Goal: Task Accomplishment & Management: Use online tool/utility

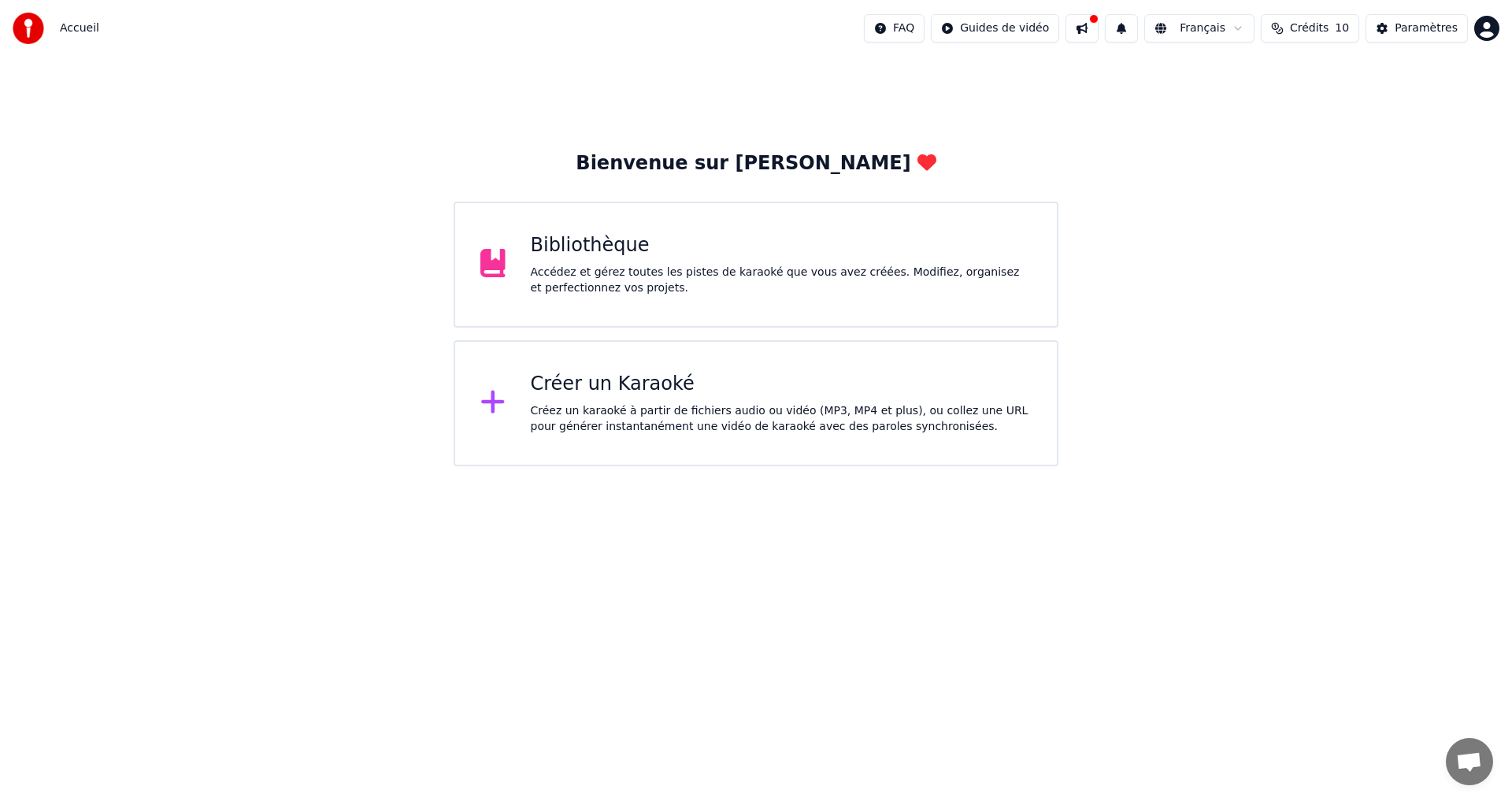
click at [669, 290] on div "Accédez et gérez toutes les pistes de karaoké que vous avez créées. Modifiez, o…" at bounding box center [781, 280] width 502 height 32
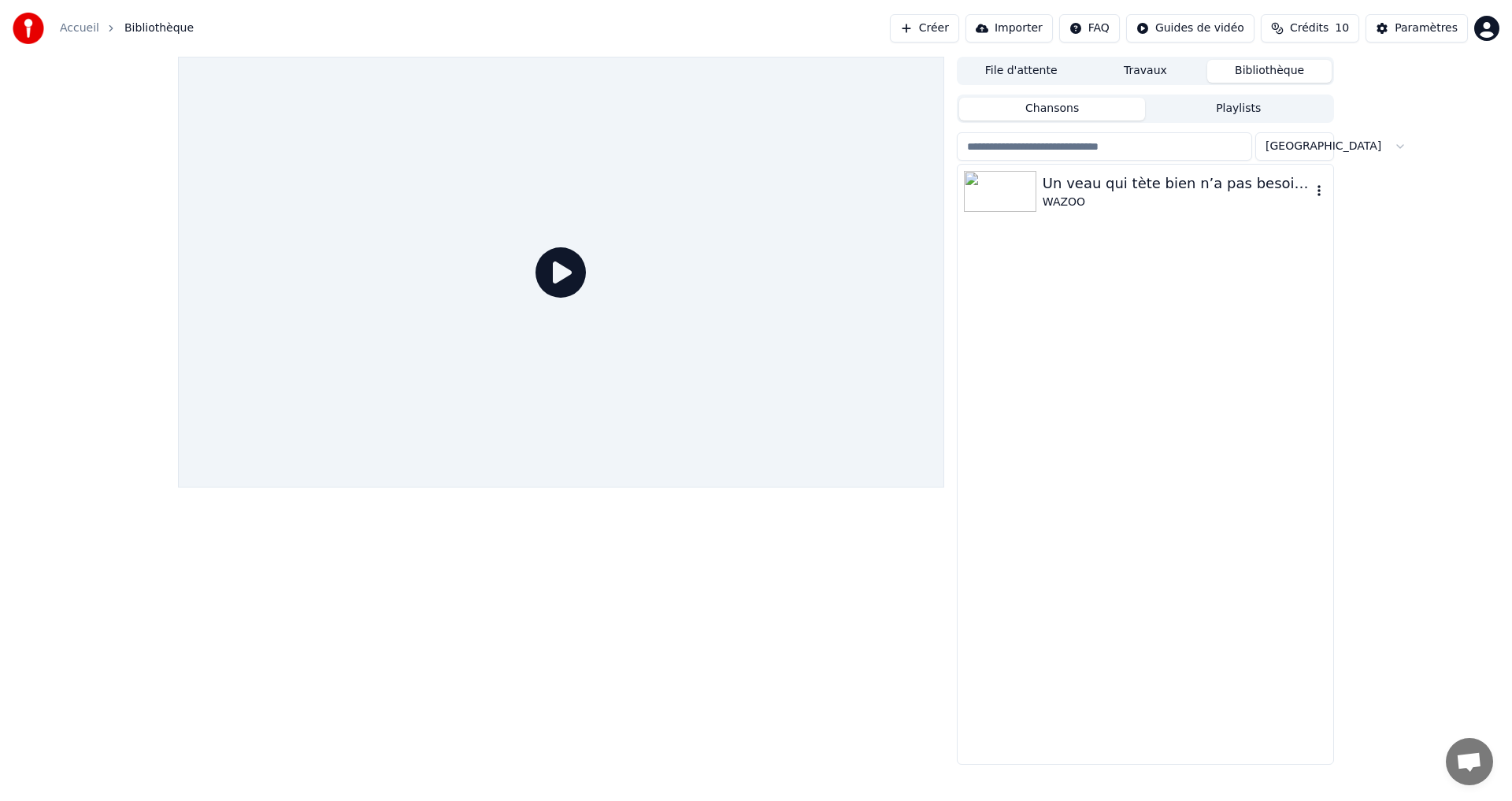
click at [1070, 197] on div "WAZOO" at bounding box center [1177, 202] width 269 height 15
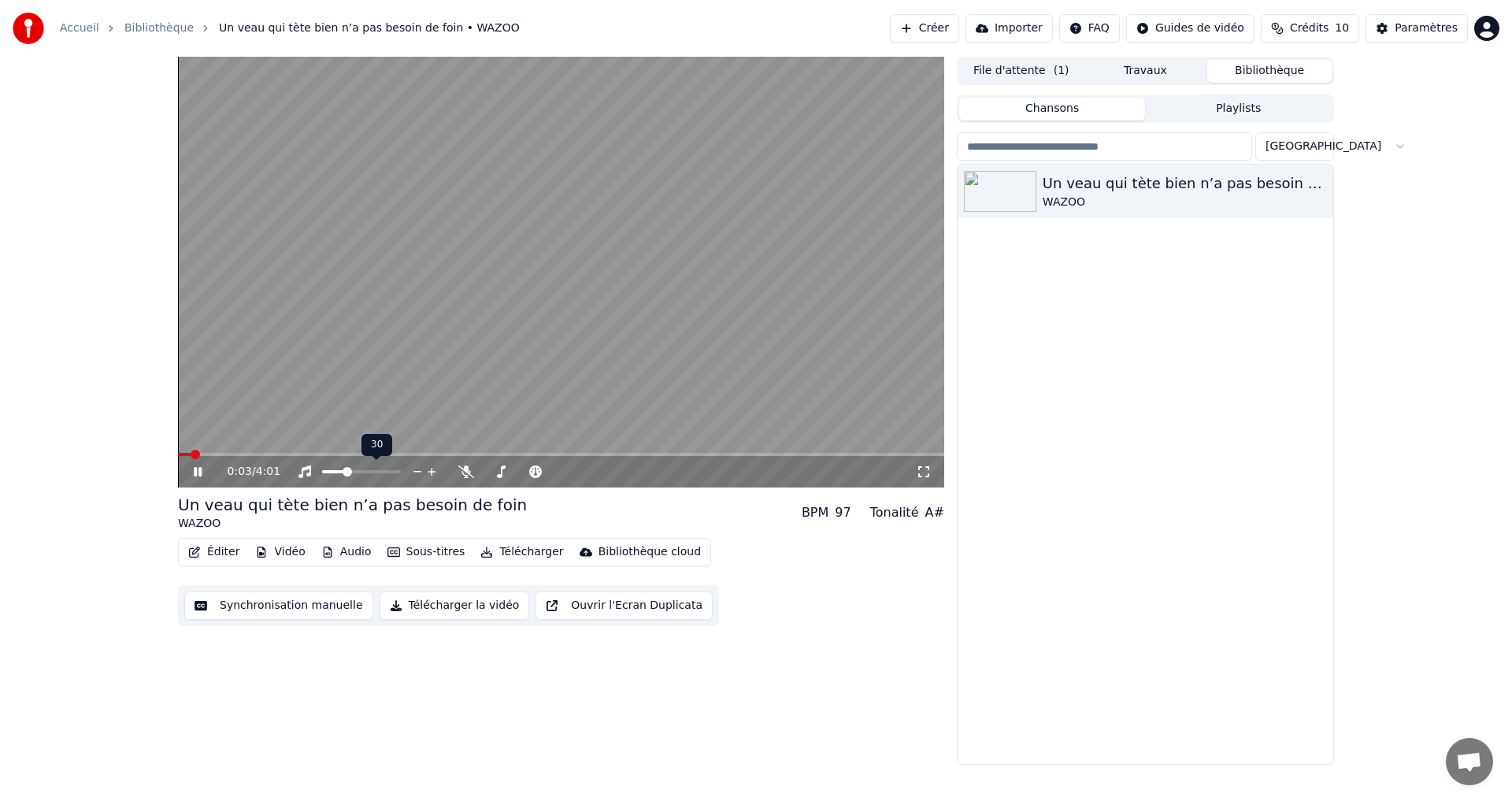
click at [346, 469] on span at bounding box center [347, 471] width 9 height 9
click at [290, 608] on button "Synchronisation manuelle" at bounding box center [278, 605] width 189 height 28
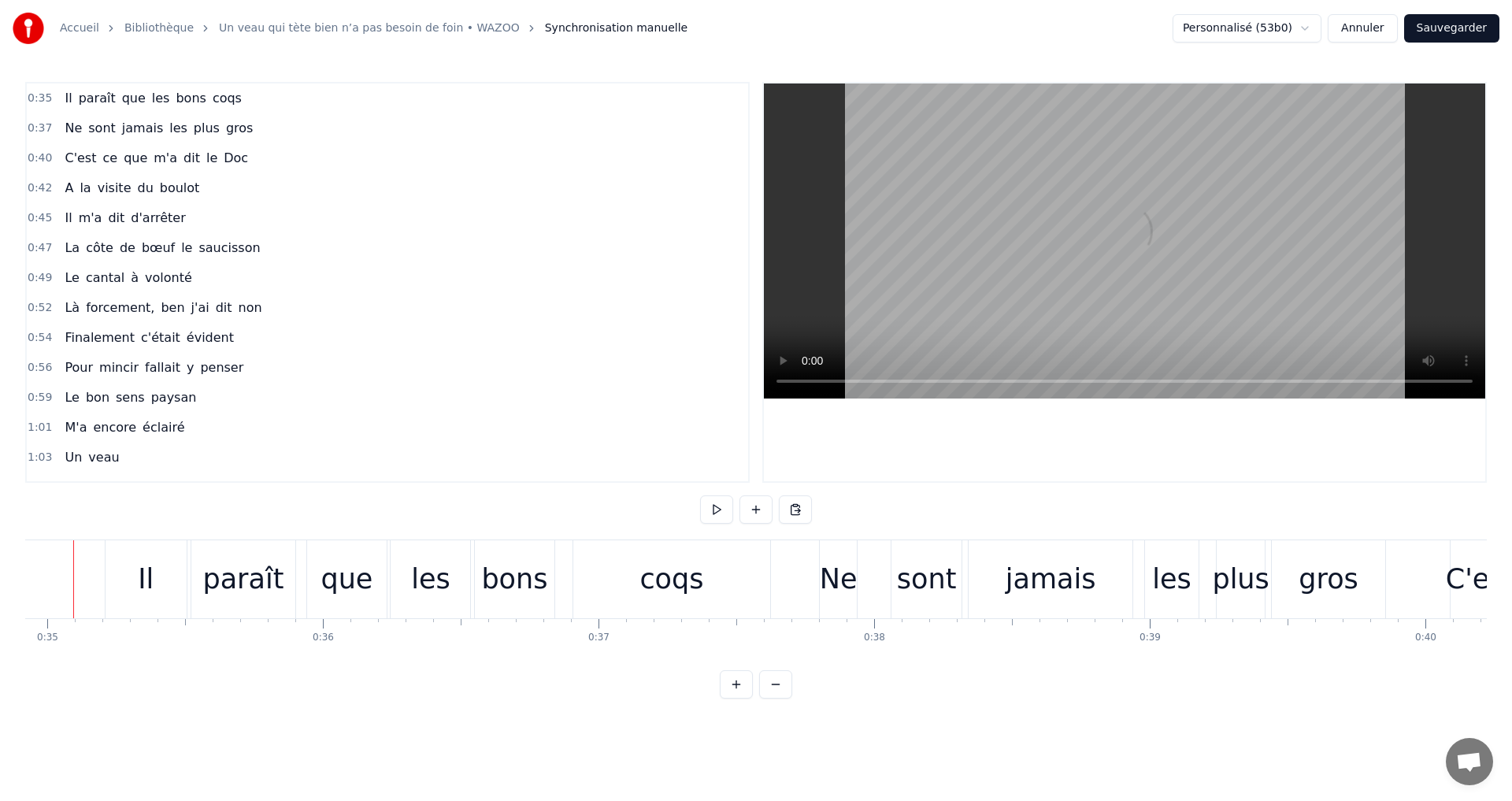
scroll to position [0, 9592]
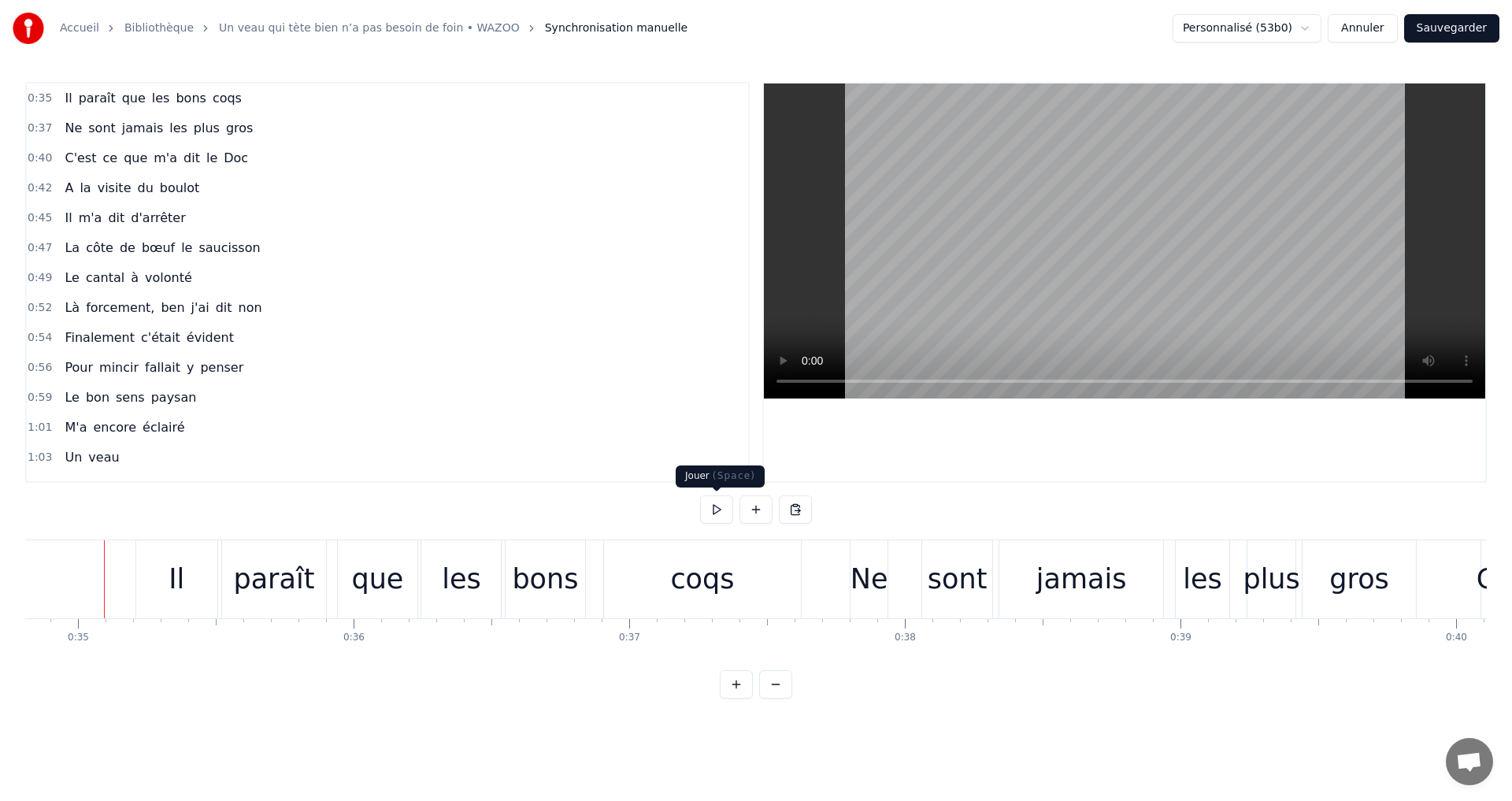
click at [716, 507] on button at bounding box center [716, 509] width 33 height 28
click at [714, 514] on button at bounding box center [716, 509] width 33 height 28
click at [715, 508] on button at bounding box center [716, 509] width 33 height 28
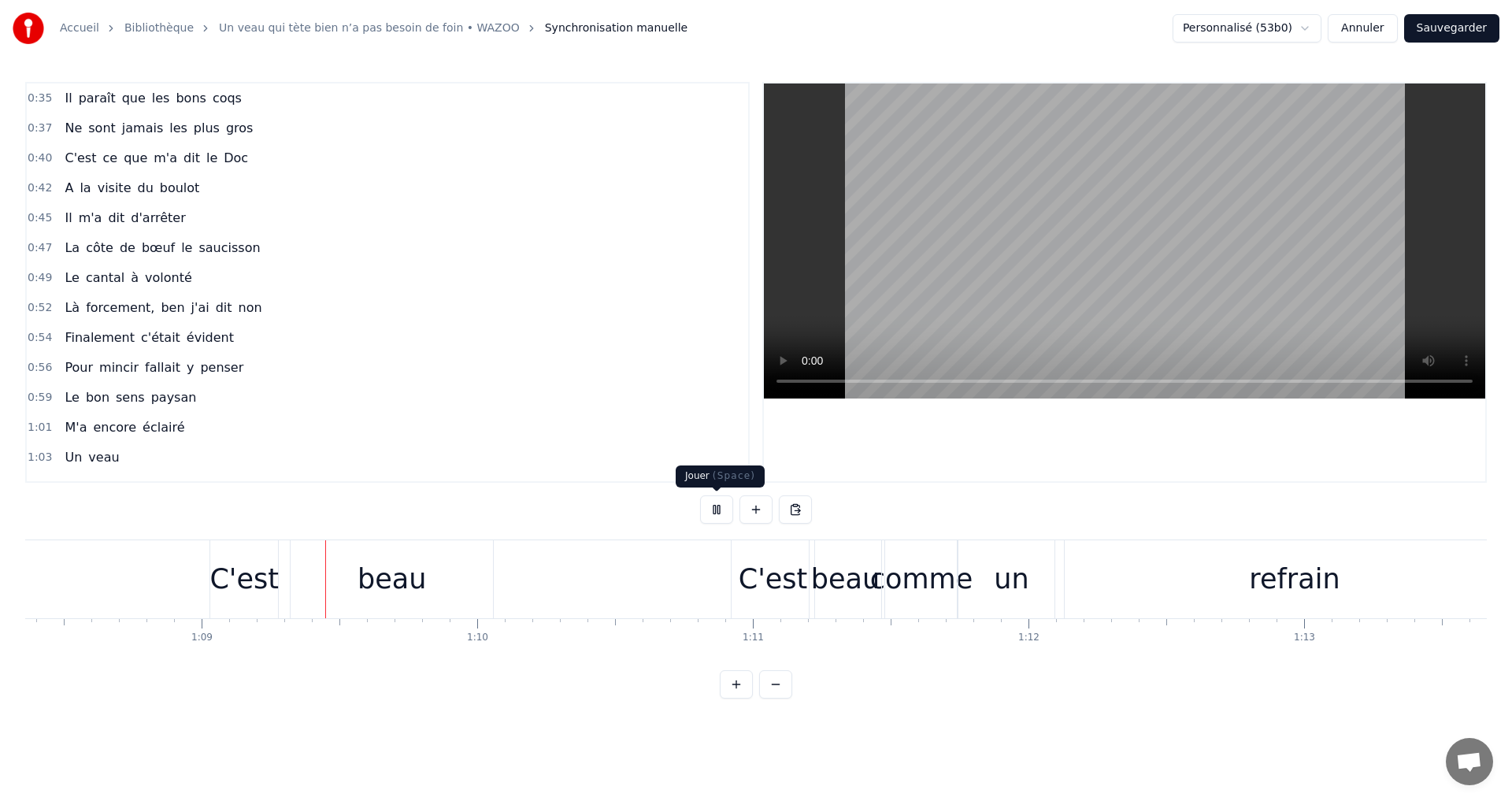
scroll to position [0, 18840]
click at [709, 508] on button at bounding box center [716, 509] width 33 height 28
click at [747, 590] on div "C'est" at bounding box center [771, 579] width 69 height 41
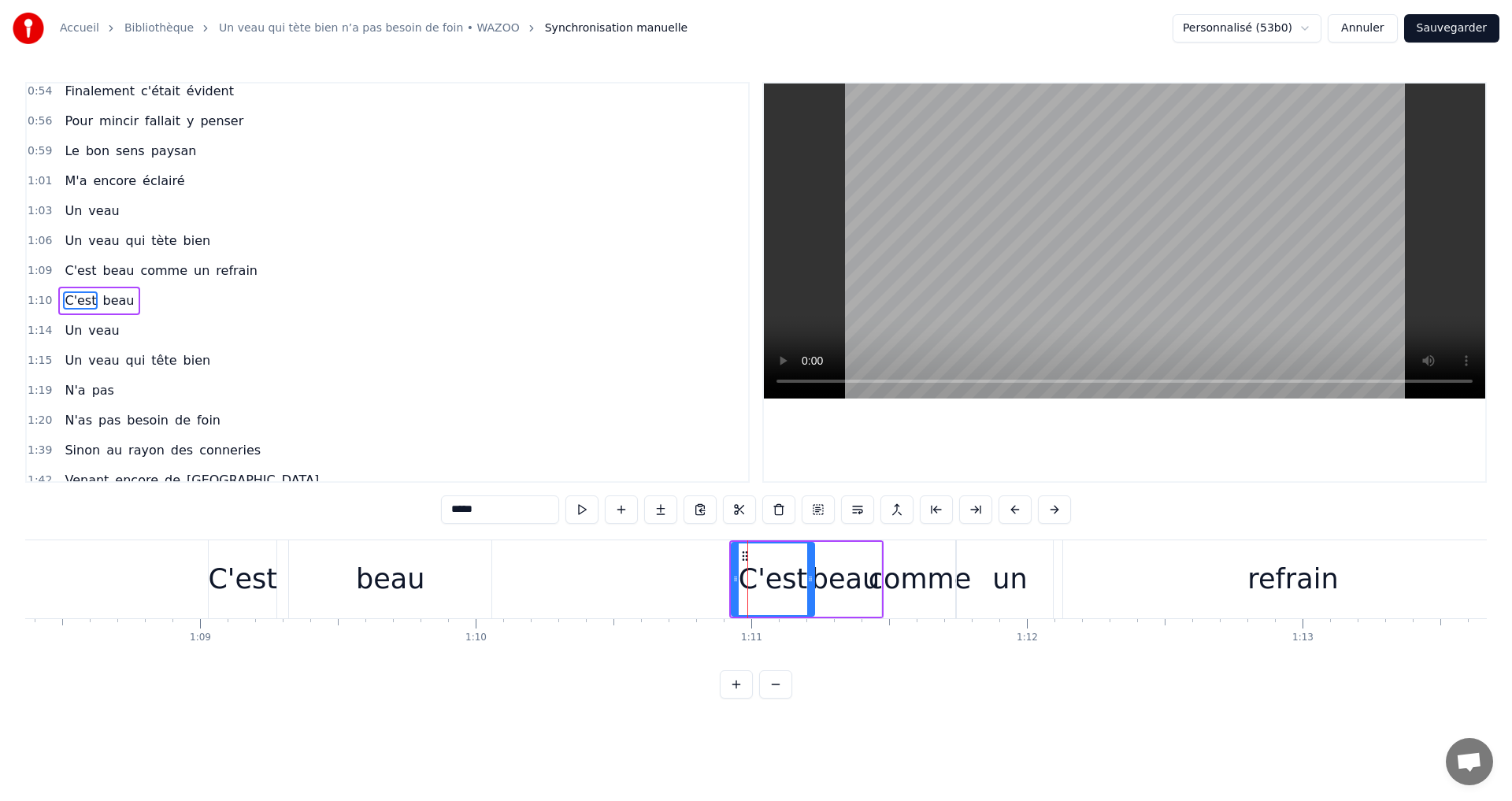
scroll to position [265, 0]
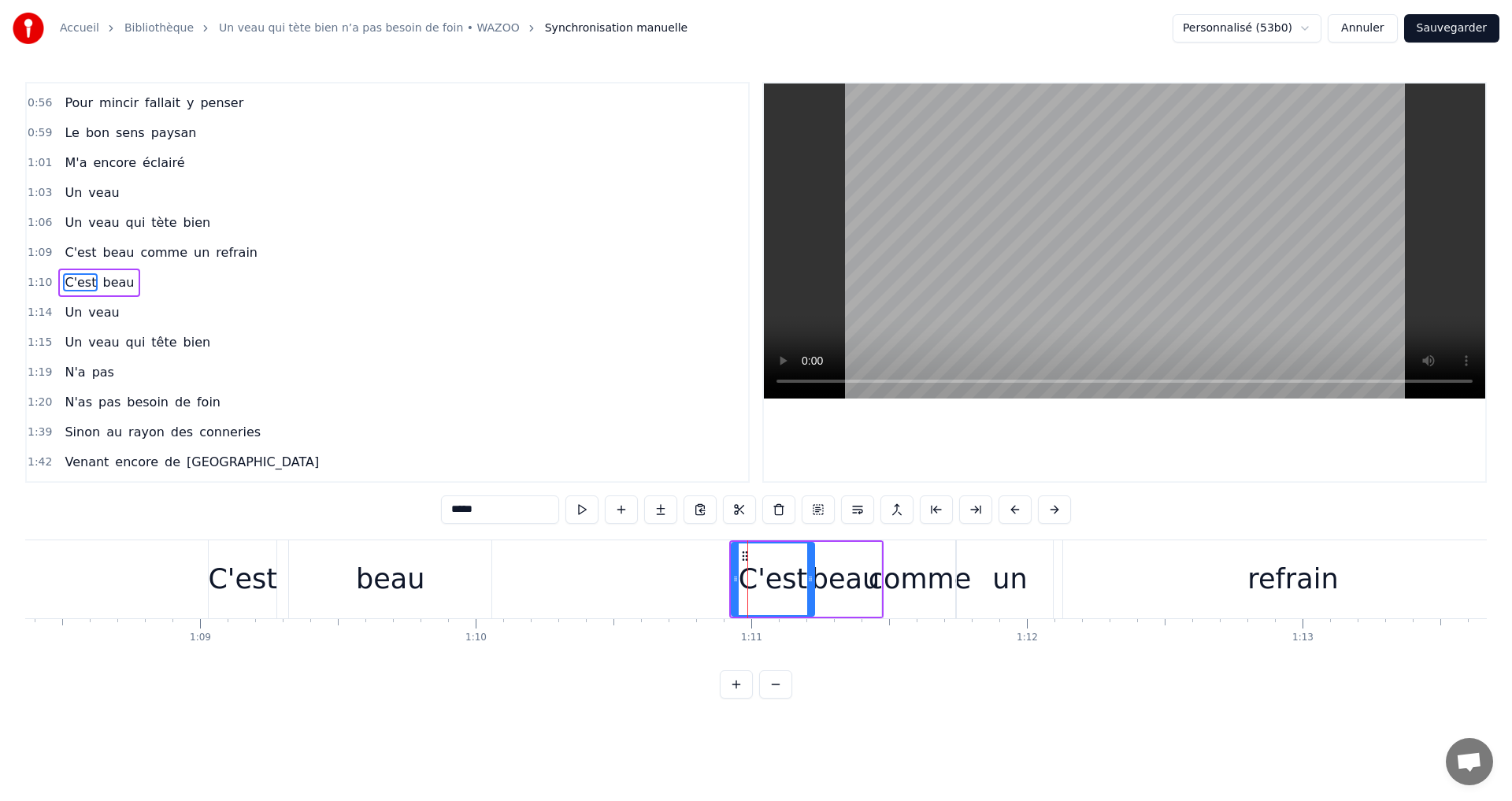
click at [936, 580] on div "comme" at bounding box center [920, 579] width 103 height 41
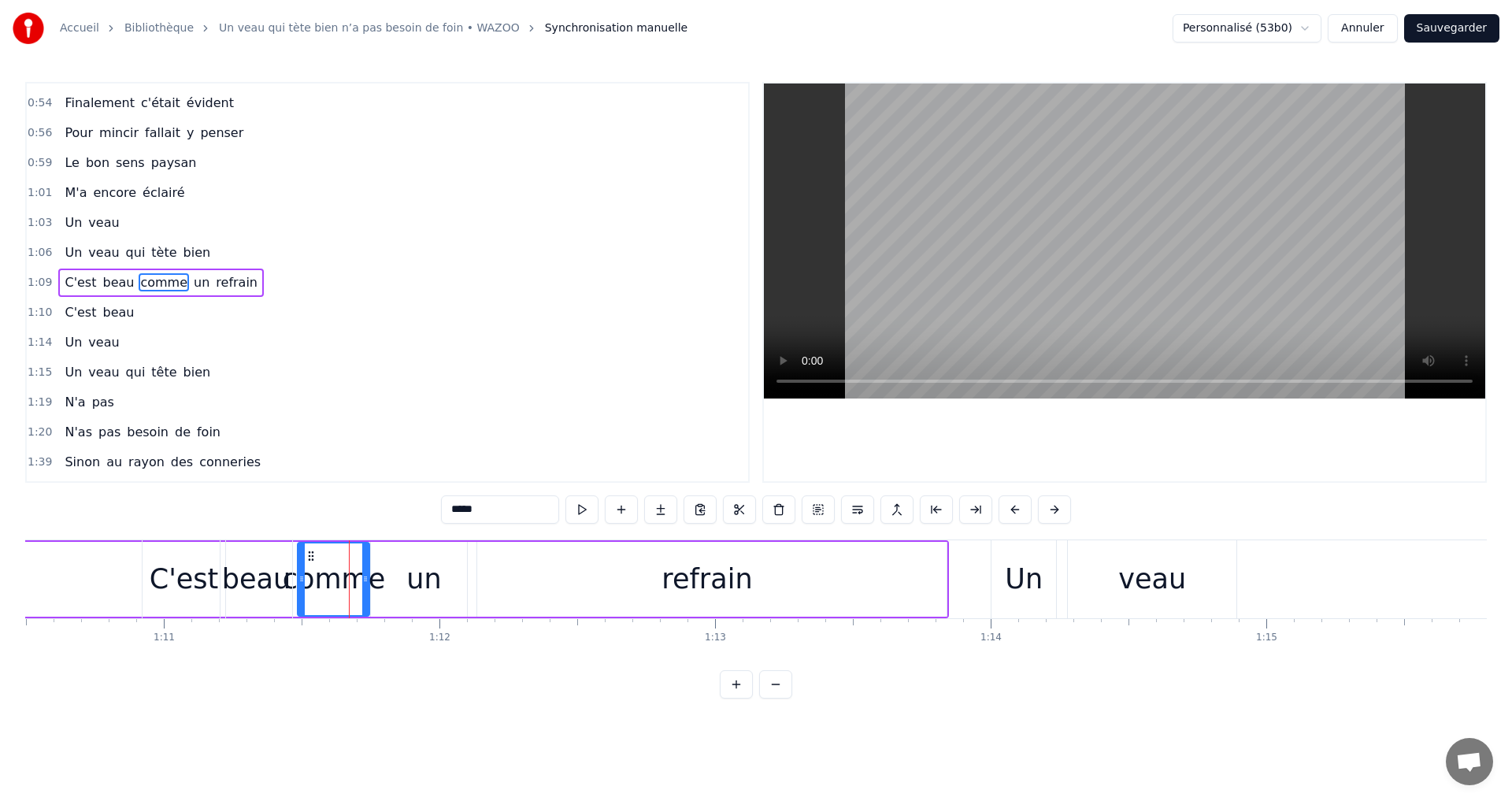
scroll to position [0, 19438]
click at [1029, 568] on div "Un" at bounding box center [1013, 579] width 38 height 41
type input "**"
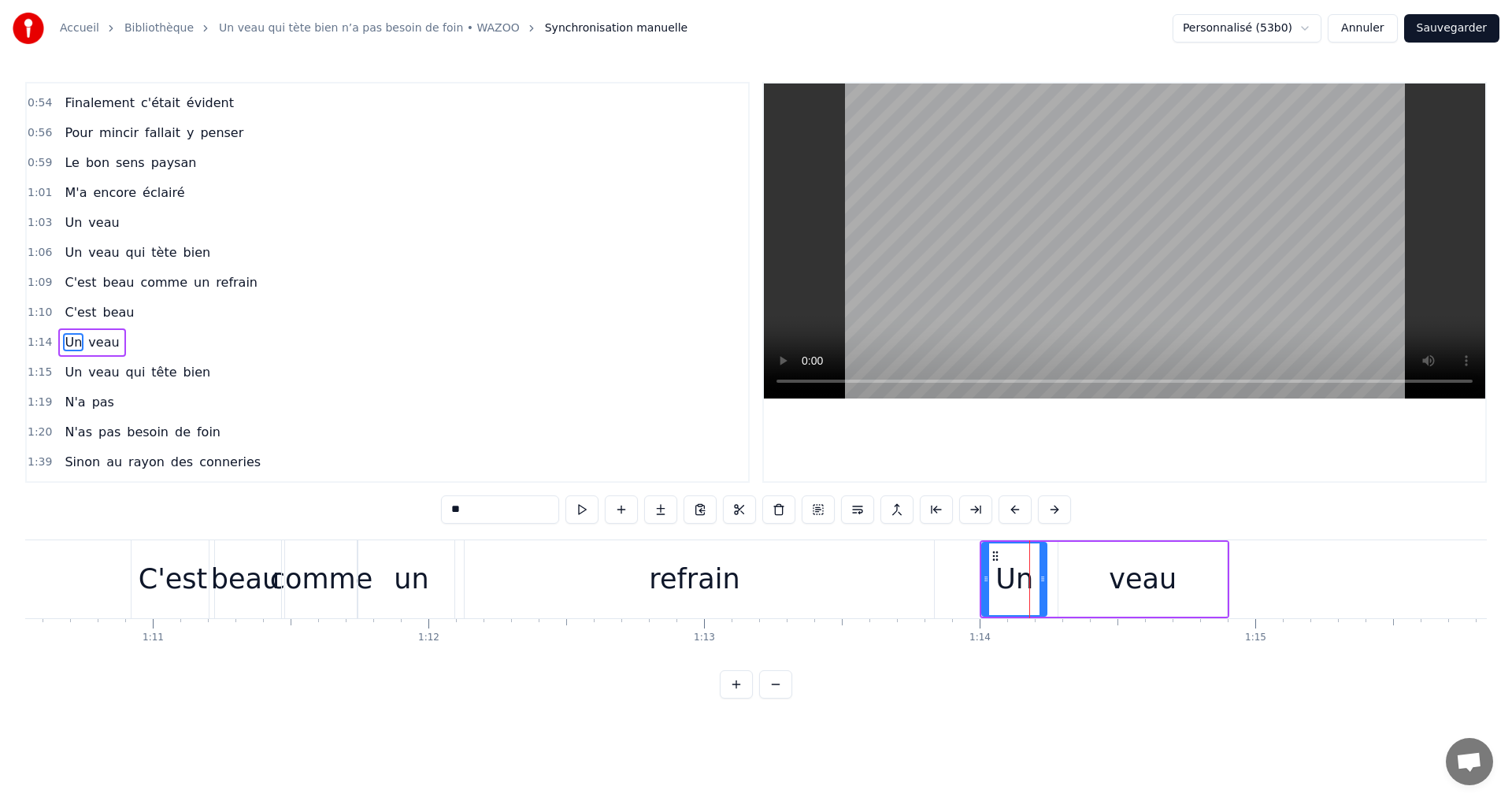
scroll to position [295, 0]
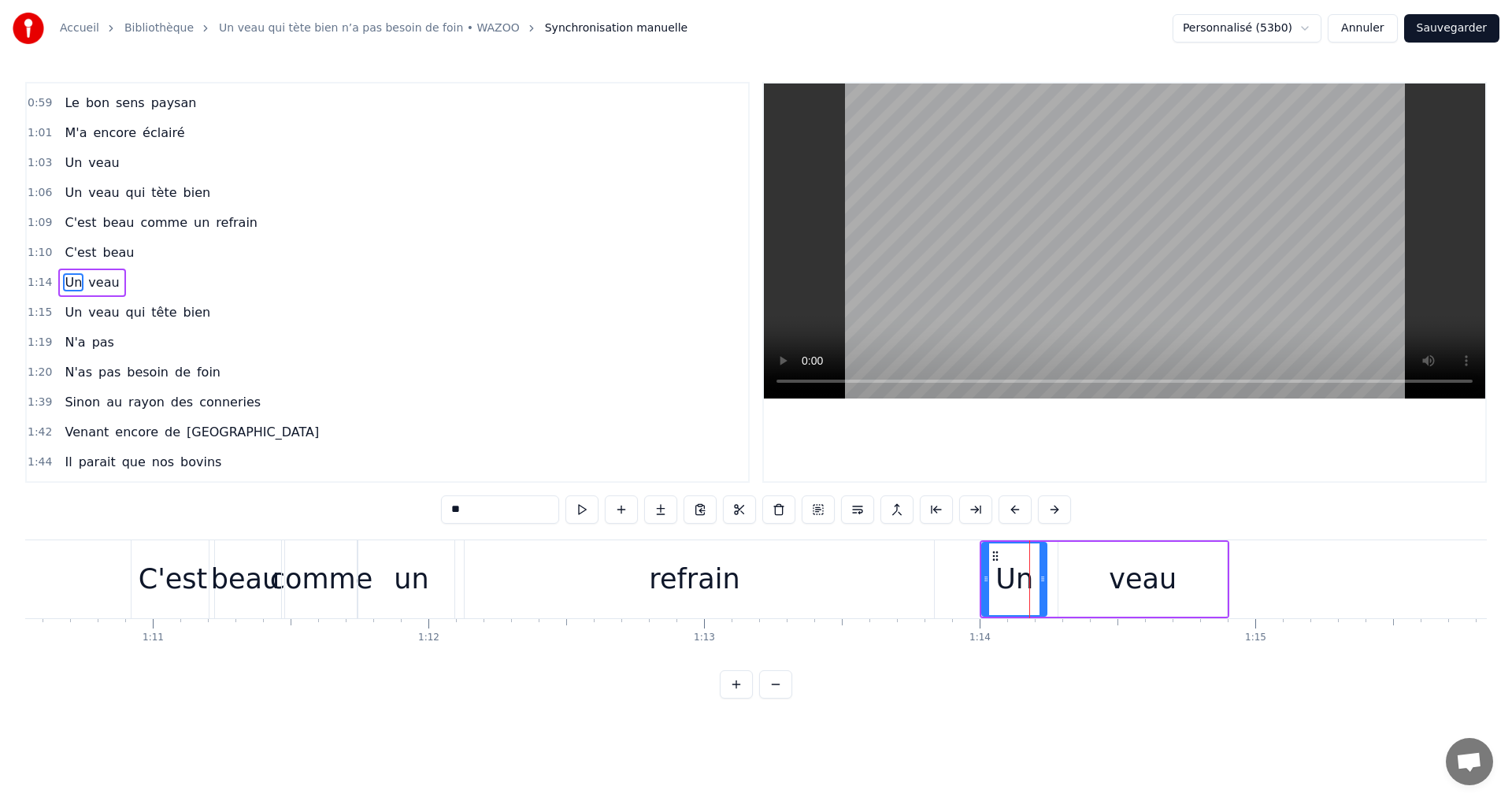
click at [1068, 617] on div "Un veau" at bounding box center [1104, 578] width 250 height 78
click at [1214, 554] on circle at bounding box center [1214, 553] width 1 height 1
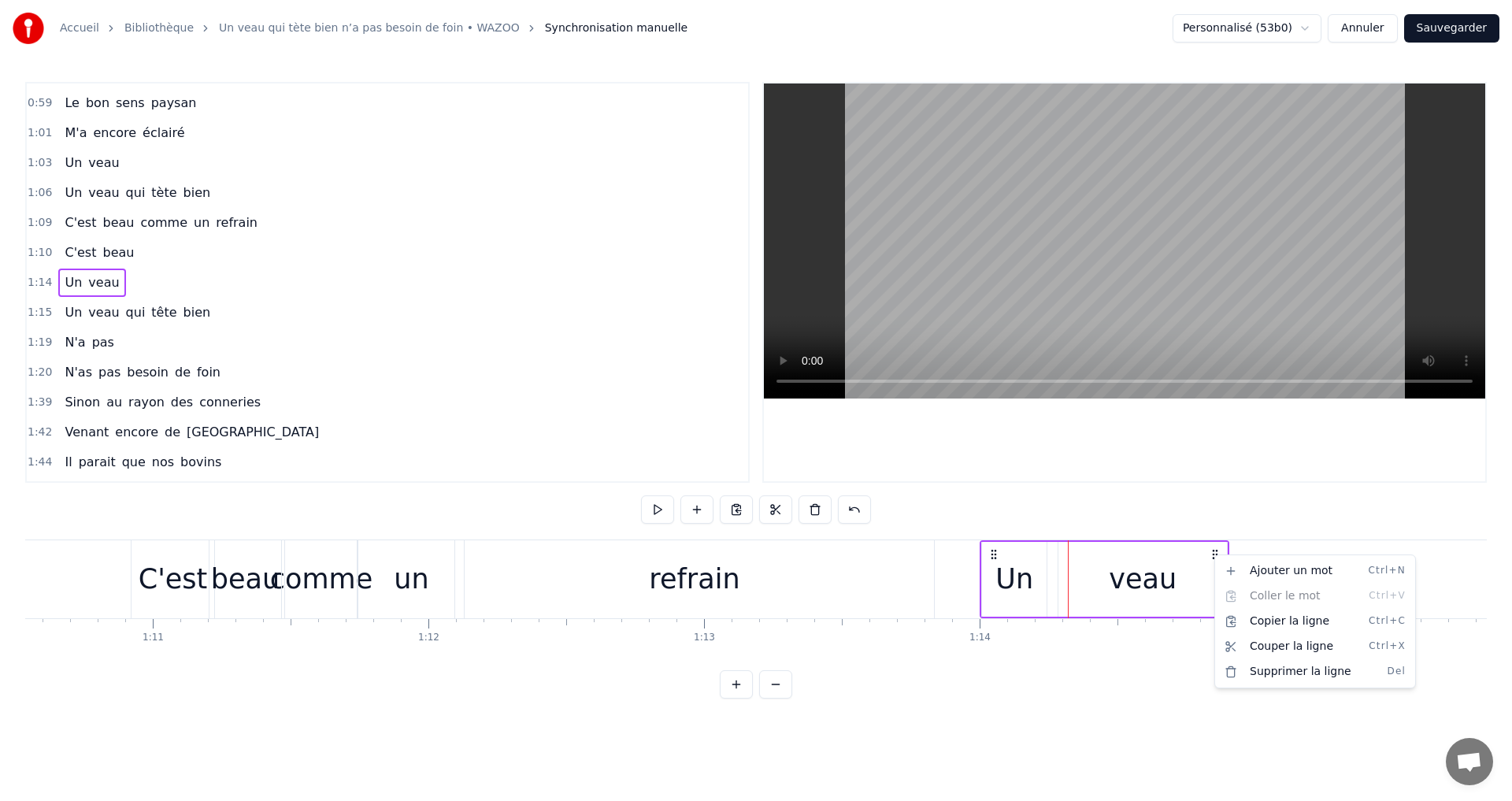
click at [1143, 724] on html "Accueil Bibliothèque Un veau qui tète bien n’a pas besoin de foin • WAZOO Synch…" at bounding box center [756, 361] width 1512 height 724
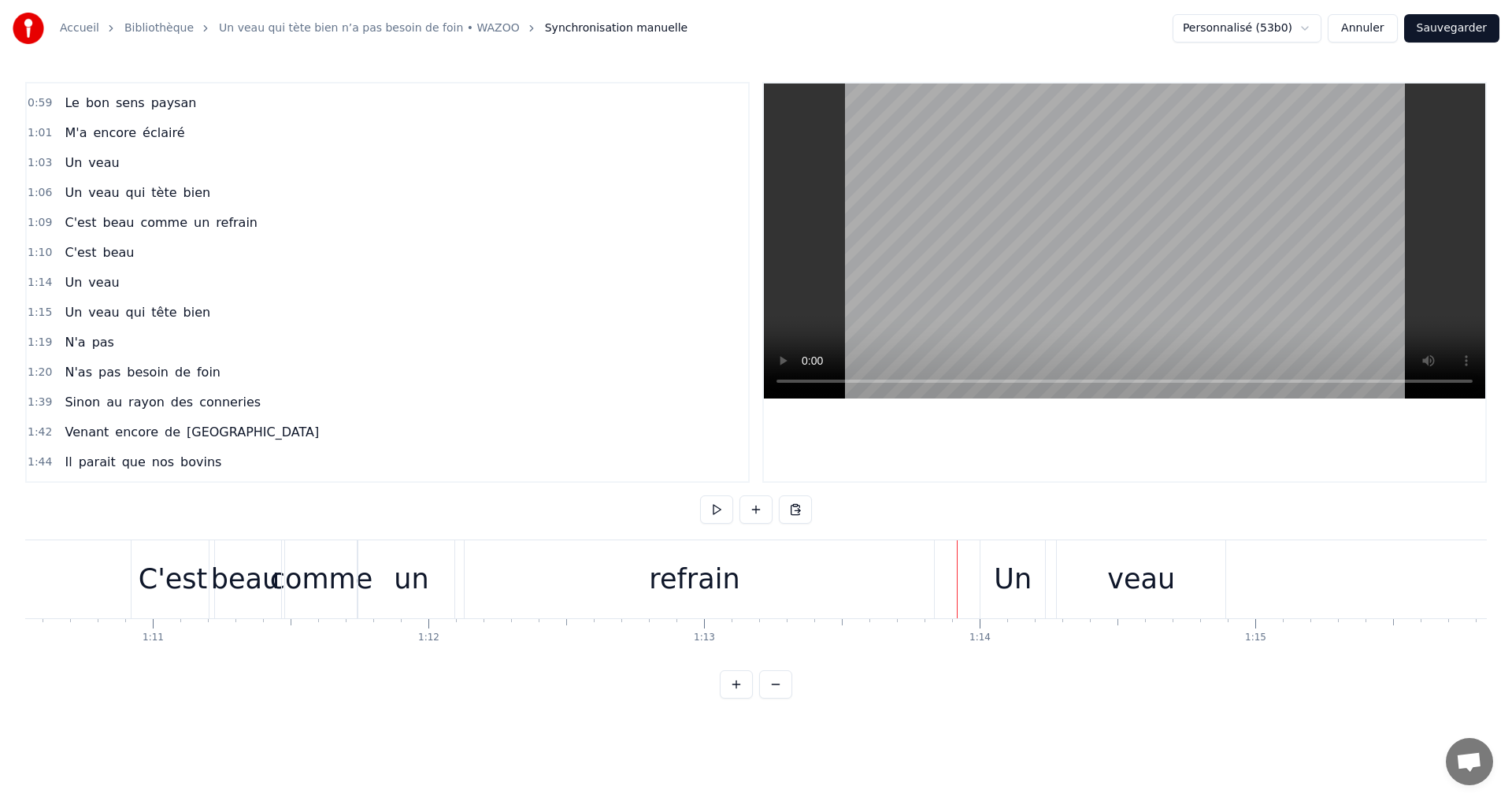
click at [172, 578] on div "C'est" at bounding box center [173, 579] width 69 height 41
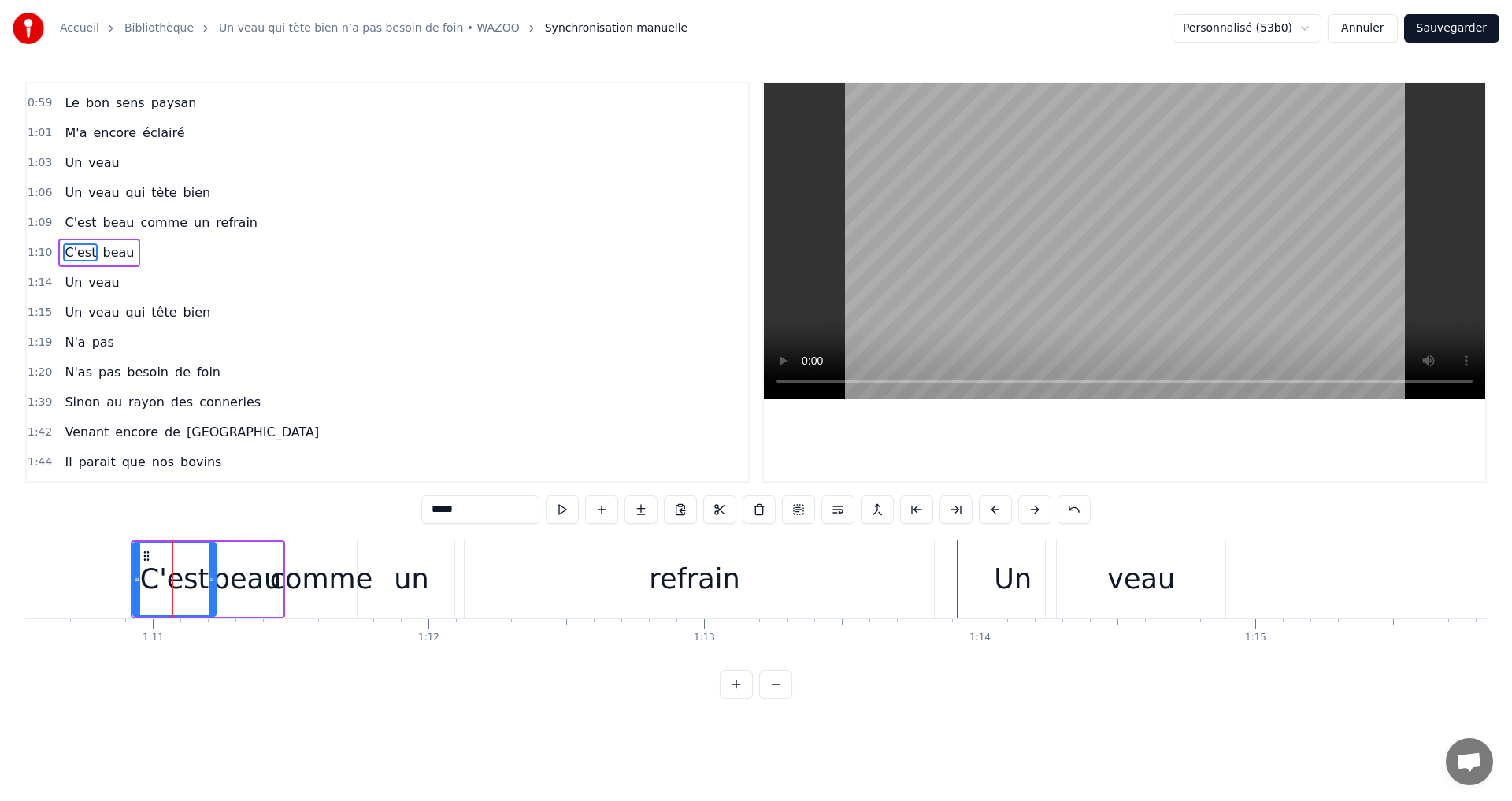
scroll to position [265, 0]
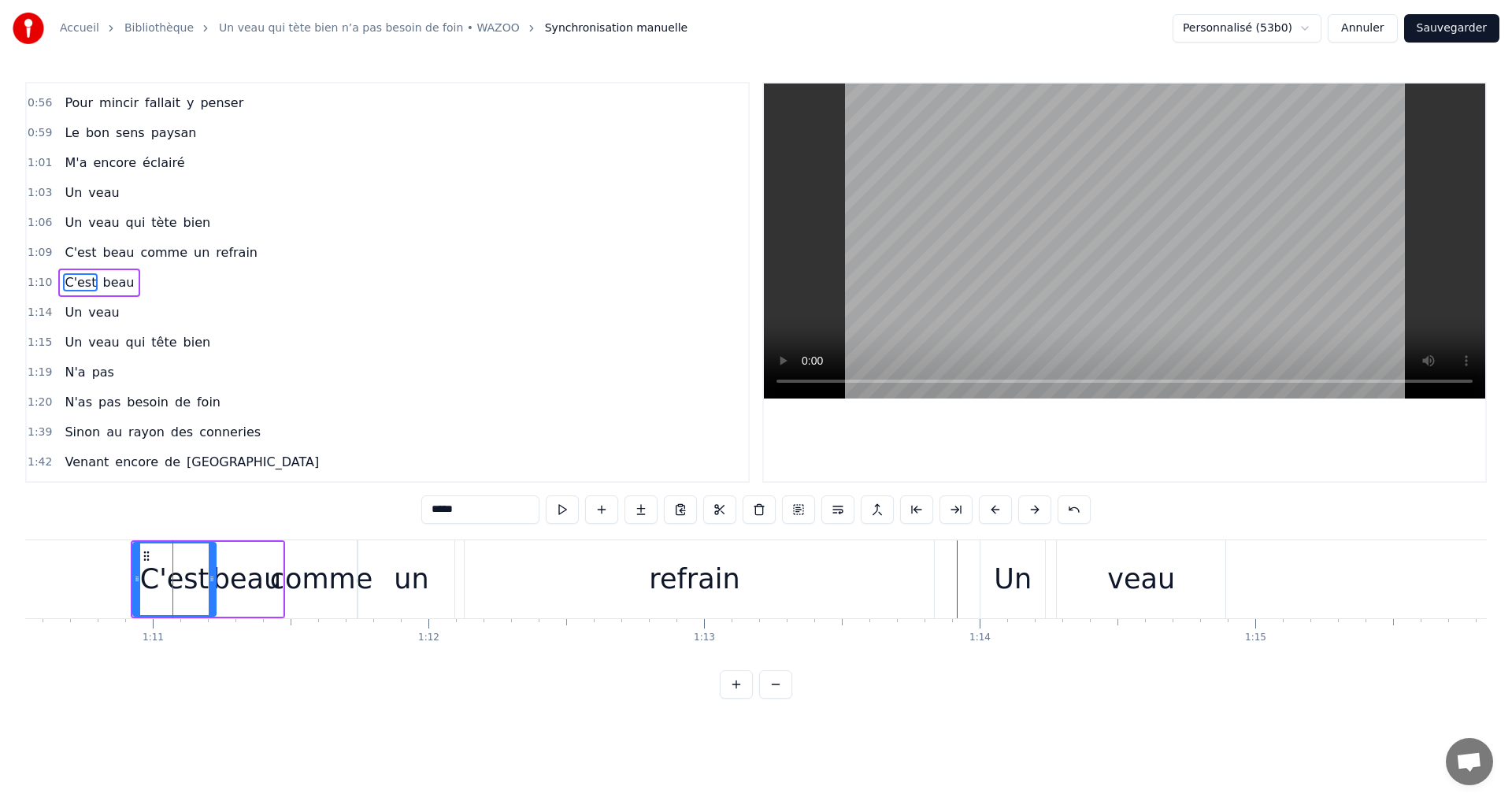
click at [89, 262] on div "C'est beau comme un refrain" at bounding box center [161, 252] width 205 height 28
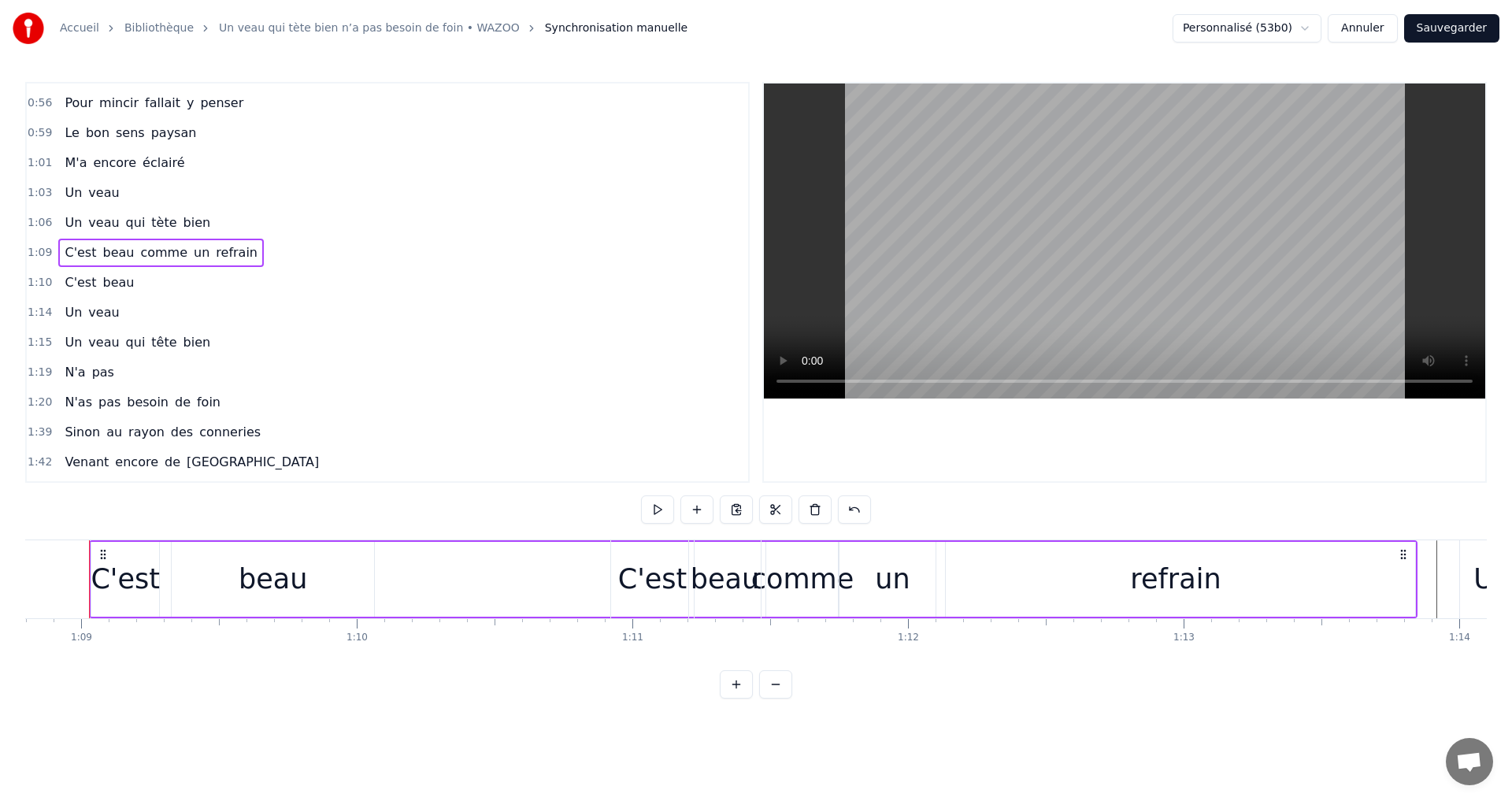
scroll to position [0, 18944]
click at [90, 291] on div "C'est beau" at bounding box center [99, 282] width 82 height 28
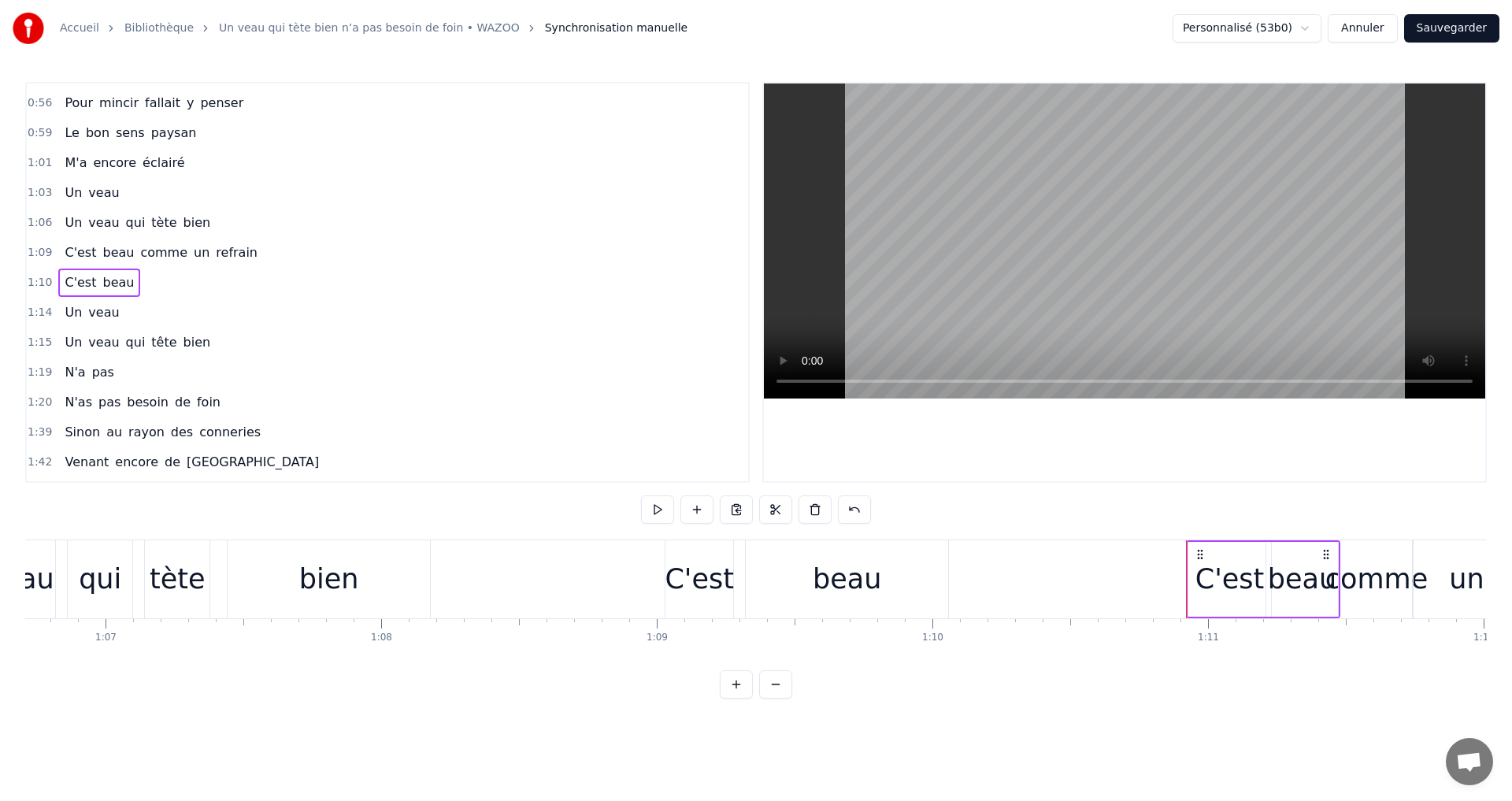
scroll to position [0, 18237]
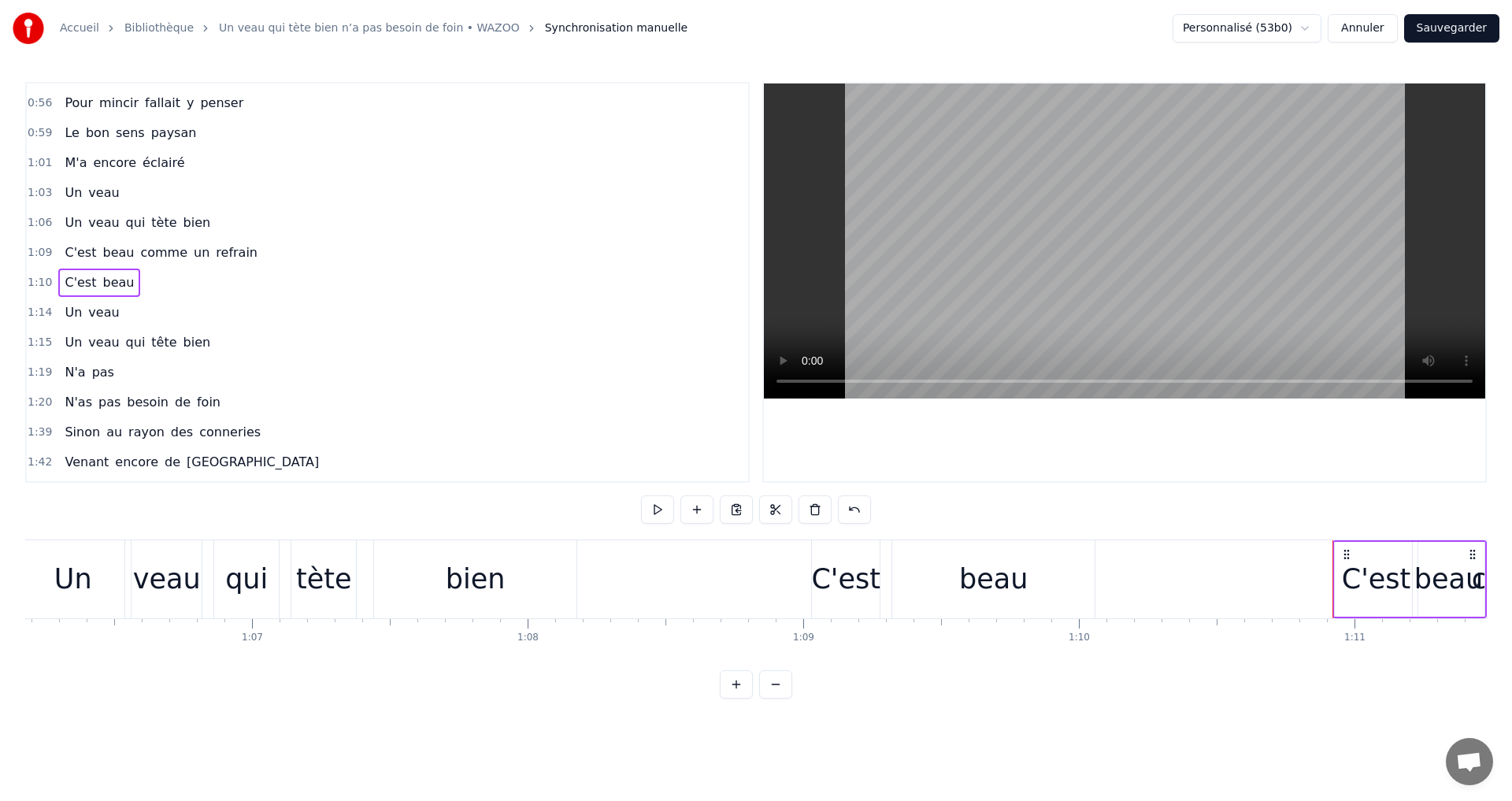
click at [358, 489] on div "0:35 Il paraît que les bons coqs 0:37 Ne sont jamais les plus gros 0:40 C'est c…" at bounding box center [756, 390] width 1462 height 616
click at [365, 555] on div "Un veau qui tète bien" at bounding box center [300, 578] width 560 height 78
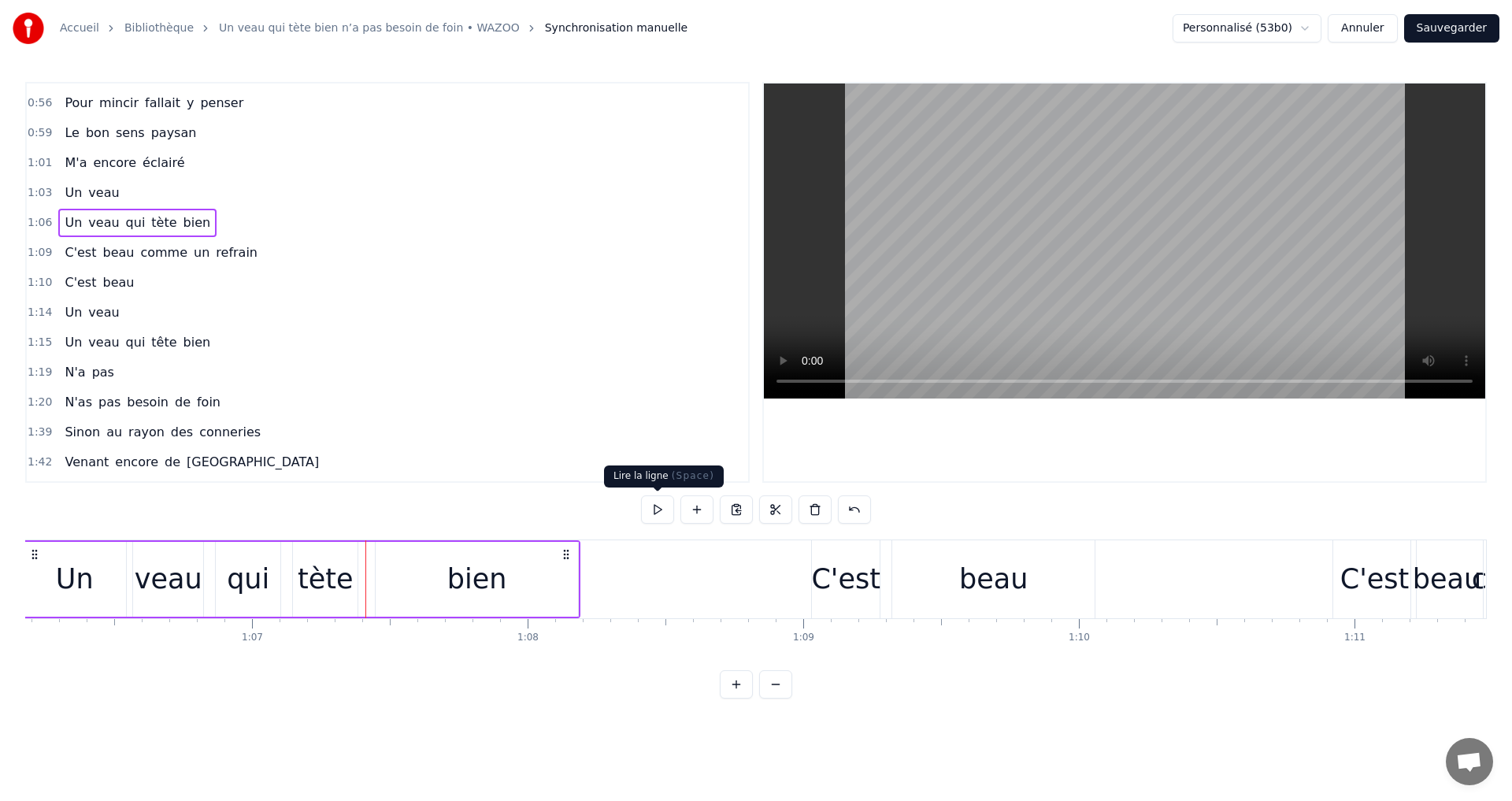
click at [656, 517] on button at bounding box center [657, 509] width 33 height 28
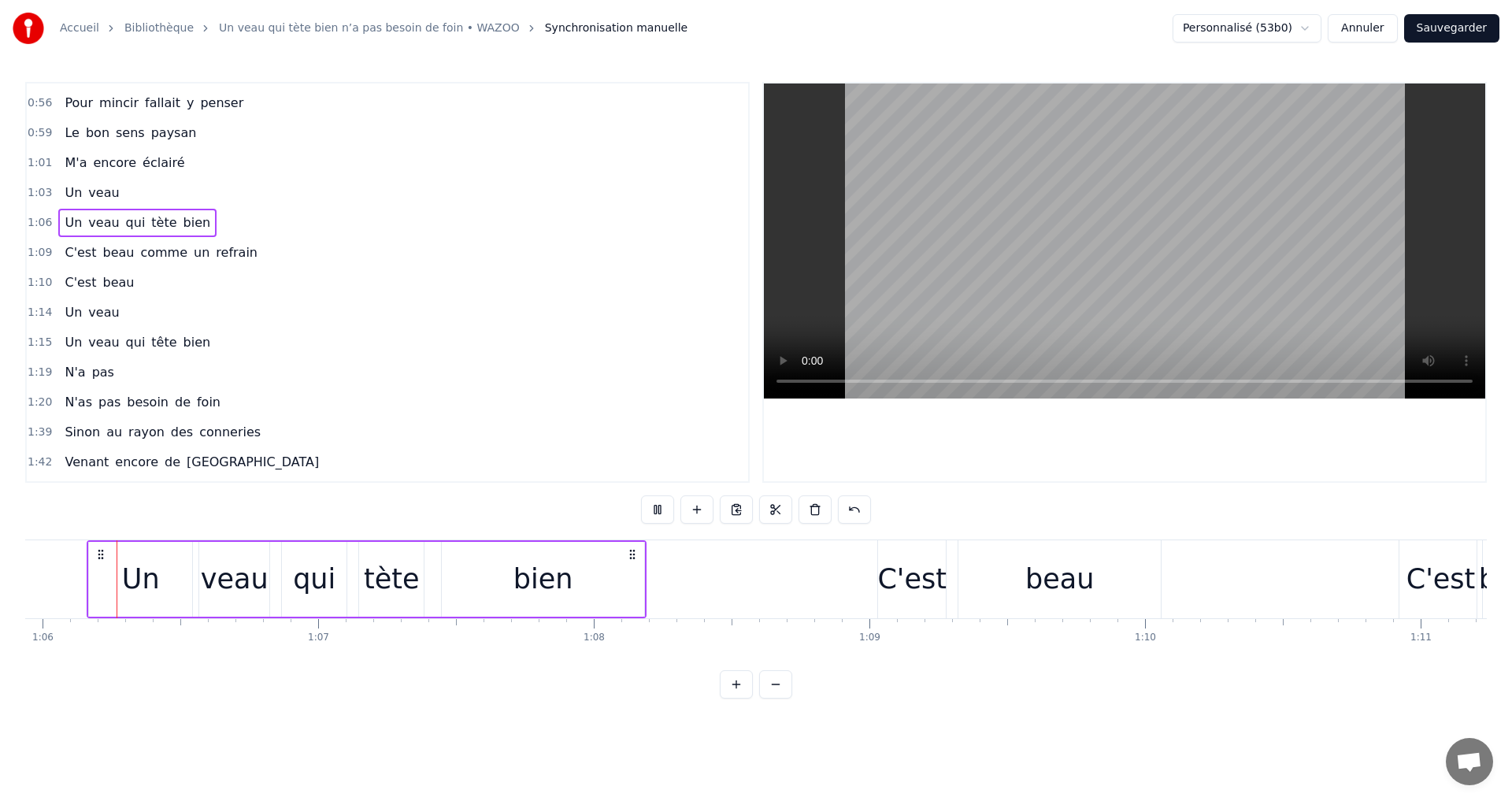
scroll to position [0, 18153]
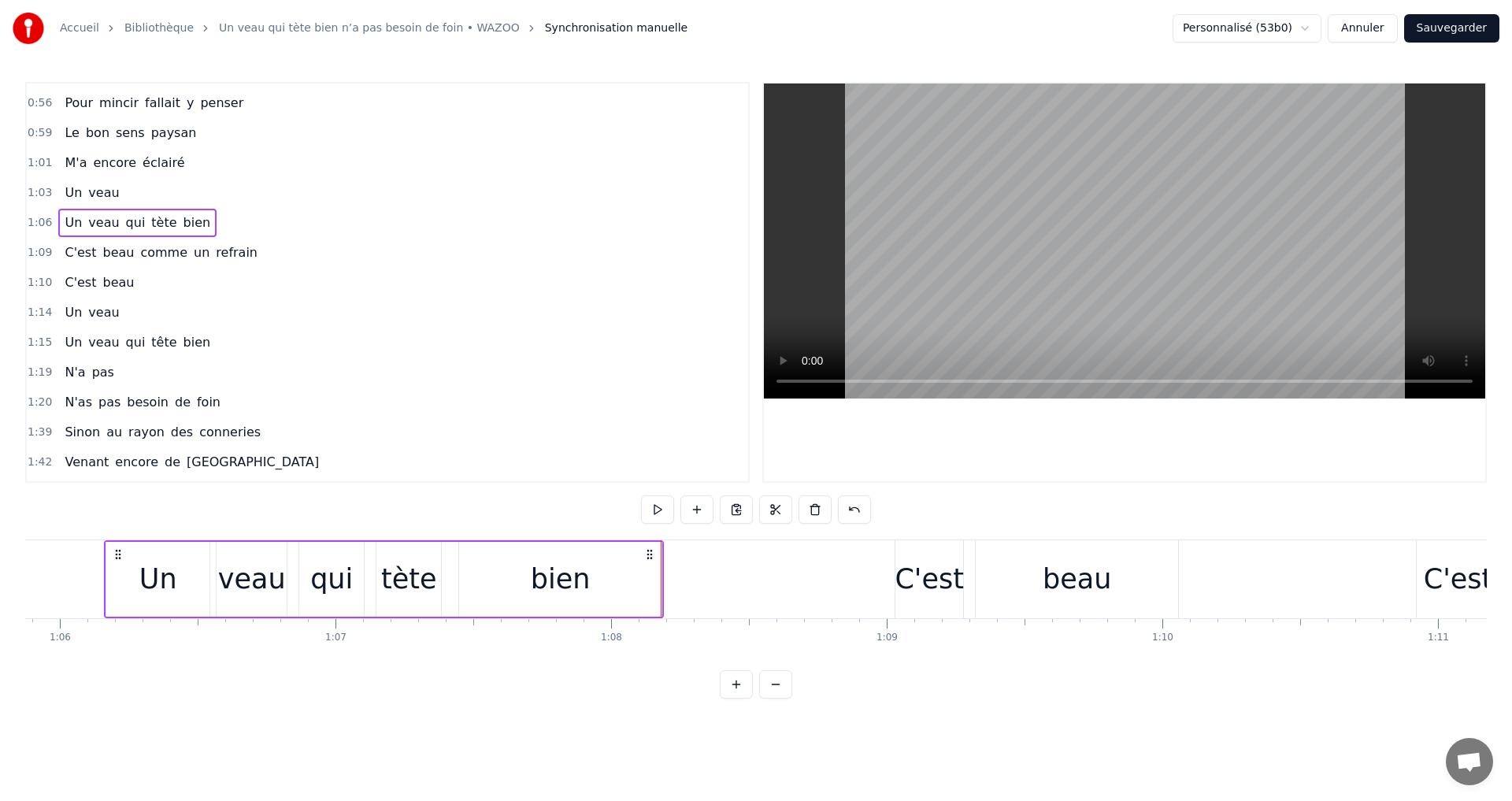
click at [656, 511] on button at bounding box center [657, 509] width 33 height 28
click at [643, 569] on div "bien" at bounding box center [560, 578] width 203 height 75
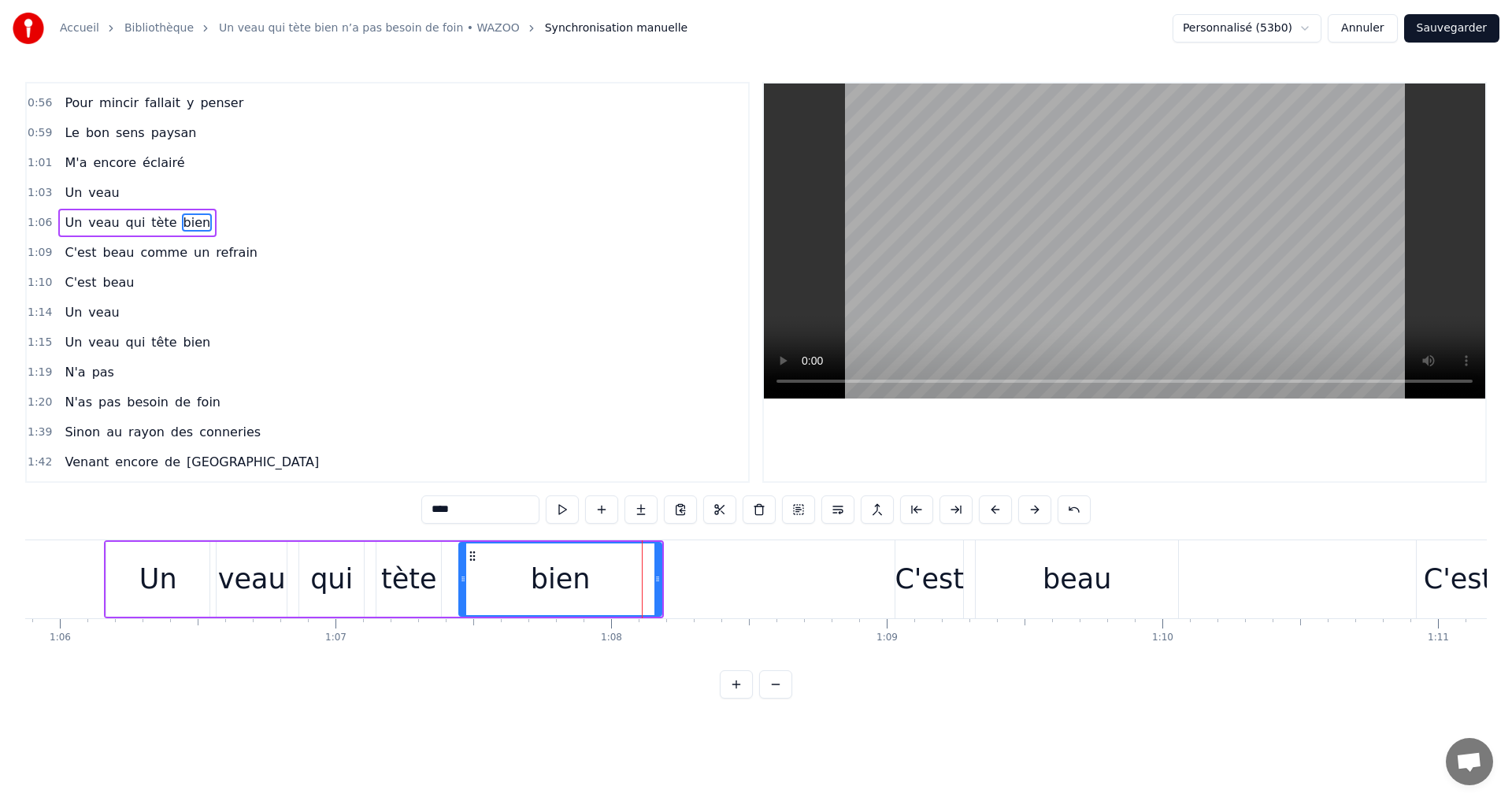
scroll to position [205, 0]
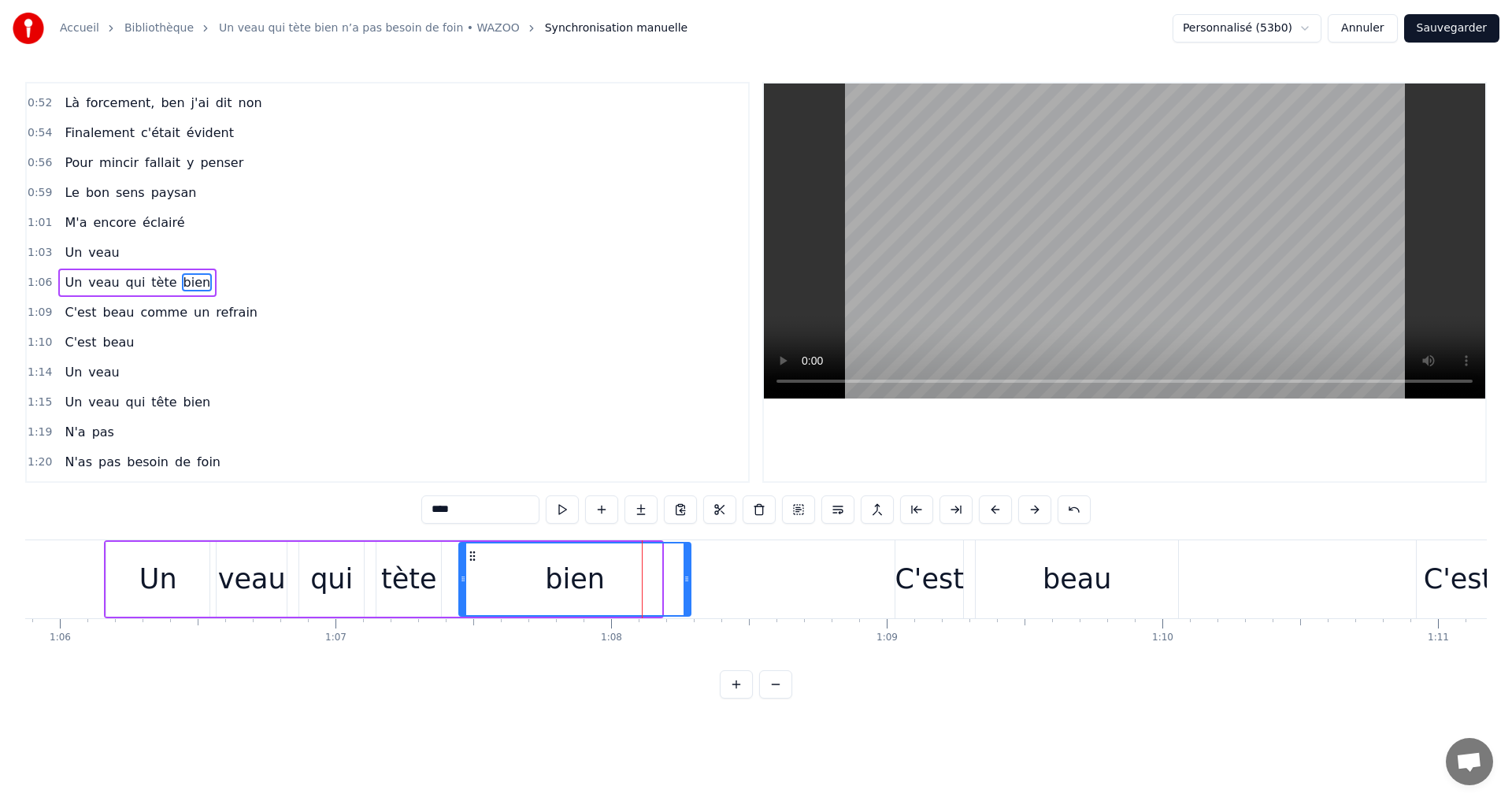
drag, startPoint x: 658, startPoint y: 580, endPoint x: 687, endPoint y: 578, distance: 29.1
click at [687, 578] on icon at bounding box center [686, 578] width 6 height 13
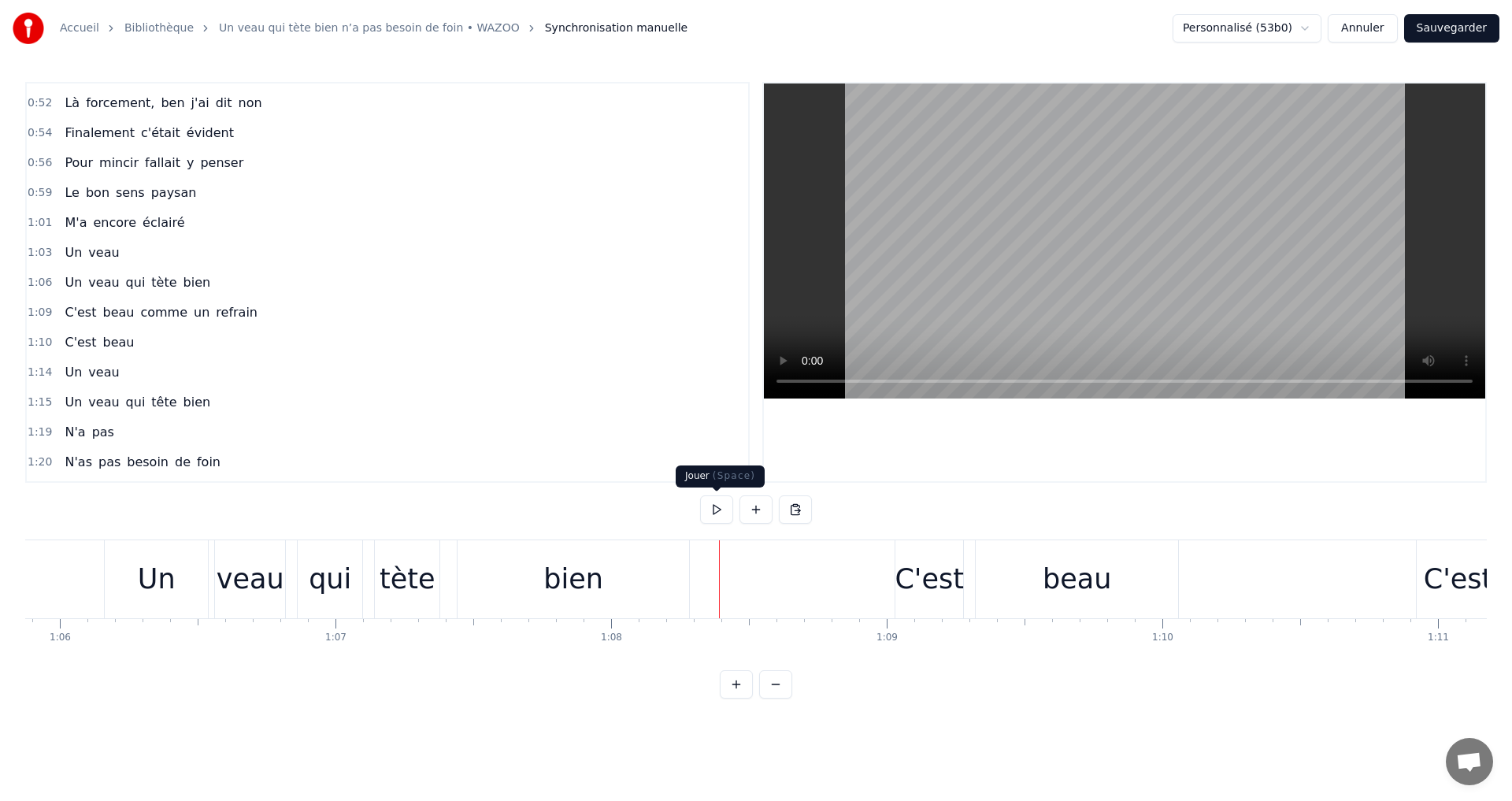
click at [715, 516] on button at bounding box center [716, 509] width 33 height 28
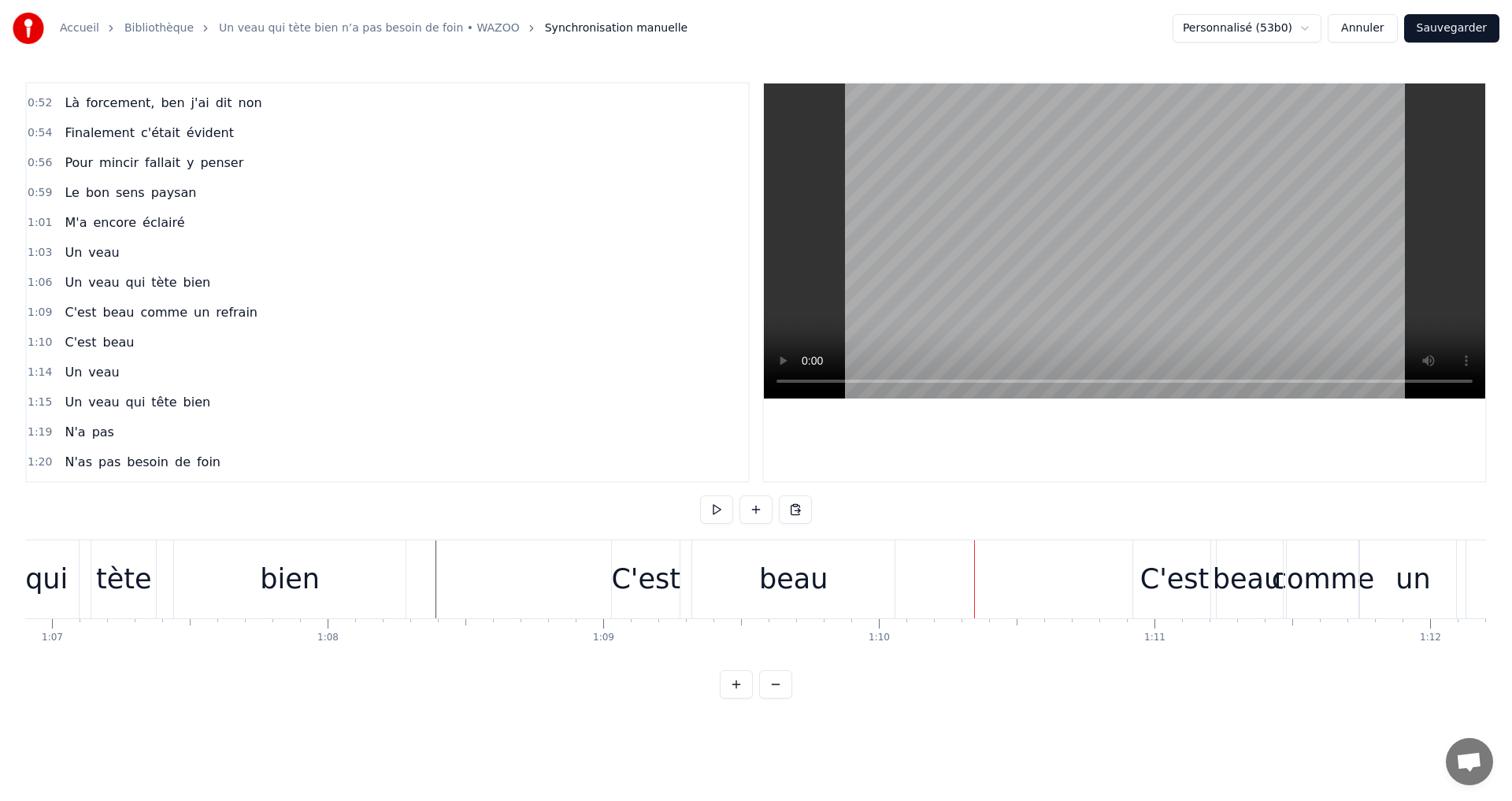
scroll to position [0, 18468]
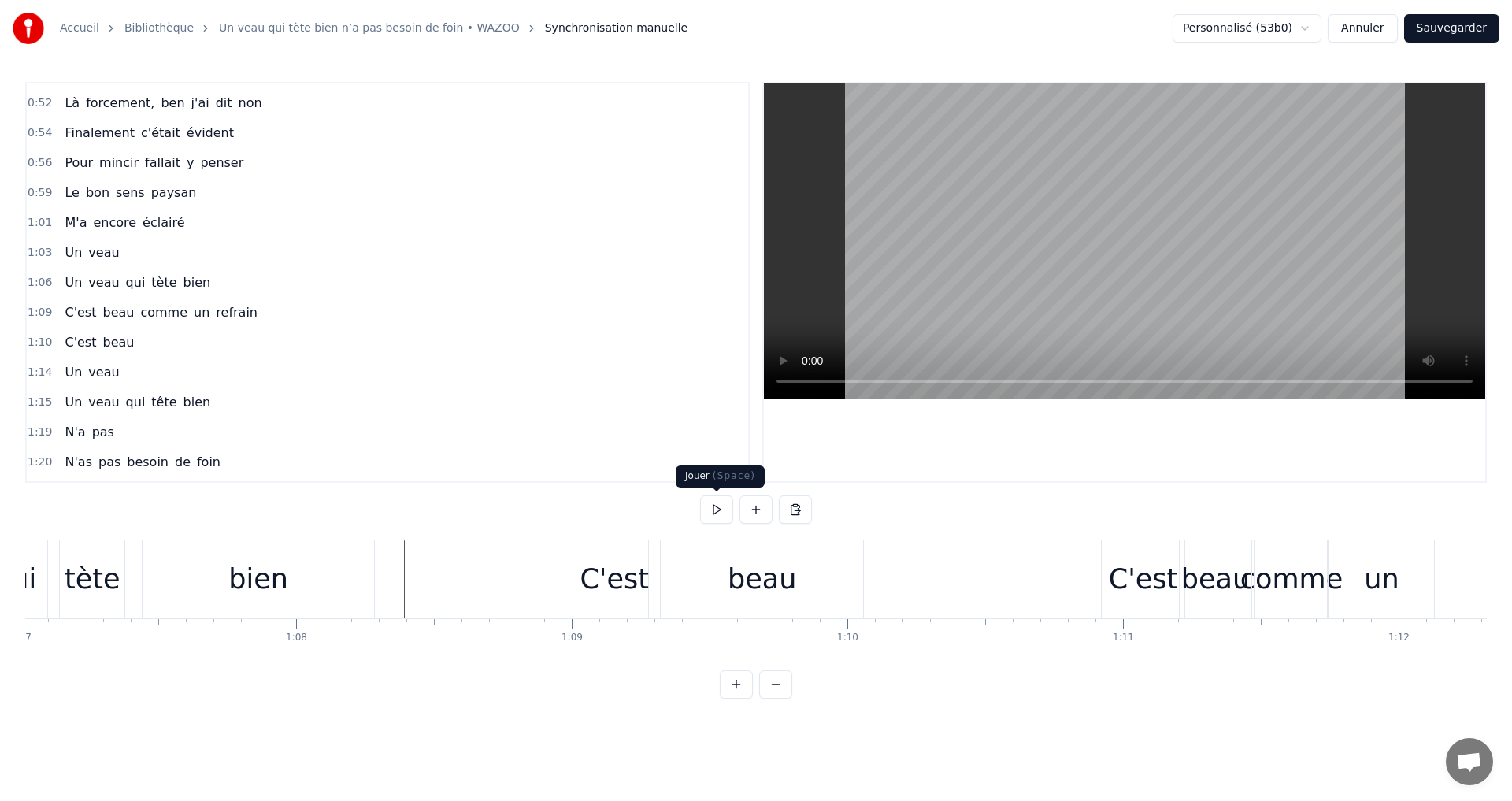
click at [713, 508] on button at bounding box center [716, 509] width 33 height 28
click at [1234, 584] on div "beau" at bounding box center [1216, 579] width 68 height 41
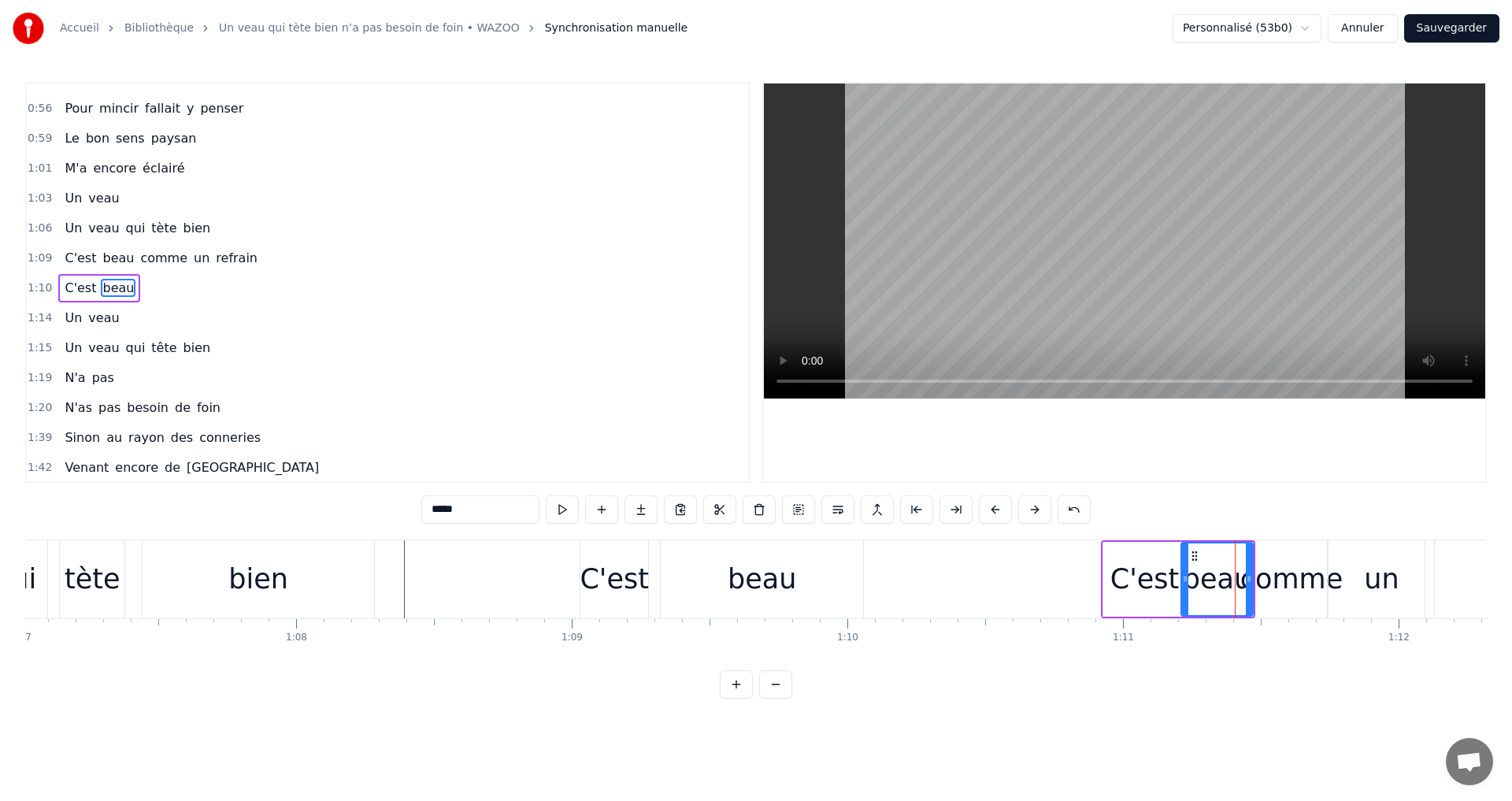
scroll to position [265, 0]
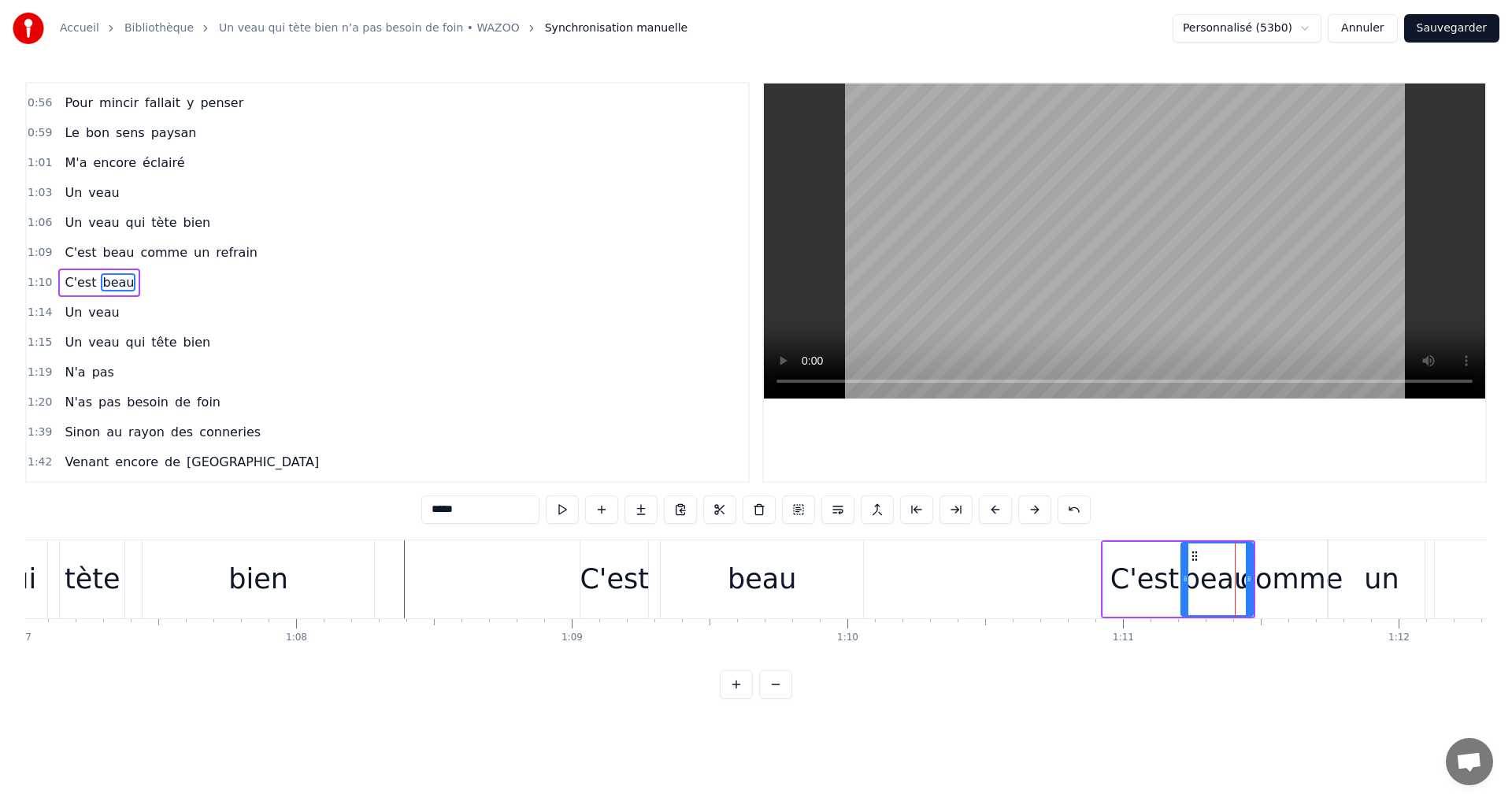
click at [1294, 586] on div "comme" at bounding box center [1291, 579] width 103 height 41
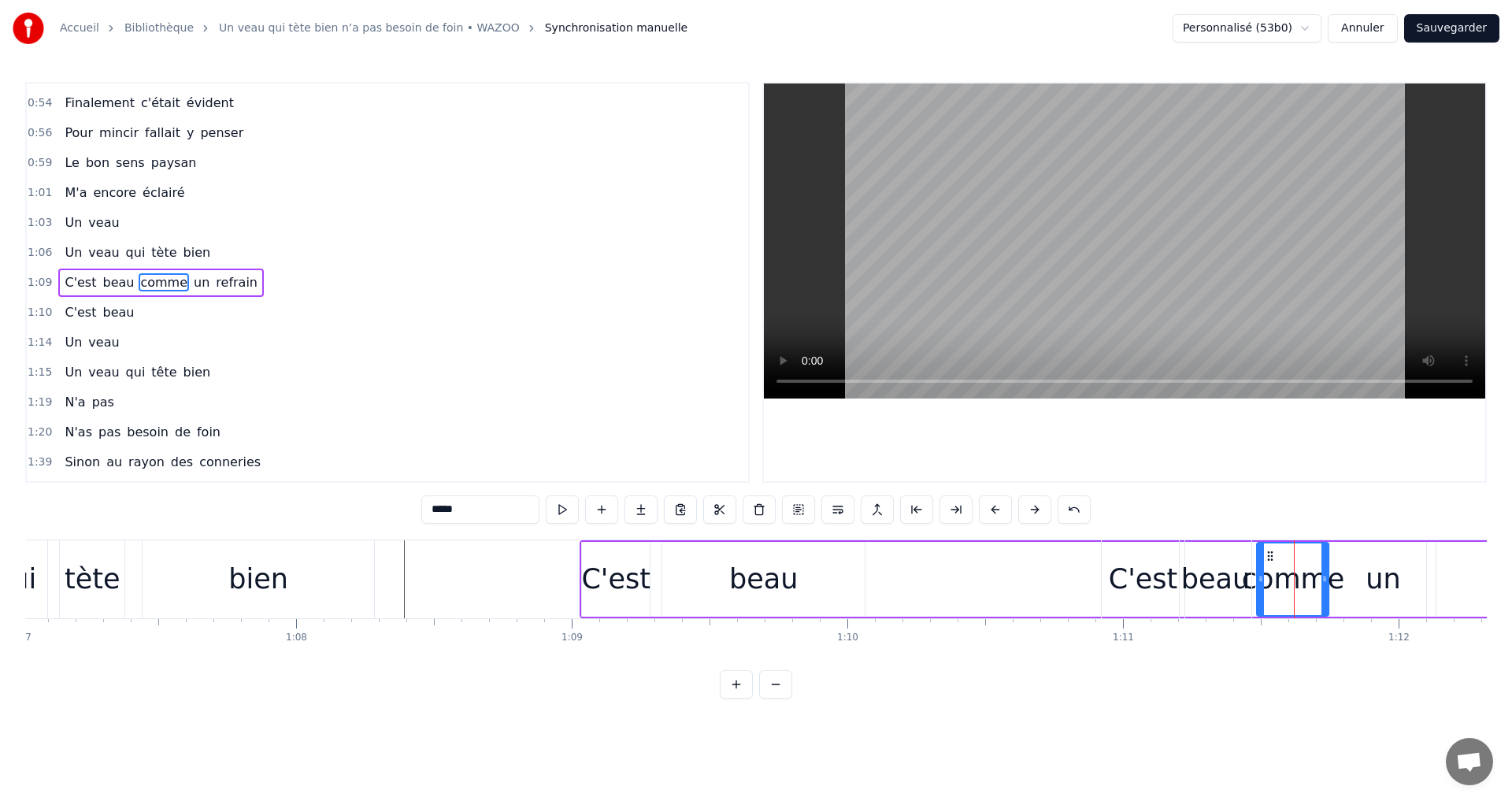
click at [1163, 593] on div "C'est" at bounding box center [1143, 579] width 69 height 41
type input "*****"
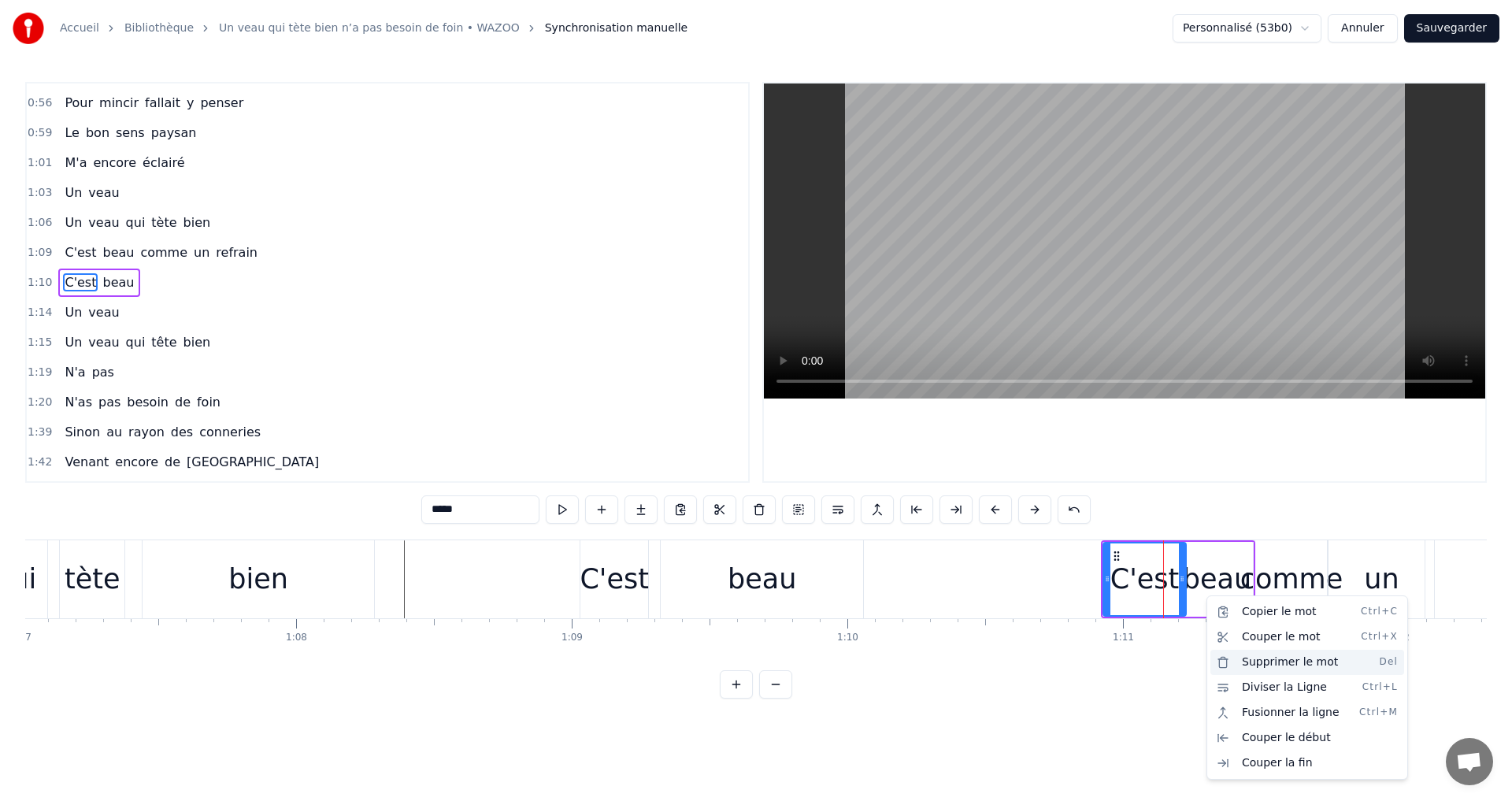
click at [1258, 664] on div "Supprimer le mot Del" at bounding box center [1307, 662] width 194 height 25
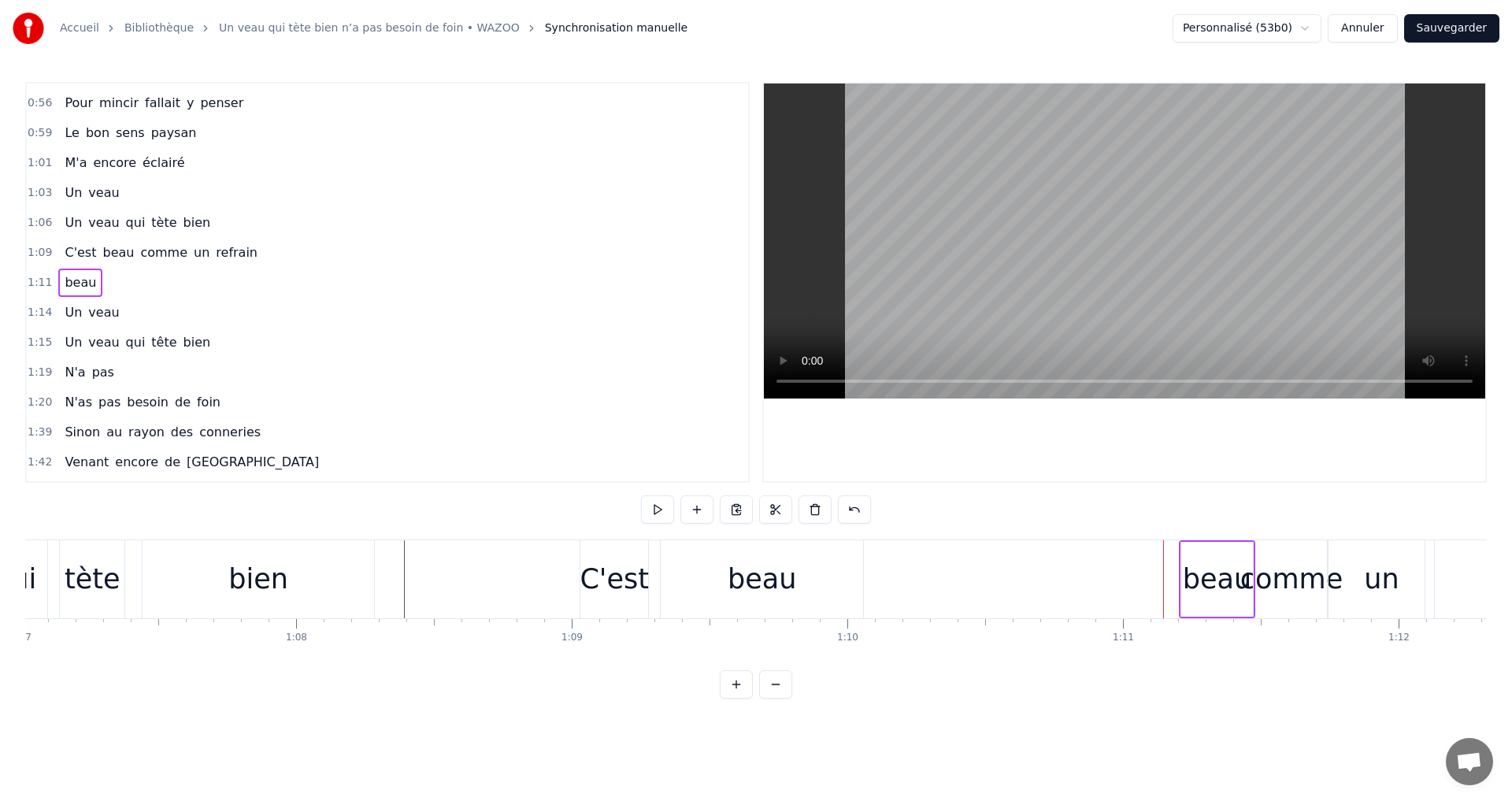
click at [1241, 604] on div "beau" at bounding box center [1217, 578] width 72 height 75
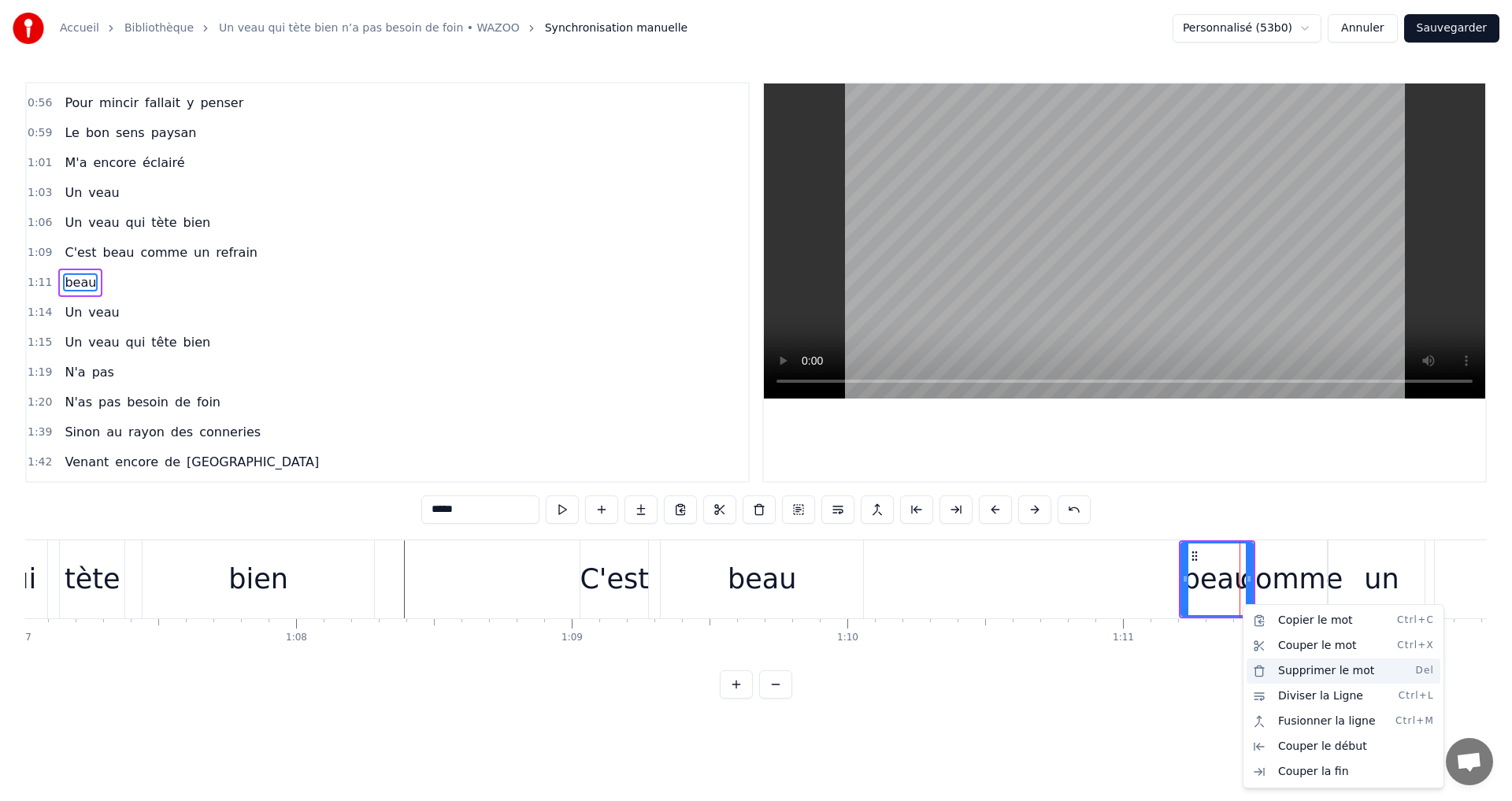
click at [1270, 669] on div "Supprimer le mot Del" at bounding box center [1343, 670] width 194 height 25
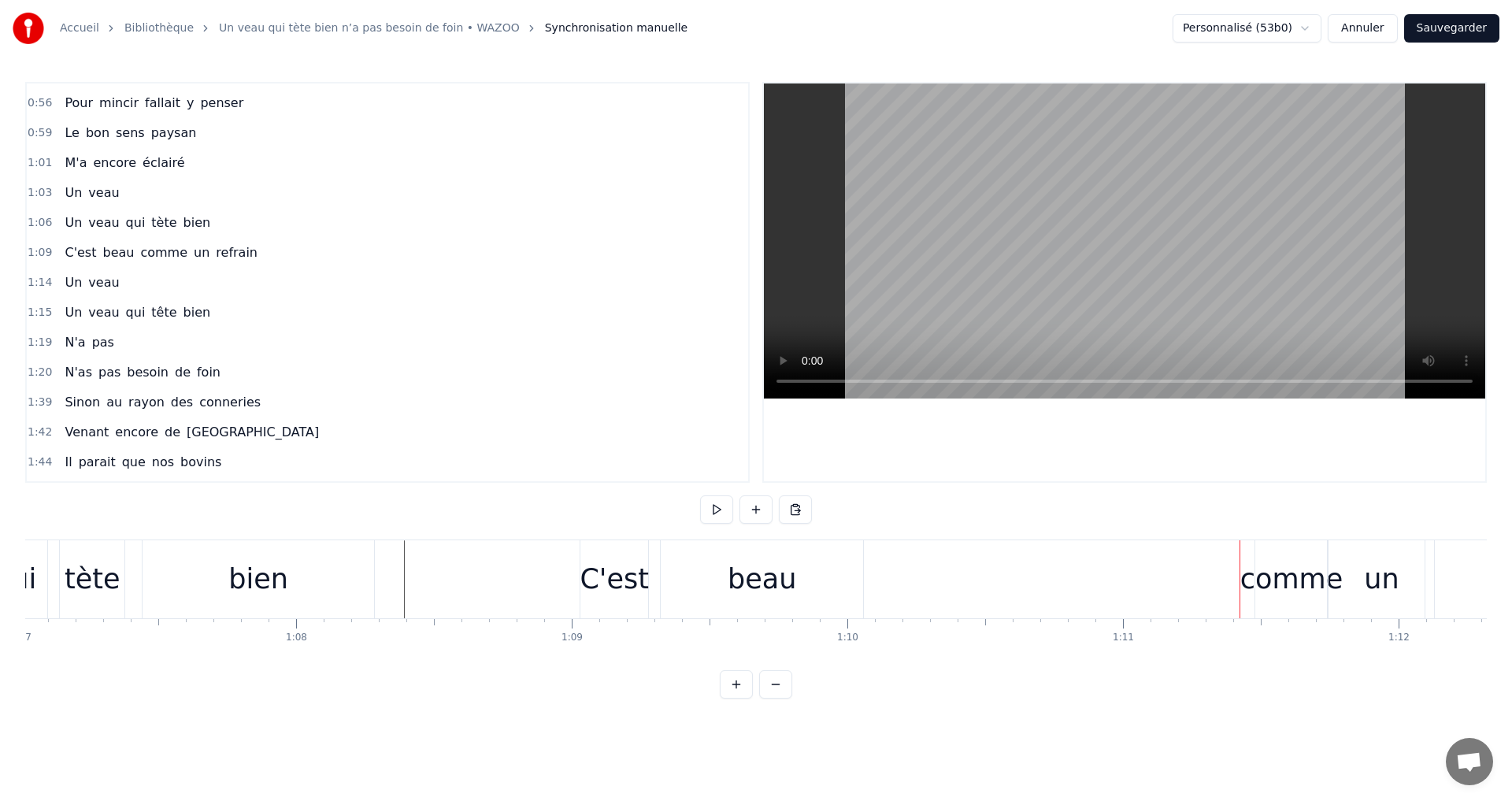
click at [1252, 698] on div "0:35 Il paraît que les bons coqs 0:37 Ne sont jamais les plus gros 0:40 C'est c…" at bounding box center [756, 390] width 1462 height 616
click at [1272, 581] on div "comme" at bounding box center [1291, 579] width 103 height 41
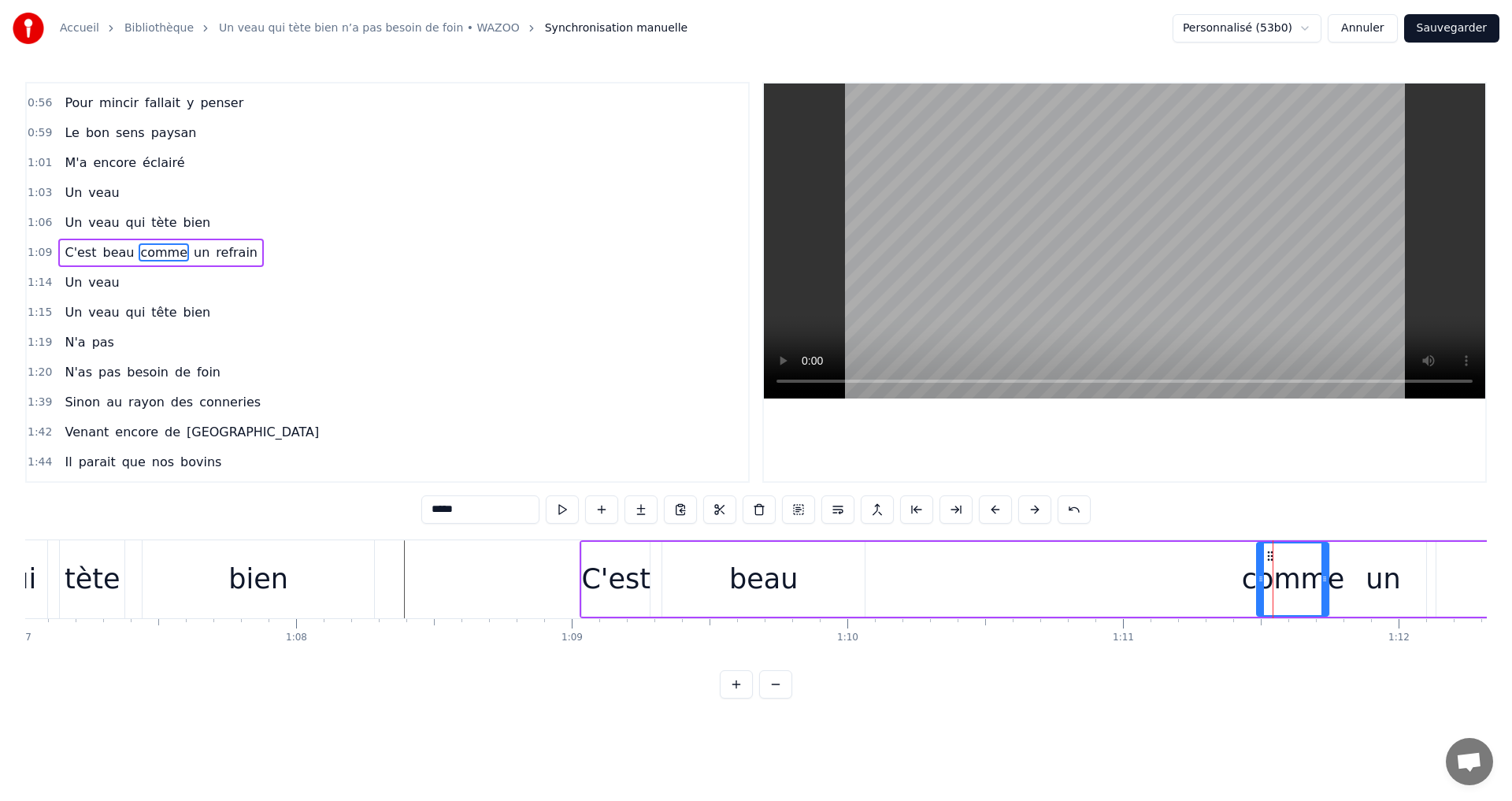
scroll to position [234, 0]
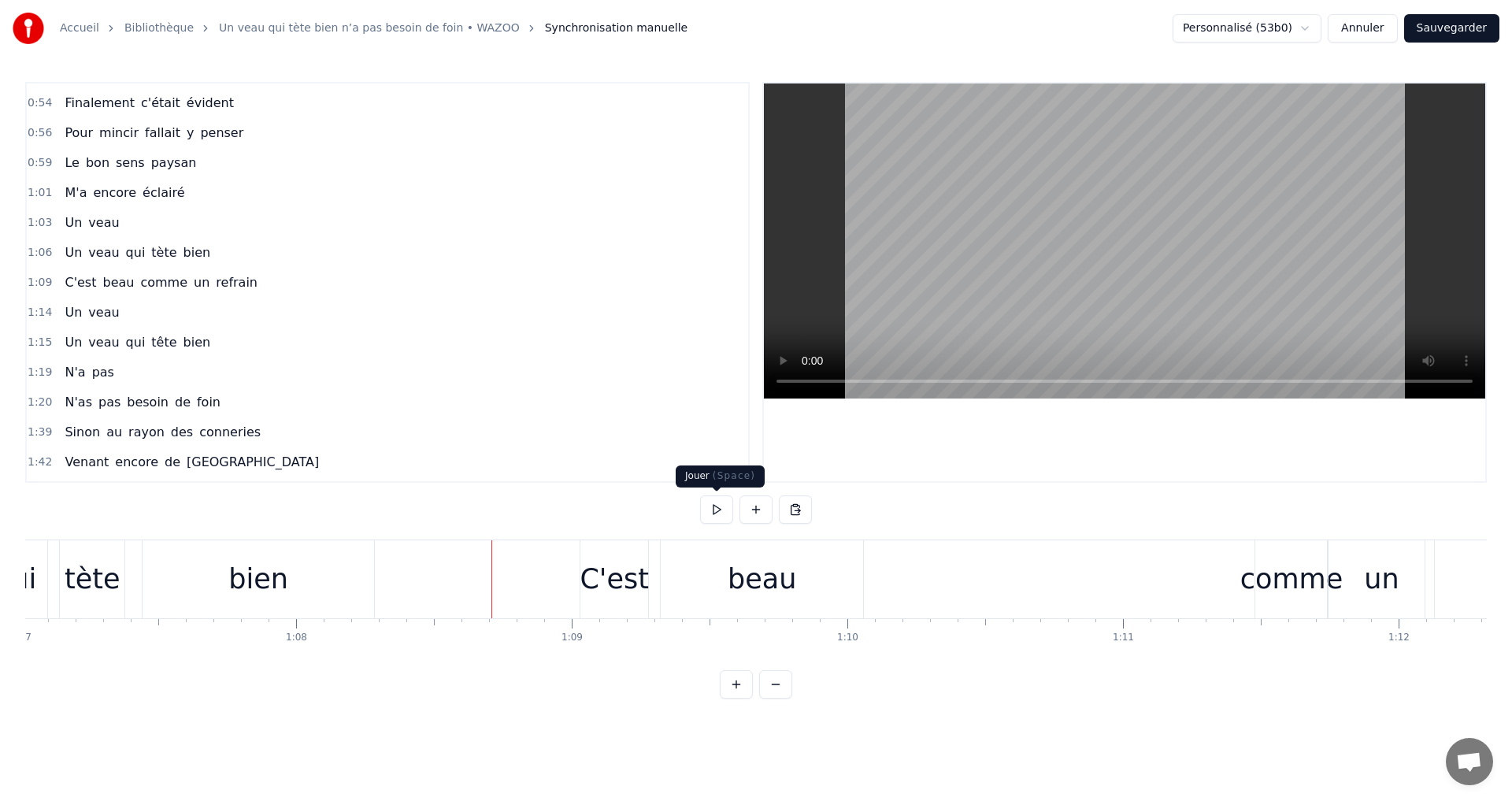
click at [711, 514] on button at bounding box center [716, 509] width 33 height 28
click at [970, 588] on div "C'est beau comme un refrain" at bounding box center [1243, 578] width 1328 height 78
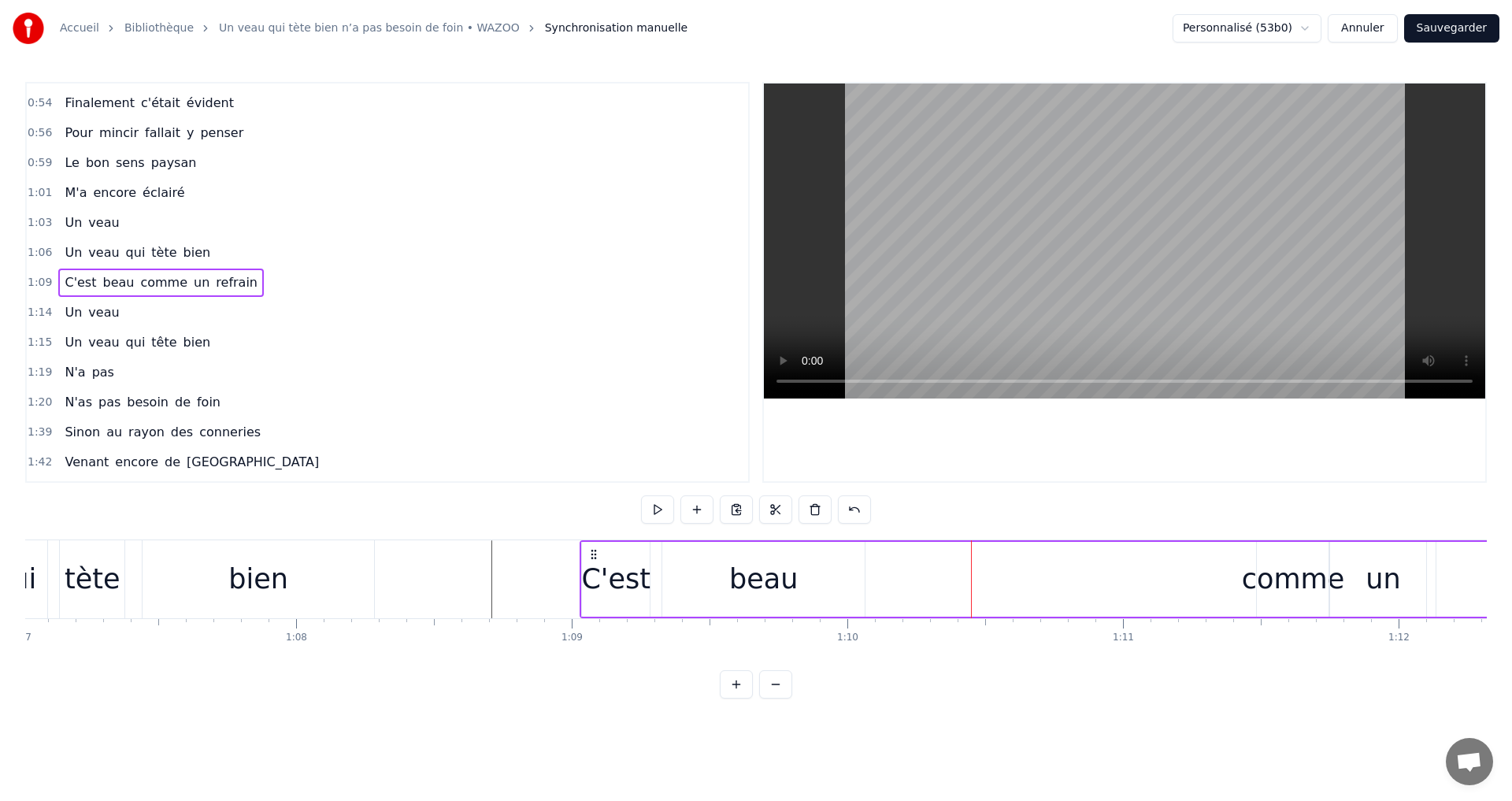
drag, startPoint x: 817, startPoint y: 614, endPoint x: 1016, endPoint y: 596, distance: 199.8
click at [1016, 596] on div "C'est beau comme un refrain" at bounding box center [1243, 578] width 1328 height 78
click at [692, 569] on div "beau" at bounding box center [763, 578] width 203 height 75
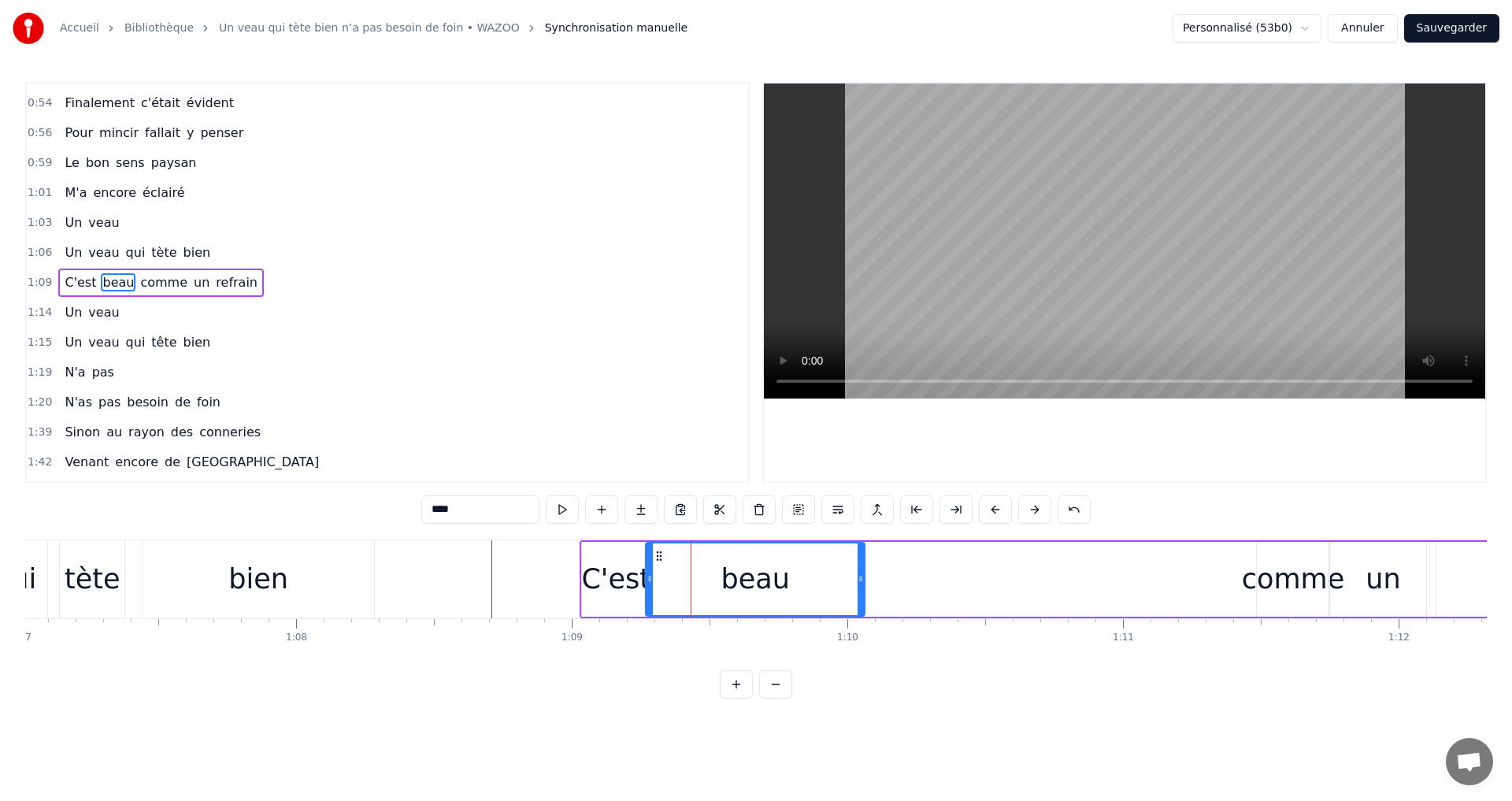
drag, startPoint x: 666, startPoint y: 558, endPoint x: 671, endPoint y: 577, distance: 19.6
click at [652, 579] on div at bounding box center [649, 579] width 6 height 72
drag, startPoint x: 831, startPoint y: 560, endPoint x: 895, endPoint y: 551, distance: 64.6
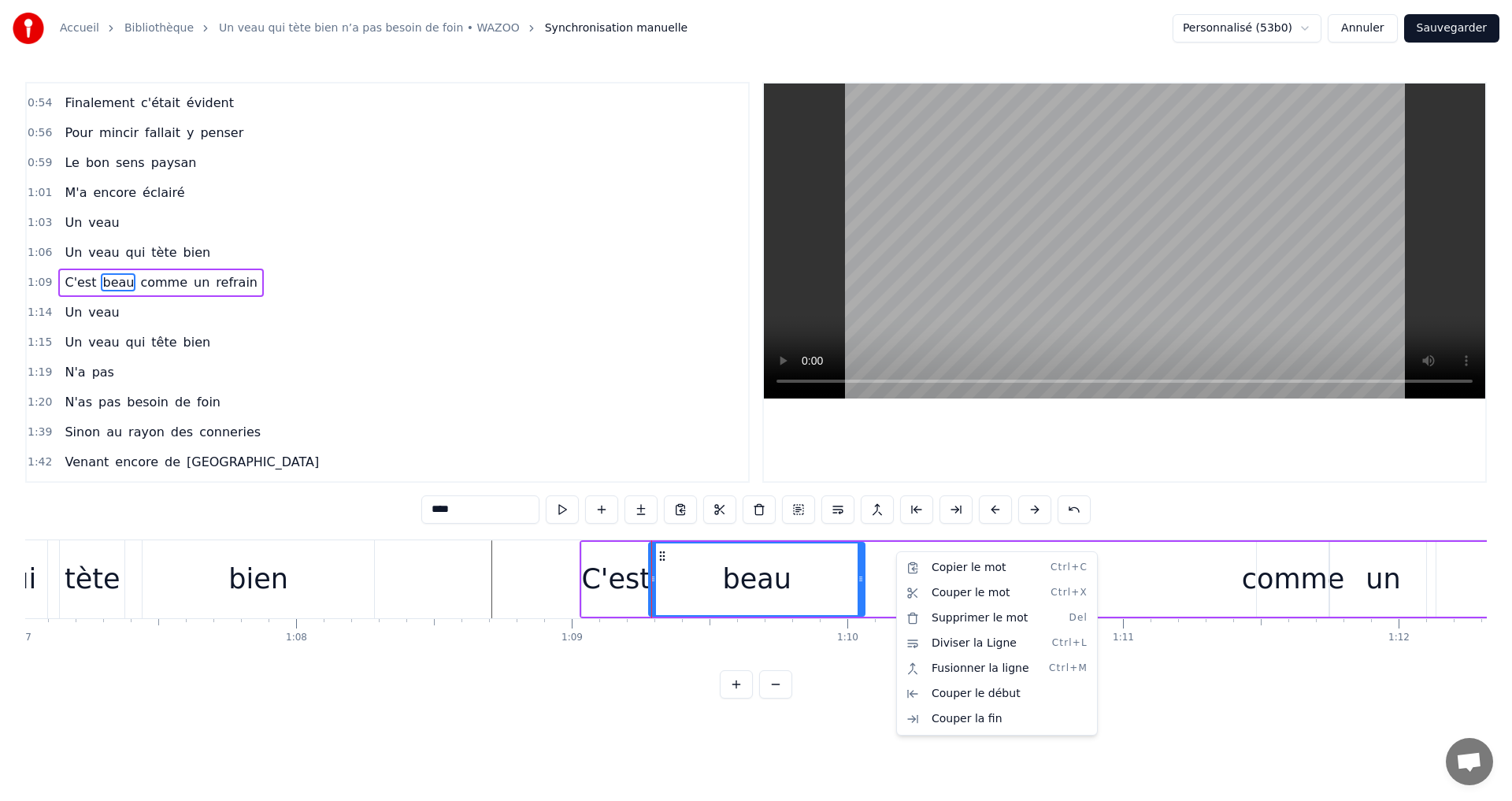
click at [900, 435] on html "Accueil Bibliothèque Un veau qui tète bien n’a pas besoin de foin • WAZOO Synch…" at bounding box center [756, 361] width 1512 height 724
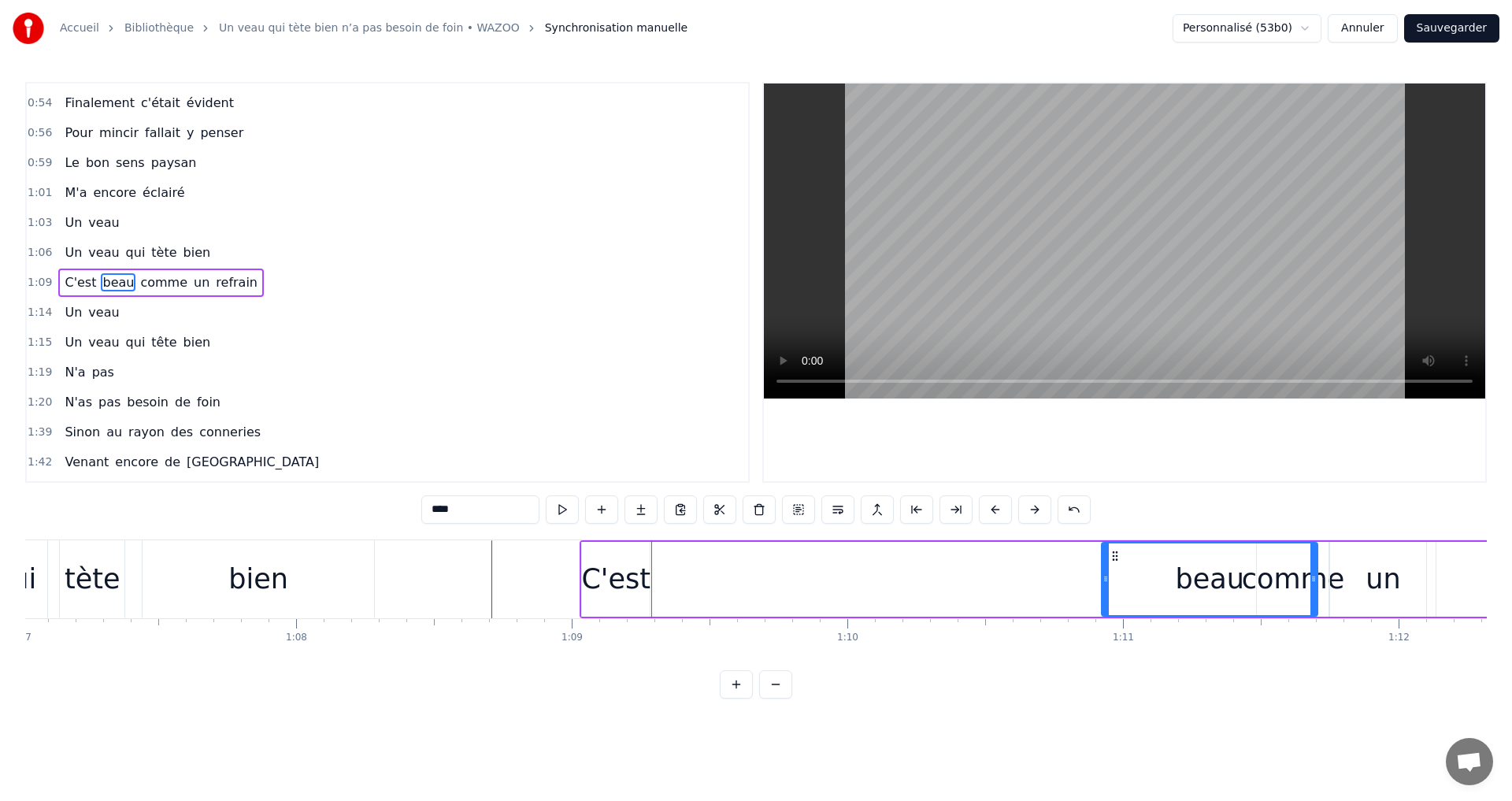
drag, startPoint x: 662, startPoint y: 554, endPoint x: 1115, endPoint y: 593, distance: 454.7
click at [1115, 593] on div "beau" at bounding box center [1209, 579] width 214 height 72
drag, startPoint x: 1301, startPoint y: 575, endPoint x: 1232, endPoint y: 583, distance: 69.5
click at [1232, 583] on icon at bounding box center [1233, 578] width 6 height 13
drag, startPoint x: 1102, startPoint y: 577, endPoint x: 1131, endPoint y: 580, distance: 29.2
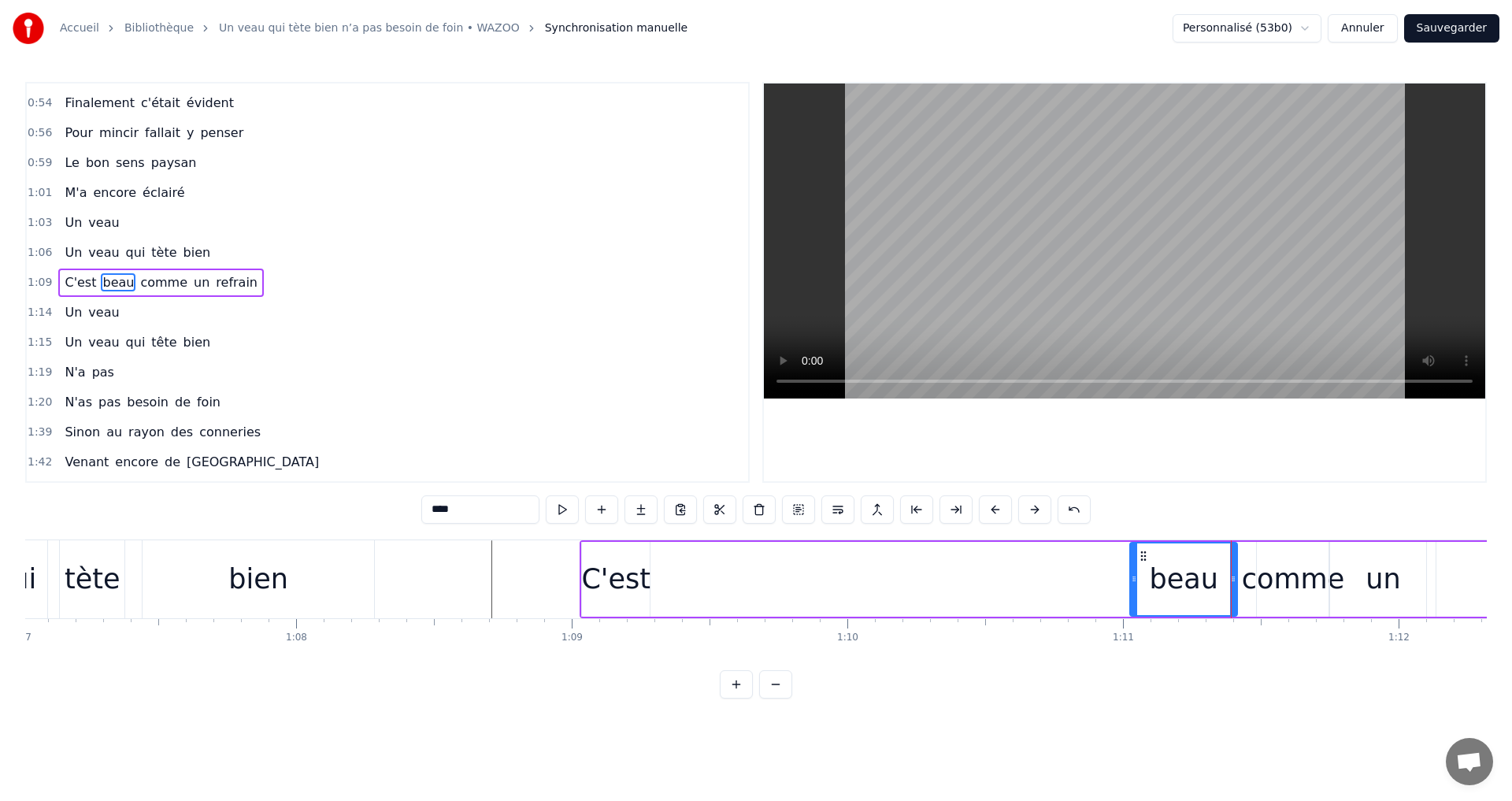
click at [1131, 580] on icon at bounding box center [1134, 578] width 6 height 13
drag, startPoint x: 1134, startPoint y: 583, endPoint x: 1151, endPoint y: 584, distance: 17.0
click at [1151, 584] on icon at bounding box center [1151, 578] width 6 height 13
click at [1085, 609] on div "C'est beau comme un refrain" at bounding box center [1243, 578] width 1328 height 78
click at [619, 587] on div "C'est" at bounding box center [615, 579] width 69 height 41
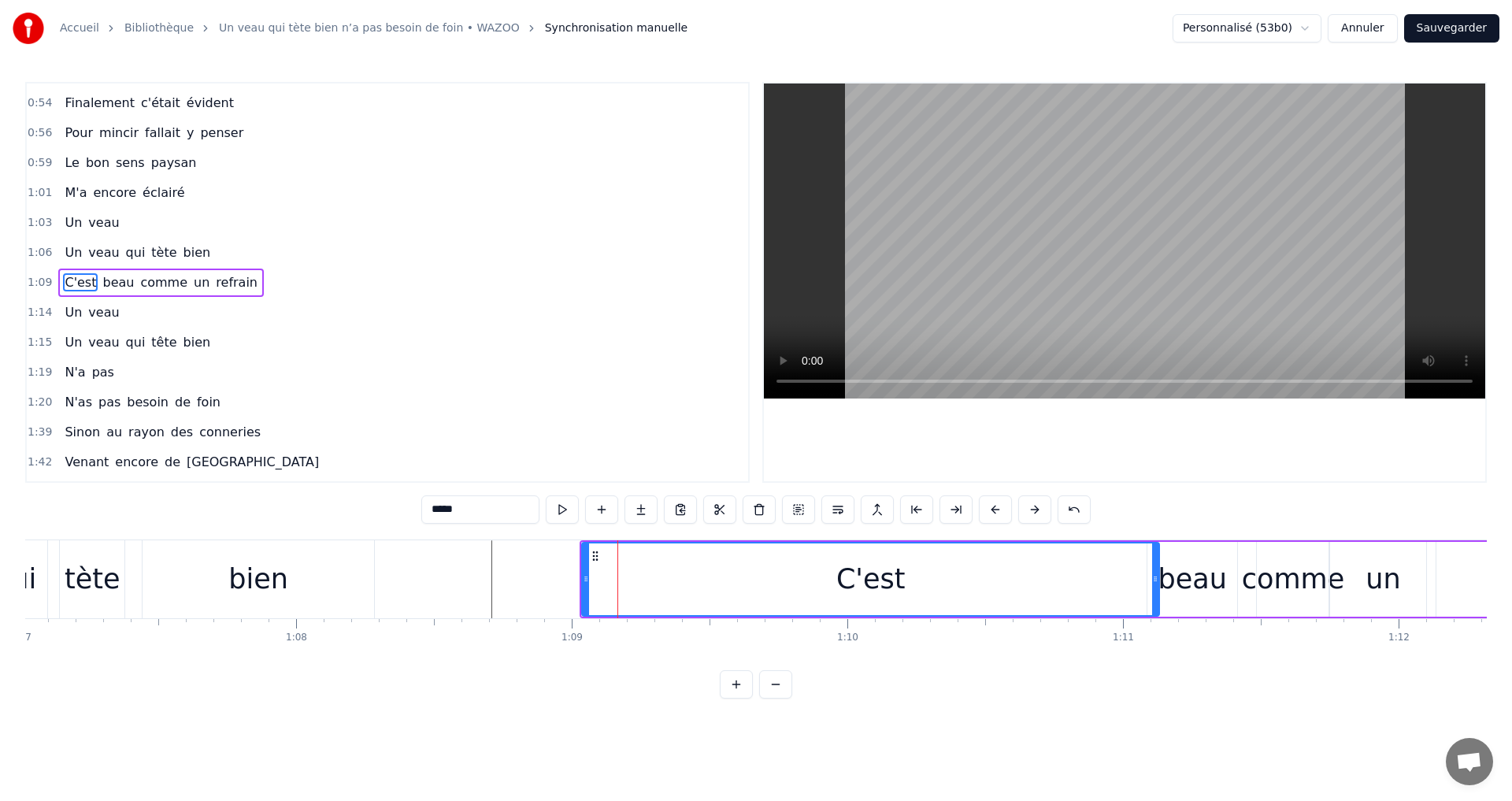
drag, startPoint x: 646, startPoint y: 583, endPoint x: 1155, endPoint y: 602, distance: 509.4
click at [1155, 602] on div at bounding box center [1154, 579] width 6 height 72
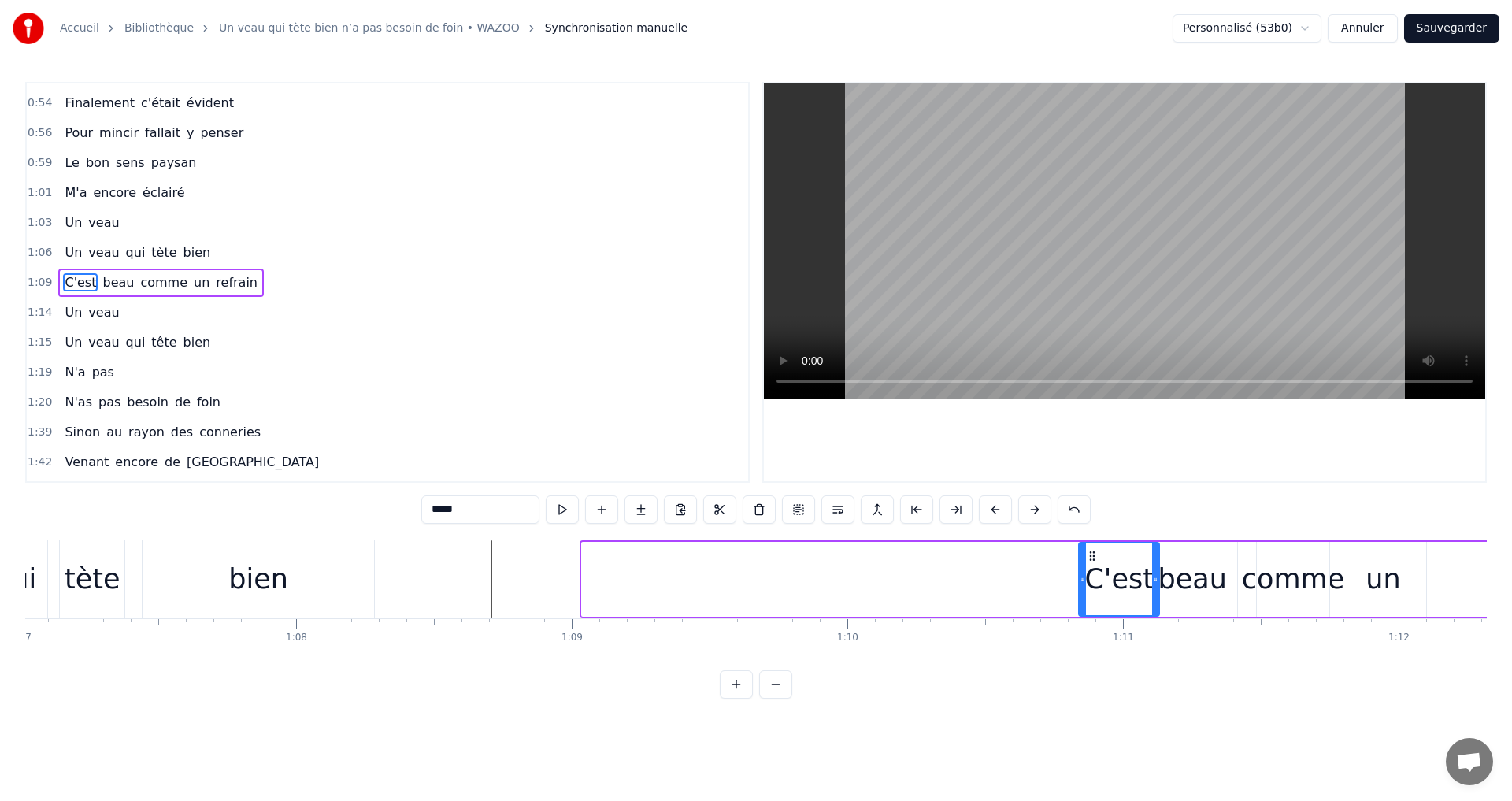
drag, startPoint x: 586, startPoint y: 577, endPoint x: 1082, endPoint y: 587, distance: 496.1
click at [1082, 587] on div at bounding box center [1082, 579] width 6 height 72
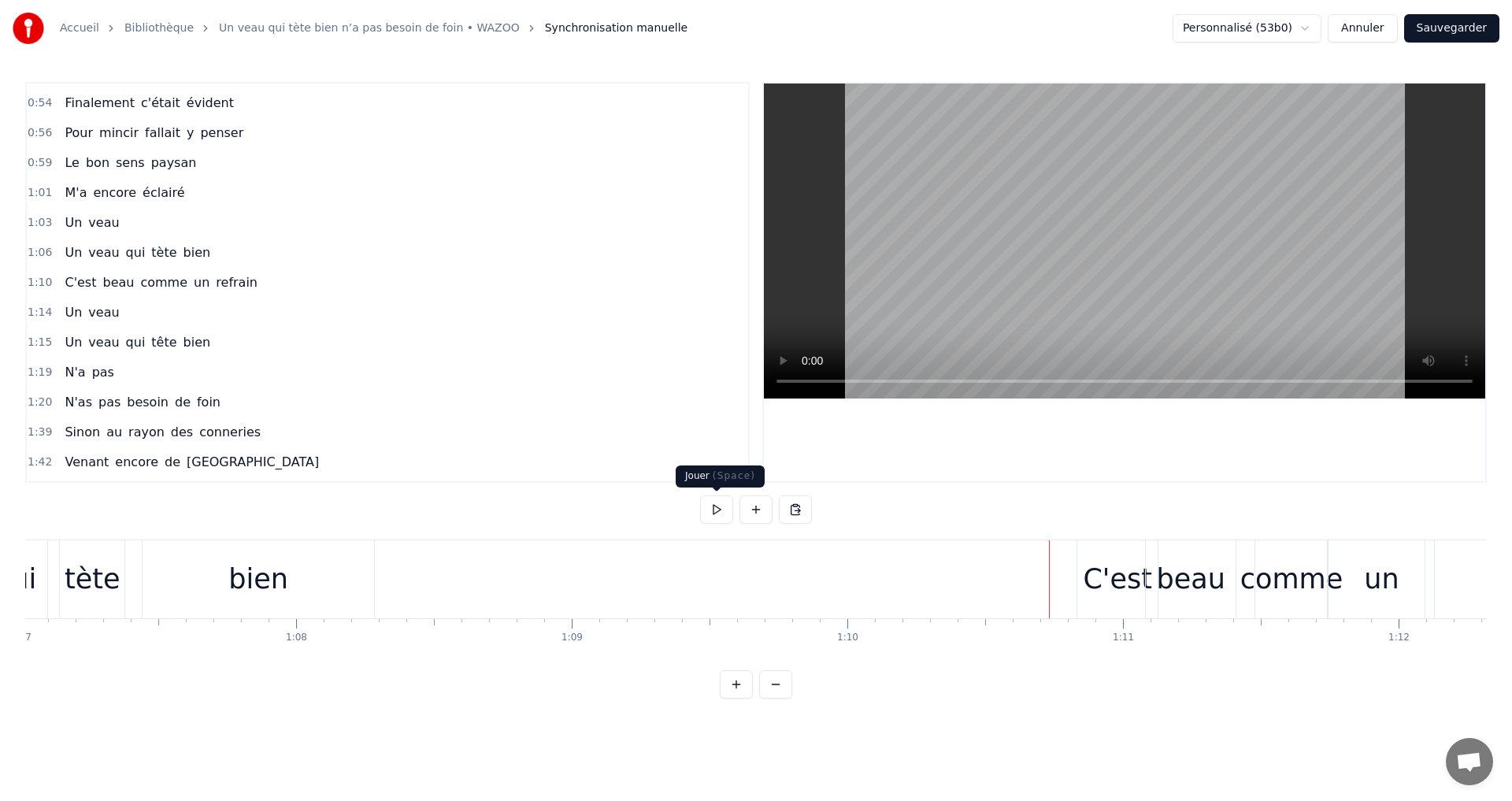
click at [720, 514] on button at bounding box center [716, 509] width 33 height 28
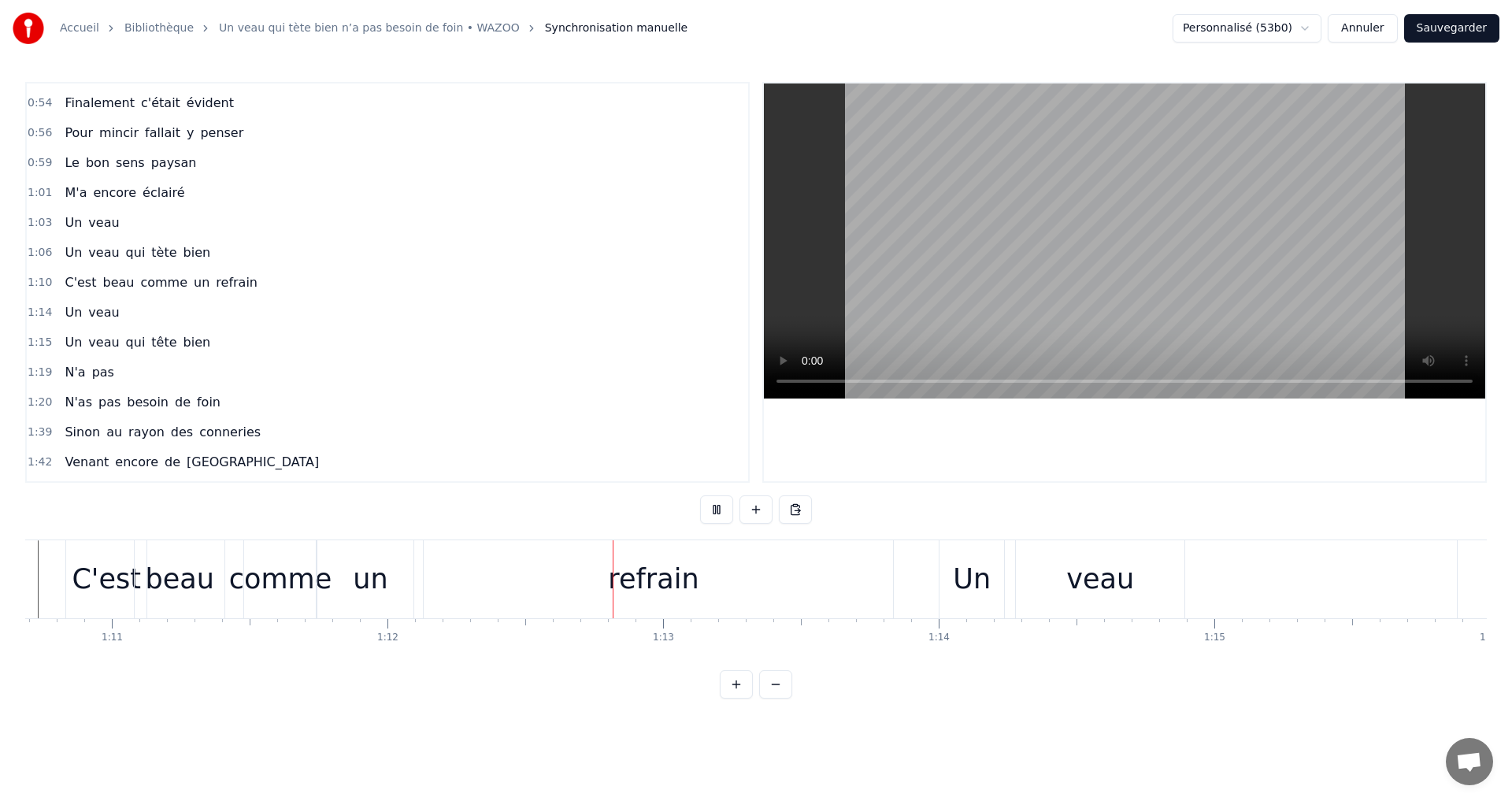
scroll to position [0, 19828]
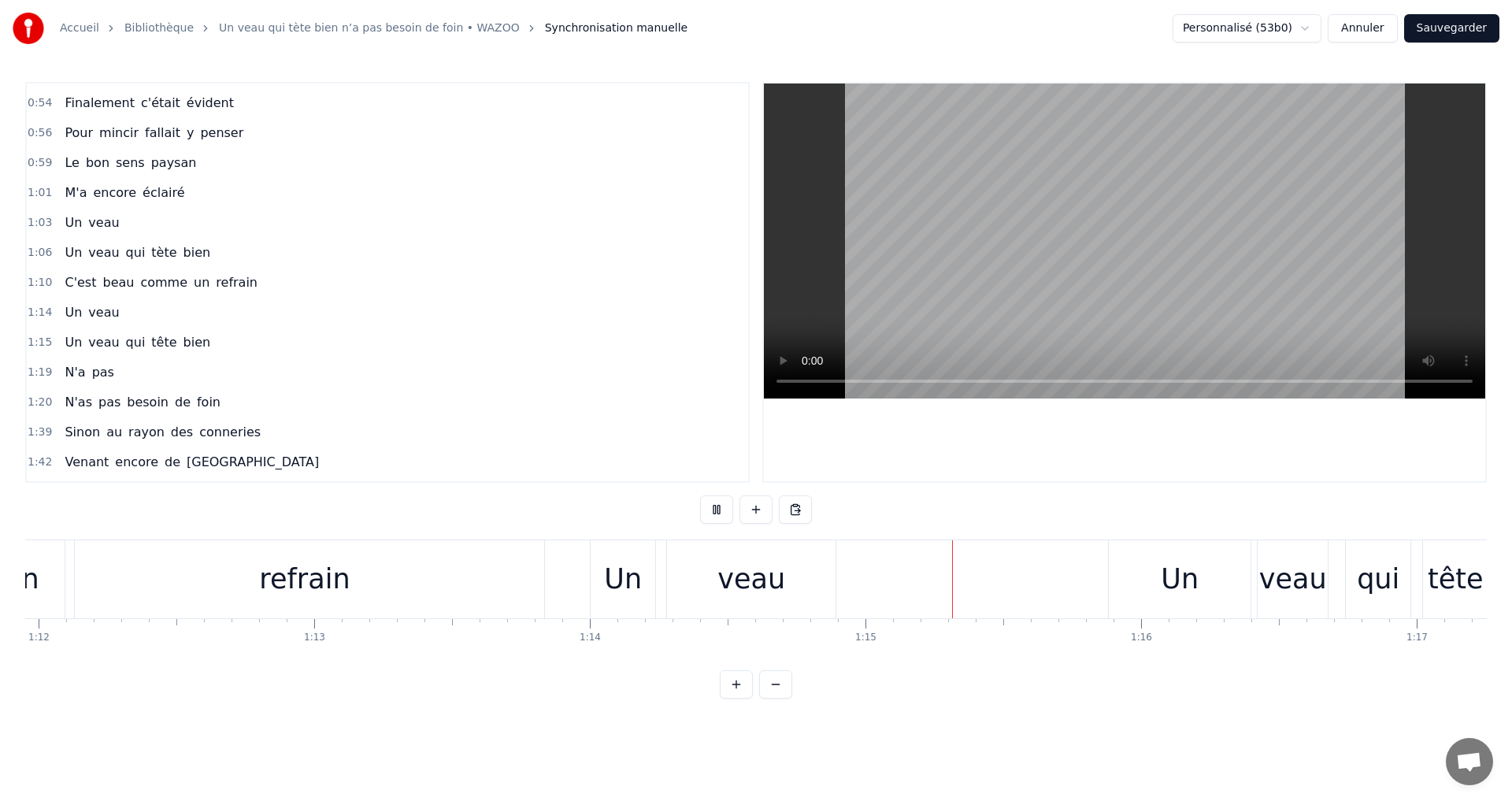
click at [720, 514] on button at bounding box center [716, 509] width 33 height 28
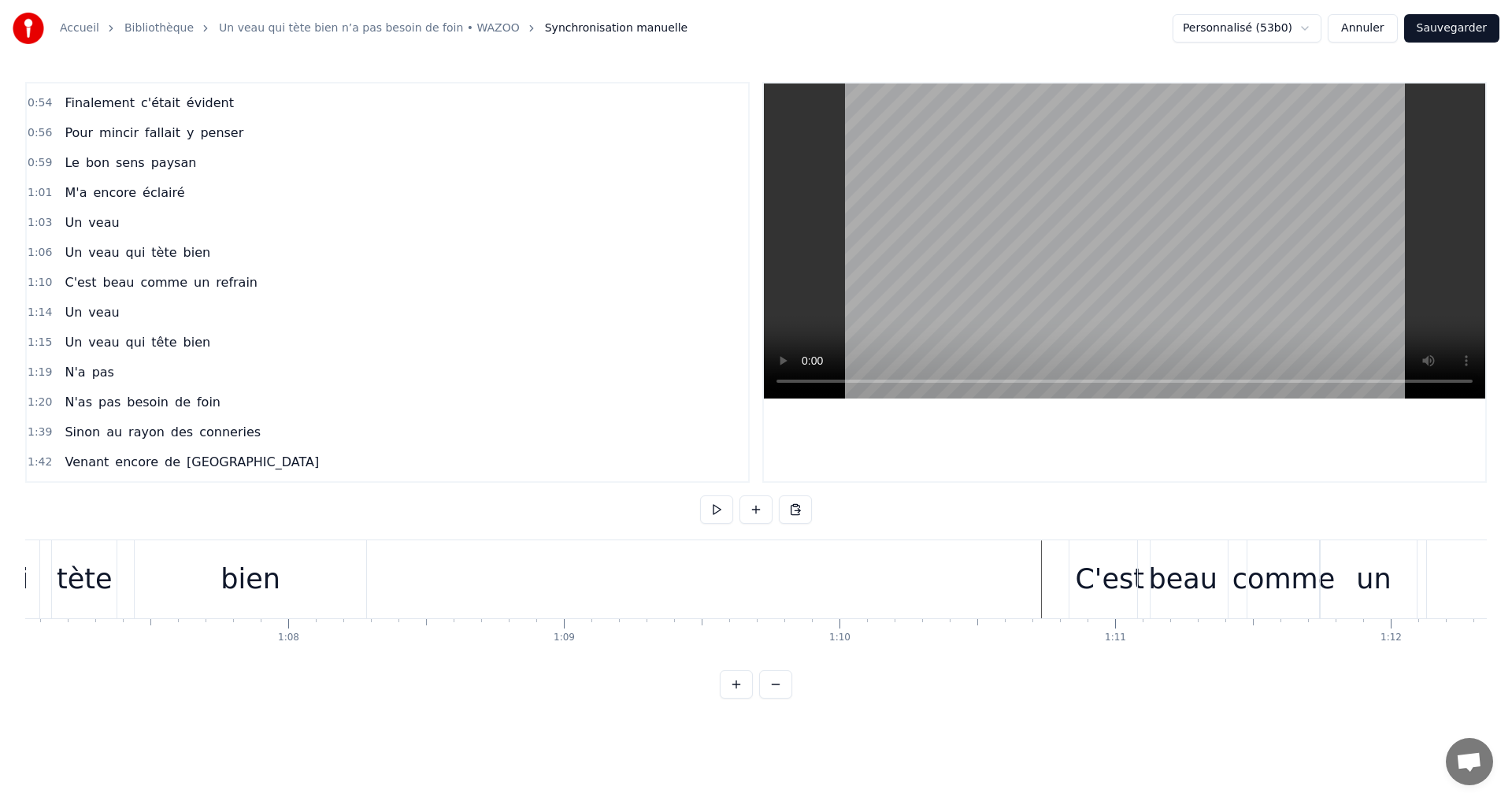
scroll to position [0, 18474]
click at [1116, 596] on div "C'est" at bounding box center [1111, 579] width 69 height 41
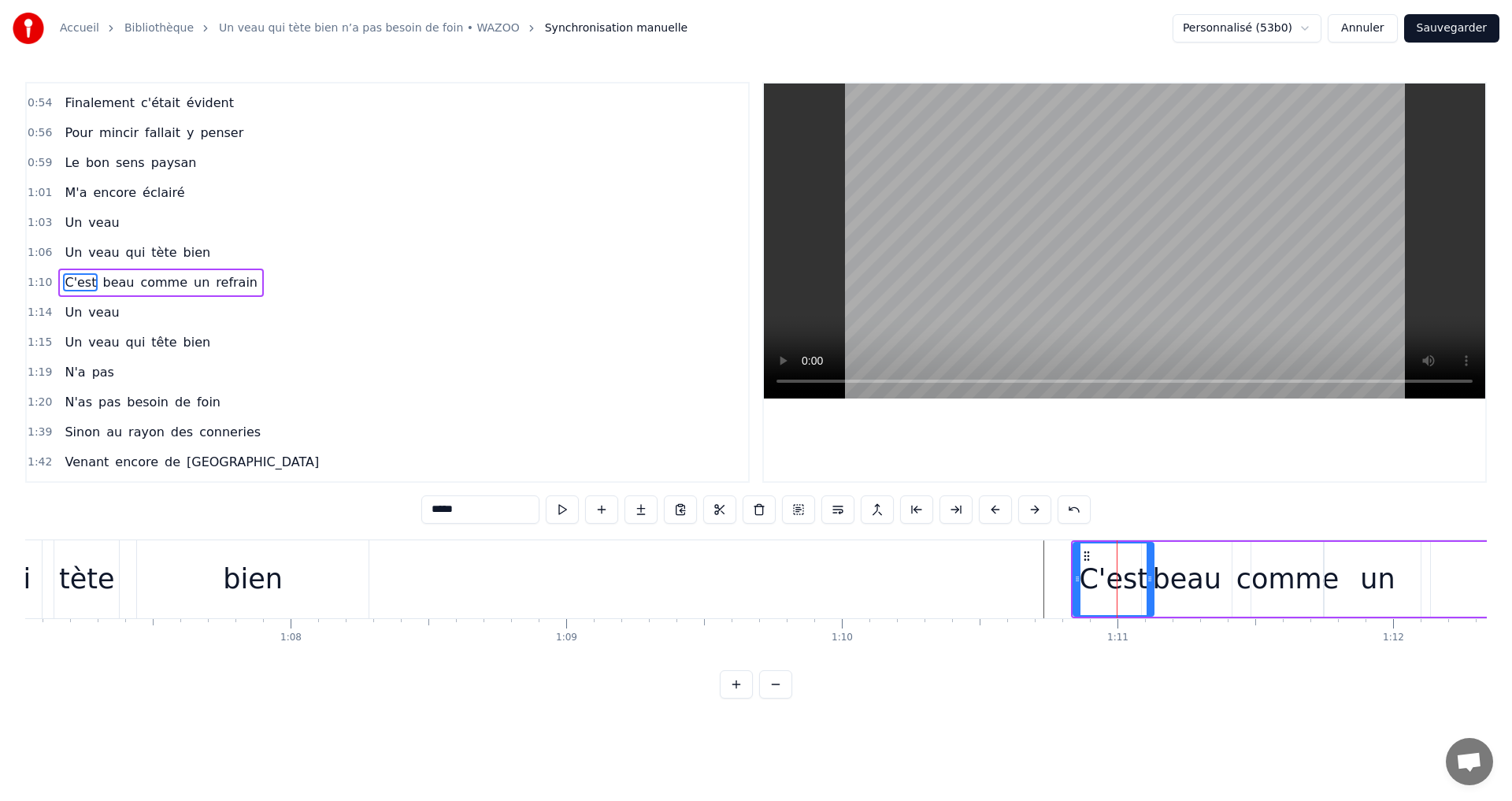
click at [1077, 596] on div at bounding box center [1077, 579] width 6 height 72
click at [1150, 583] on icon at bounding box center [1149, 578] width 6 height 13
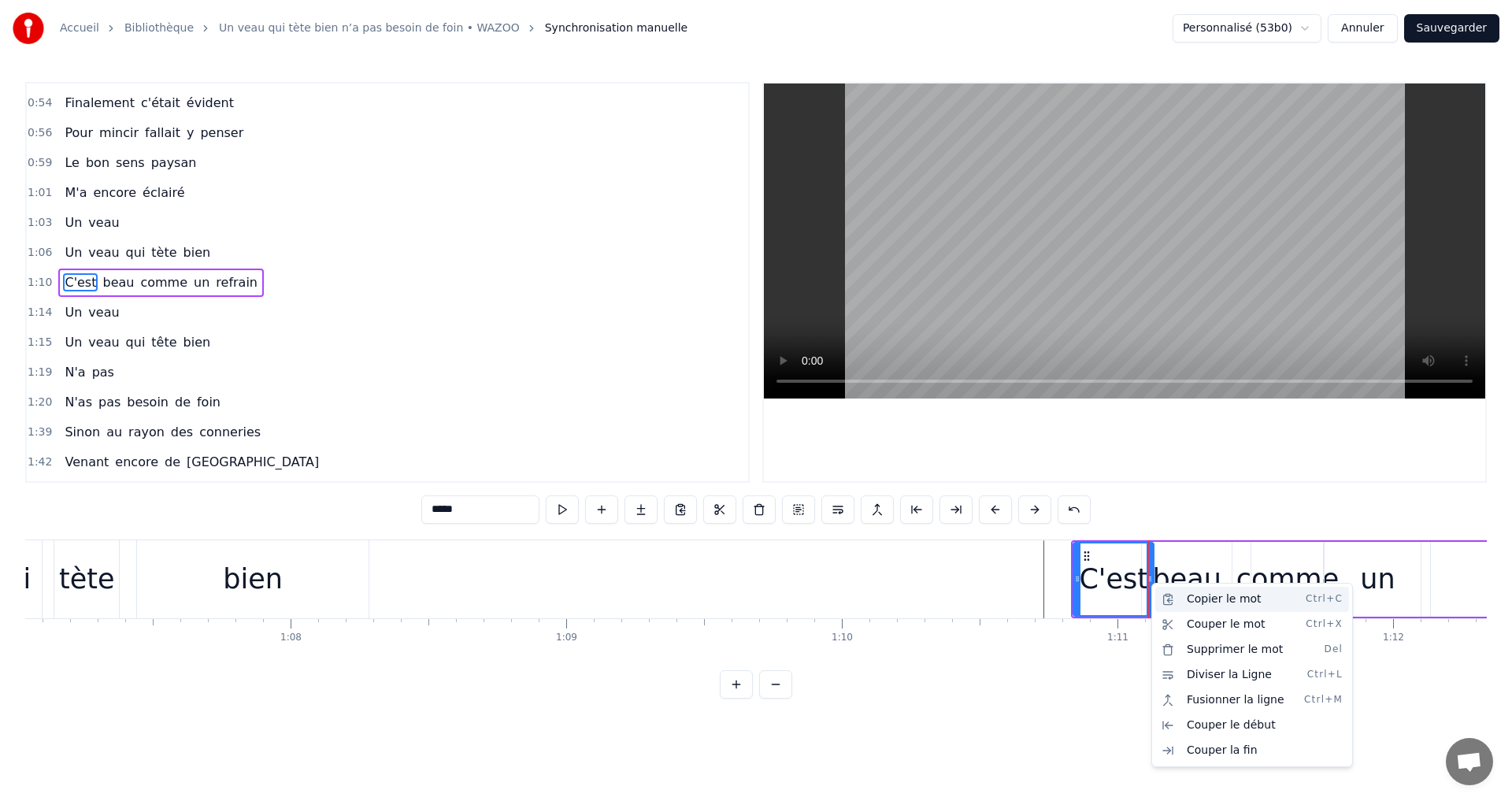
click at [1168, 599] on div "Copier le mot Ctrl+C" at bounding box center [1252, 599] width 194 height 25
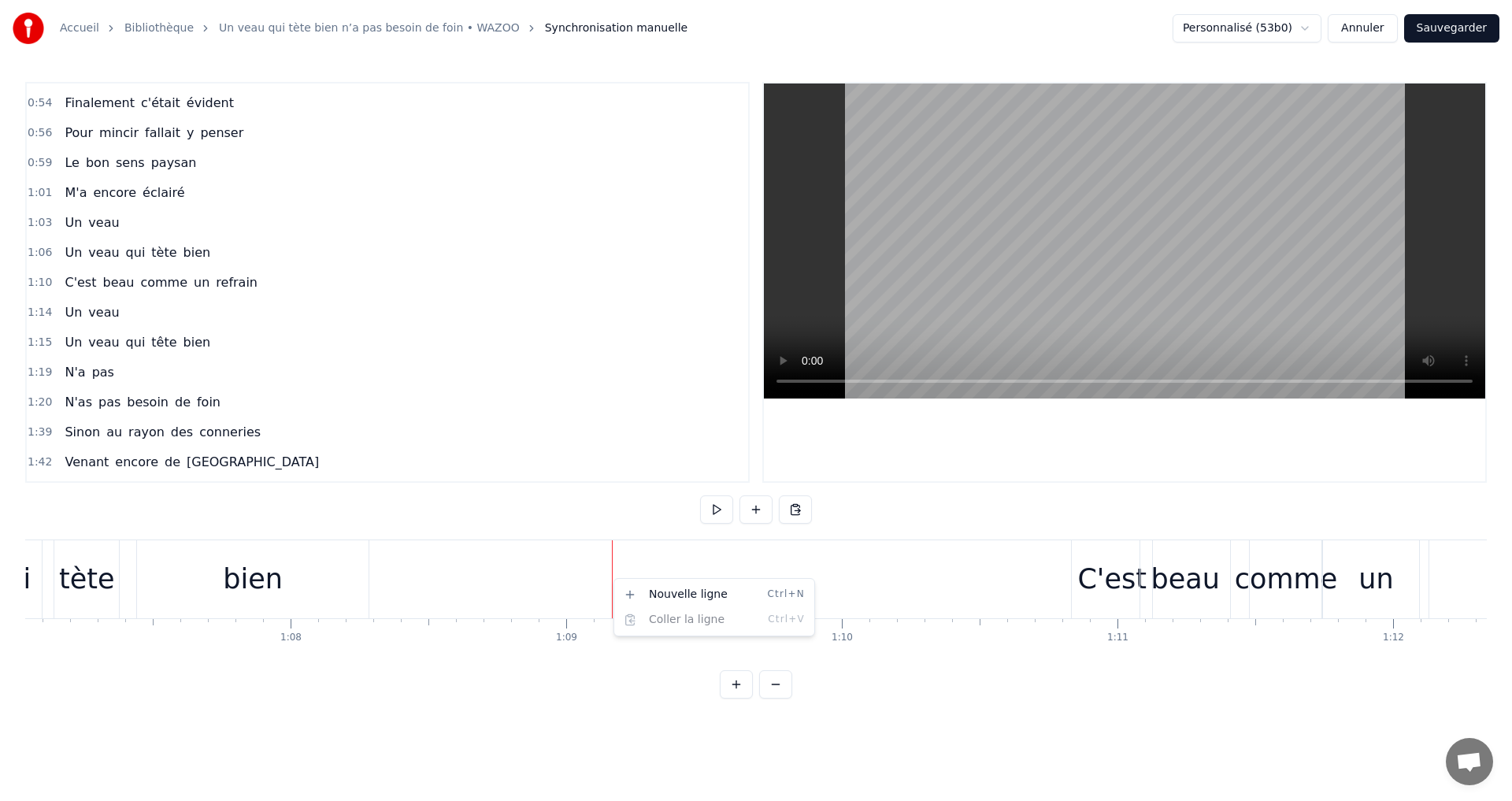
click at [578, 591] on html "Accueil Bibliothèque Un veau qui tète bien n’a pas besoin de foin • WAZOO Synch…" at bounding box center [756, 361] width 1512 height 724
click at [759, 513] on button at bounding box center [755, 509] width 33 height 28
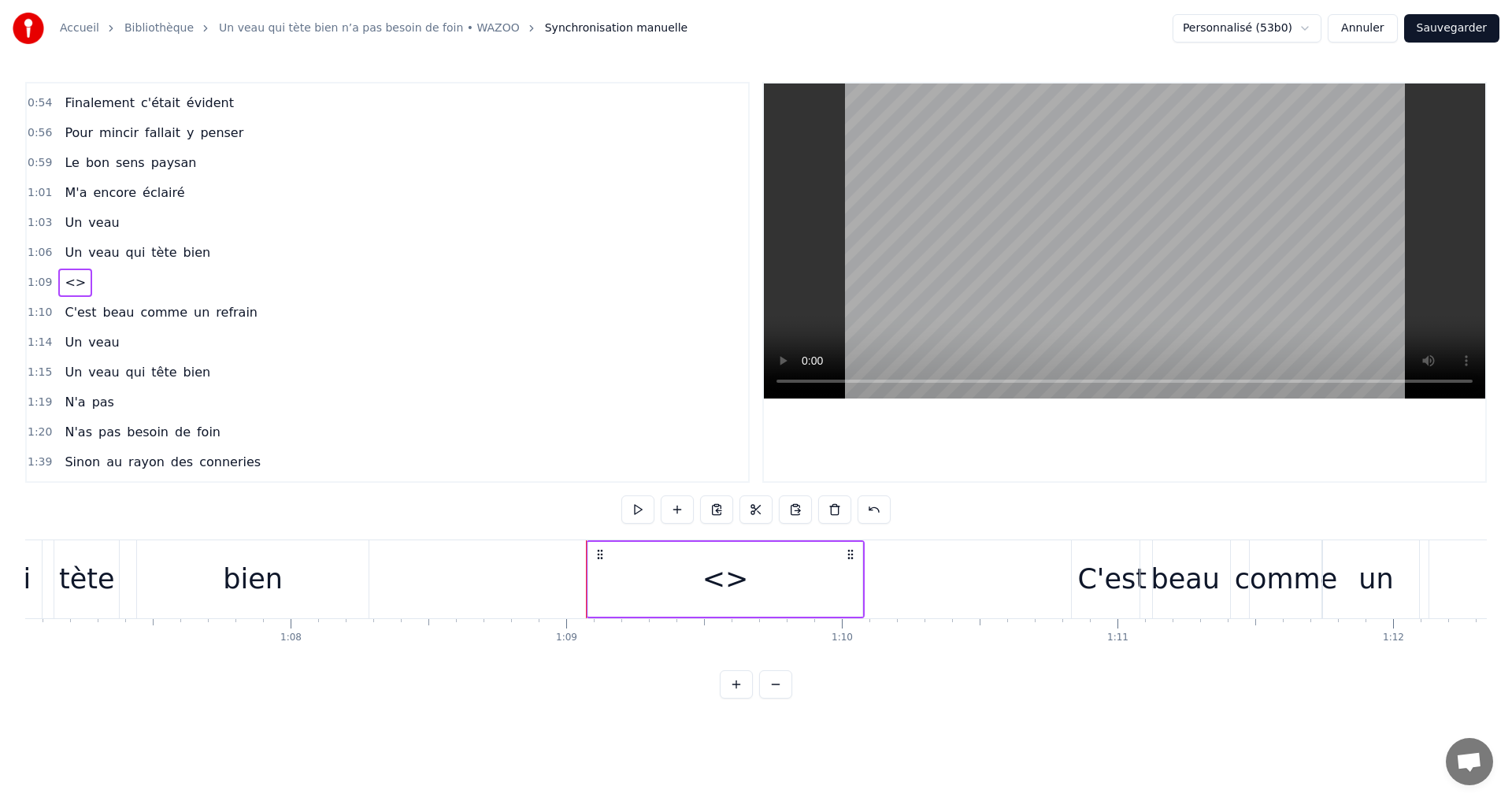
click at [599, 552] on icon at bounding box center [600, 554] width 13 height 13
drag, startPoint x: 586, startPoint y: 560, endPoint x: 547, endPoint y: 559, distance: 39.0
click at [737, 586] on div "<>" at bounding box center [724, 579] width 47 height 41
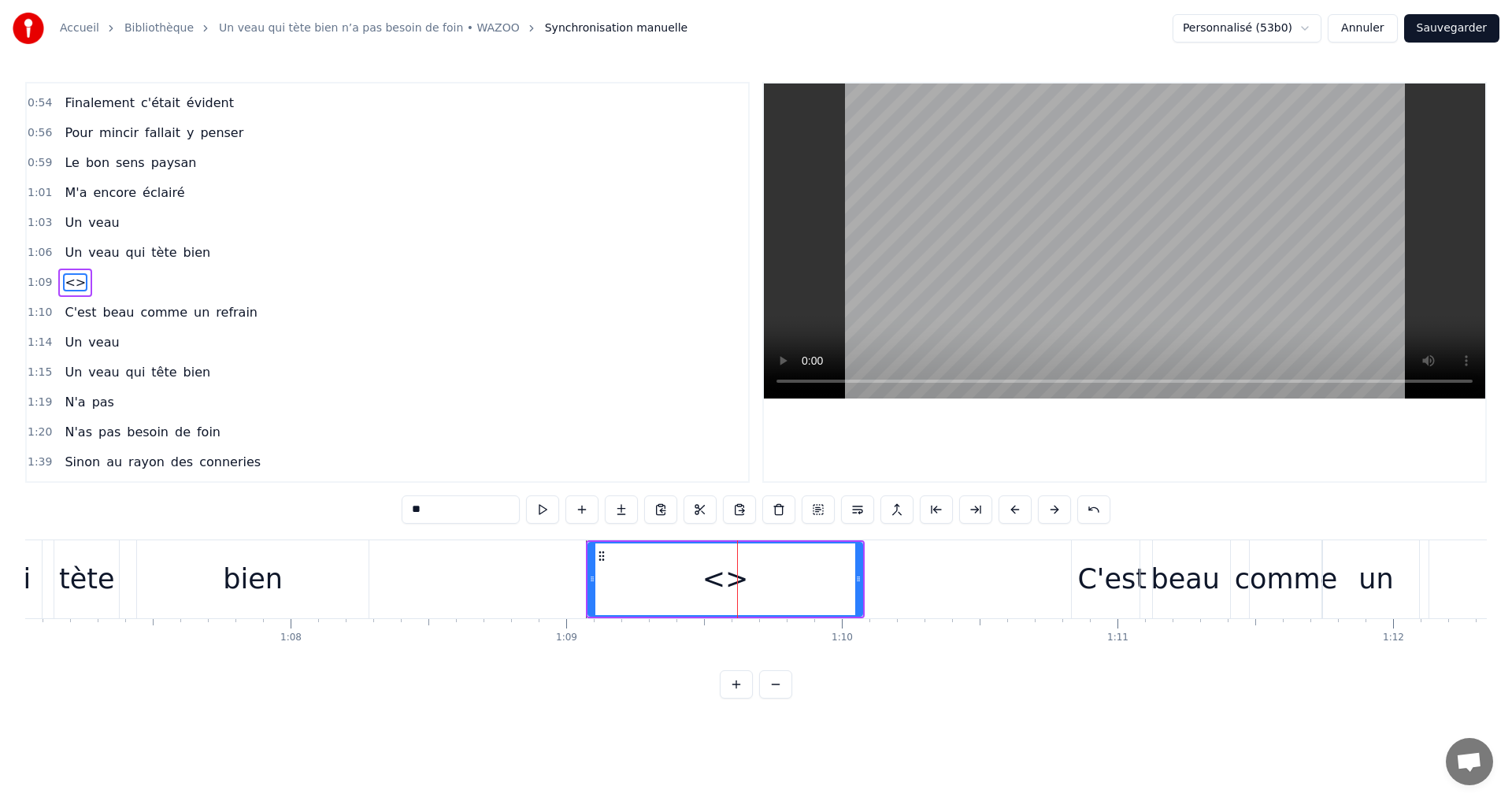
drag, startPoint x: 467, startPoint y: 512, endPoint x: 414, endPoint y: 512, distance: 53.0
click at [414, 512] on input "**" at bounding box center [460, 509] width 118 height 28
type input "*****"
click at [578, 507] on button at bounding box center [581, 509] width 33 height 28
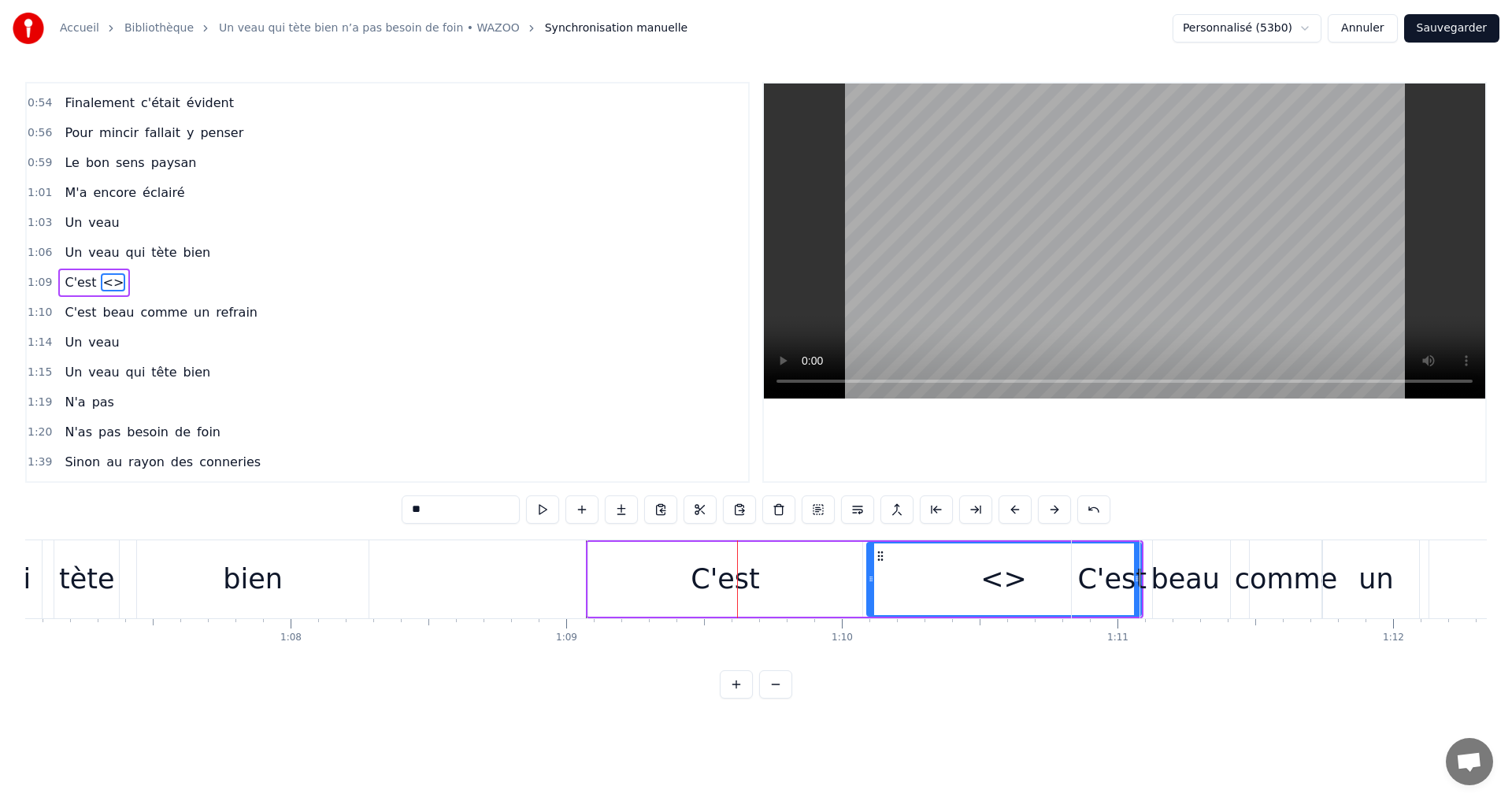
drag, startPoint x: 431, startPoint y: 505, endPoint x: 404, endPoint y: 500, distance: 27.5
click at [404, 500] on input "**" at bounding box center [460, 509] width 118 height 28
click at [1010, 589] on div "beau" at bounding box center [1004, 579] width 68 height 41
click at [828, 581] on div "C'est" at bounding box center [725, 578] width 274 height 75
type input "*****"
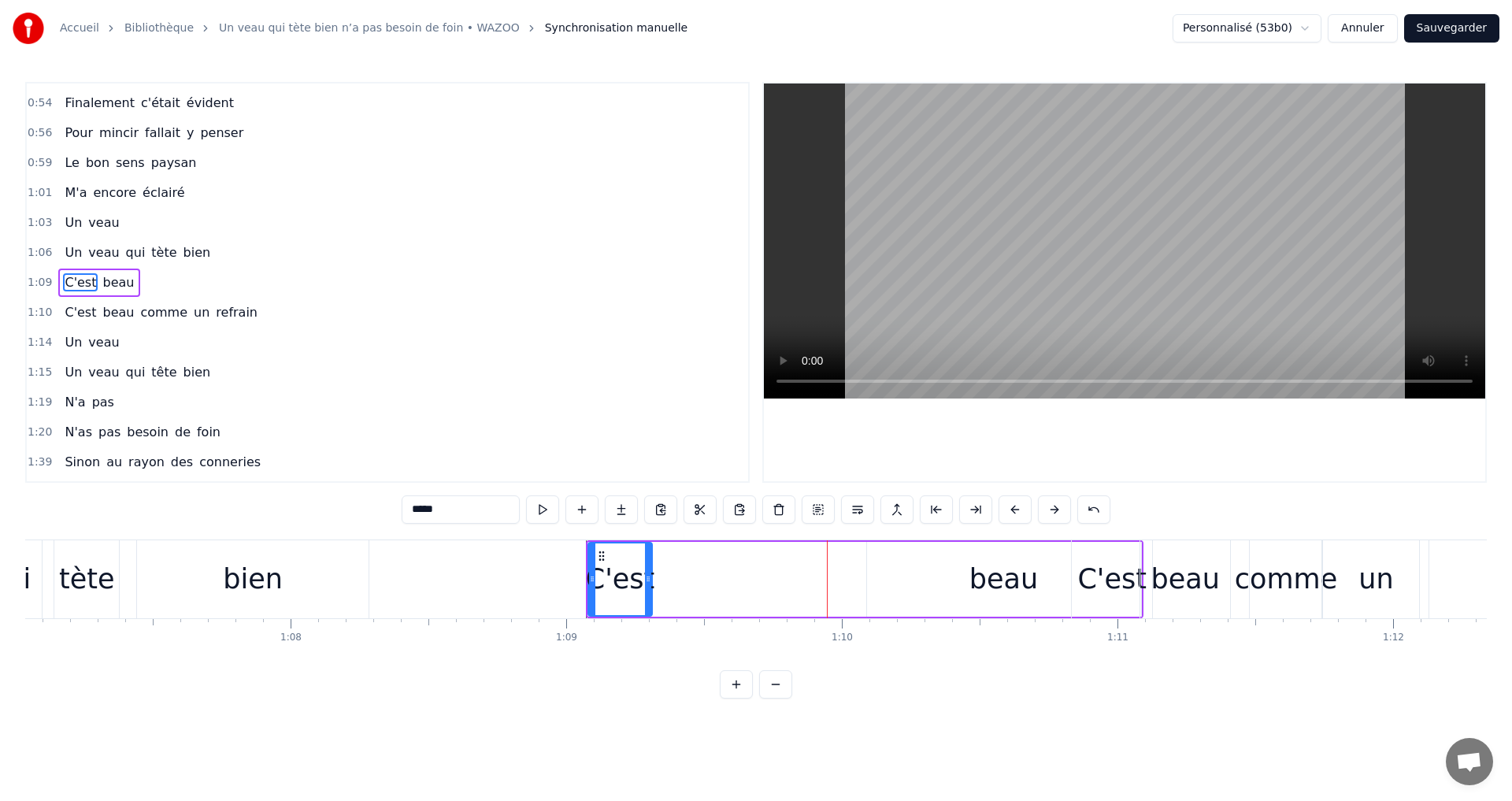
drag, startPoint x: 835, startPoint y: 577, endPoint x: 648, endPoint y: 571, distance: 187.1
click at [648, 571] on div at bounding box center [648, 579] width 6 height 72
drag, startPoint x: 592, startPoint y: 580, endPoint x: 544, endPoint y: 581, distance: 48.0
click at [544, 581] on icon at bounding box center [543, 578] width 6 height 13
click at [861, 589] on div "C'est beau" at bounding box center [841, 578] width 606 height 78
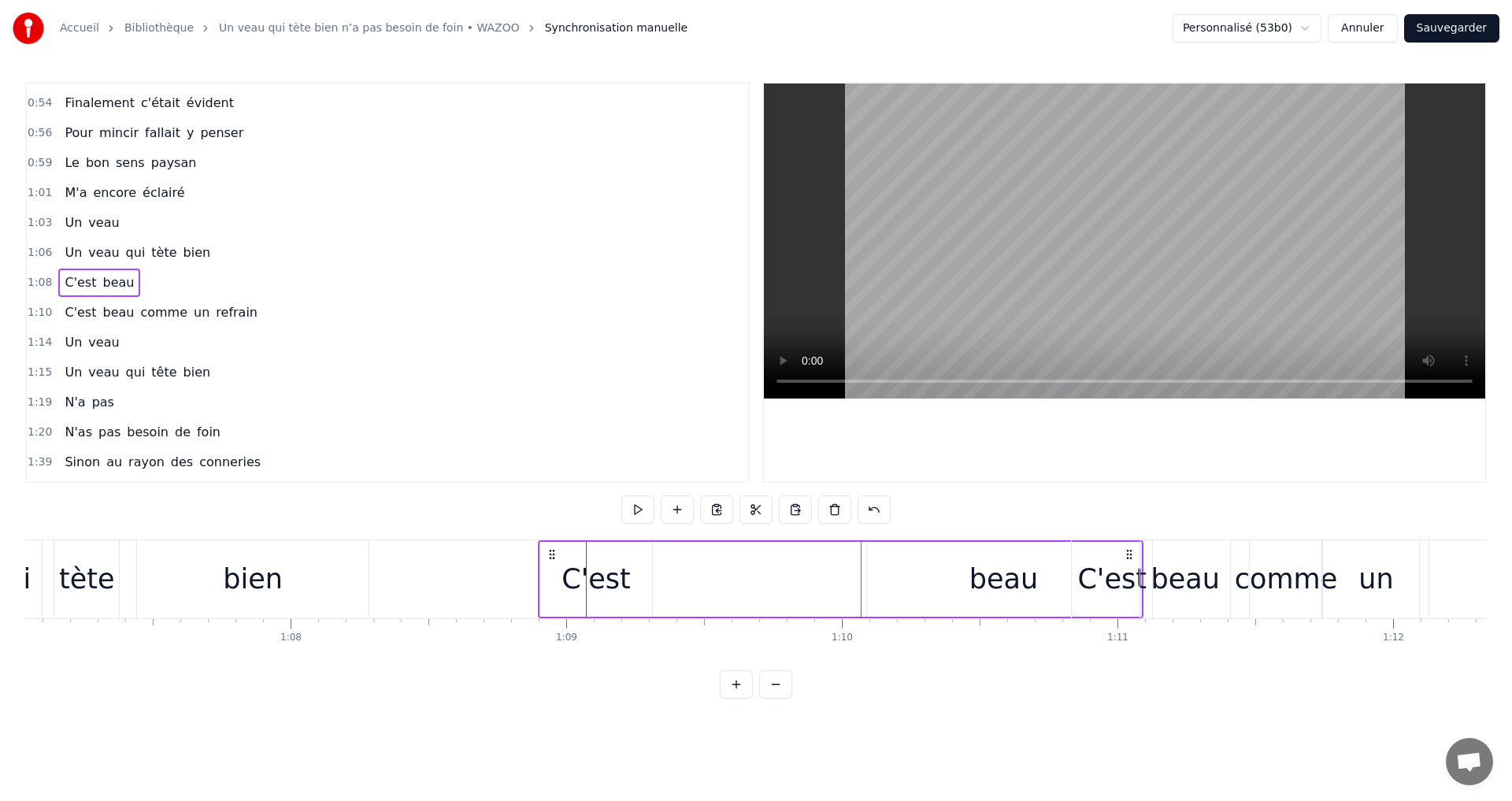
click at [1078, 592] on div "C'est" at bounding box center [1111, 578] width 80 height 78
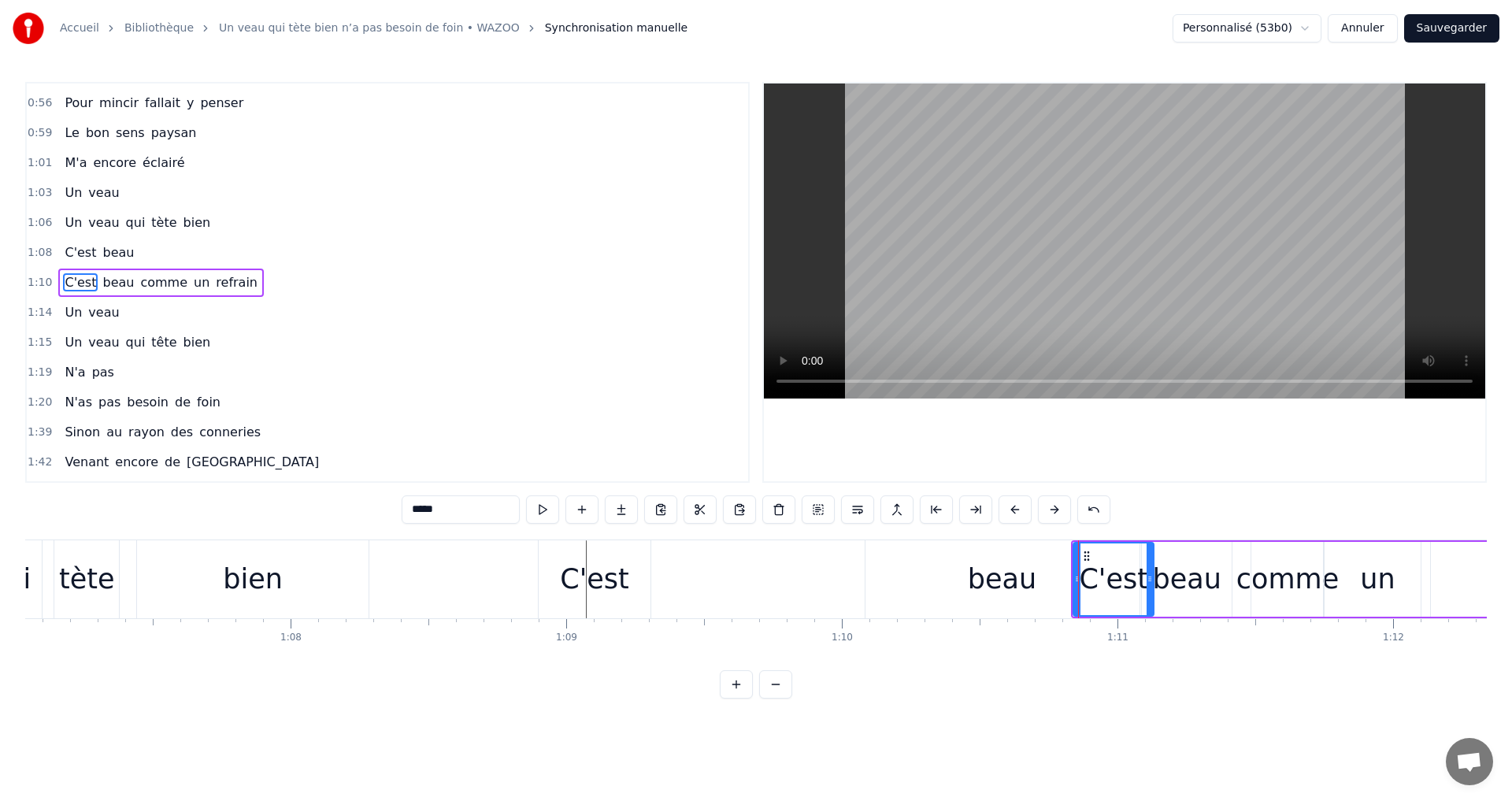
click at [988, 578] on div "beau" at bounding box center [1002, 579] width 68 height 41
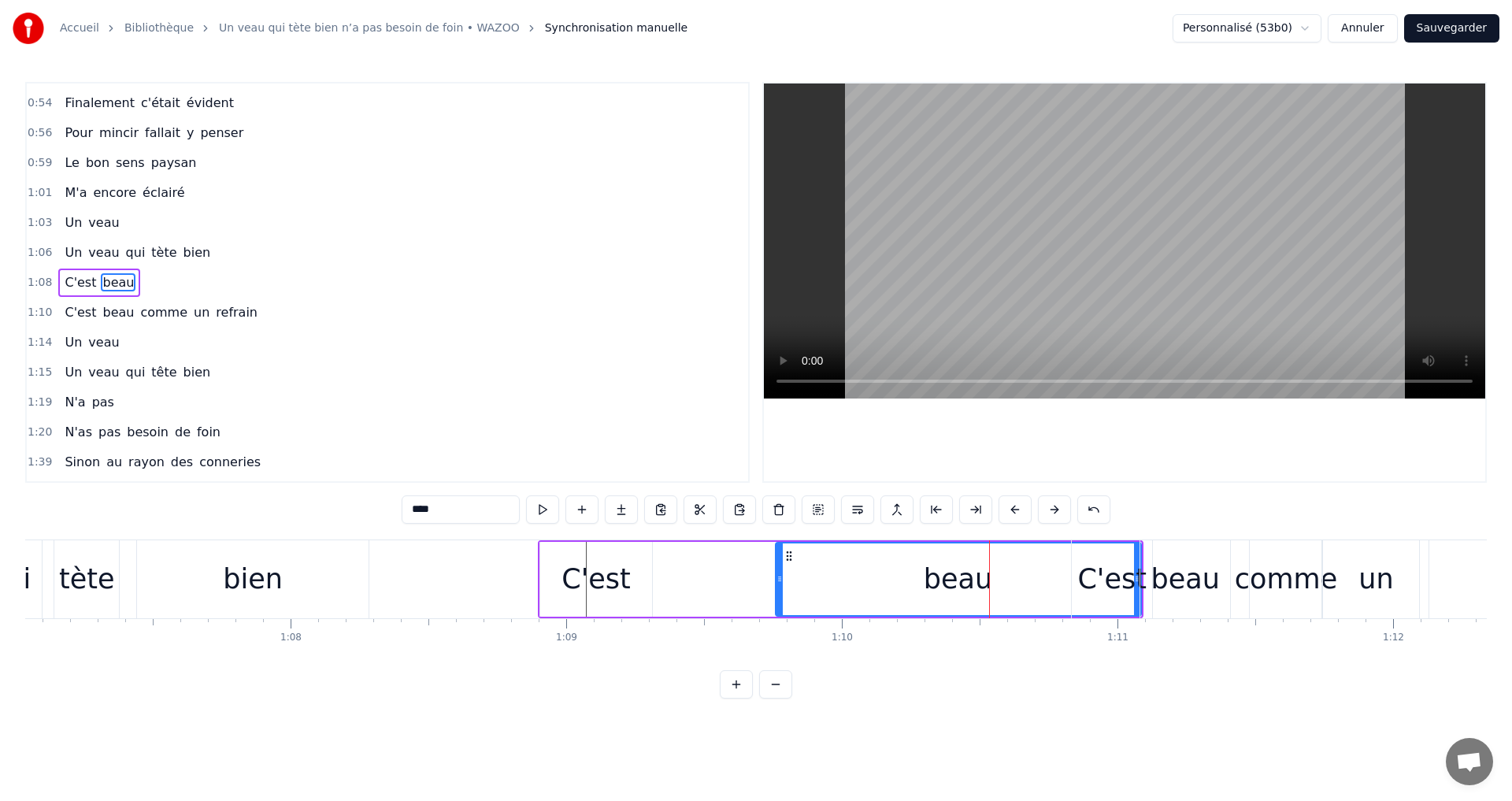
drag, startPoint x: 870, startPoint y: 564, endPoint x: 887, endPoint y: 583, distance: 25.5
click at [777, 573] on div at bounding box center [779, 579] width 6 height 72
click at [1136, 557] on div "C'est" at bounding box center [1111, 578] width 80 height 78
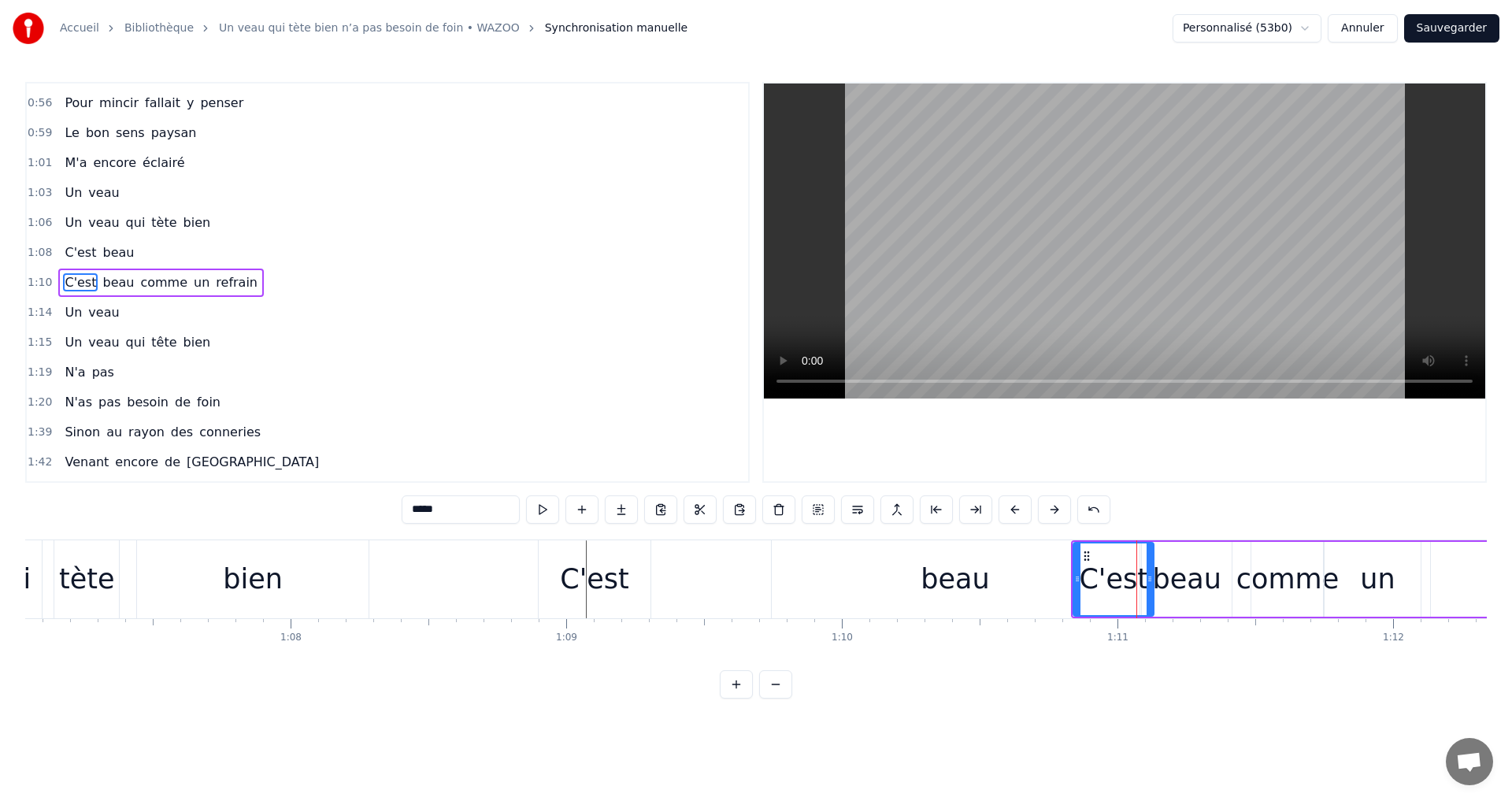
click at [976, 589] on div "beau" at bounding box center [954, 579] width 68 height 41
type input "****"
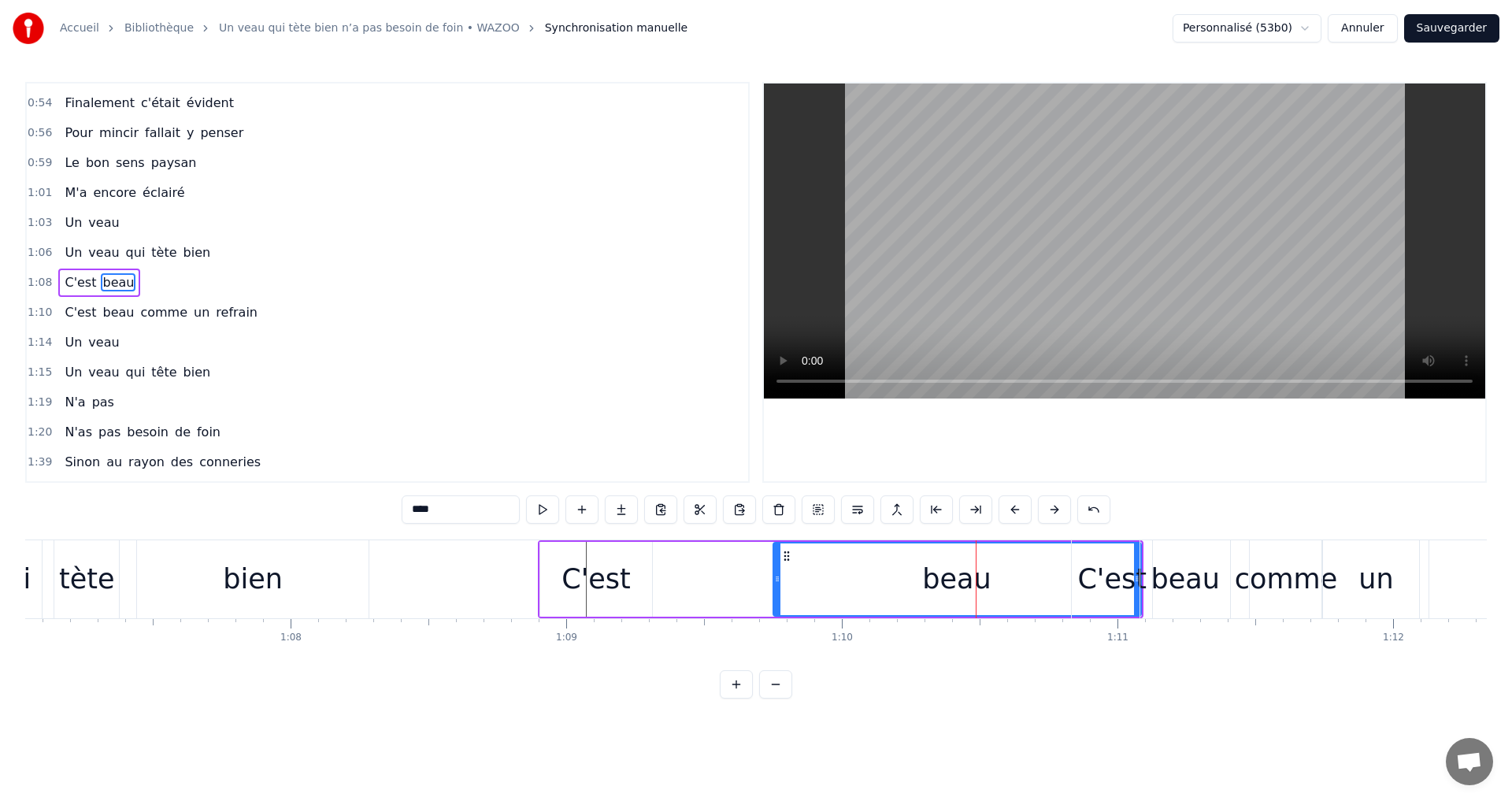
drag, startPoint x: 1048, startPoint y: 541, endPoint x: 952, endPoint y: 539, distance: 96.0
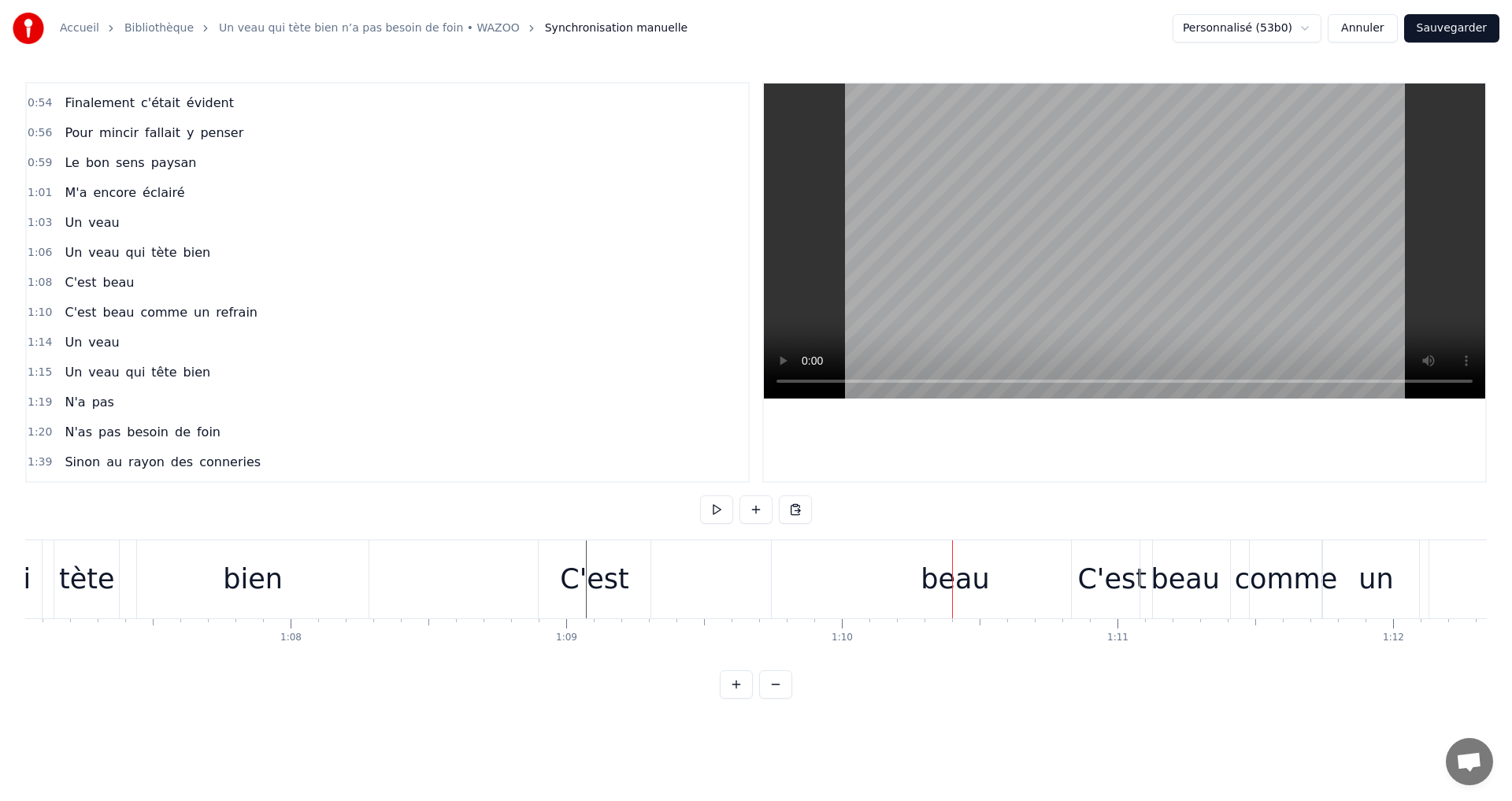
click at [770, 564] on div "C'est beau" at bounding box center [841, 578] width 606 height 78
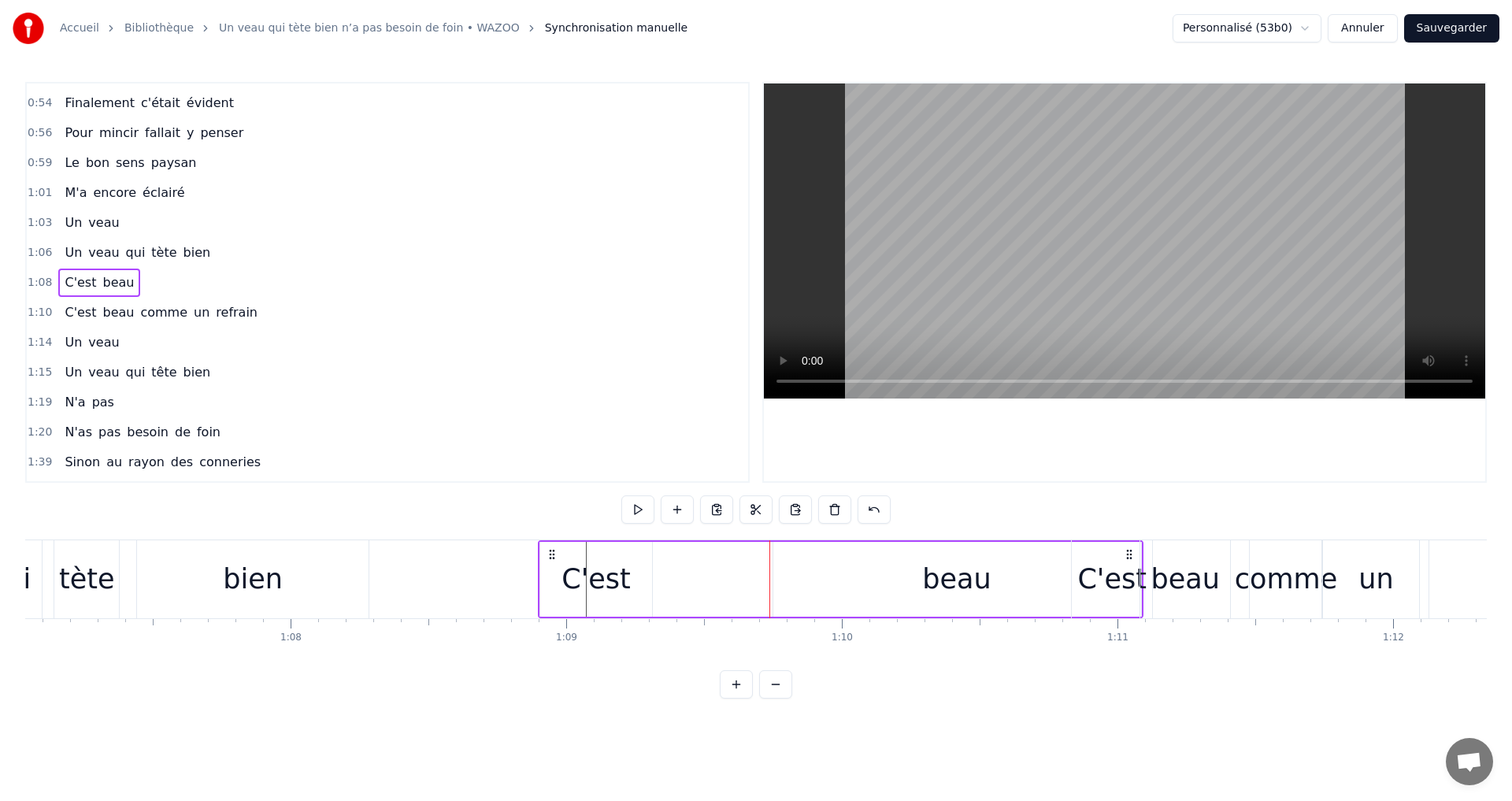
click at [685, 586] on div "C'est beau" at bounding box center [841, 578] width 606 height 78
click at [615, 586] on div "C'est" at bounding box center [596, 579] width 69 height 41
click at [906, 583] on div "beau" at bounding box center [957, 578] width 368 height 75
type input "****"
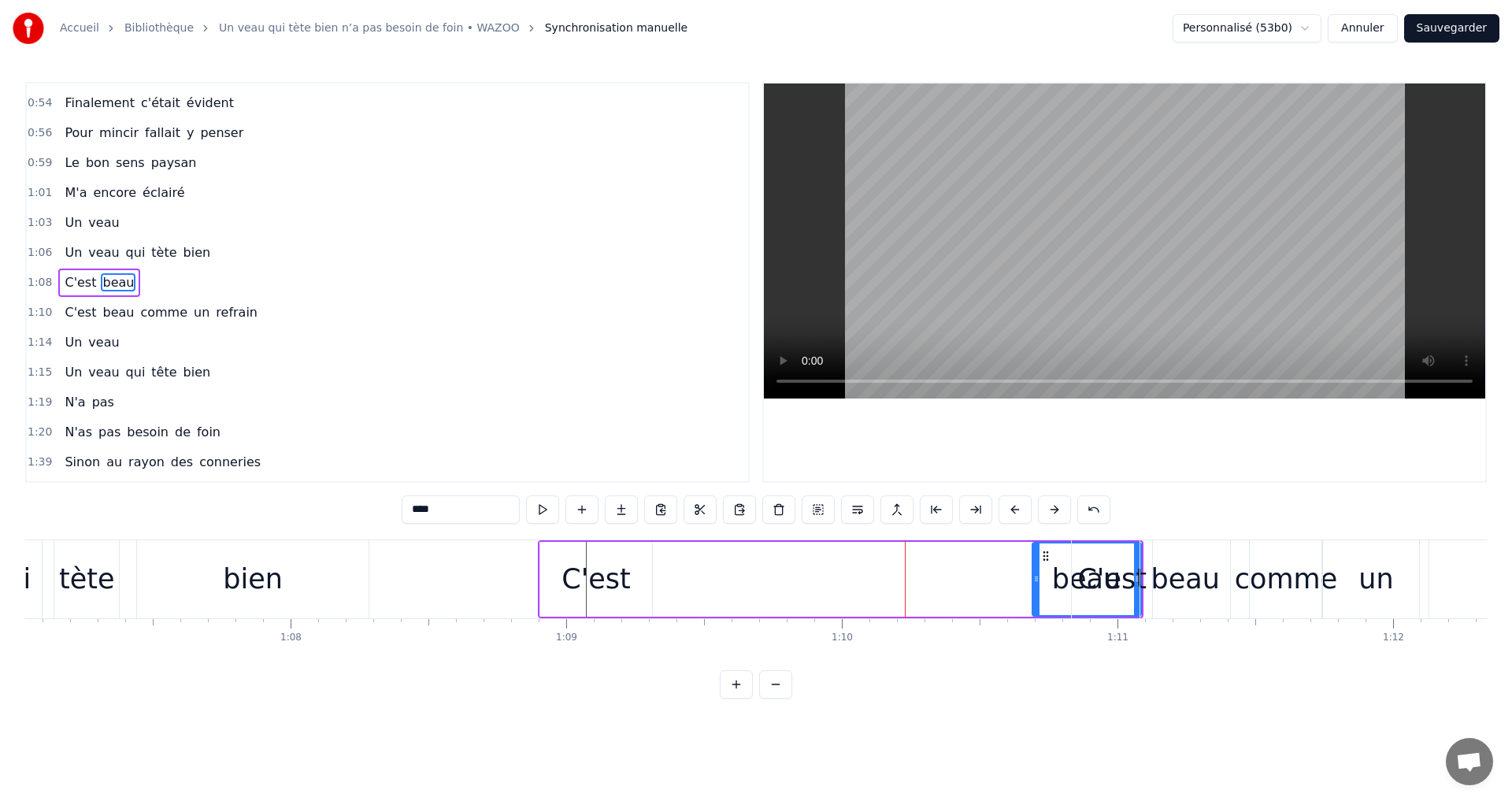
drag, startPoint x: 777, startPoint y: 560, endPoint x: 1035, endPoint y: 565, distance: 258.0
click at [1035, 565] on div at bounding box center [1035, 579] width 6 height 72
drag, startPoint x: 1137, startPoint y: 557, endPoint x: 965, endPoint y: 579, distance: 173.4
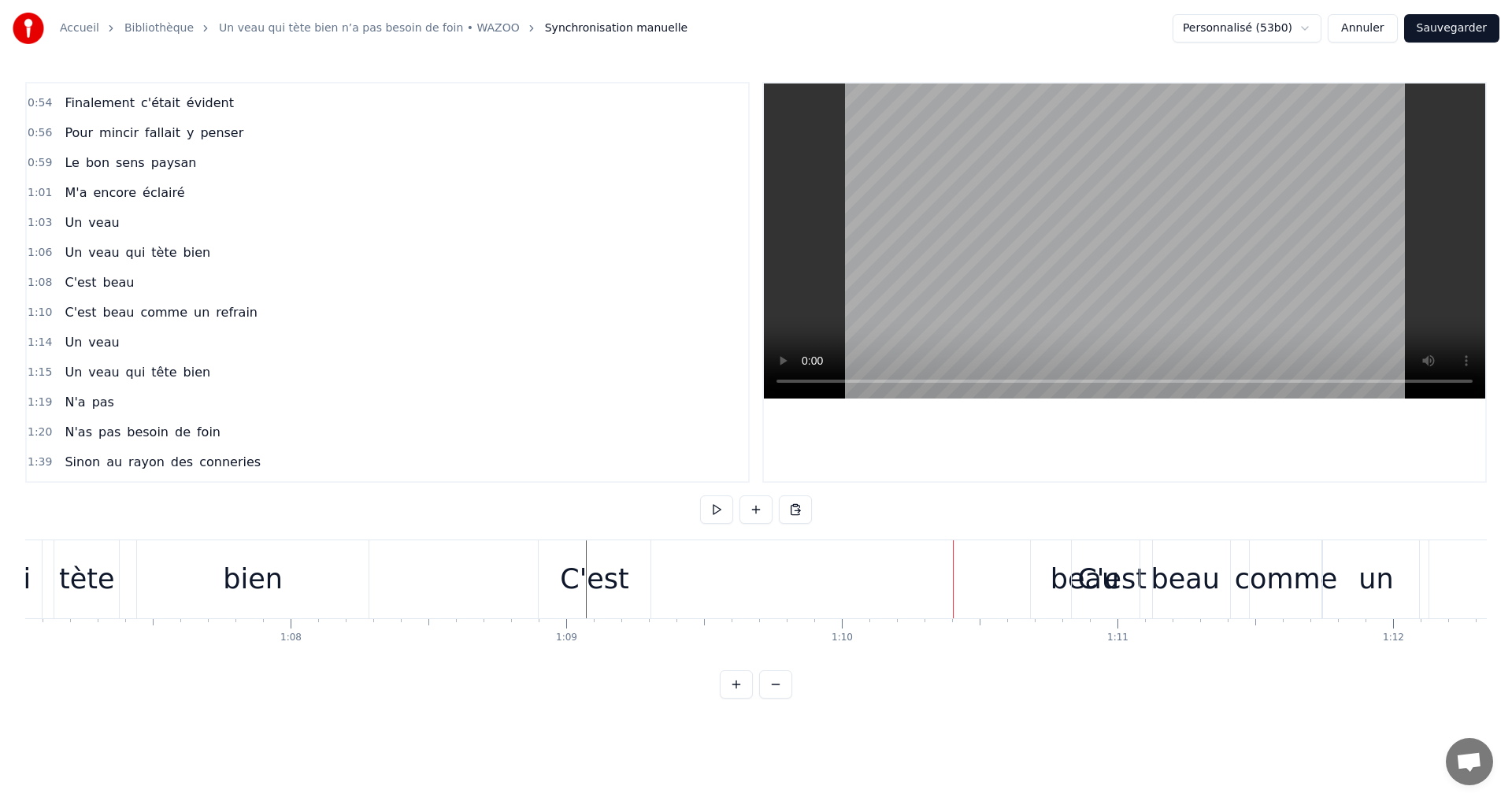
click at [770, 571] on div "C'est beau" at bounding box center [841, 578] width 606 height 78
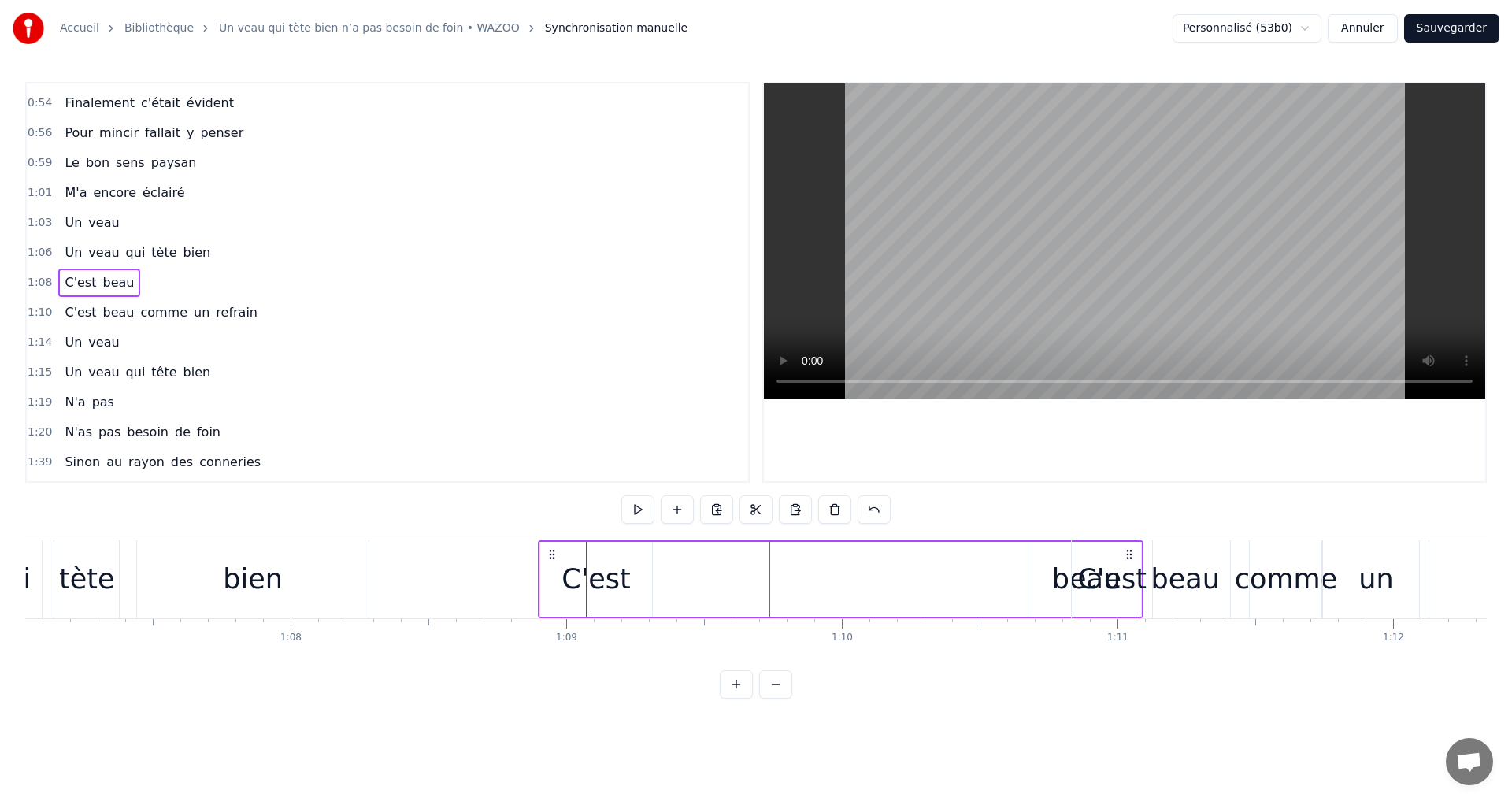
click at [1126, 551] on div "C'est" at bounding box center [1111, 578] width 80 height 78
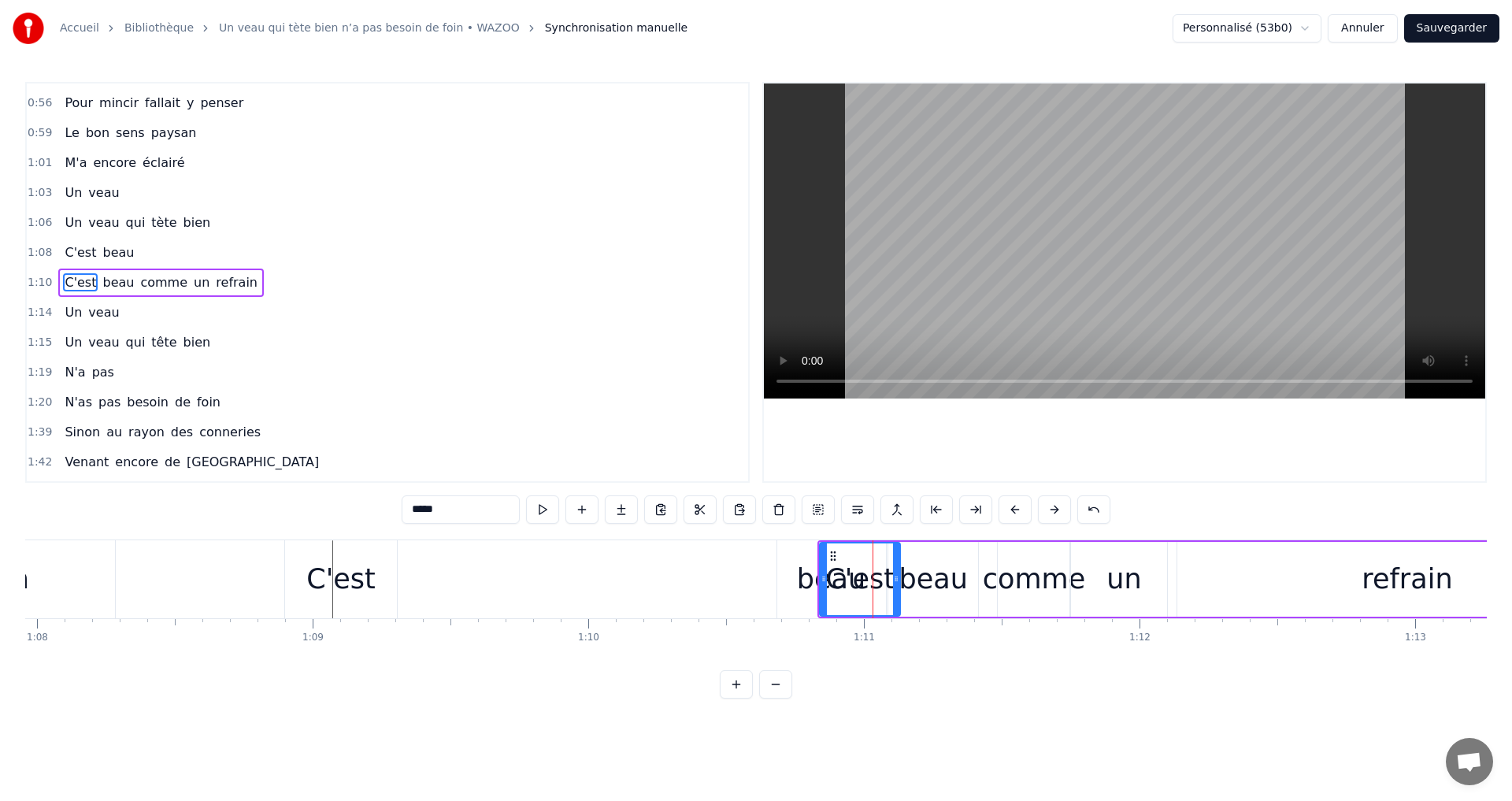
scroll to position [0, 18619]
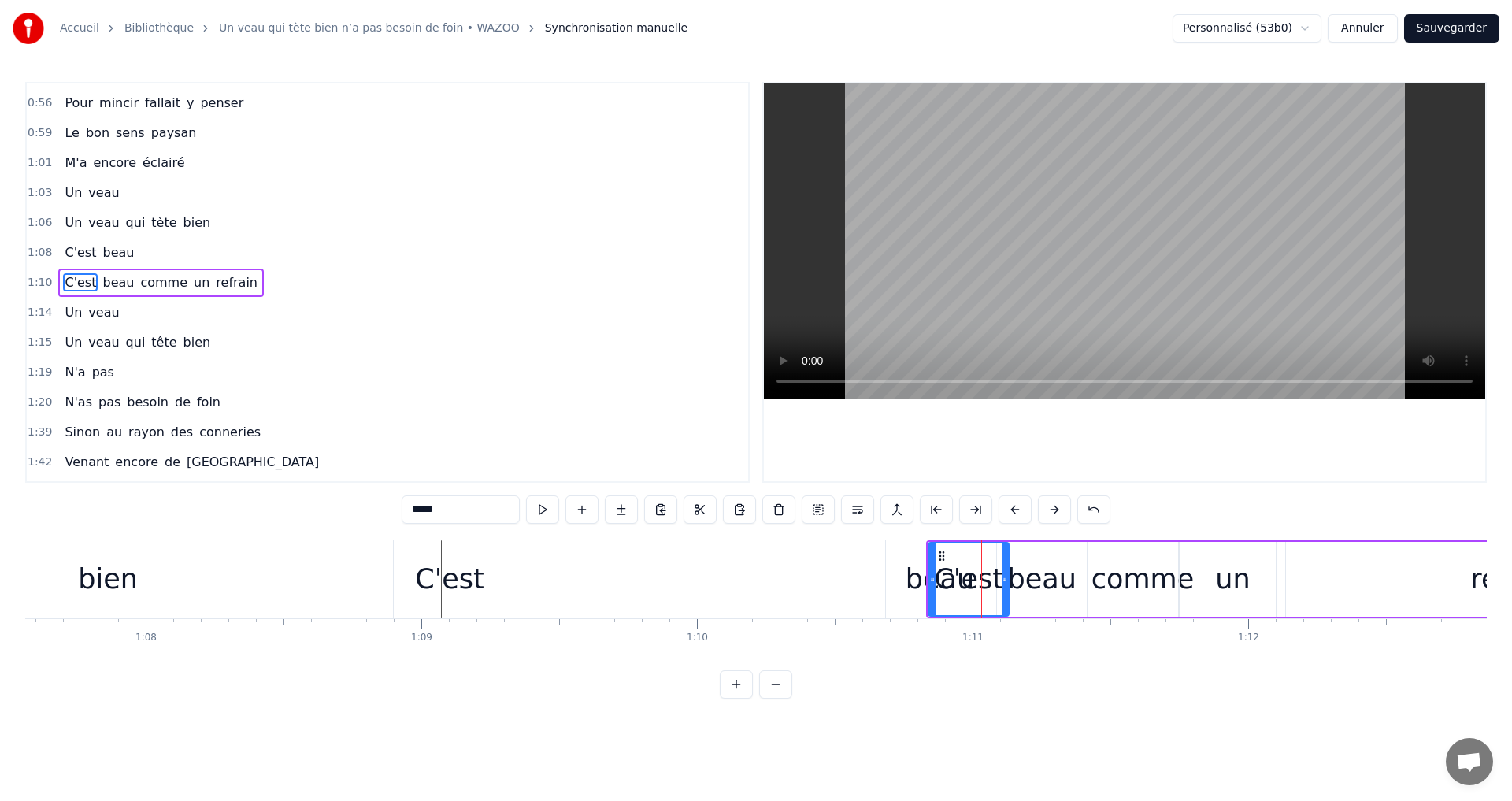
click at [834, 577] on div "C'est beau" at bounding box center [696, 578] width 606 height 78
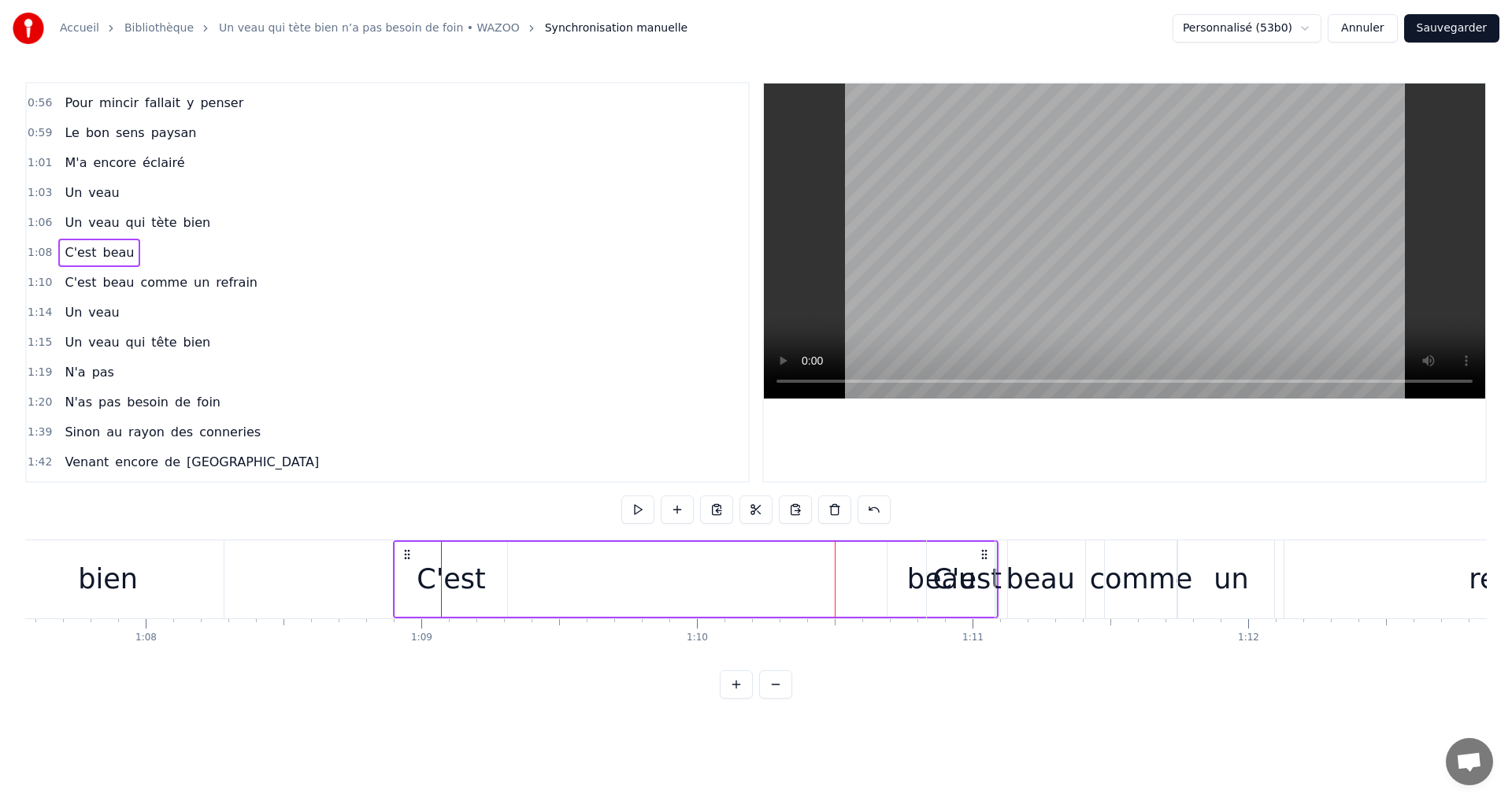
drag, startPoint x: 843, startPoint y: 541, endPoint x: 721, endPoint y: 551, distance: 122.4
click at [721, 551] on div "C'est beau" at bounding box center [696, 578] width 606 height 78
drag, startPoint x: 705, startPoint y: 541, endPoint x: 689, endPoint y: 542, distance: 16.0
click at [689, 542] on div "C'est beau" at bounding box center [696, 578] width 606 height 78
click at [406, 573] on div "C'est" at bounding box center [451, 578] width 112 height 75
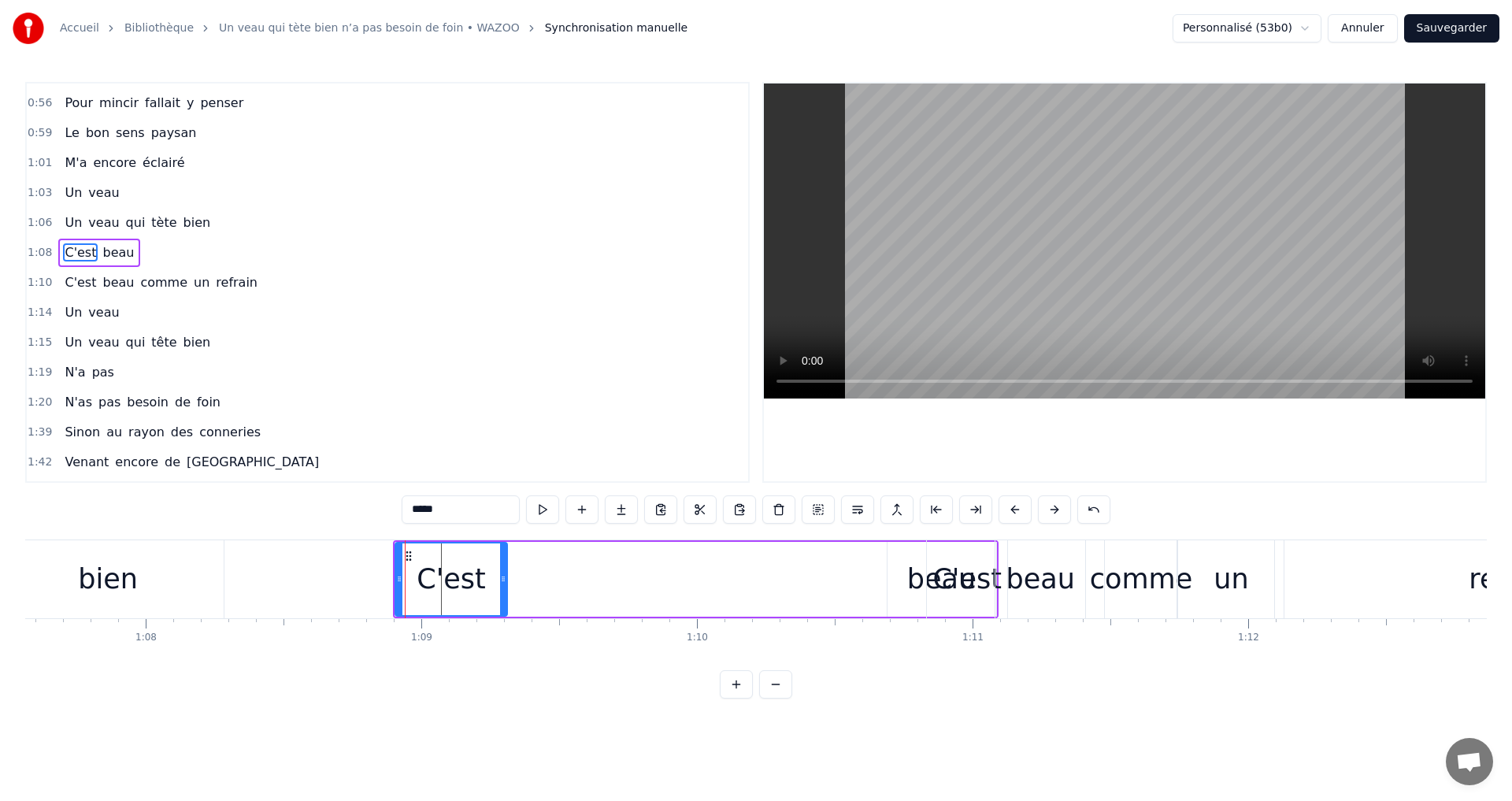
scroll to position [234, 0]
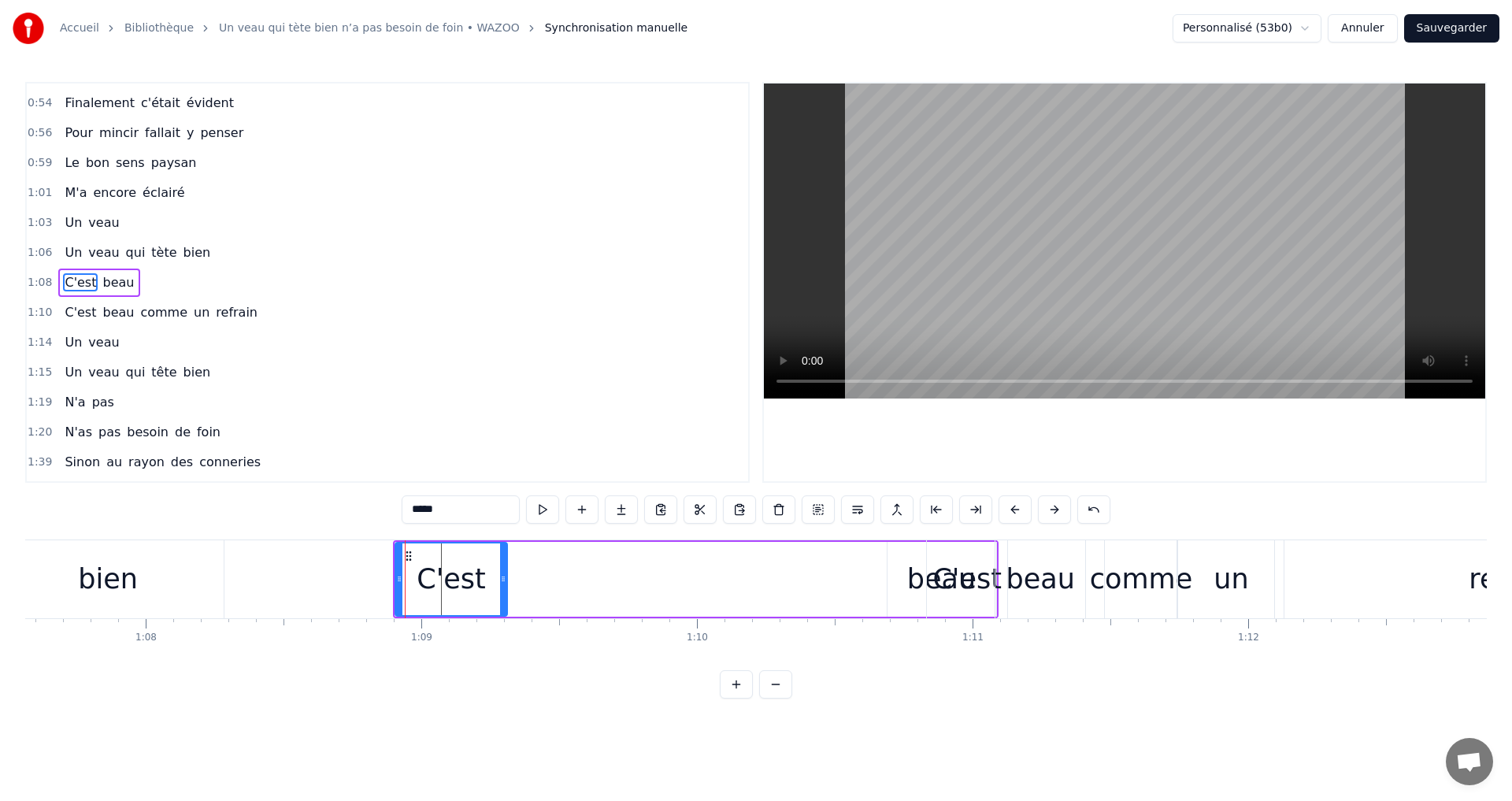
drag, startPoint x: 561, startPoint y: 540, endPoint x: 449, endPoint y: 543, distance: 112.0
click at [449, 544] on html "Accueil Bibliothèque Un veau qui tète bien n’a pas besoin de foin • WAZOO Synch…" at bounding box center [756, 361] width 1512 height 724
drag, startPoint x: 504, startPoint y: 569, endPoint x: 523, endPoint y: 564, distance: 19.6
click at [524, 564] on div at bounding box center [526, 579] width 6 height 72
click at [515, 564] on div "C'est" at bounding box center [460, 579] width 129 height 72
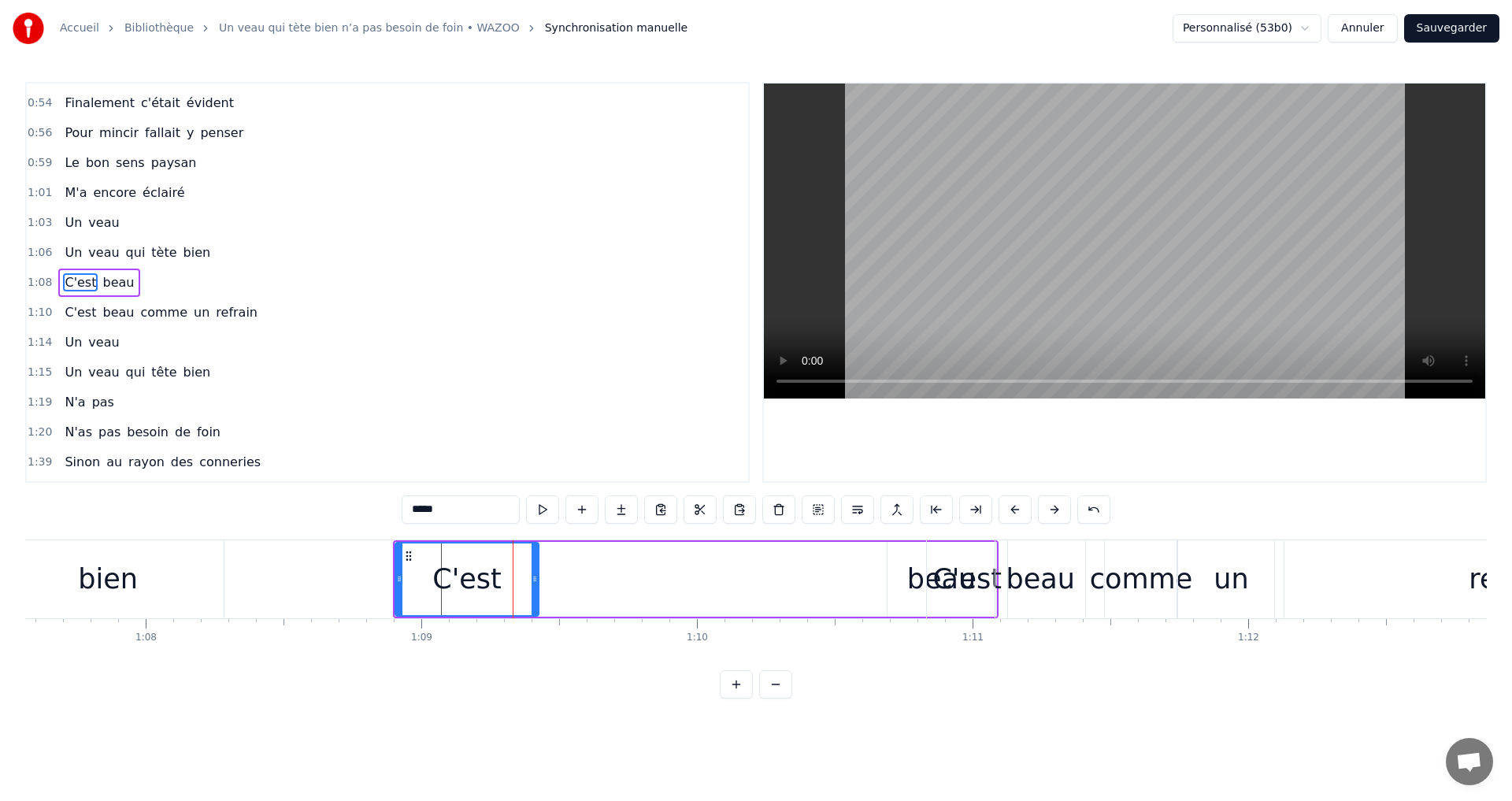
drag, startPoint x: 522, startPoint y: 569, endPoint x: 520, endPoint y: 577, distance: 8.2
click at [532, 577] on div at bounding box center [534, 579] width 6 height 72
click at [410, 553] on icon at bounding box center [409, 556] width 13 height 13
click at [831, 577] on div "C'est beau" at bounding box center [696, 578] width 606 height 78
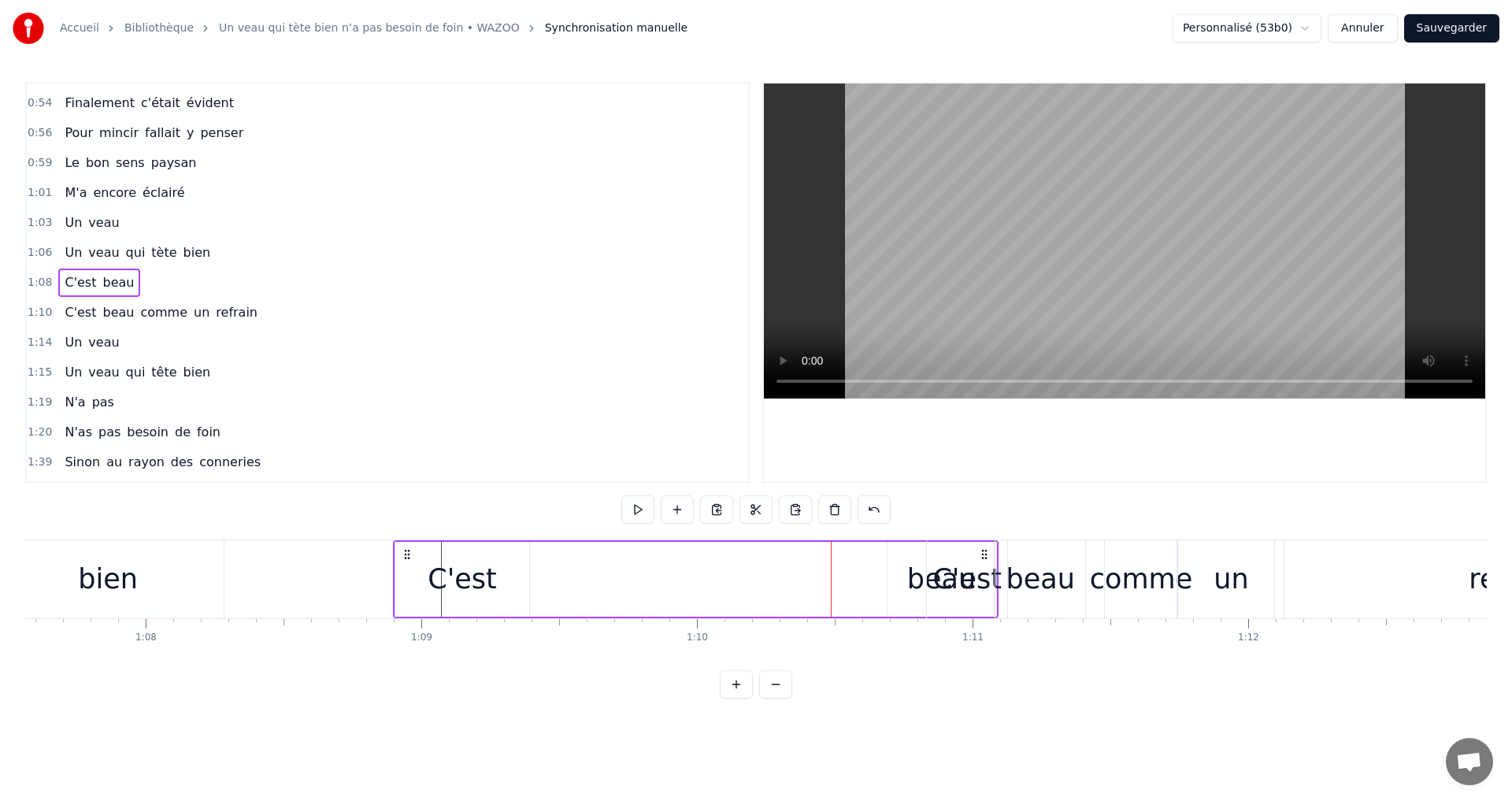
click at [811, 584] on div "C'est beau" at bounding box center [696, 578] width 606 height 78
click at [894, 584] on div "beau" at bounding box center [942, 578] width 109 height 75
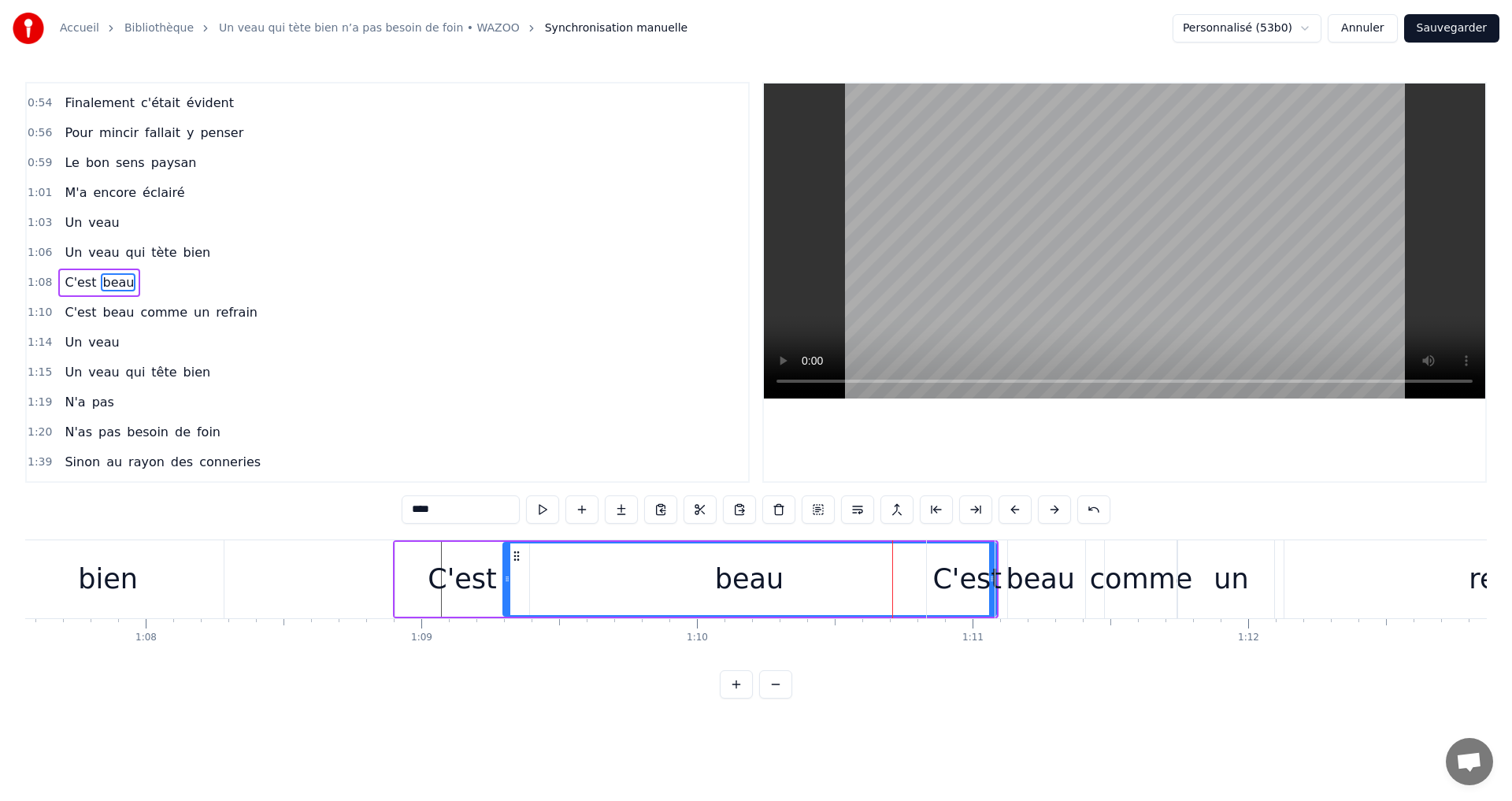
drag, startPoint x: 889, startPoint y: 595, endPoint x: 521, endPoint y: 582, distance: 368.2
click at [507, 582] on div at bounding box center [506, 579] width 6 height 72
drag, startPoint x: 988, startPoint y: 608, endPoint x: 780, endPoint y: 603, distance: 208.1
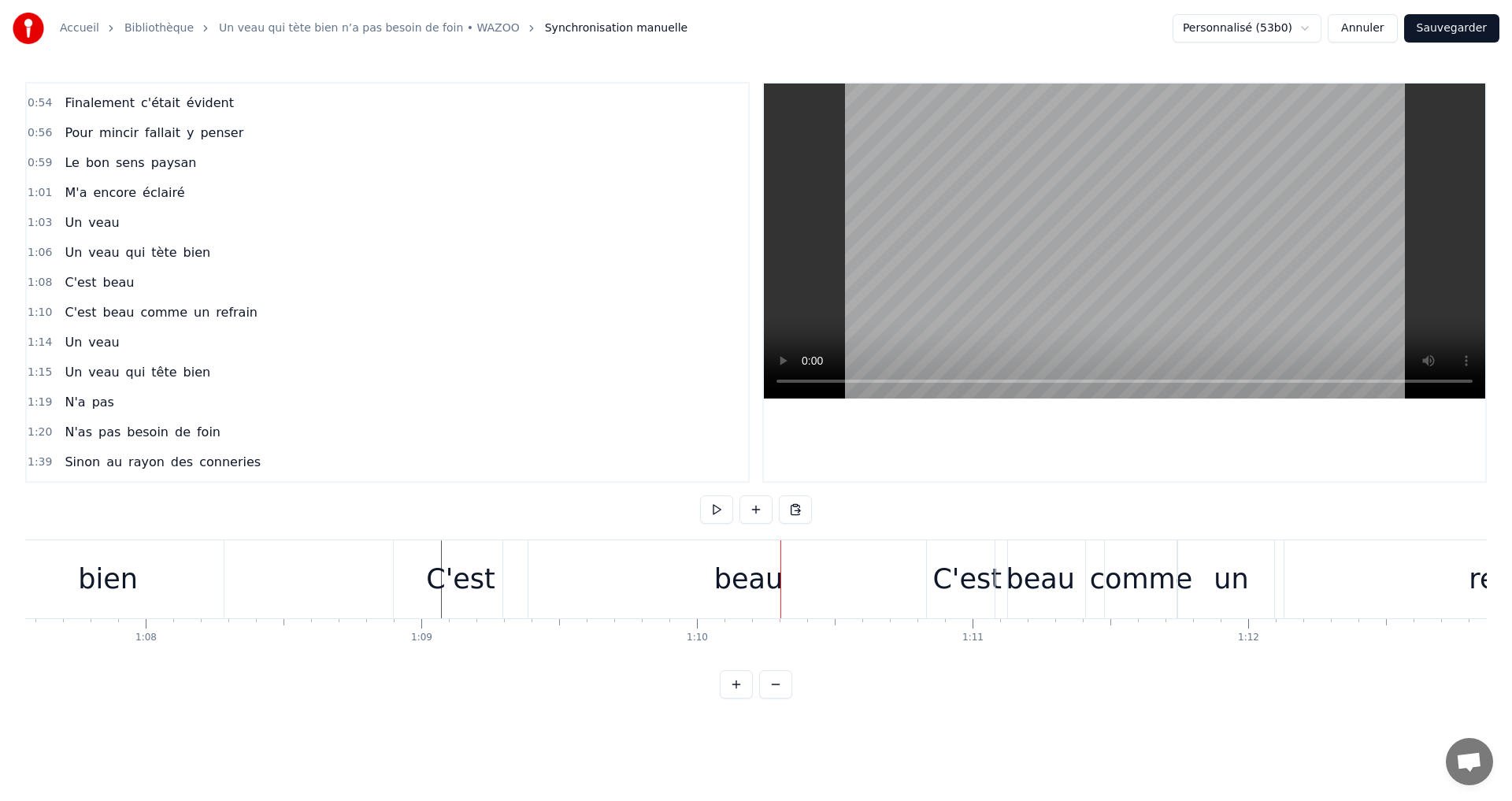
click at [807, 586] on div "beau" at bounding box center [748, 578] width 491 height 78
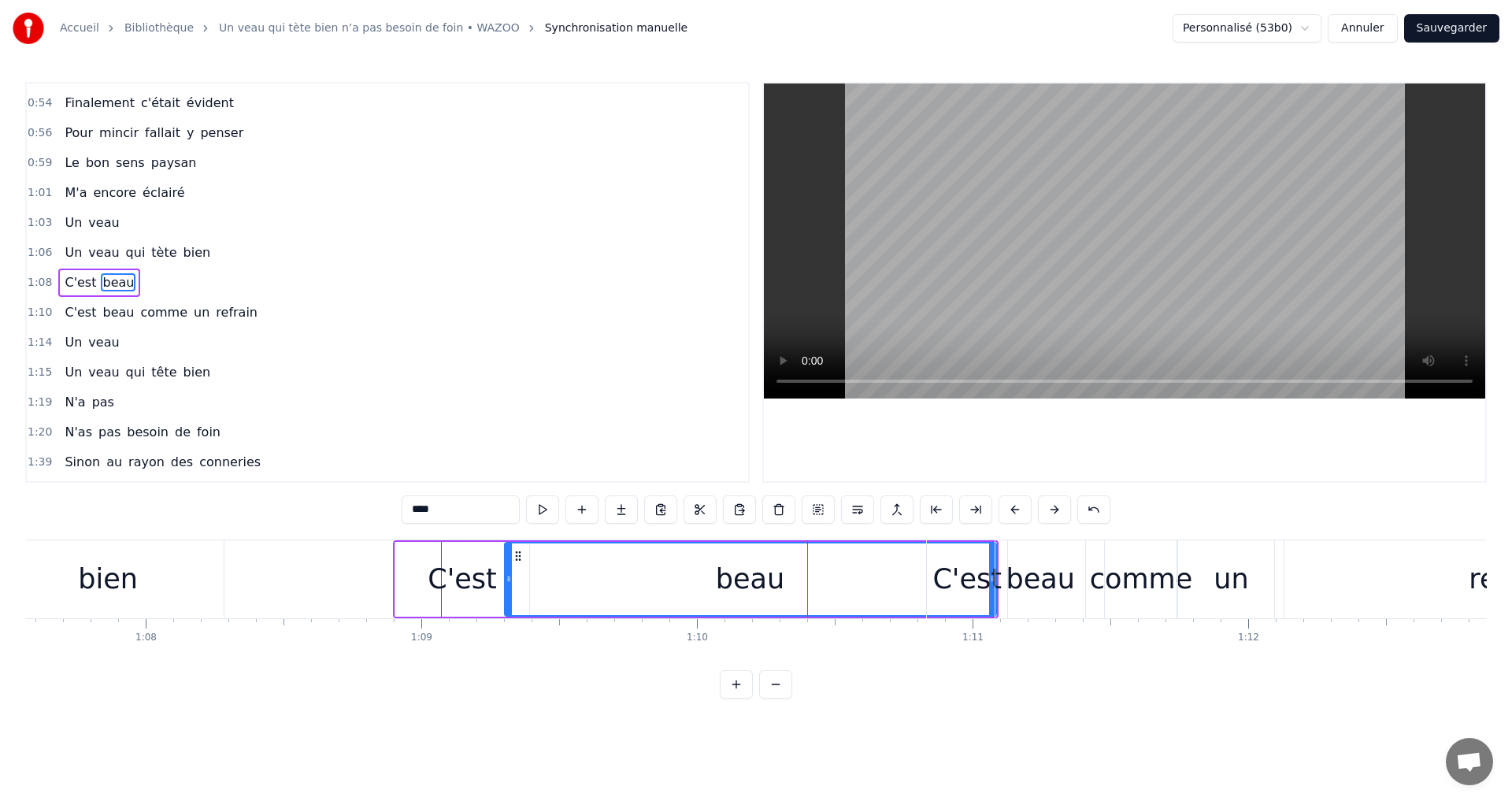
click at [997, 574] on div "beau" at bounding box center [1040, 578] width 90 height 78
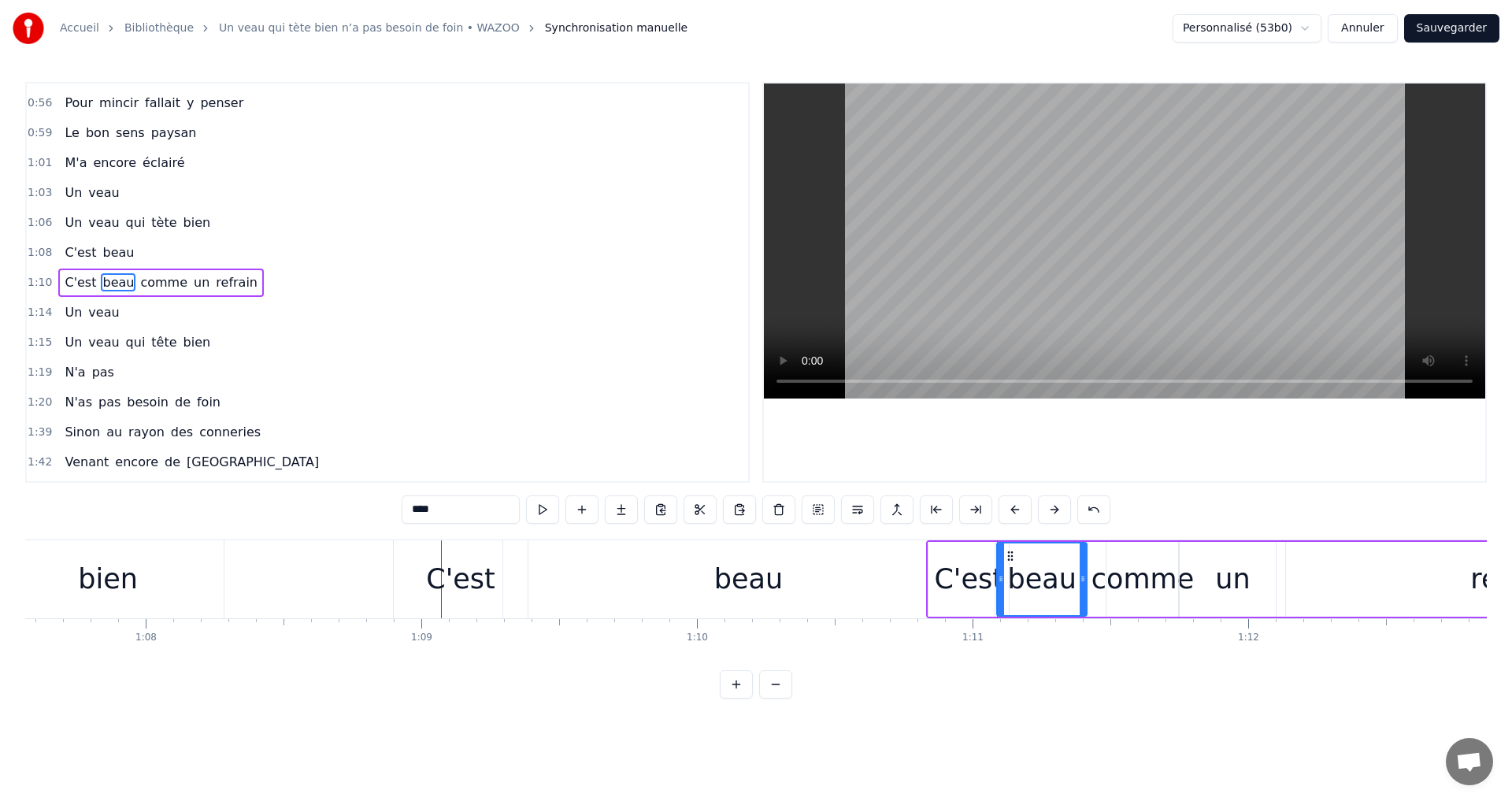
click at [997, 574] on div at bounding box center [997, 578] width 1 height 78
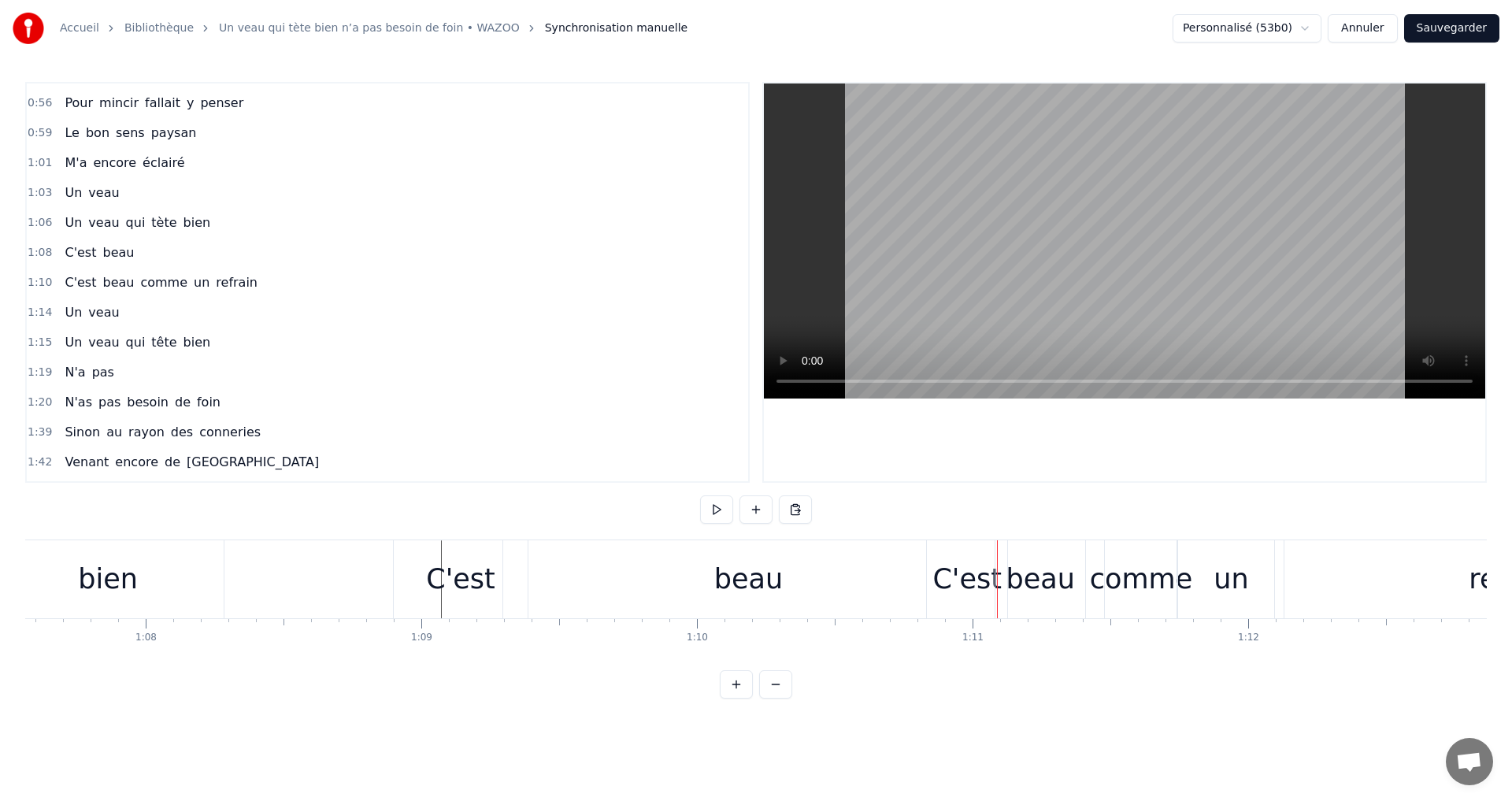
drag, startPoint x: 997, startPoint y: 574, endPoint x: 895, endPoint y: 589, distance: 103.1
click at [874, 673] on div "0:35 Il paraît que les bons coqs 0:37 Ne sont jamais les plus gros 0:40 C'est c…" at bounding box center [756, 390] width 1462 height 616
click at [841, 601] on div "beau" at bounding box center [748, 578] width 491 height 78
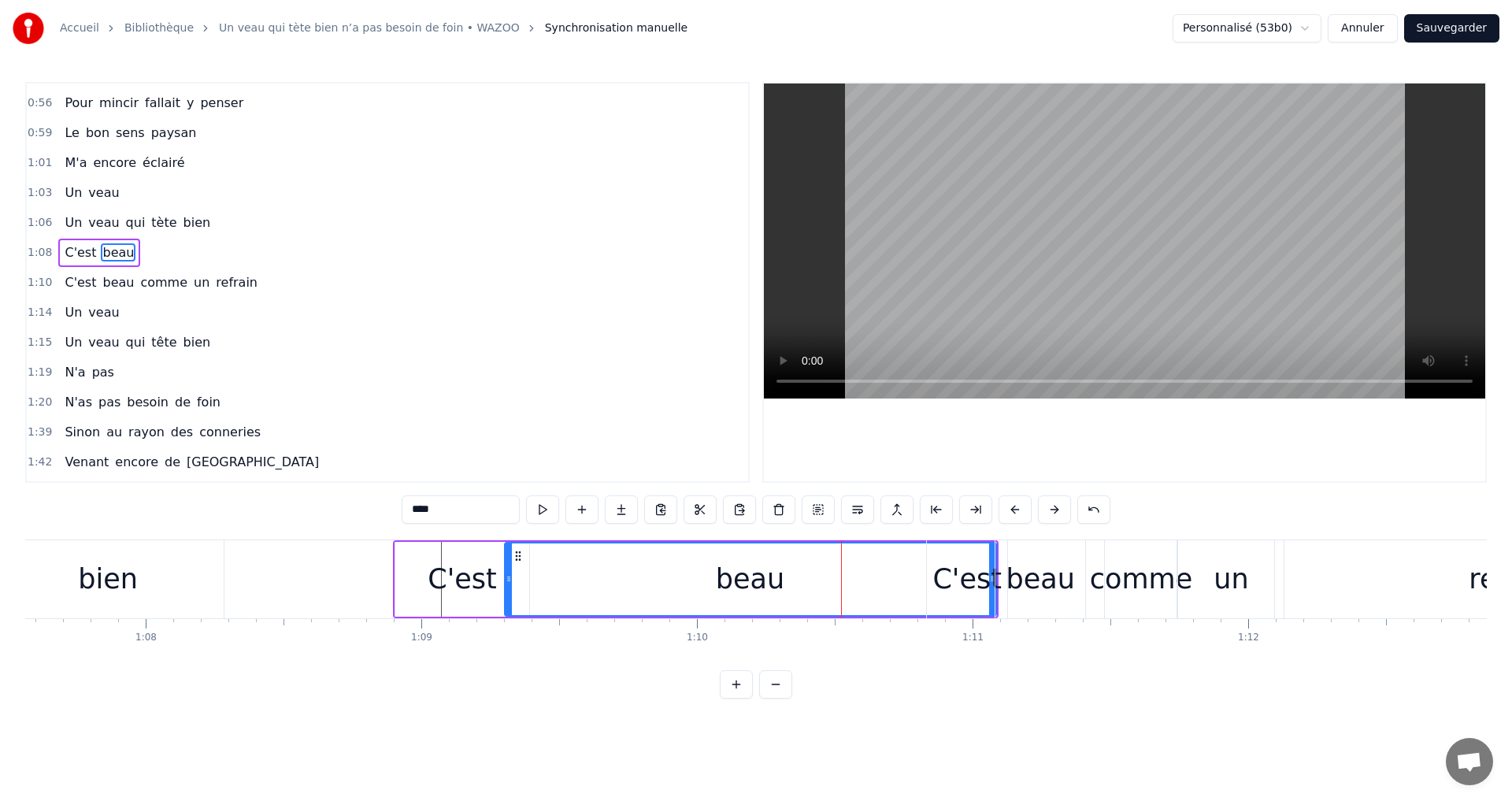
scroll to position [234, 0]
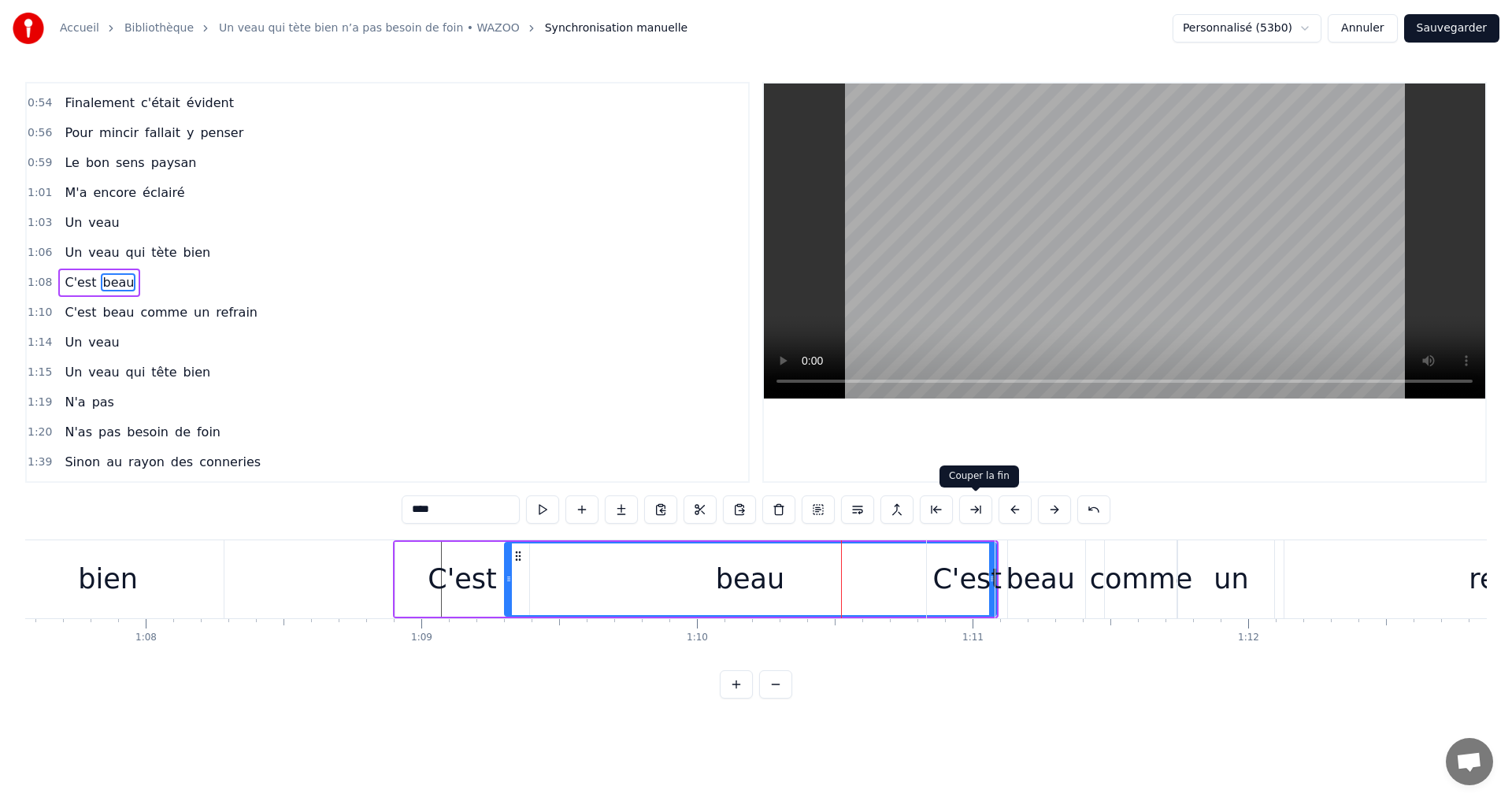
click at [975, 510] on button at bounding box center [975, 509] width 33 height 28
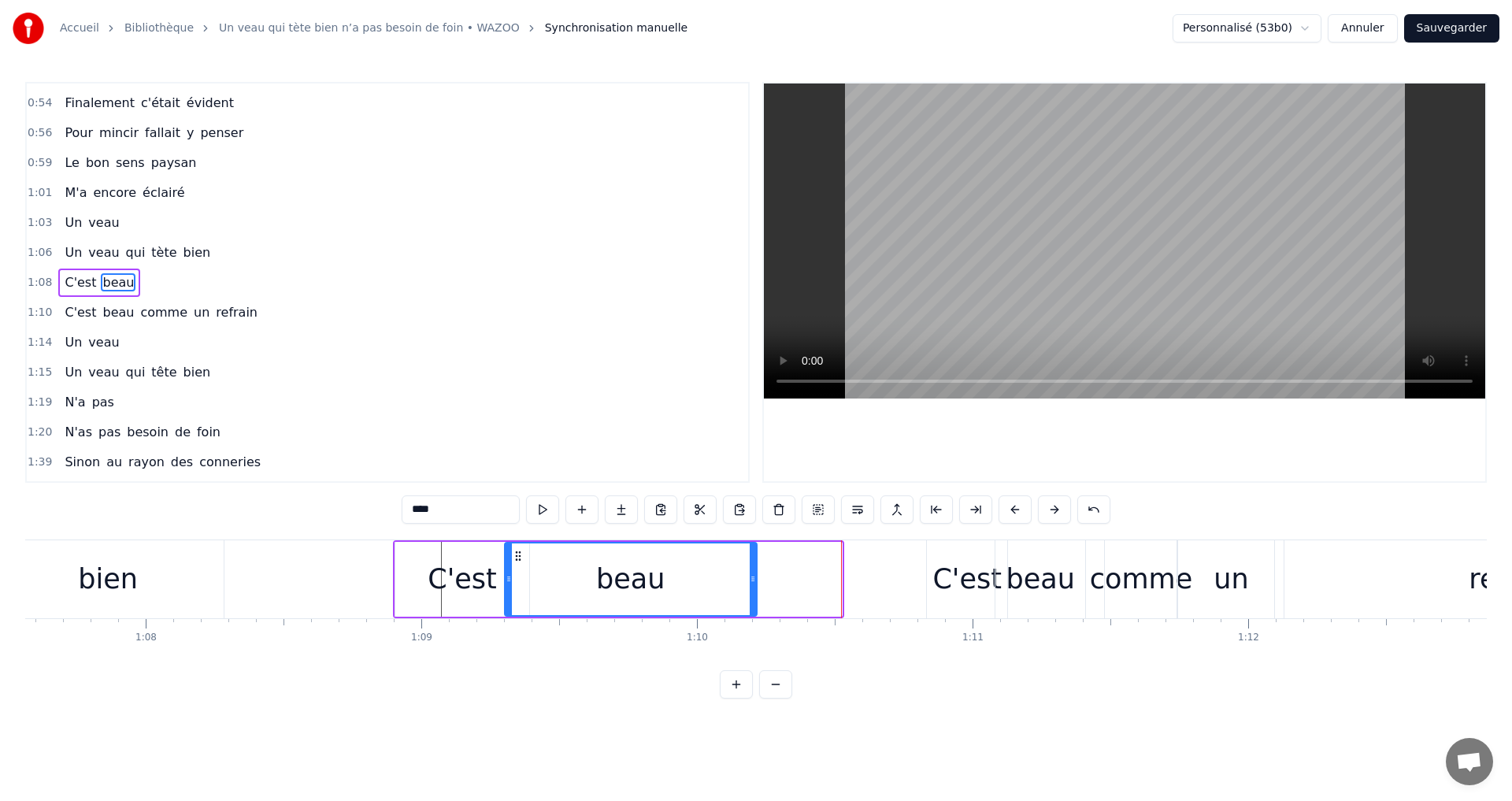
drag, startPoint x: 839, startPoint y: 577, endPoint x: 754, endPoint y: 574, distance: 85.1
click at [754, 574] on icon at bounding box center [752, 578] width 6 height 13
click at [175, 580] on div "bien" at bounding box center [107, 578] width 232 height 78
type input "****"
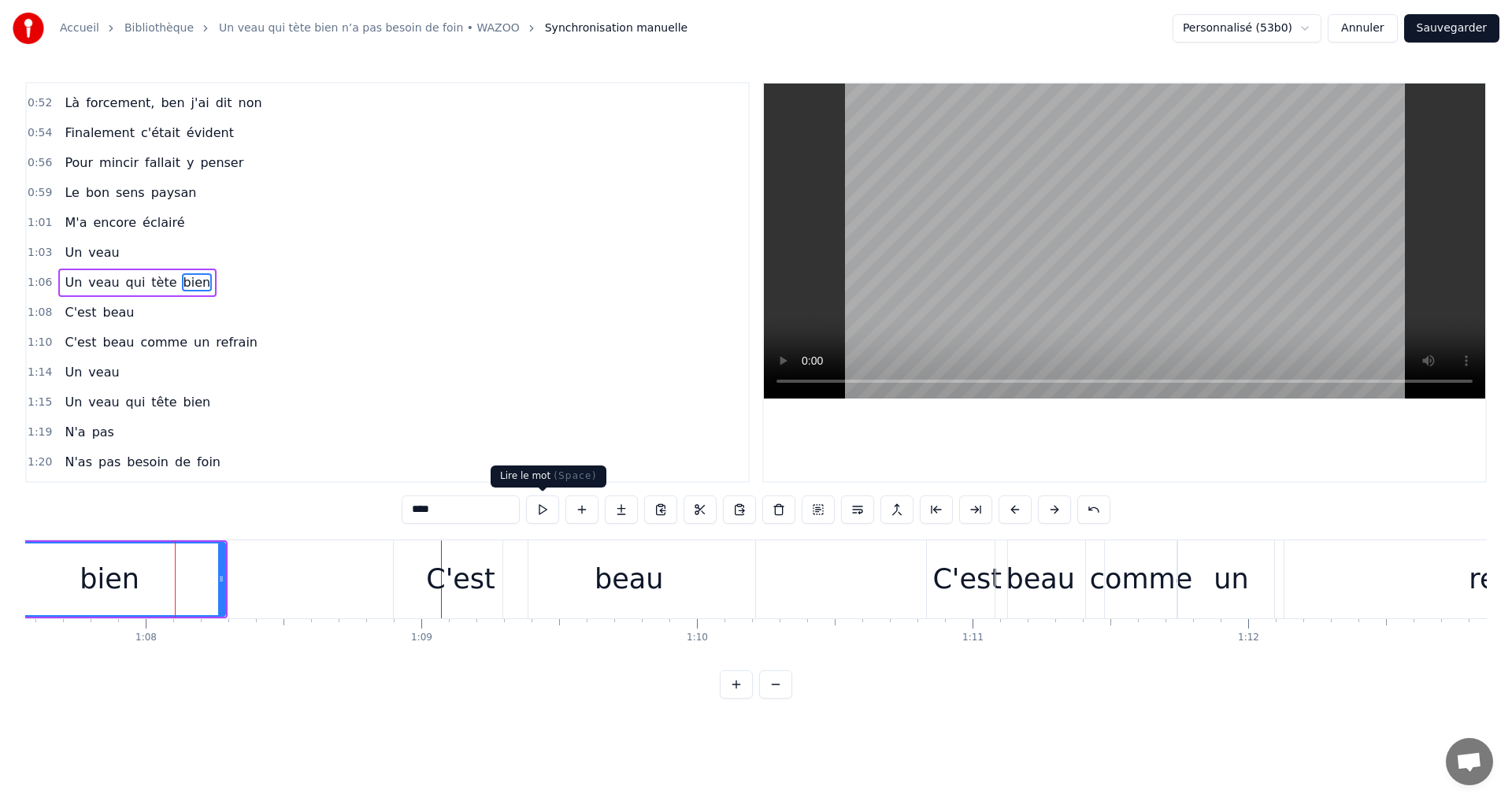
click at [552, 517] on button at bounding box center [542, 509] width 33 height 28
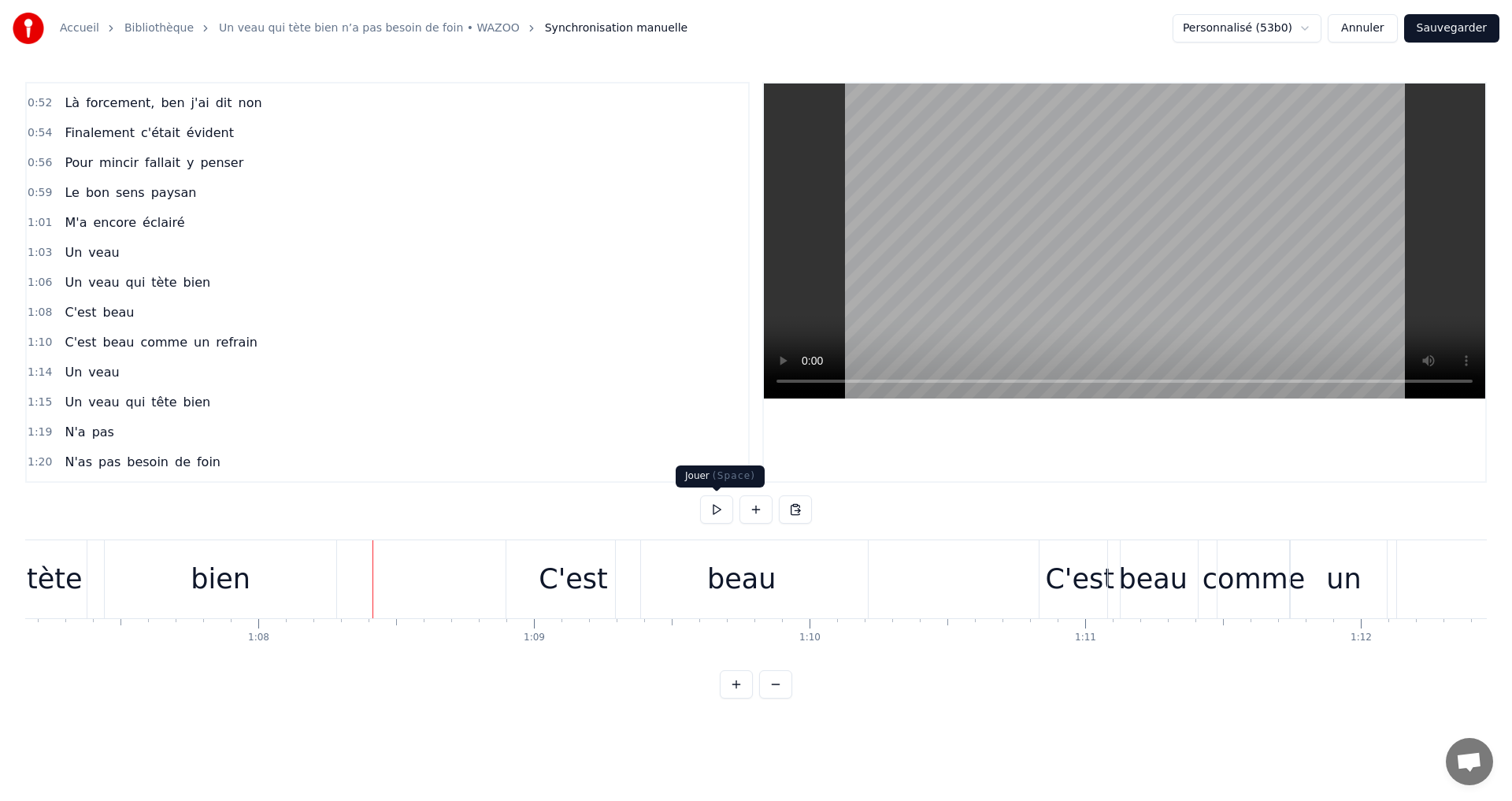
click at [707, 511] on button at bounding box center [716, 509] width 33 height 28
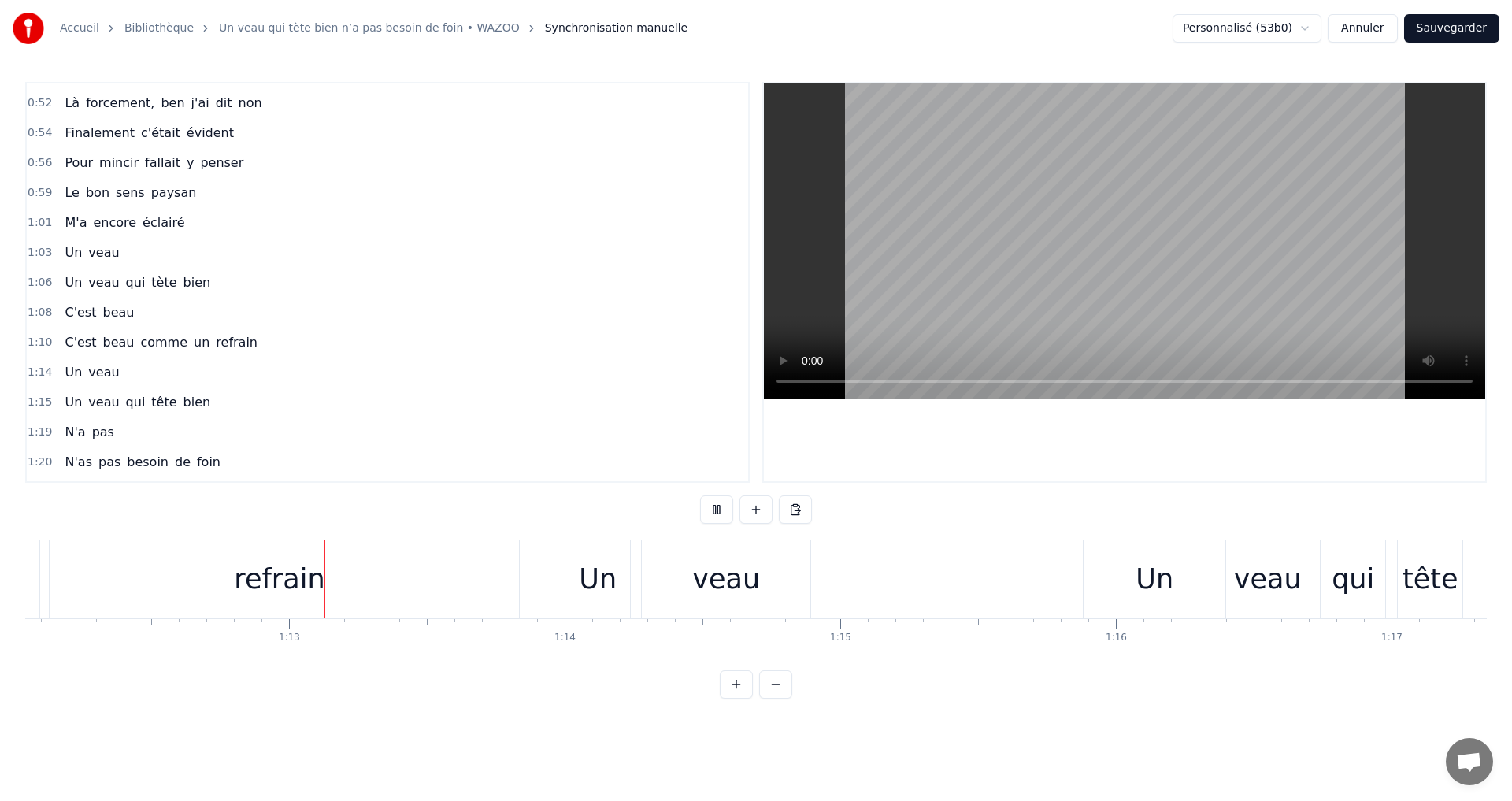
scroll to position [0, 19856]
click at [322, 584] on div "refrain" at bounding box center [276, 578] width 478 height 78
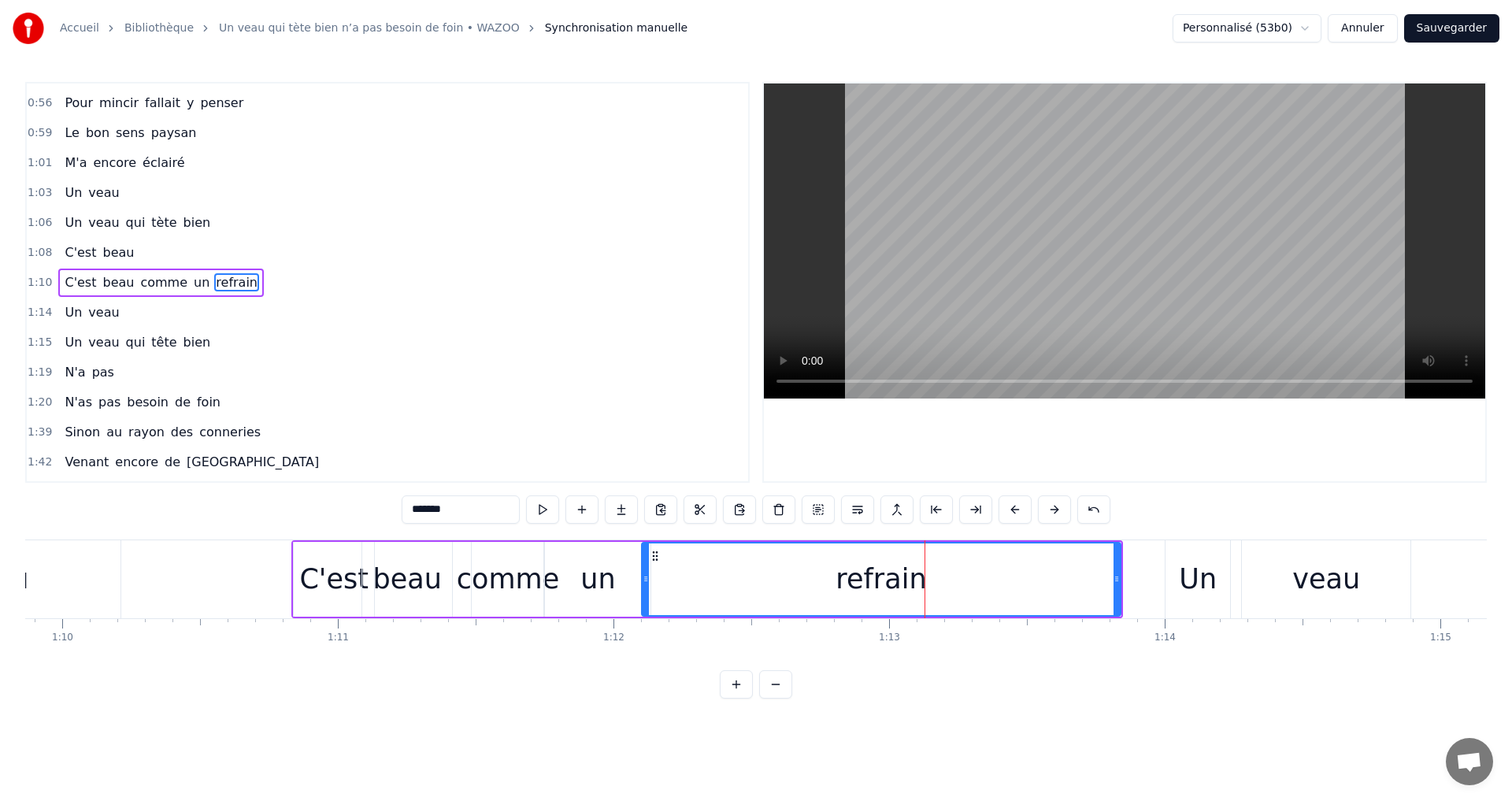
scroll to position [0, 19163]
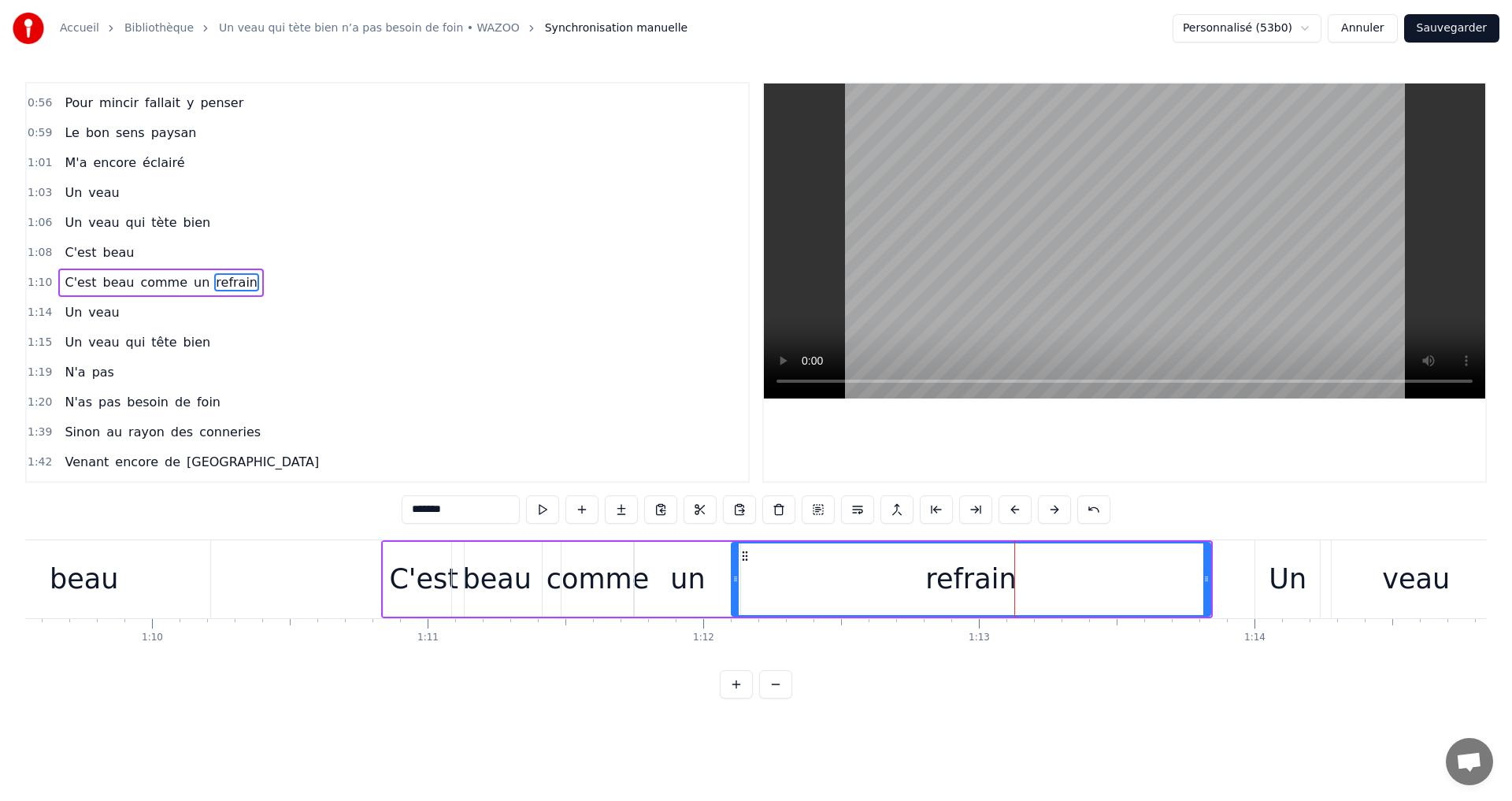
click at [673, 560] on div "un" at bounding box center [688, 579] width 34 height 41
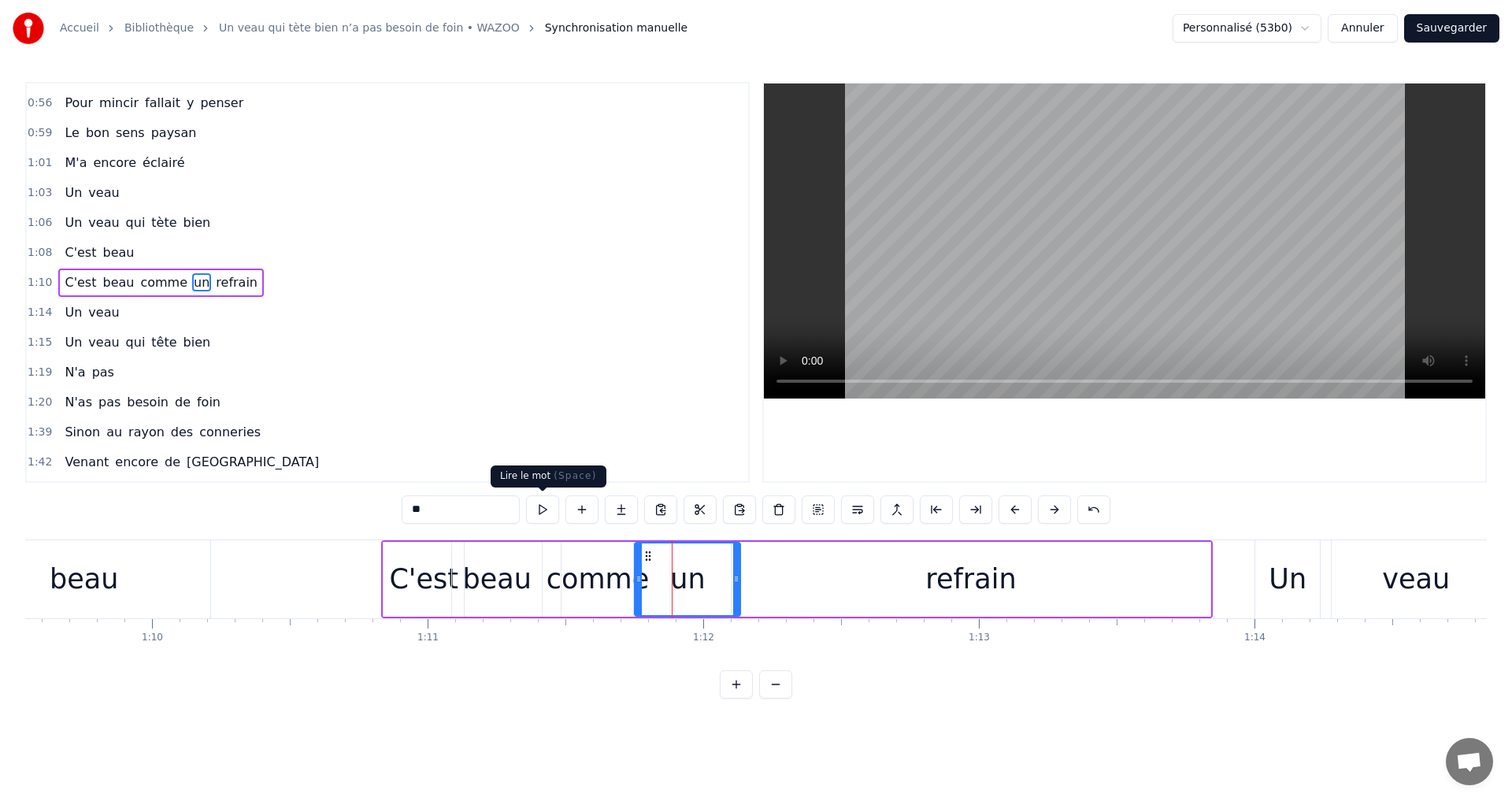
click at [551, 514] on button at bounding box center [542, 509] width 33 height 28
click at [721, 576] on div "un" at bounding box center [687, 579] width 104 height 72
drag, startPoint x: 735, startPoint y: 580, endPoint x: 707, endPoint y: 575, distance: 28.4
click at [707, 575] on icon at bounding box center [707, 578] width 6 height 13
click at [771, 583] on div "refrain" at bounding box center [970, 578] width 478 height 75
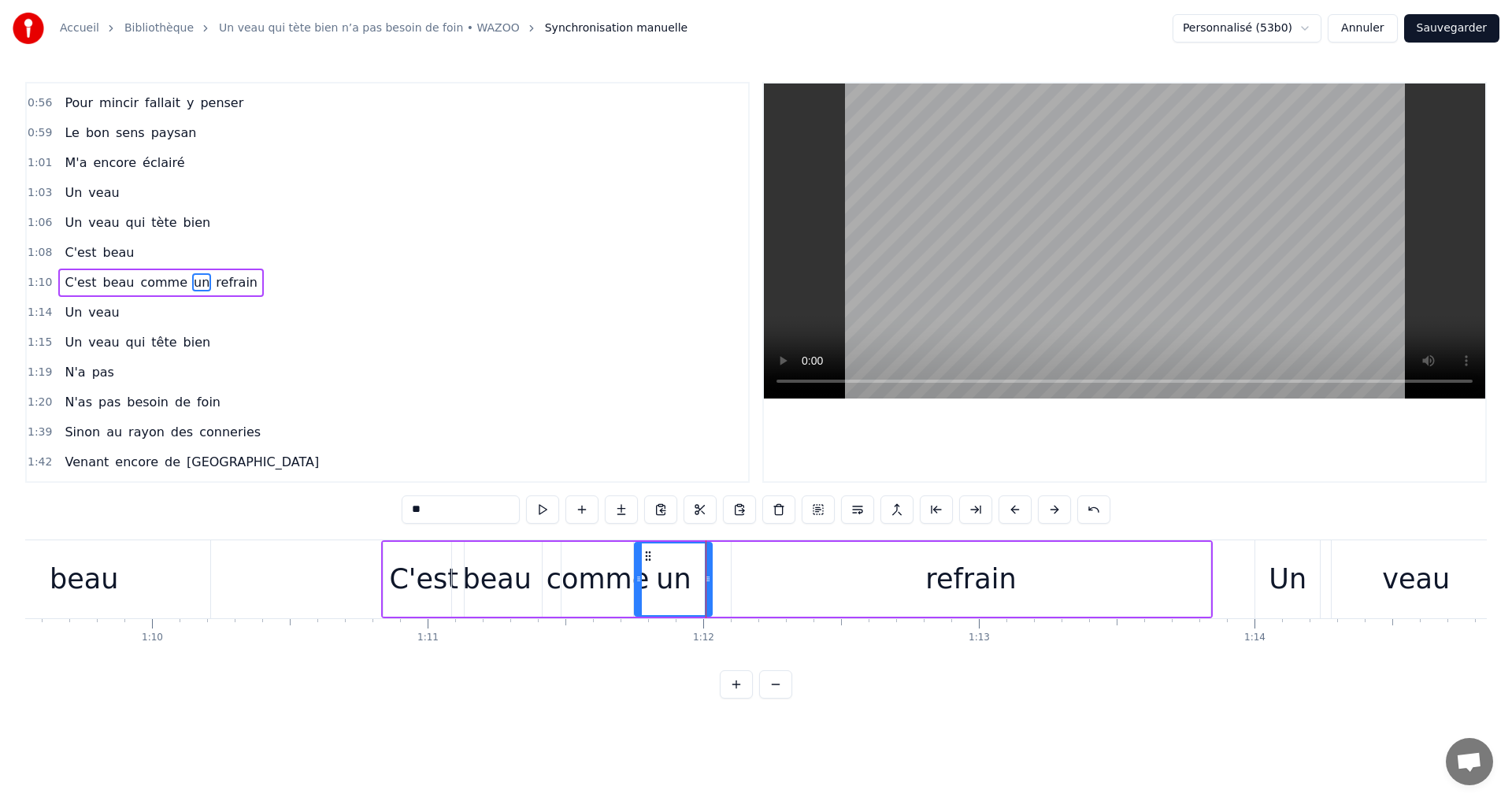
type input "*******"
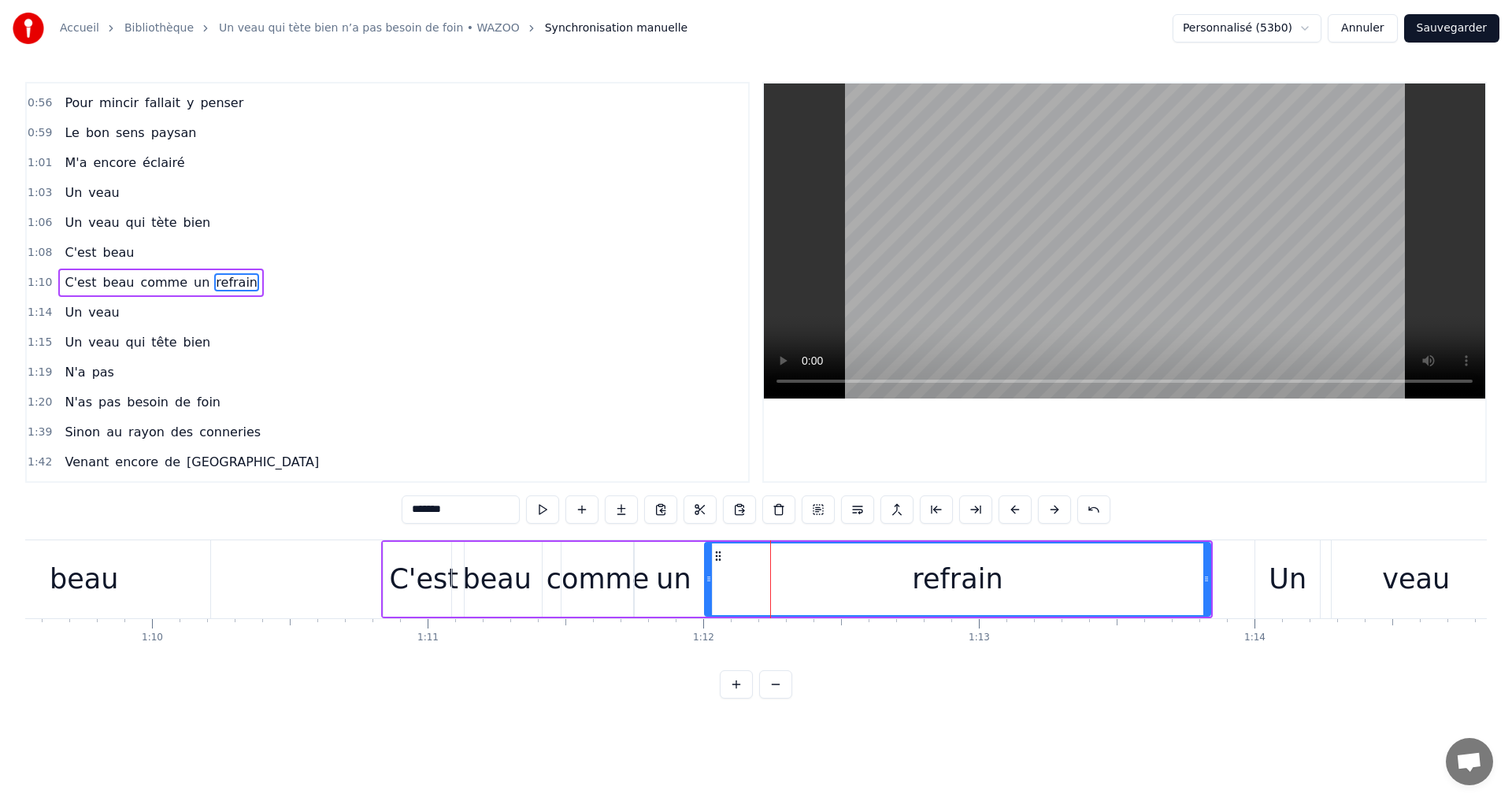
drag, startPoint x: 735, startPoint y: 578, endPoint x: 708, endPoint y: 579, distance: 27.0
click at [708, 579] on icon at bounding box center [708, 578] width 6 height 13
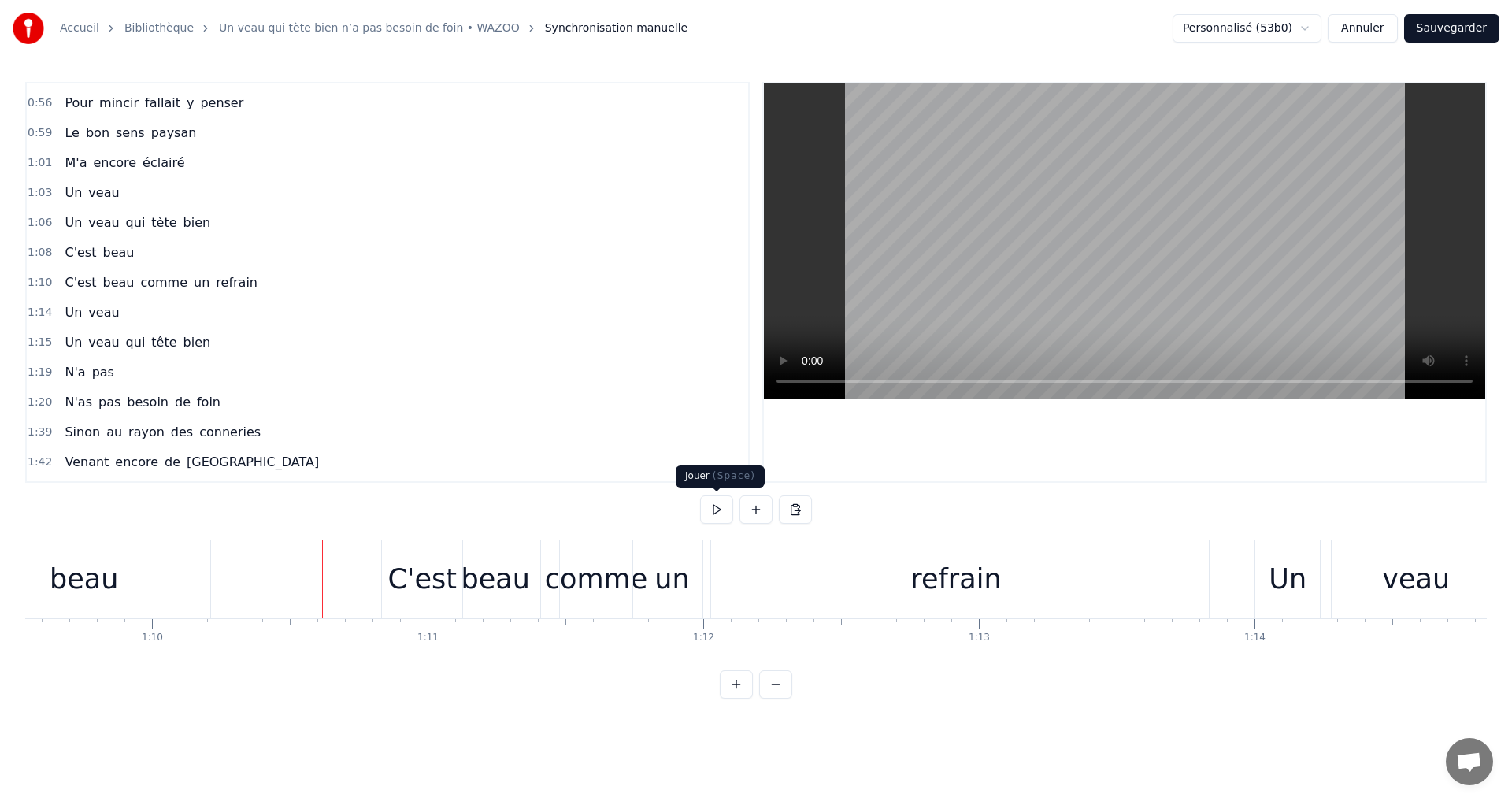
click at [712, 507] on button at bounding box center [716, 509] width 33 height 28
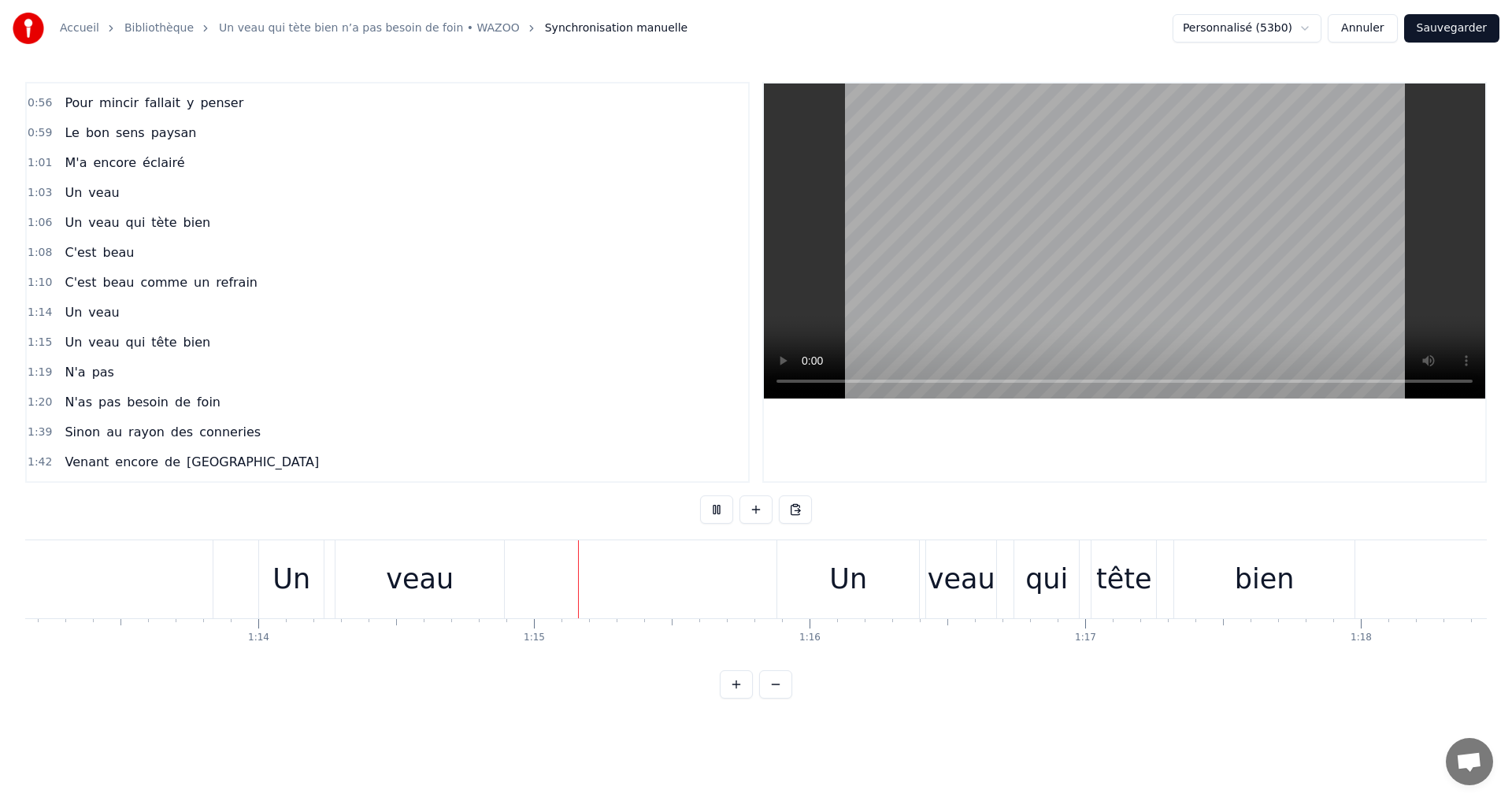
scroll to position [0, 20468]
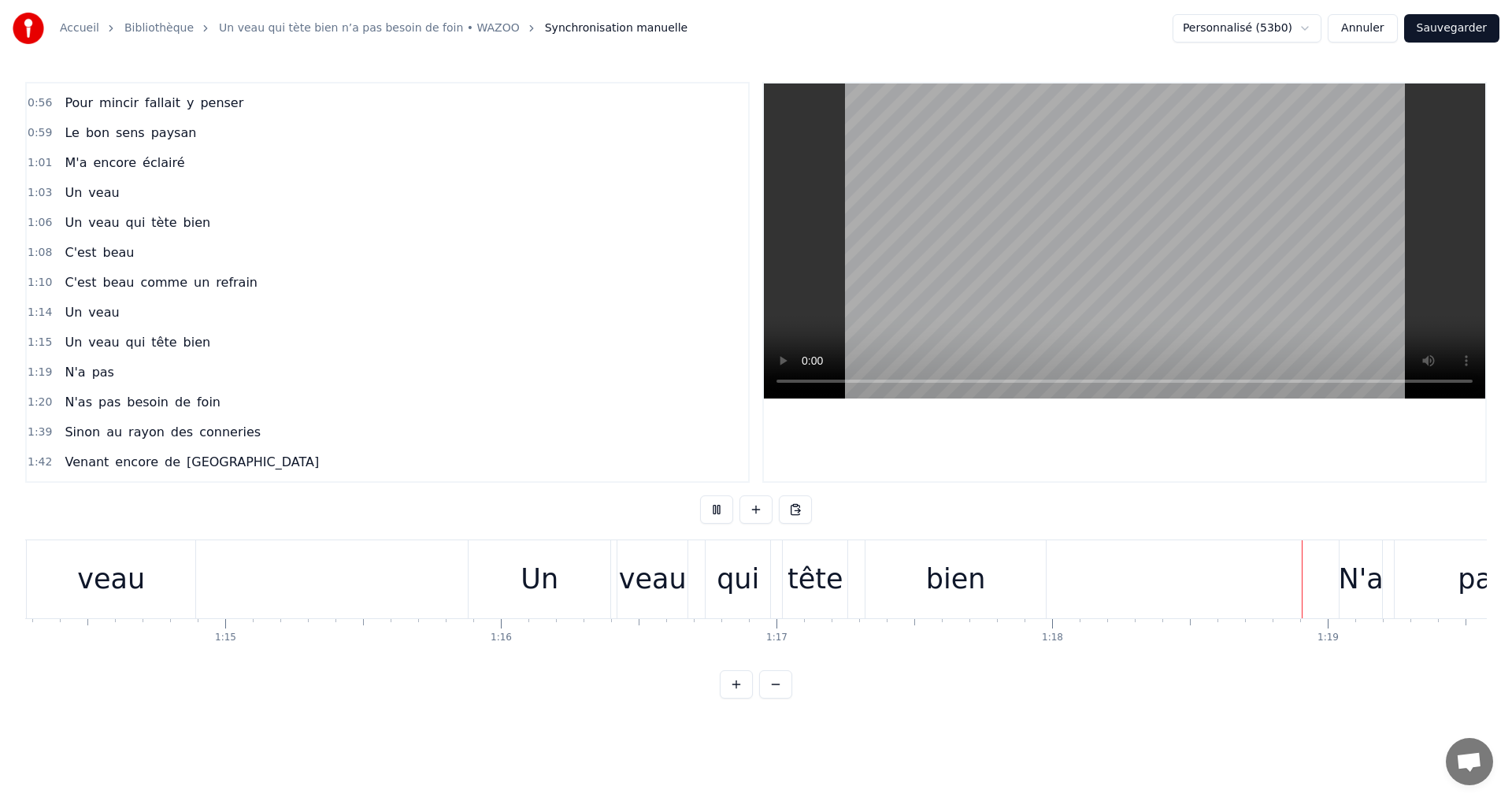
click at [714, 572] on div "qui" at bounding box center [738, 578] width 65 height 78
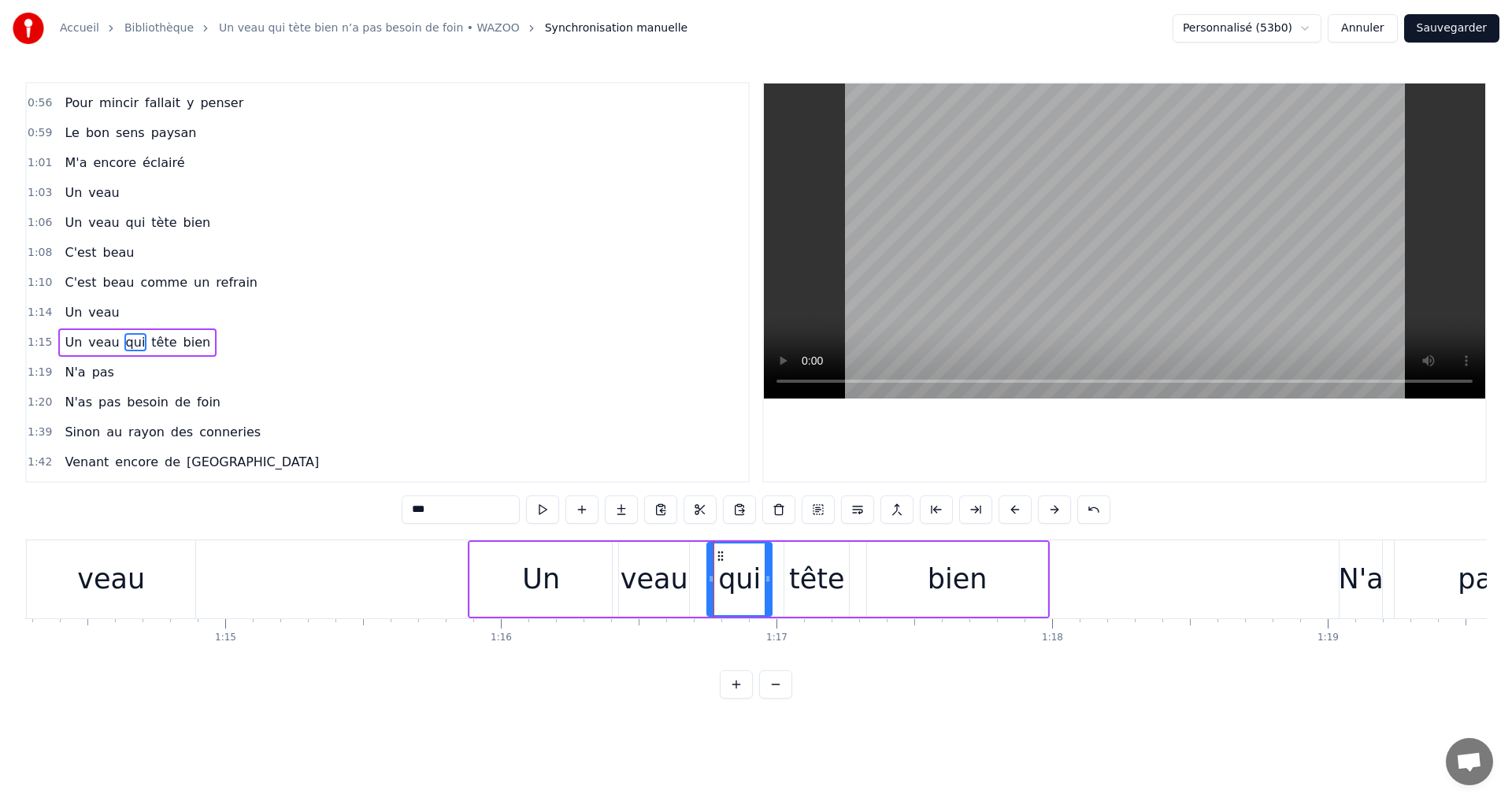
scroll to position [324, 0]
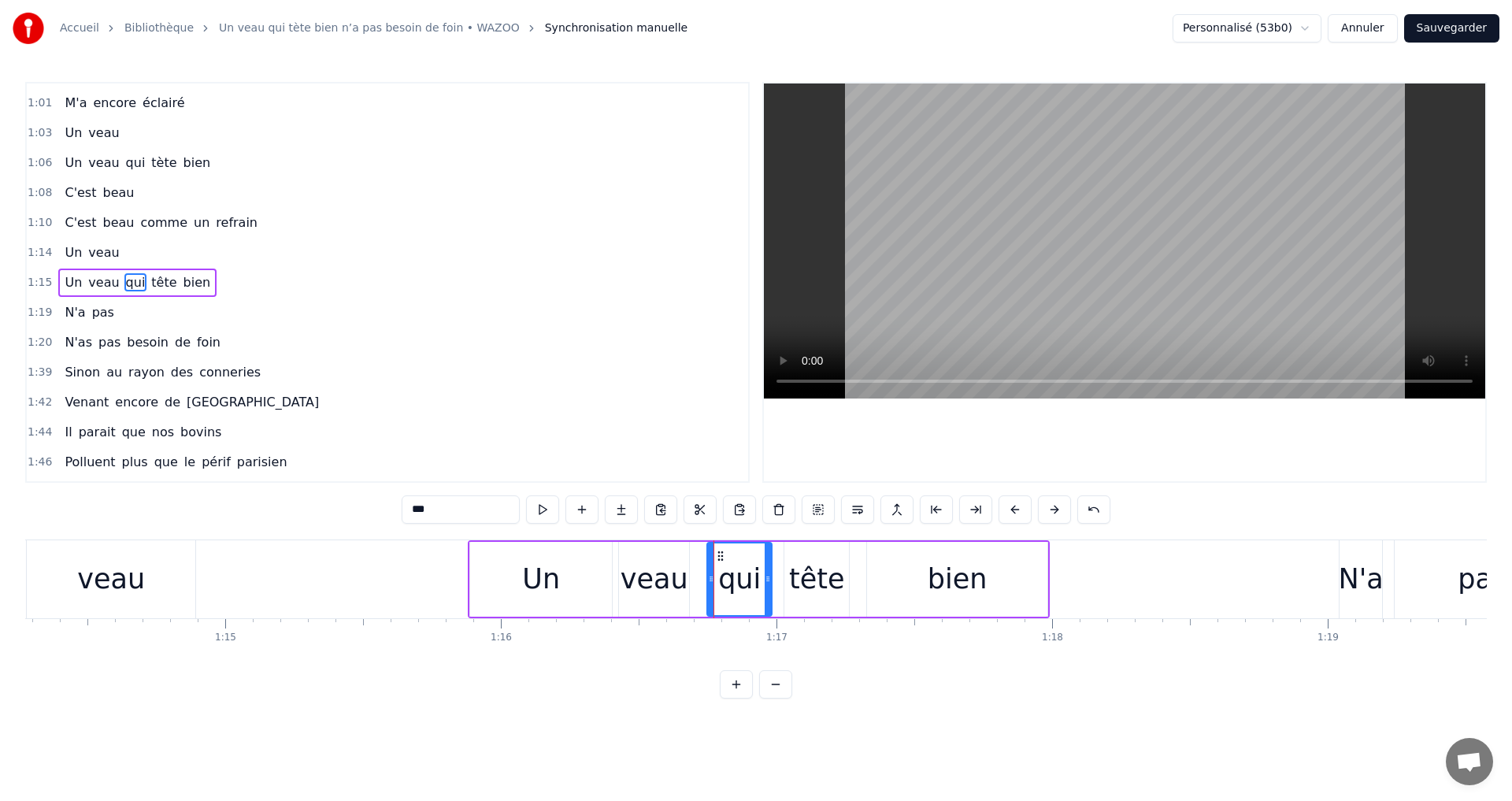
click at [687, 577] on div "veau" at bounding box center [654, 578] width 70 height 75
click at [715, 577] on div "qui" at bounding box center [740, 578] width 65 height 75
type input "***"
drag, startPoint x: 708, startPoint y: 578, endPoint x: 686, endPoint y: 578, distance: 22.0
click at [686, 578] on icon at bounding box center [688, 578] width 6 height 13
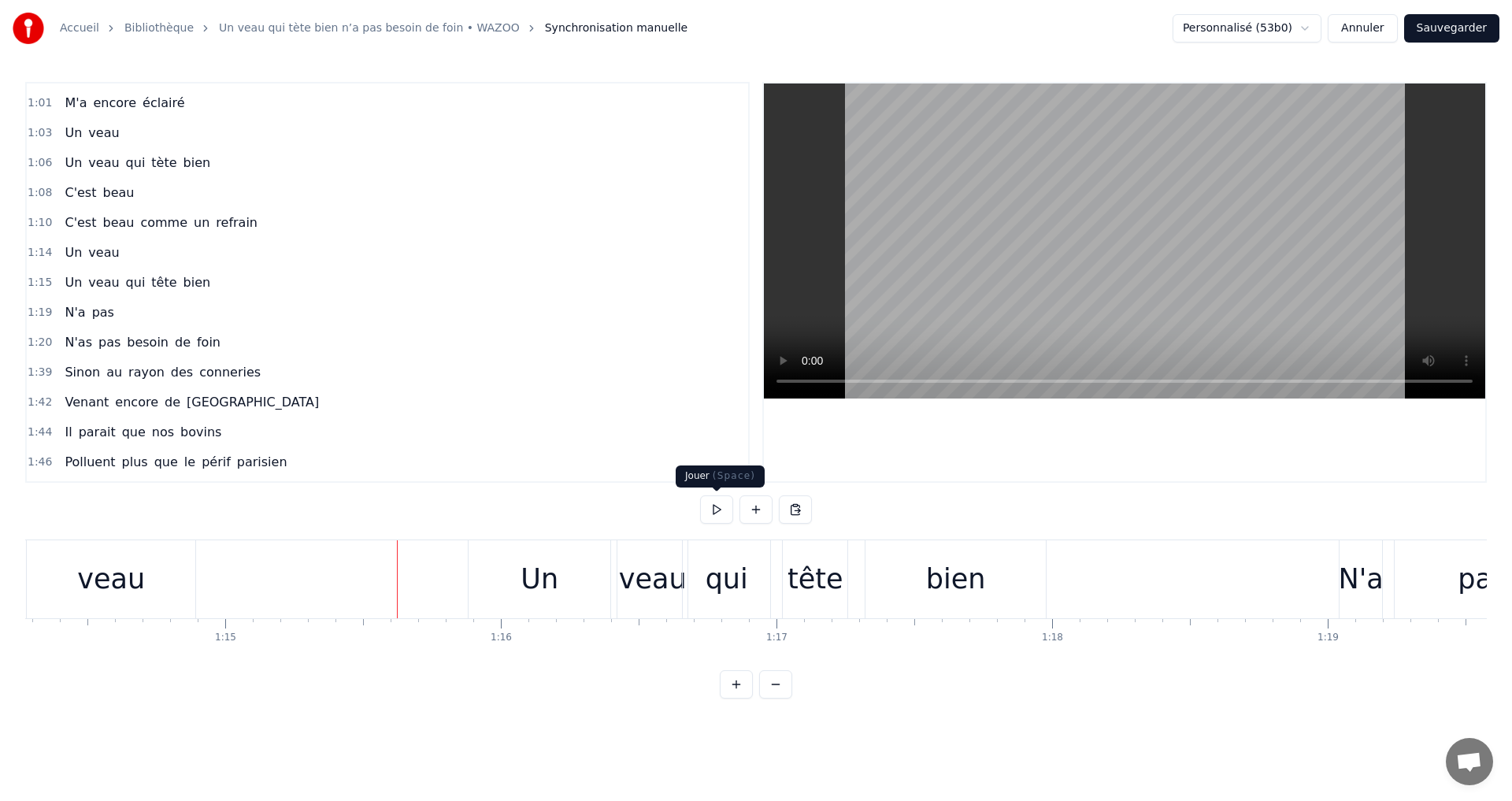
click at [715, 505] on button at bounding box center [716, 509] width 33 height 28
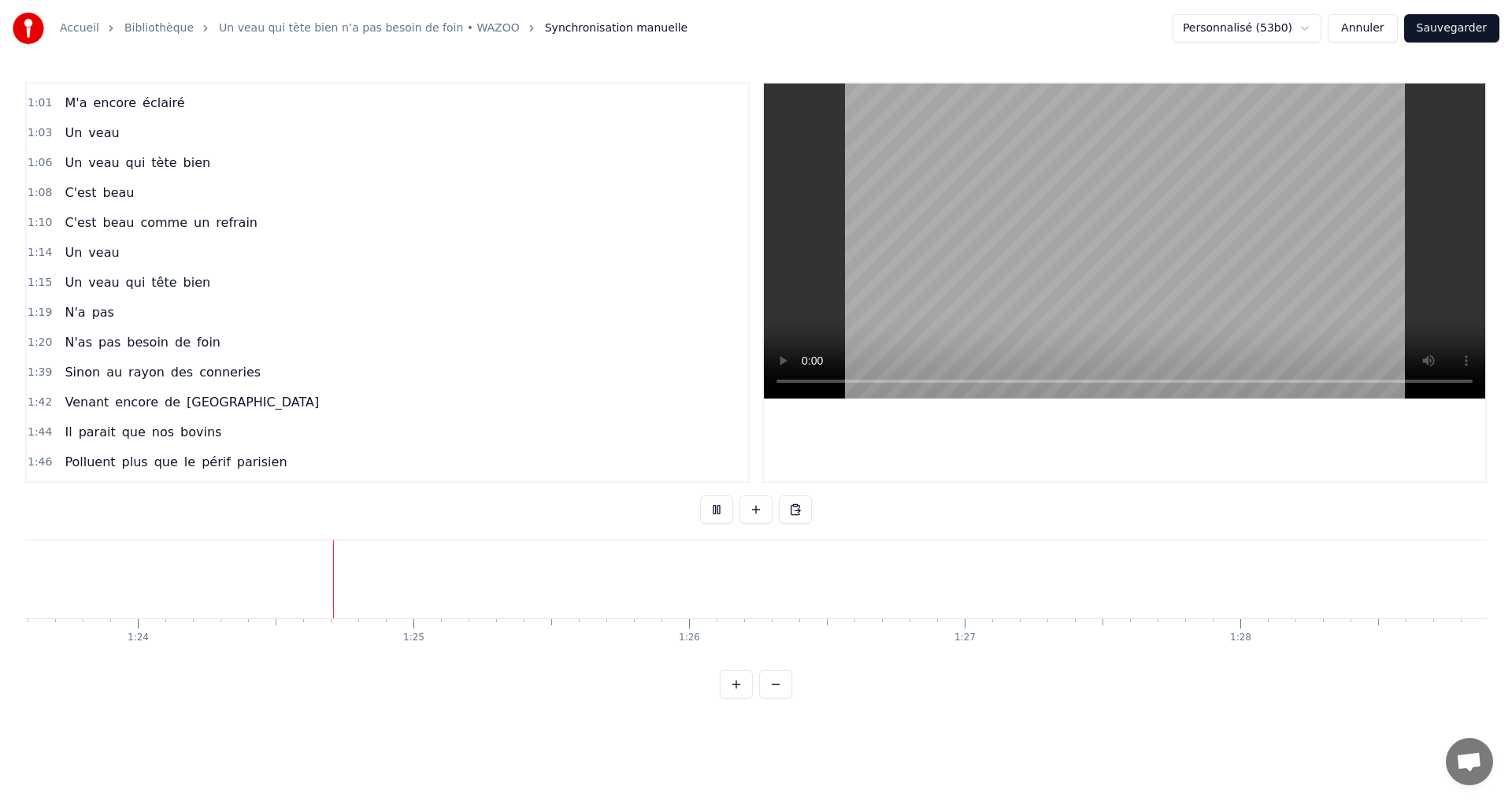
scroll to position [0, 23091]
click at [1440, 36] on button "Sauvegarder" at bounding box center [1452, 28] width 96 height 28
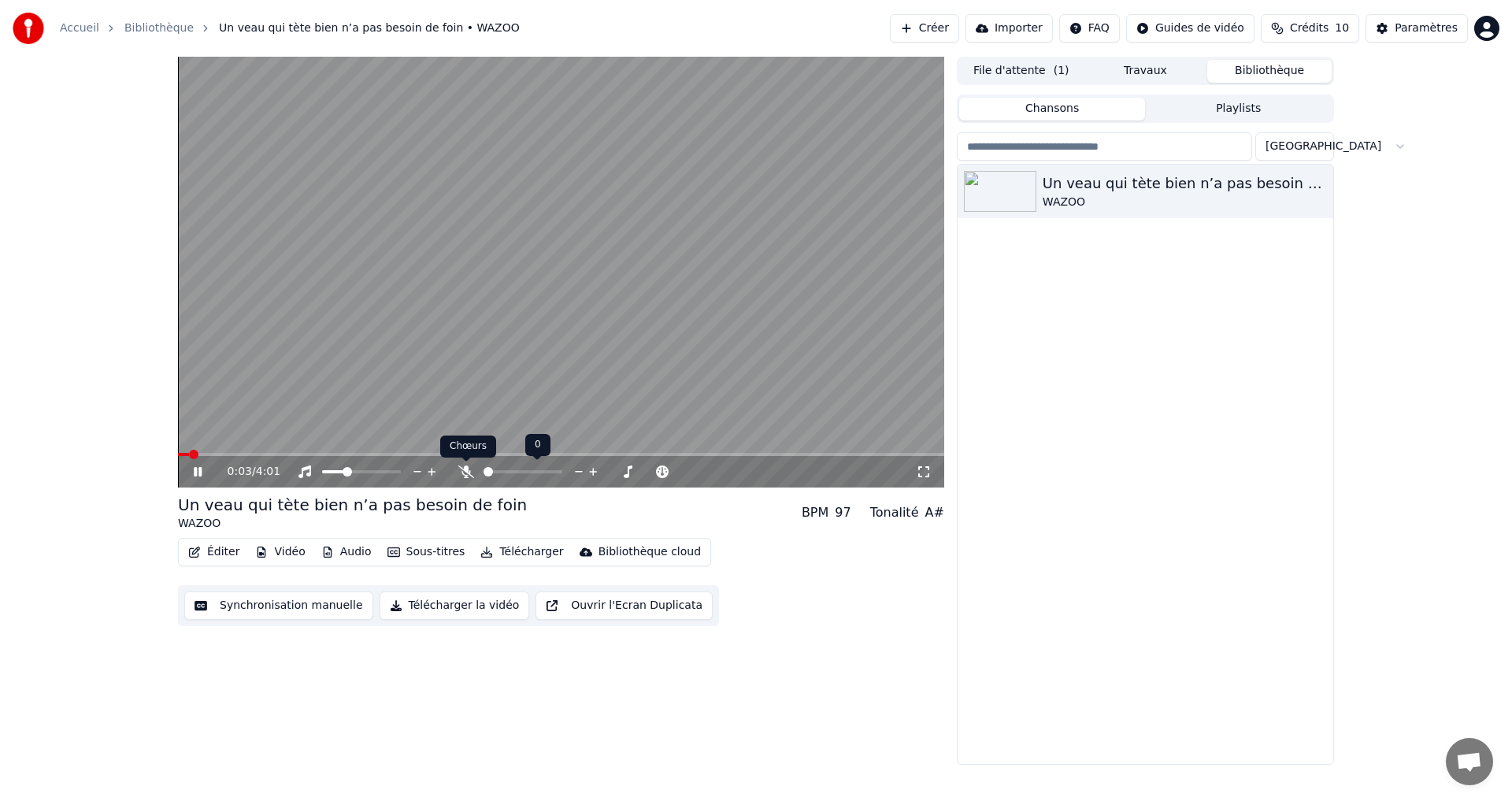
click at [467, 466] on body "Accueil Bibliothèque Un veau qui tète bien n’a pas besoin de foin • WAZOO Créer…" at bounding box center [756, 400] width 1512 height 801
click at [460, 471] on icon at bounding box center [466, 471] width 15 height 13
click at [511, 470] on span at bounding box center [512, 471] width 9 height 9
click at [367, 475] on div at bounding box center [376, 471] width 127 height 15
click at [369, 467] on div at bounding box center [376, 471] width 127 height 15
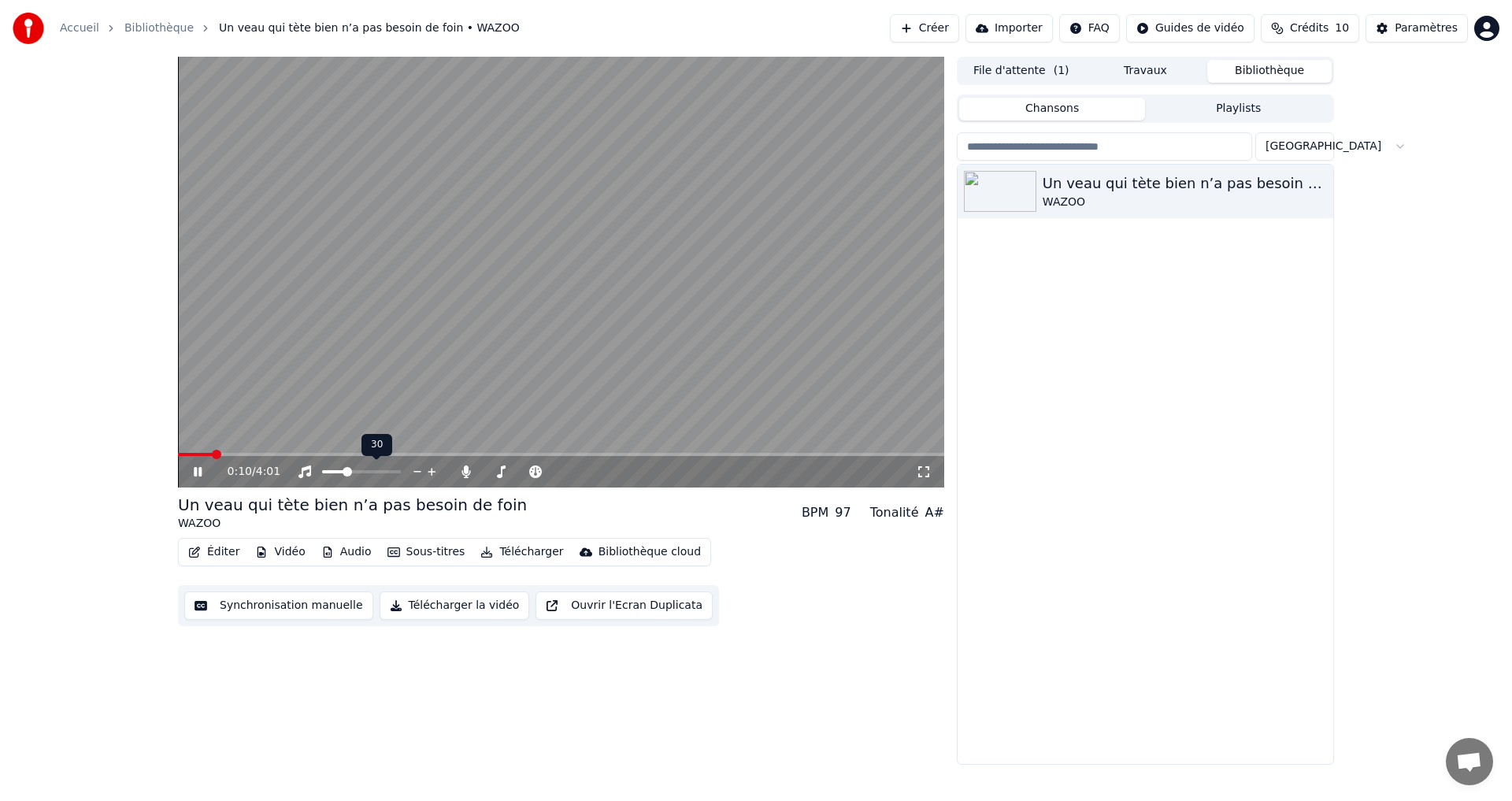
click at [370, 469] on div at bounding box center [376, 471] width 127 height 15
click at [379, 473] on span at bounding box center [377, 471] width 9 height 9
click at [930, 468] on icon at bounding box center [923, 471] width 15 height 13
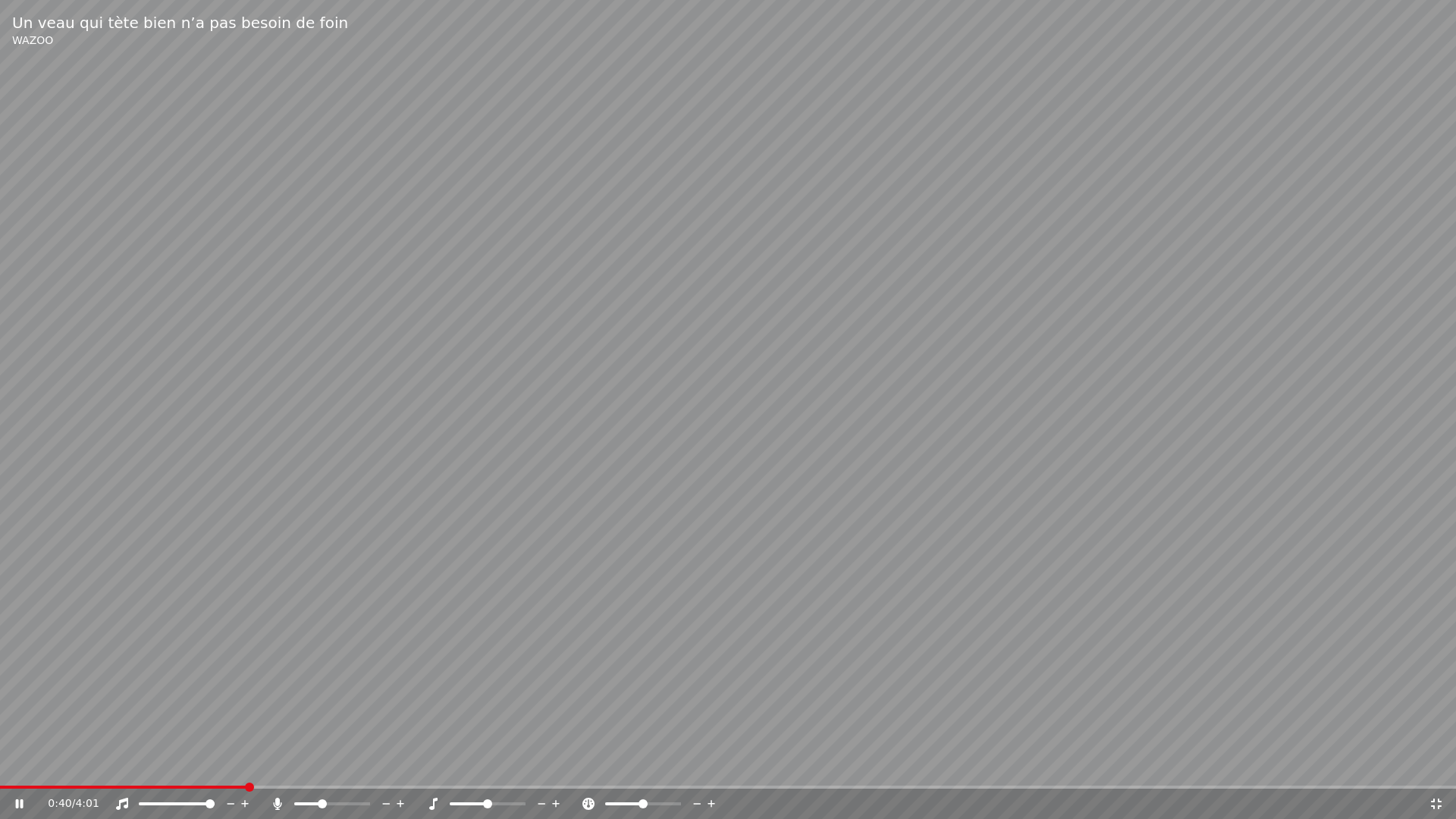
click at [214, 770] on span at bounding box center [210, 803] width 9 height 9
click at [357, 770] on span at bounding box center [353, 803] width 9 height 9
click at [1236, 659] on video at bounding box center [728, 410] width 1456 height 819
click at [1236, 652] on video at bounding box center [728, 410] width 1456 height 819
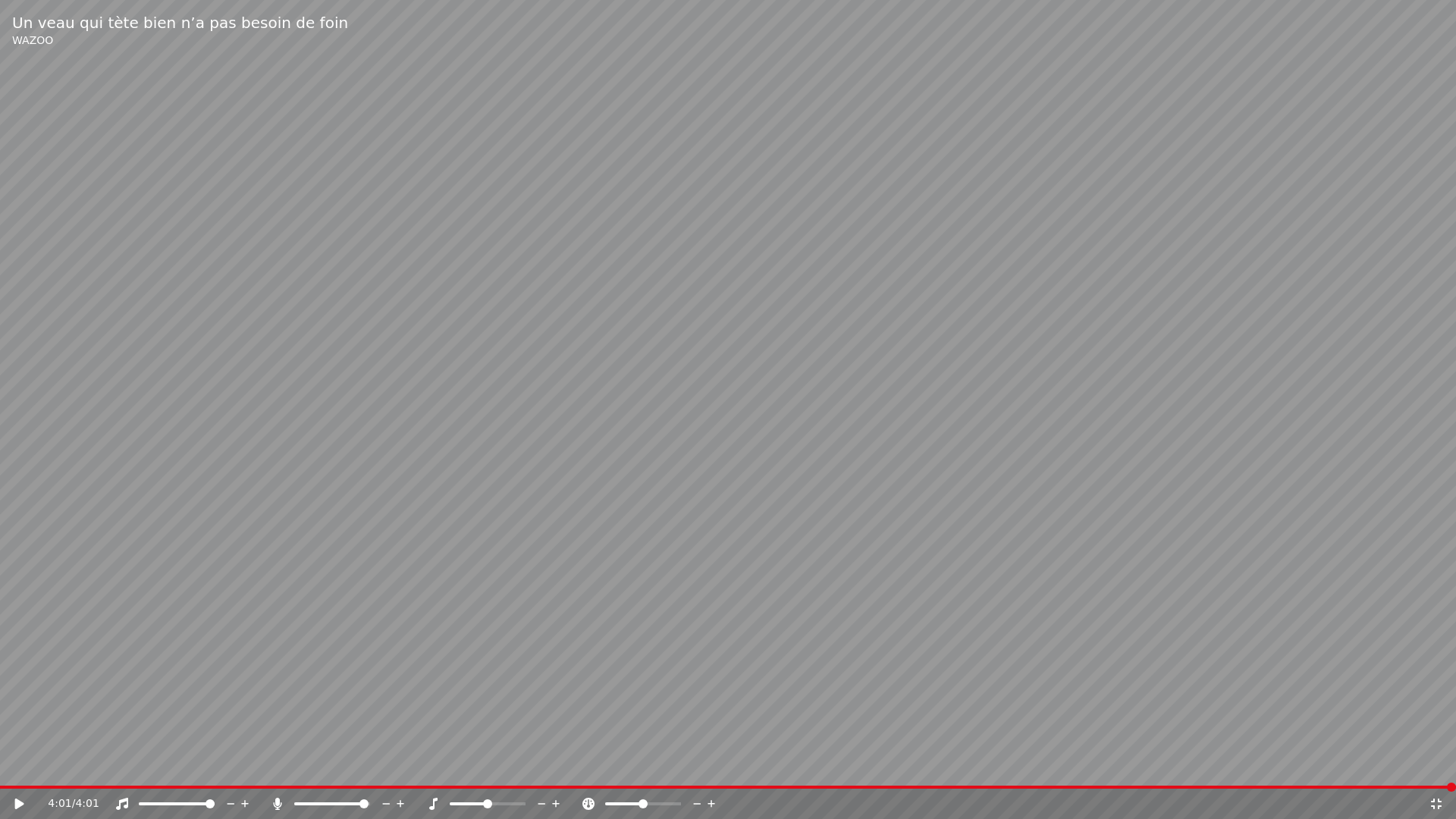
click at [1157, 770] on video at bounding box center [728, 410] width 1456 height 819
click at [1440, 770] on icon at bounding box center [1436, 803] width 10 height 10
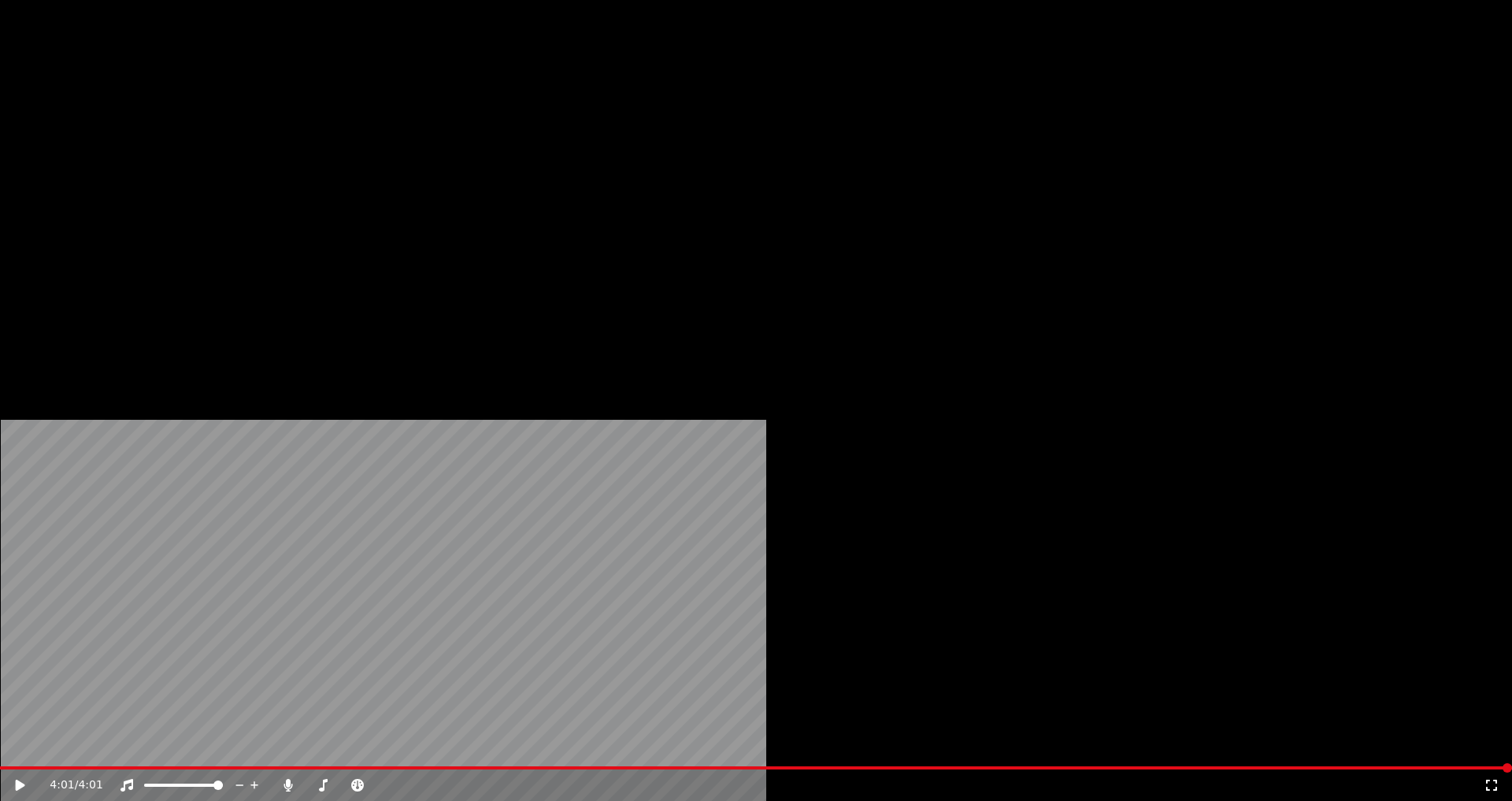
click at [358, 132] on button "Audio" at bounding box center [347, 121] width 63 height 22
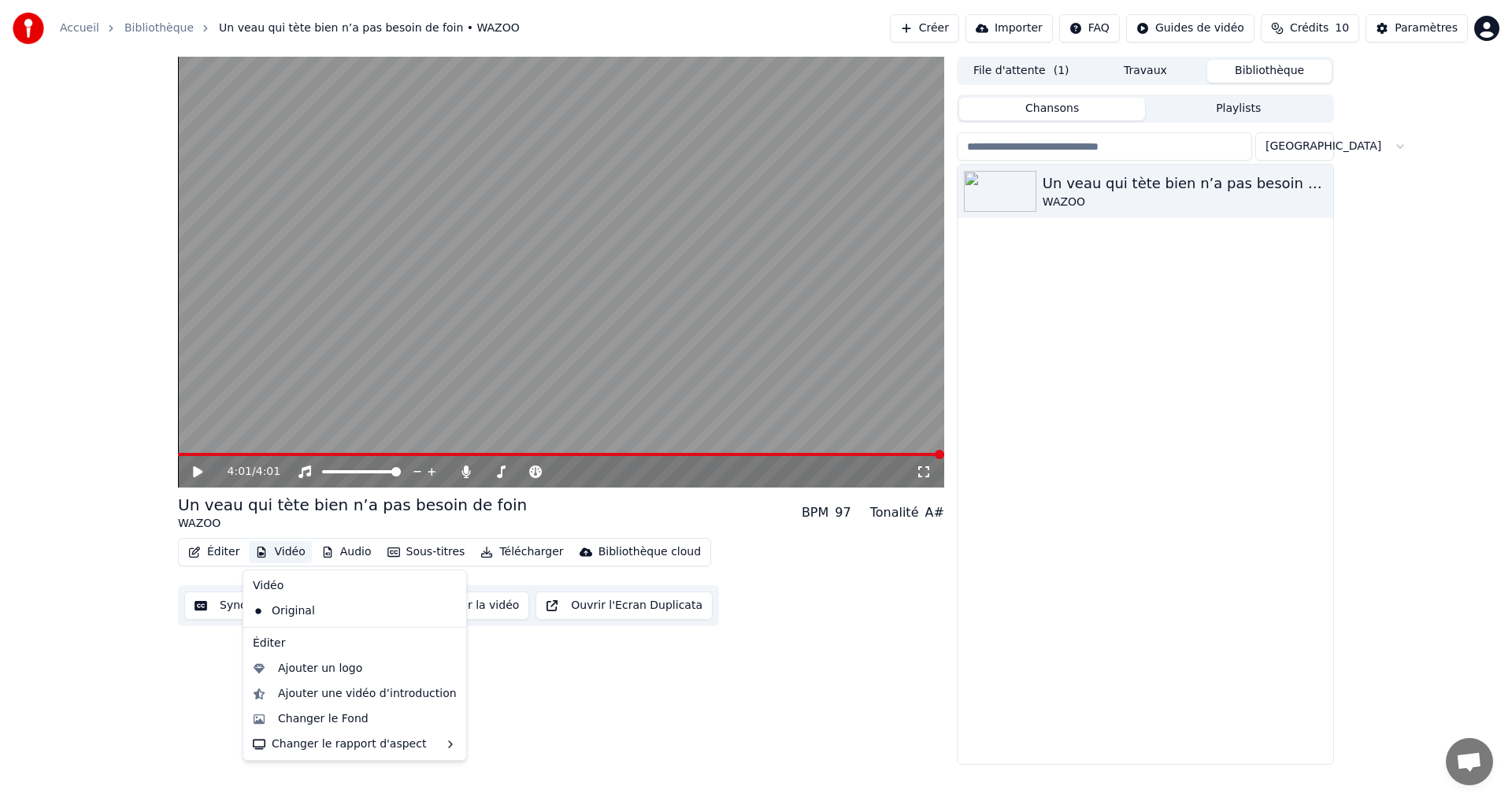
click at [118, 559] on div "4:01 / 4:01 Un veau qui tète bien n’a pas besoin de foin WAZOO BPM 97 Tonalité …" at bounding box center [756, 411] width 1512 height 708
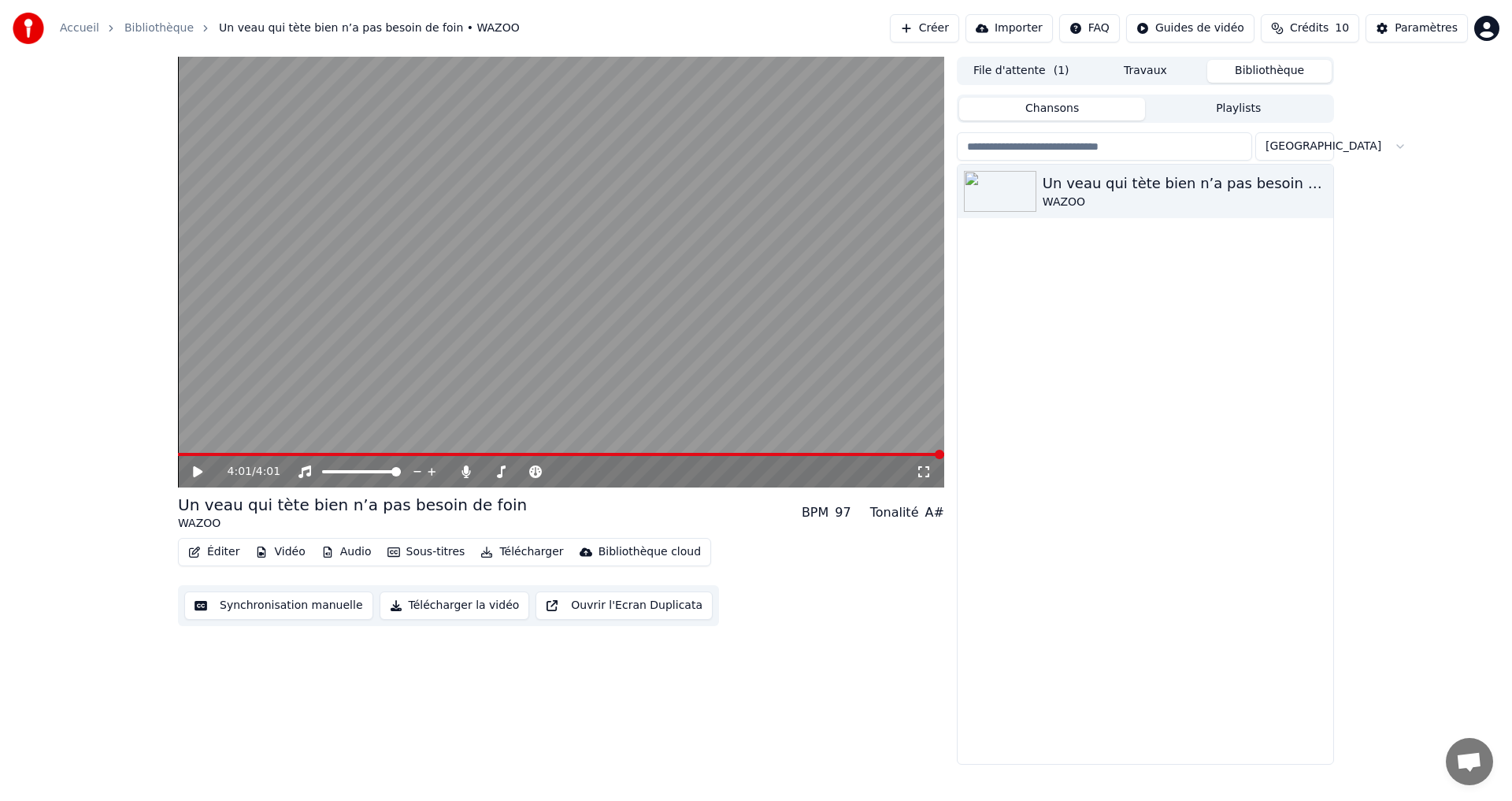
click at [271, 551] on button "Vidéo" at bounding box center [279, 551] width 62 height 22
click at [805, 739] on div "4:01 / 4:01 Un veau qui tète bien n’a pas besoin de foin WAZOO BPM 97 Tonalité …" at bounding box center [560, 411] width 766 height 708
click at [301, 614] on button "Synchronisation manuelle" at bounding box center [278, 605] width 189 height 28
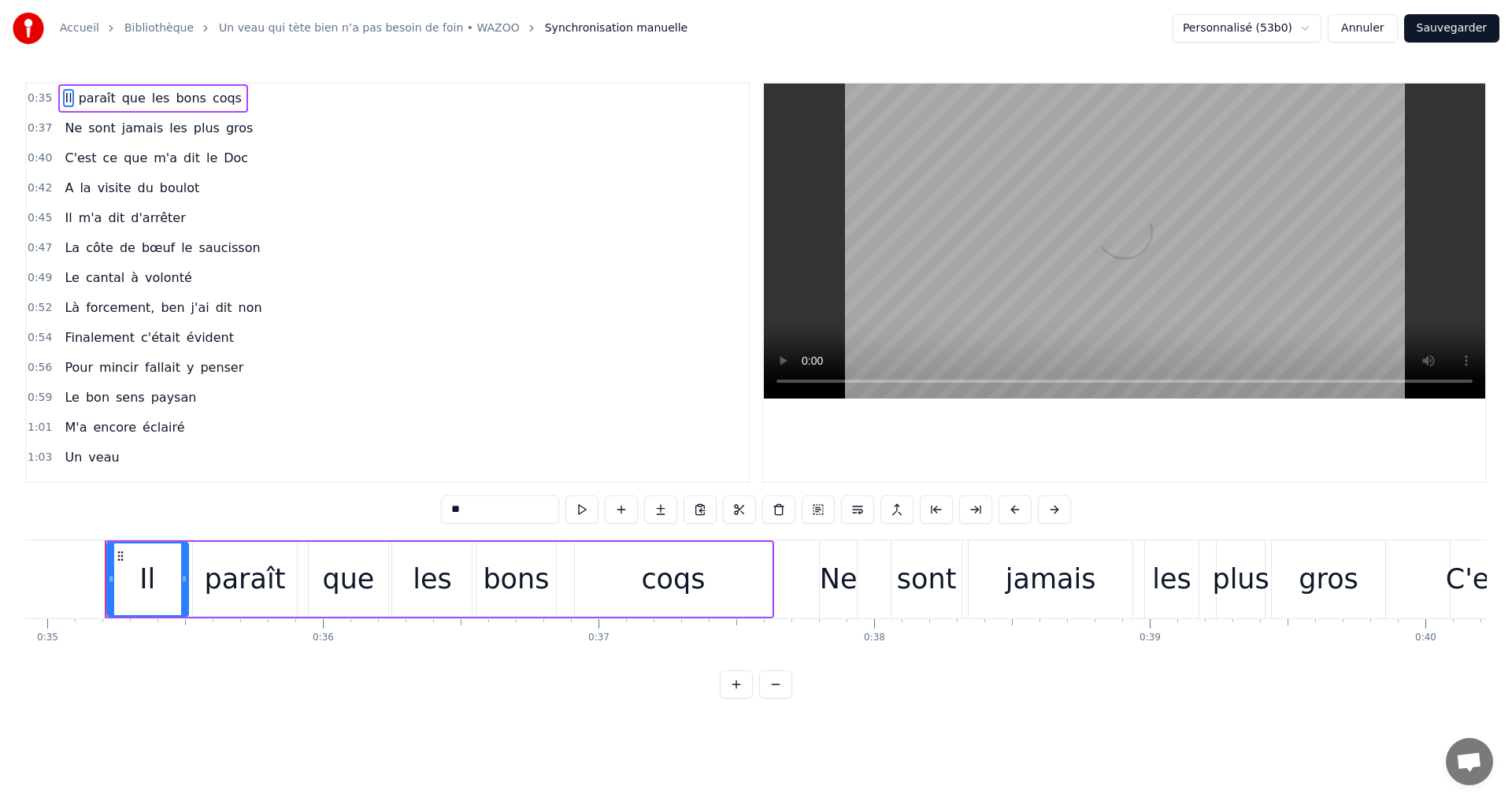
scroll to position [0, 9600]
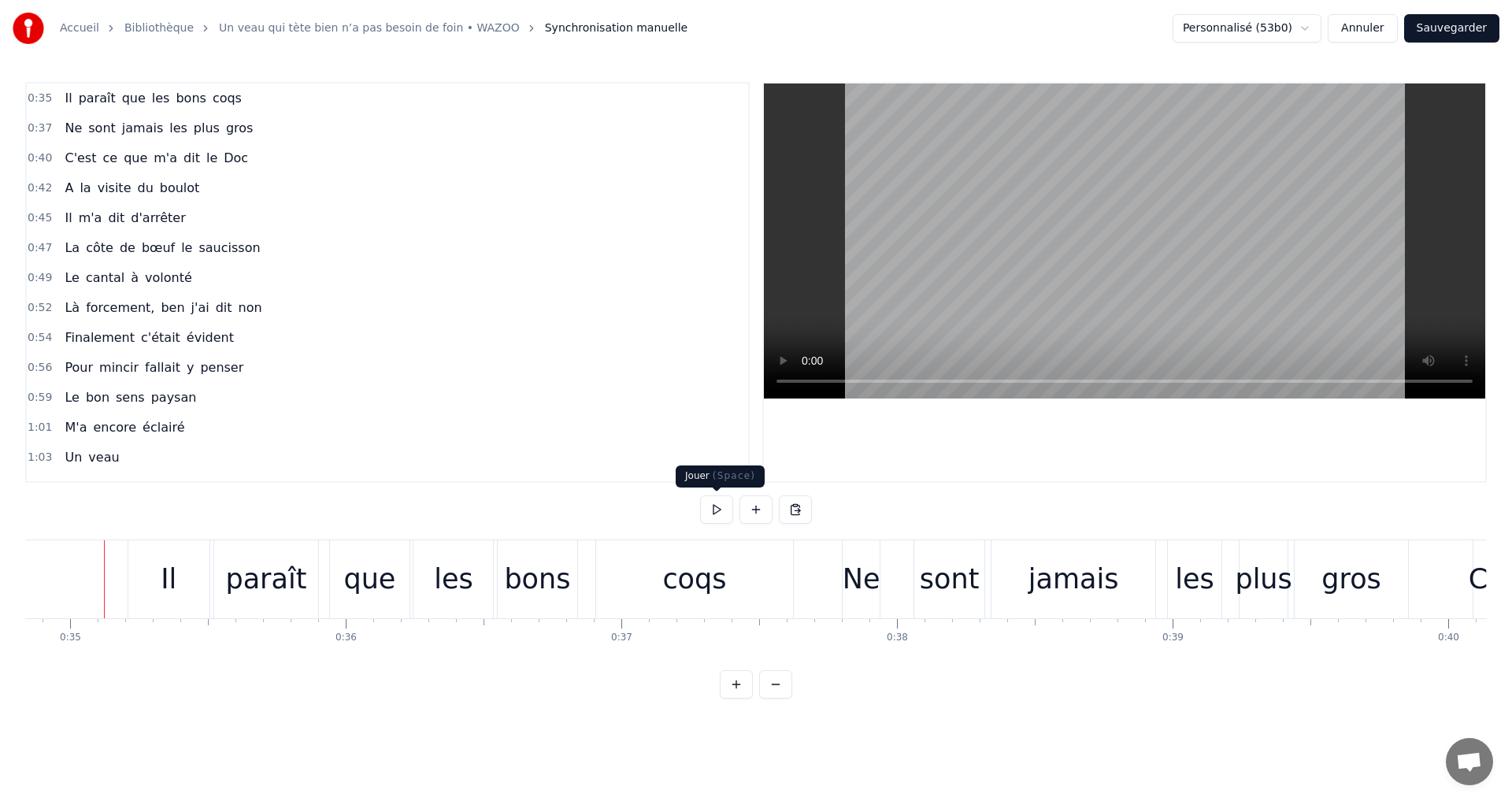
click at [708, 503] on button at bounding box center [716, 509] width 33 height 28
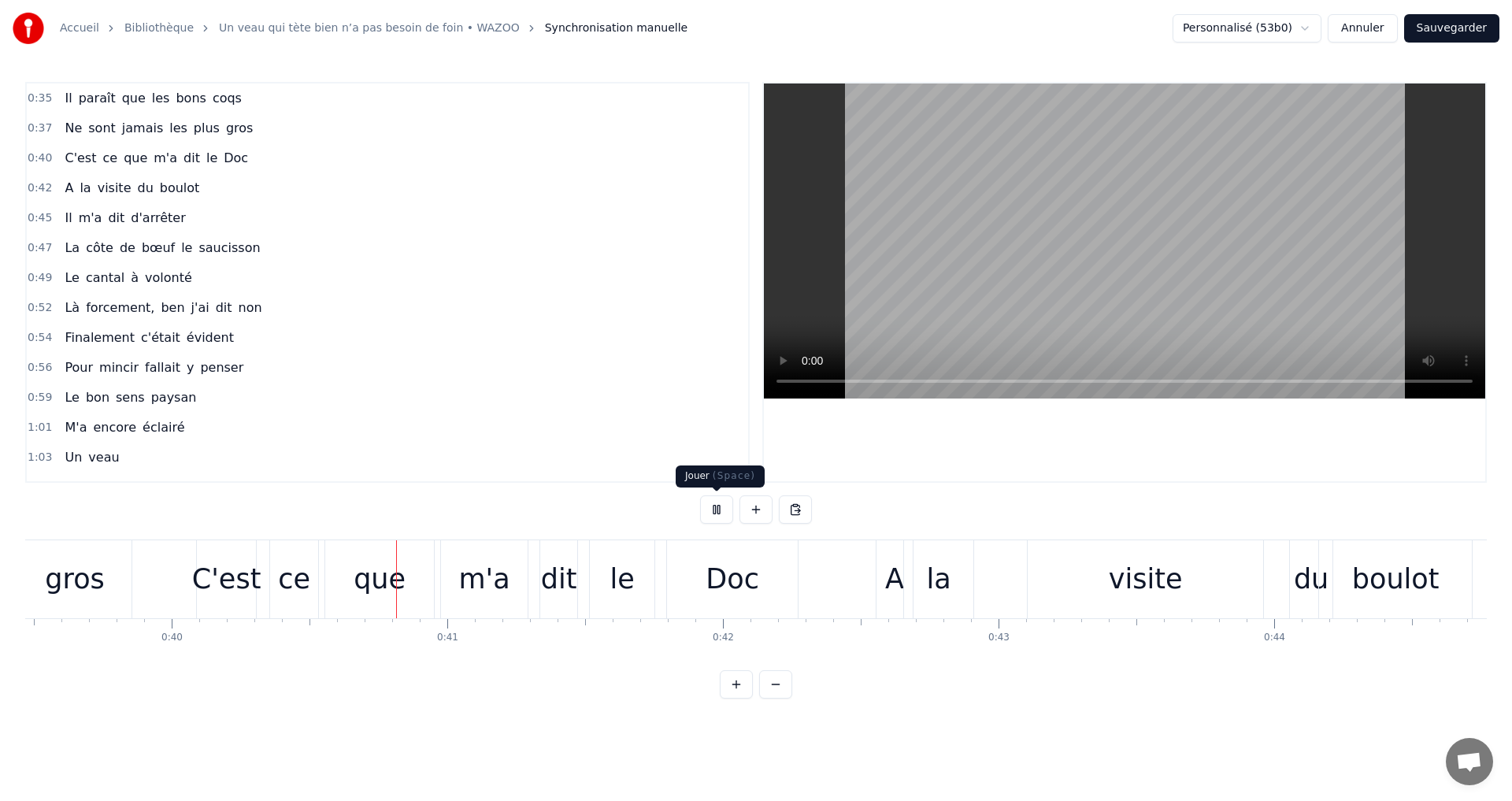
scroll to position [0, 10973]
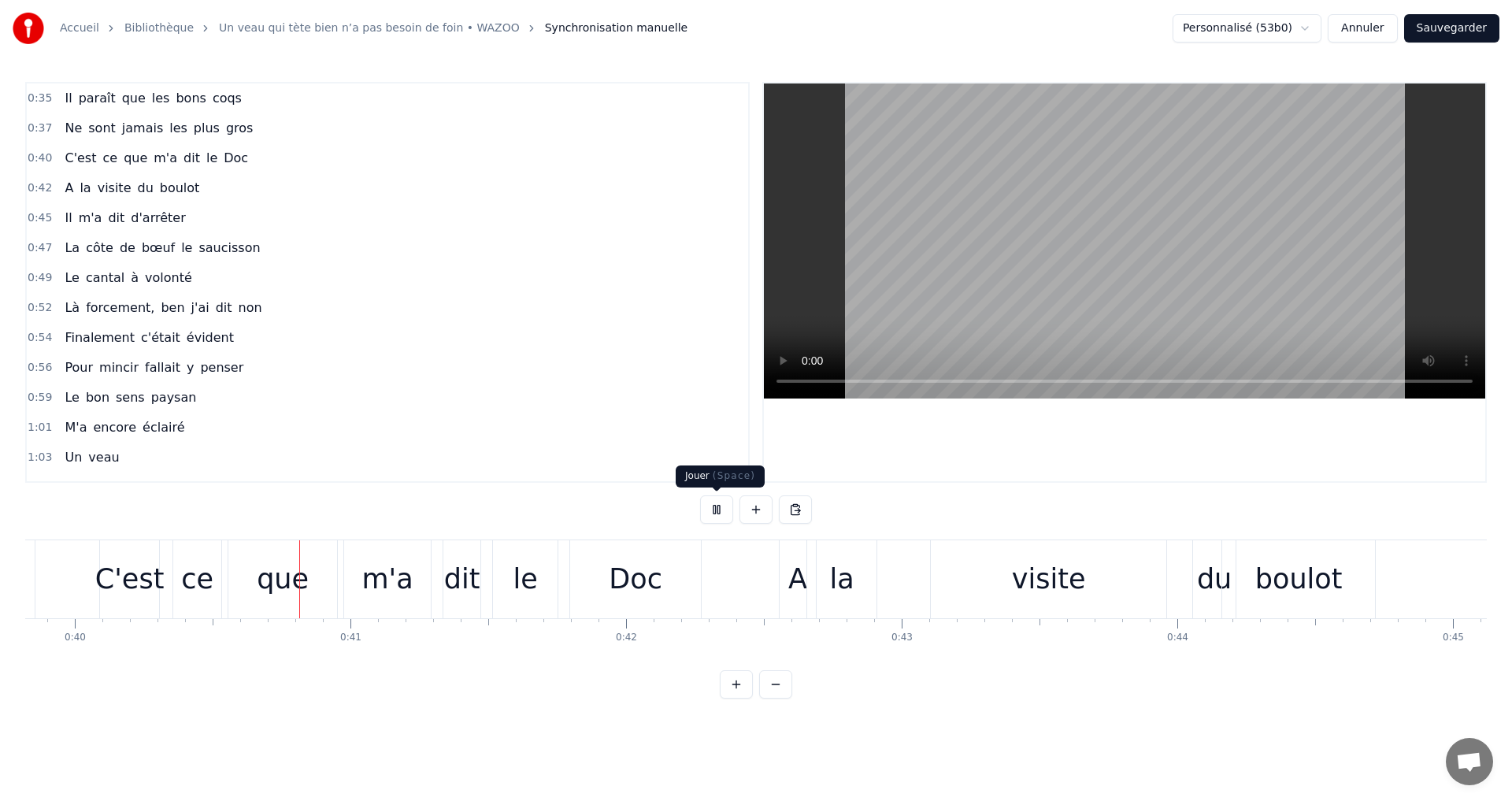
click at [715, 514] on button at bounding box center [716, 509] width 33 height 28
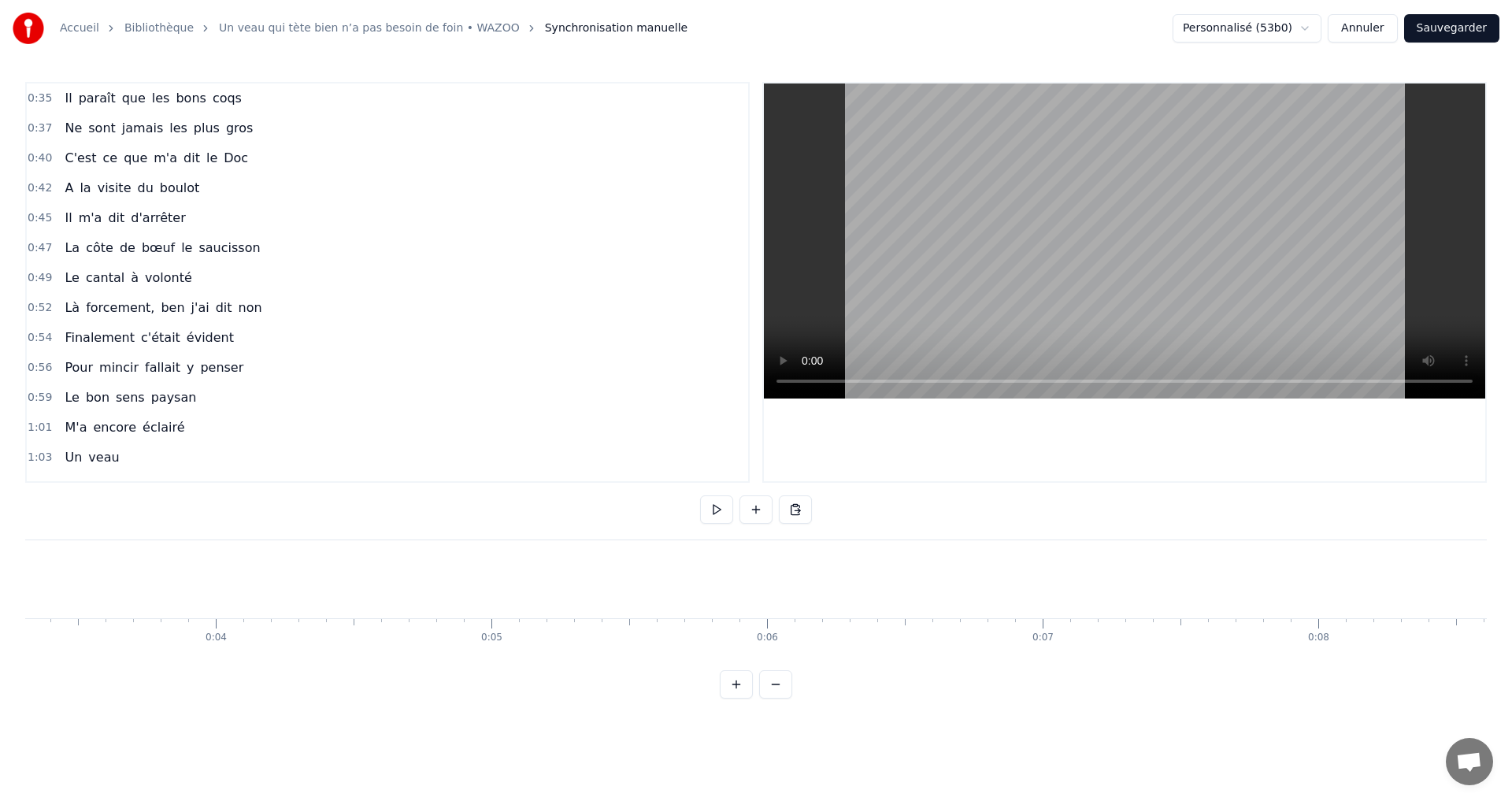
scroll to position [0, 0]
click at [720, 505] on button at bounding box center [716, 509] width 33 height 28
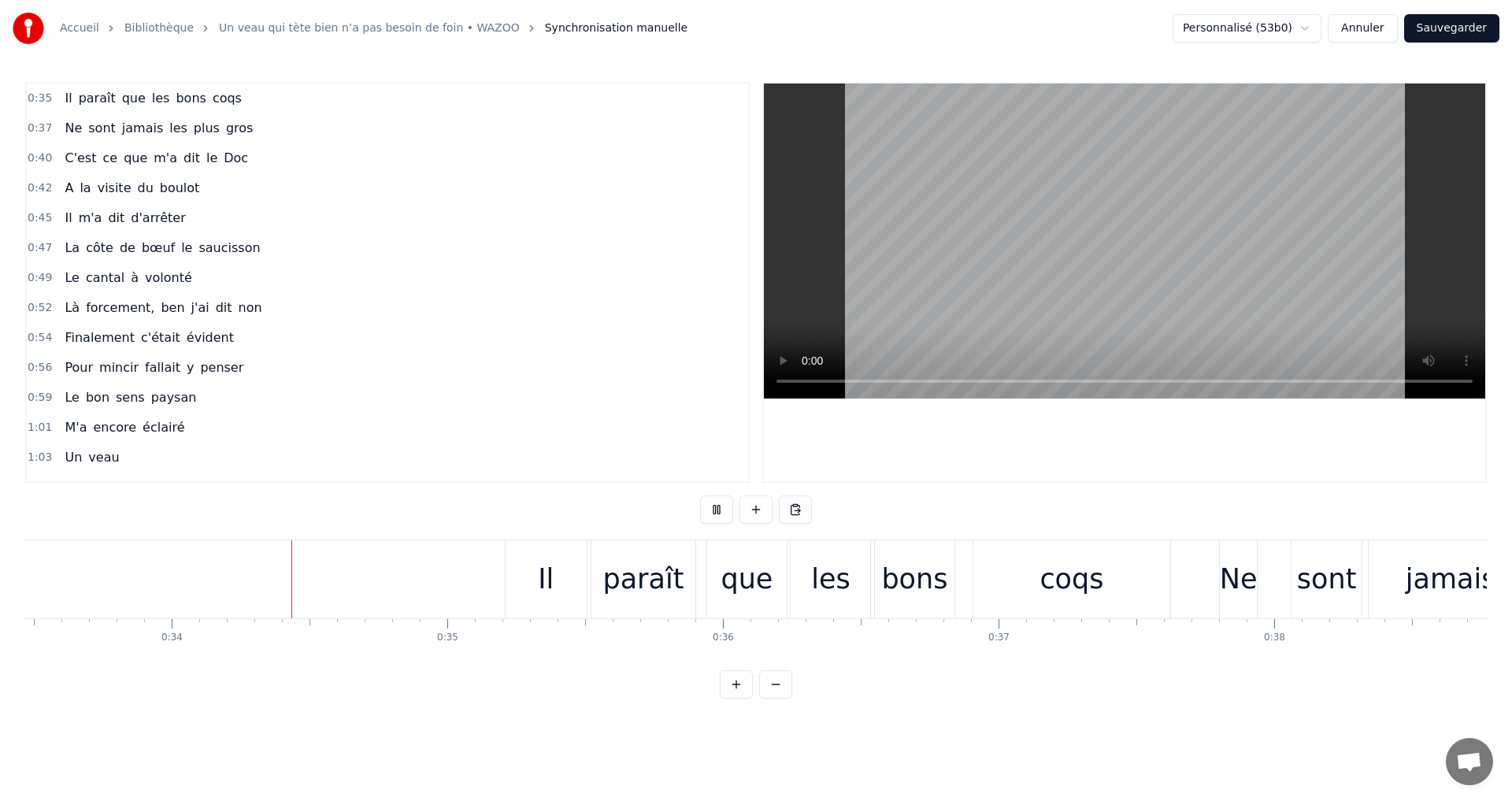
scroll to position [0, 9224]
click at [715, 514] on button at bounding box center [716, 509] width 33 height 28
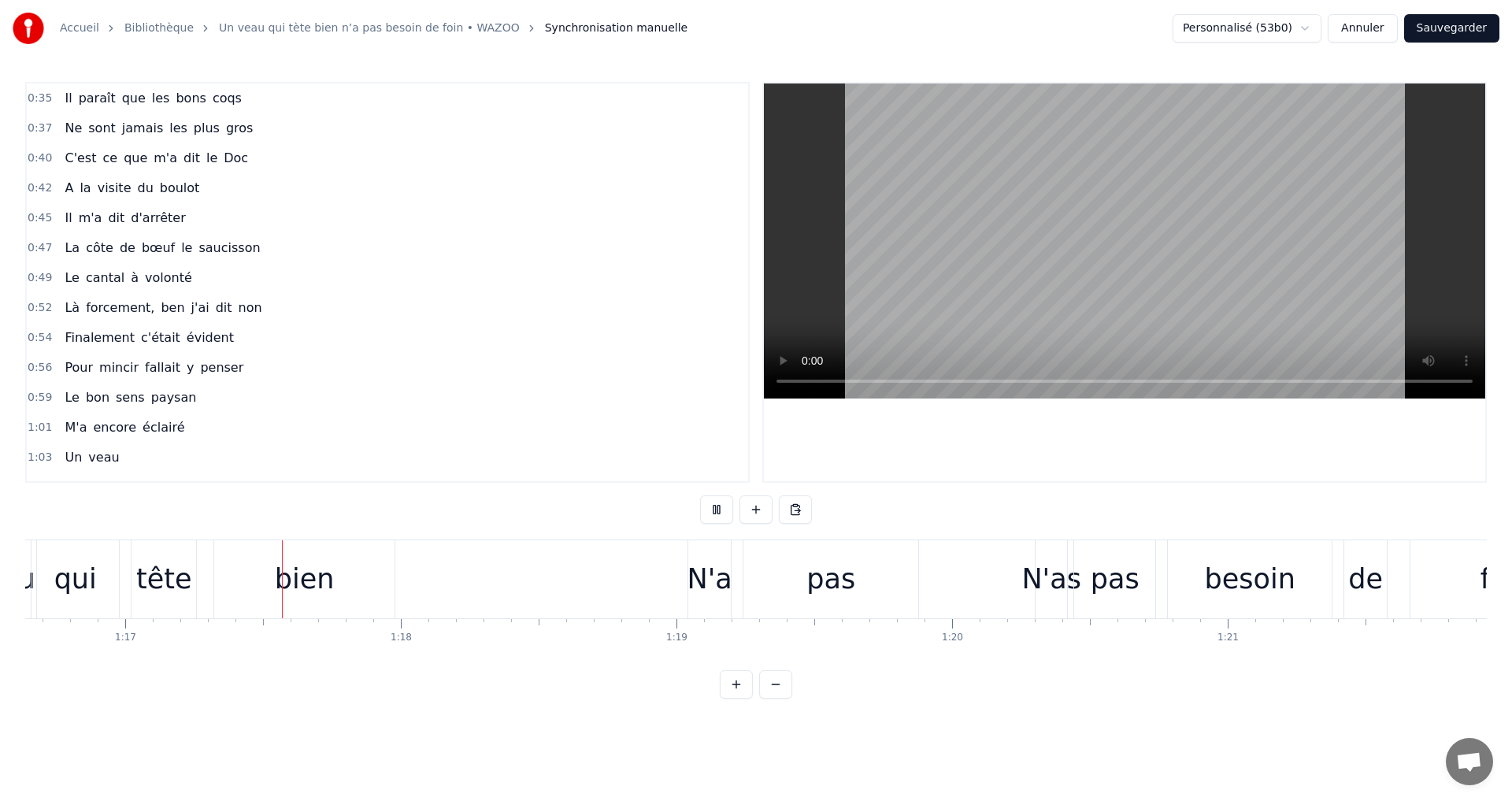
scroll to position [0, 21121]
click at [715, 514] on button at bounding box center [716, 509] width 33 height 28
click at [718, 589] on div "N'a" at bounding box center [708, 579] width 45 height 41
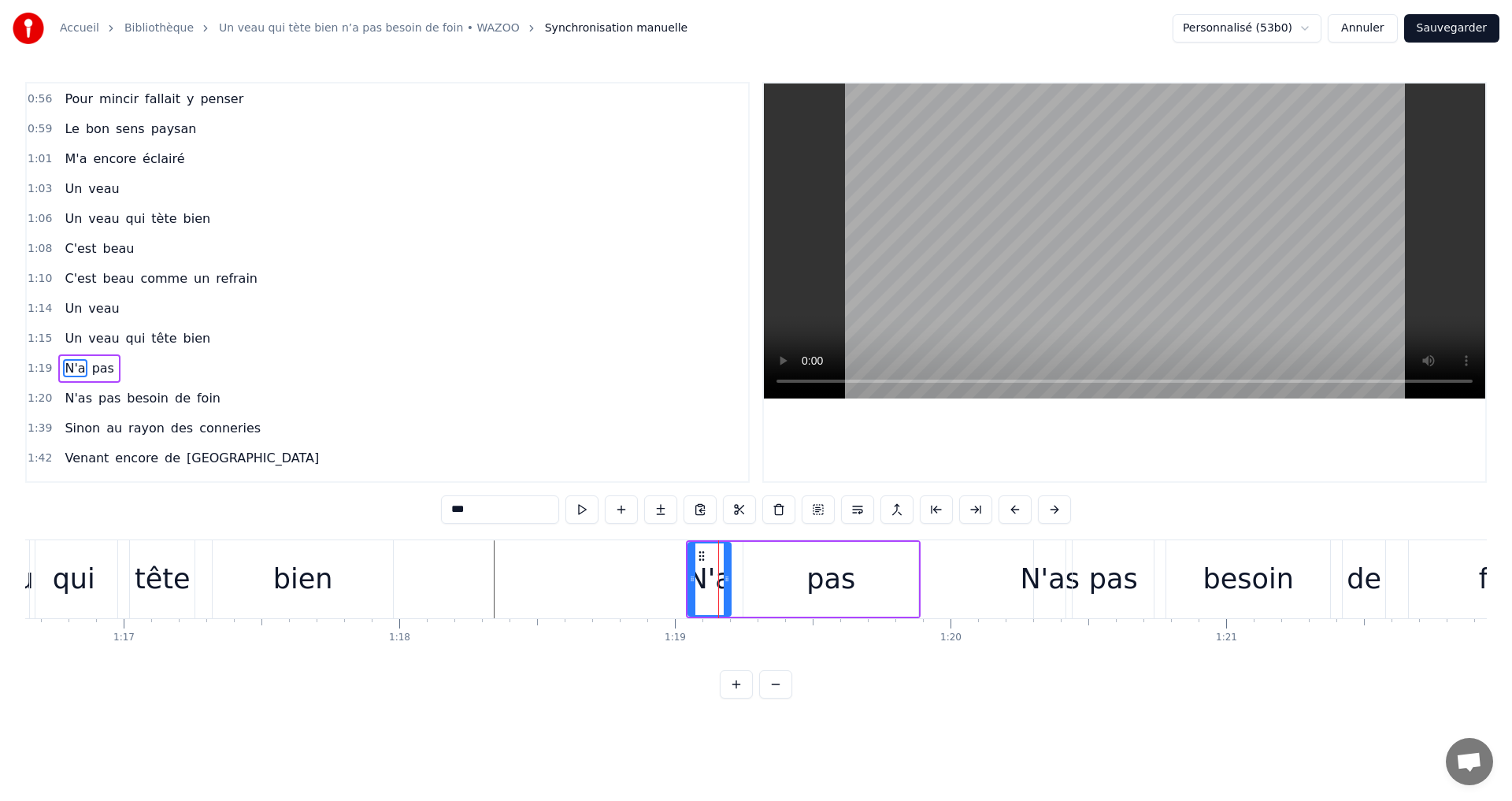
scroll to position [354, 0]
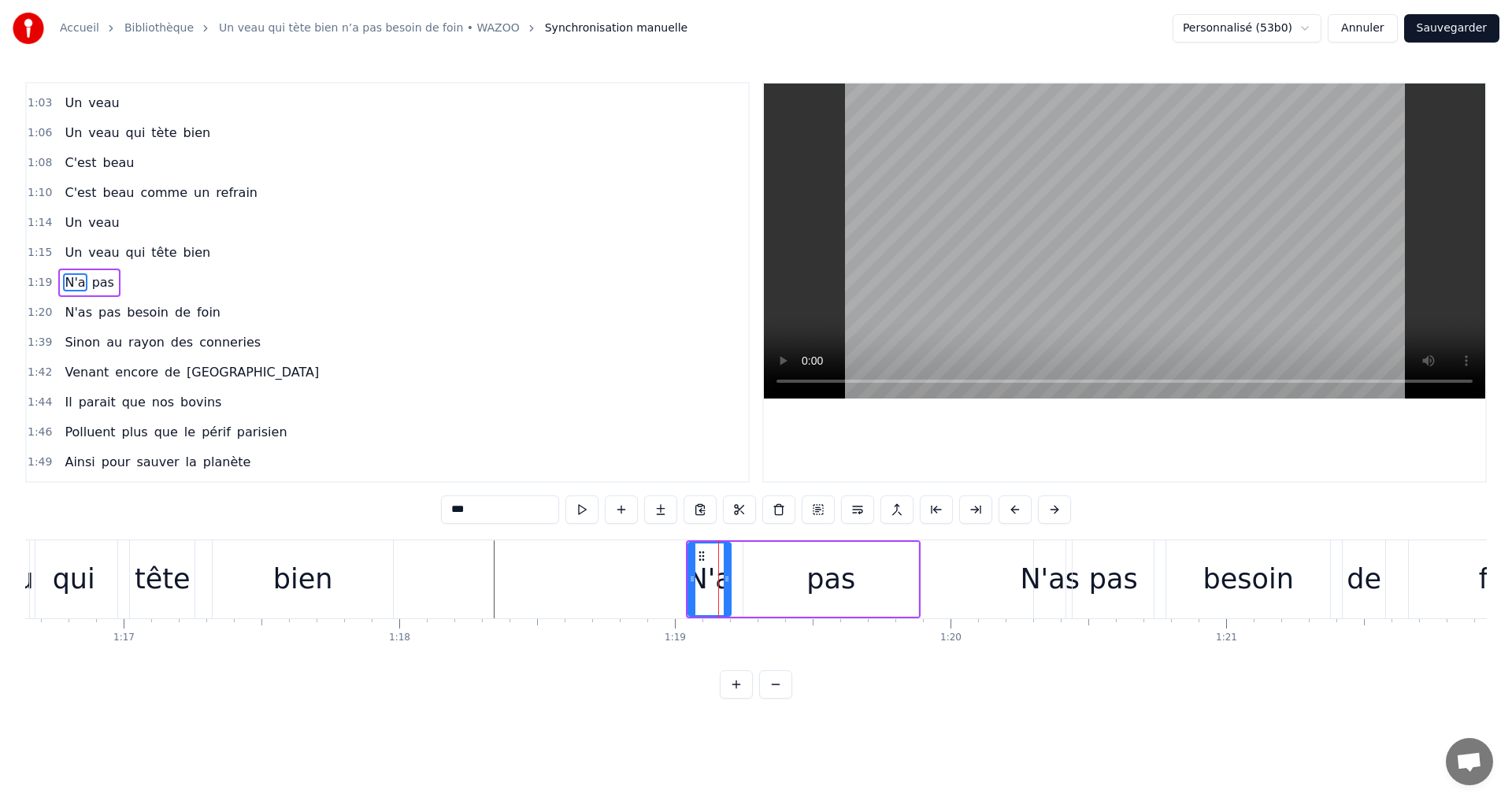
click at [320, 577] on div "bien" at bounding box center [303, 579] width 59 height 41
type input "****"
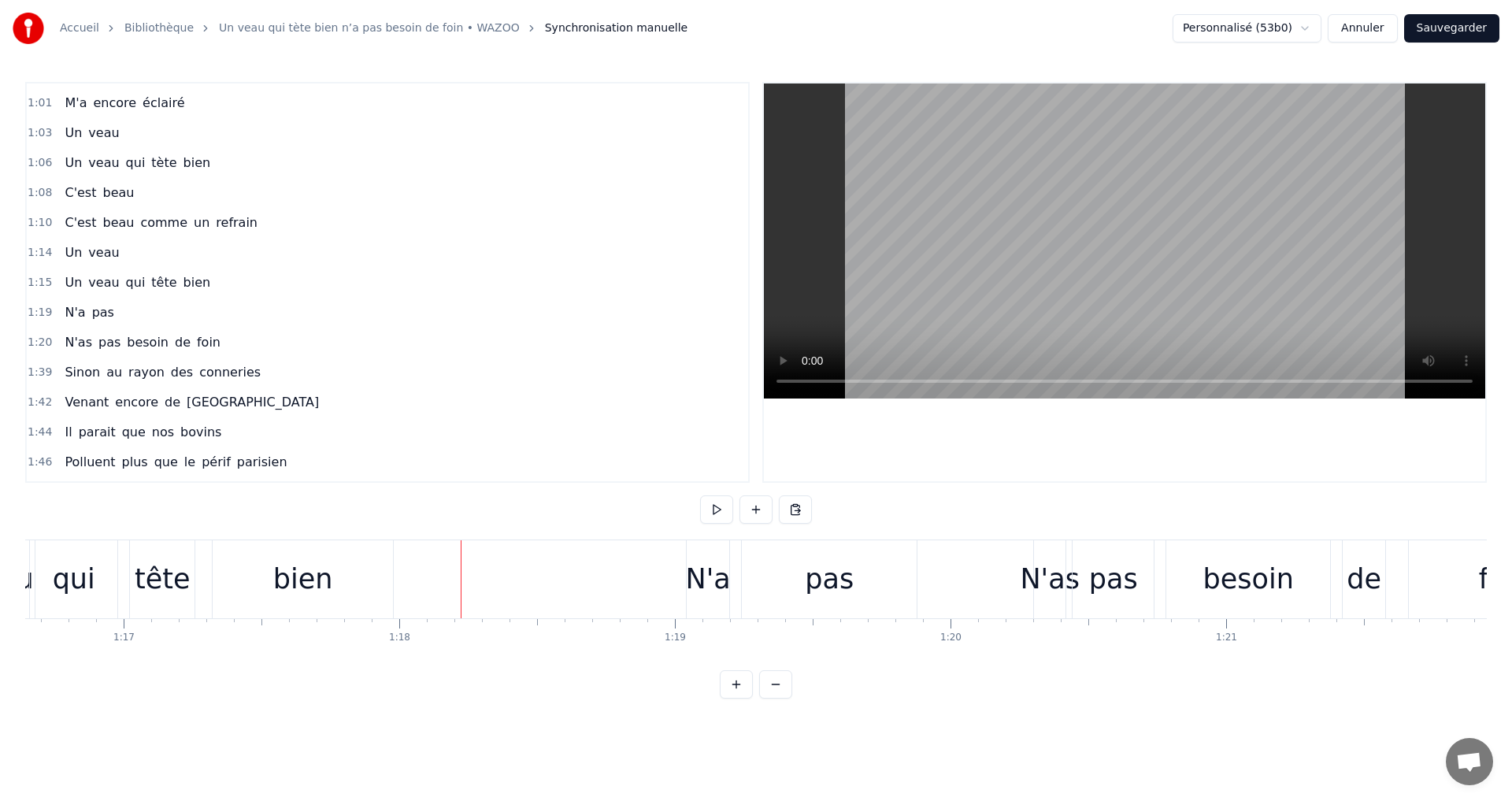
click at [1308, 31] on html "Accueil Bibliothèque Un veau qui tète bien n’a pas besoin de foin • WAZOO Synch…" at bounding box center [756, 361] width 1512 height 724
click at [797, 506] on html "Accueil Bibliothèque Un veau qui tète bien n’a pas besoin de foin • WAZOO Synch…" at bounding box center [756, 361] width 1512 height 724
click at [797, 506] on button at bounding box center [795, 509] width 33 height 28
click at [714, 504] on button at bounding box center [716, 509] width 33 height 28
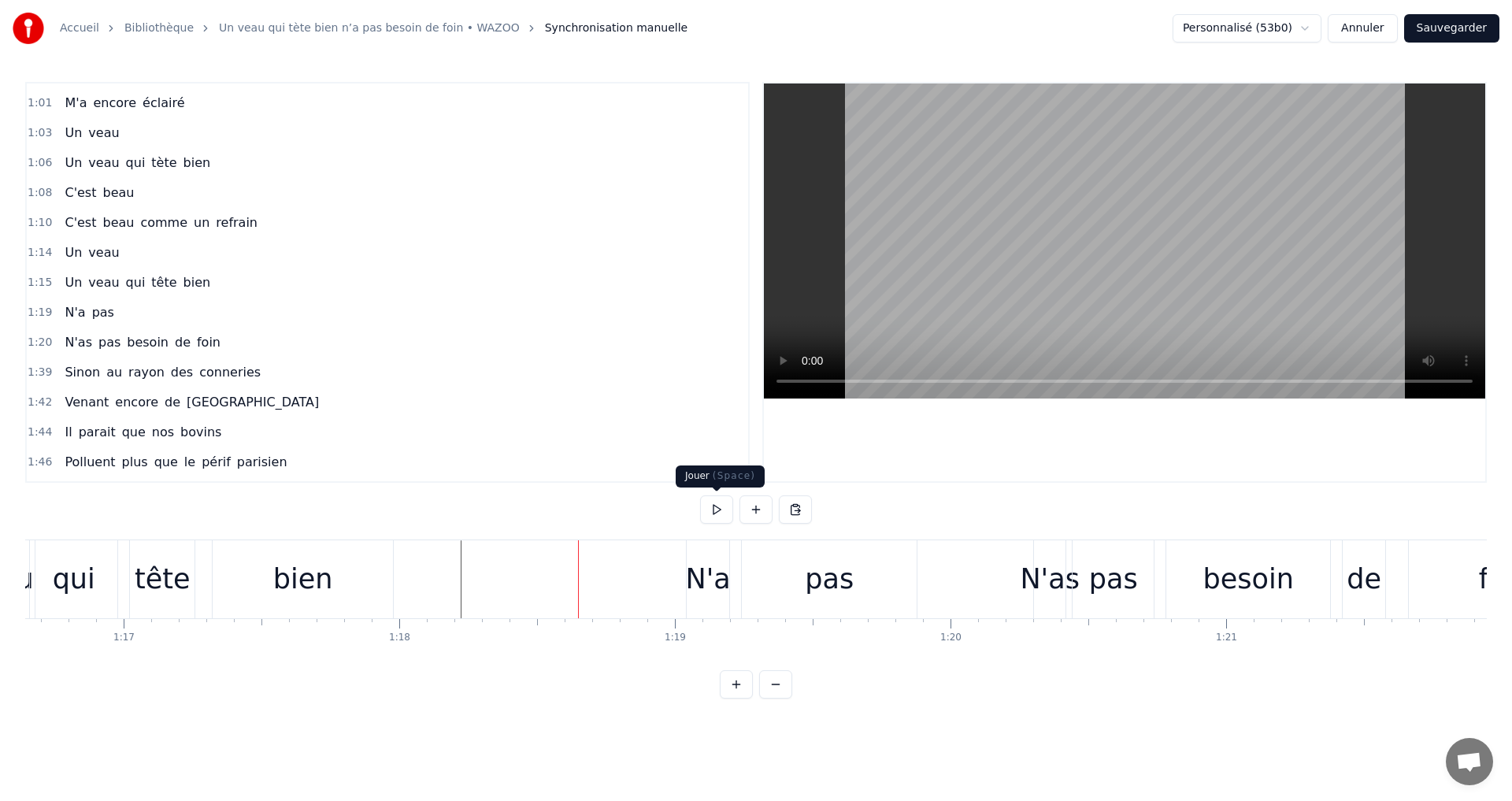
click at [712, 514] on button at bounding box center [716, 509] width 33 height 28
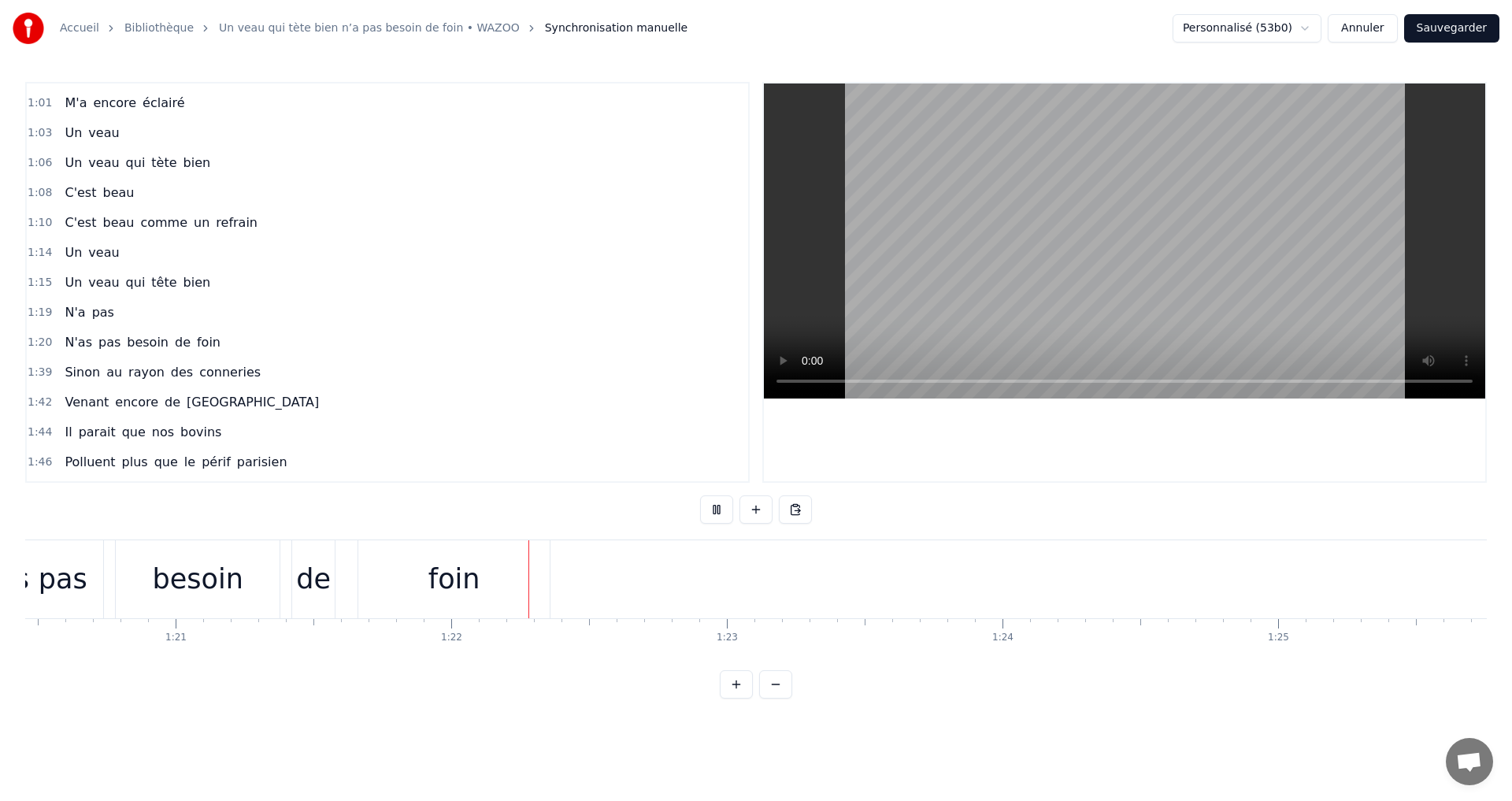
scroll to position [0, 22459]
click at [712, 514] on button at bounding box center [716, 509] width 33 height 28
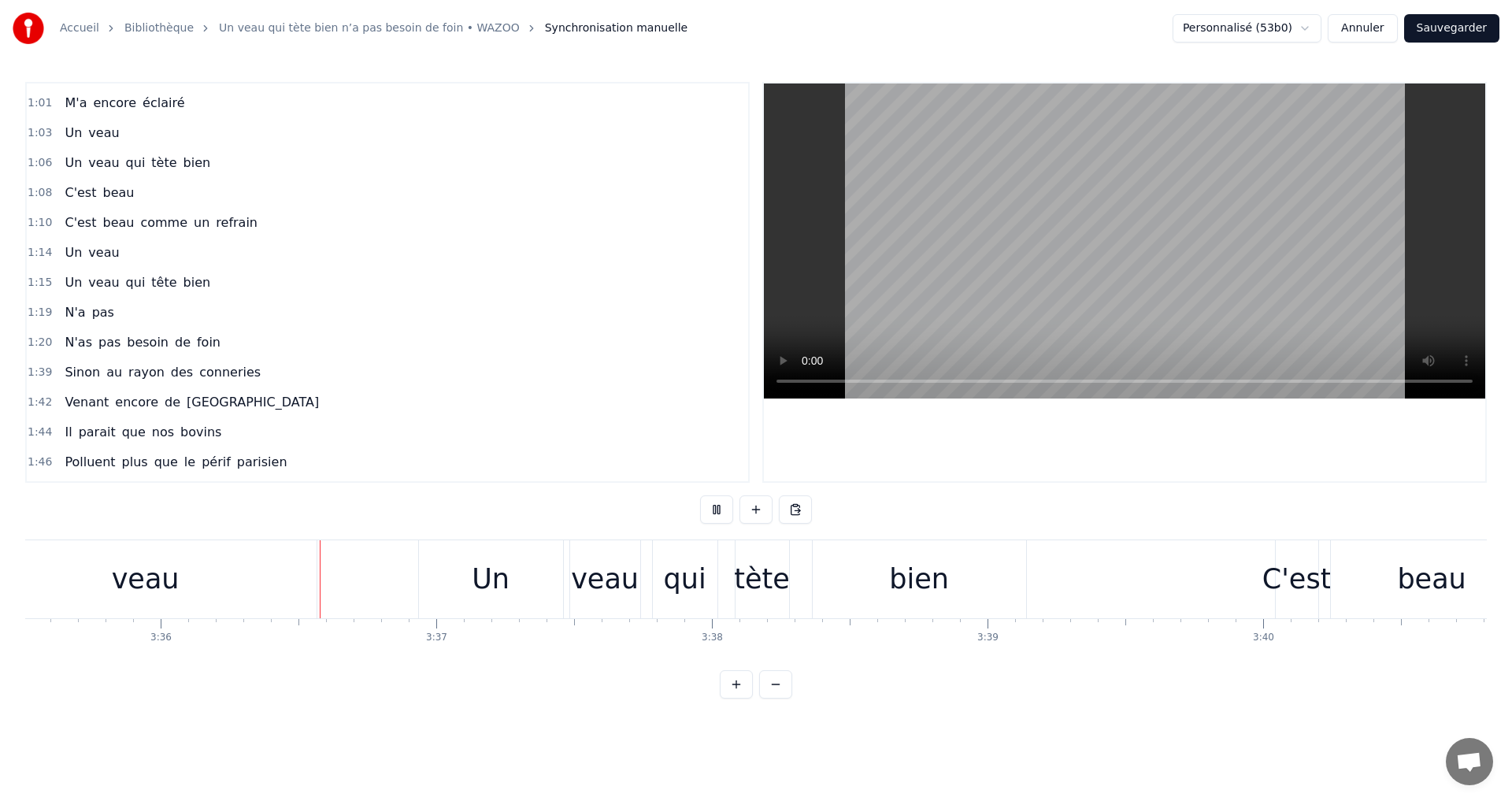
scroll to position [0, 59390]
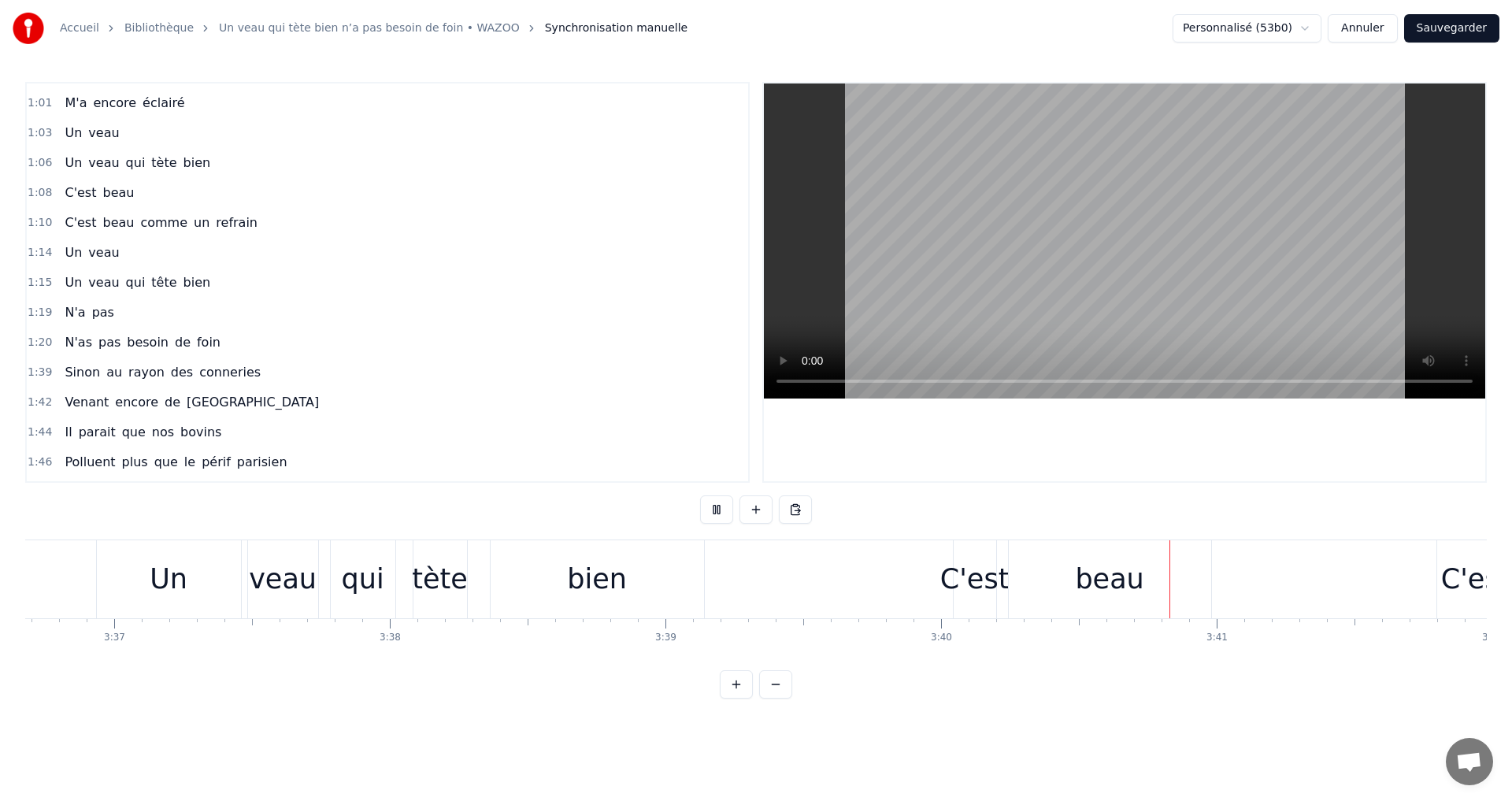
click at [712, 514] on button at bounding box center [716, 509] width 33 height 28
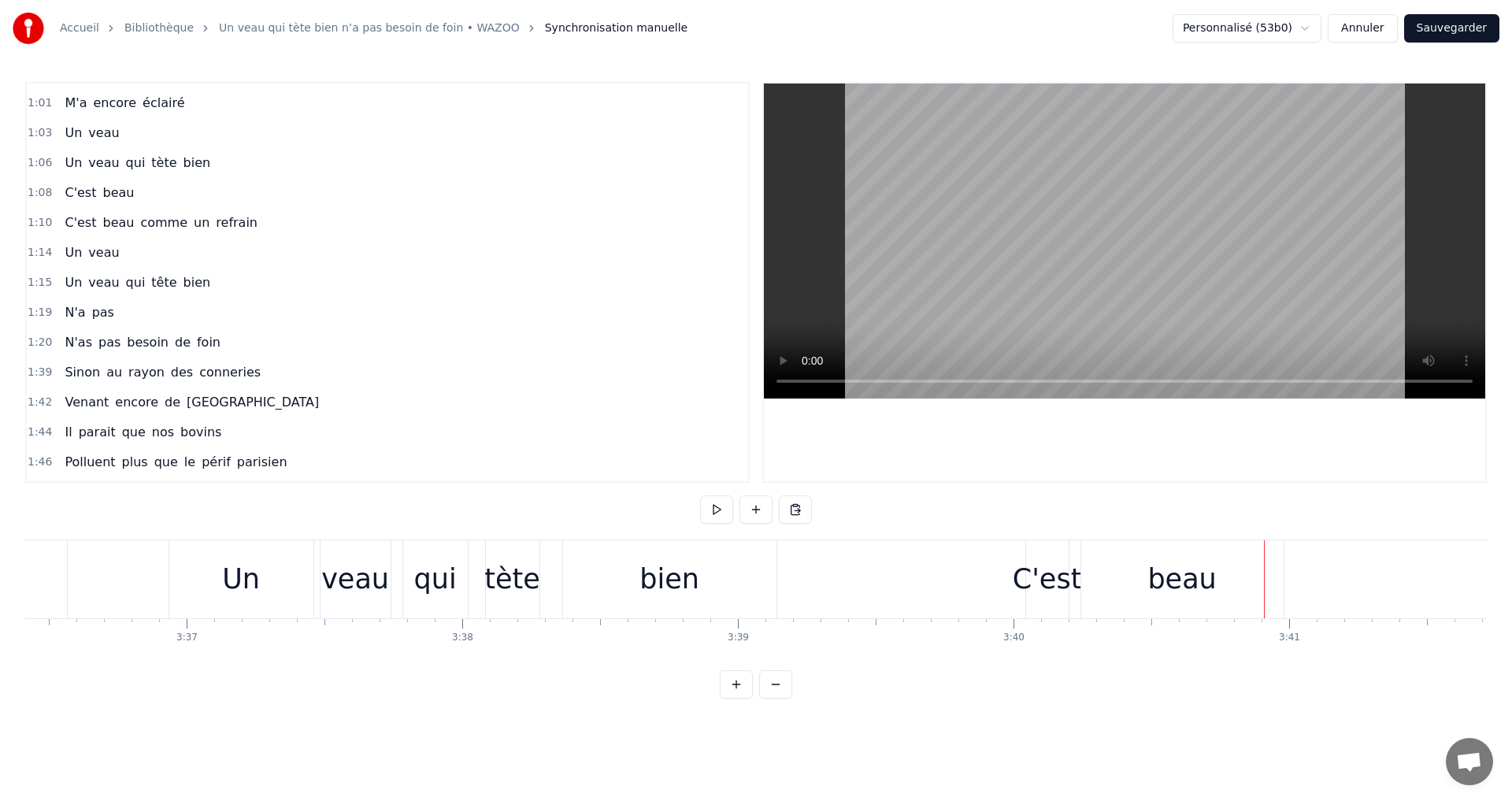
scroll to position [0, 59637]
click at [499, 596] on div "tète" at bounding box center [513, 579] width 56 height 41
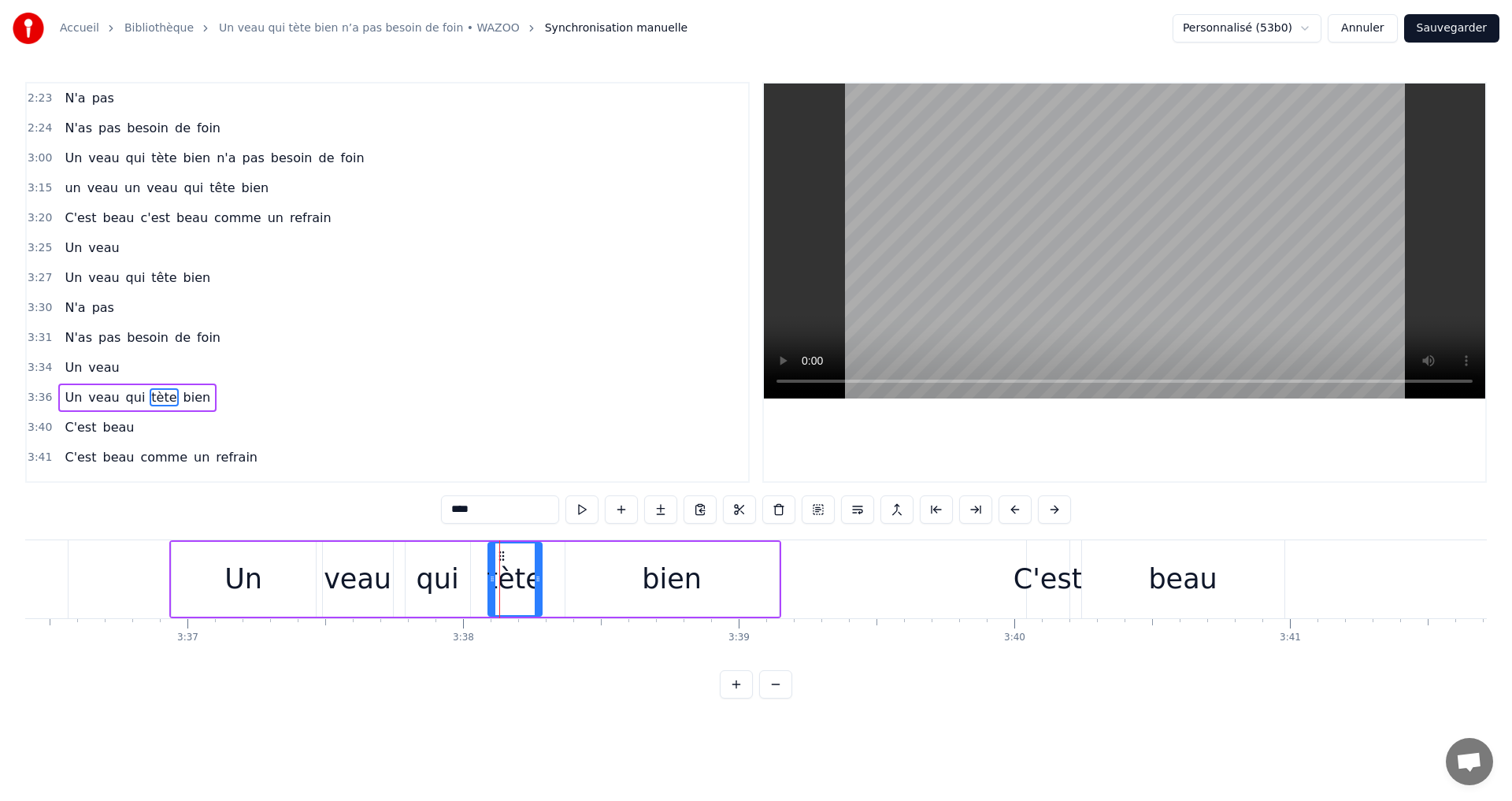
scroll to position [1248, 0]
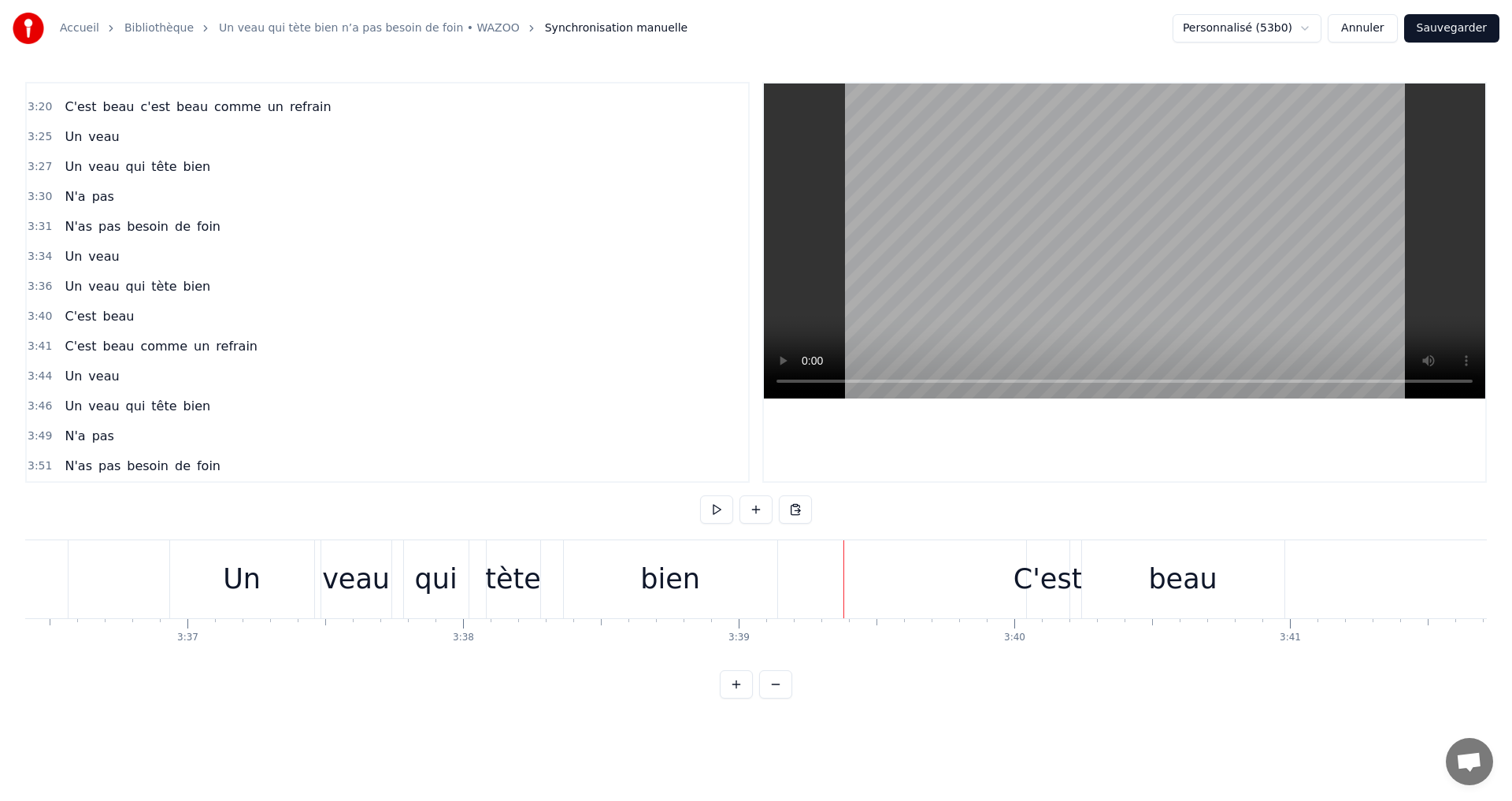
click at [717, 513] on button at bounding box center [716, 509] width 33 height 28
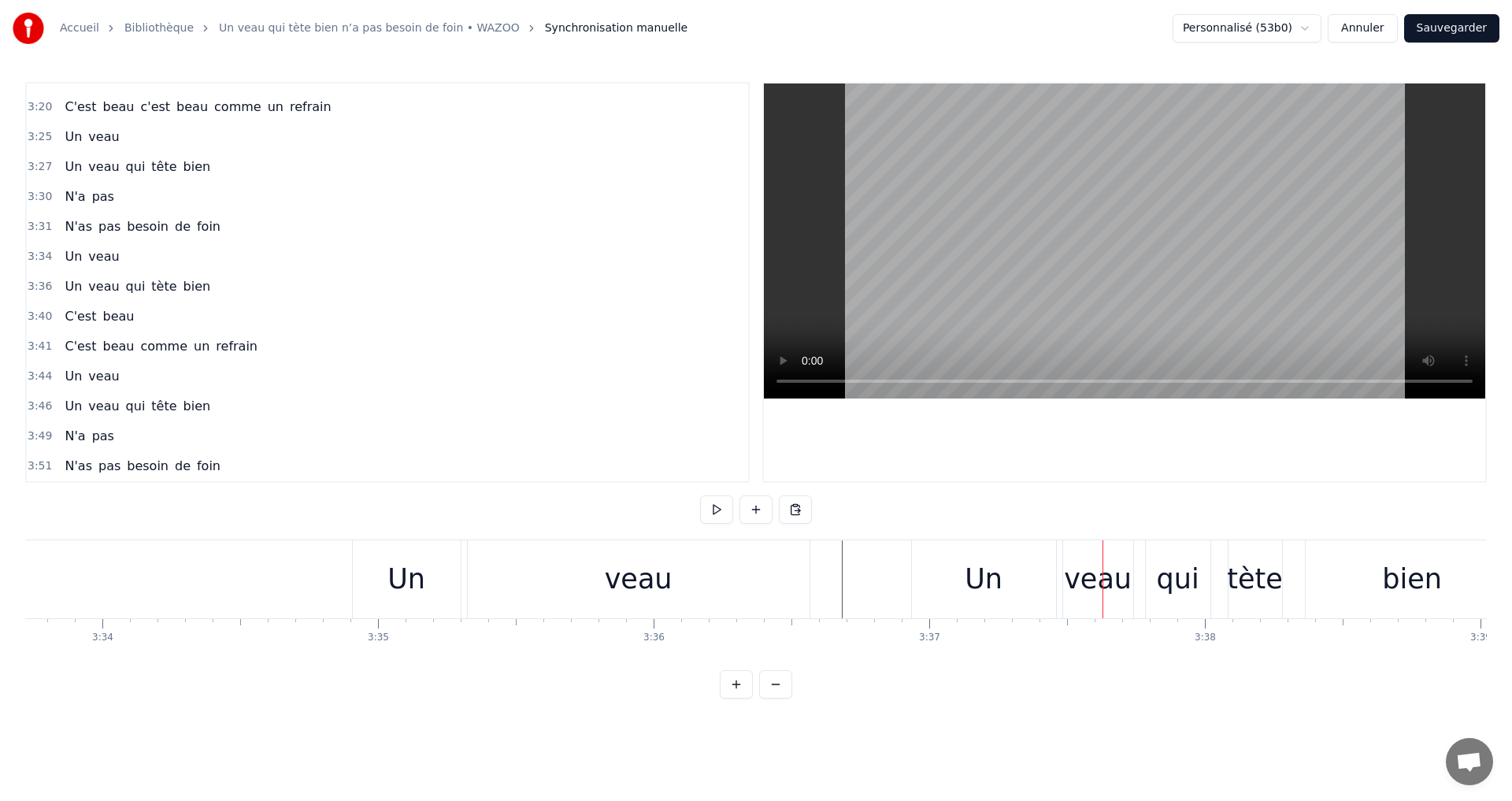
scroll to position [0, 58878]
click at [503, 569] on div "veau" at bounding box center [656, 578] width 342 height 78
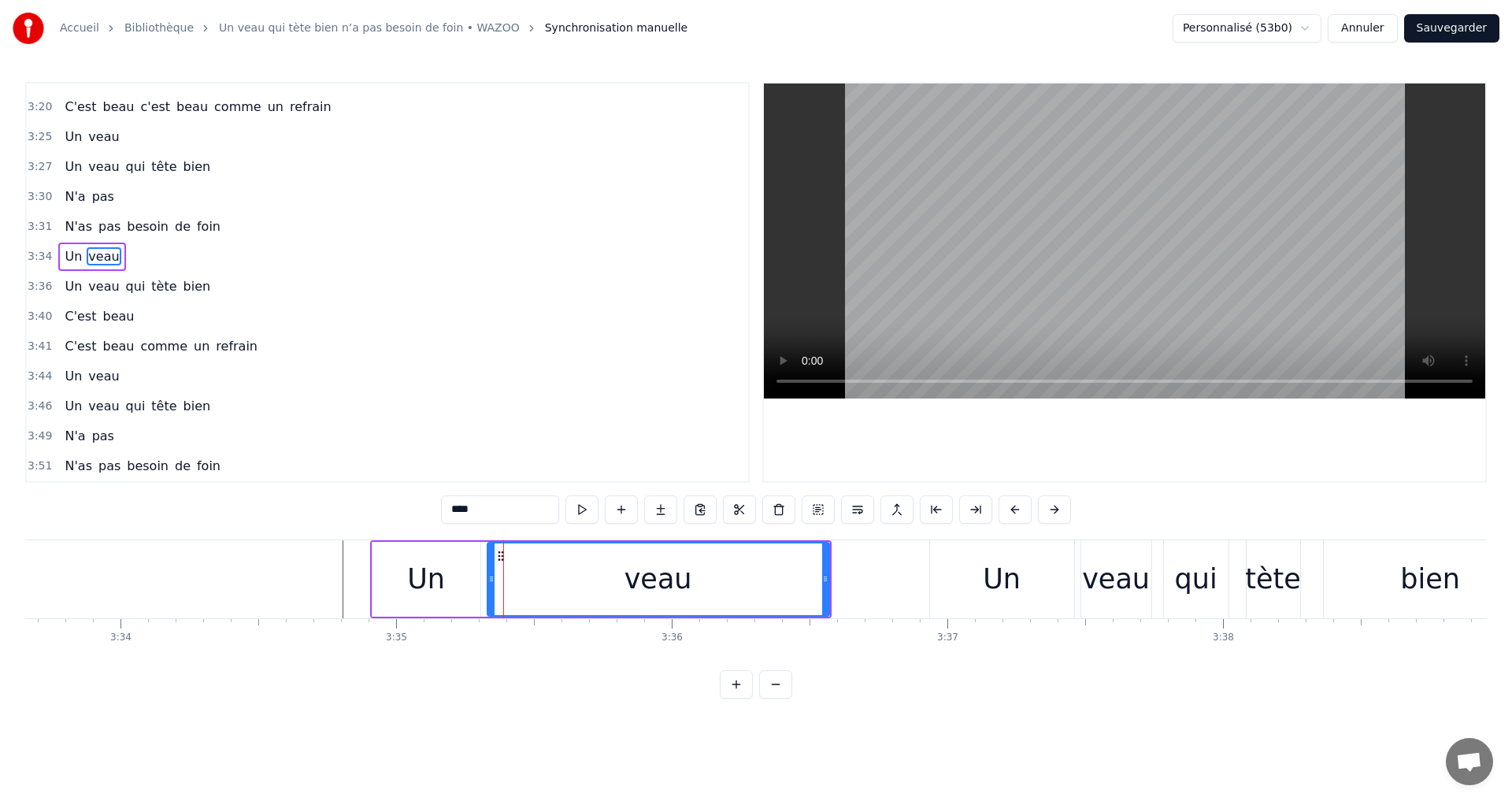
scroll to position [1222, 0]
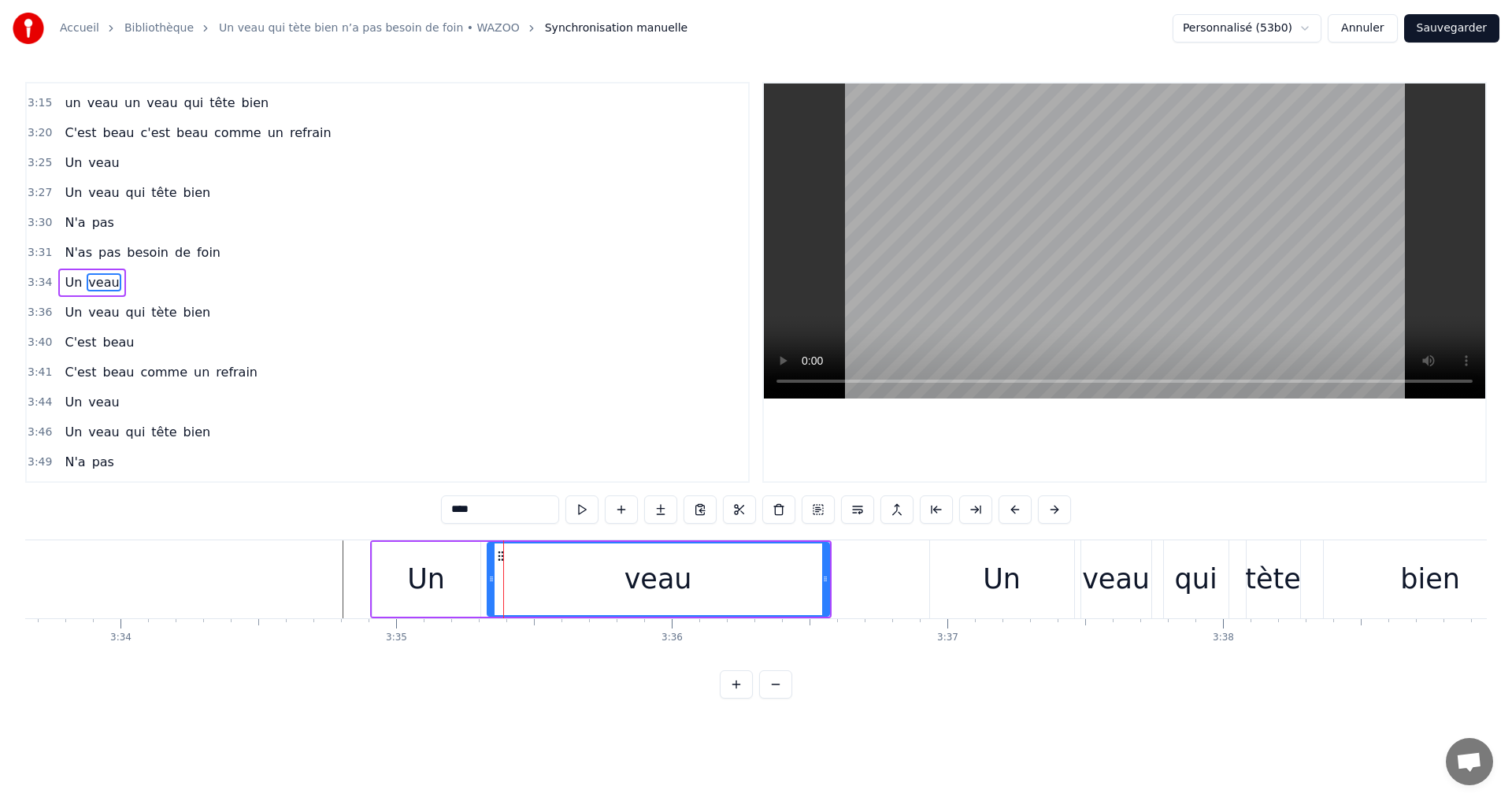
click at [411, 580] on div "Un" at bounding box center [426, 579] width 38 height 41
type input "**"
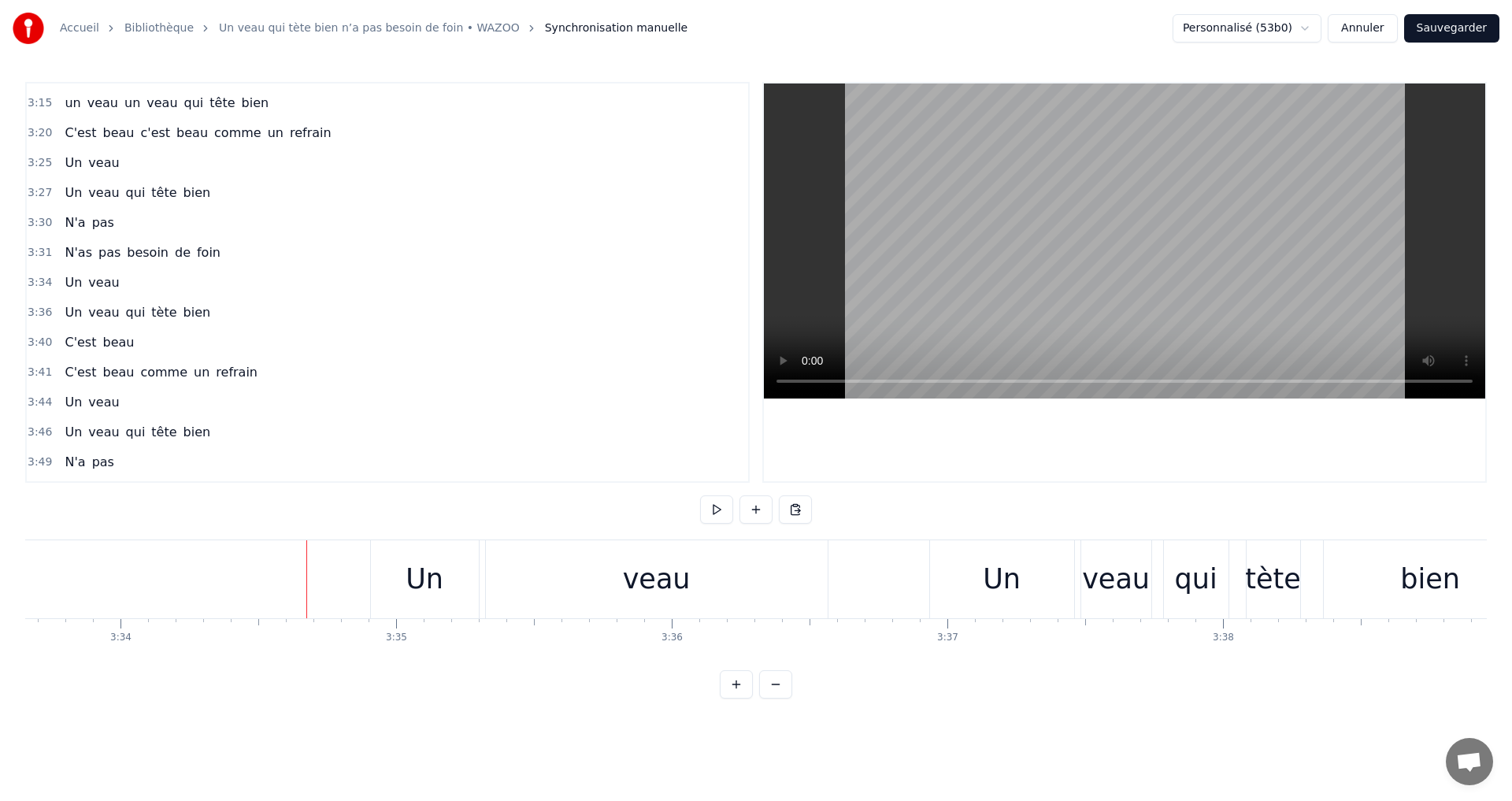
click at [371, 589] on div "Un" at bounding box center [425, 578] width 108 height 78
click at [388, 595] on div "Un" at bounding box center [425, 578] width 108 height 78
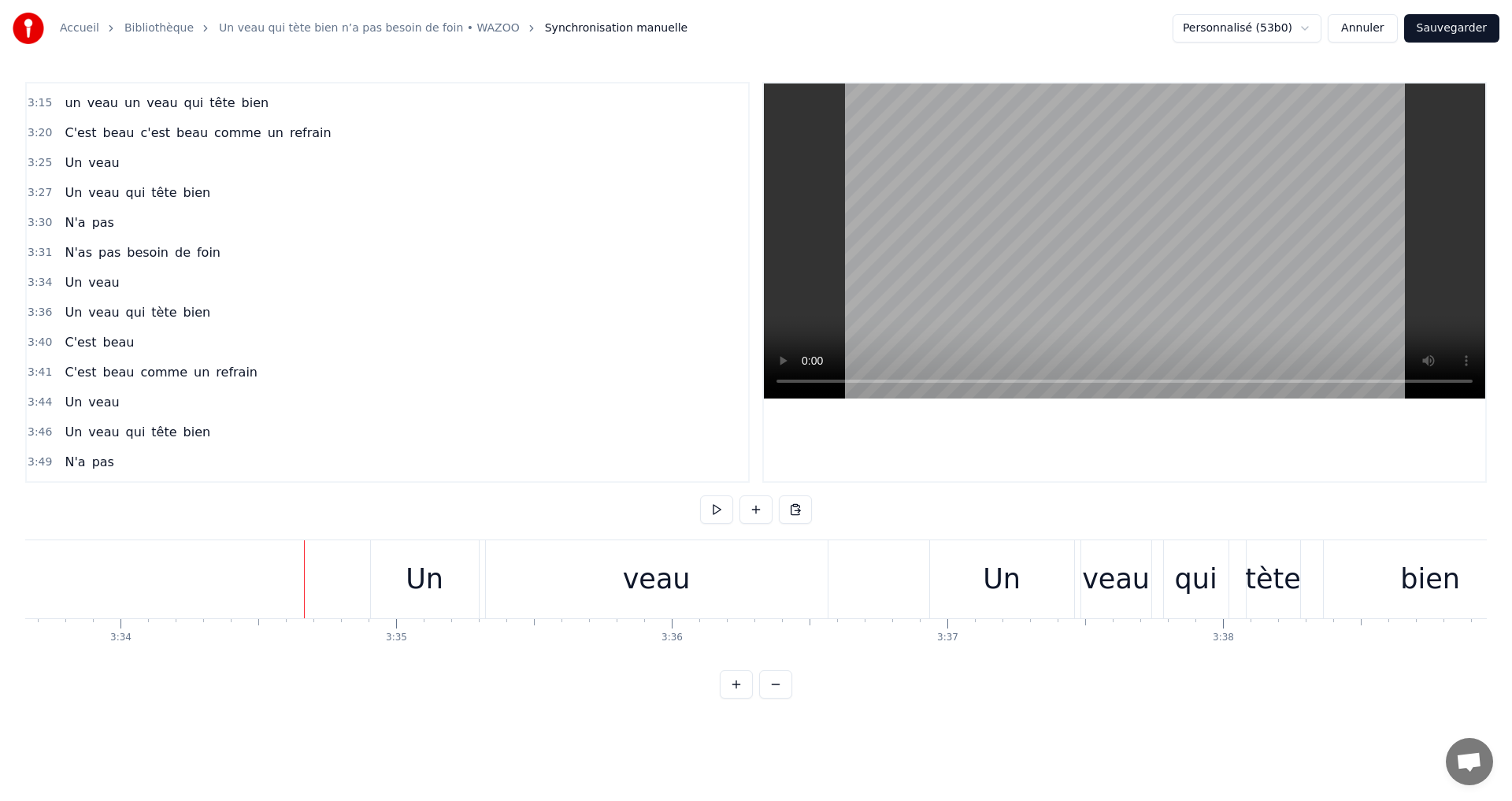
click at [378, 579] on div "Un" at bounding box center [425, 578] width 108 height 78
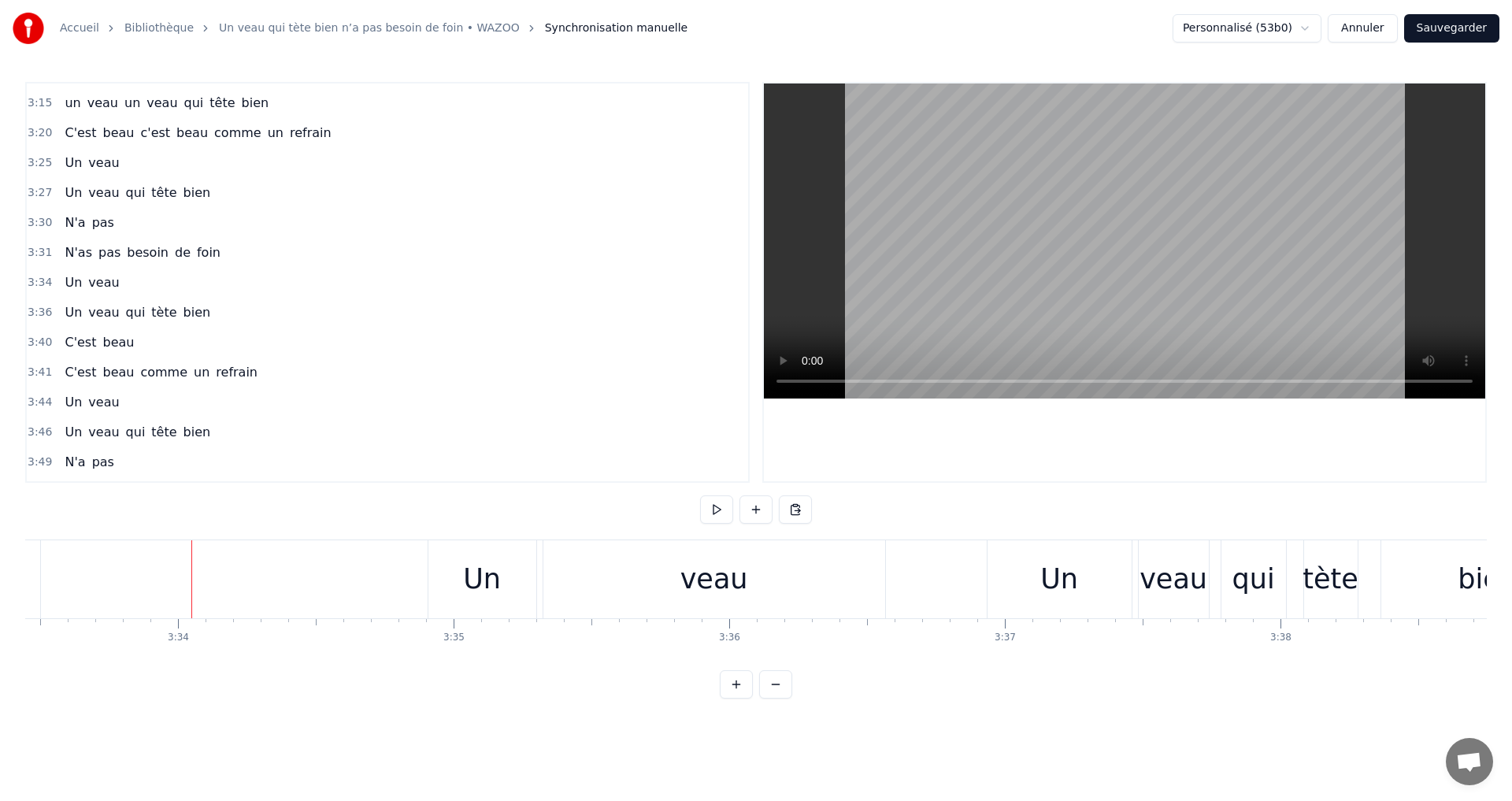
scroll to position [0, 58815]
click at [703, 502] on button at bounding box center [716, 509] width 33 height 28
click at [702, 503] on button at bounding box center [716, 509] width 33 height 28
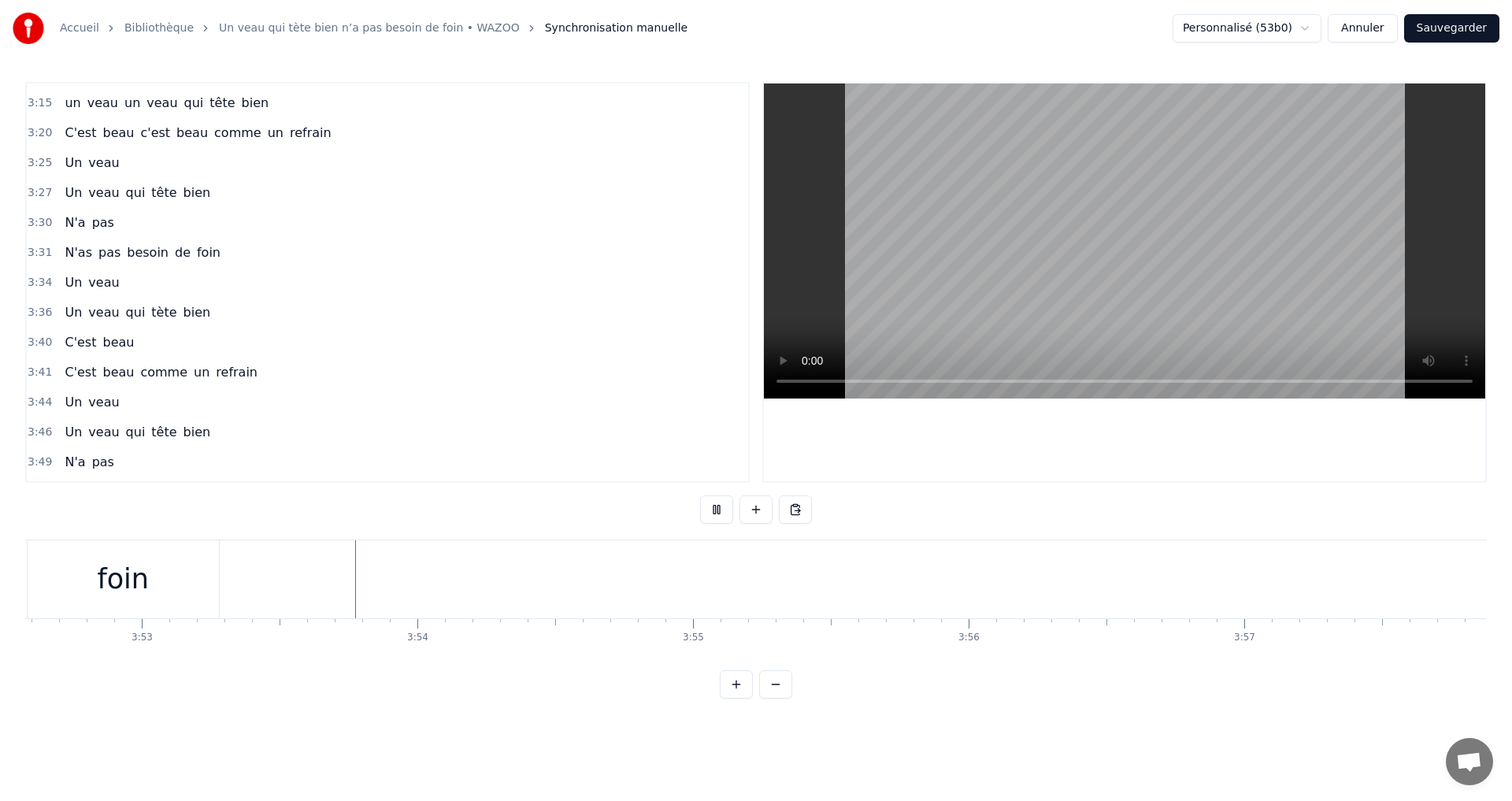
scroll to position [0, 64148]
click at [724, 513] on button at bounding box center [716, 509] width 33 height 28
click at [663, 577] on div "foin" at bounding box center [666, 579] width 52 height 41
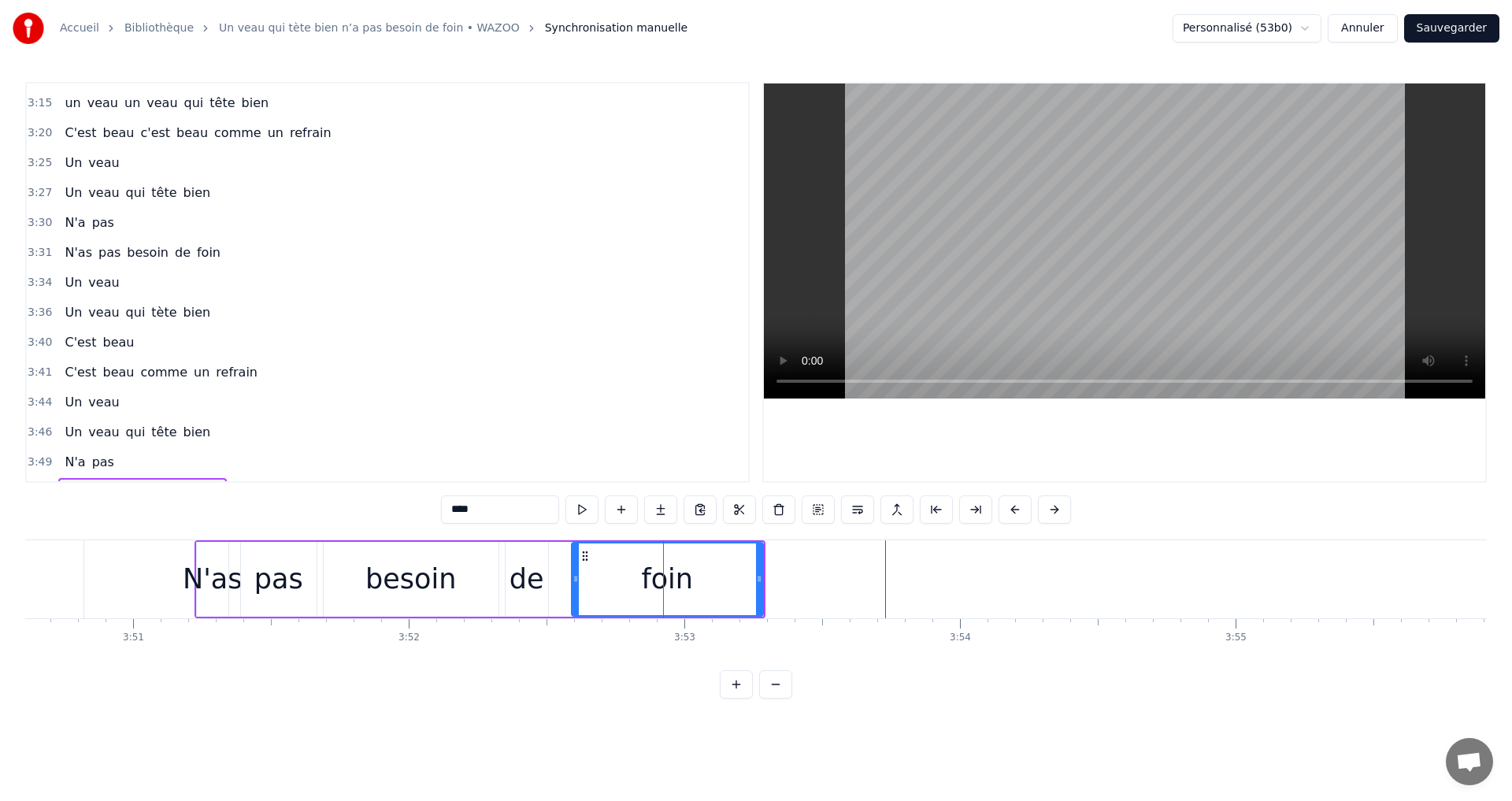
scroll to position [1248, 0]
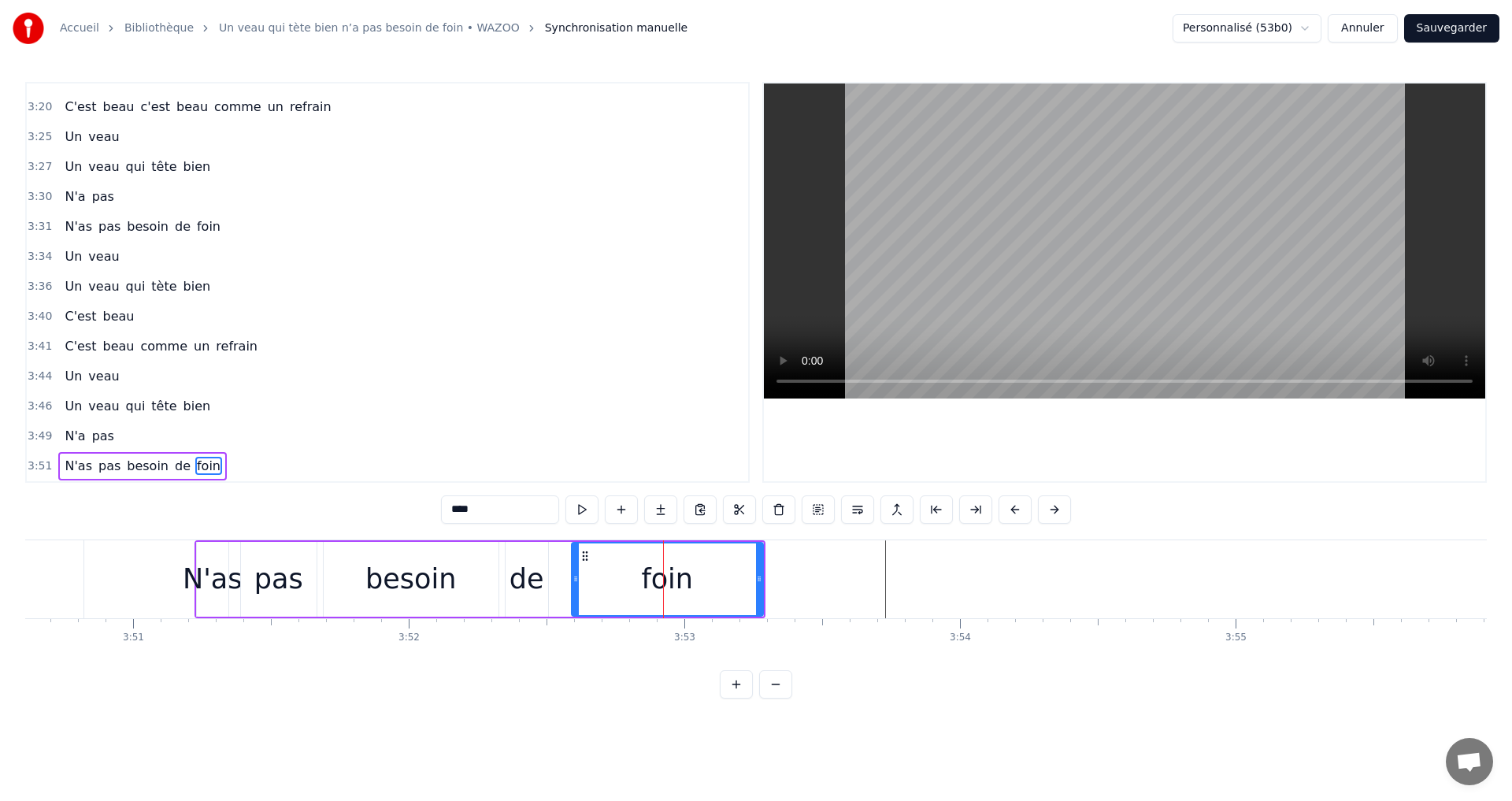
click at [571, 506] on button at bounding box center [581, 509] width 33 height 28
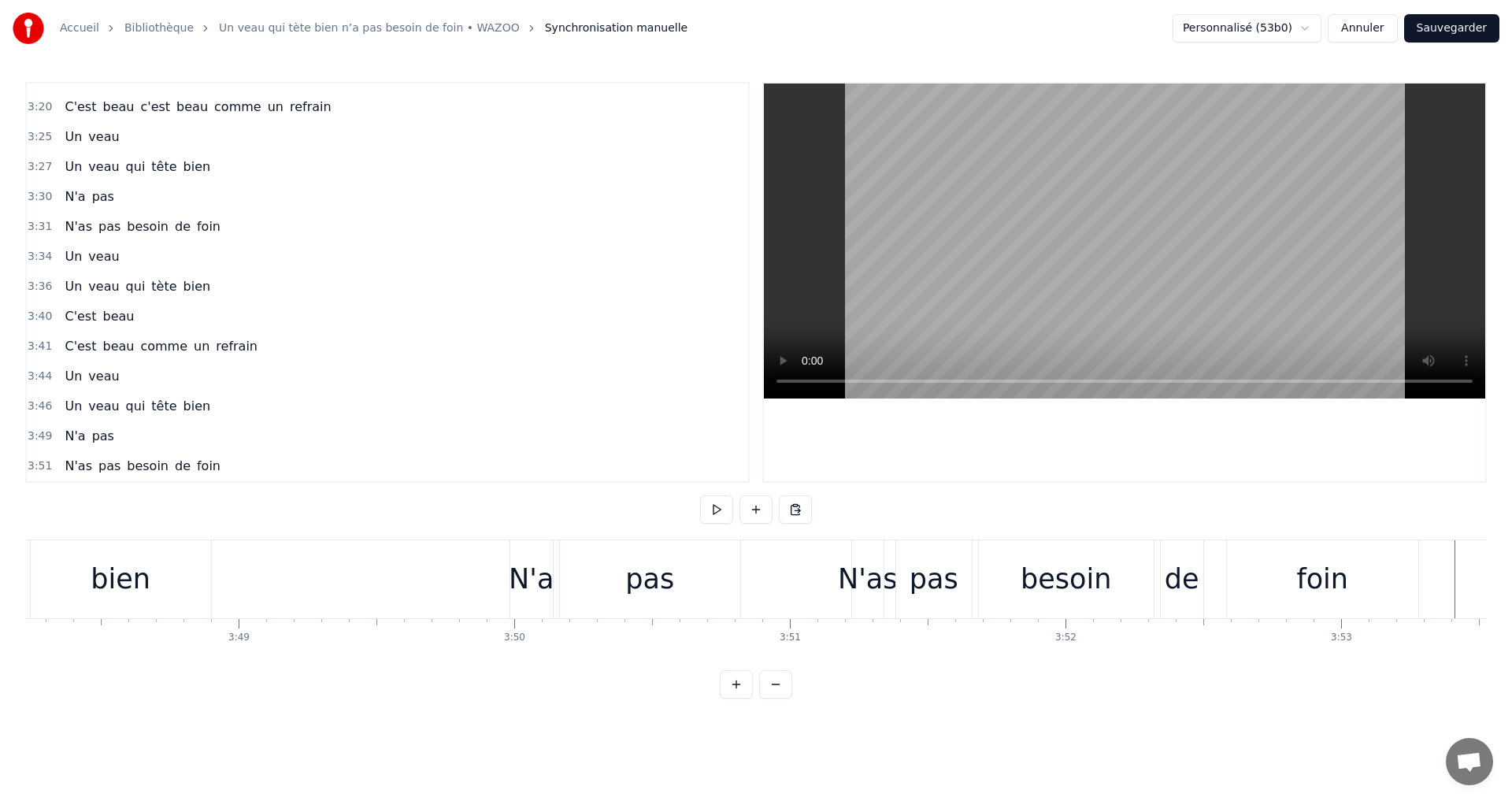
scroll to position [0, 62889]
click at [724, 506] on button at bounding box center [716, 509] width 33 height 28
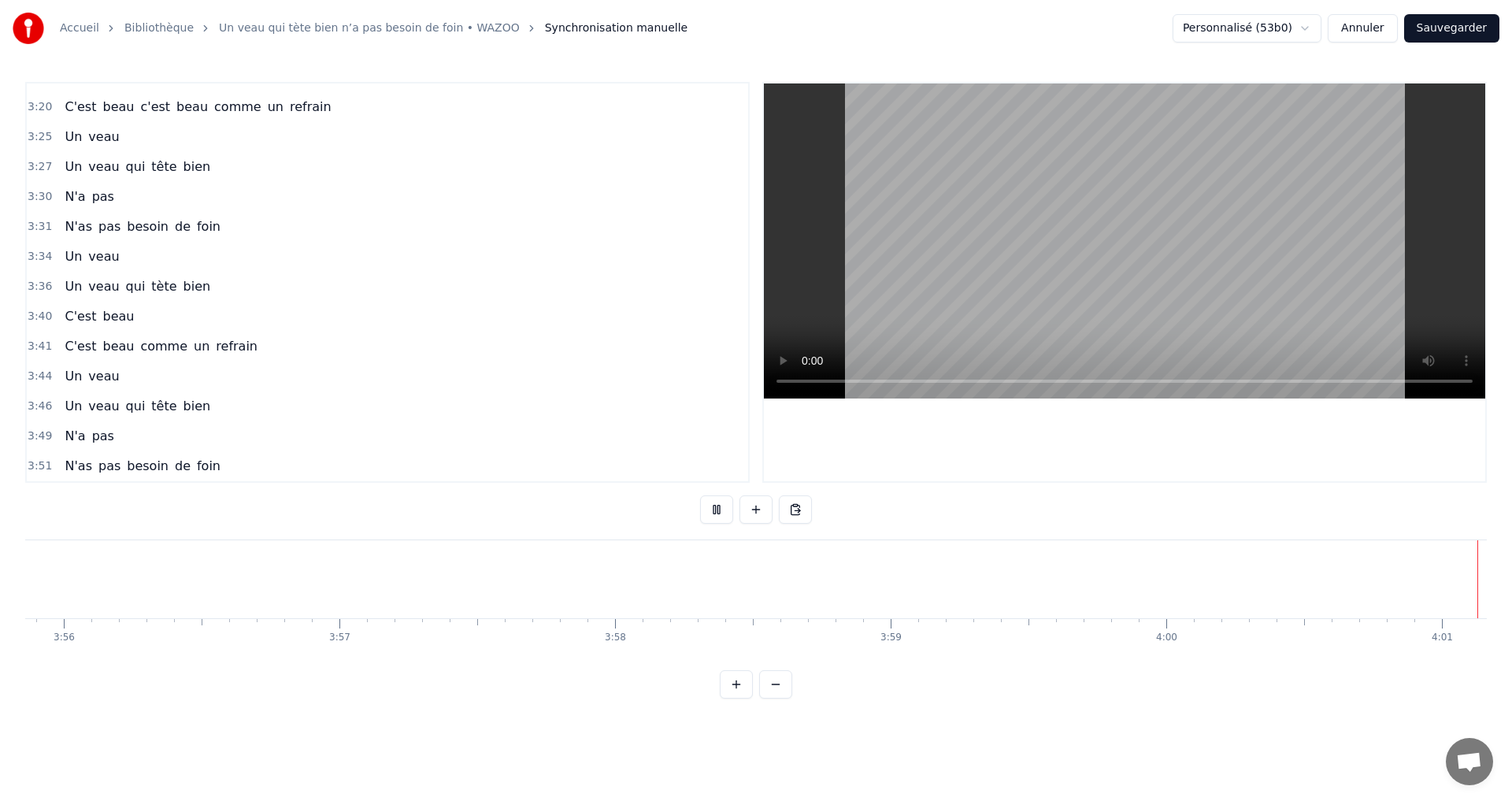
scroll to position [0, 64998]
click at [906, 514] on div "0:35 Il paraît que les bons coqs 0:37 Ne sont jamais les plus gros 0:40 C'est c…" at bounding box center [756, 390] width 1462 height 616
click at [711, 507] on button at bounding box center [716, 509] width 33 height 28
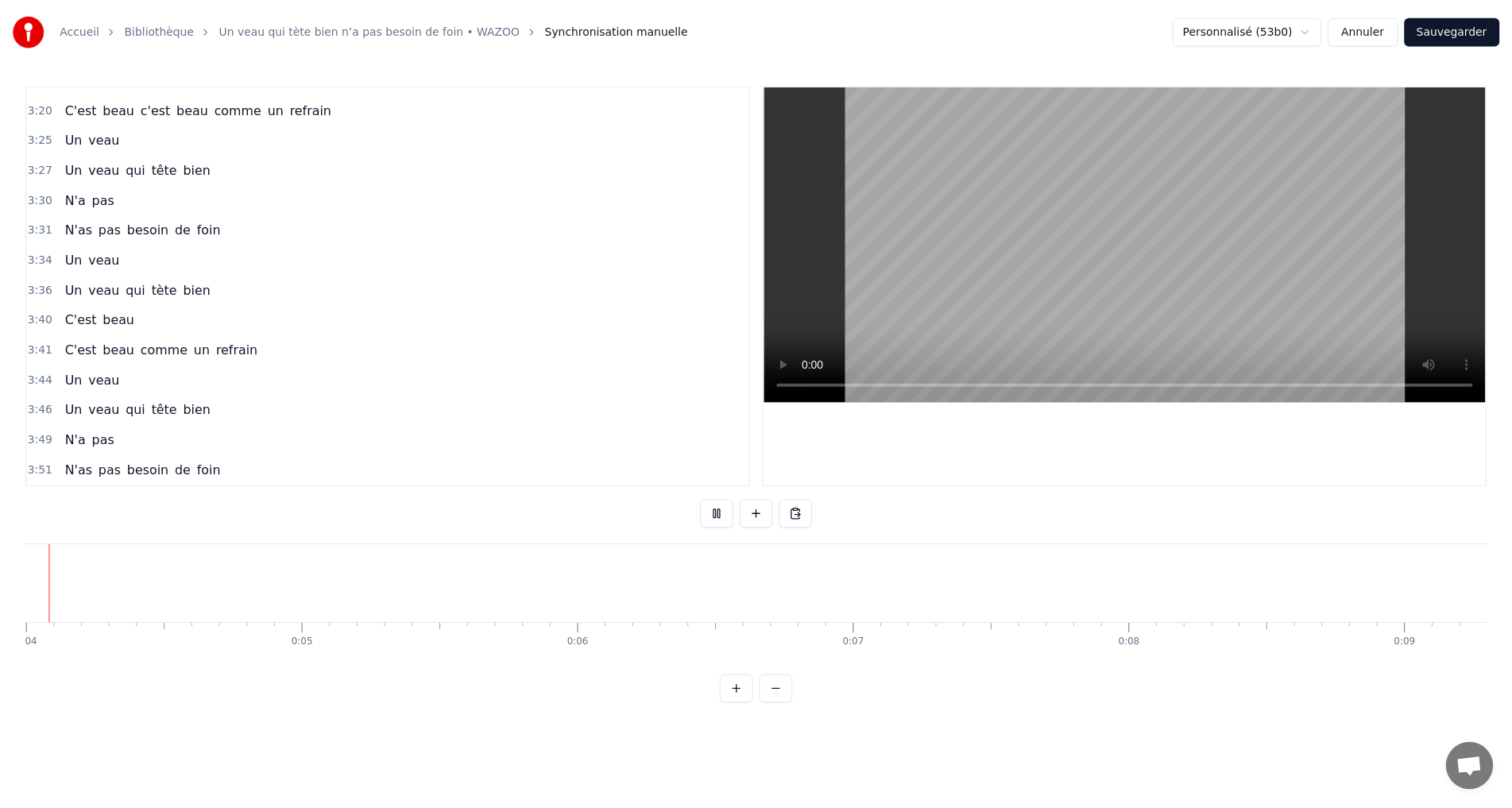
scroll to position [0, 1092]
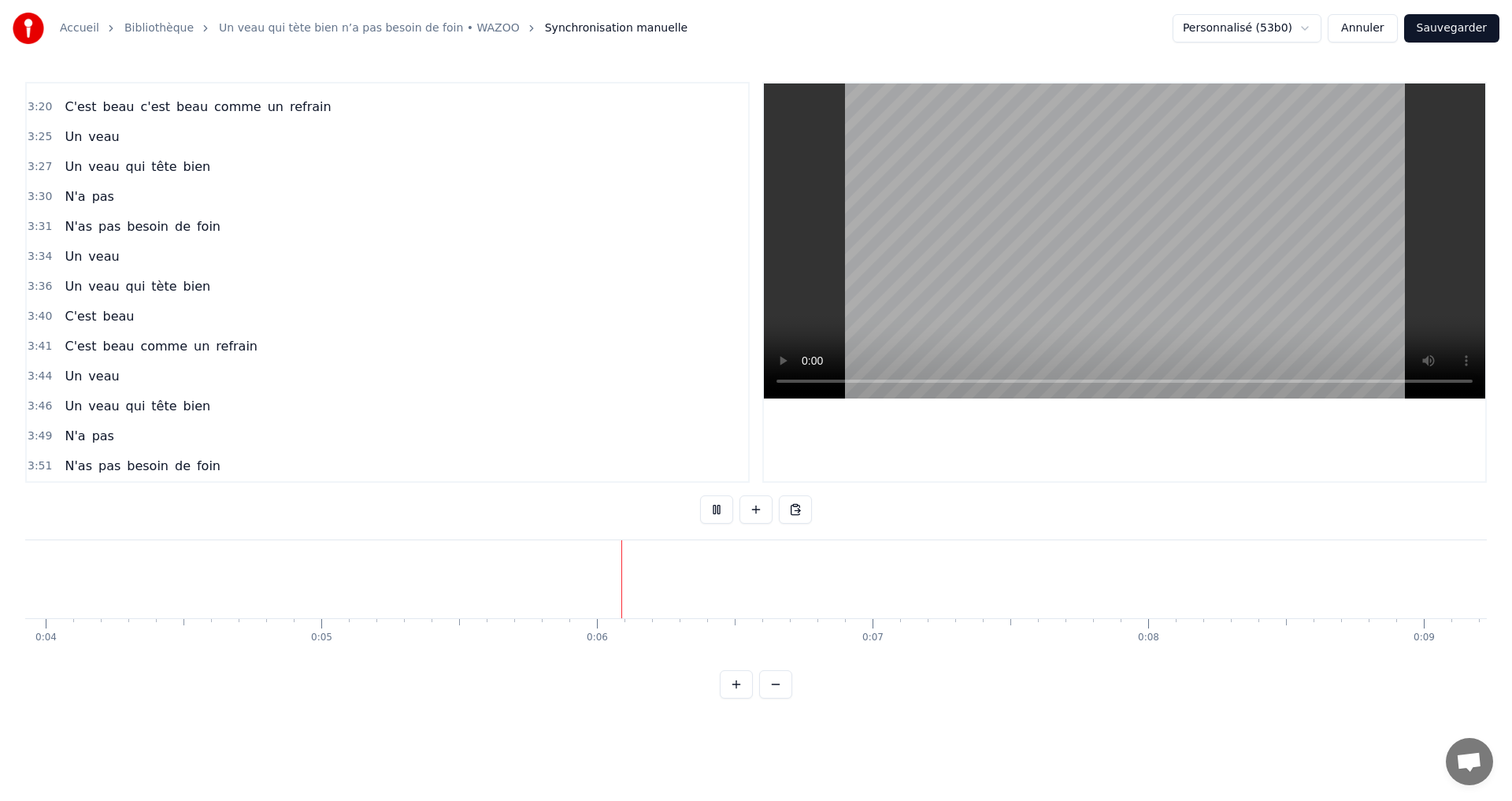
click at [708, 502] on button at bounding box center [716, 509] width 33 height 28
click at [1454, 28] on button "Sauvegarder" at bounding box center [1452, 28] width 96 height 28
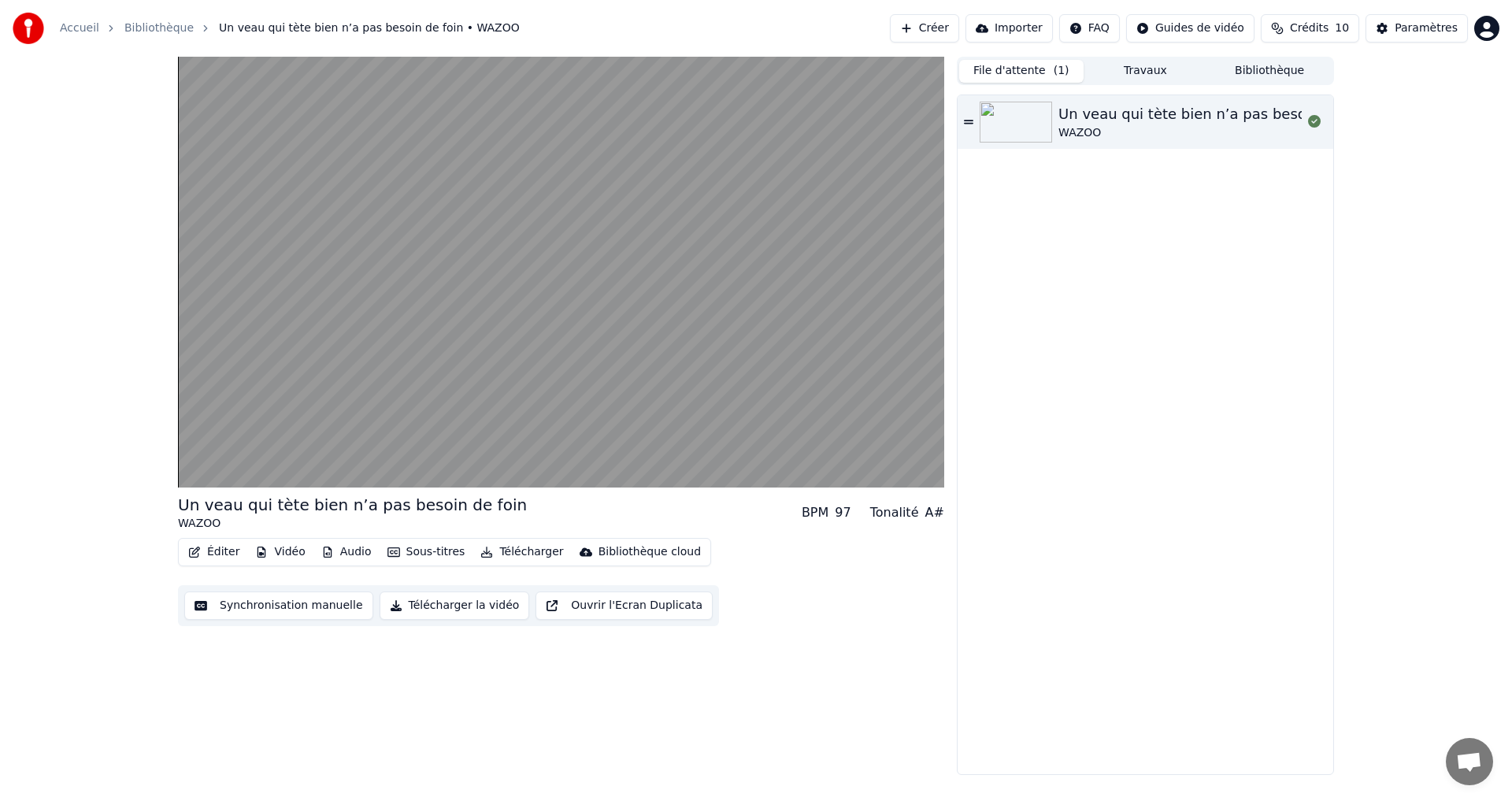
click at [1020, 74] on button "File d'attente ( 1 )" at bounding box center [1021, 70] width 124 height 23
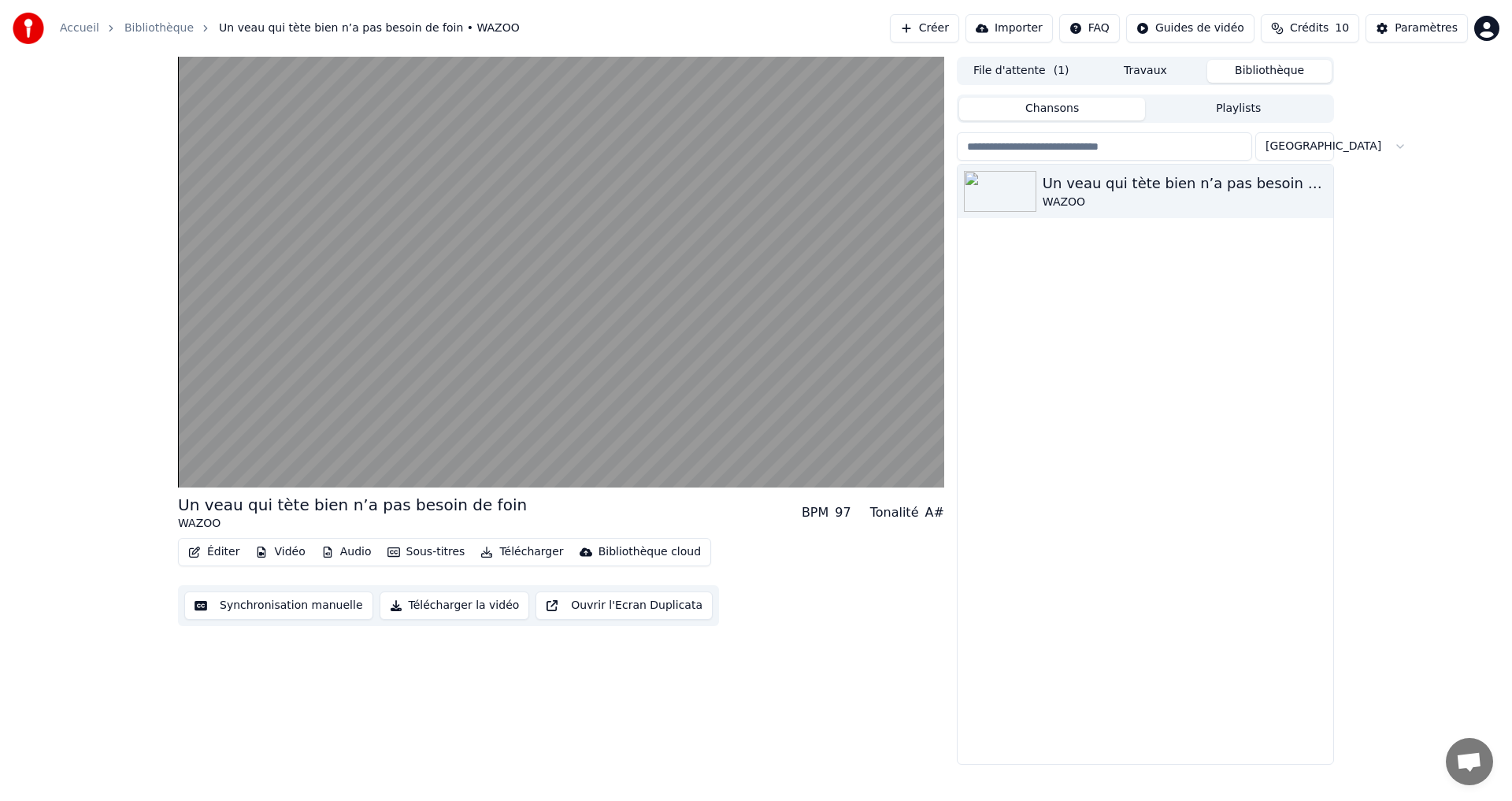
click at [1256, 76] on button "Bibliothèque" at bounding box center [1270, 70] width 124 height 23
click at [1175, 457] on div "Un veau qui tète bien n’a pas besoin de foin WAZOO" at bounding box center [1145, 464] width 376 height 599
click at [1234, 111] on button "Playlists" at bounding box center [1238, 108] width 187 height 23
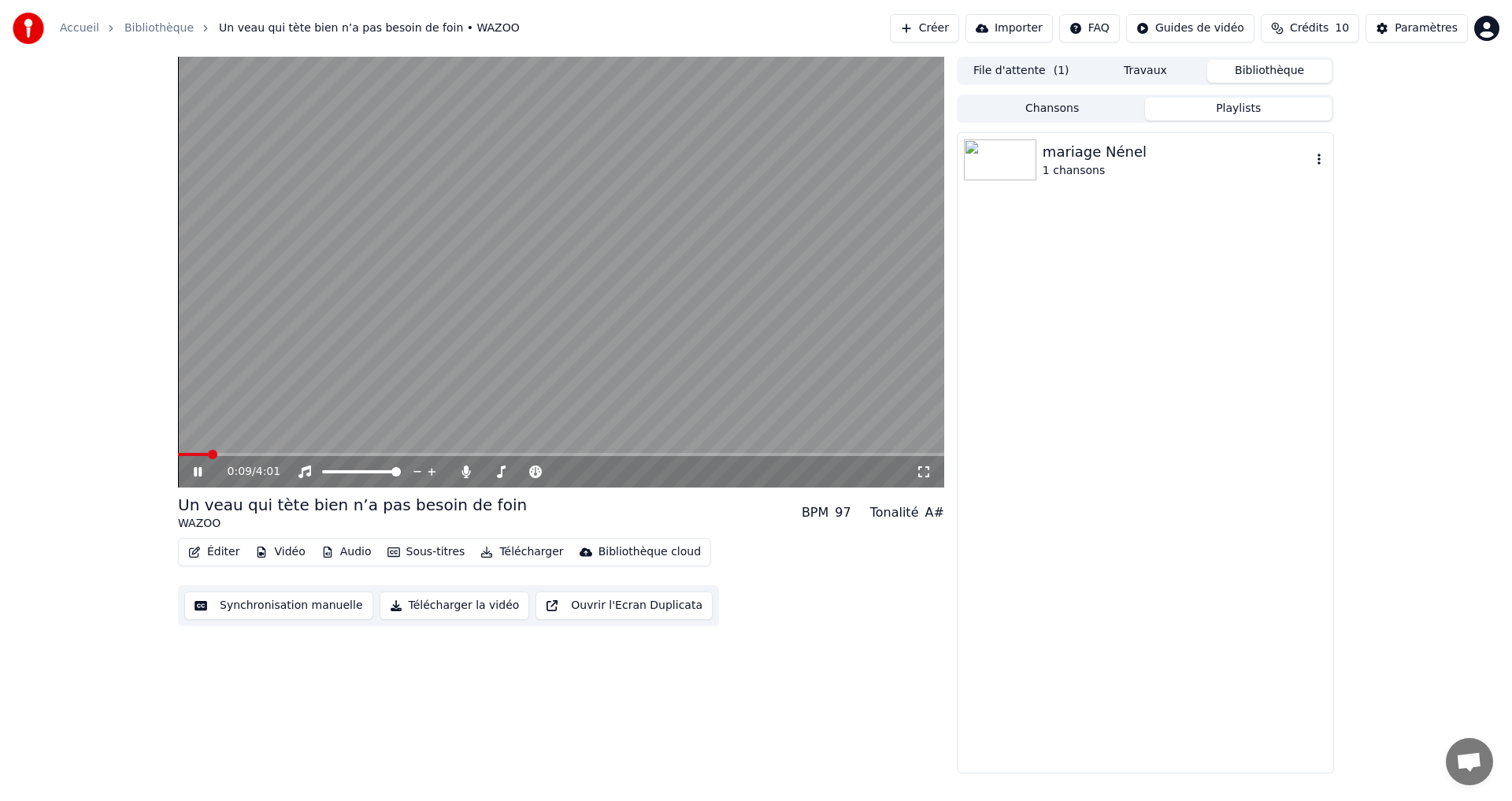
click at [1027, 159] on img at bounding box center [1000, 159] width 72 height 41
click at [1103, 192] on div "Un veau qui tète bien n’a pas besoin de foin" at bounding box center [1184, 187] width 252 height 22
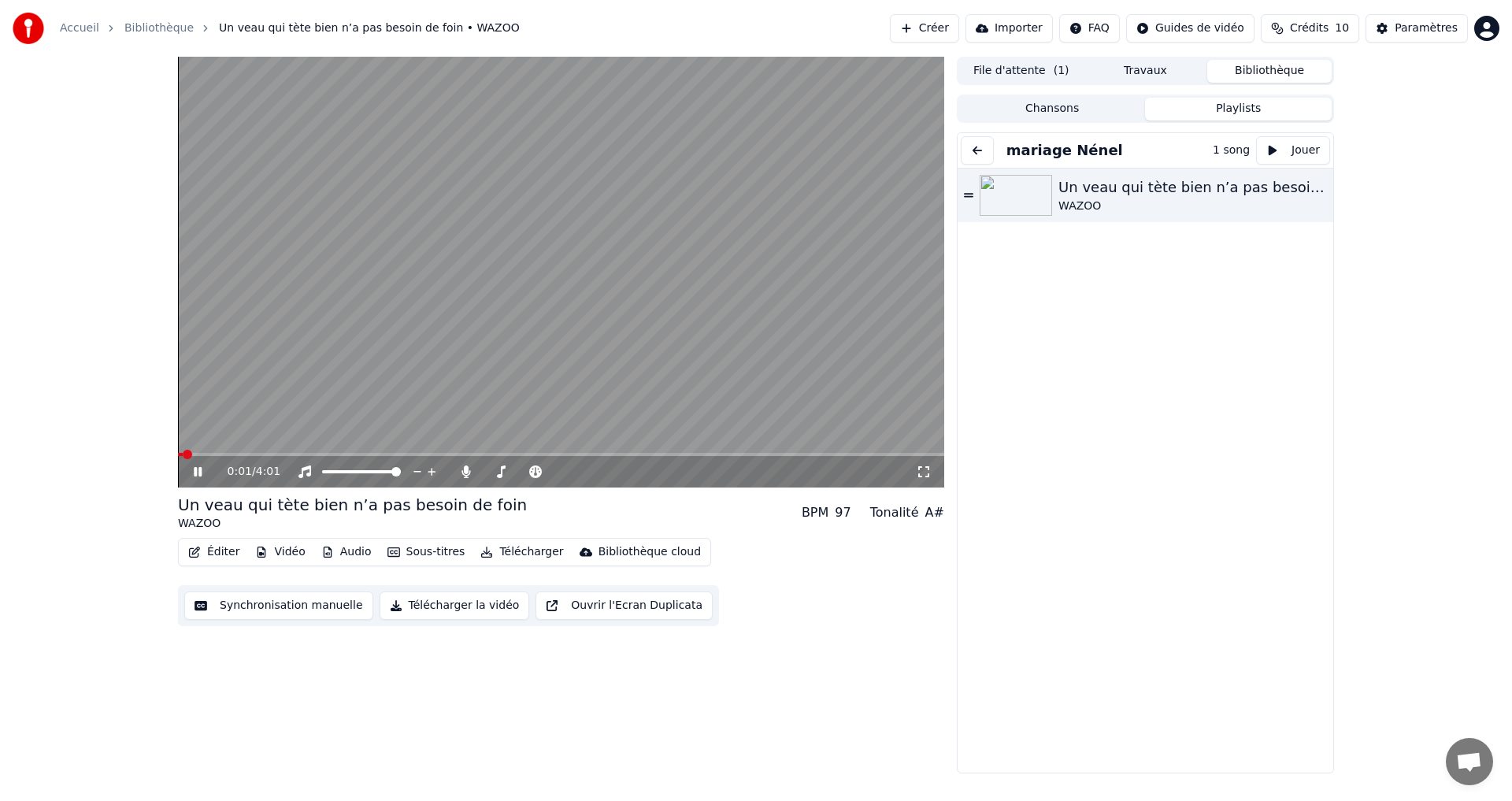
click at [222, 557] on button "Éditer" at bounding box center [214, 551] width 64 height 22
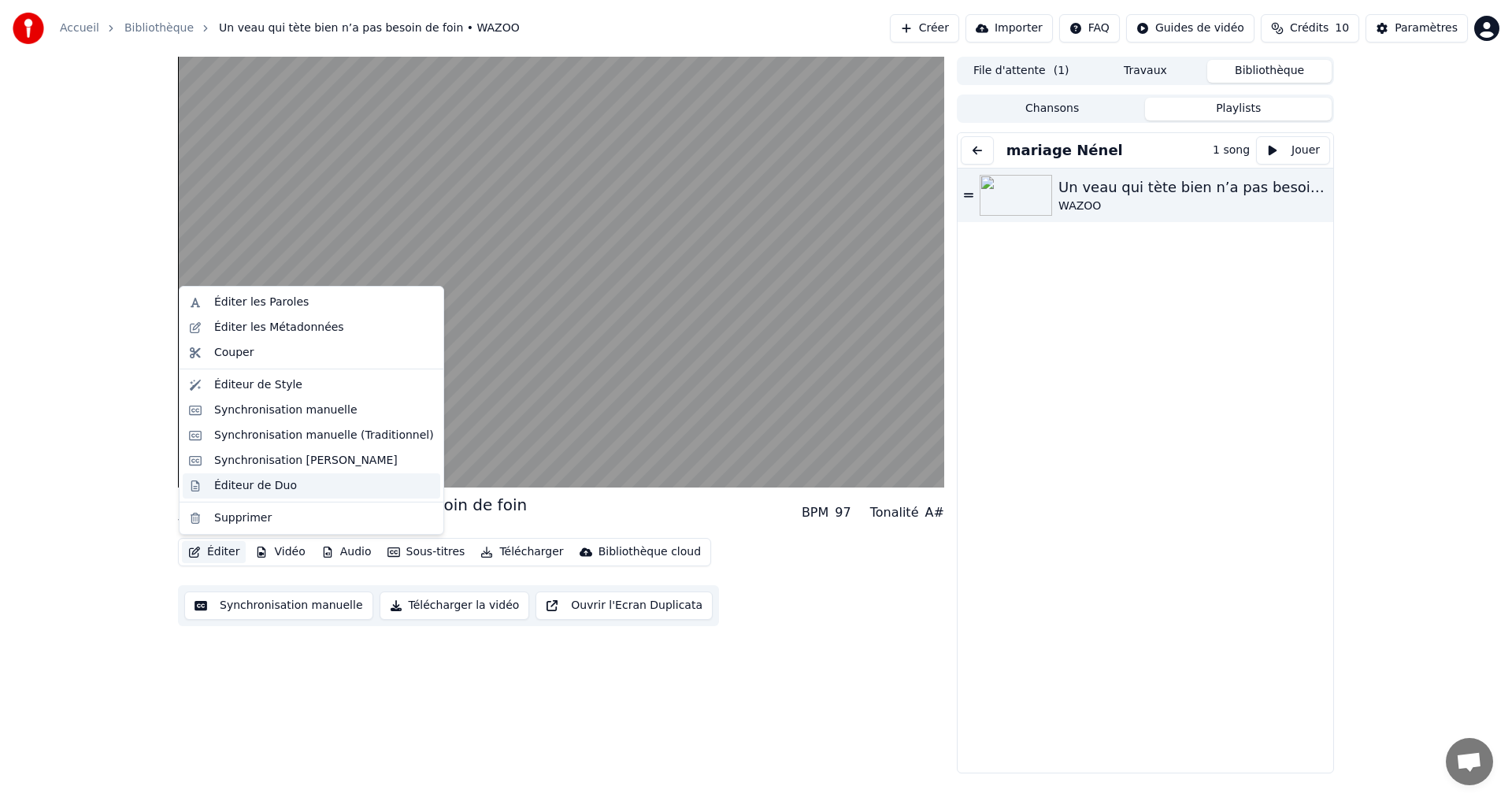
click at [259, 487] on div "Éditeur de Duo" at bounding box center [256, 485] width 83 height 15
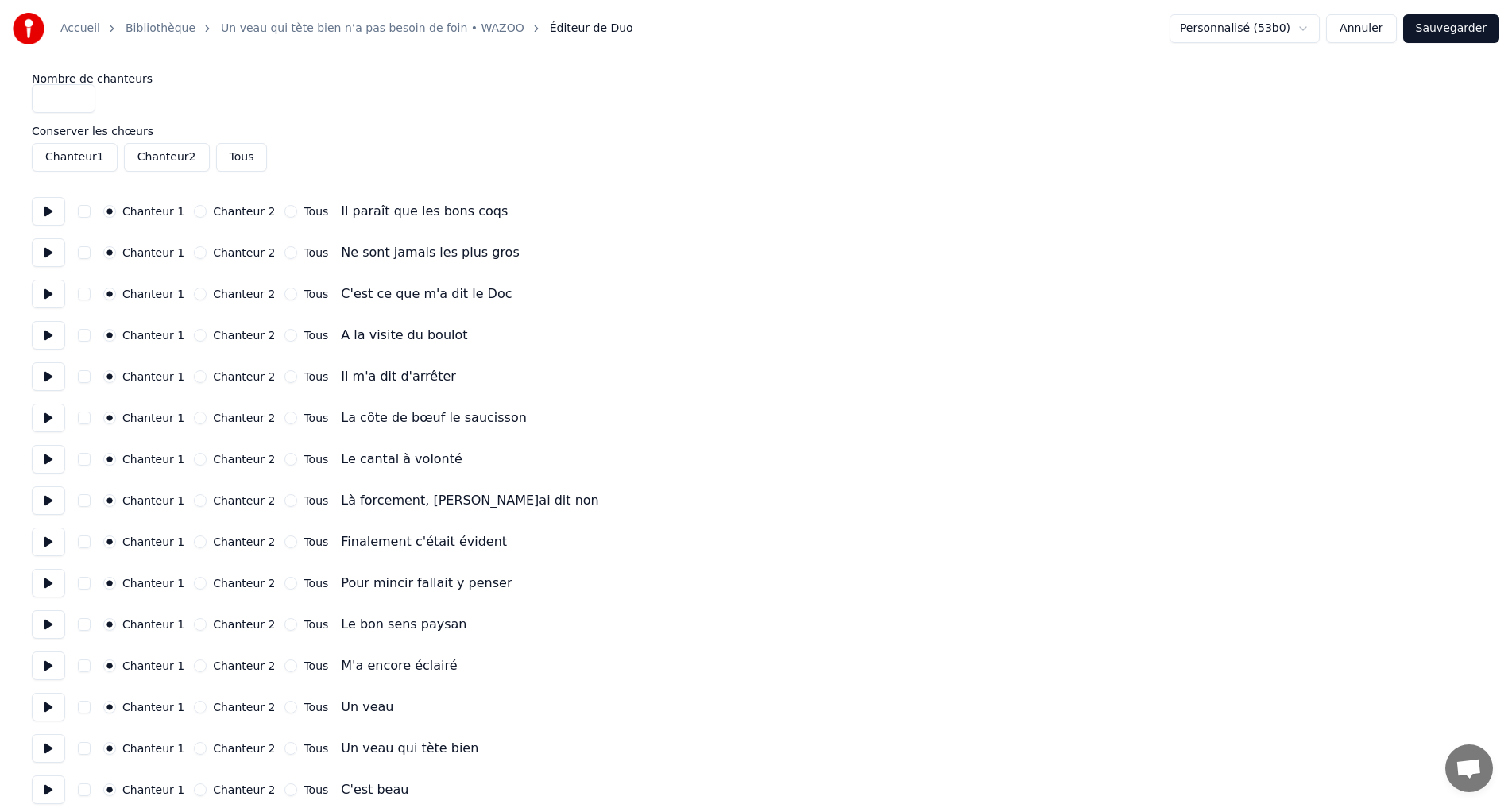
click at [55, 214] on button at bounding box center [48, 211] width 34 height 28
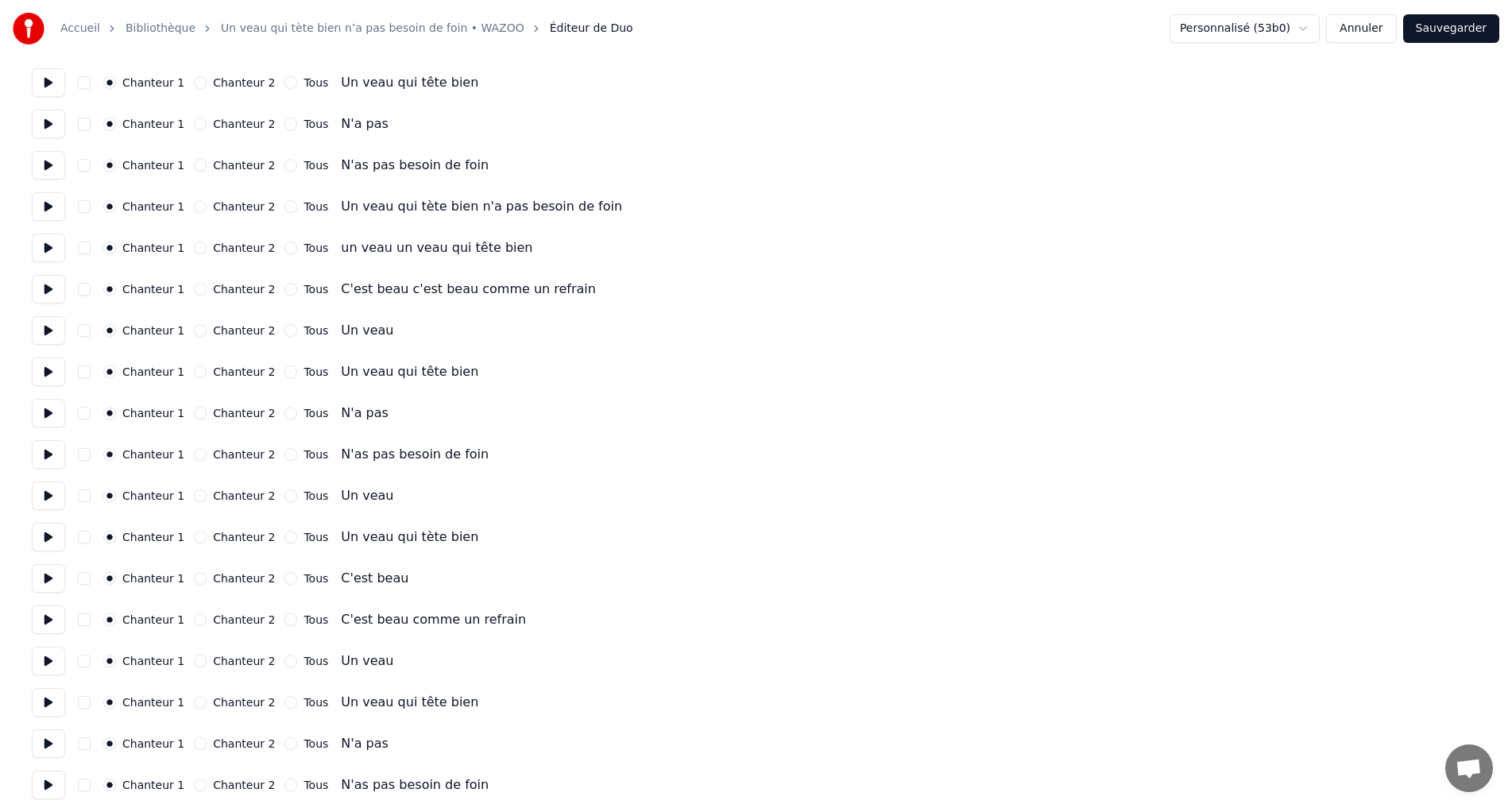
scroll to position [1664, 0]
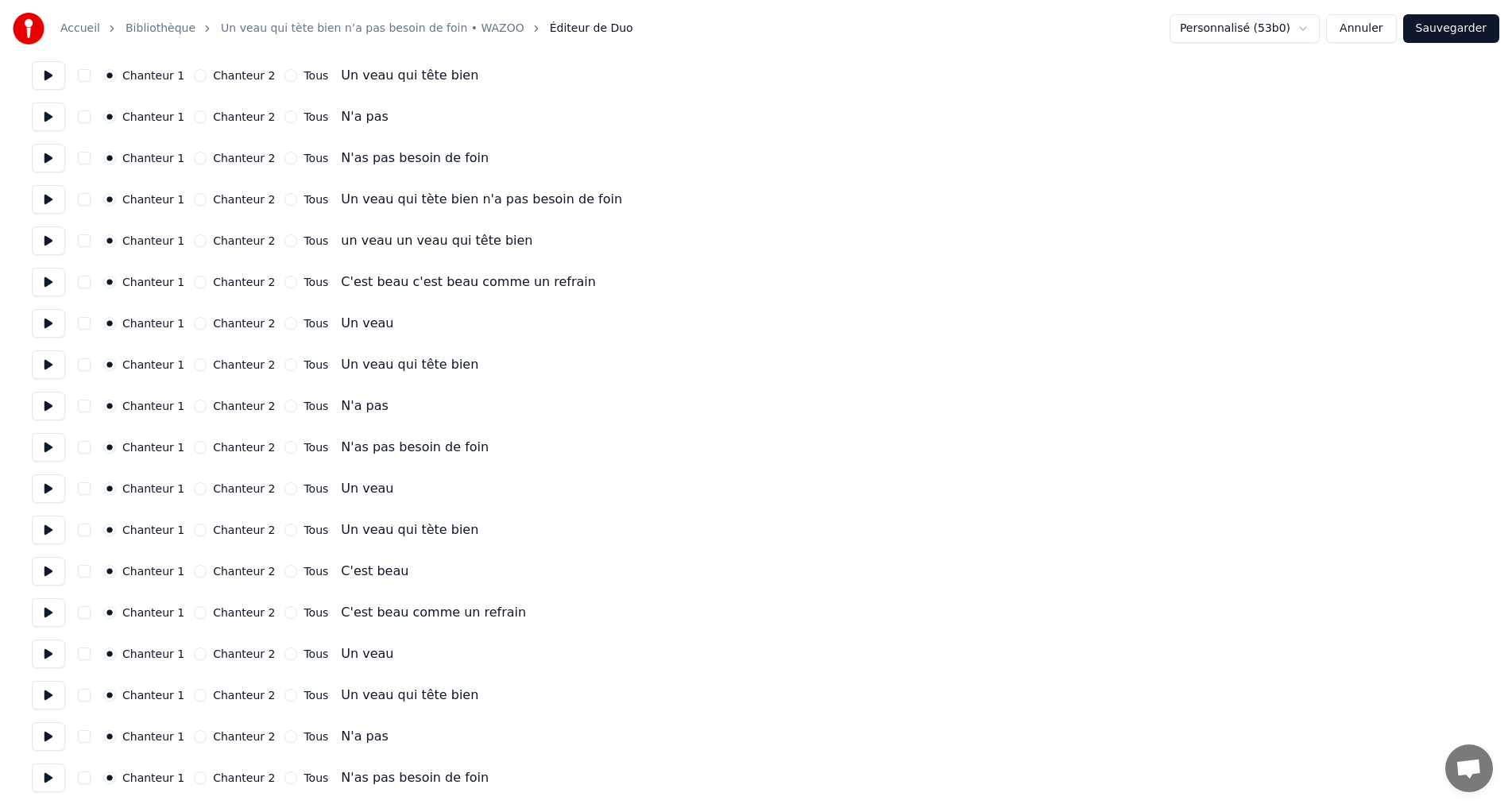
click at [47, 699] on button at bounding box center [48, 694] width 34 height 28
click at [47, 740] on button at bounding box center [48, 735] width 34 height 28
click at [47, 783] on button at bounding box center [48, 777] width 34 height 28
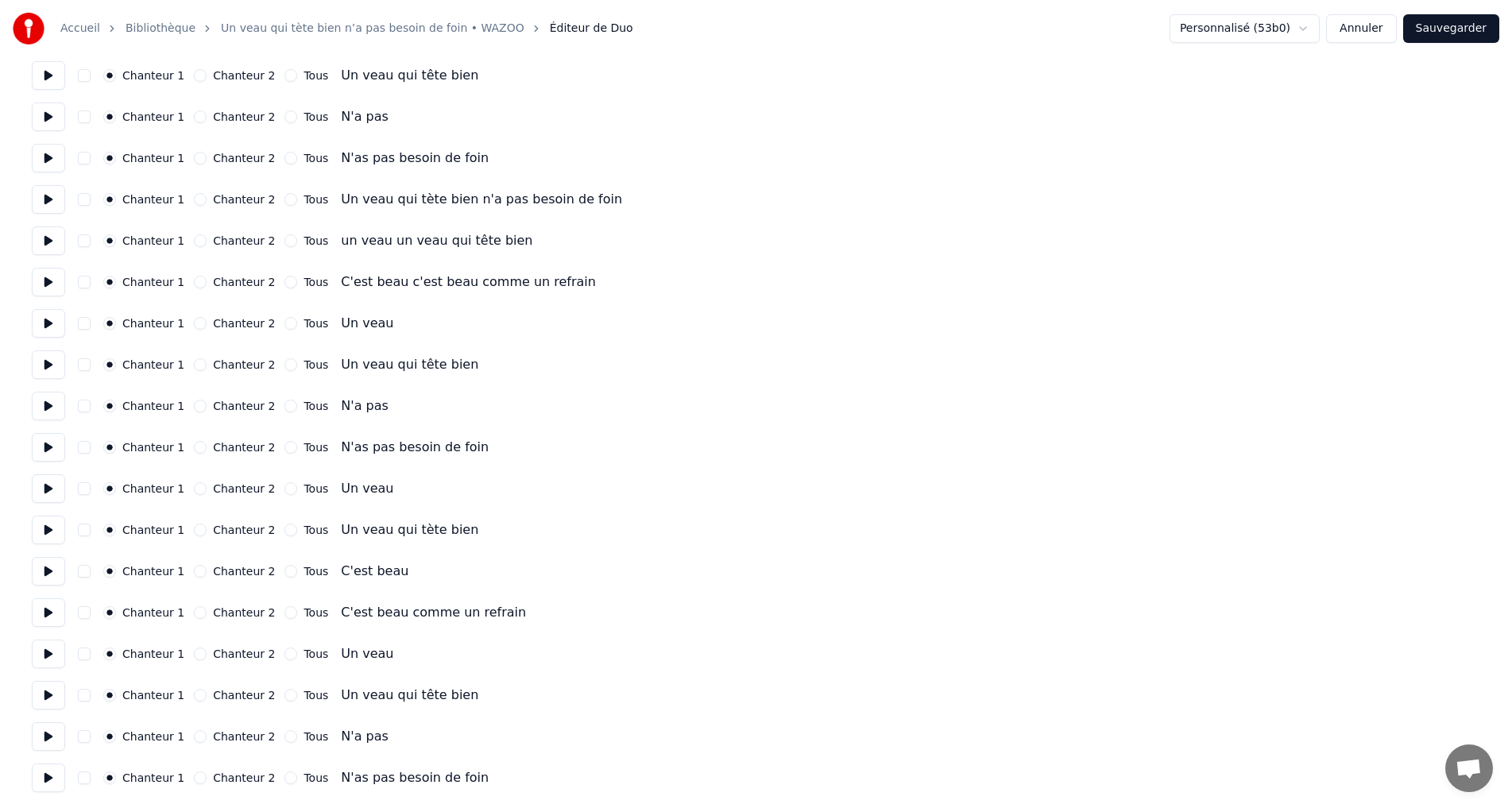
click at [1360, 22] on button "Annuler" at bounding box center [1360, 28] width 70 height 28
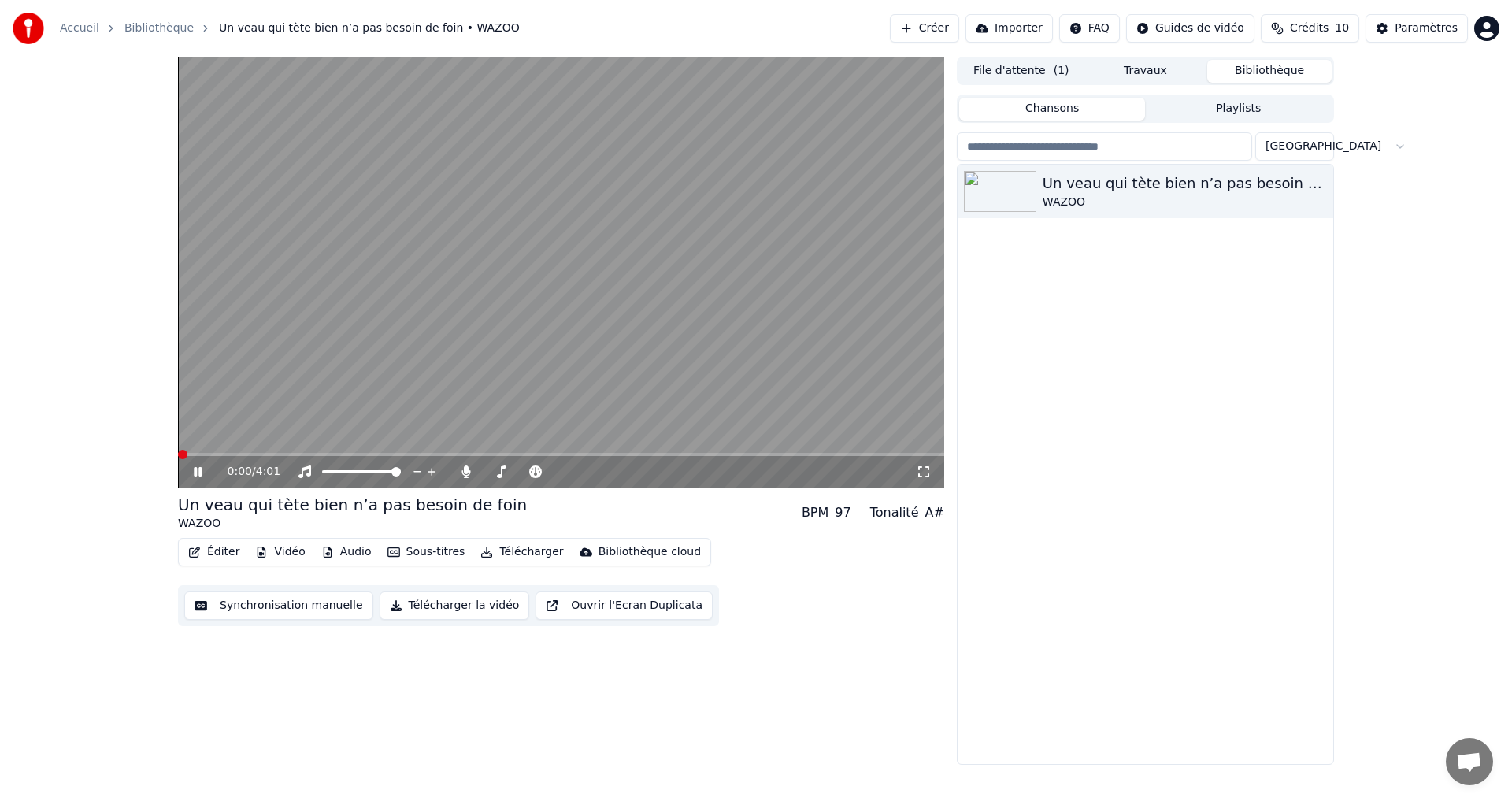
click at [232, 553] on button "Éditer" at bounding box center [214, 551] width 64 height 22
click at [909, 683] on div "0:01 / 4:01 Un veau qui tète bien n’a pas besoin de foin WAZOO BPM 97 Tonalité …" at bounding box center [560, 411] width 766 height 708
click at [402, 390] on video at bounding box center [560, 272] width 766 height 431
click at [201, 551] on button "Éditer" at bounding box center [214, 551] width 64 height 22
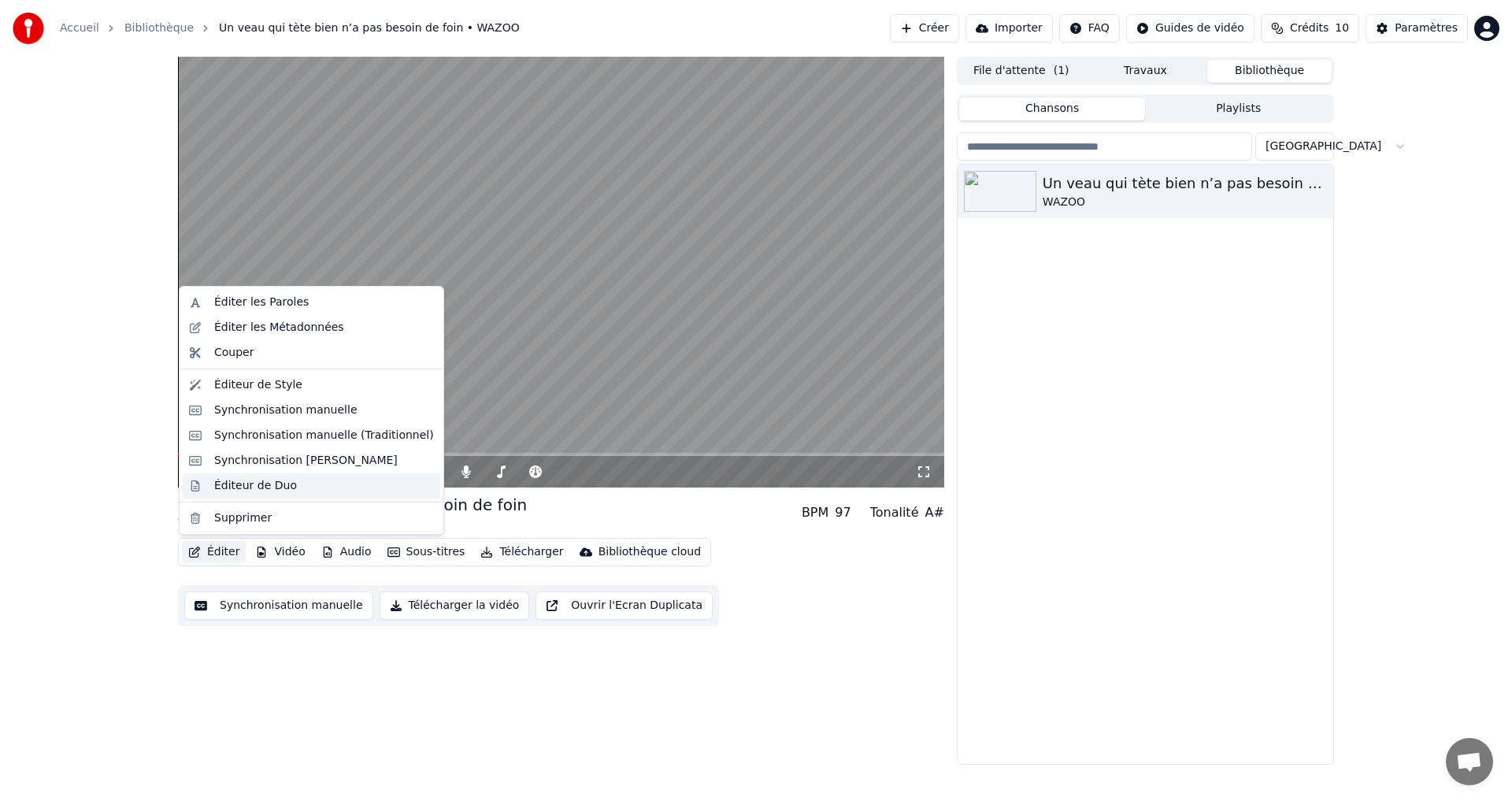
click at [233, 487] on div "Éditeur de Duo" at bounding box center [256, 485] width 83 height 15
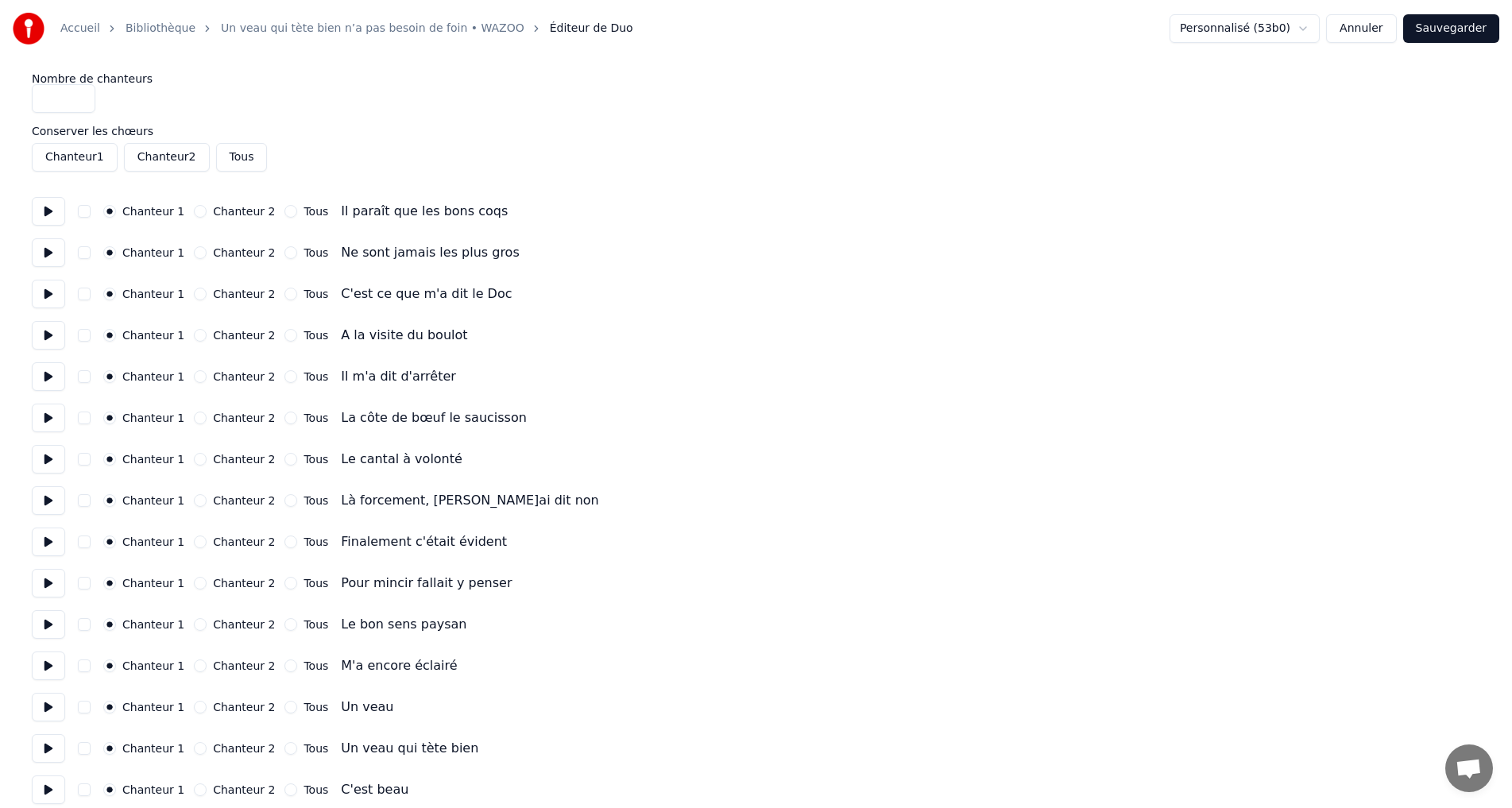
click at [417, 22] on link "Un veau qui tète bien n’a pas besoin de foin • WAZOO" at bounding box center [373, 28] width 304 height 15
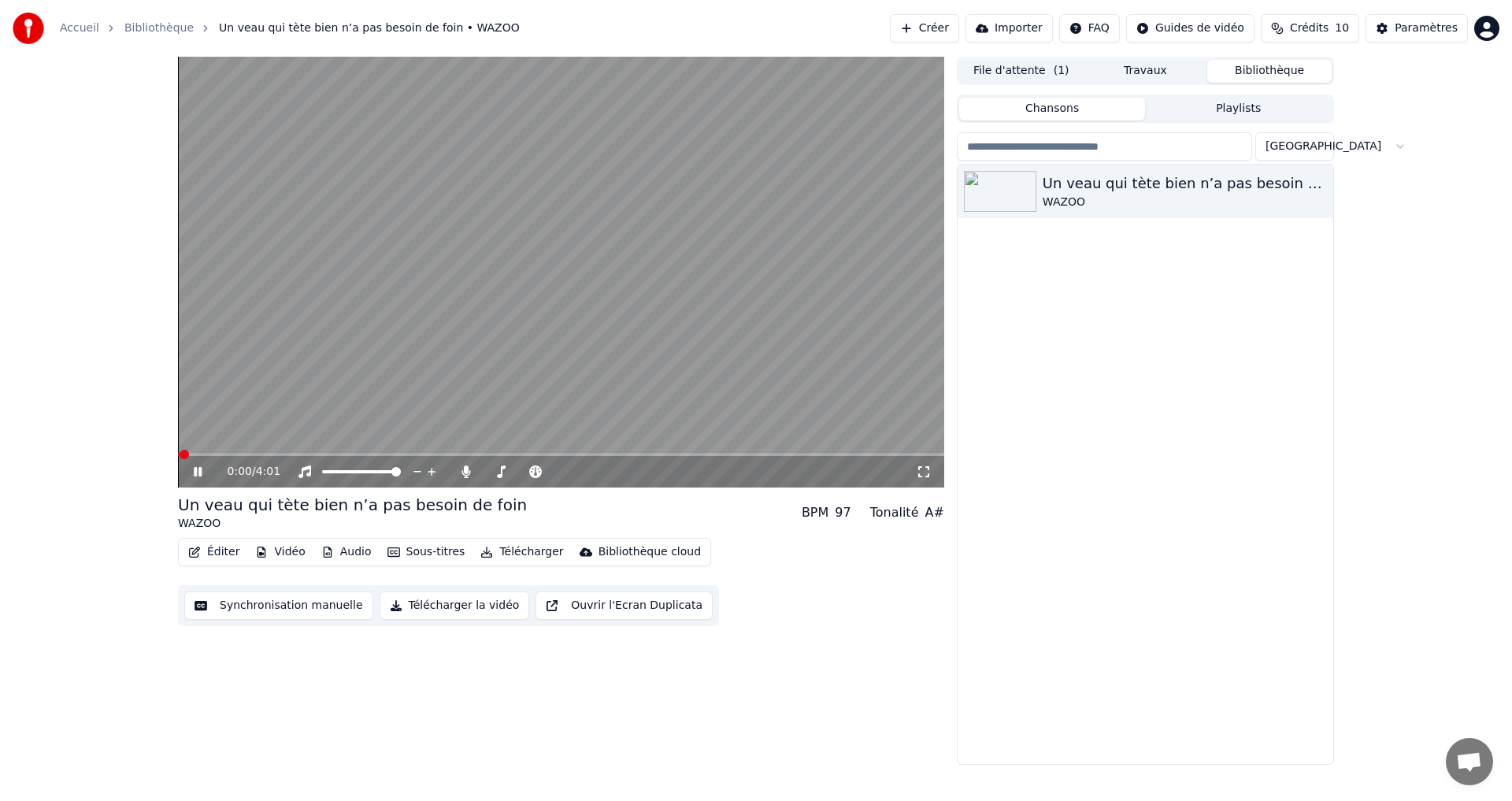
click at [228, 388] on video at bounding box center [560, 272] width 766 height 431
click at [210, 550] on button "Éditer" at bounding box center [214, 551] width 64 height 22
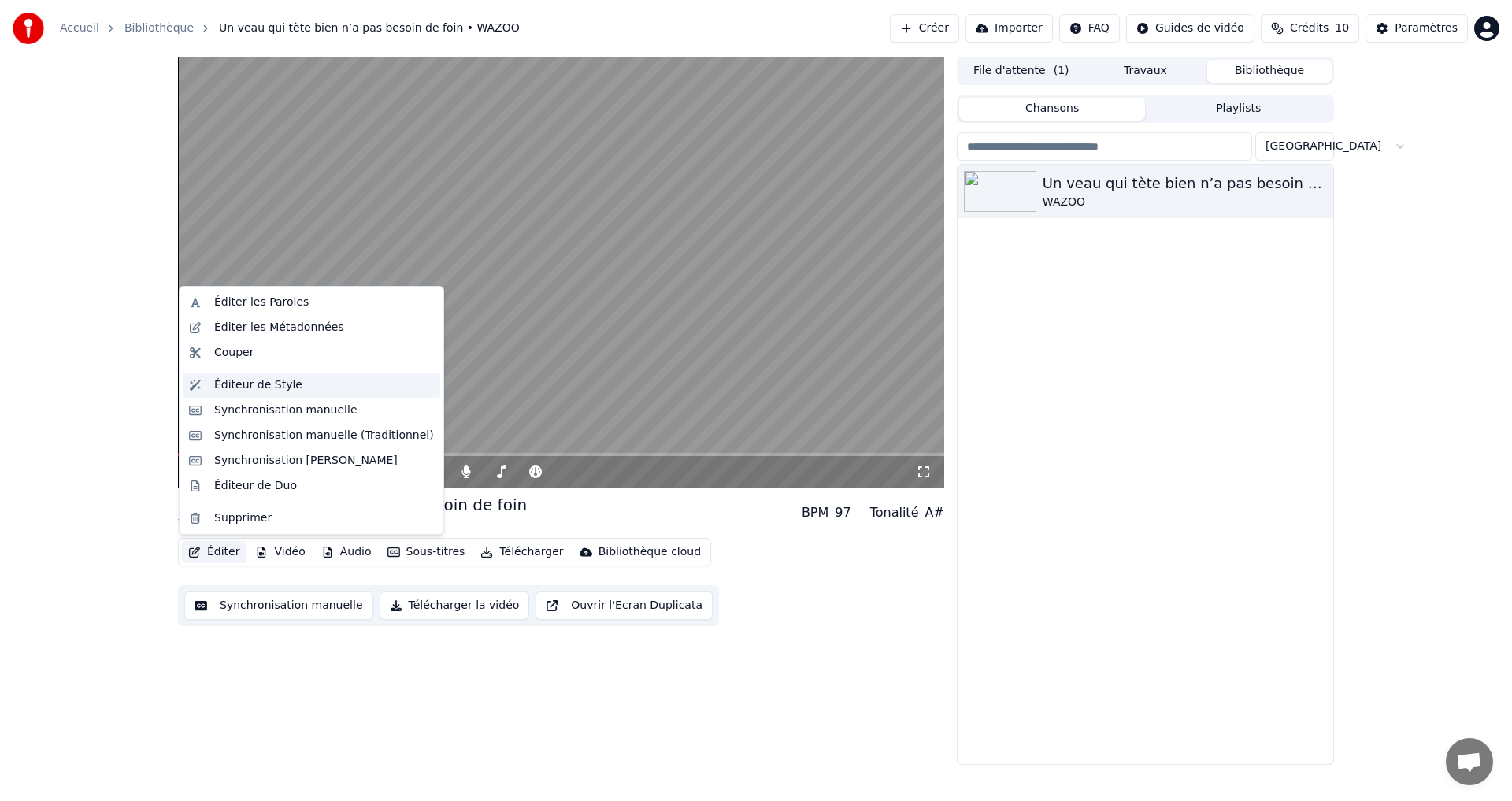
click at [228, 385] on div "Éditeur de Style" at bounding box center [259, 385] width 88 height 15
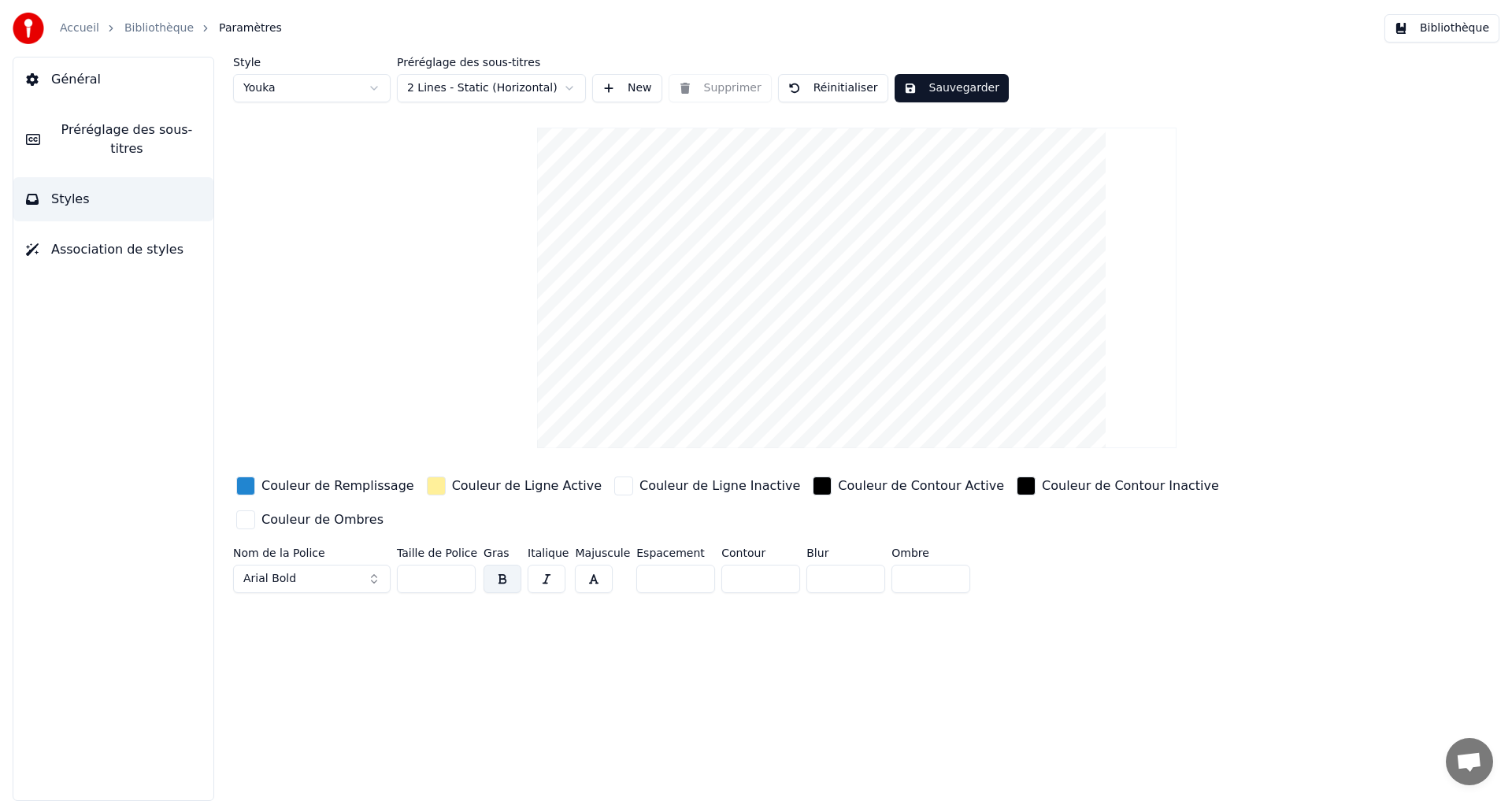
click at [140, 141] on button "Préréglage des sous-titres" at bounding box center [114, 140] width 200 height 63
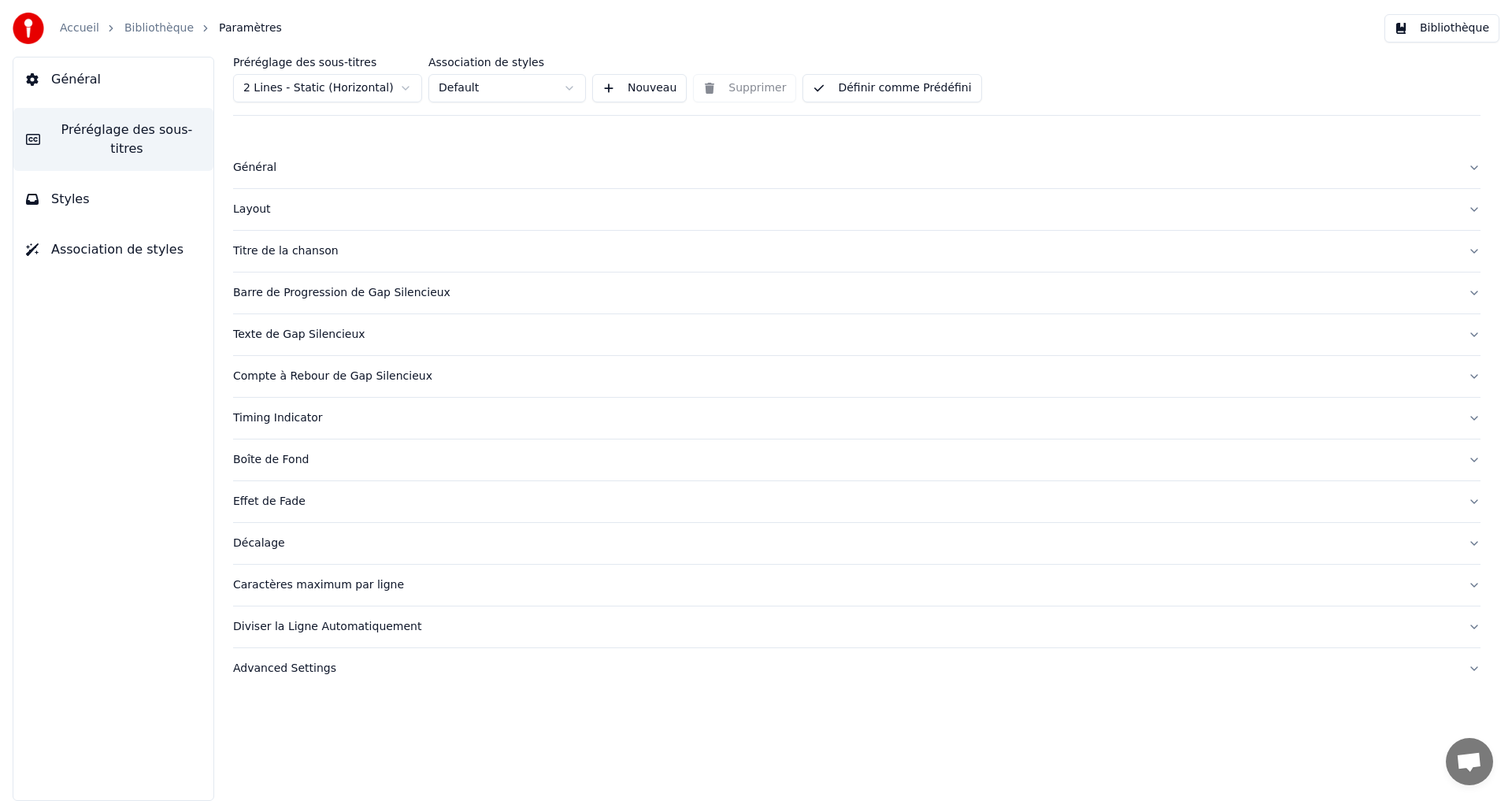
click at [89, 77] on span "Général" at bounding box center [76, 79] width 50 height 19
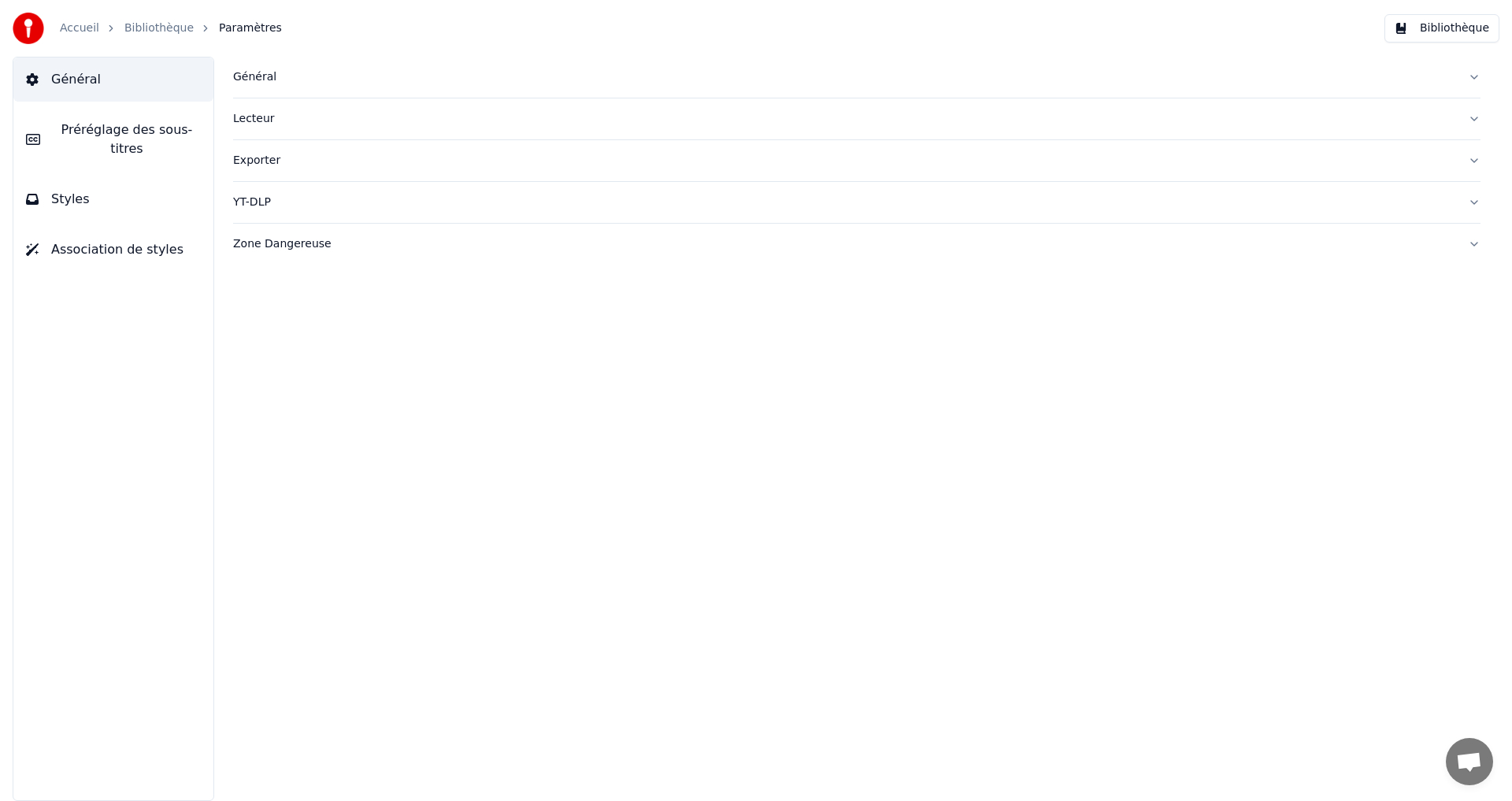
click at [76, 127] on span "Préréglage des sous-titres" at bounding box center [127, 140] width 148 height 38
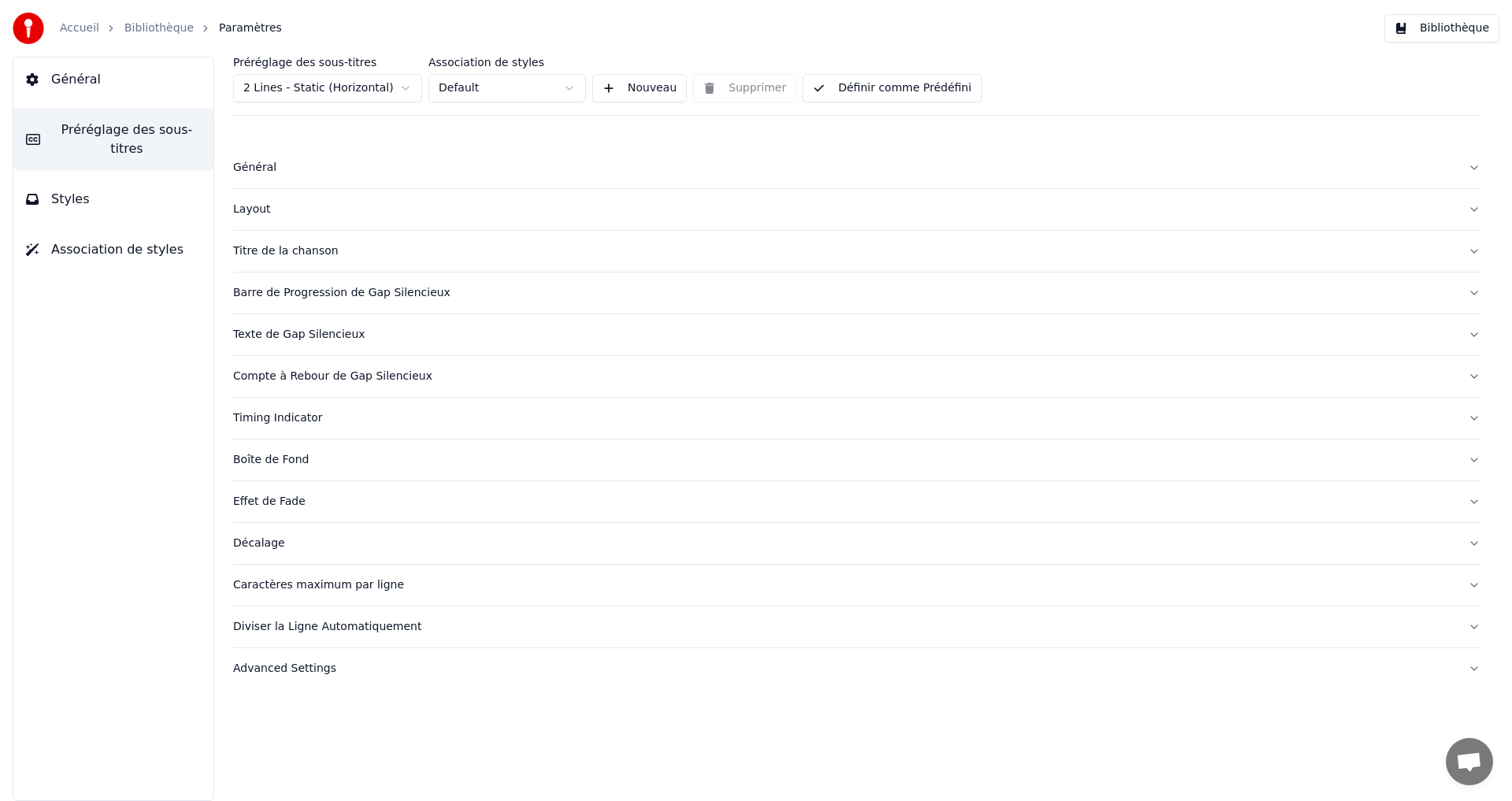
click at [282, 293] on div "Barre de Progression de Gap Silencieux" at bounding box center [844, 292] width 1222 height 15
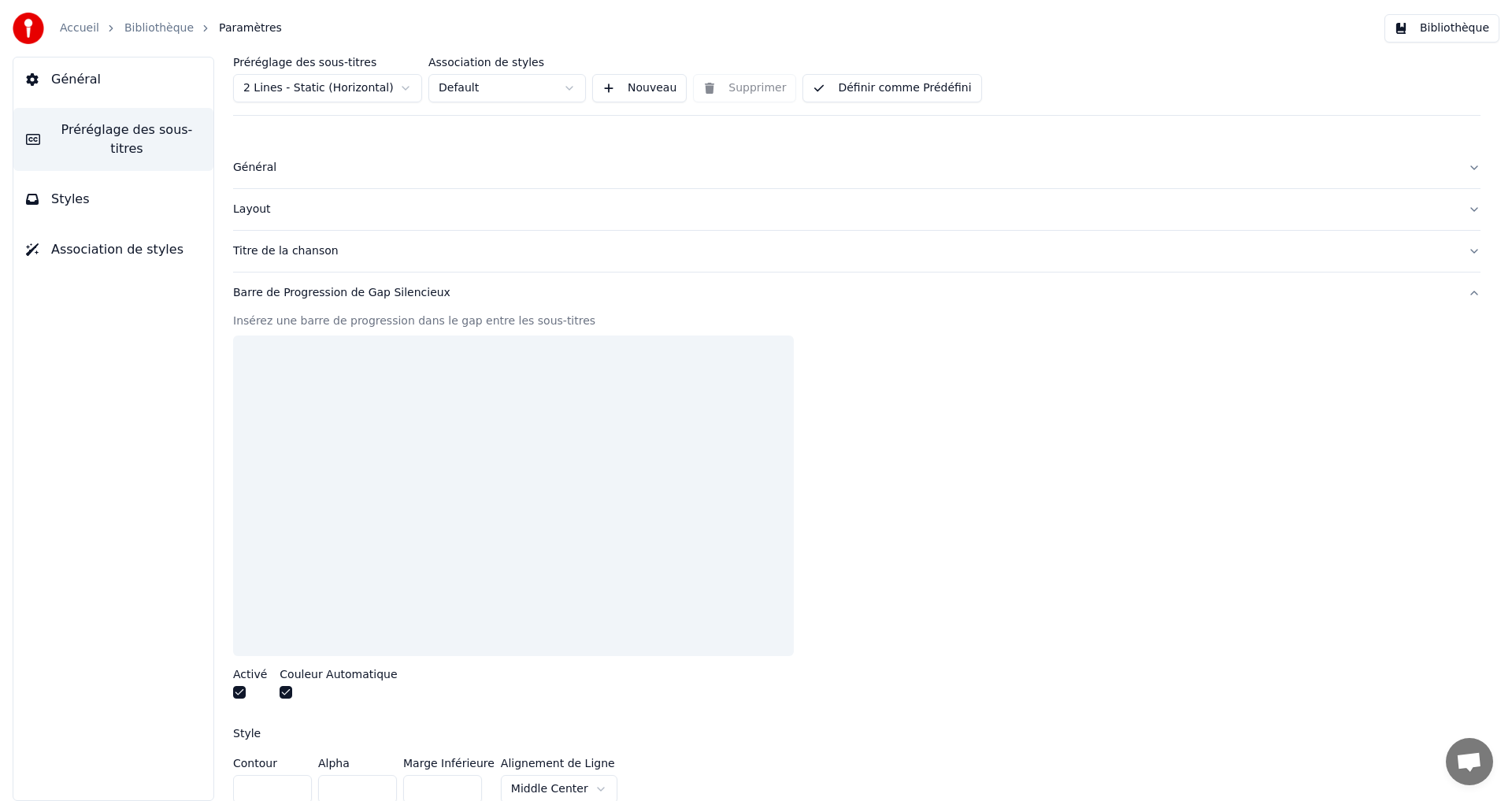
scroll to position [341, 0]
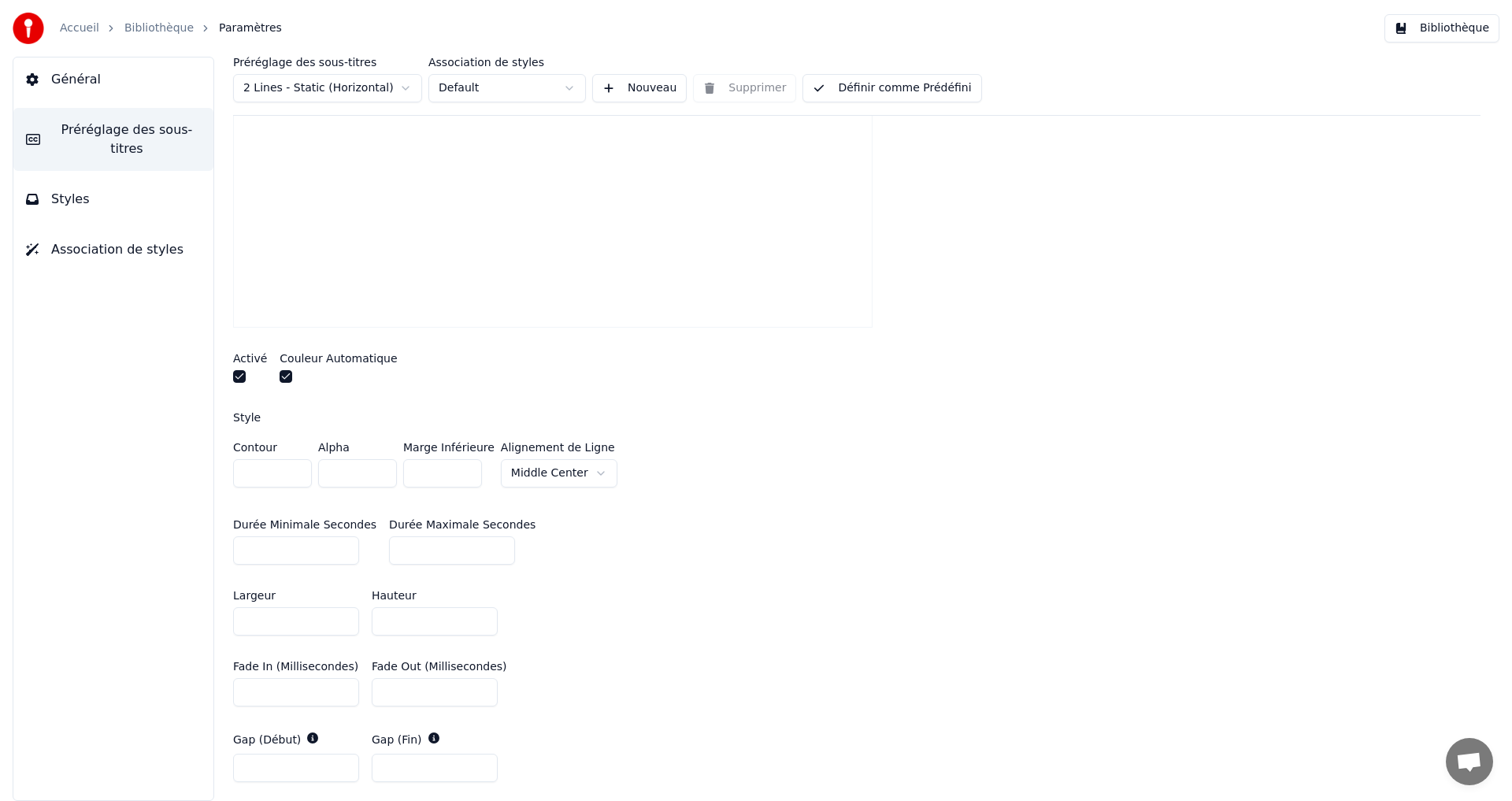
click at [346, 551] on input "*" at bounding box center [296, 550] width 126 height 28
type input "*"
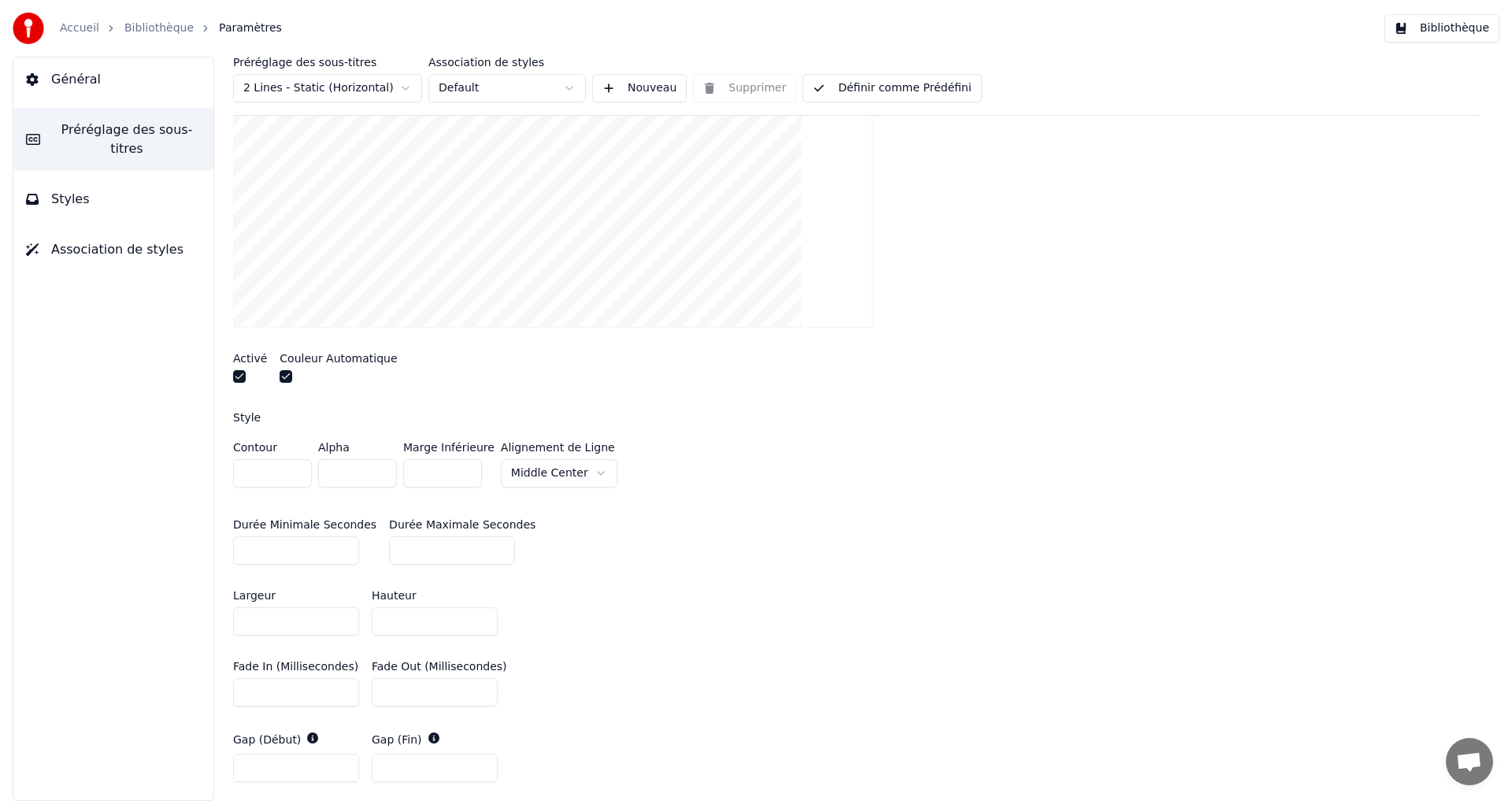
click at [342, 551] on input "*" at bounding box center [296, 550] width 126 height 28
click at [480, 623] on input "**" at bounding box center [434, 621] width 126 height 28
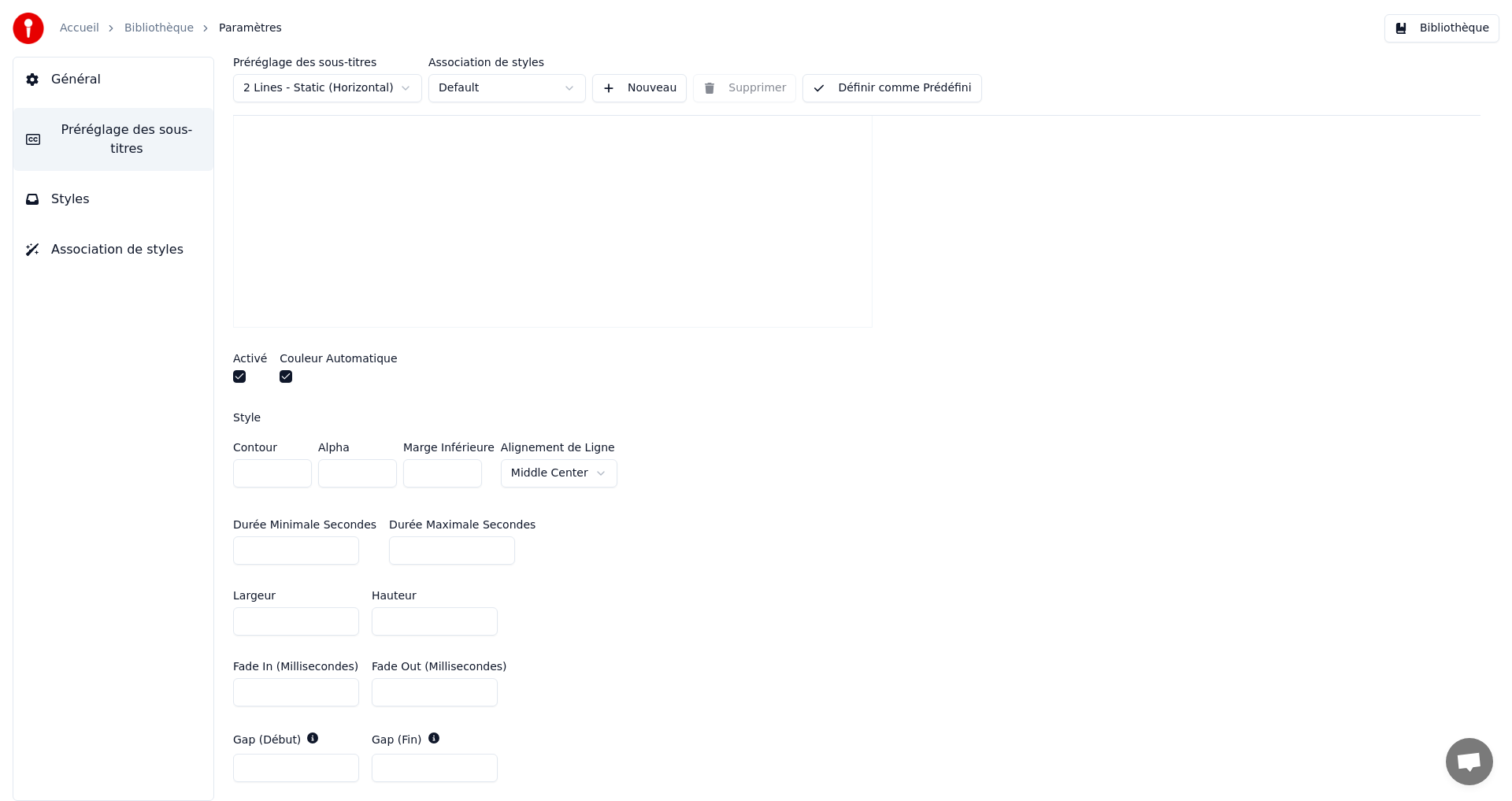
click at [480, 623] on input "**" at bounding box center [434, 621] width 126 height 28
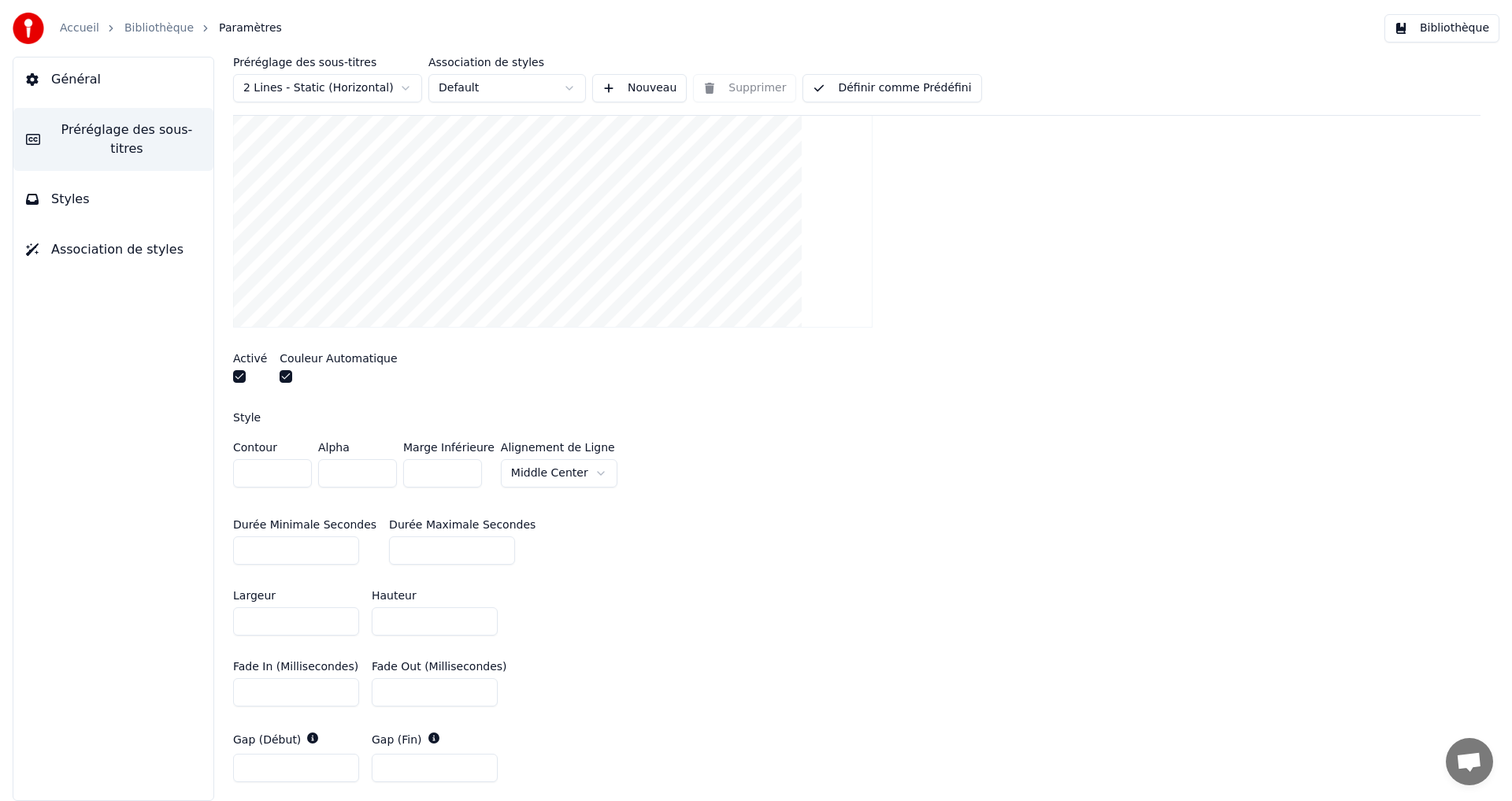
click at [480, 623] on input "**" at bounding box center [434, 621] width 126 height 28
click at [480, 613] on input "**" at bounding box center [434, 621] width 126 height 28
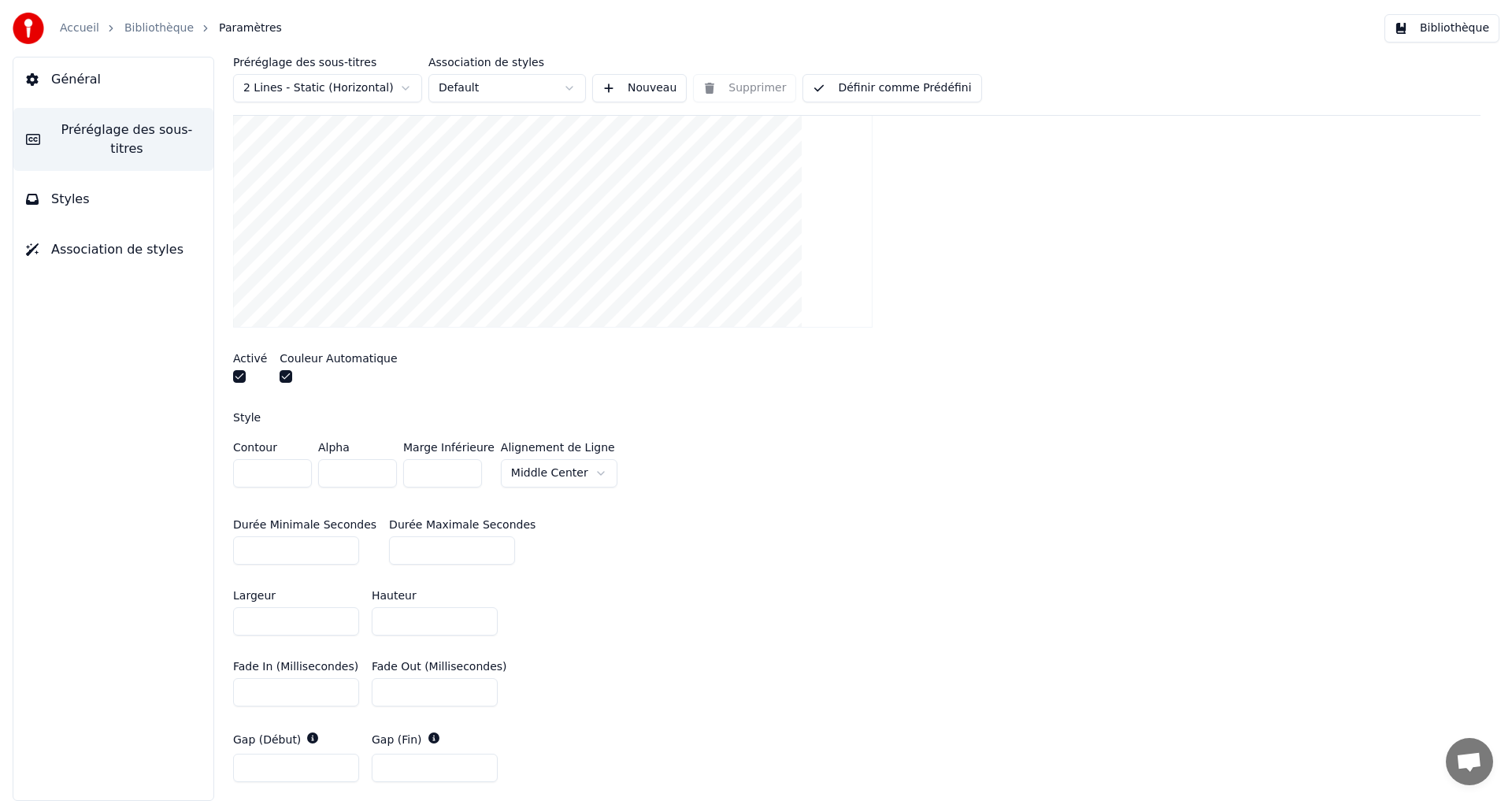
type input "**"
click at [480, 613] on input "**" at bounding box center [434, 621] width 126 height 28
click at [560, 603] on div "Largeur *** Hauteur **" at bounding box center [857, 612] width 1247 height 71
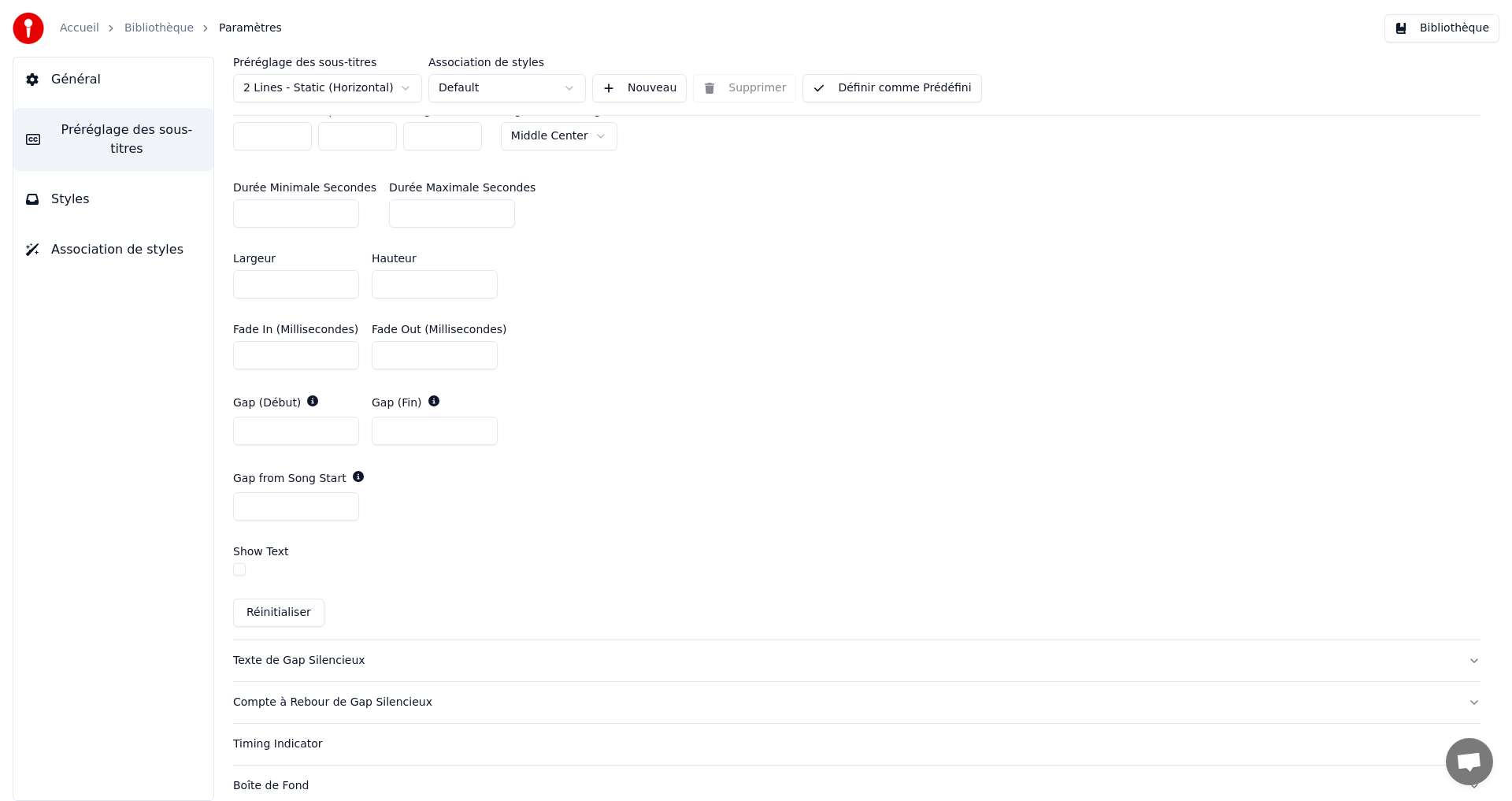
scroll to position [683, 0]
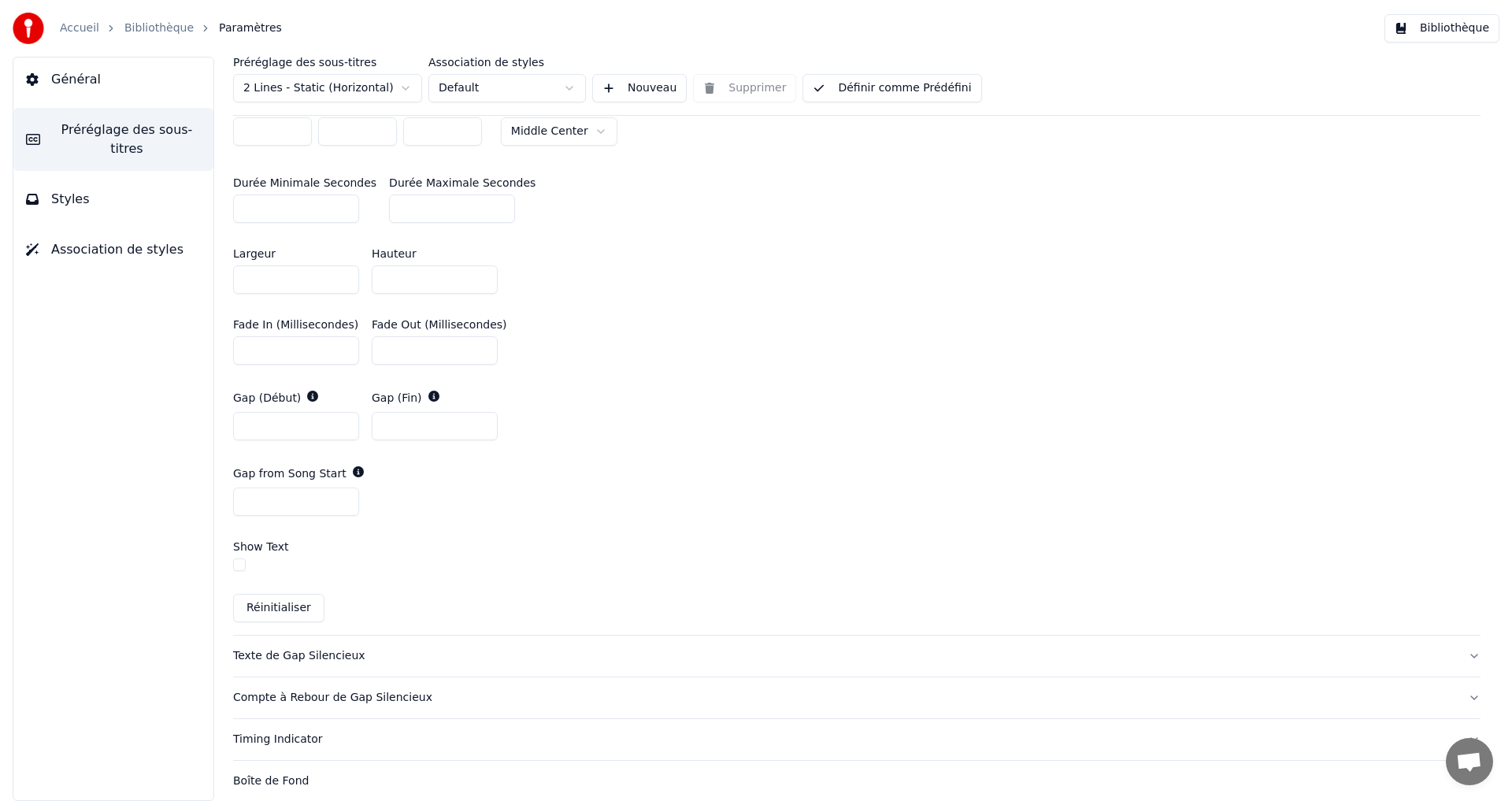
click at [315, 699] on div "Compte à Rebour de Gap Silencieux" at bounding box center [844, 696] width 1222 height 15
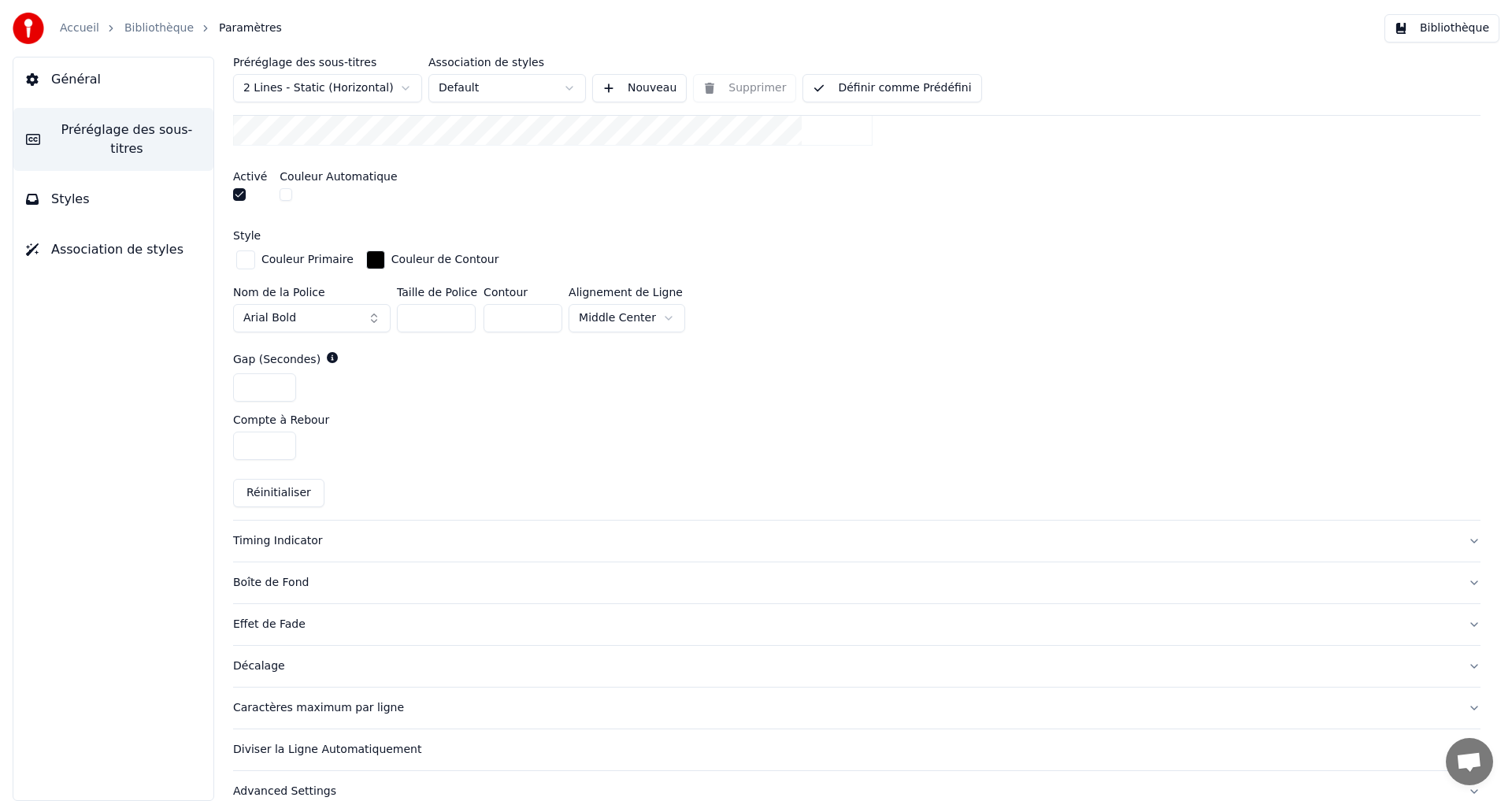
click at [306, 543] on div "Timing Indicator" at bounding box center [844, 541] width 1222 height 15
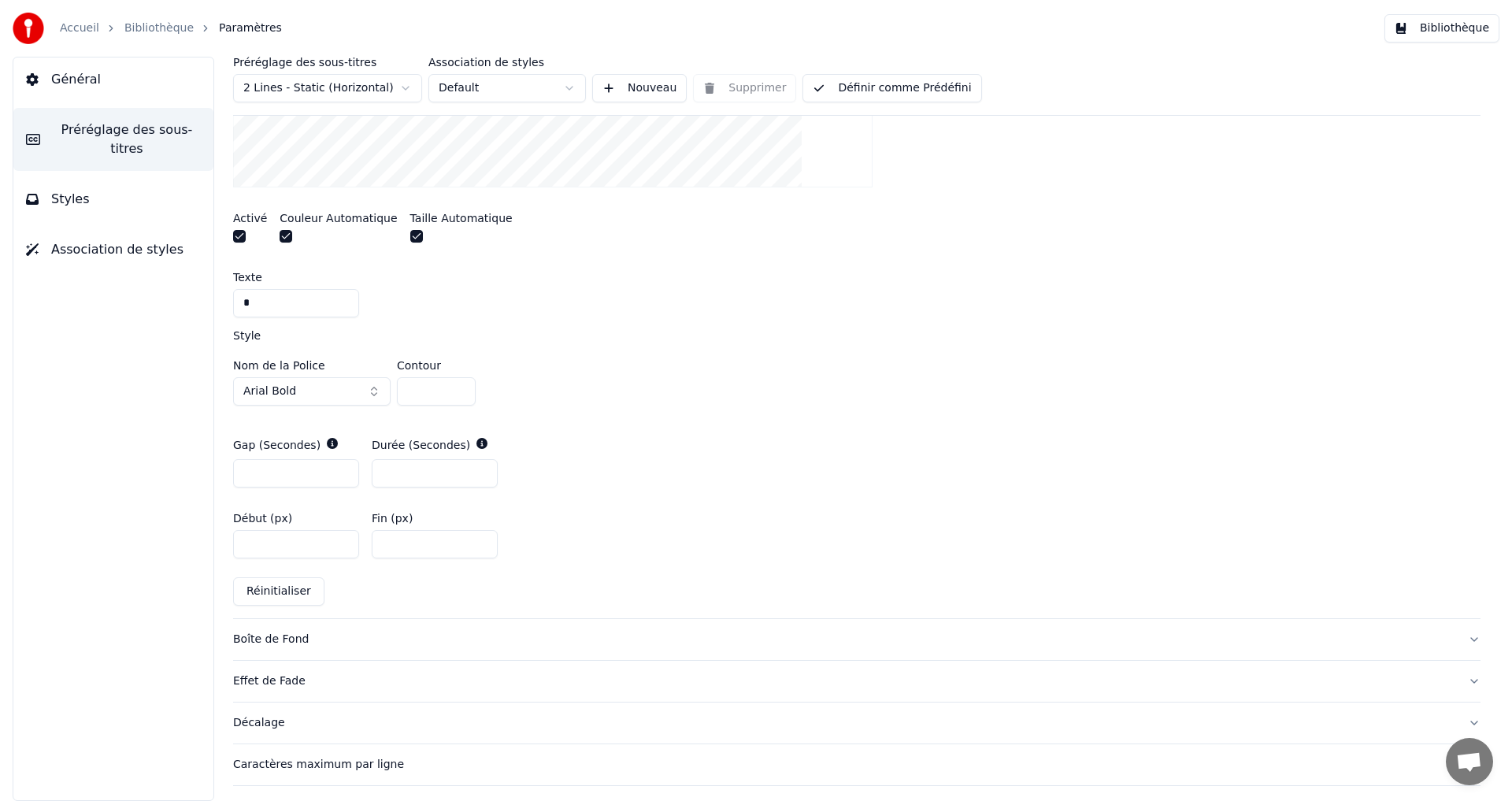
click at [258, 298] on input "*" at bounding box center [296, 303] width 126 height 28
drag, startPoint x: 261, startPoint y: 306, endPoint x: 237, endPoint y: 300, distance: 24.7
click at [237, 300] on input "*" at bounding box center [296, 303] width 126 height 28
type input "*"
drag, startPoint x: 443, startPoint y: 389, endPoint x: 413, endPoint y: 396, distance: 30.8
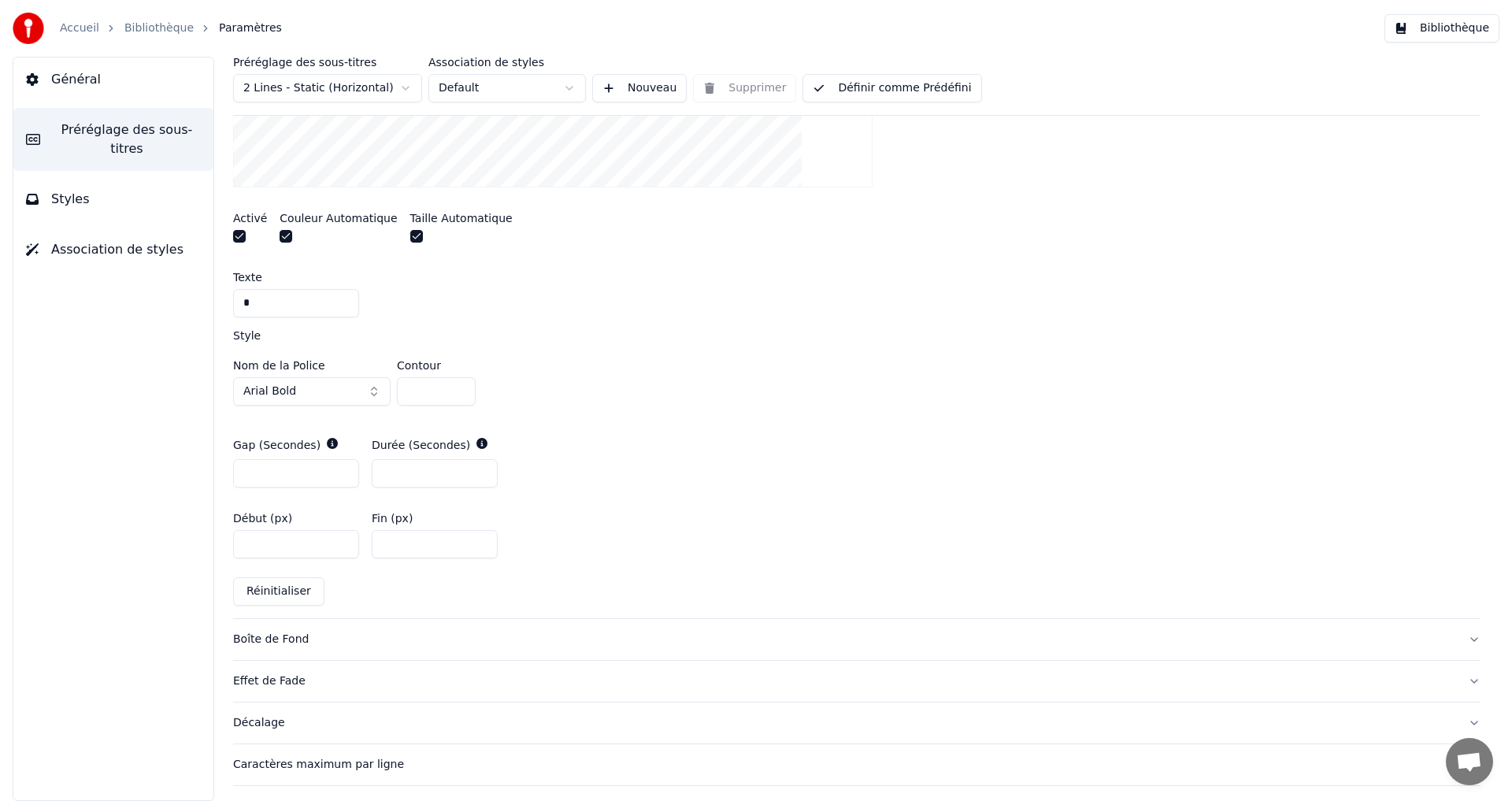
click at [413, 396] on input "*" at bounding box center [435, 391] width 78 height 28
type input "**"
click at [461, 384] on input "**" at bounding box center [435, 391] width 78 height 28
click at [633, 373] on div "Nom de la Police Arial Bold Contour **" at bounding box center [857, 386] width 1247 height 52
click at [270, 313] on input "*" at bounding box center [296, 303] width 126 height 28
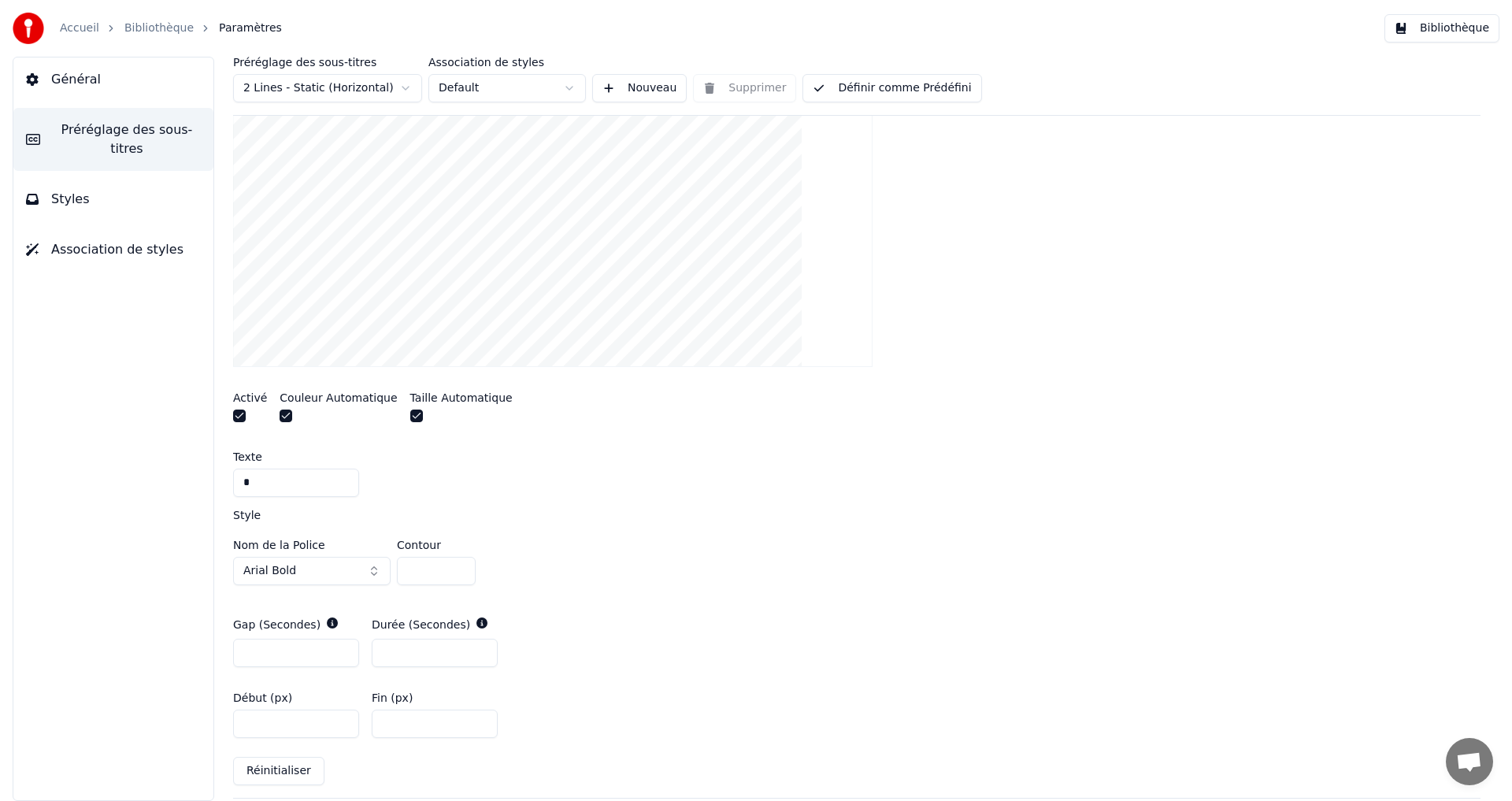
scroll to position [417, 0]
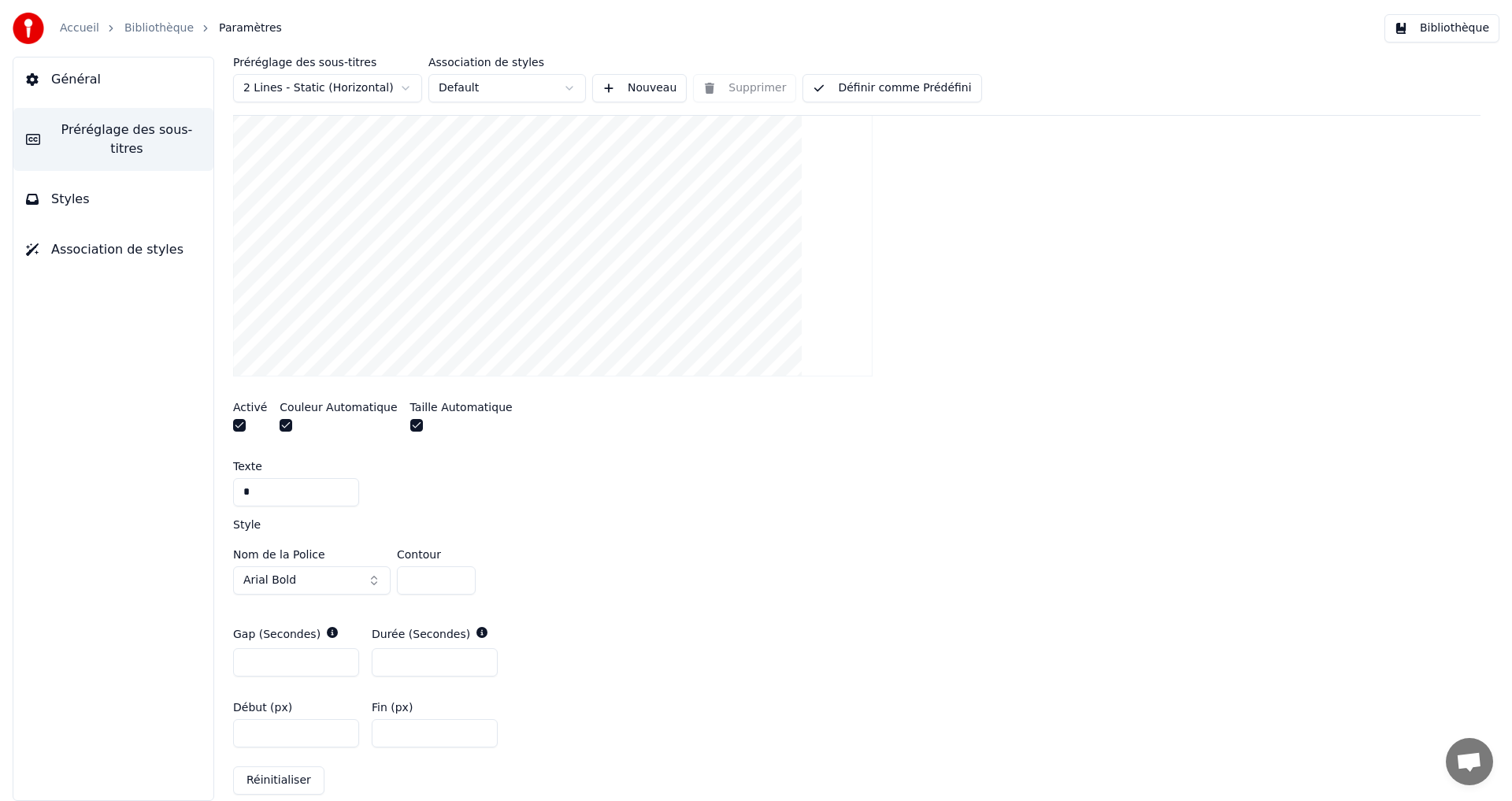
type input "*"
drag, startPoint x: 420, startPoint y: 587, endPoint x: 404, endPoint y: 585, distance: 16.1
click at [404, 585] on input "**" at bounding box center [435, 579] width 78 height 28
click at [454, 577] on input "*" at bounding box center [435, 579] width 78 height 28
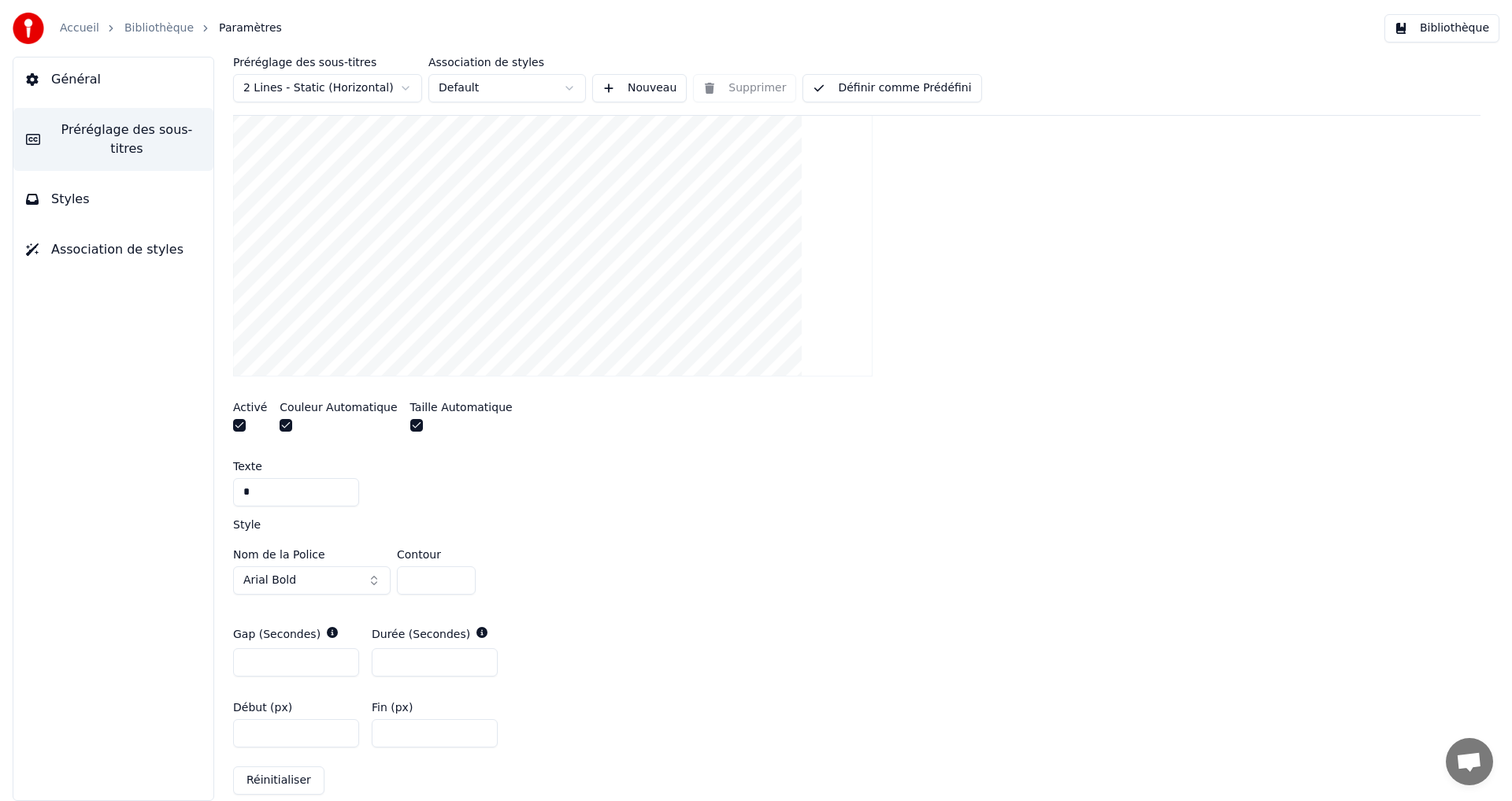
click at [454, 577] on input "*" at bounding box center [435, 579] width 78 height 28
type input "**"
click at [454, 577] on input "**" at bounding box center [435, 579] width 78 height 28
click at [610, 552] on div "Nom de la Police Arial Bold Contour **" at bounding box center [857, 575] width 1247 height 52
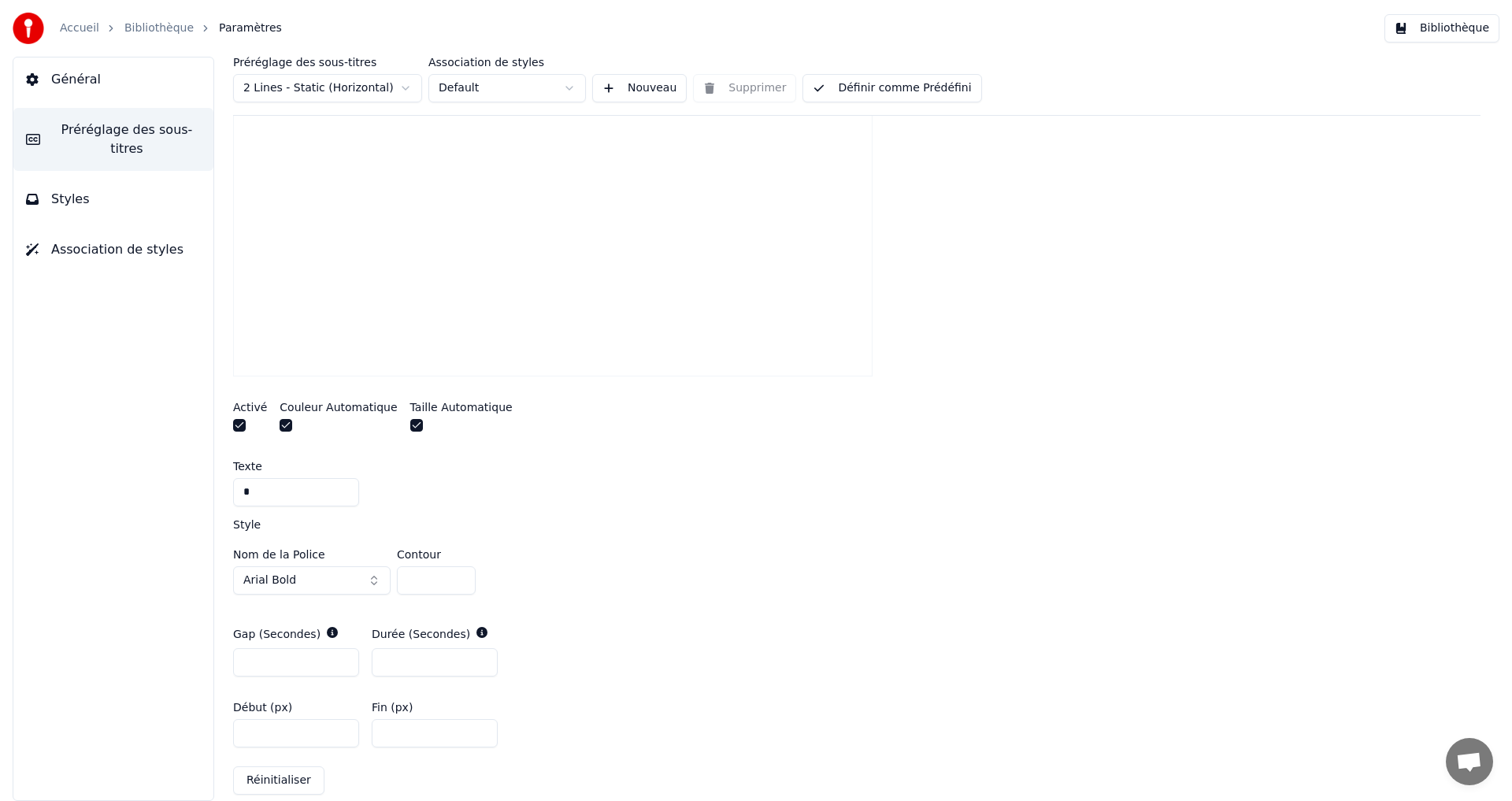
click at [342, 727] on input "****" at bounding box center [296, 733] width 126 height 28
click at [246, 740] on input "****" at bounding box center [296, 733] width 126 height 28
drag, startPoint x: 263, startPoint y: 732, endPoint x: 250, endPoint y: 733, distance: 13.0
click at [250, 733] on input "****" at bounding box center [296, 733] width 126 height 28
click at [252, 730] on input "****" at bounding box center [296, 733] width 126 height 28
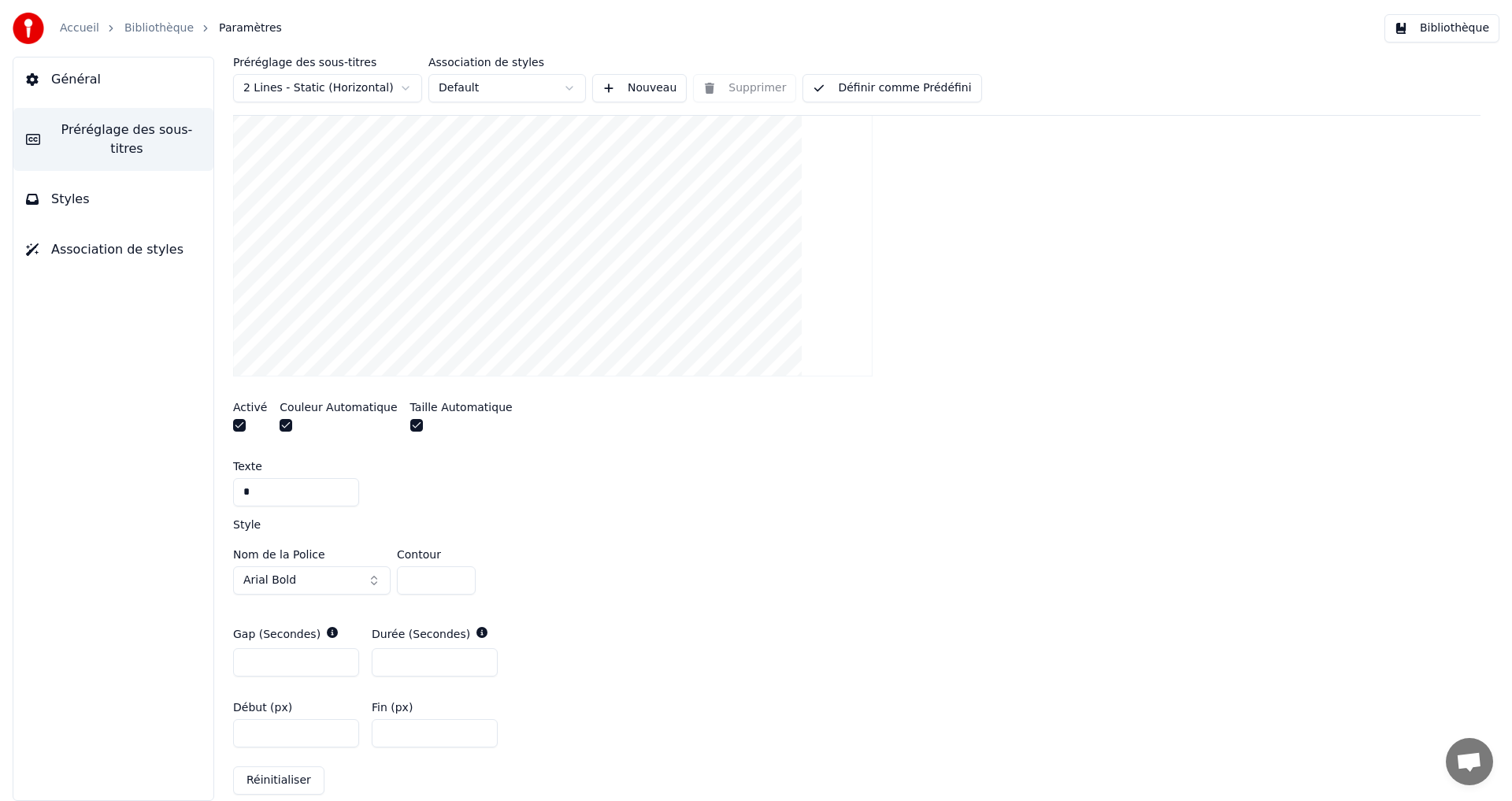
scroll to position [686, 0]
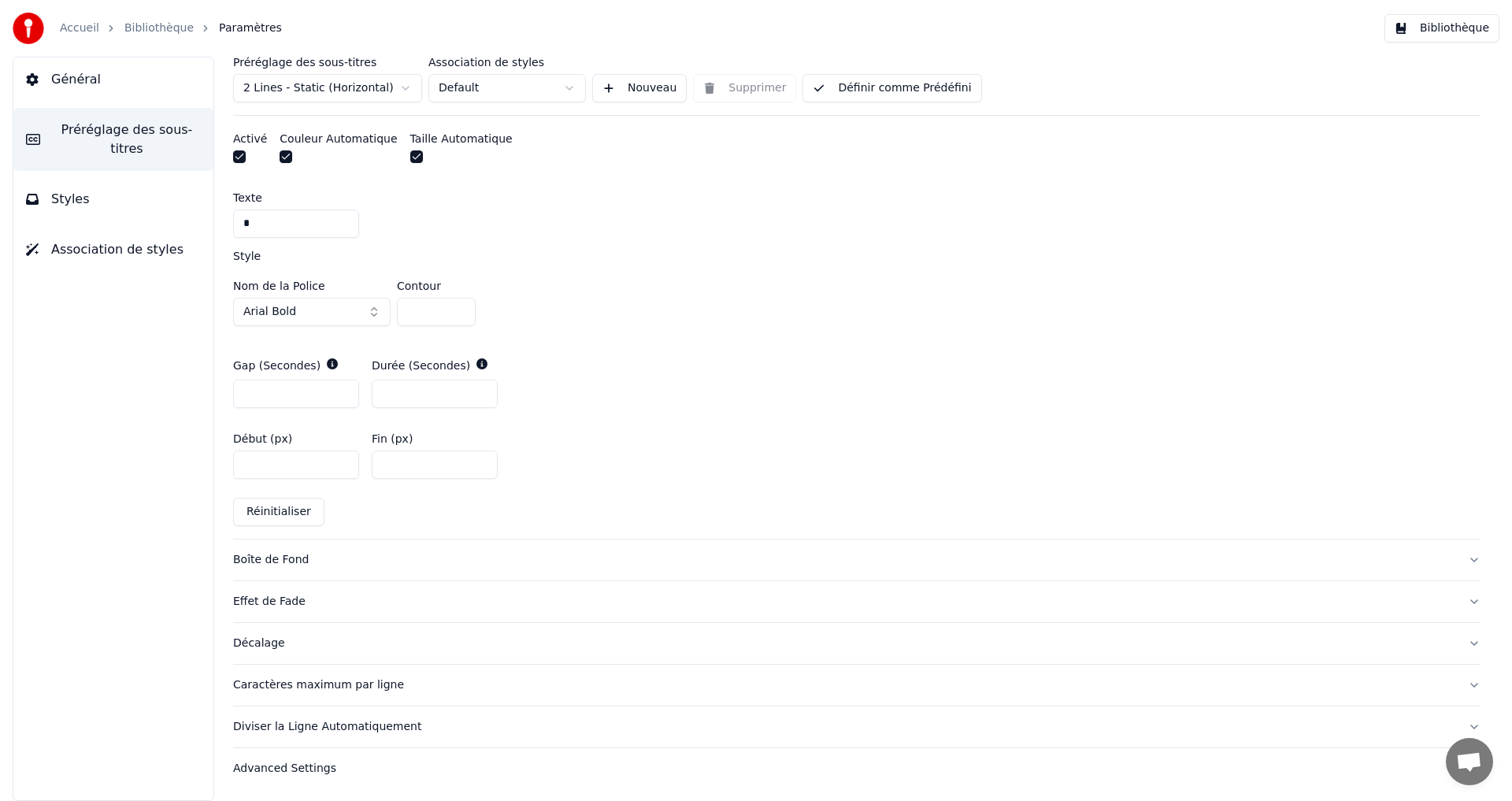
type input "****"
click at [404, 466] on input "***" at bounding box center [434, 464] width 126 height 28
type input "****"
click at [271, 557] on div "Boîte de Fond" at bounding box center [844, 560] width 1222 height 15
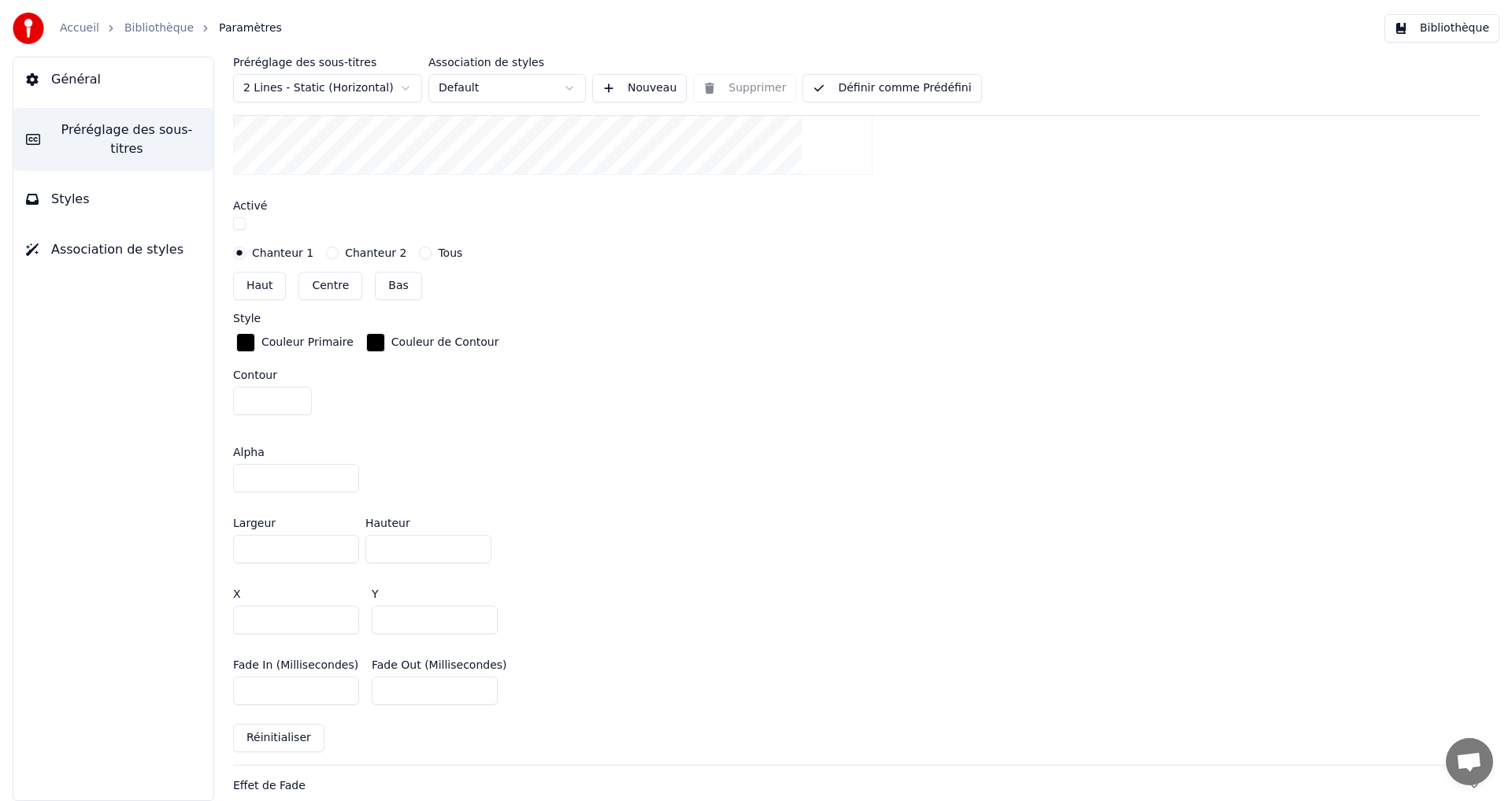
scroll to position [844, 0]
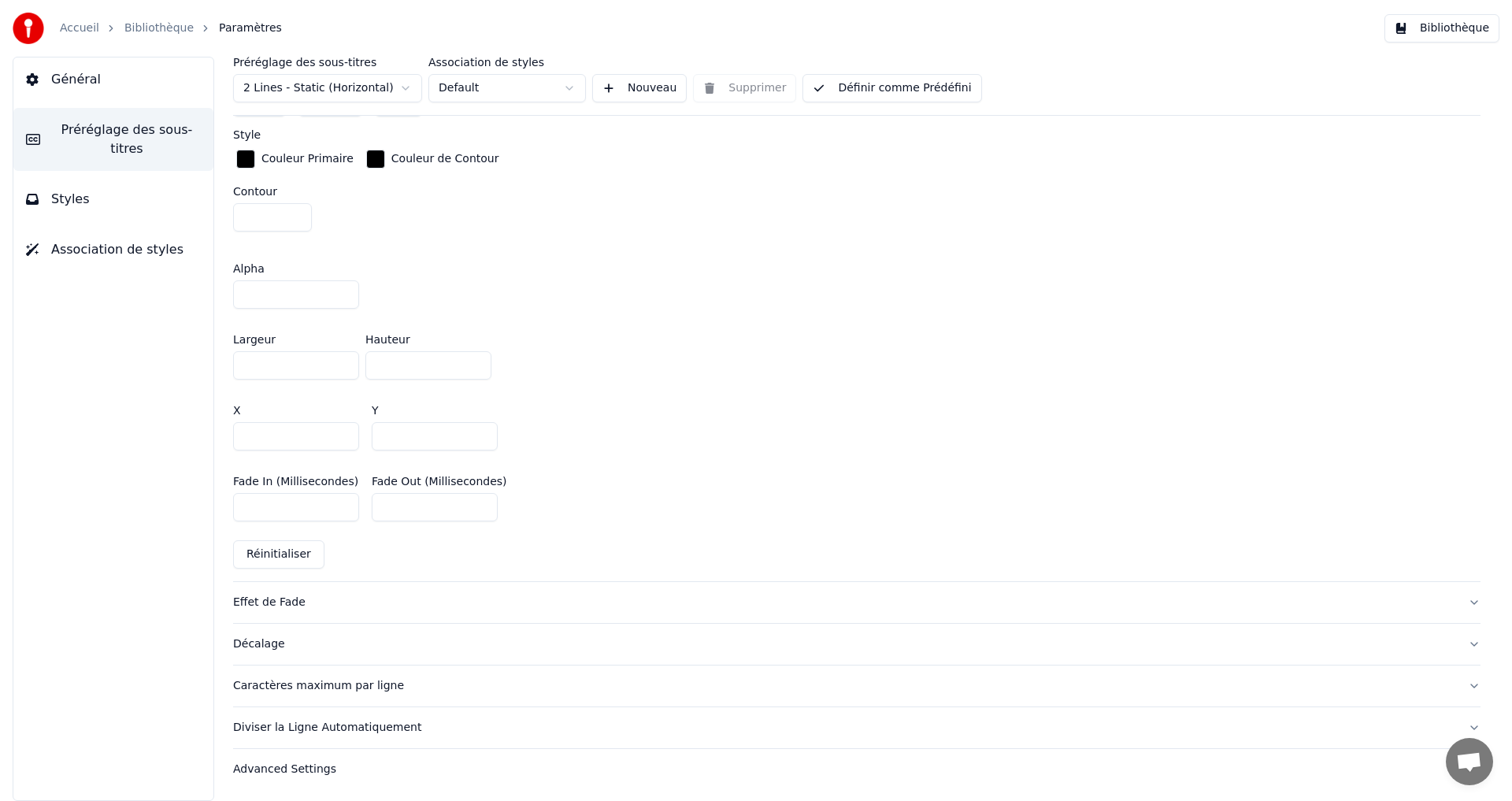
click at [280, 598] on div "Effet de Fade" at bounding box center [844, 602] width 1222 height 15
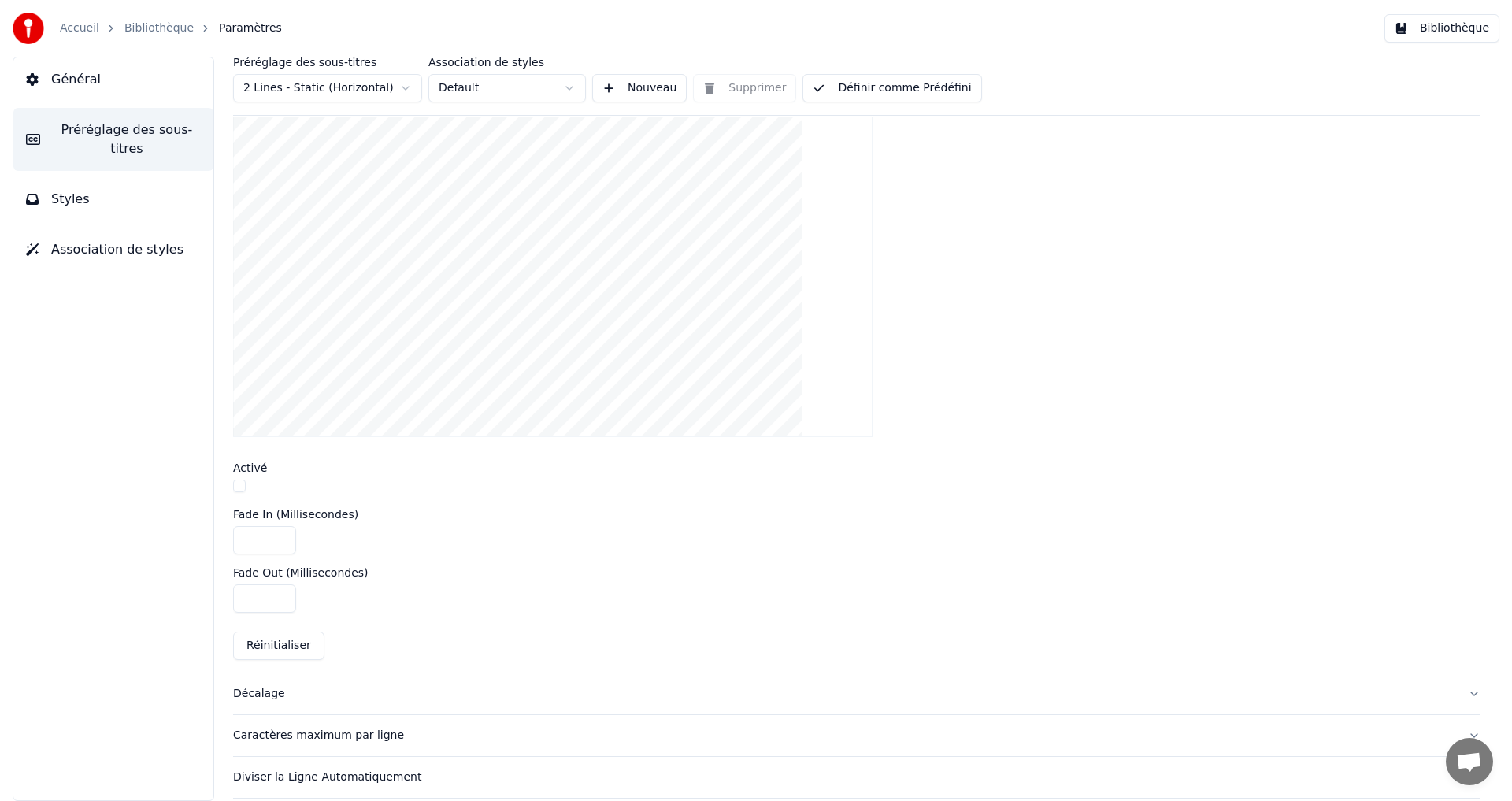
scroll to position [490, 0]
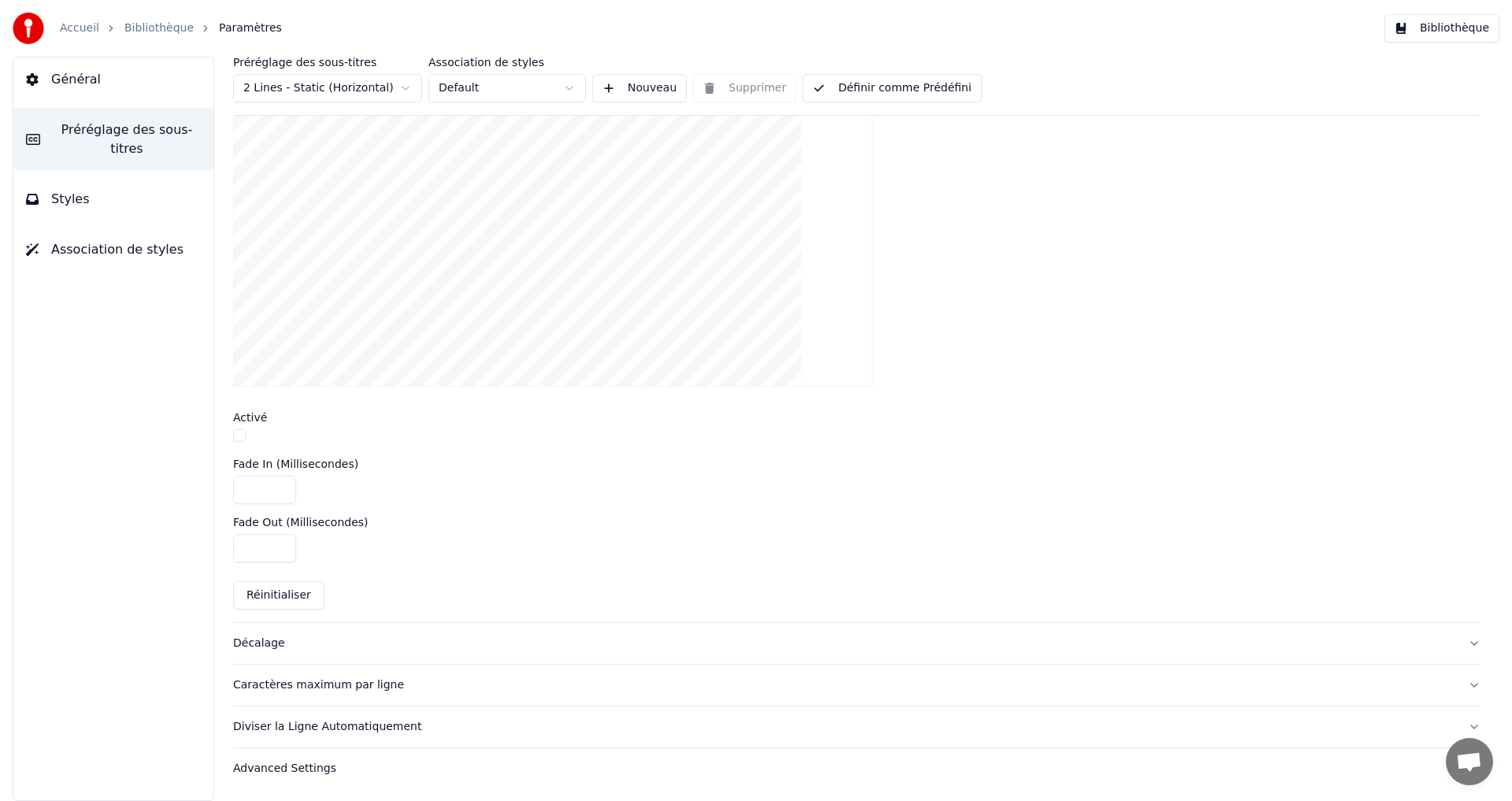
click at [266, 646] on div "Décalage" at bounding box center [844, 642] width 1222 height 15
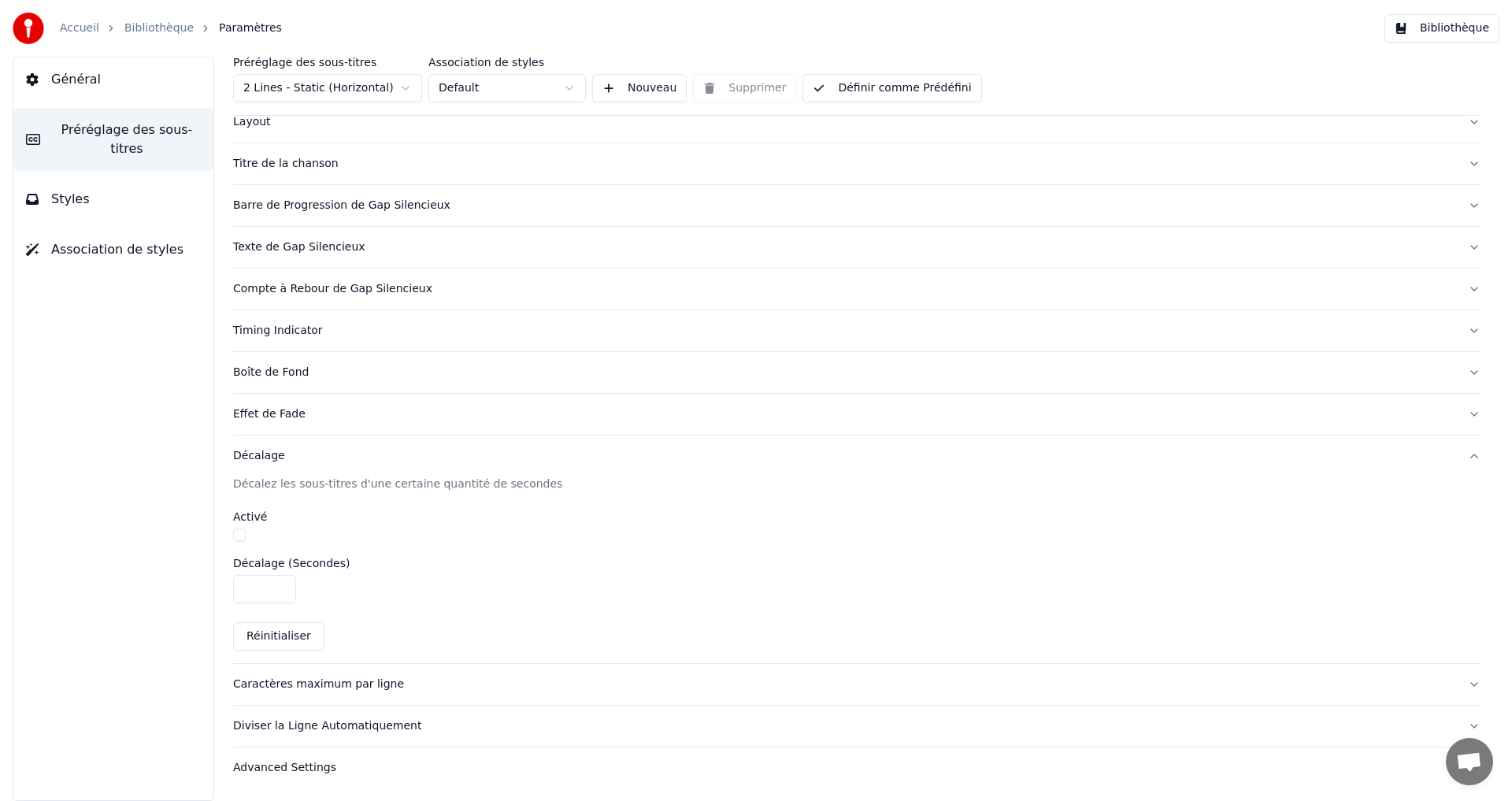
scroll to position [86, 0]
click at [282, 683] on div "Caractères maximum par ligne" at bounding box center [844, 684] width 1222 height 15
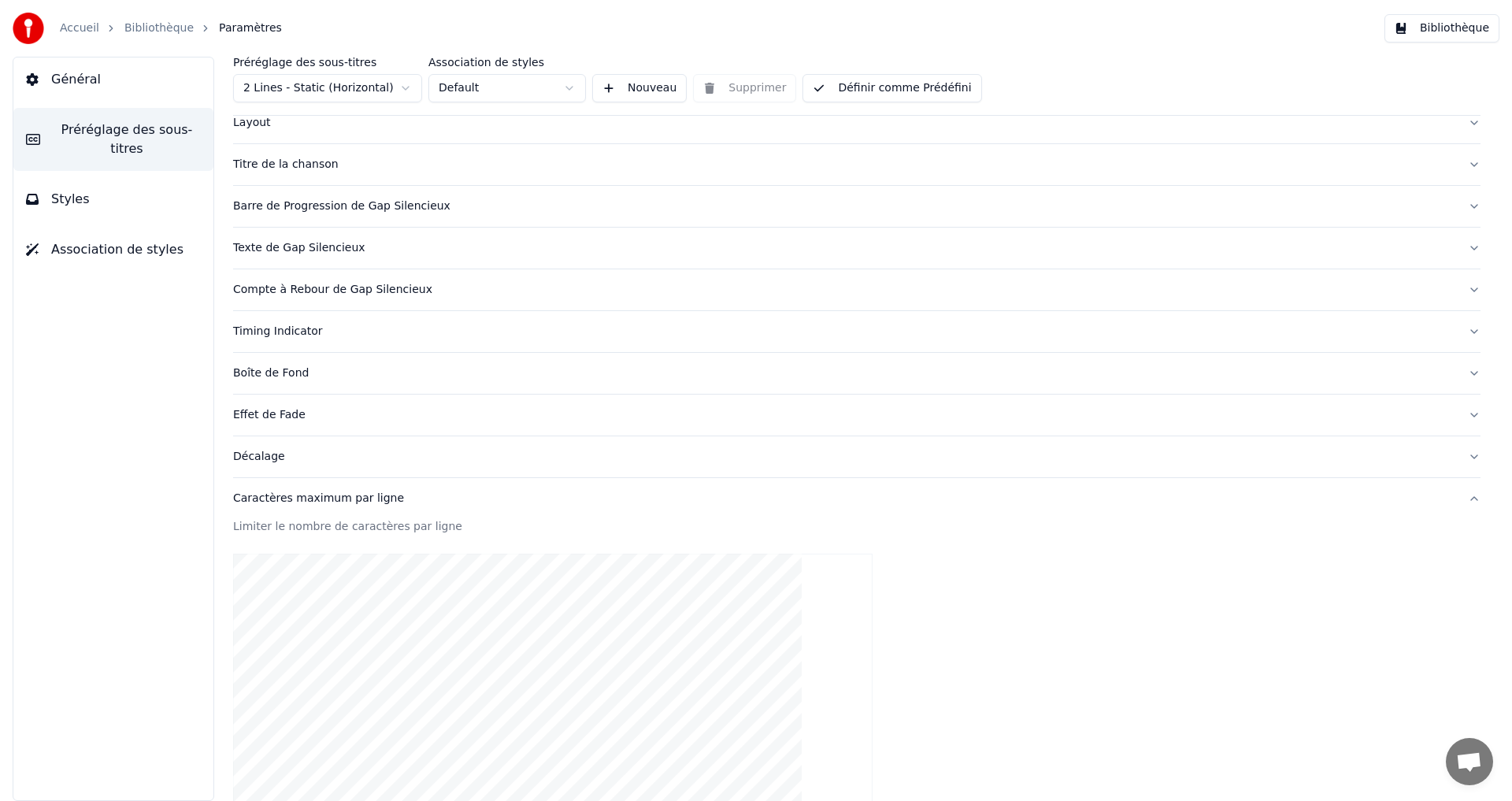
scroll to position [427, 0]
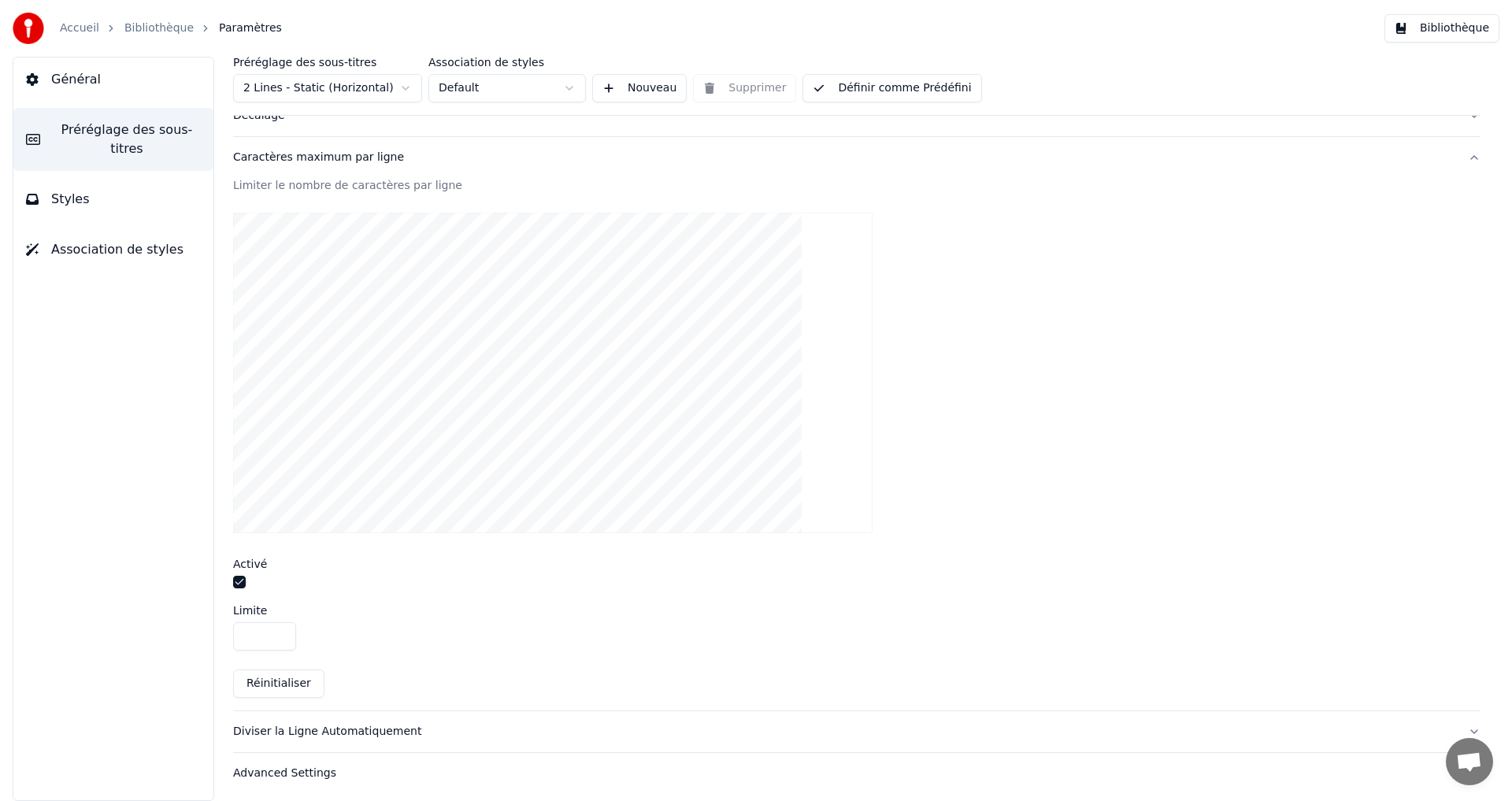
drag, startPoint x: 252, startPoint y: 633, endPoint x: 245, endPoint y: 634, distance: 7.1
click at [245, 634] on input "**" at bounding box center [265, 635] width 63 height 28
type input "**"
click at [370, 729] on div "Diviser la Ligne Automatiquement" at bounding box center [844, 731] width 1222 height 15
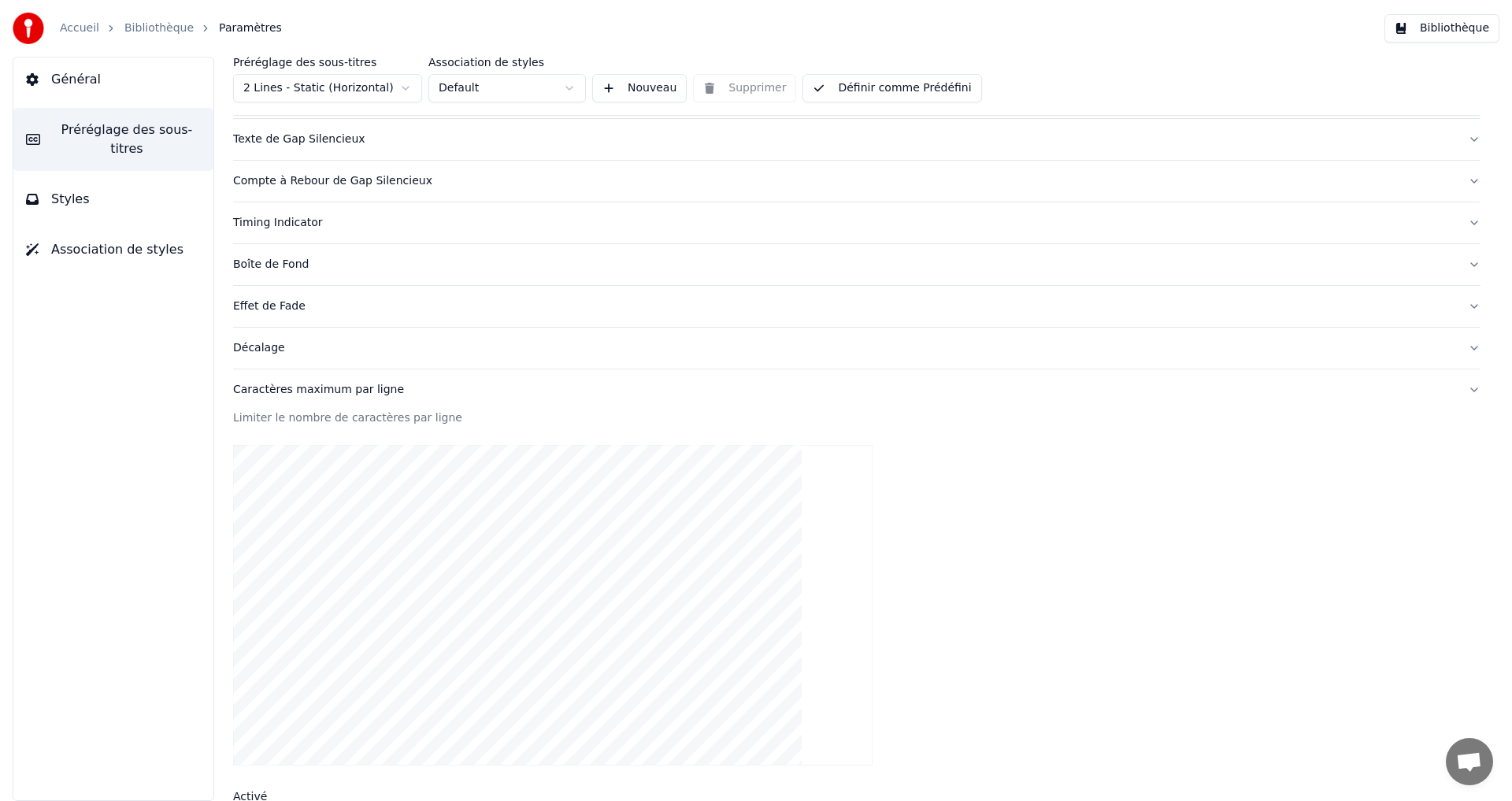
scroll to position [86, 0]
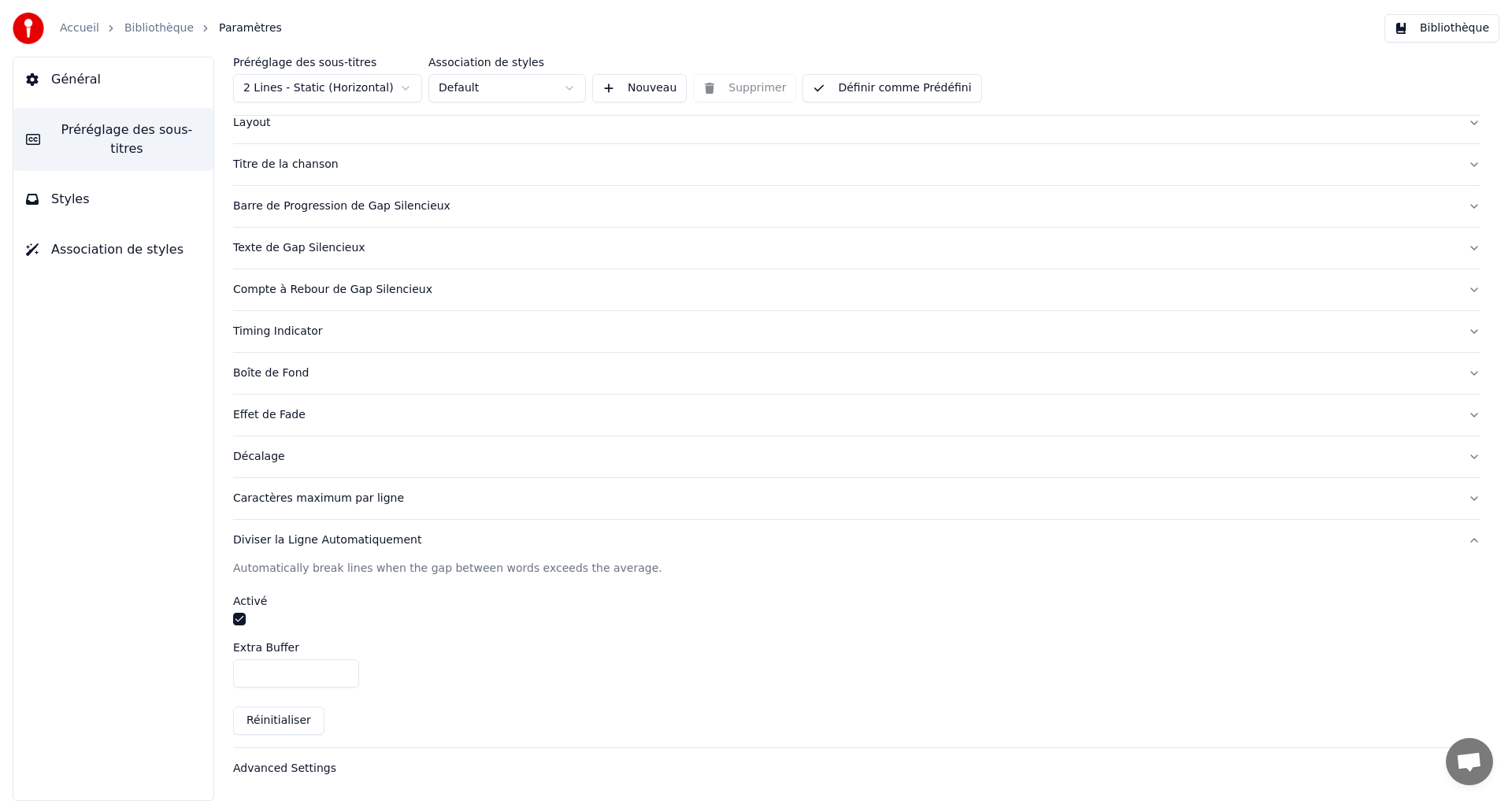
click at [314, 768] on div "Advanced Settings" at bounding box center [844, 768] width 1222 height 15
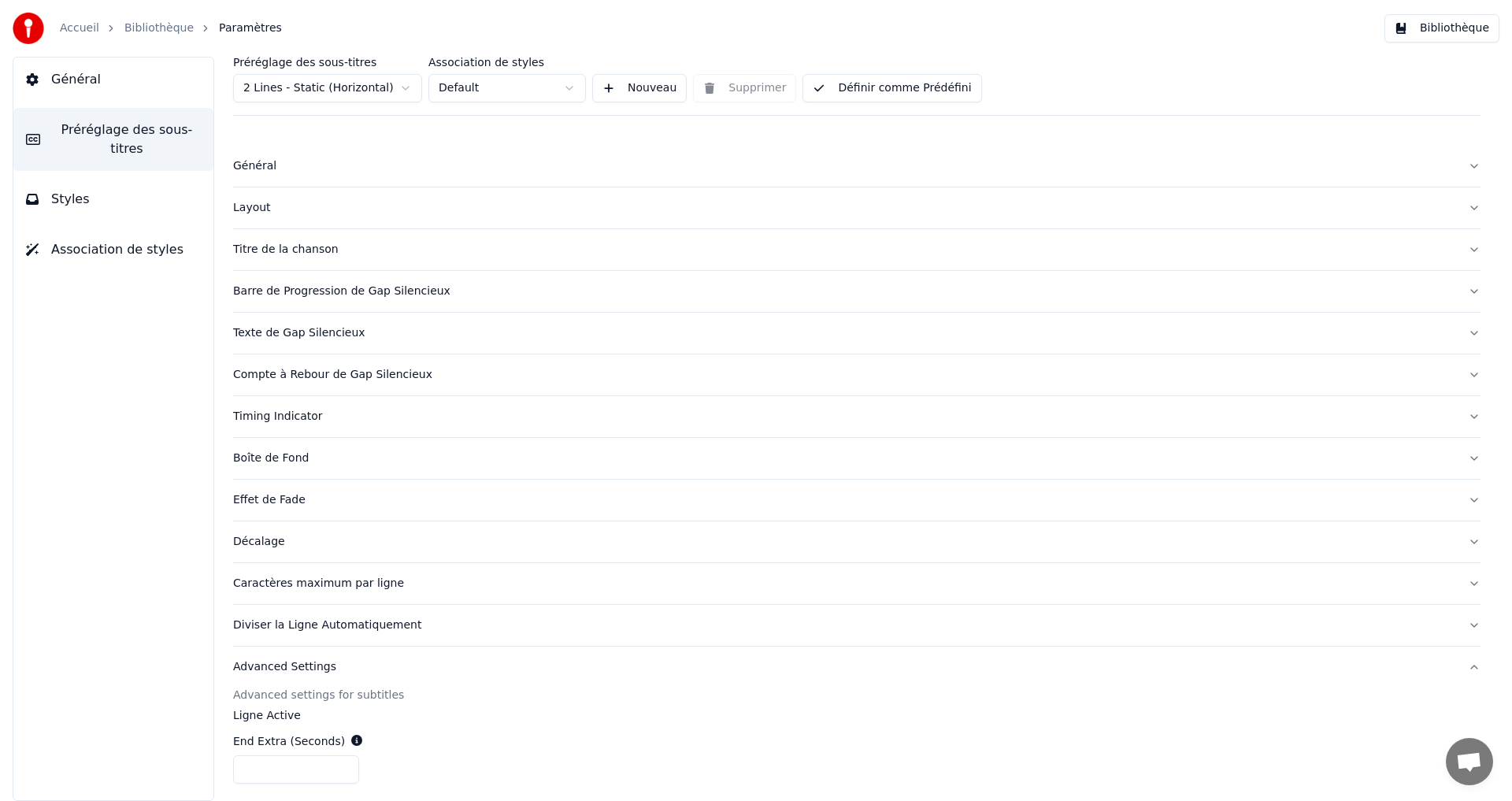
scroll to position [0, 0]
click at [76, 190] on span "Styles" at bounding box center [70, 199] width 39 height 19
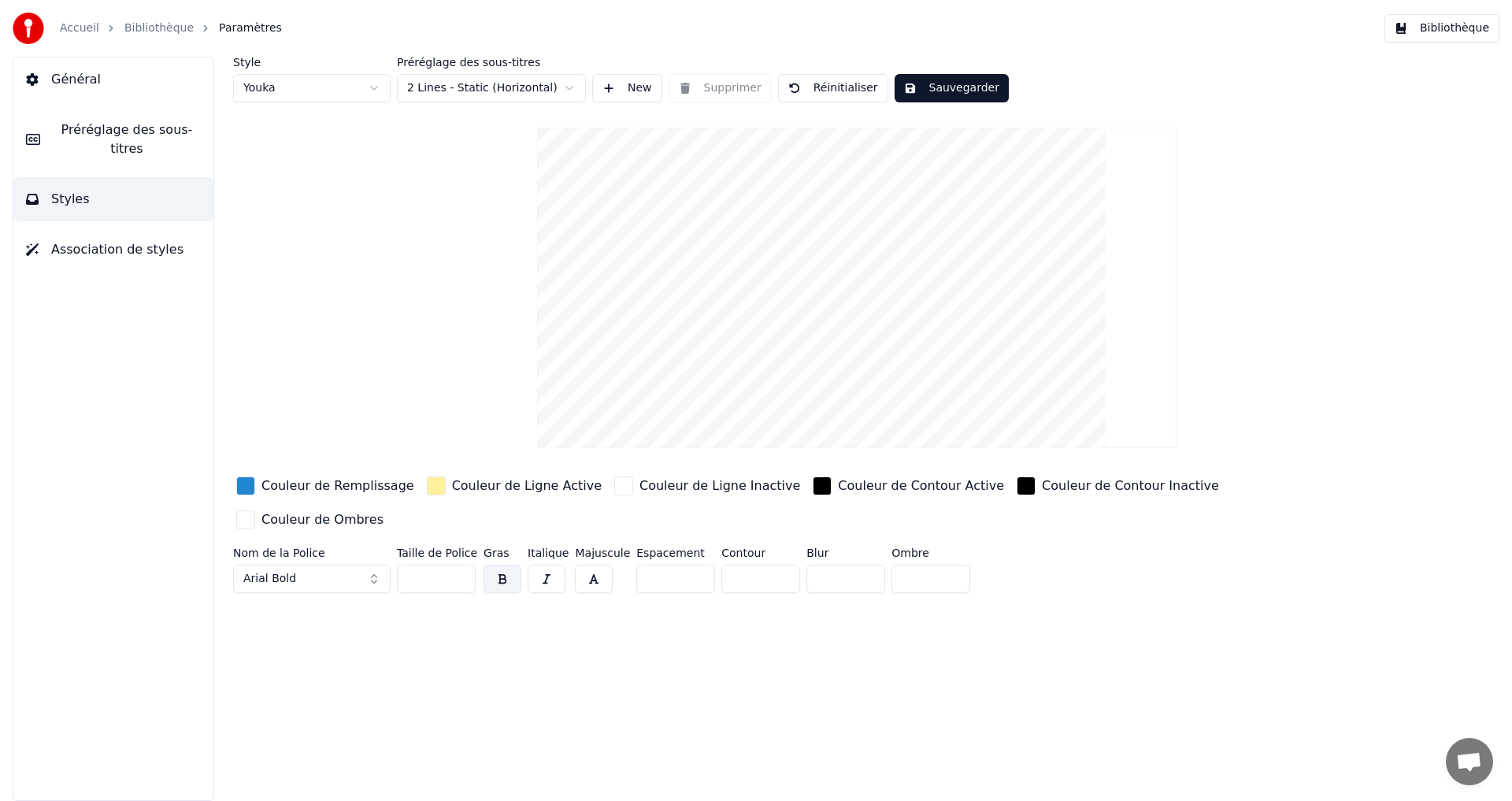
click at [135, 241] on span "Association de styles" at bounding box center [117, 250] width 132 height 19
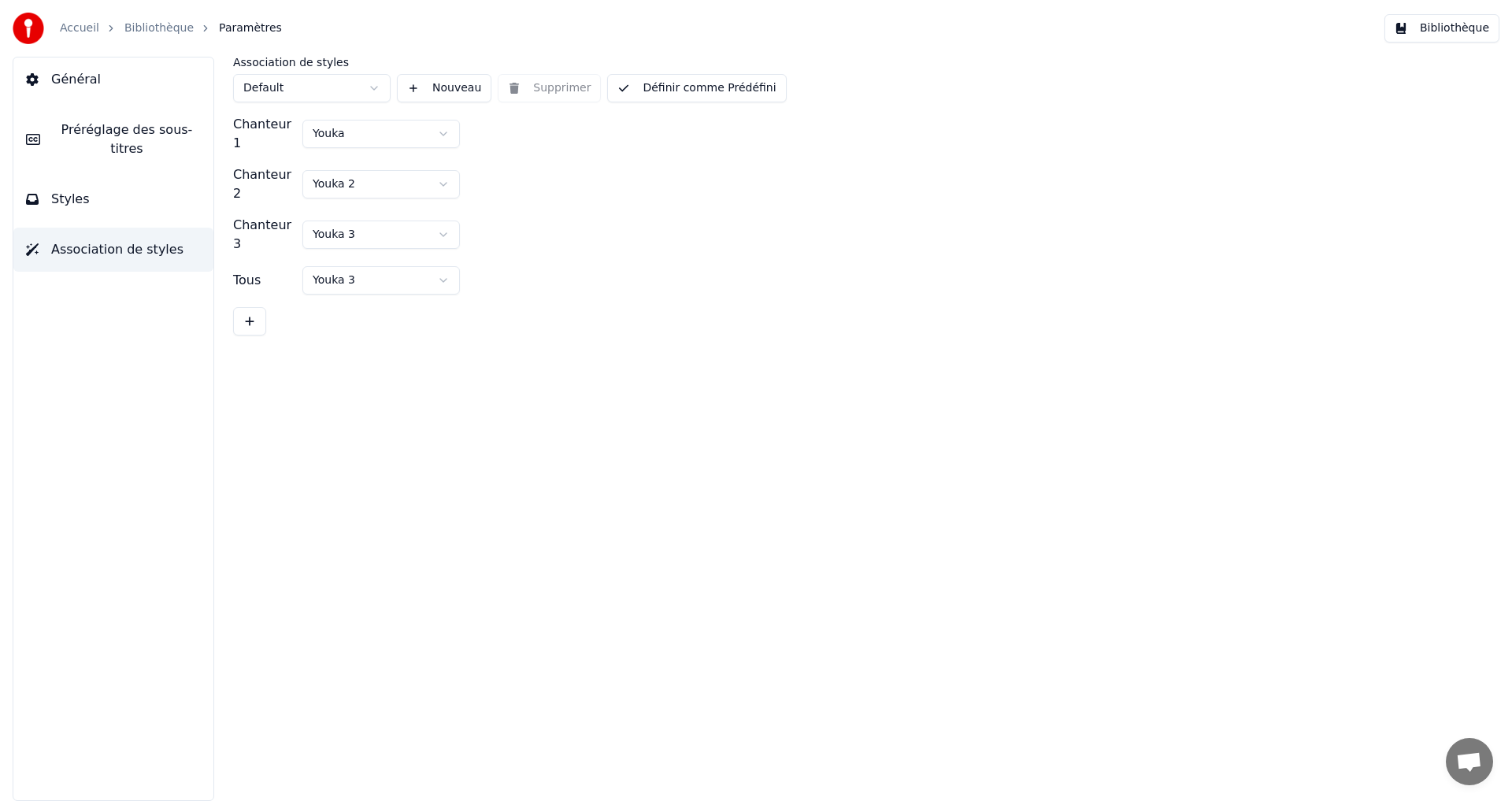
click at [166, 35] on link "Bibliothèque" at bounding box center [159, 28] width 69 height 15
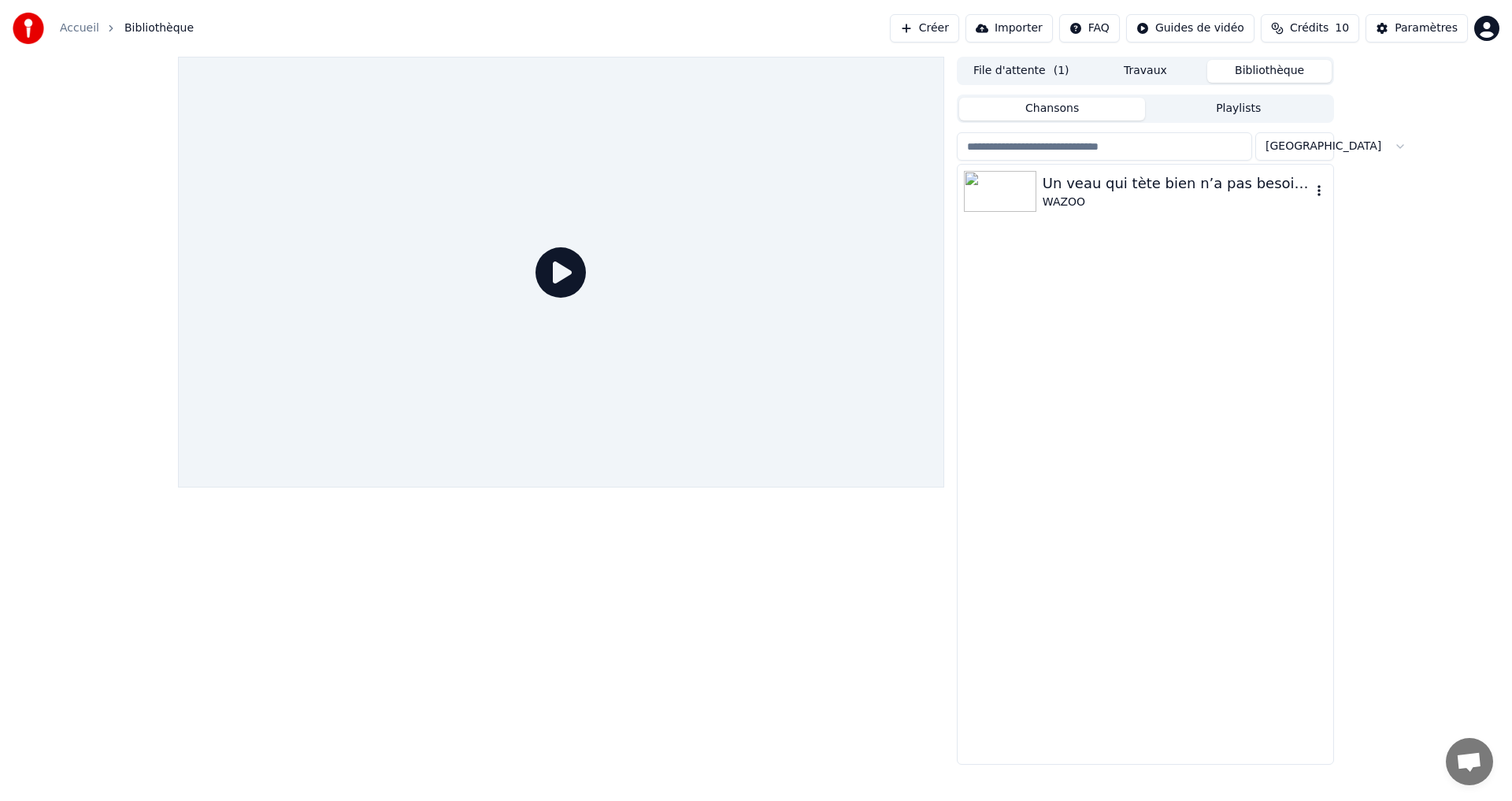
click at [1060, 184] on div "Un veau qui tète bien n’a pas besoin de foin" at bounding box center [1177, 183] width 269 height 22
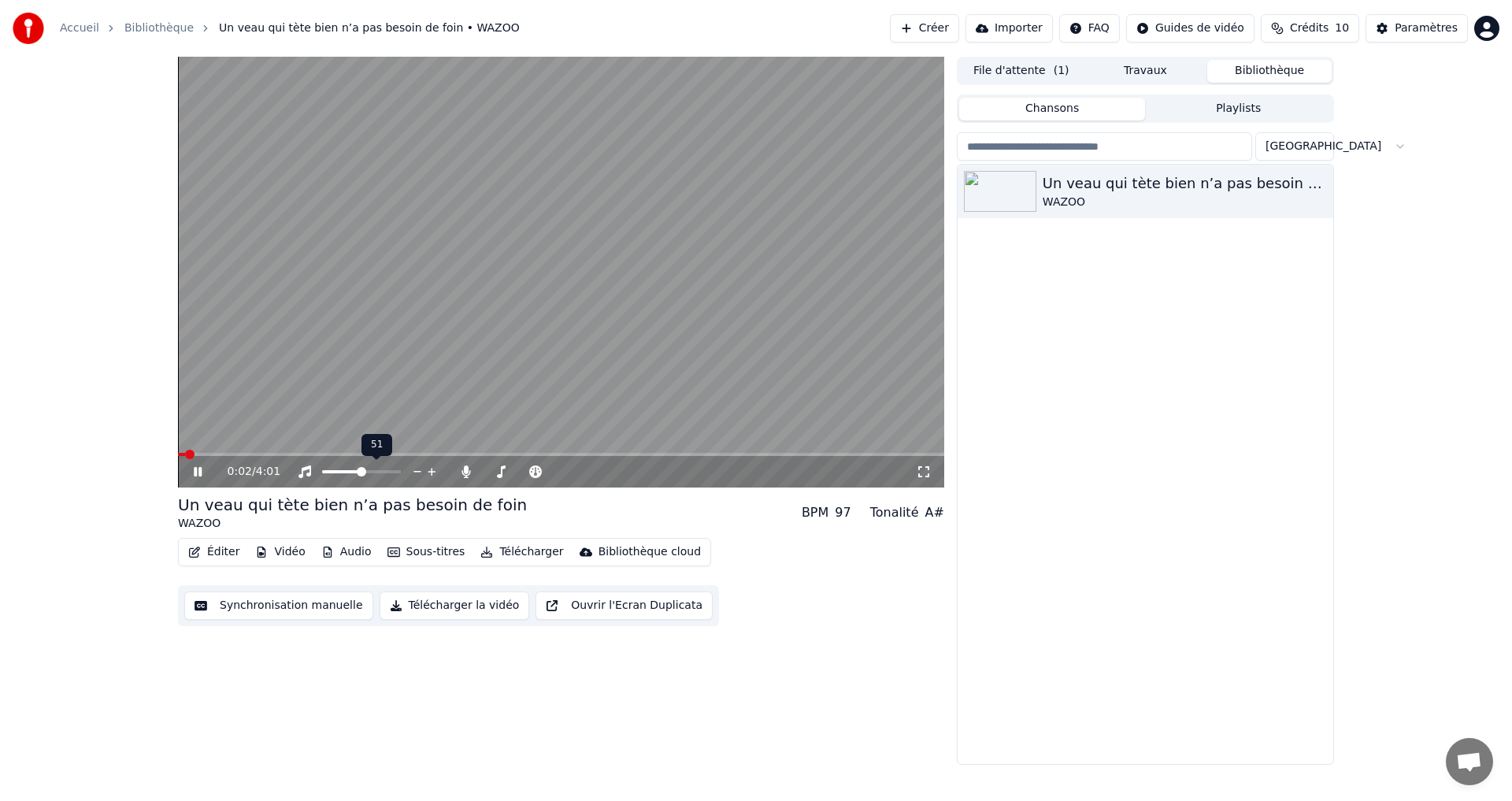
click at [362, 470] on span at bounding box center [361, 471] width 9 height 9
click at [926, 471] on icon at bounding box center [923, 471] width 15 height 13
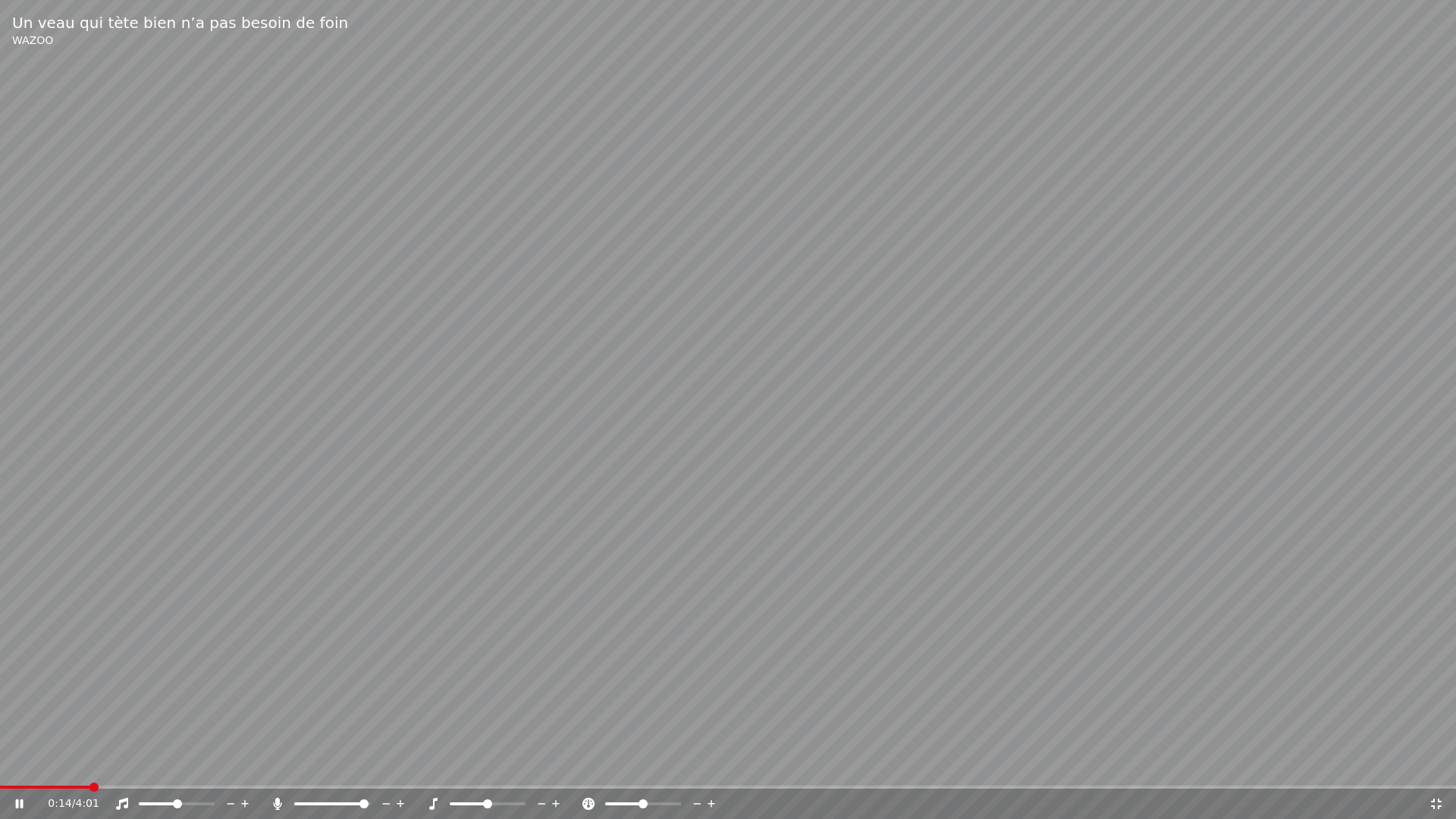
click at [328, 770] on span at bounding box center [331, 803] width 74 height 3
click at [345, 770] on span at bounding box center [344, 803] width 9 height 9
click at [321, 770] on span at bounding box center [322, 803] width 9 height 9
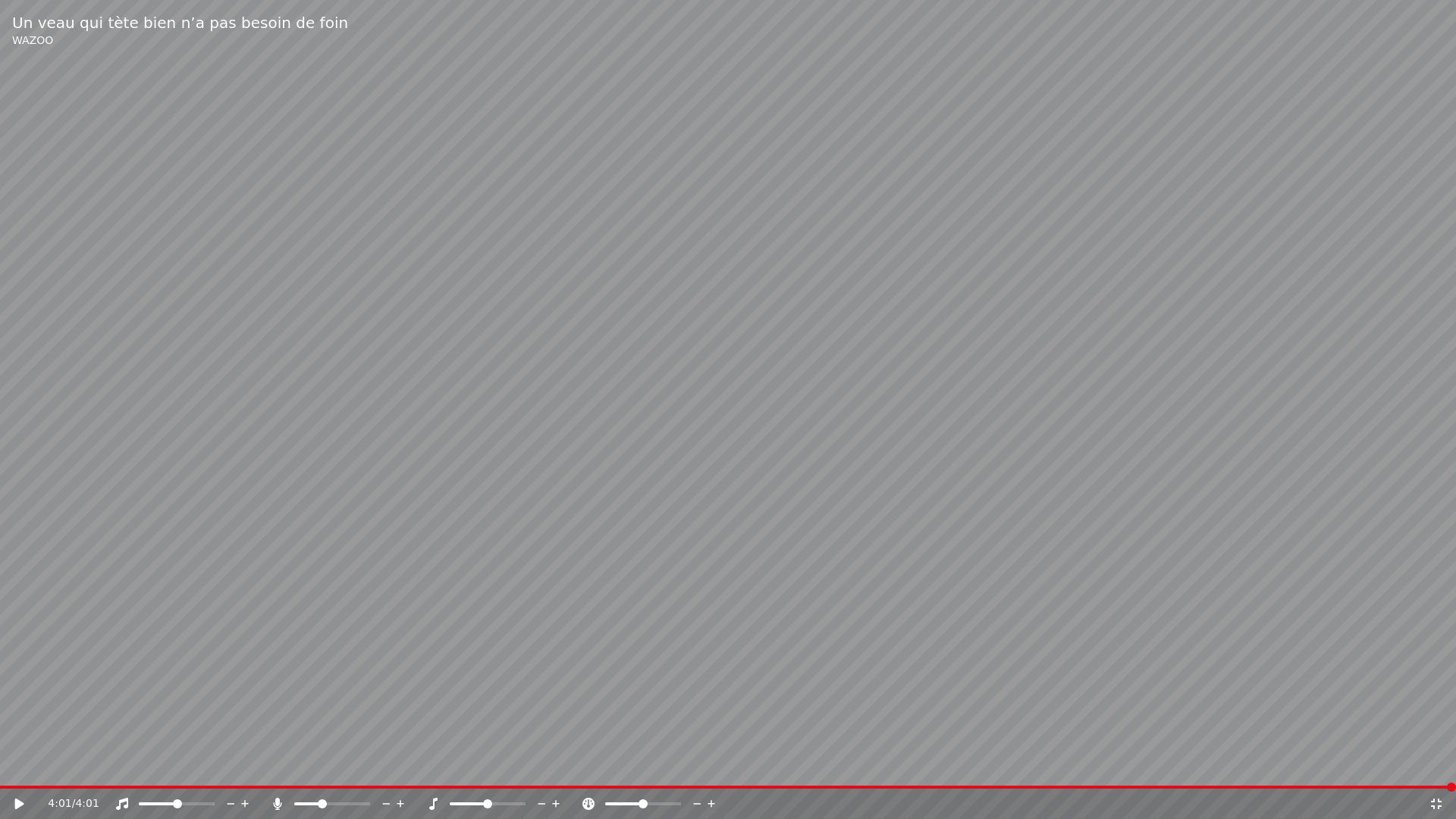
click at [1215, 198] on video at bounding box center [728, 410] width 1456 height 819
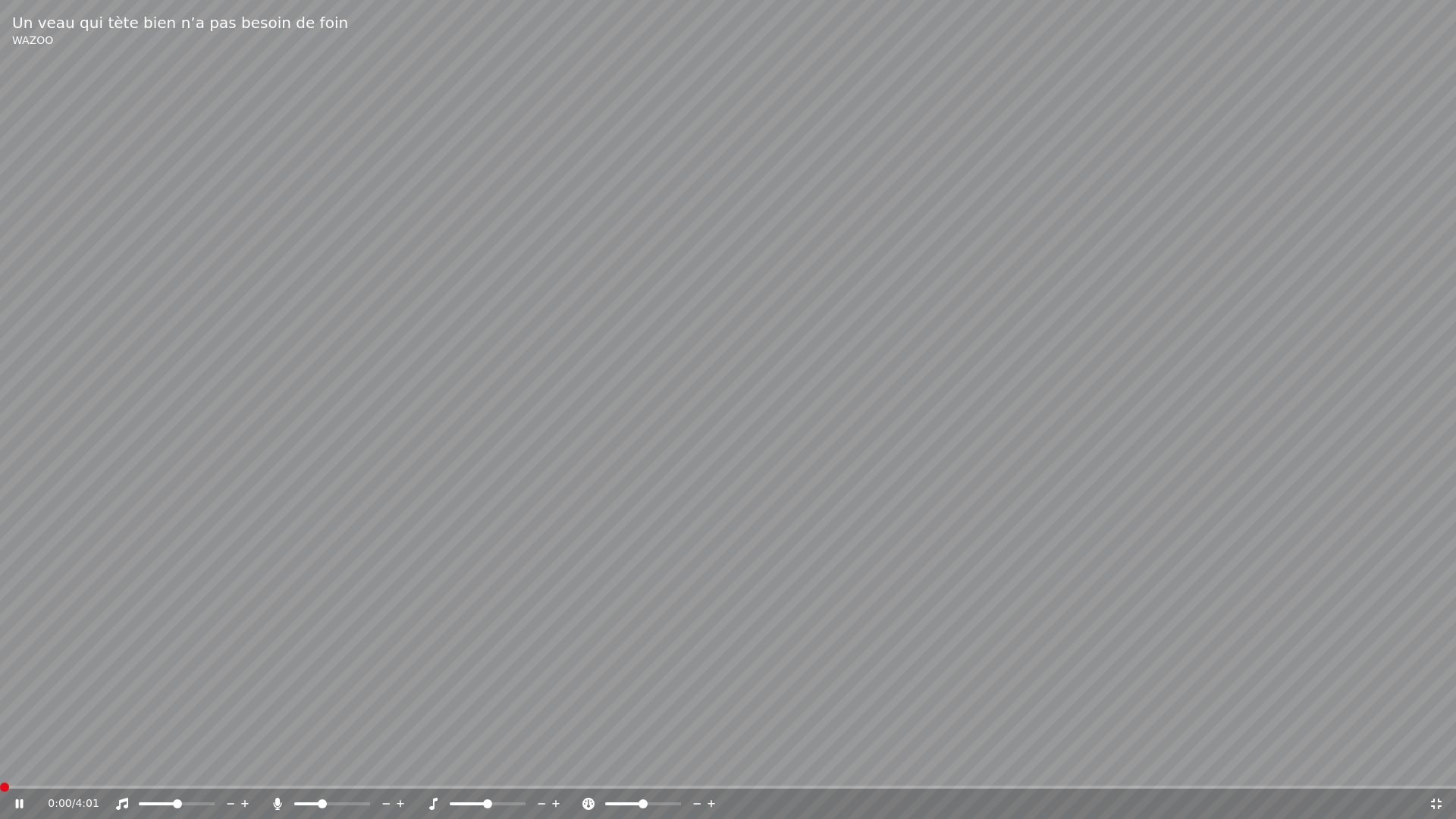
click at [0, 770] on span at bounding box center [4, 787] width 9 height 9
click at [1439, 770] on div "0:17 / 4:01" at bounding box center [728, 803] width 1444 height 15
click at [1431, 770] on icon at bounding box center [1435, 803] width 15 height 12
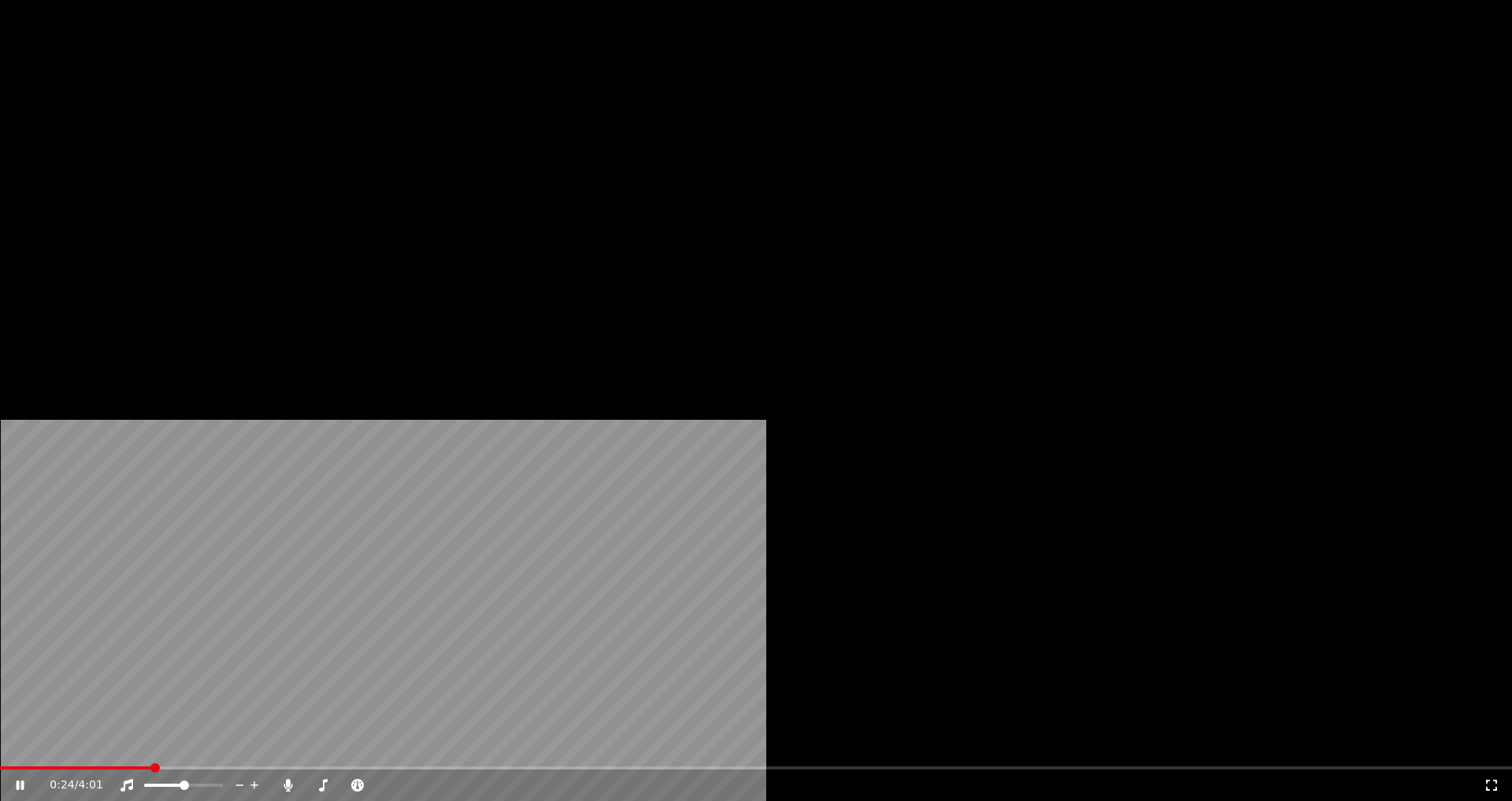
click at [228, 132] on button "Éditer" at bounding box center [214, 121] width 64 height 22
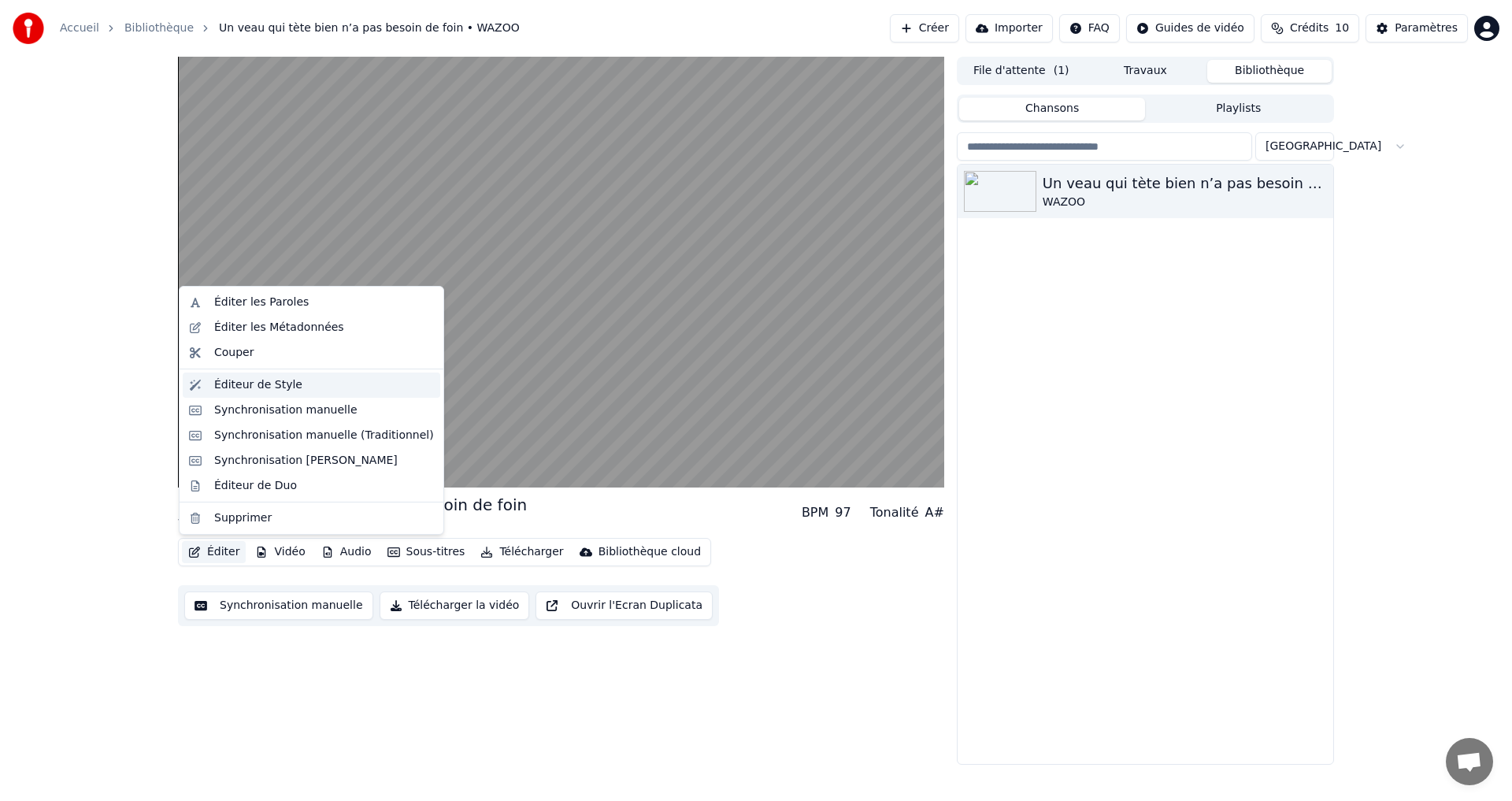
click at [232, 387] on div "Éditeur de Style" at bounding box center [259, 385] width 88 height 15
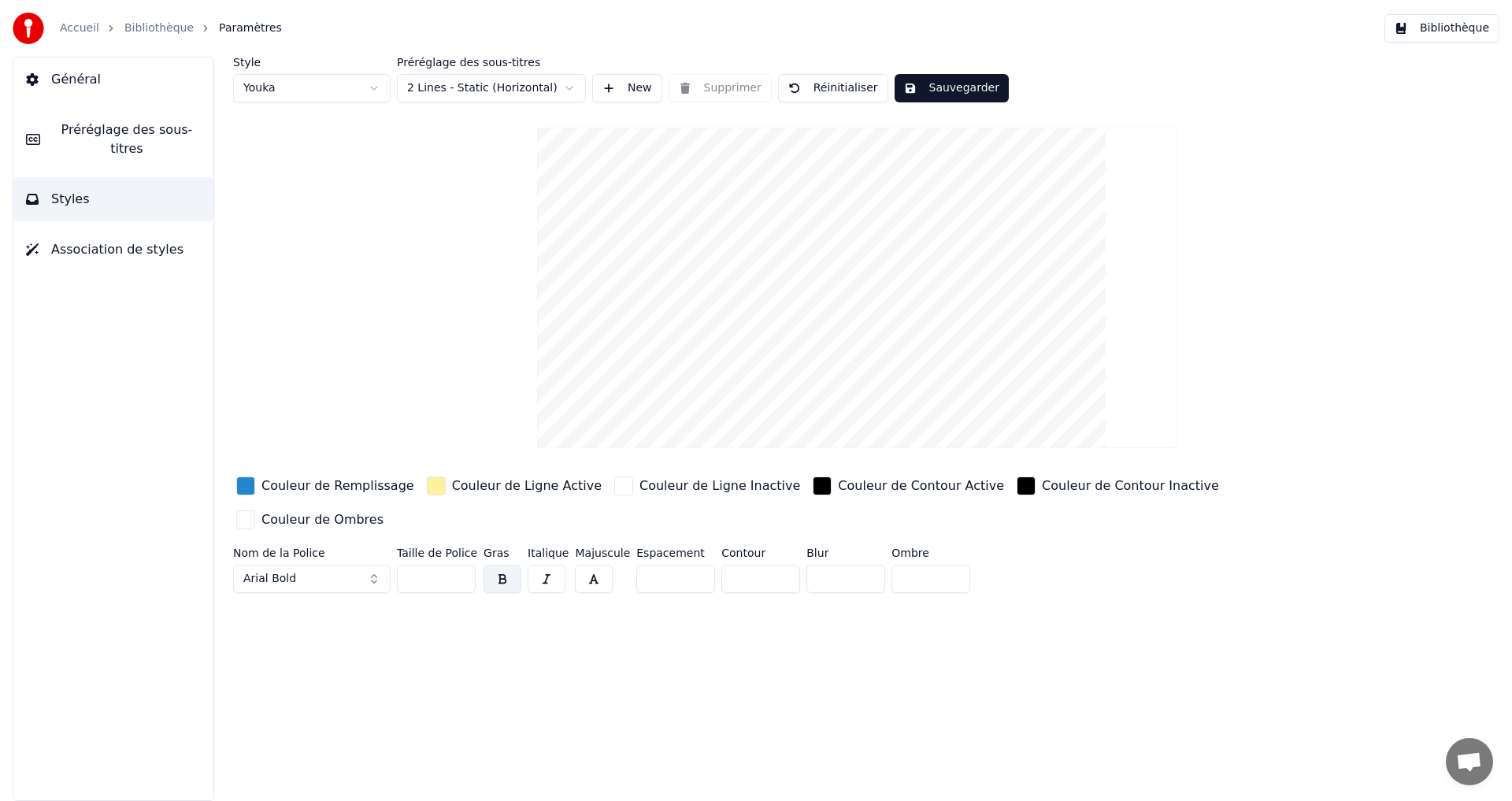
click at [132, 137] on span "Préréglage des sous-titres" at bounding box center [127, 140] width 148 height 38
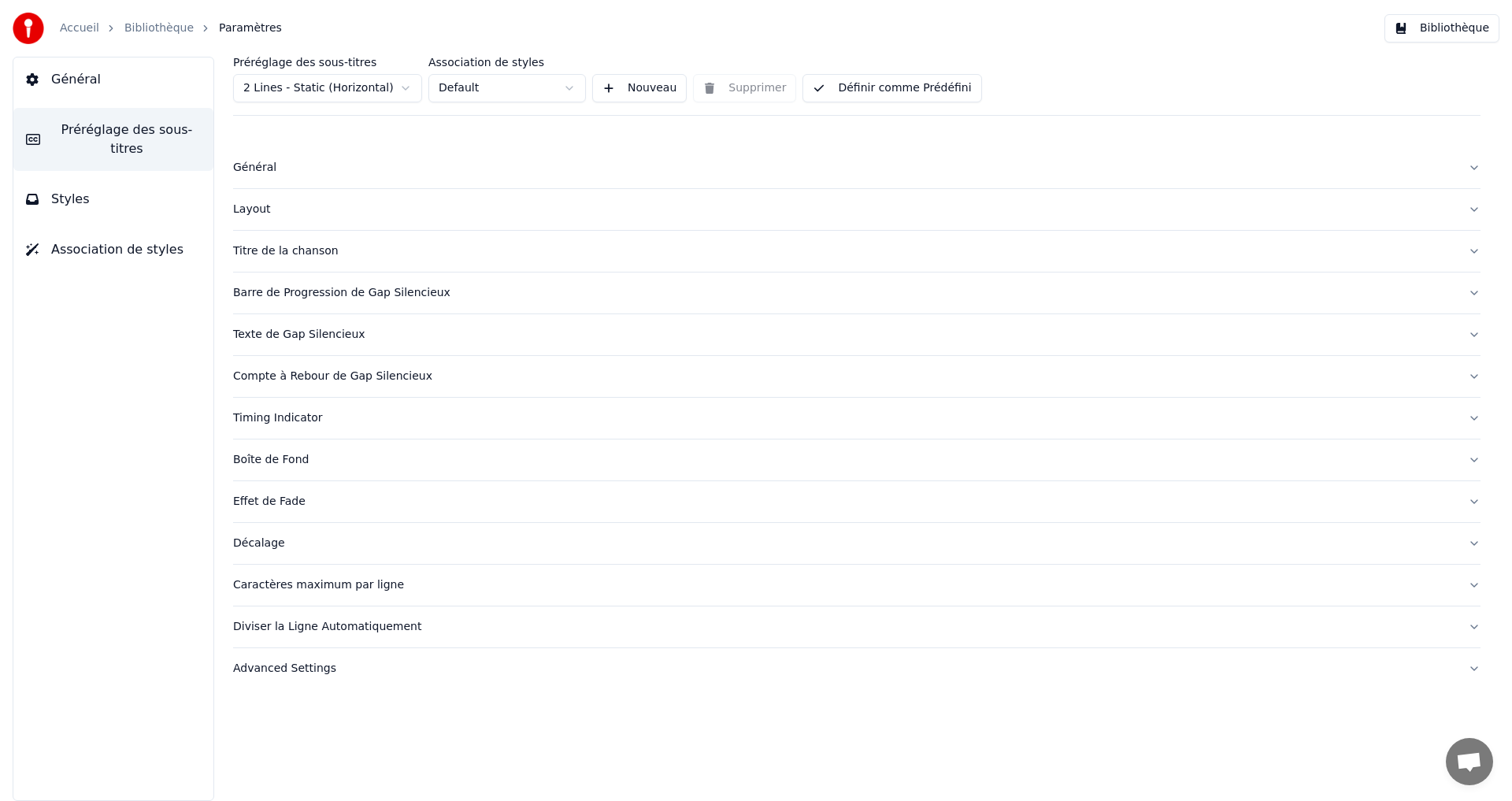
click at [260, 246] on div "Titre de la chanson" at bounding box center [844, 250] width 1222 height 15
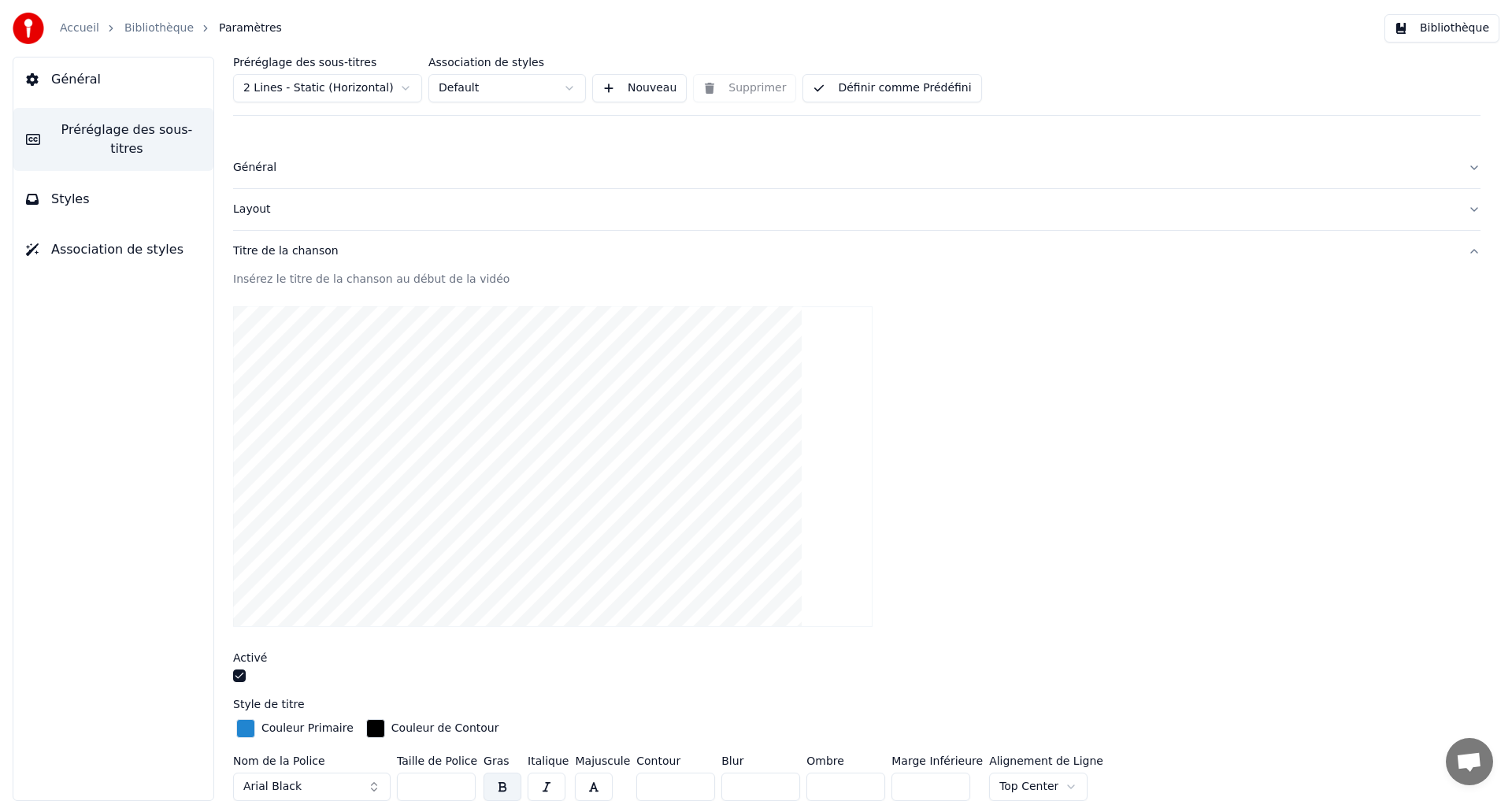
click at [251, 171] on div "Général" at bounding box center [844, 167] width 1222 height 15
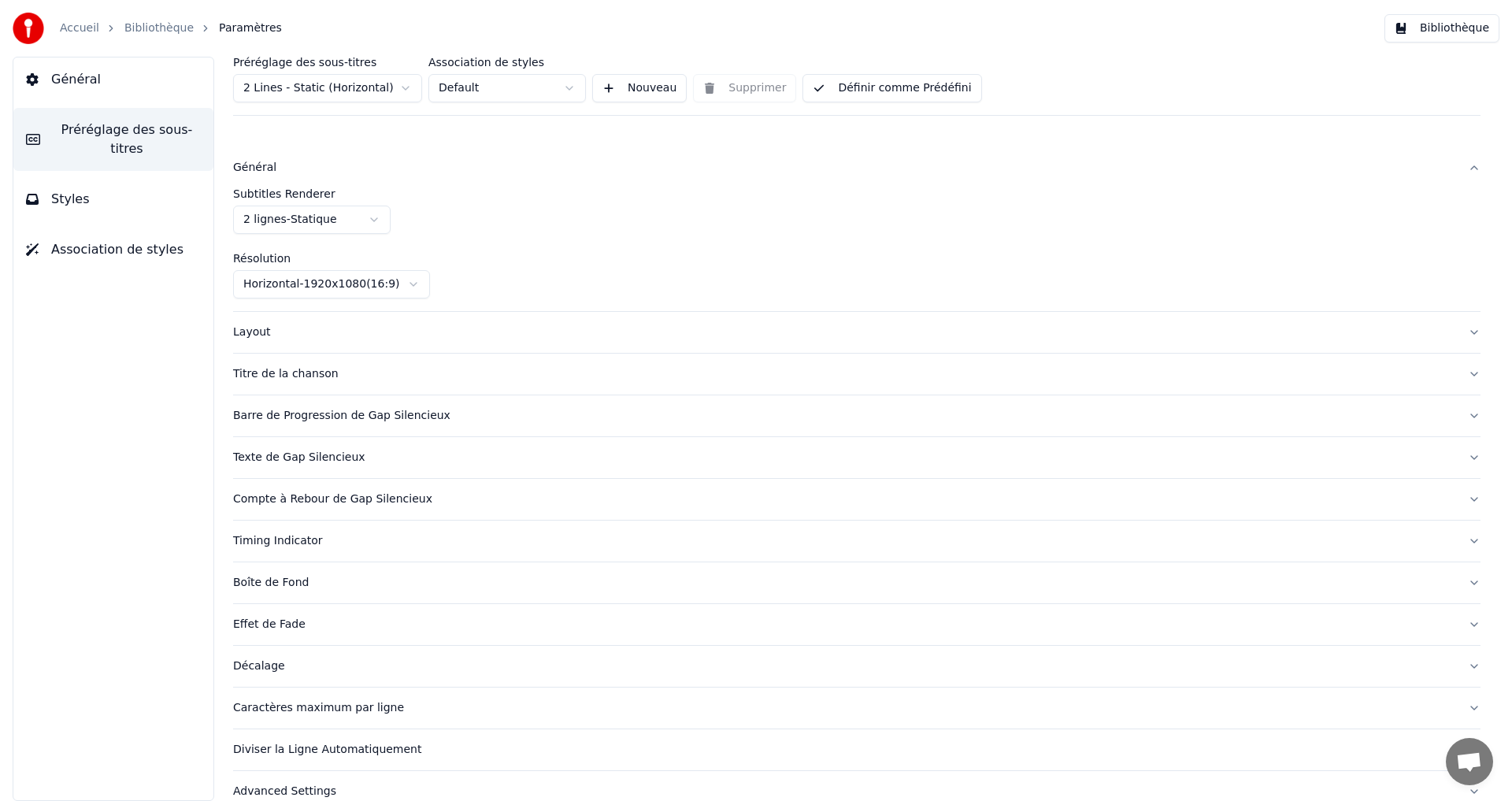
click at [369, 222] on html "Accueil Bibliothèque Paramètres Bibliothèque Général Préréglage des sous-titres…" at bounding box center [756, 400] width 1512 height 801
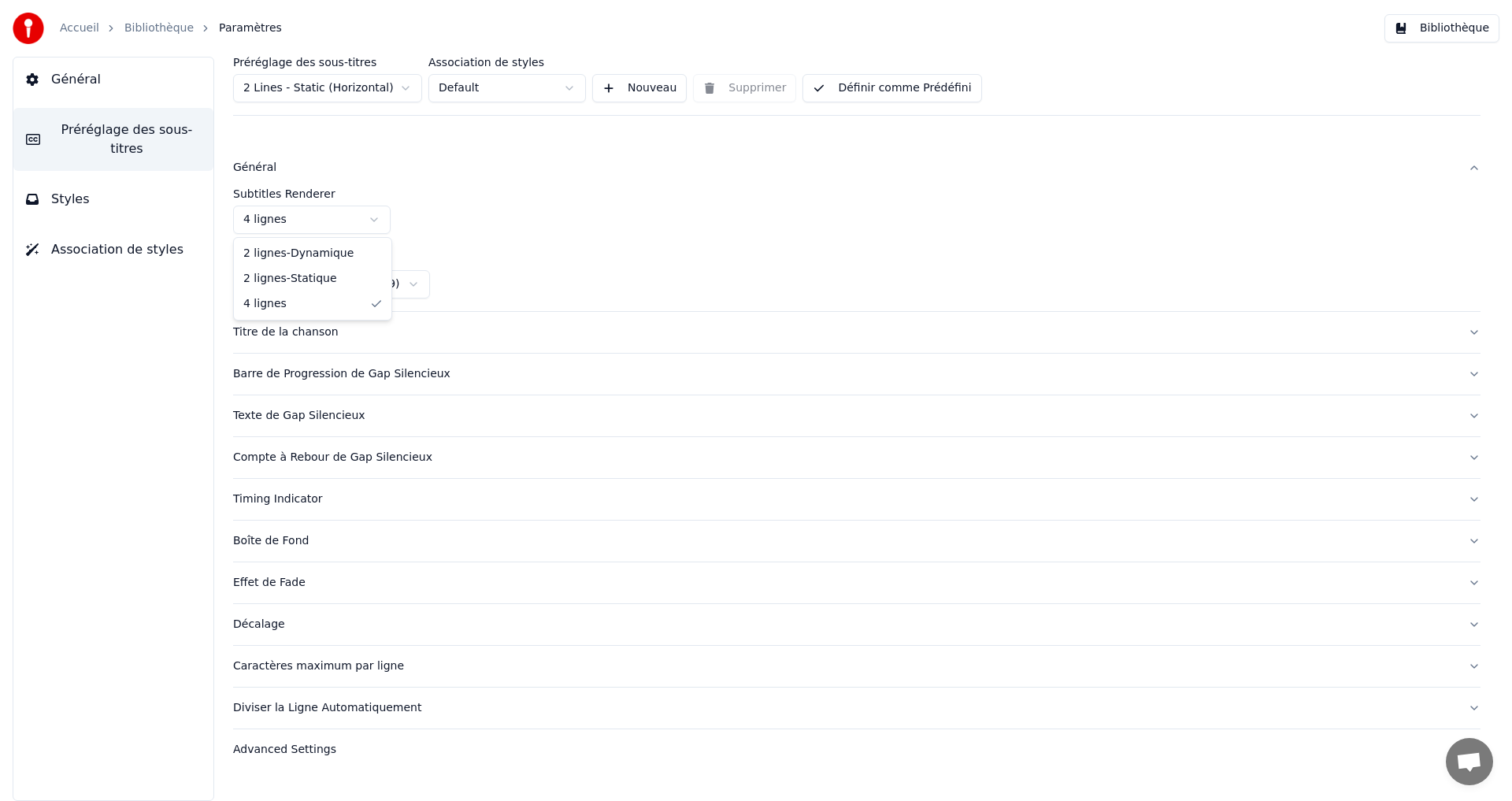
click at [382, 225] on html "Accueil Bibliothèque Paramètres Bibliothèque Général Préréglage des sous-titres…" at bounding box center [756, 400] width 1512 height 801
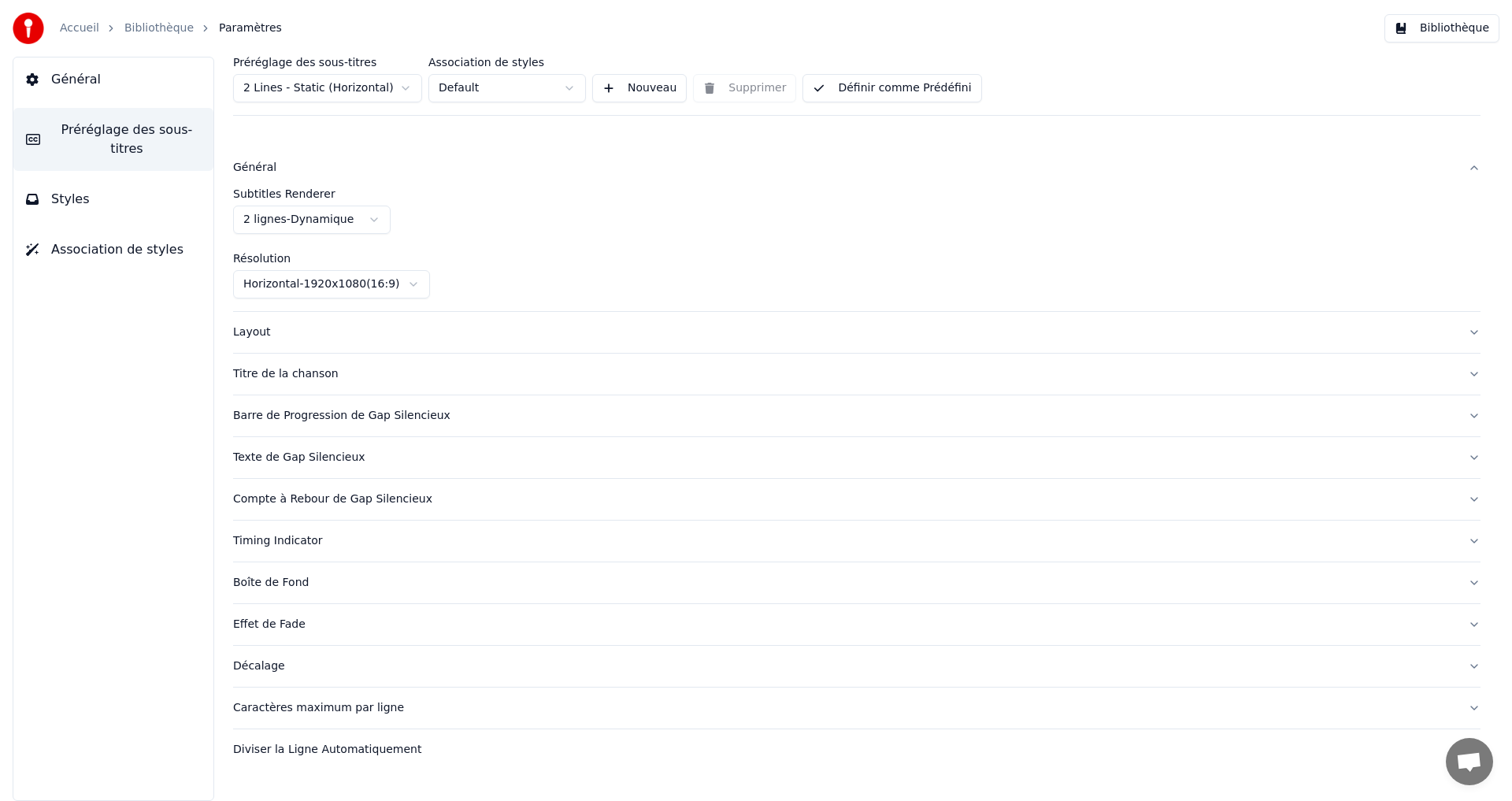
click at [468, 241] on div "Subtitles Renderer 2 lignes - Dynamique Résolution Horizontal - 1920 x 1080 ( 1…" at bounding box center [857, 243] width 1247 height 110
click at [369, 219] on html "Accueil Bibliothèque Paramètres Bibliothèque Général Préréglage des sous-titres…" at bounding box center [756, 400] width 1512 height 801
click at [359, 227] on html "Accueil Bibliothèque Paramètres Bibliothèque Général Préréglage des sous-titres…" at bounding box center [756, 400] width 1512 height 801
drag, startPoint x: 299, startPoint y: 278, endPoint x: 308, endPoint y: 263, distance: 17.5
click at [470, 235] on div "Subtitles Renderer 2 lignes - Dynamique Résolution Horizontal - 1920 x 1080 ( 1…" at bounding box center [857, 243] width 1247 height 110
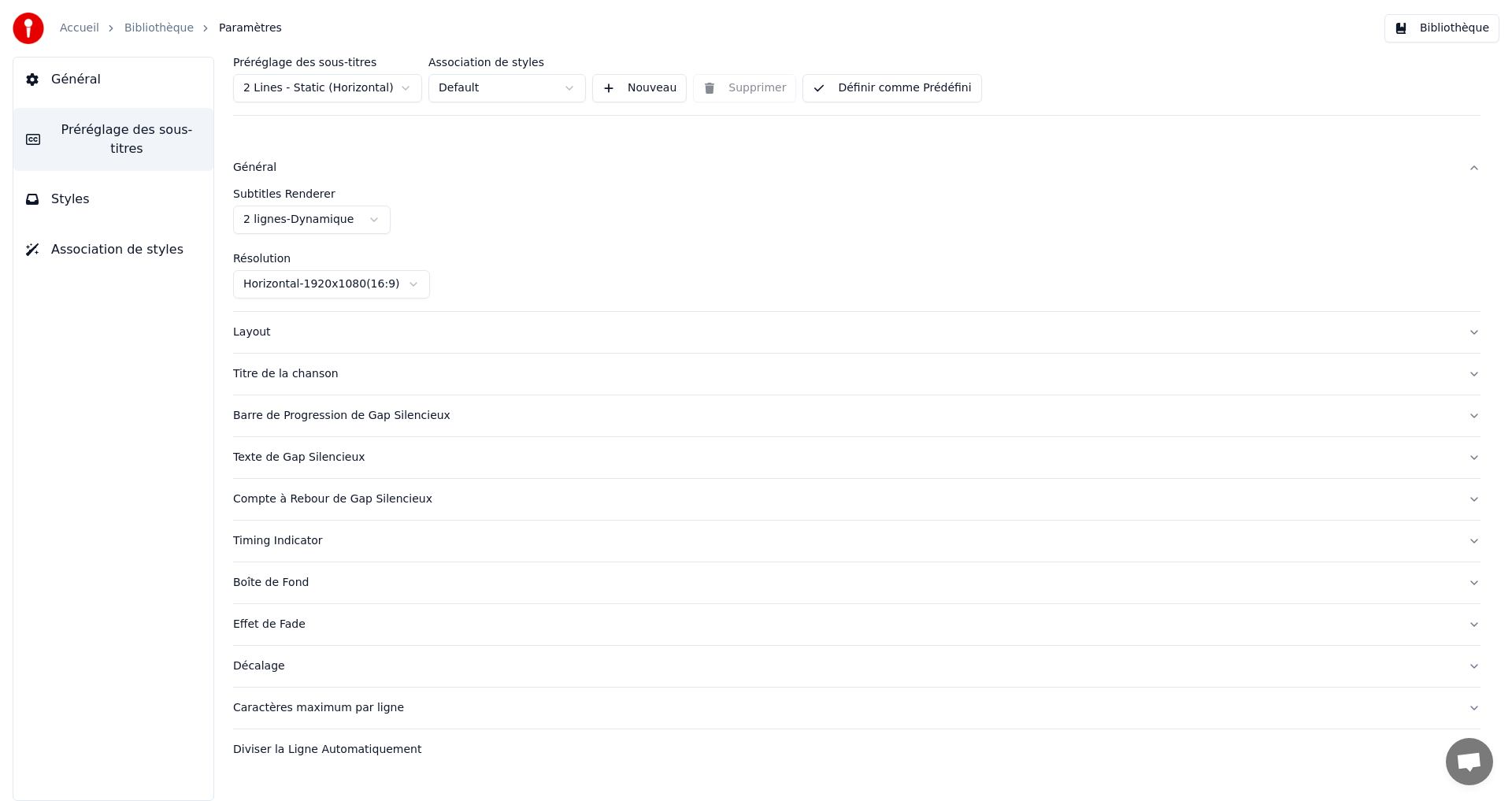
click at [247, 328] on div "Layout" at bounding box center [844, 332] width 1222 height 15
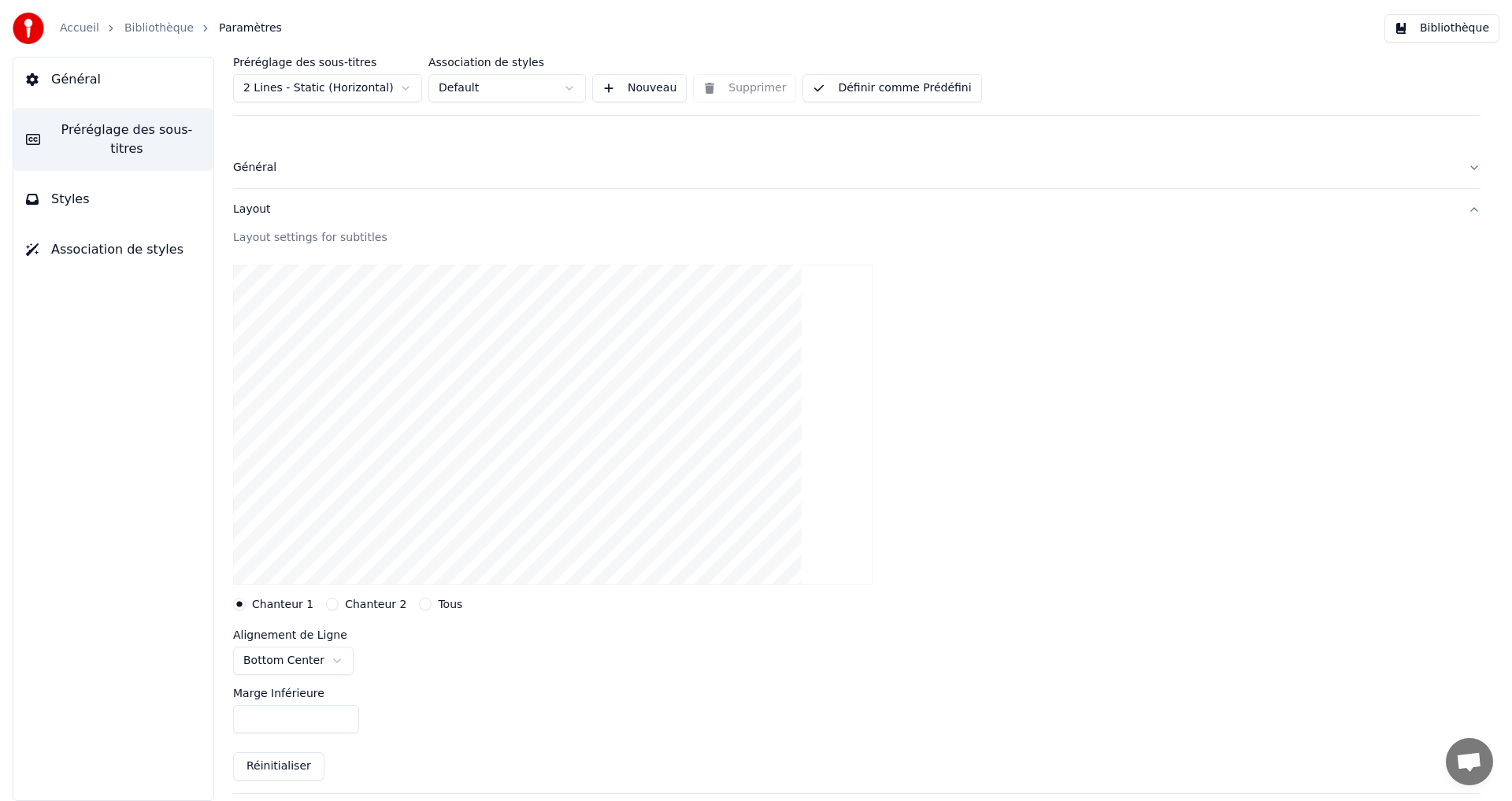
click at [326, 599] on button "Chanteur 2" at bounding box center [332, 604] width 13 height 13
click at [241, 601] on button "Chanteur 1" at bounding box center [240, 604] width 13 height 13
click at [327, 660] on html "Accueil Bibliothèque Paramètres Bibliothèque Général Préréglage des sous-titres…" at bounding box center [756, 400] width 1512 height 801
click at [312, 661] on html "Accueil Bibliothèque Paramètres Bibliothèque Général Préréglage des sous-titres…" at bounding box center [756, 400] width 1512 height 801
click at [344, 722] on input "***" at bounding box center [296, 718] width 126 height 28
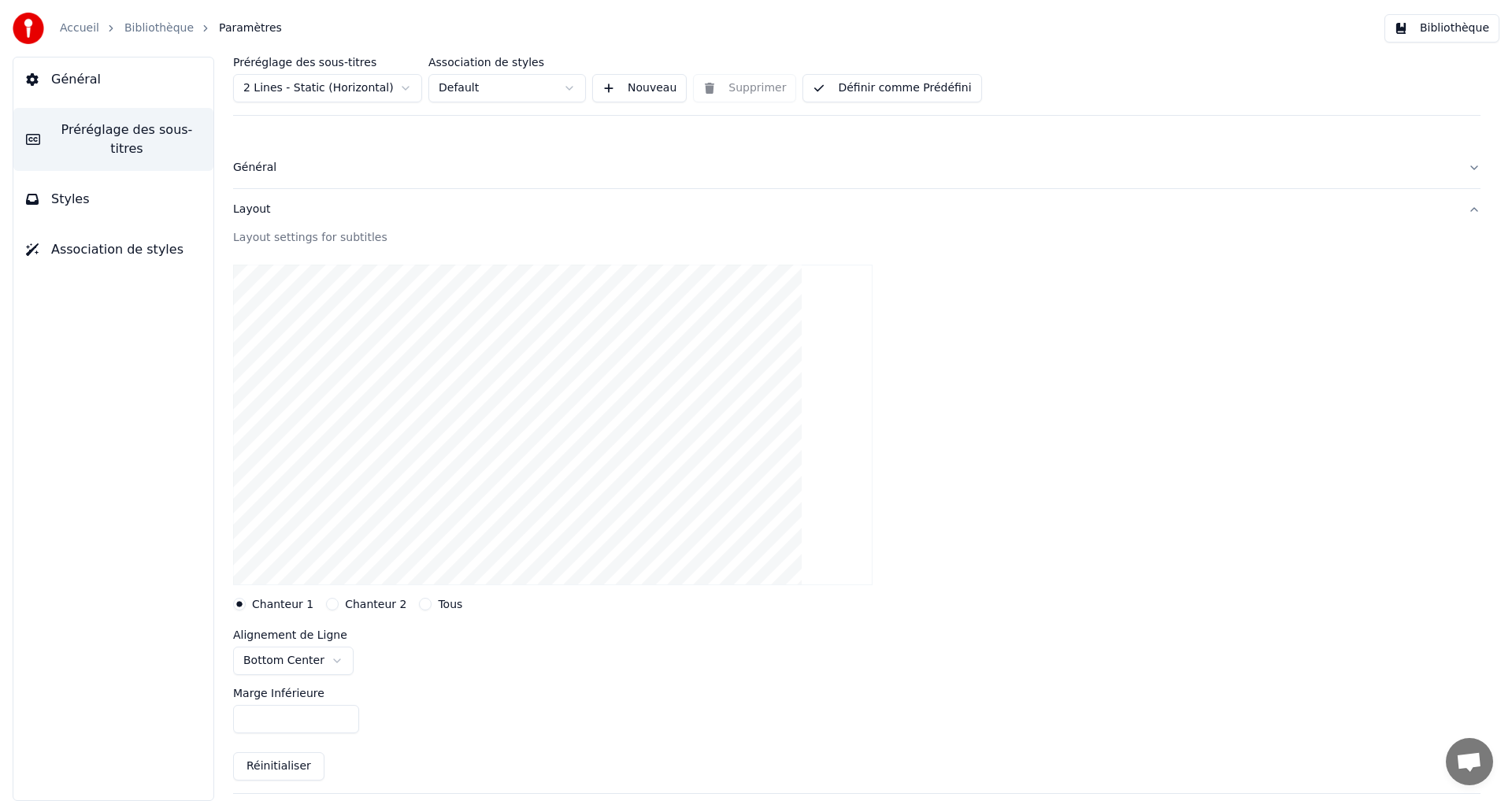
click at [344, 722] on input "***" at bounding box center [296, 718] width 126 height 28
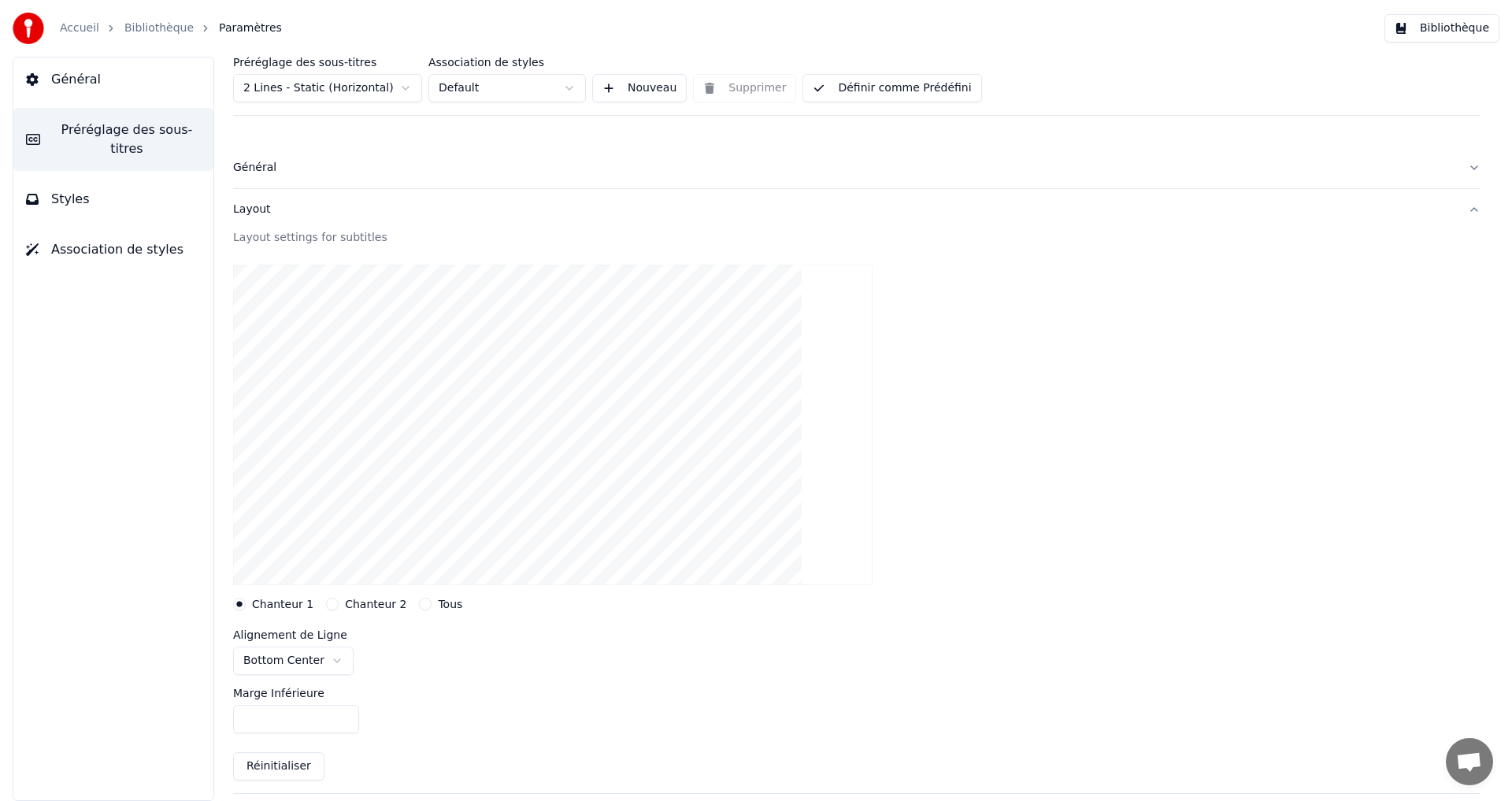
drag, startPoint x: 296, startPoint y: 723, endPoint x: 251, endPoint y: 715, distance: 45.7
click at [251, 715] on input "***" at bounding box center [296, 718] width 126 height 28
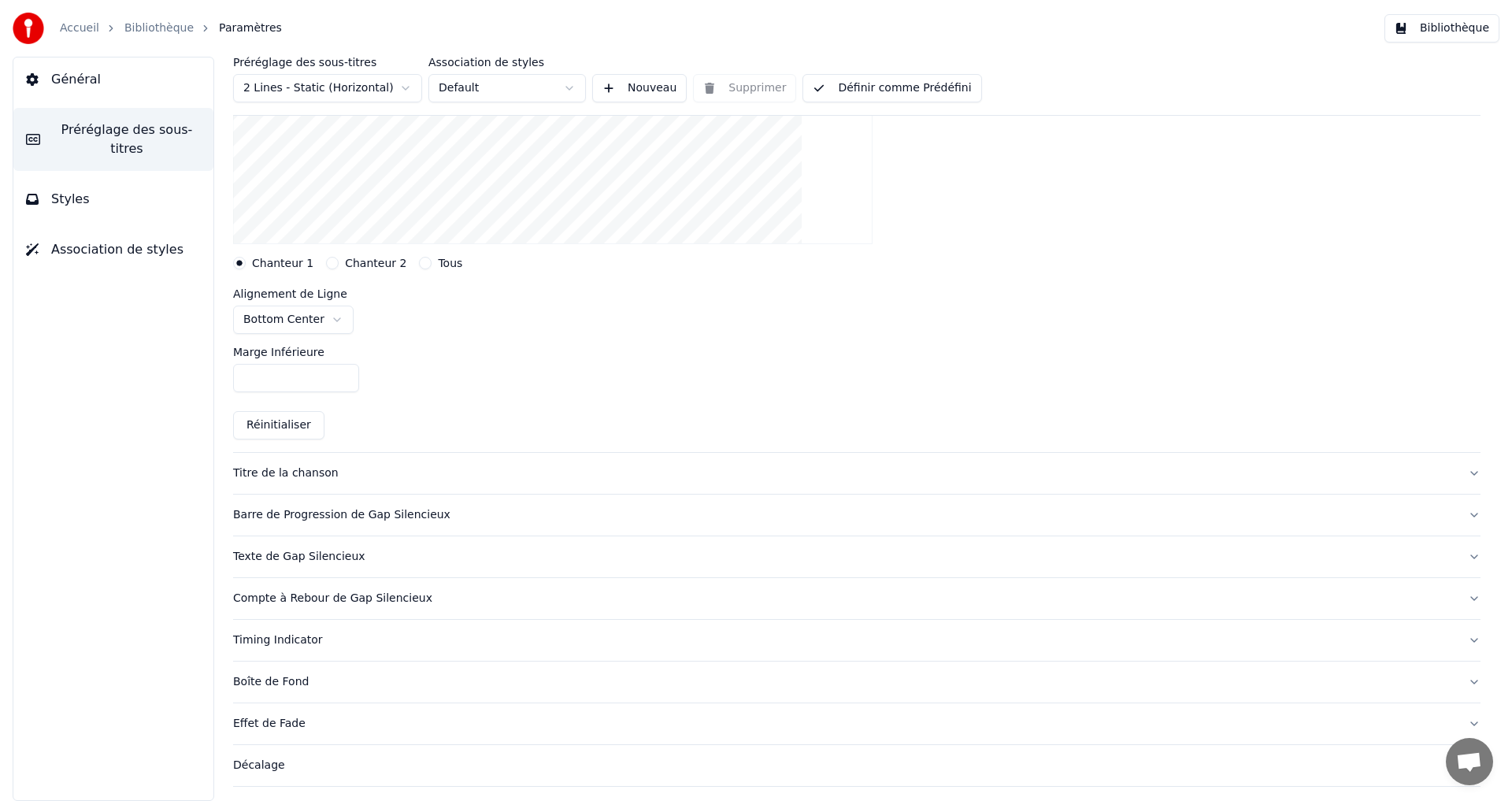
type input "***"
click at [280, 513] on div "Barre de Progression de Gap Silencieux" at bounding box center [844, 514] width 1222 height 15
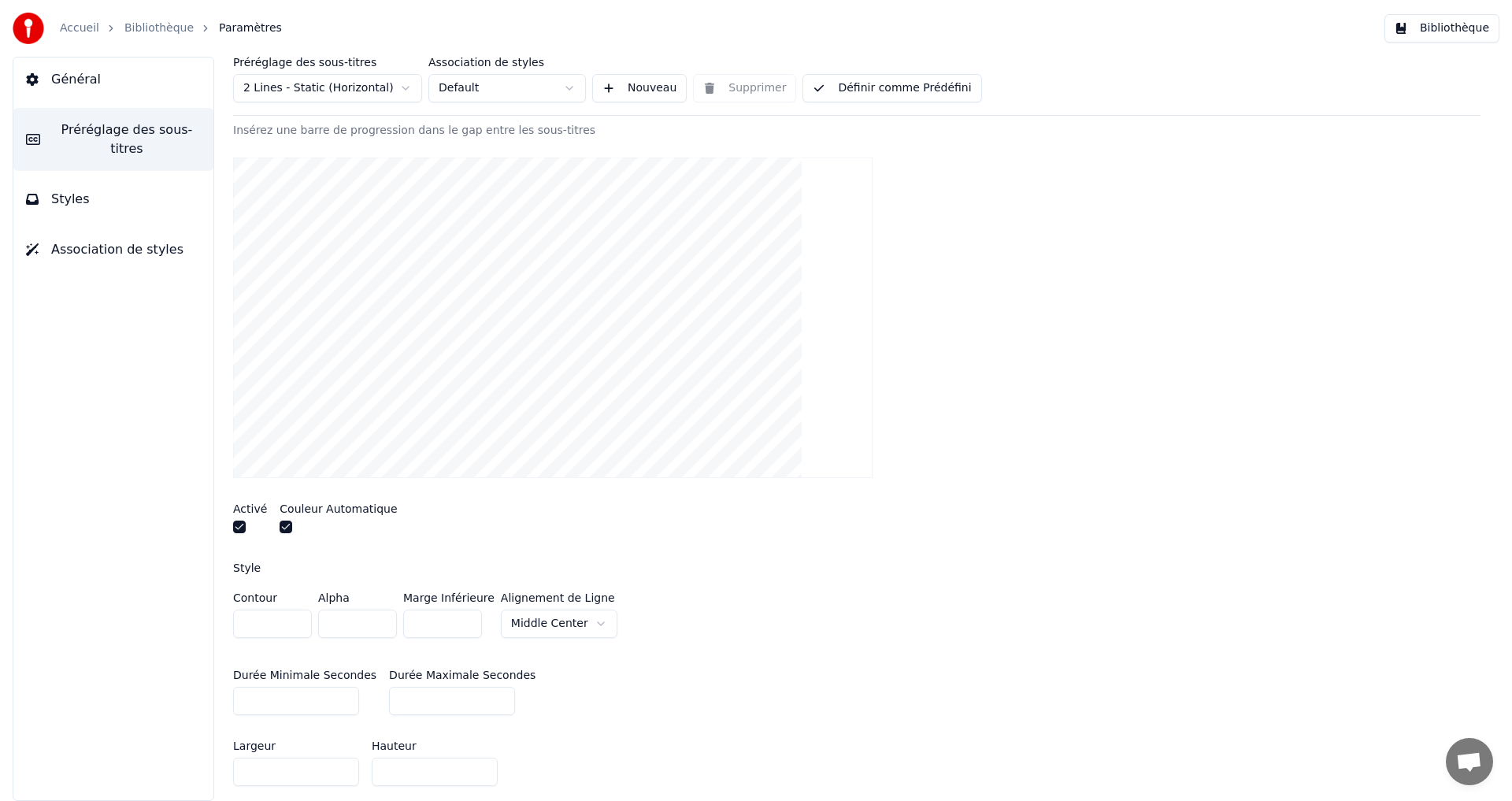
scroll to position [164, 0]
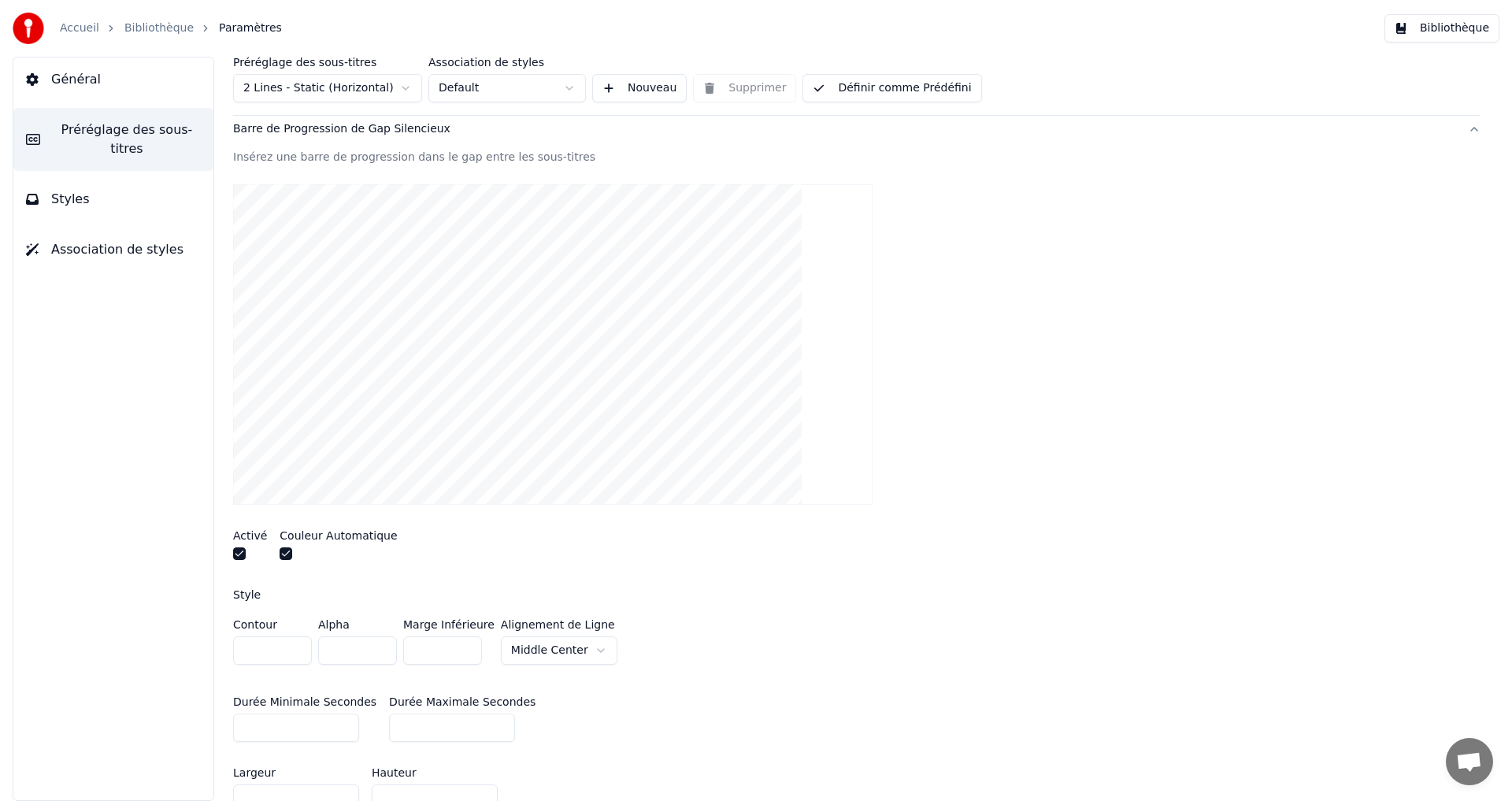
click at [585, 645] on html "Accueil Bibliothèque Paramètres Bibliothèque Général Préréglage des sous-titres…" at bounding box center [756, 400] width 1512 height 801
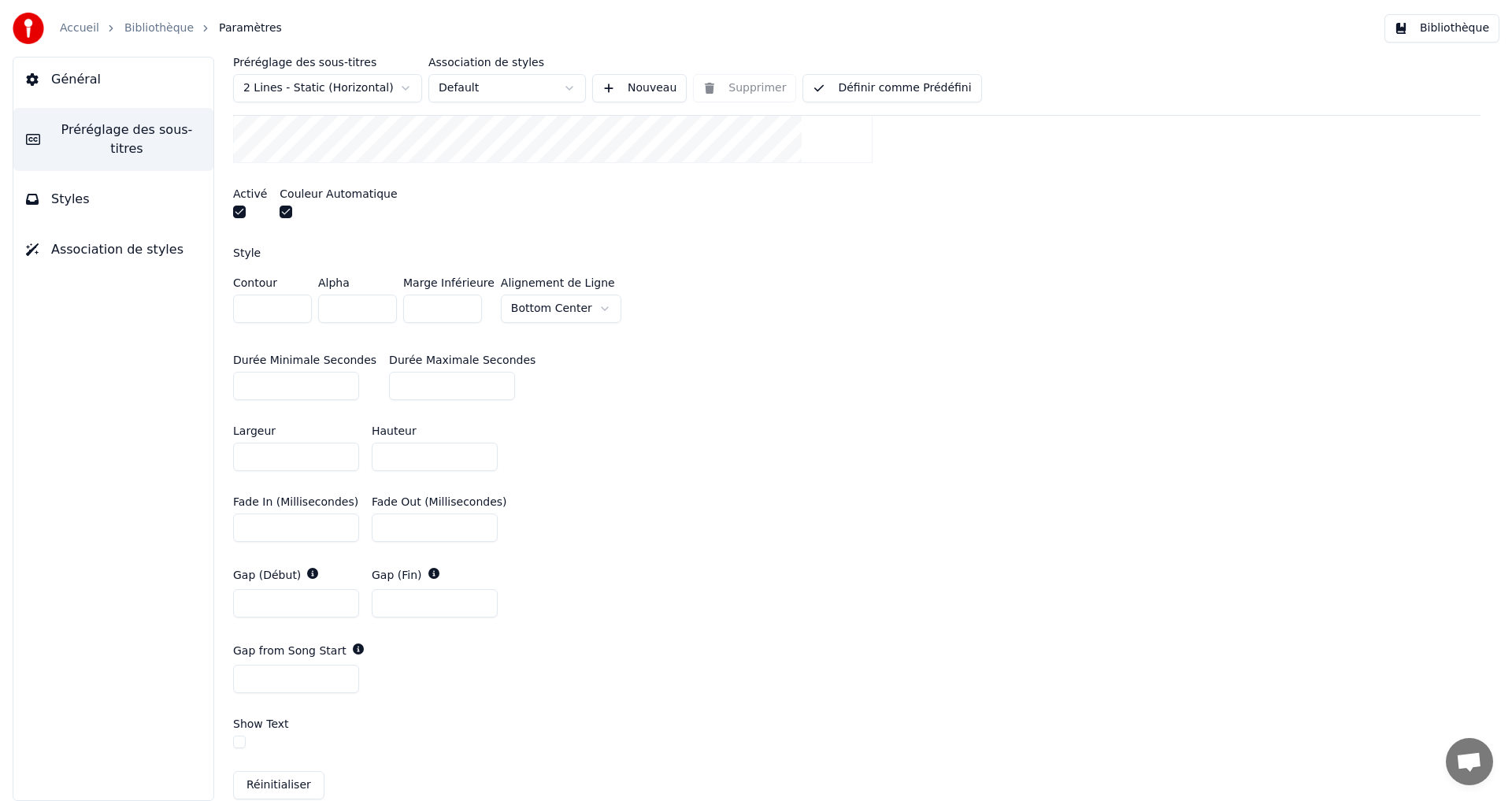
click at [235, 742] on button "button" at bounding box center [240, 742] width 13 height 13
click at [239, 736] on button "button" at bounding box center [240, 742] width 13 height 13
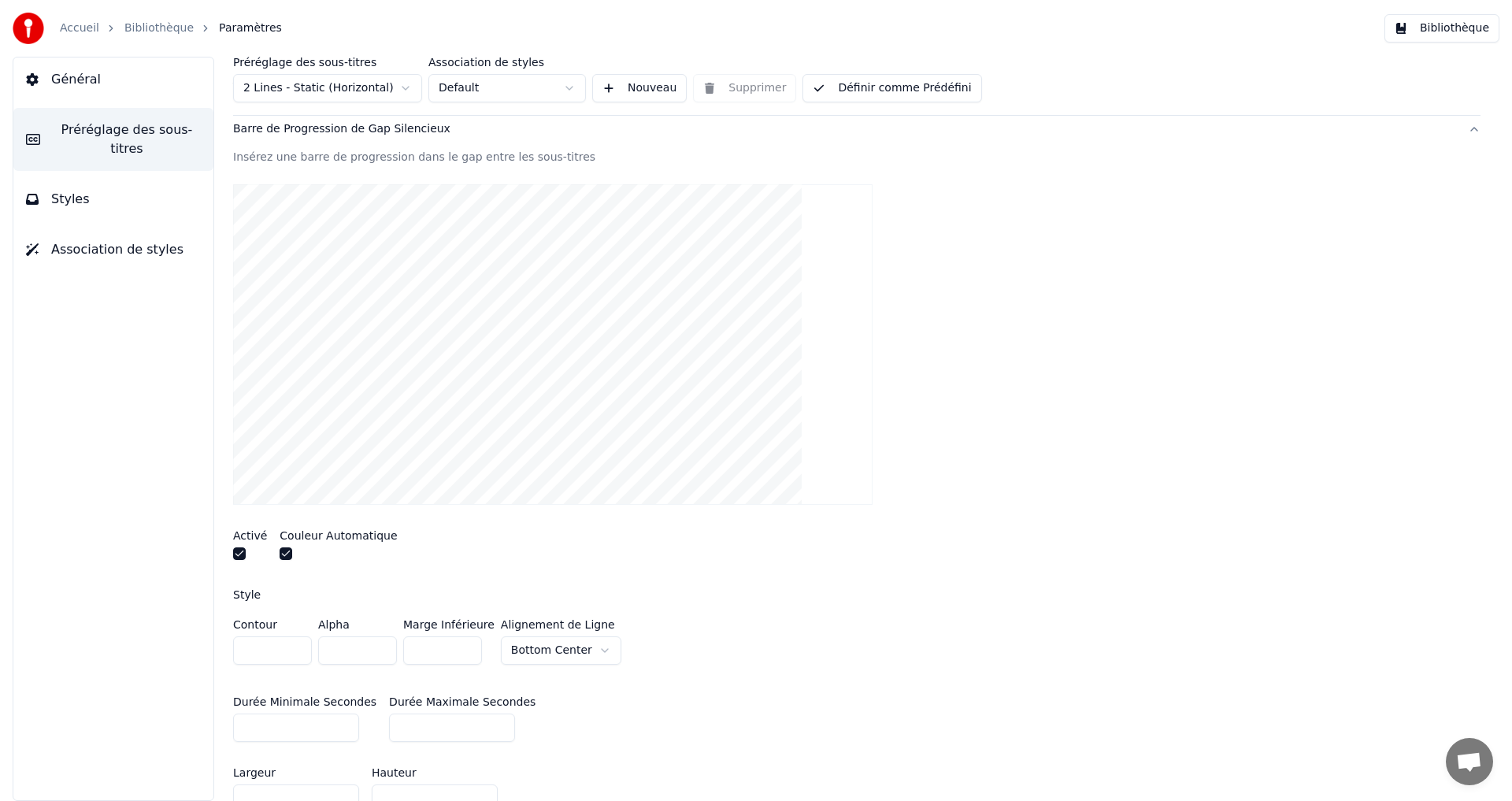
scroll to position [175, 0]
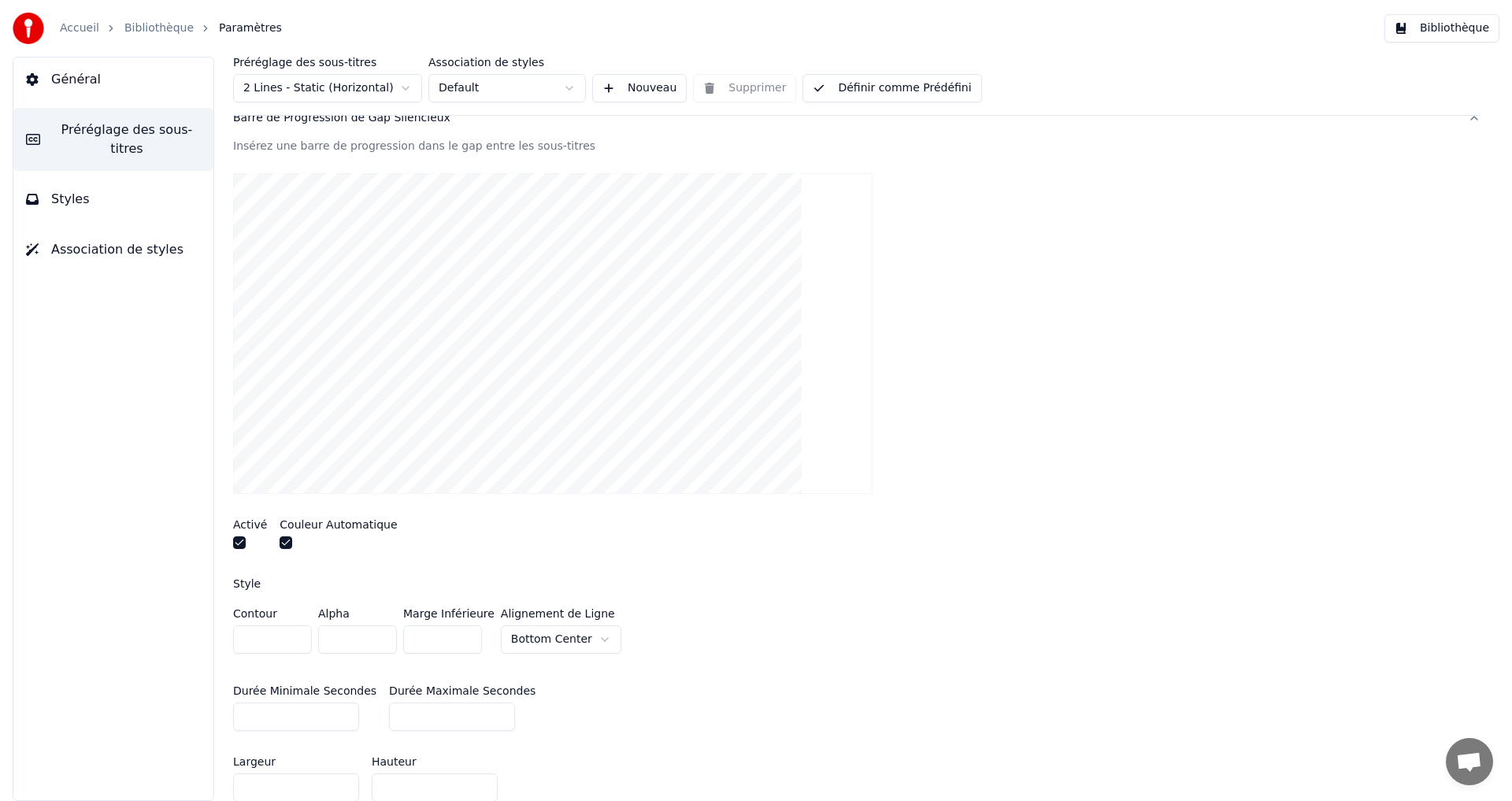
click at [480, 794] on input "**" at bounding box center [434, 787] width 126 height 28
click at [480, 792] on input "**" at bounding box center [434, 787] width 126 height 28
click at [483, 781] on input "**" at bounding box center [434, 787] width 126 height 28
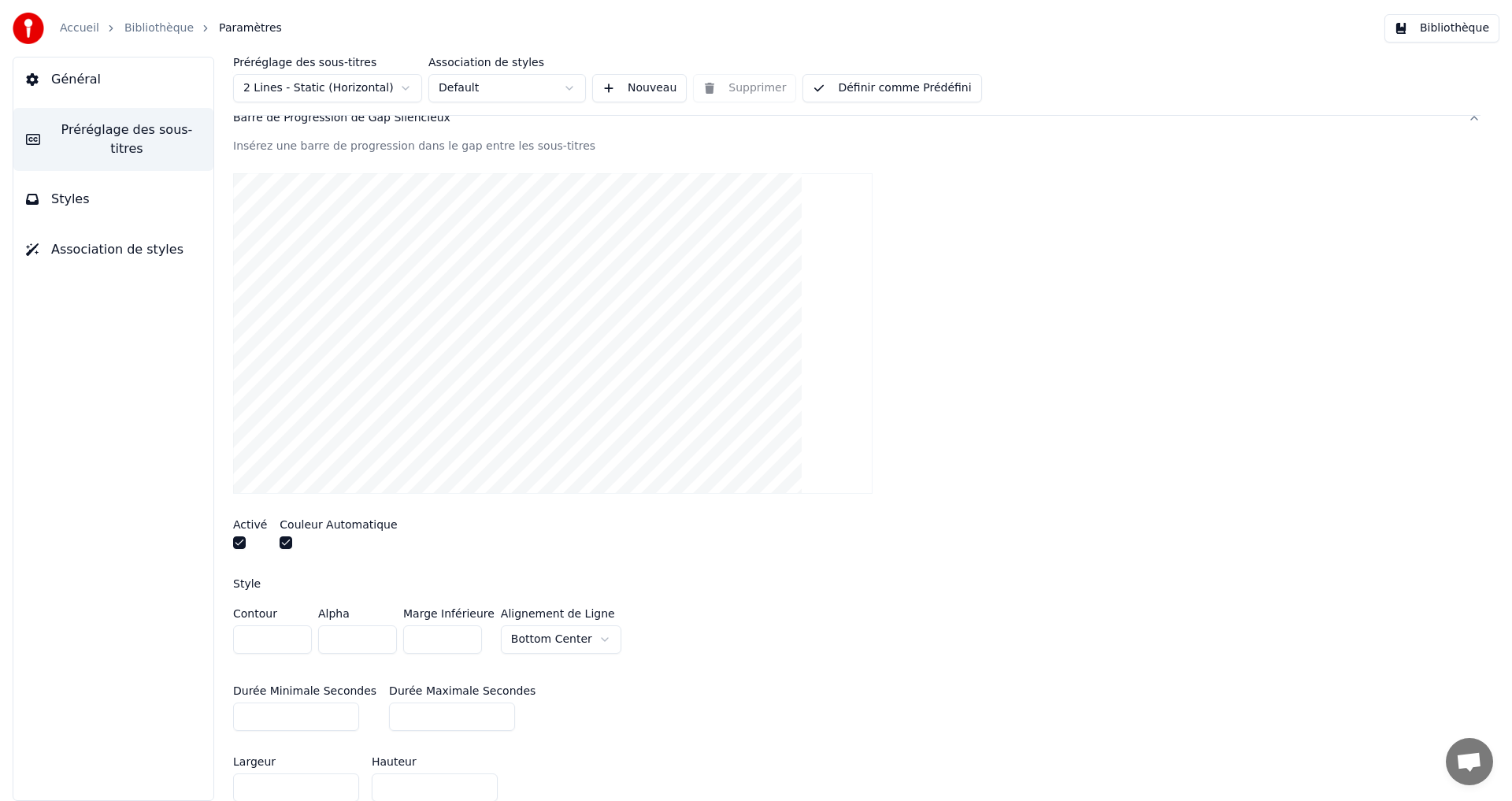
click at [483, 781] on input "**" at bounding box center [434, 787] width 126 height 28
type input "**"
click at [483, 781] on input "**" at bounding box center [434, 787] width 126 height 28
click at [697, 682] on div "Durée Minimale Secondes * Durée Maximale Secondes **" at bounding box center [857, 707] width 1247 height 71
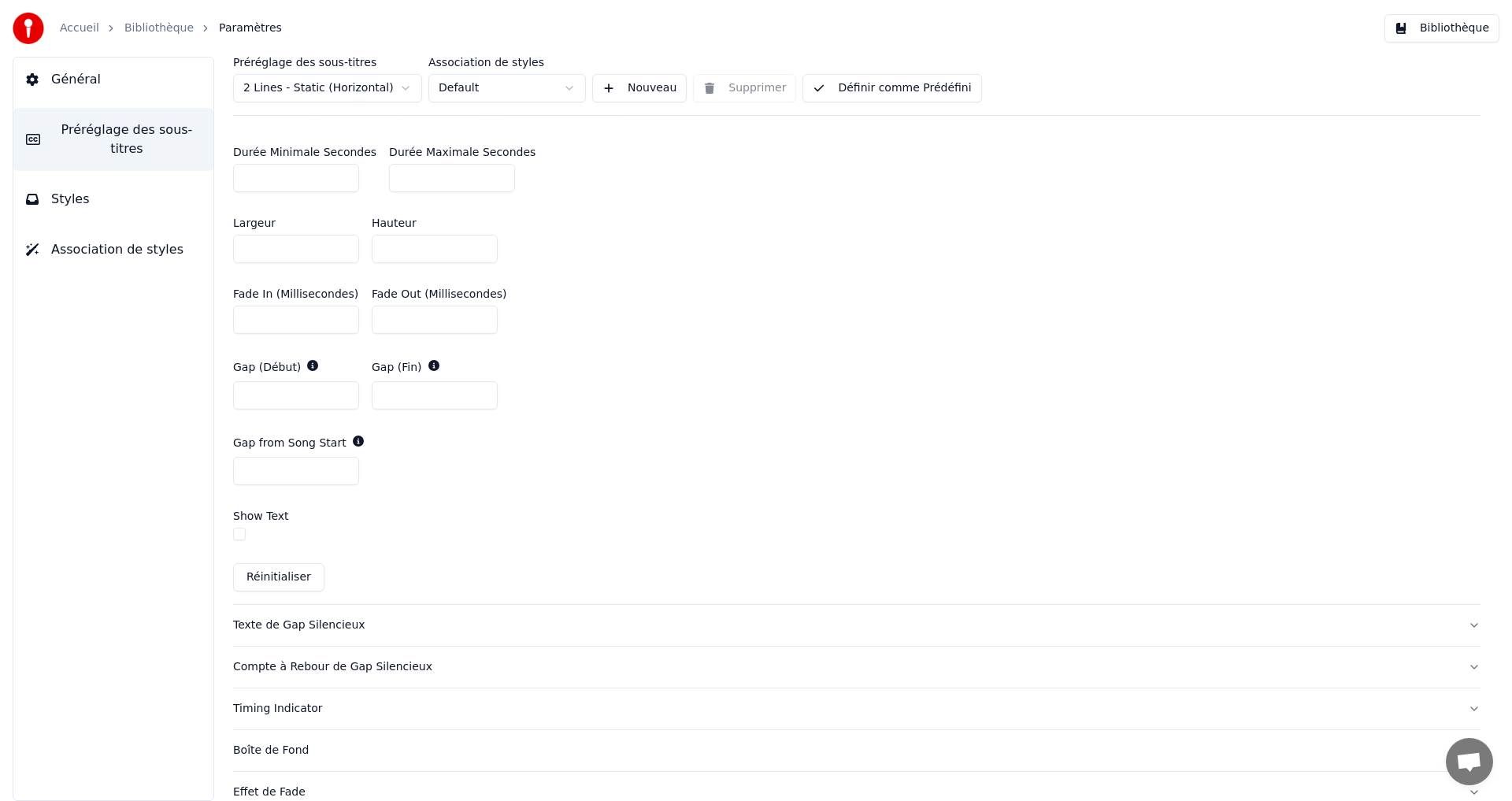
scroll to position [733, 0]
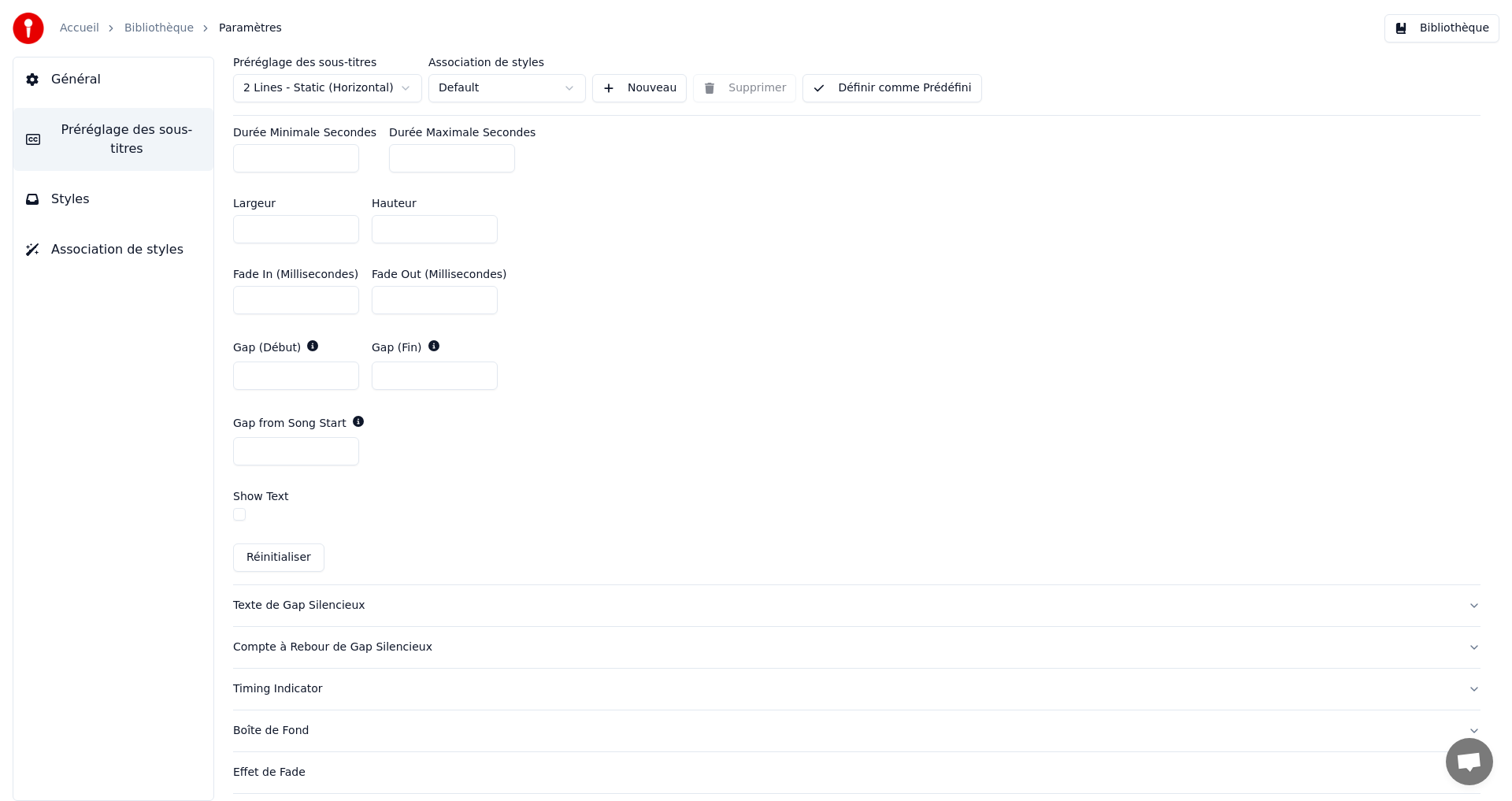
click at [317, 598] on div "Texte de Gap Silencieux" at bounding box center [844, 605] width 1222 height 15
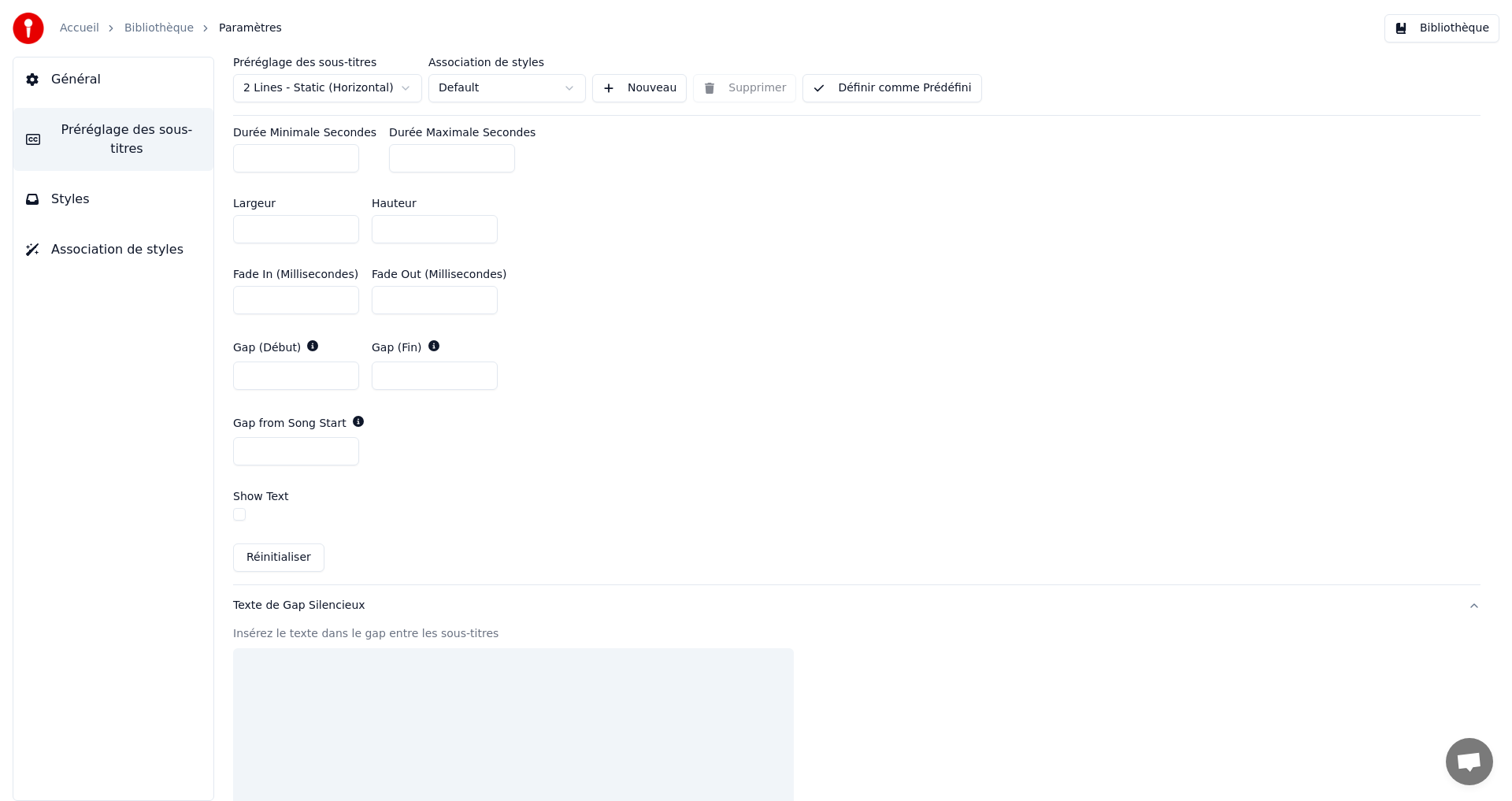
scroll to position [622, 0]
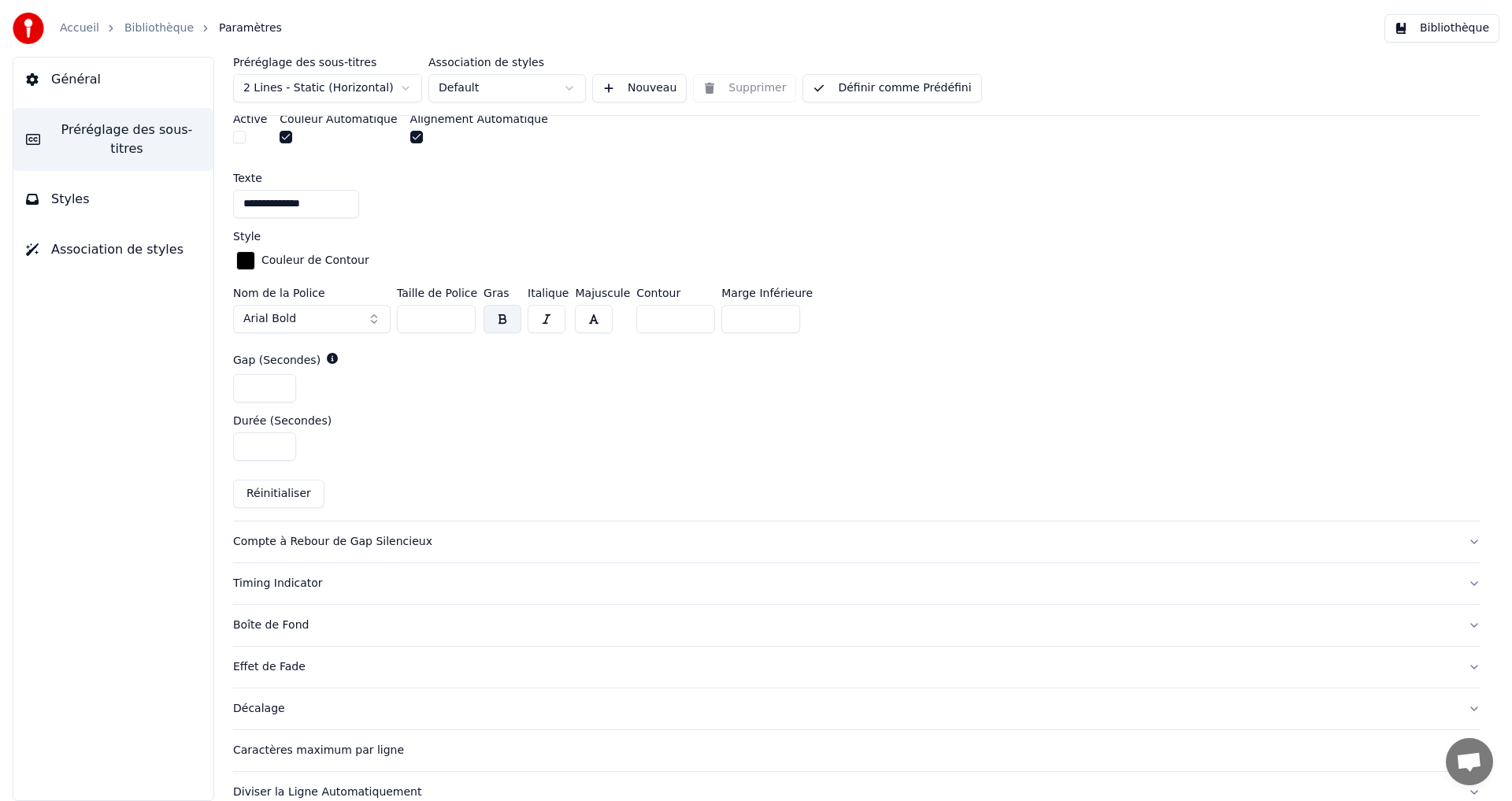
click at [303, 541] on div "Compte à Rebour de Gap Silencieux" at bounding box center [844, 541] width 1222 height 15
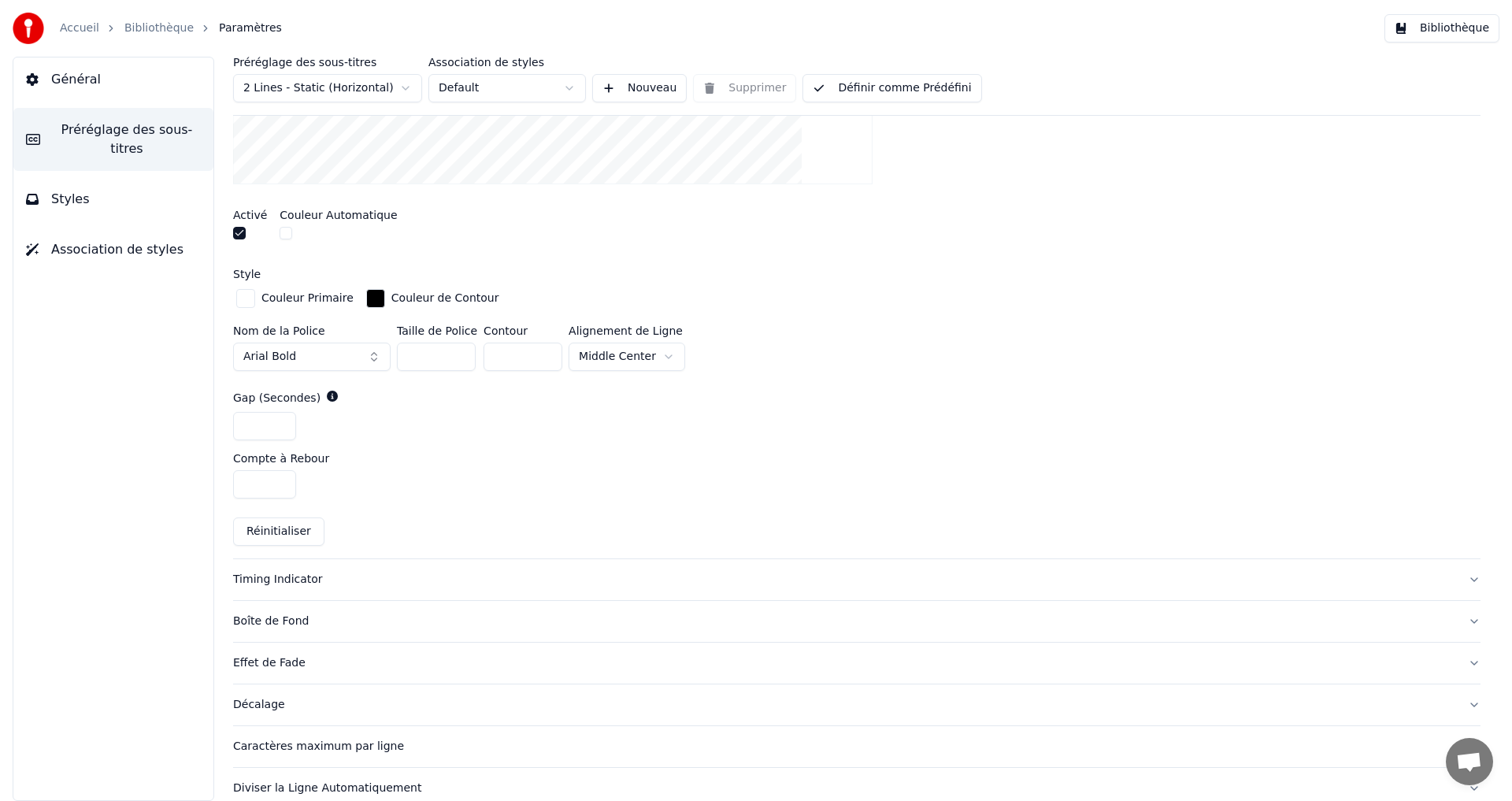
scroll to position [587, 0]
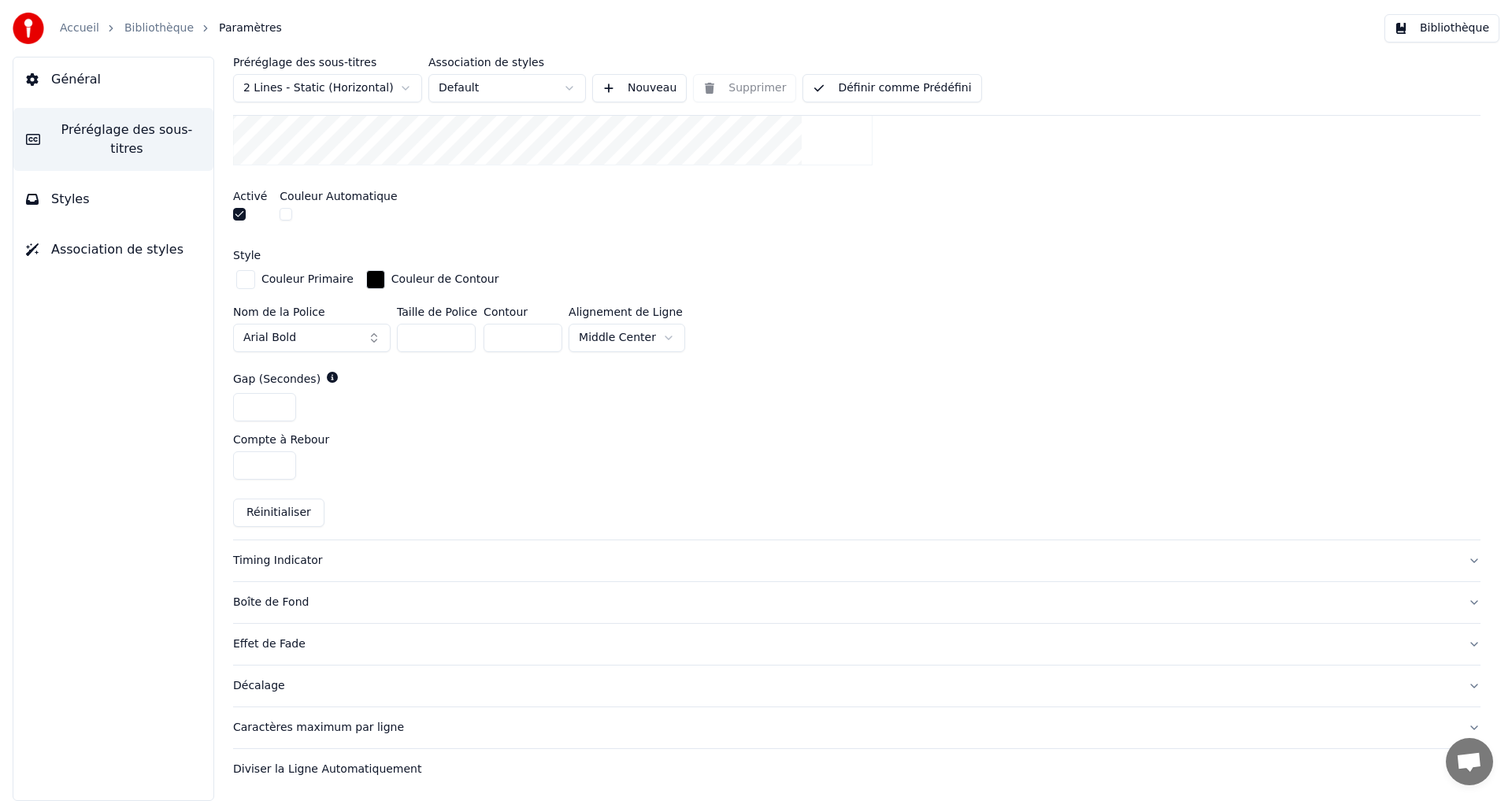
click at [289, 559] on div "Timing Indicator" at bounding box center [844, 560] width 1222 height 15
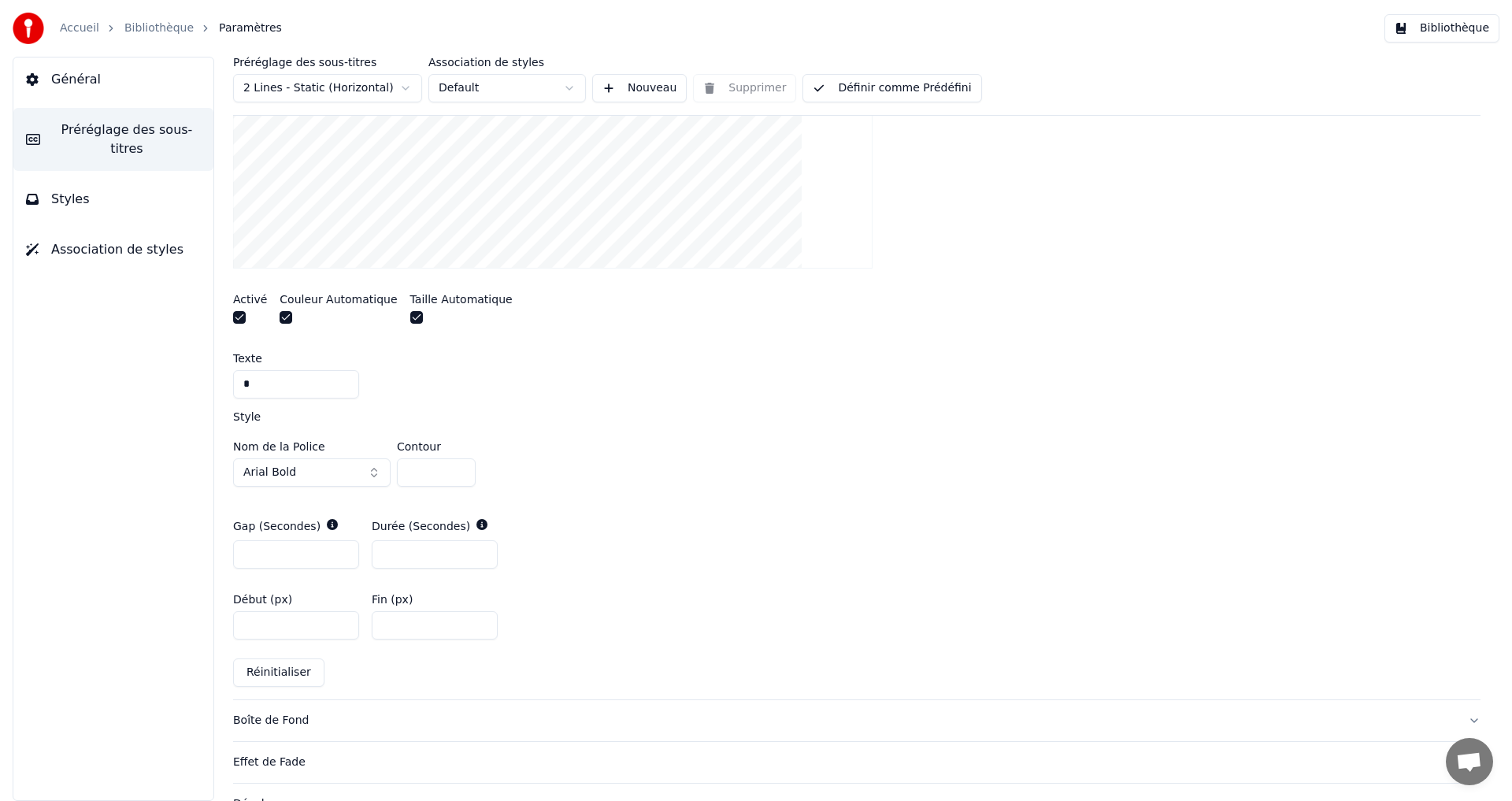
scroll to position [504, 0]
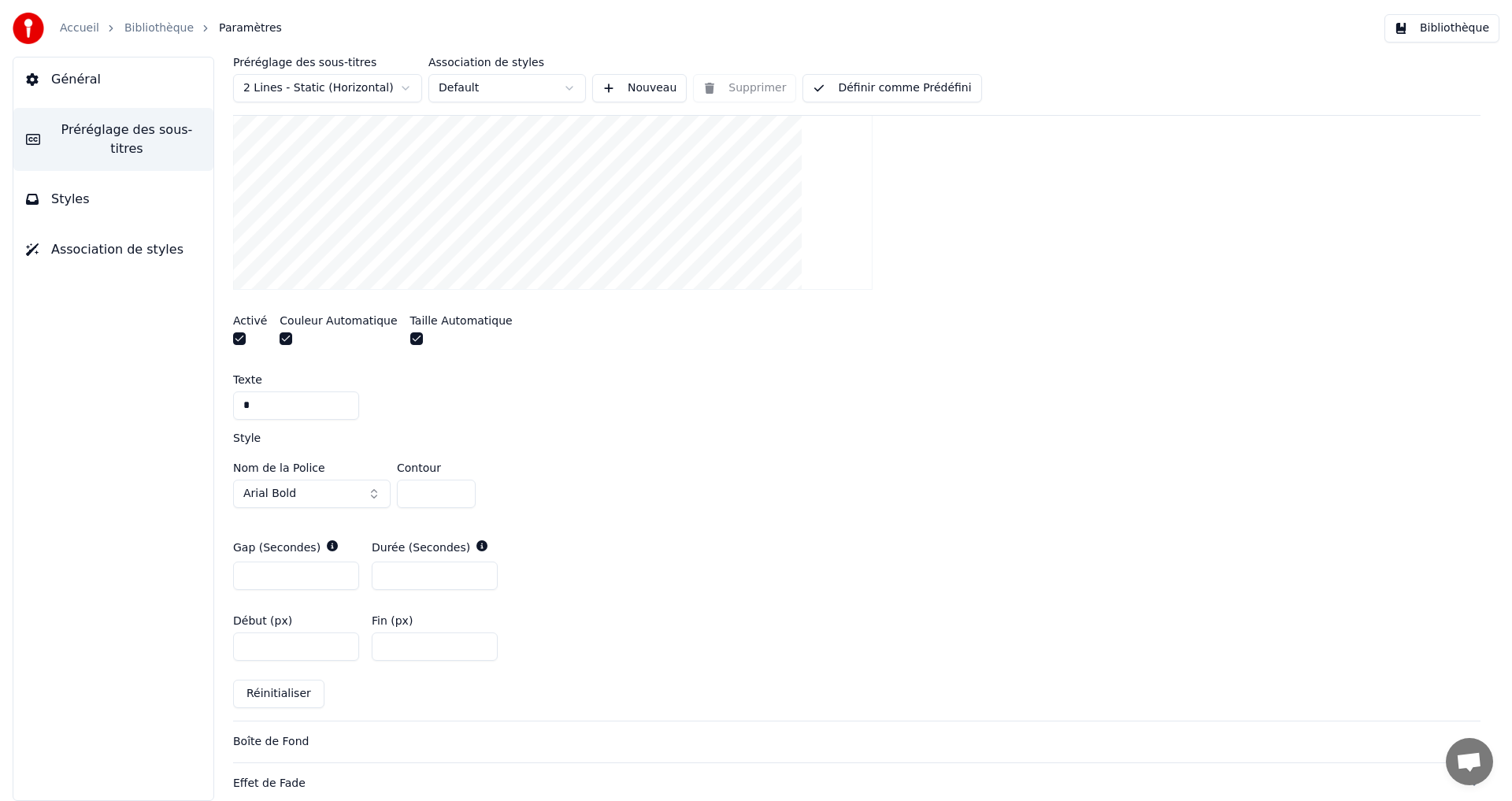
drag, startPoint x: 401, startPoint y: 574, endPoint x: 377, endPoint y: 571, distance: 24.2
click at [378, 573] on input "*" at bounding box center [434, 575] width 126 height 28
type input "*"
click at [723, 551] on div "Gap (Secondes) * Durée (Secondes) *" at bounding box center [857, 565] width 1247 height 76
click at [343, 571] on input "*" at bounding box center [296, 575] width 126 height 28
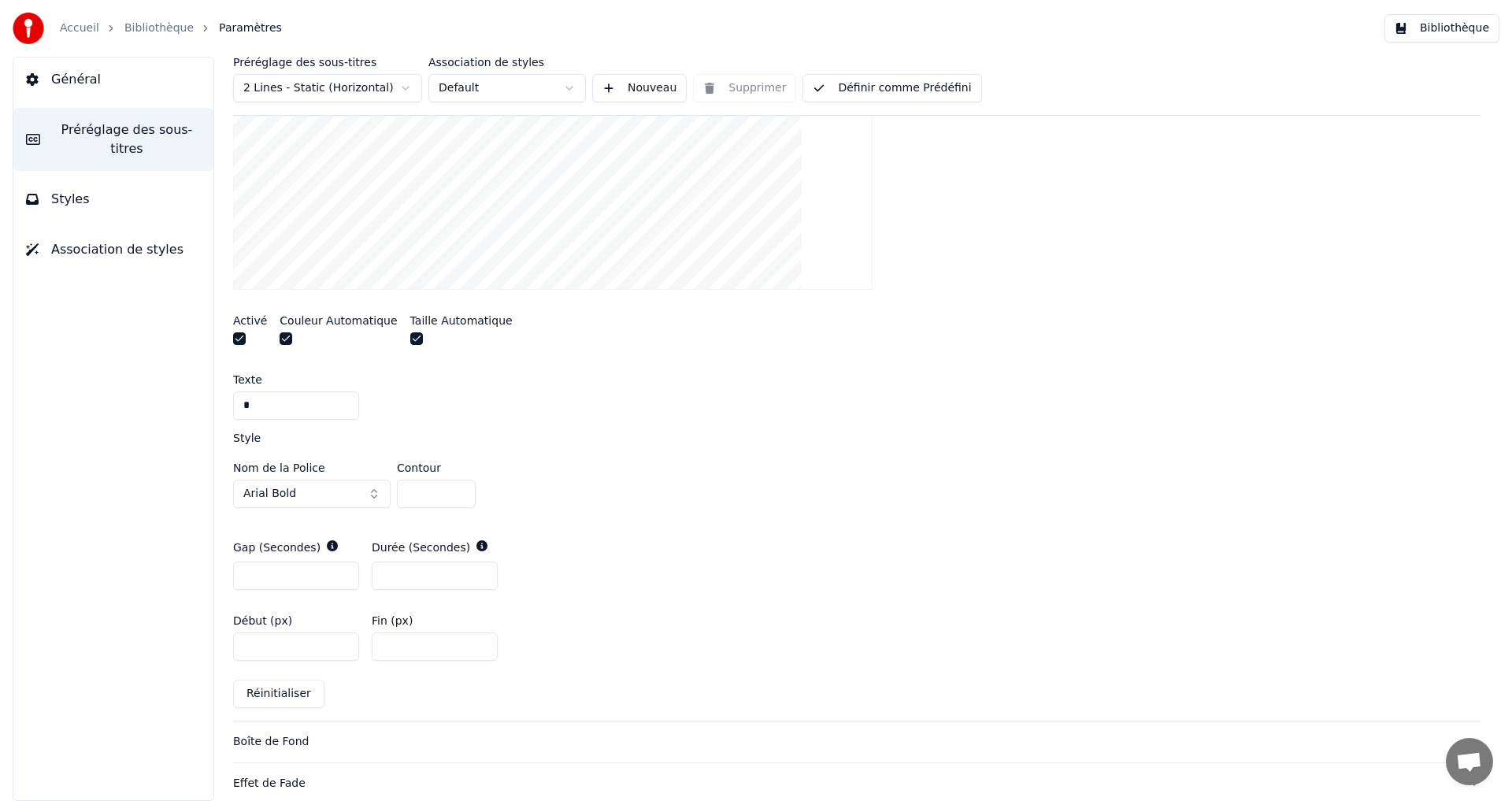
click at [343, 571] on input "*" at bounding box center [296, 575] width 126 height 28
drag, startPoint x: 273, startPoint y: 578, endPoint x: 235, endPoint y: 572, distance: 38.5
click at [237, 575] on input "*" at bounding box center [296, 575] width 126 height 28
type input "*"
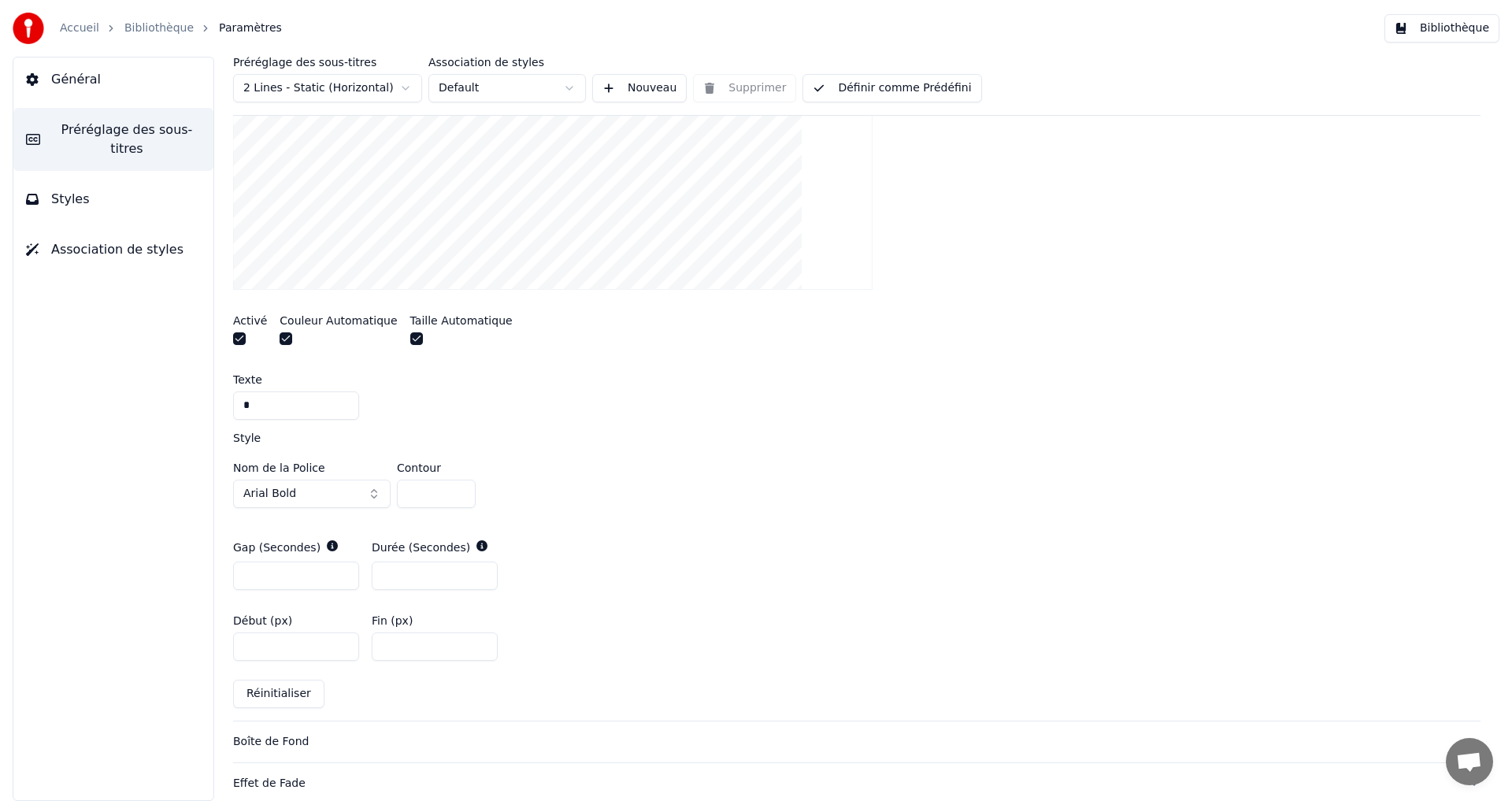
click at [294, 741] on div "Boîte de Fond" at bounding box center [844, 741] width 1222 height 15
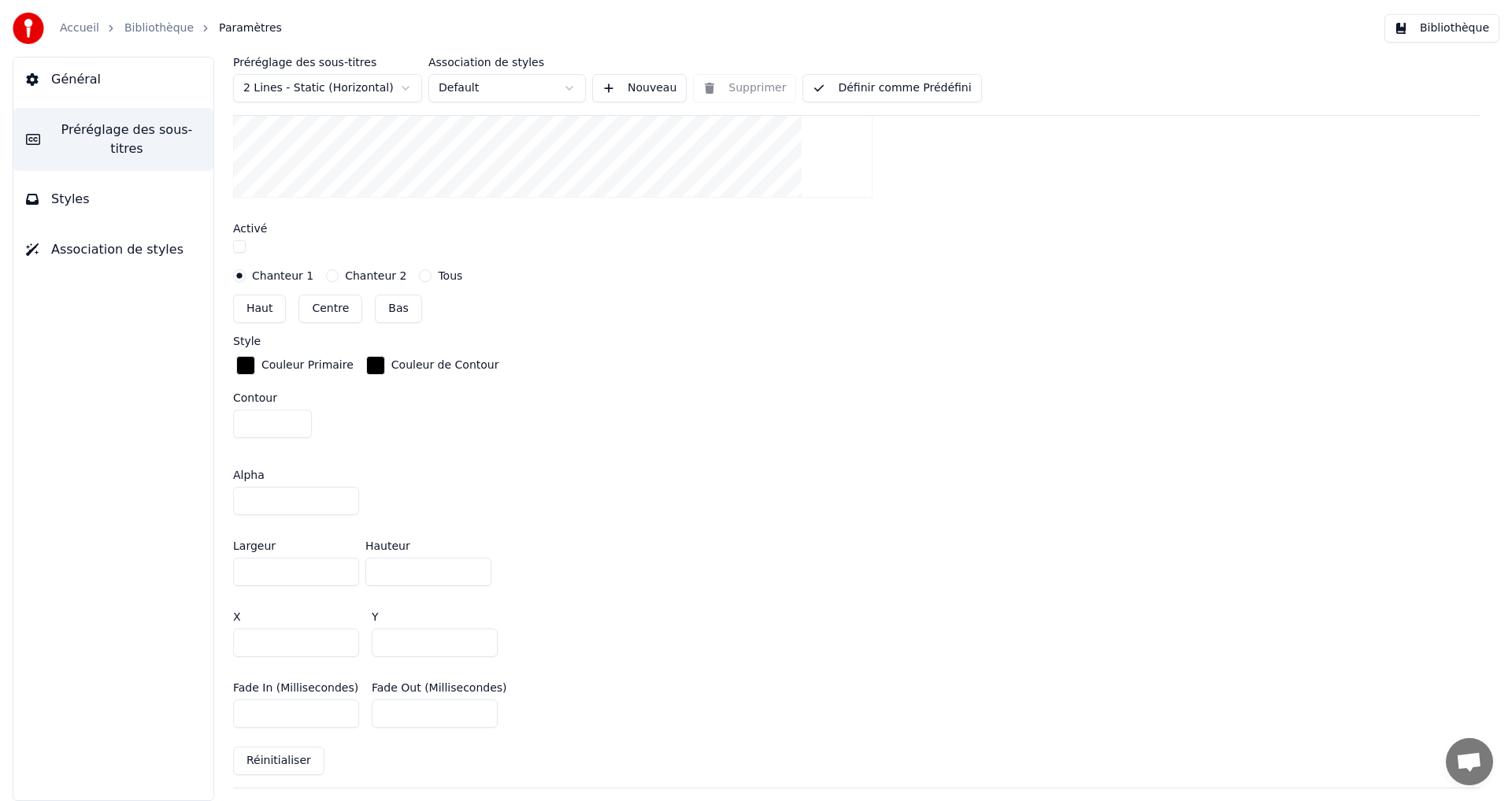
scroll to position [802, 0]
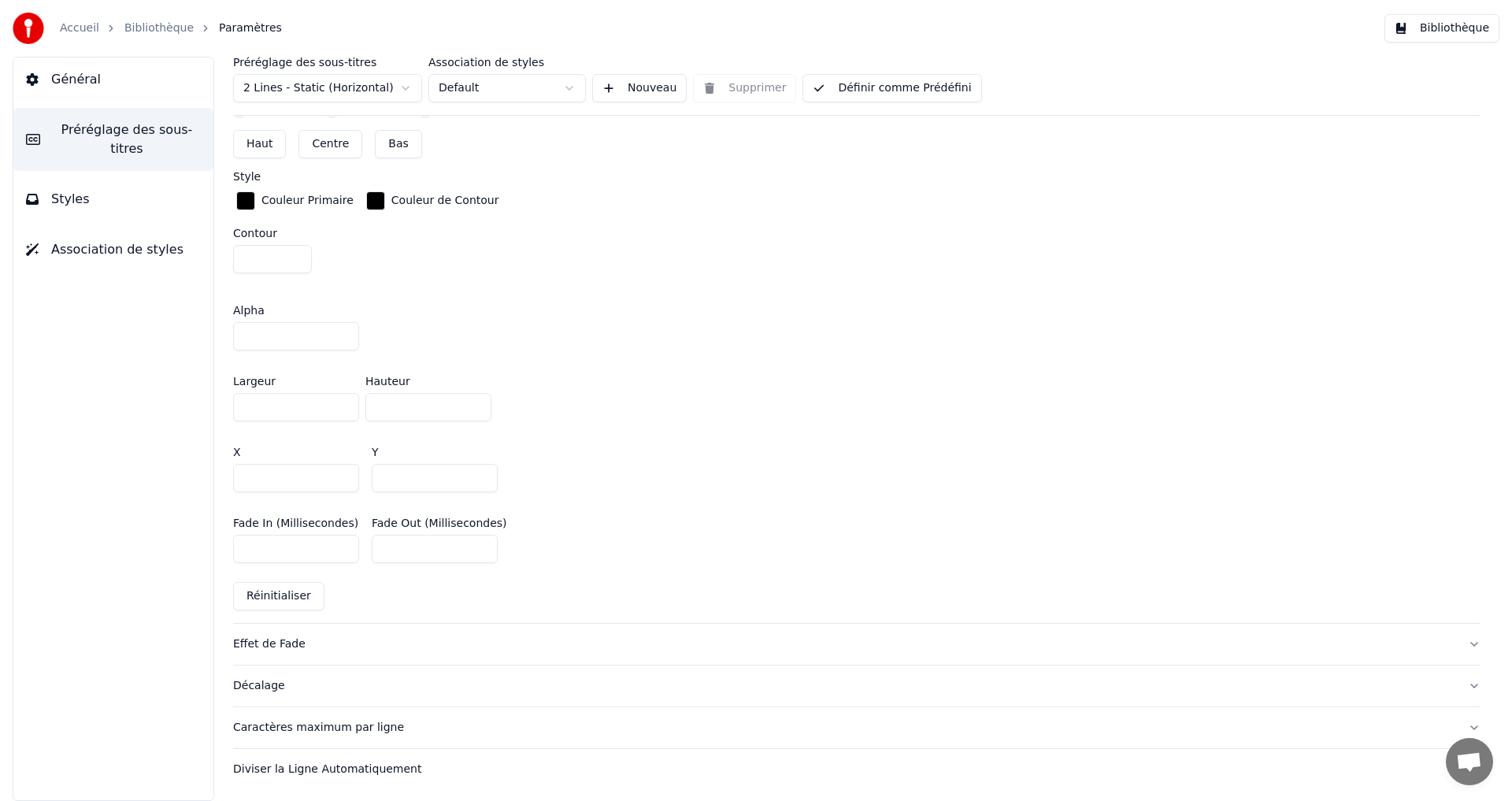
click at [302, 596] on button "Réinitialiser" at bounding box center [278, 596] width 91 height 28
click at [383, 475] on input "***" at bounding box center [434, 478] width 126 height 28
click at [640, 496] on div "X *** Y ***" at bounding box center [857, 469] width 1247 height 71
click at [293, 591] on button "Réinitialiser" at bounding box center [278, 596] width 91 height 28
click at [384, 481] on input "***" at bounding box center [434, 478] width 126 height 28
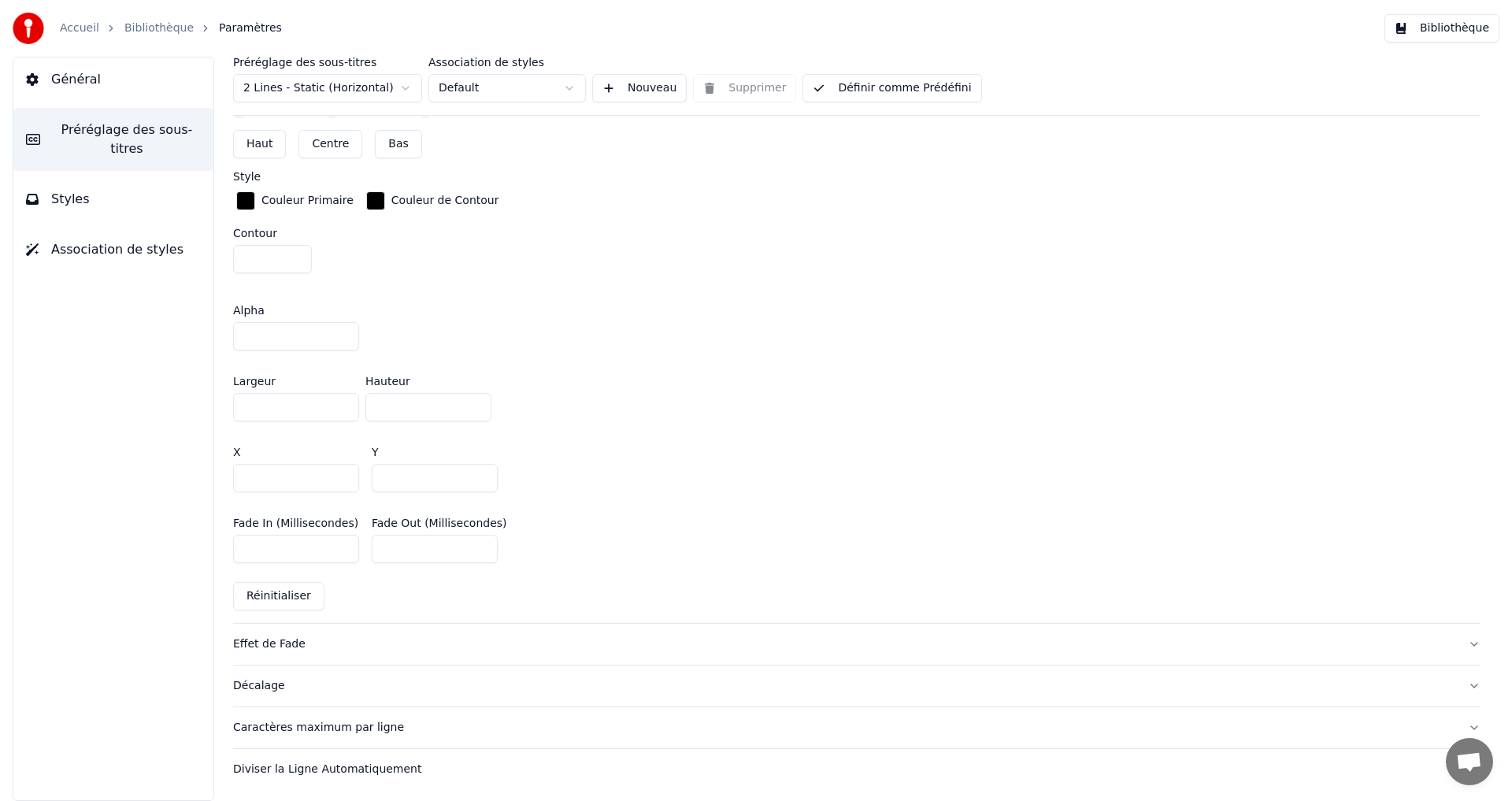
type input "***"
click at [639, 473] on div "X *** Y ***" at bounding box center [857, 469] width 1247 height 71
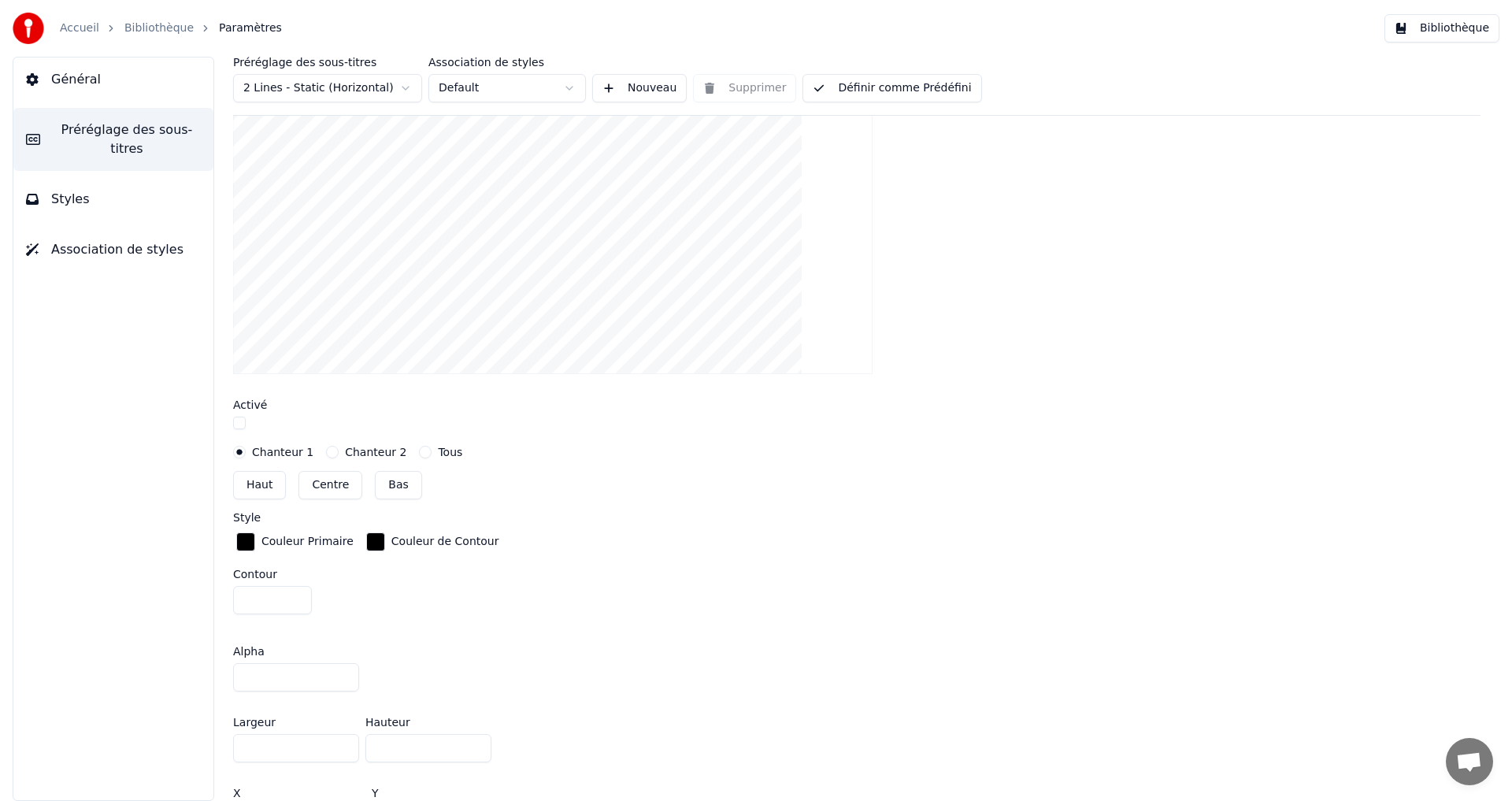
click at [87, 84] on span "Général" at bounding box center [76, 79] width 50 height 19
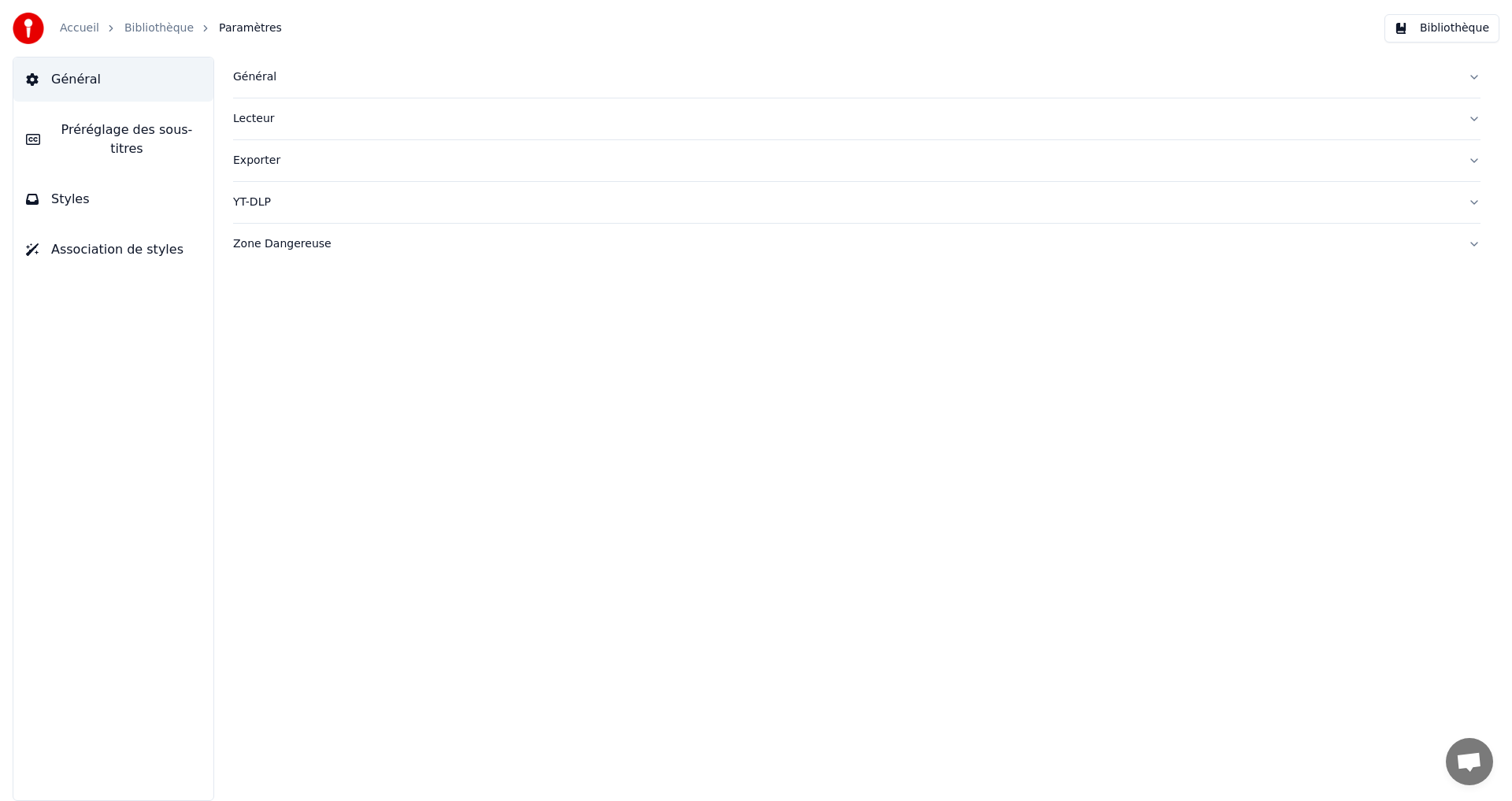
scroll to position [0, 0]
click at [151, 29] on link "Bibliothèque" at bounding box center [159, 28] width 69 height 15
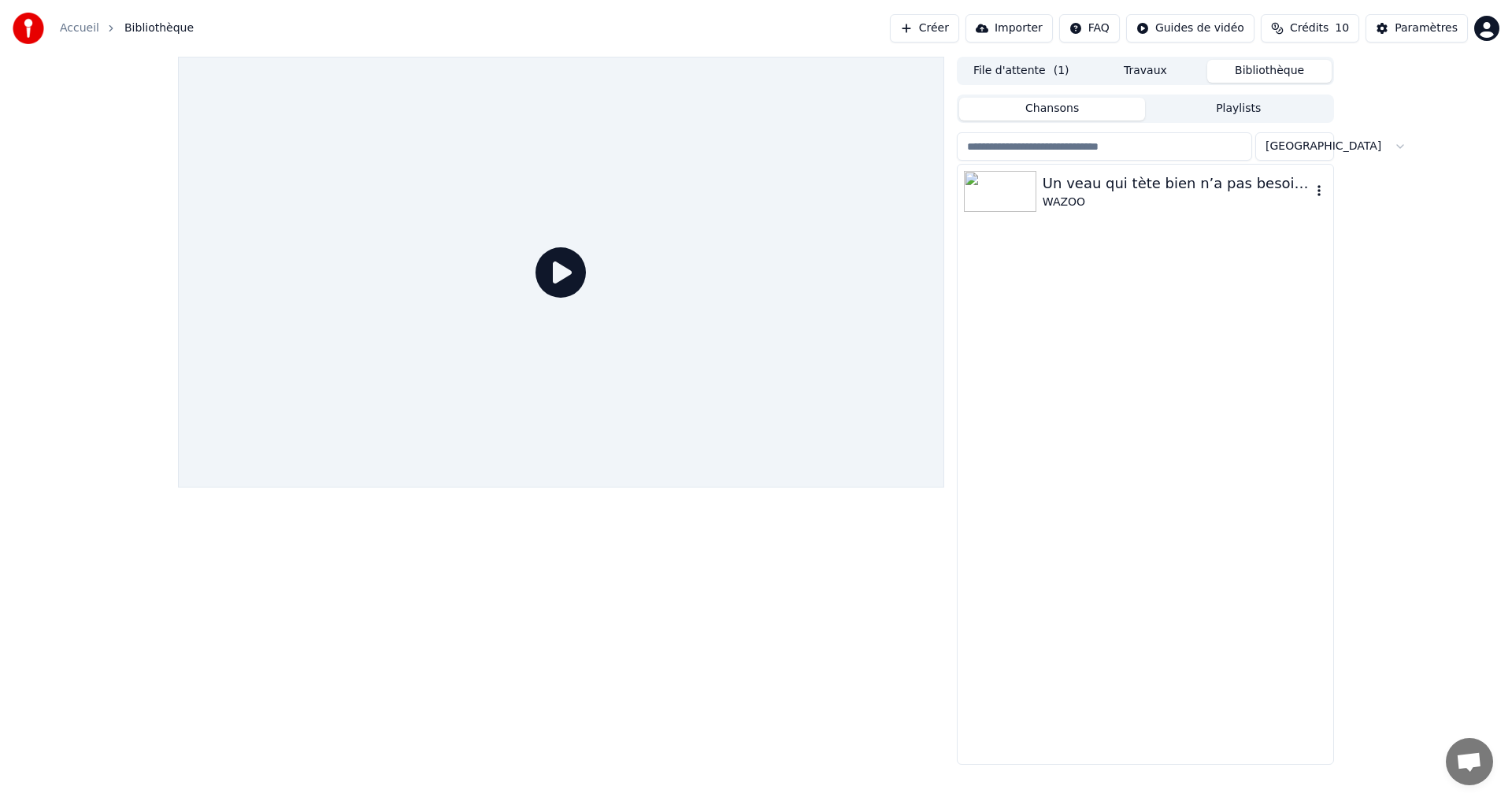
click at [1058, 195] on div "WAZOO" at bounding box center [1177, 202] width 269 height 15
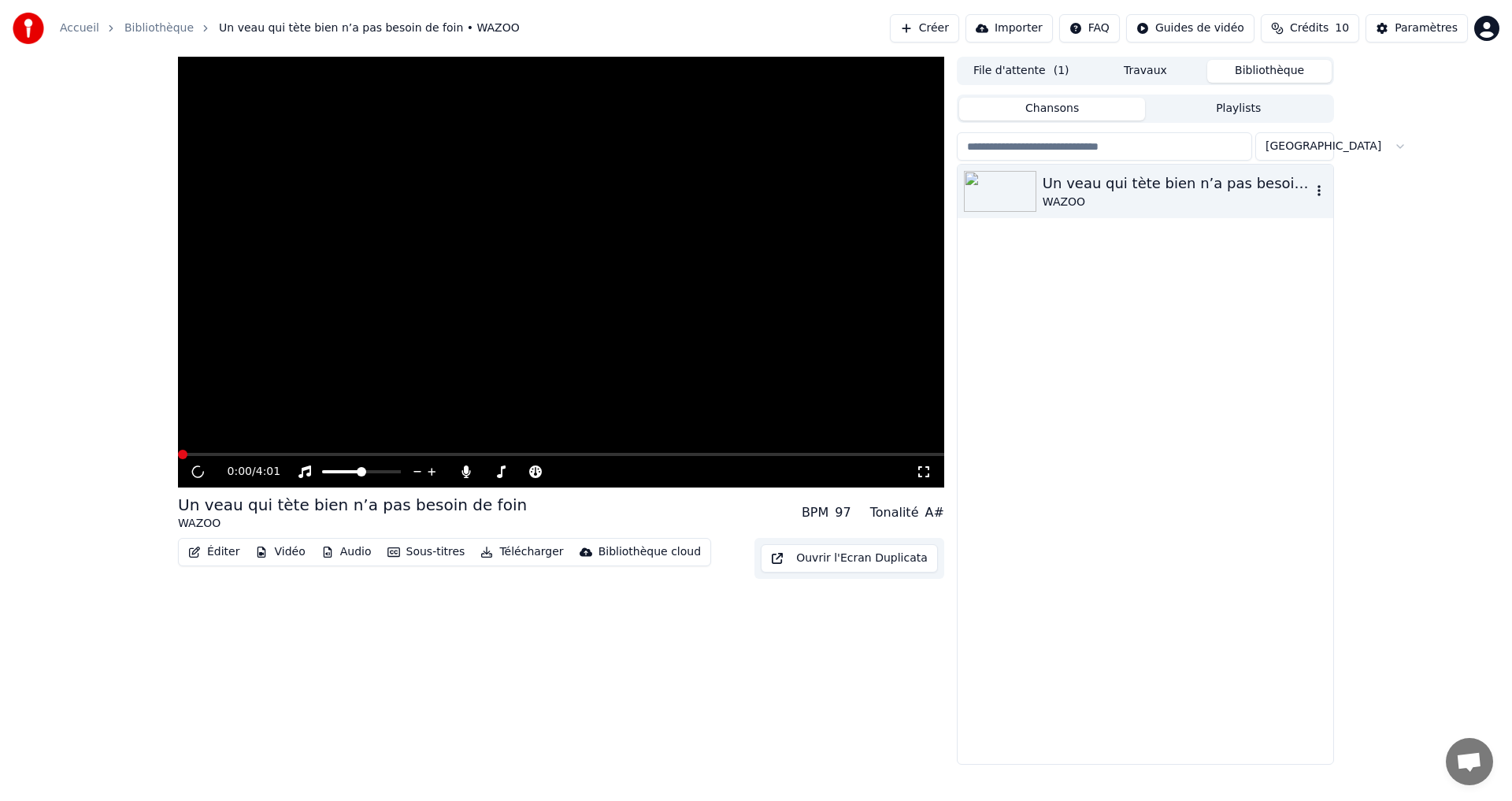
click at [1058, 195] on div "WAZOO" at bounding box center [1177, 202] width 269 height 15
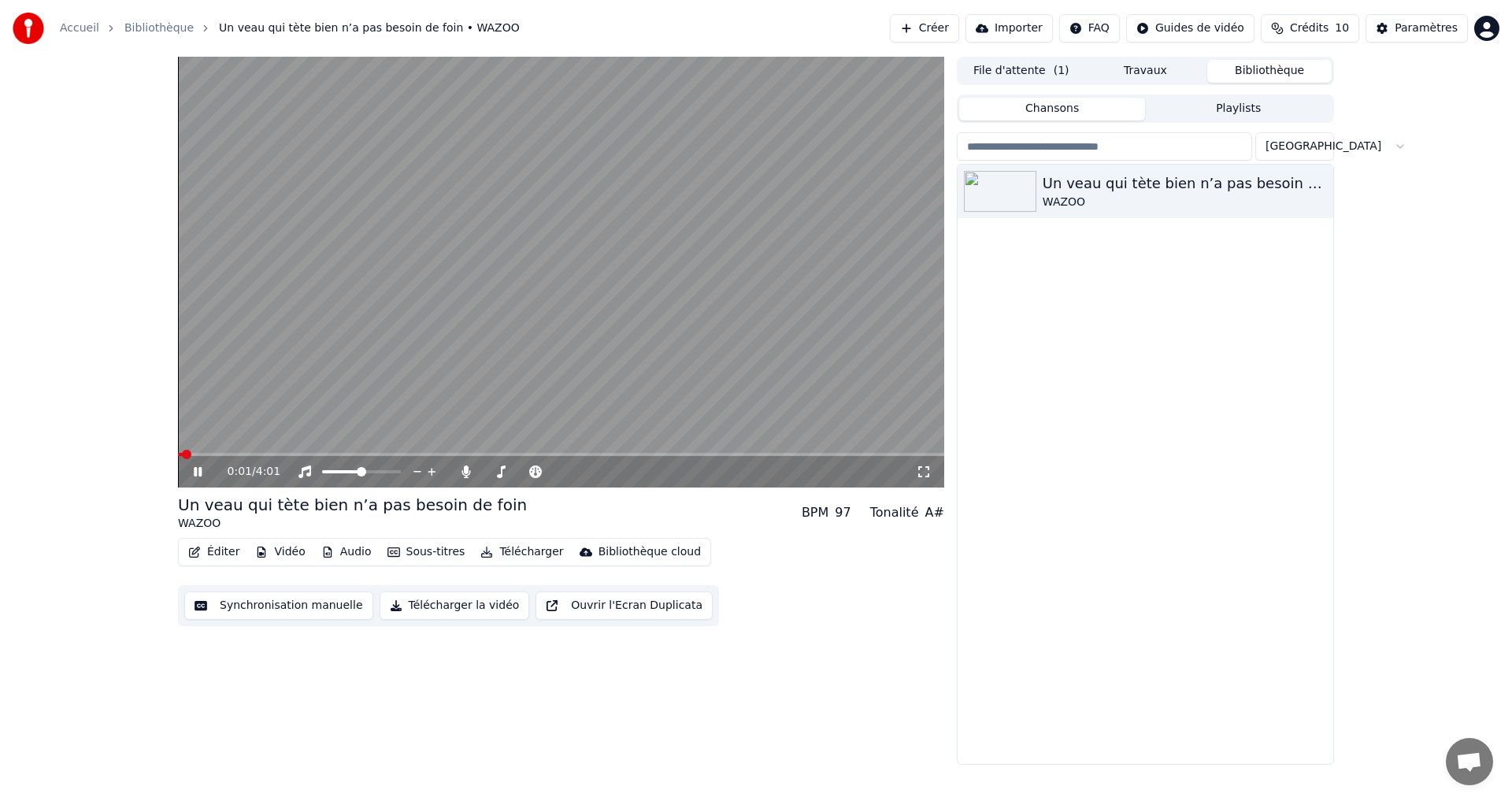
click at [925, 469] on icon at bounding box center [923, 471] width 15 height 13
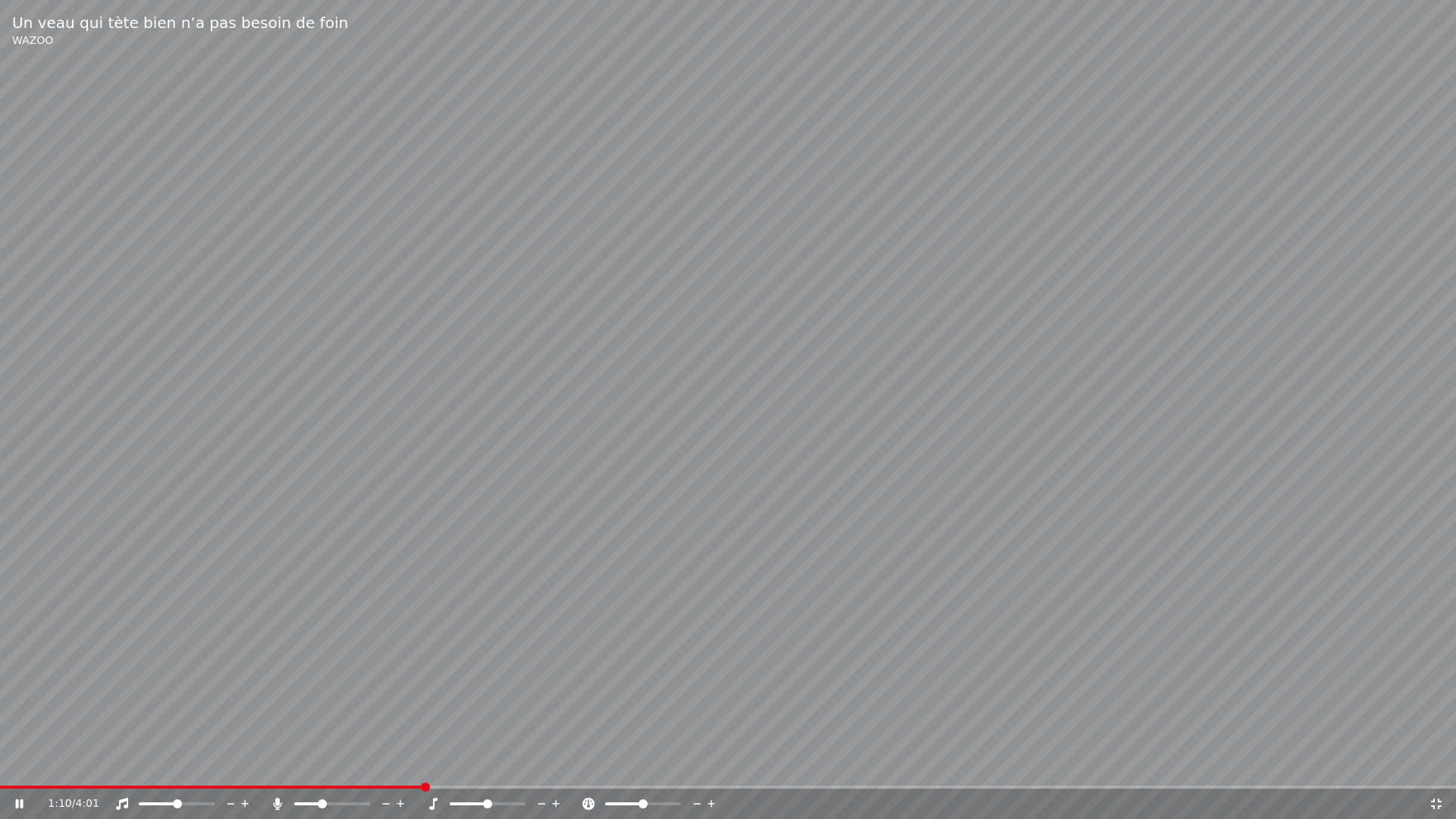
click at [1432, 770] on icon at bounding box center [1435, 803] width 15 height 12
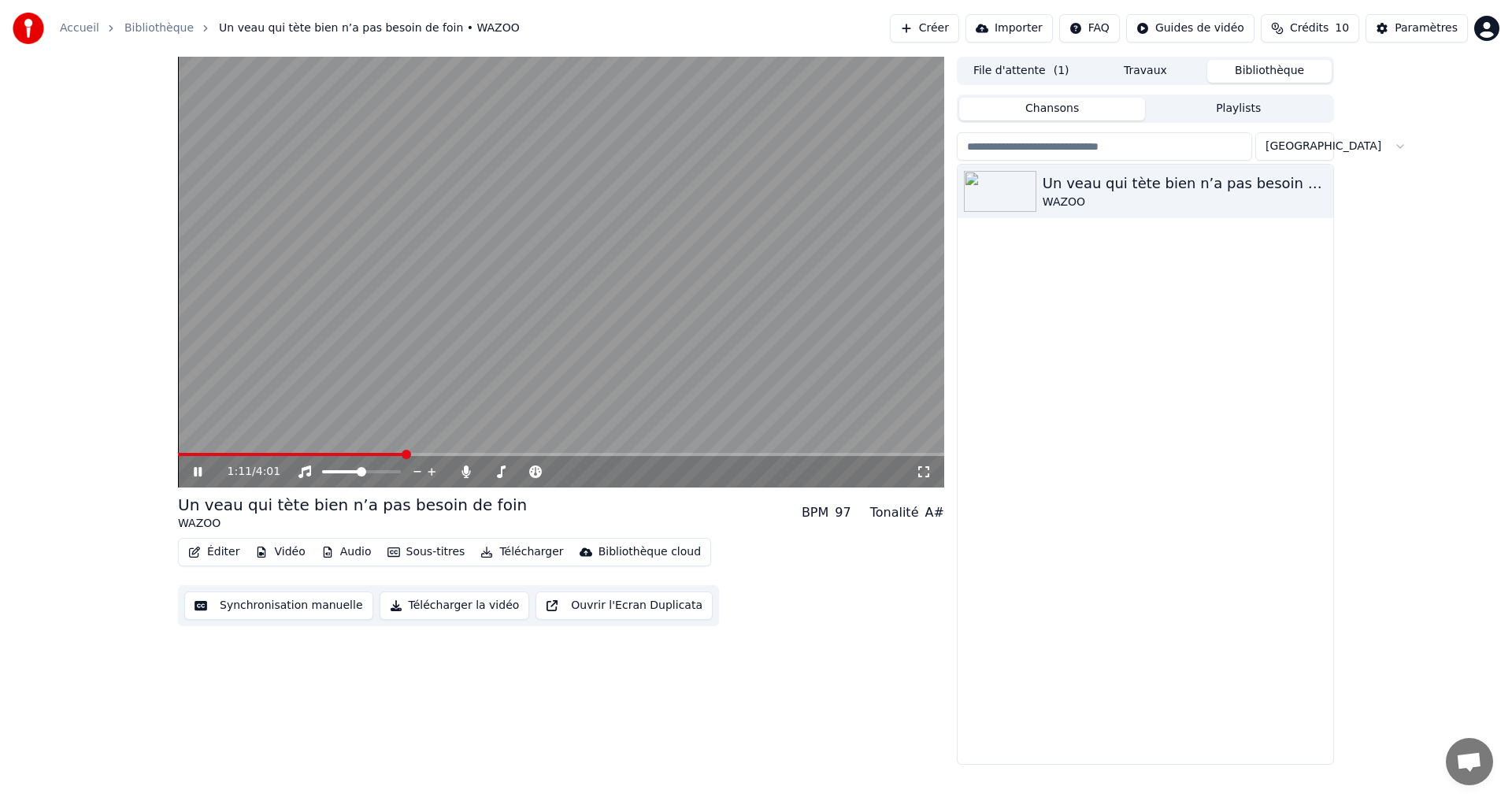
click at [1108, 566] on div "Un veau qui tète bien n’a pas besoin de foin WAZOO" at bounding box center [1145, 464] width 376 height 599
click at [217, 556] on button "Éditer" at bounding box center [214, 551] width 64 height 22
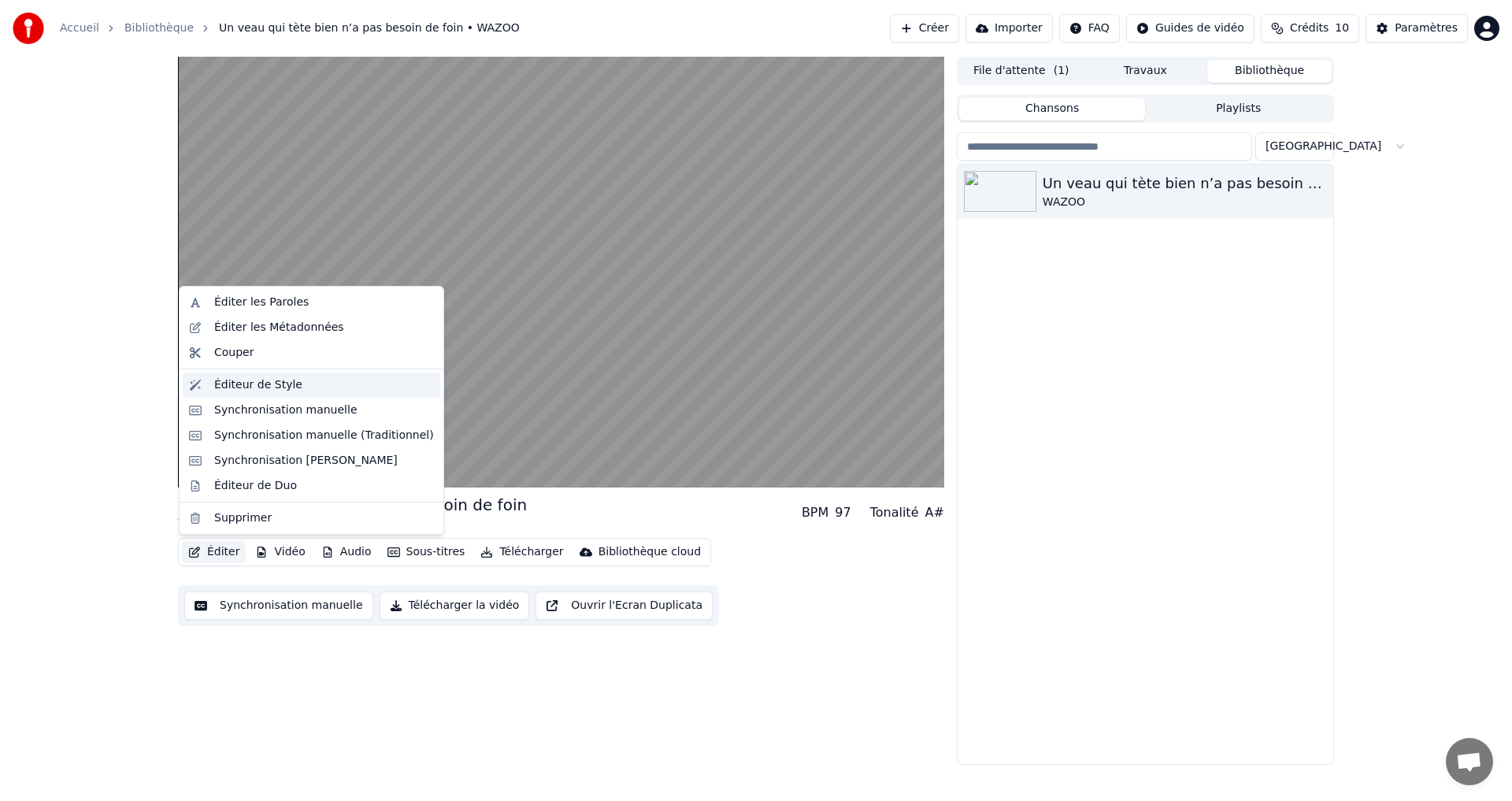
click at [232, 385] on div "Éditeur de Style" at bounding box center [259, 385] width 88 height 15
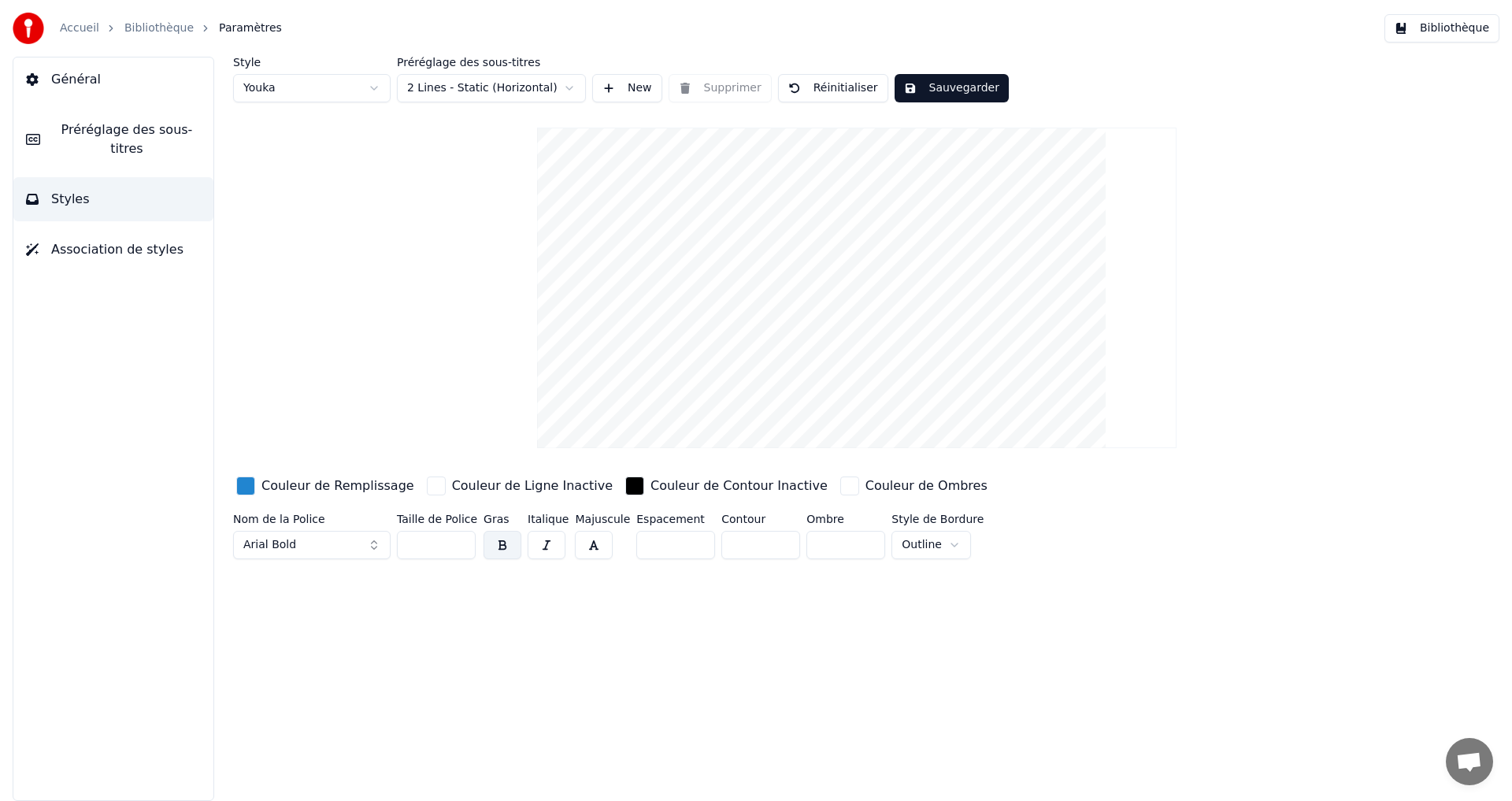
click at [84, 133] on span "Préréglage des sous-titres" at bounding box center [127, 140] width 148 height 38
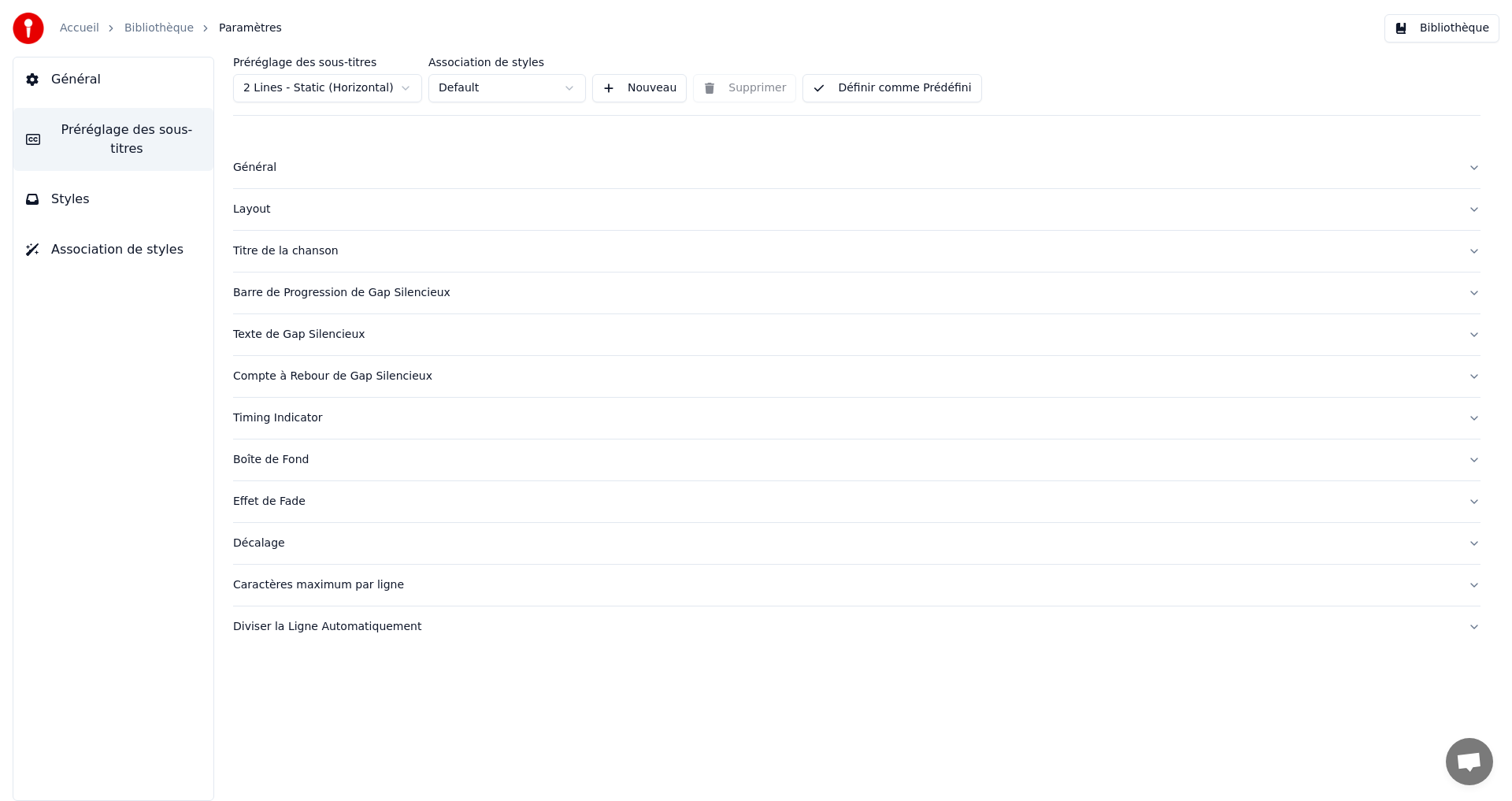
click at [270, 285] on div "Barre de Progression de Gap Silencieux" at bounding box center [844, 292] width 1222 height 15
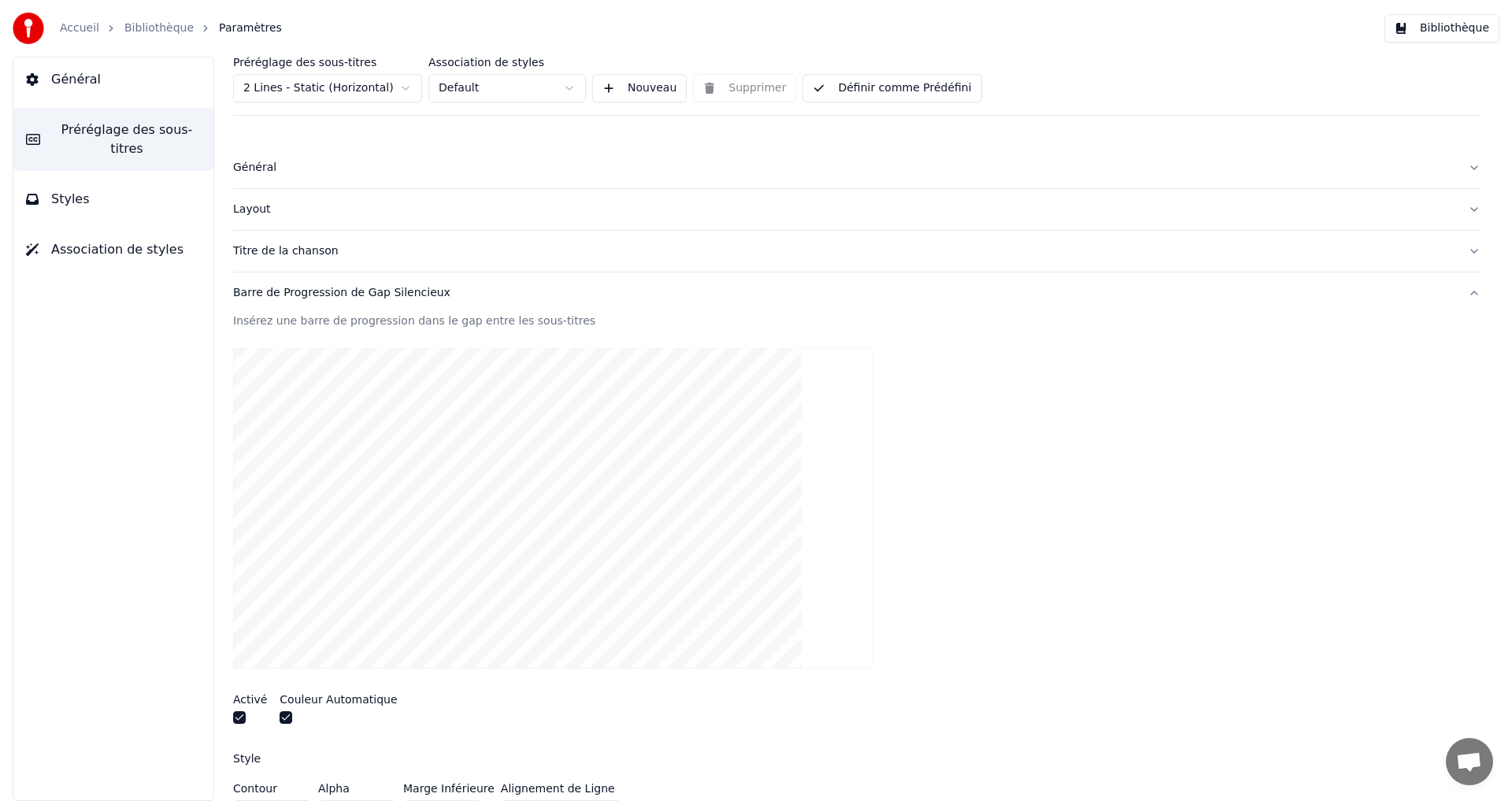
scroll to position [341, 0]
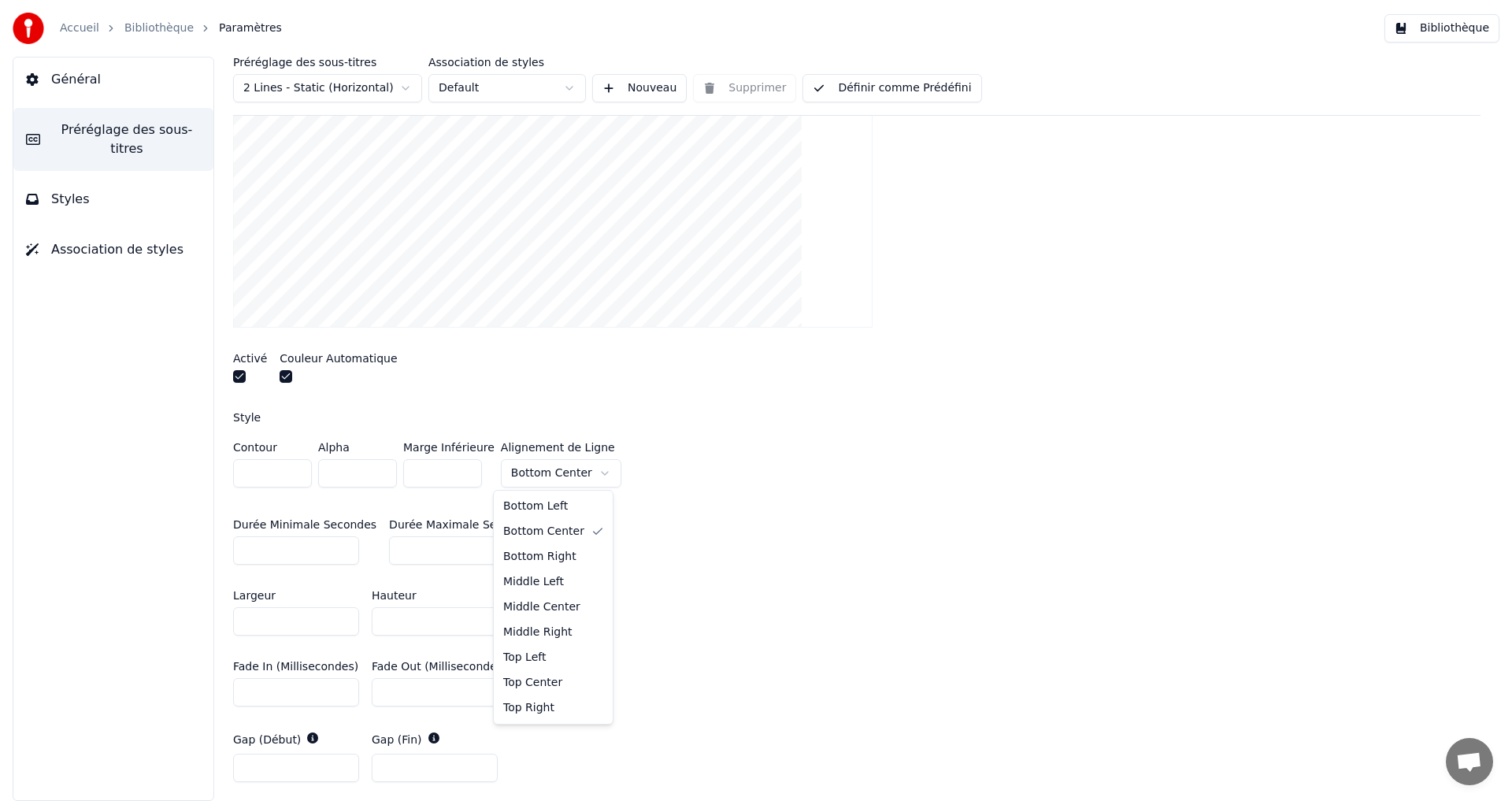
click at [583, 467] on html "Accueil Bibliothèque Paramètres Bibliothèque Général Préréglage des sous-titres…" at bounding box center [756, 400] width 1512 height 801
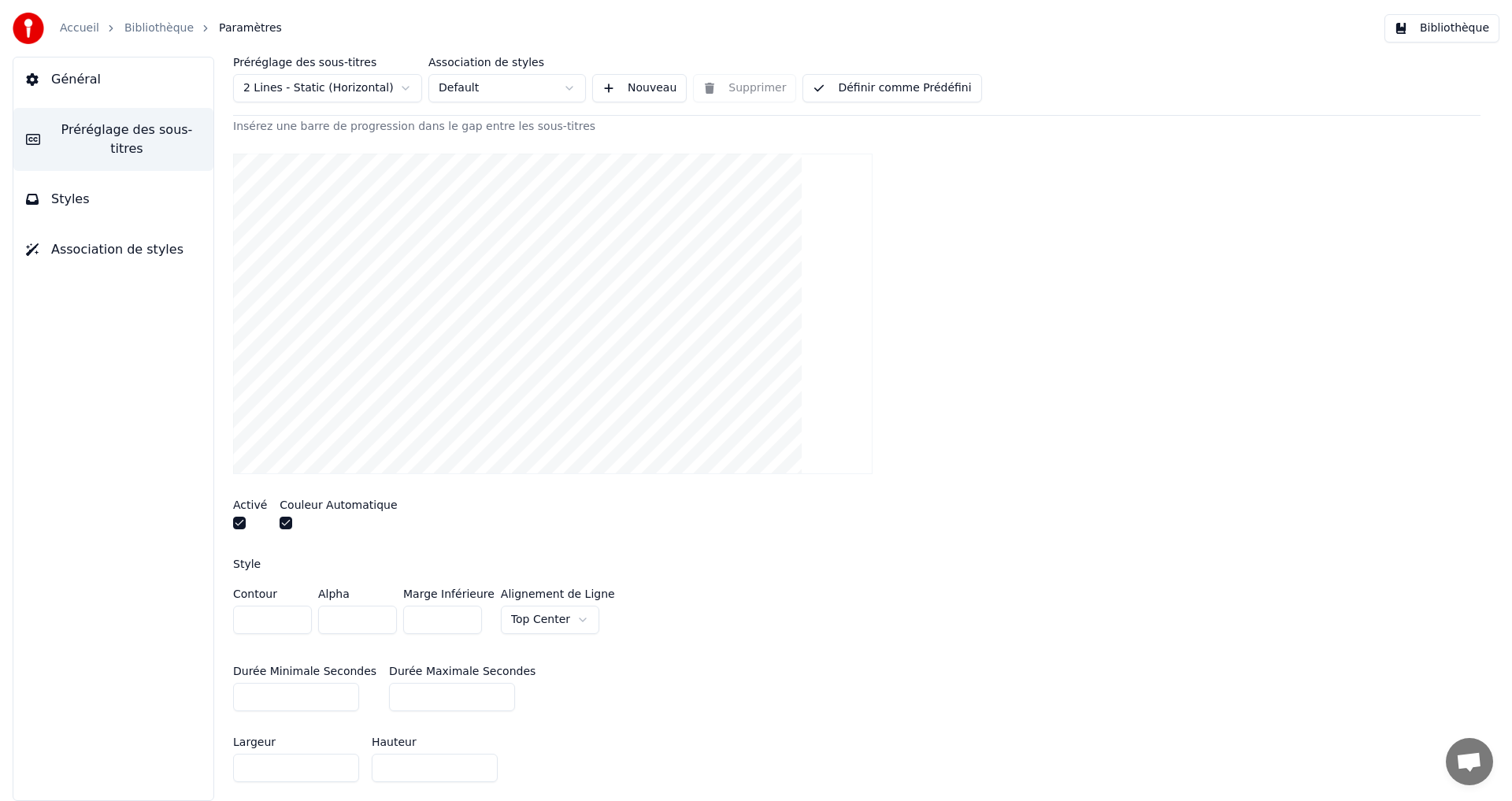
scroll to position [240, 0]
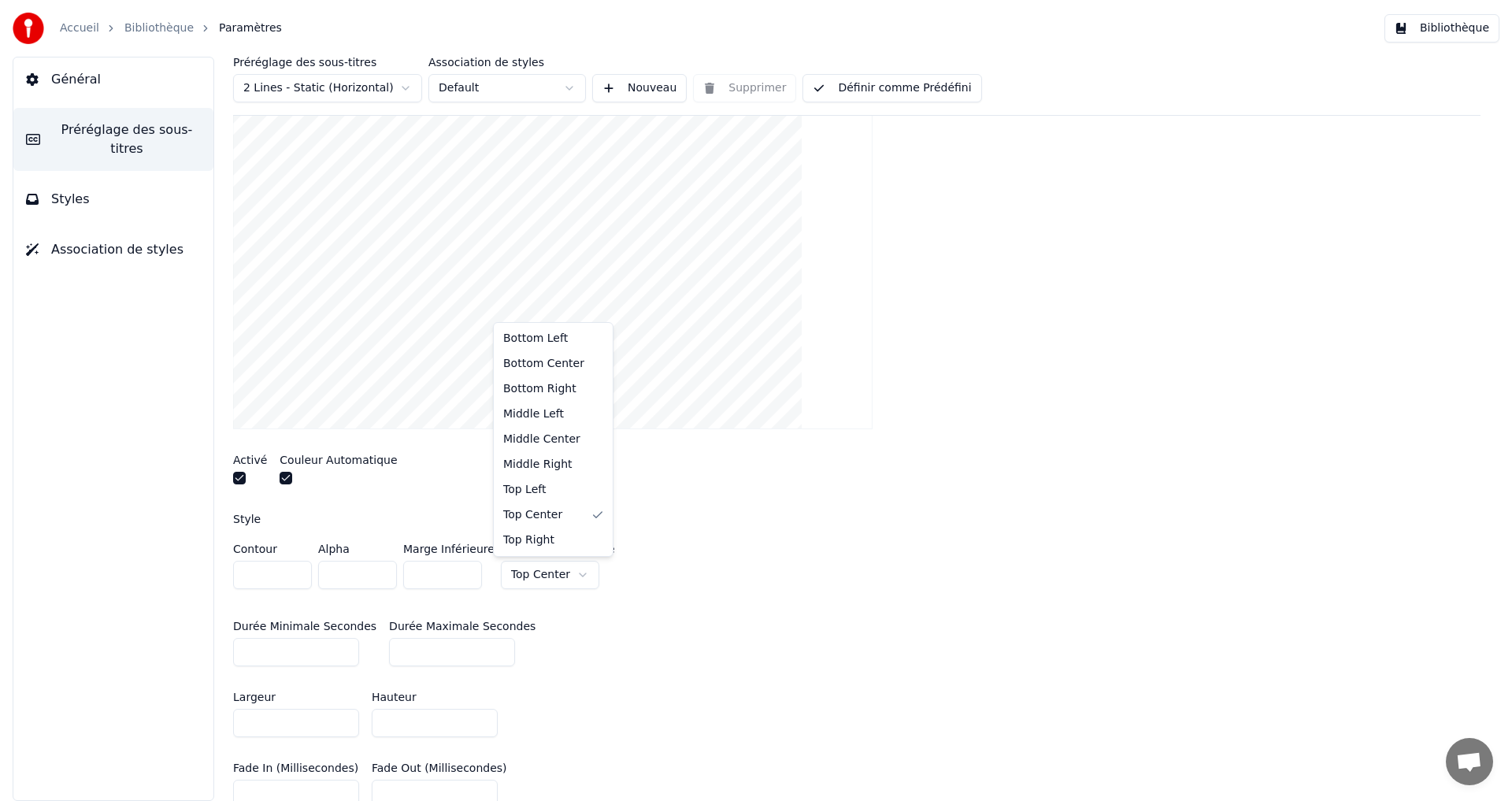
click at [569, 571] on html "Accueil Bibliothèque Paramètres Bibliothèque Général Préréglage des sous-titres…" at bounding box center [756, 400] width 1512 height 801
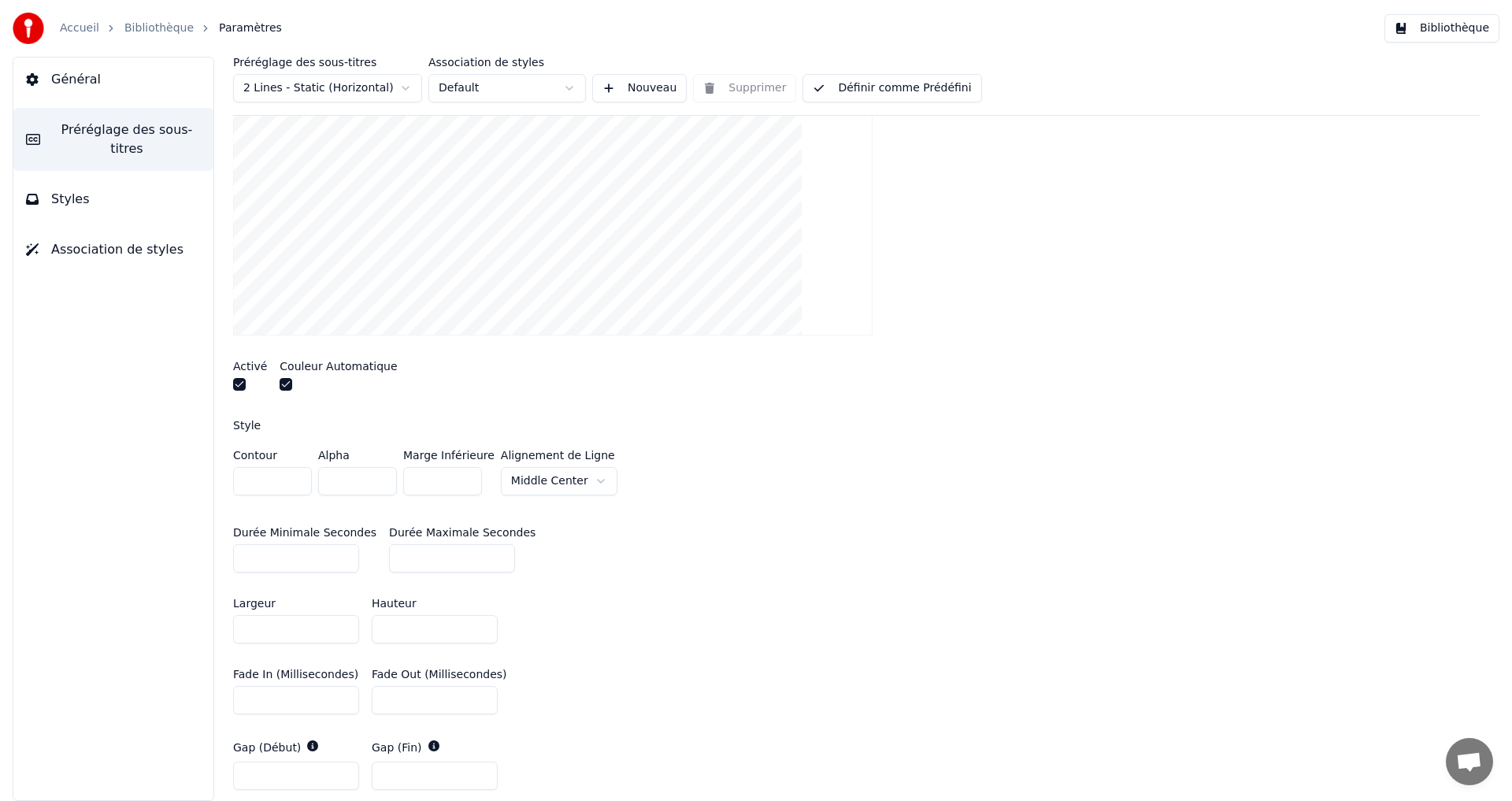
scroll to position [337, 0]
click at [477, 628] on input "**" at bounding box center [434, 624] width 126 height 28
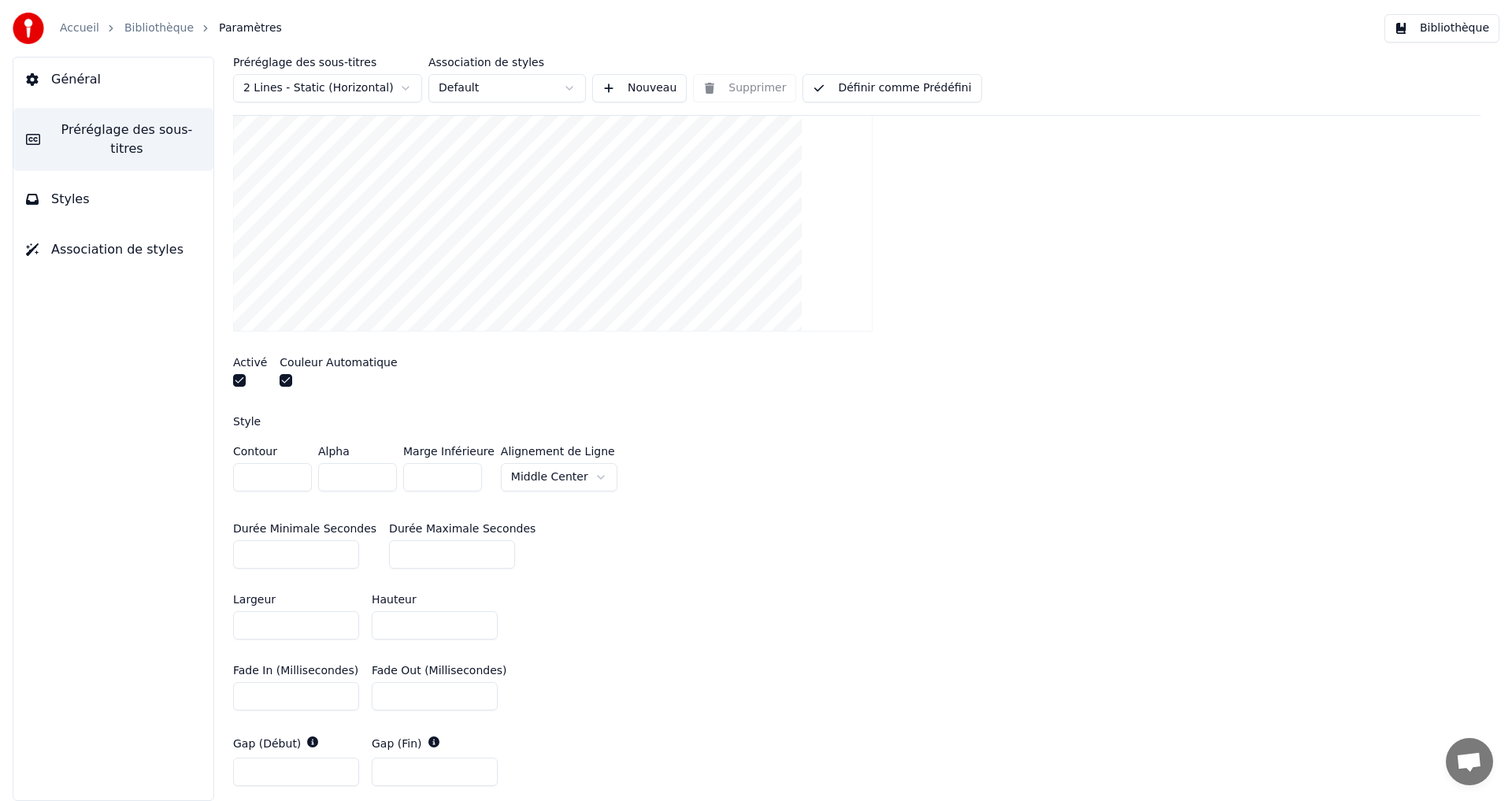
click at [477, 628] on input "**" at bounding box center [434, 624] width 126 height 28
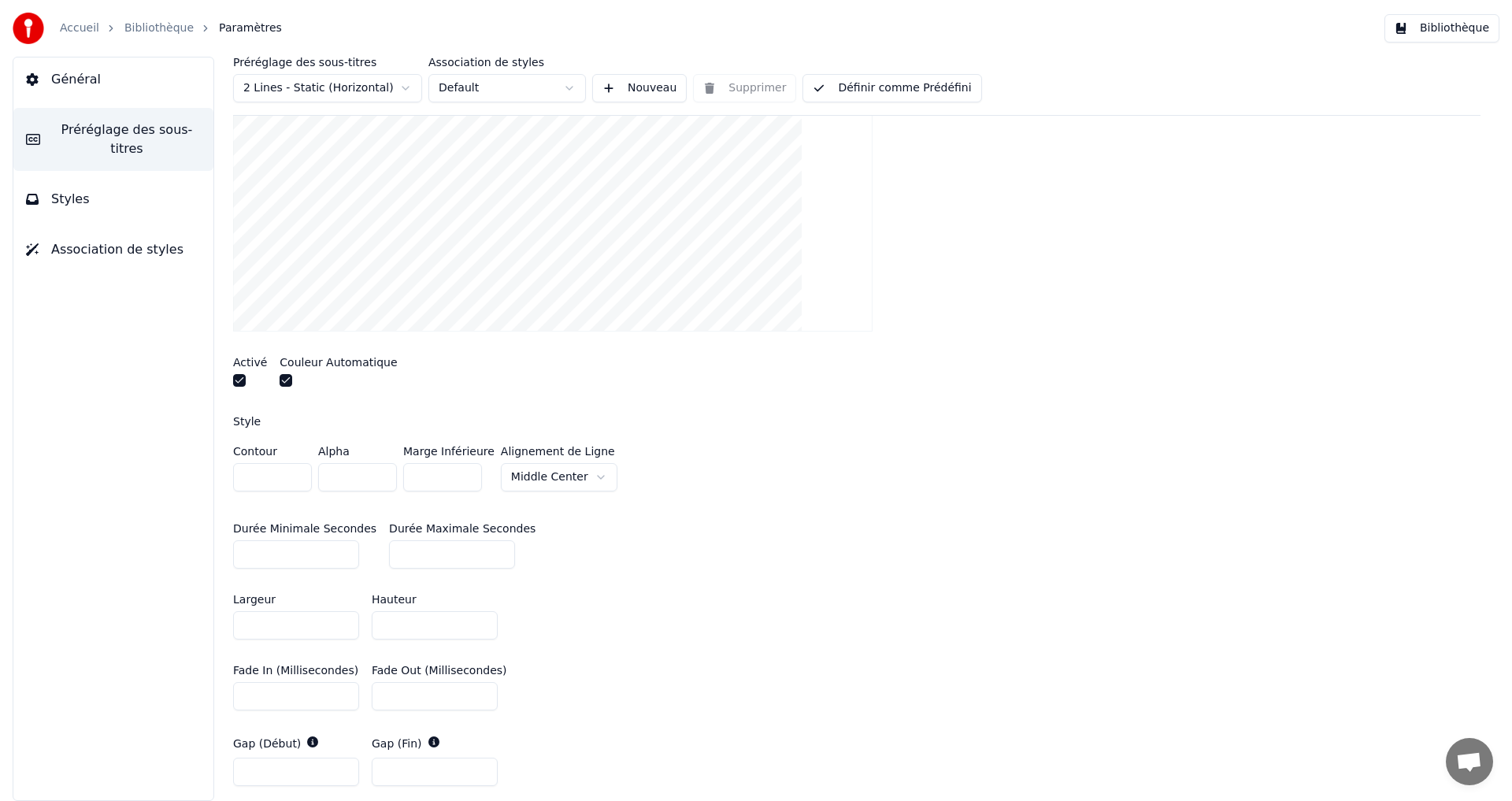
type input "**"
click at [477, 628] on input "**" at bounding box center [434, 624] width 126 height 28
click at [739, 631] on div "Largeur *** Hauteur **" at bounding box center [857, 616] width 1247 height 71
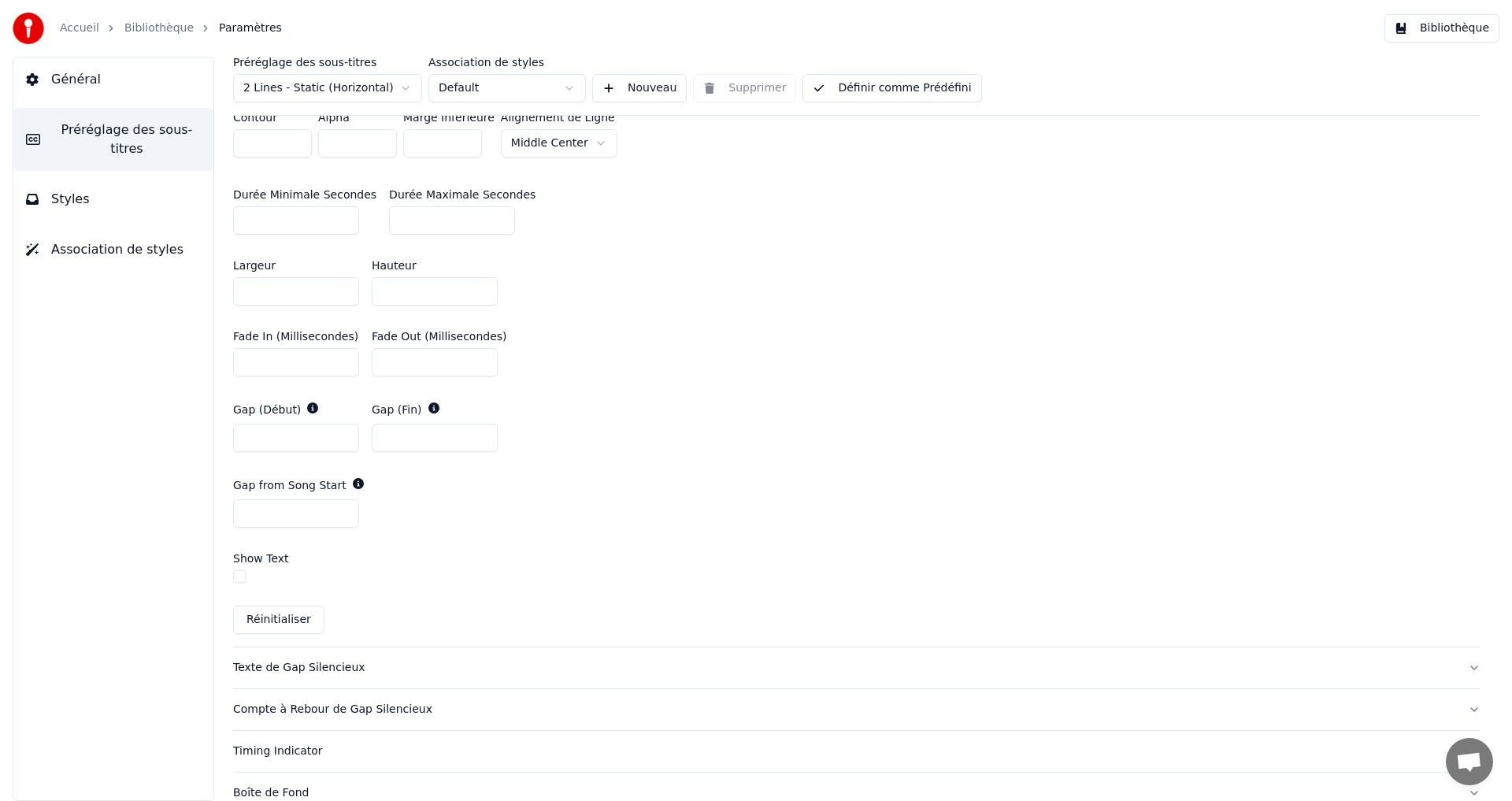
scroll to position [678, 0]
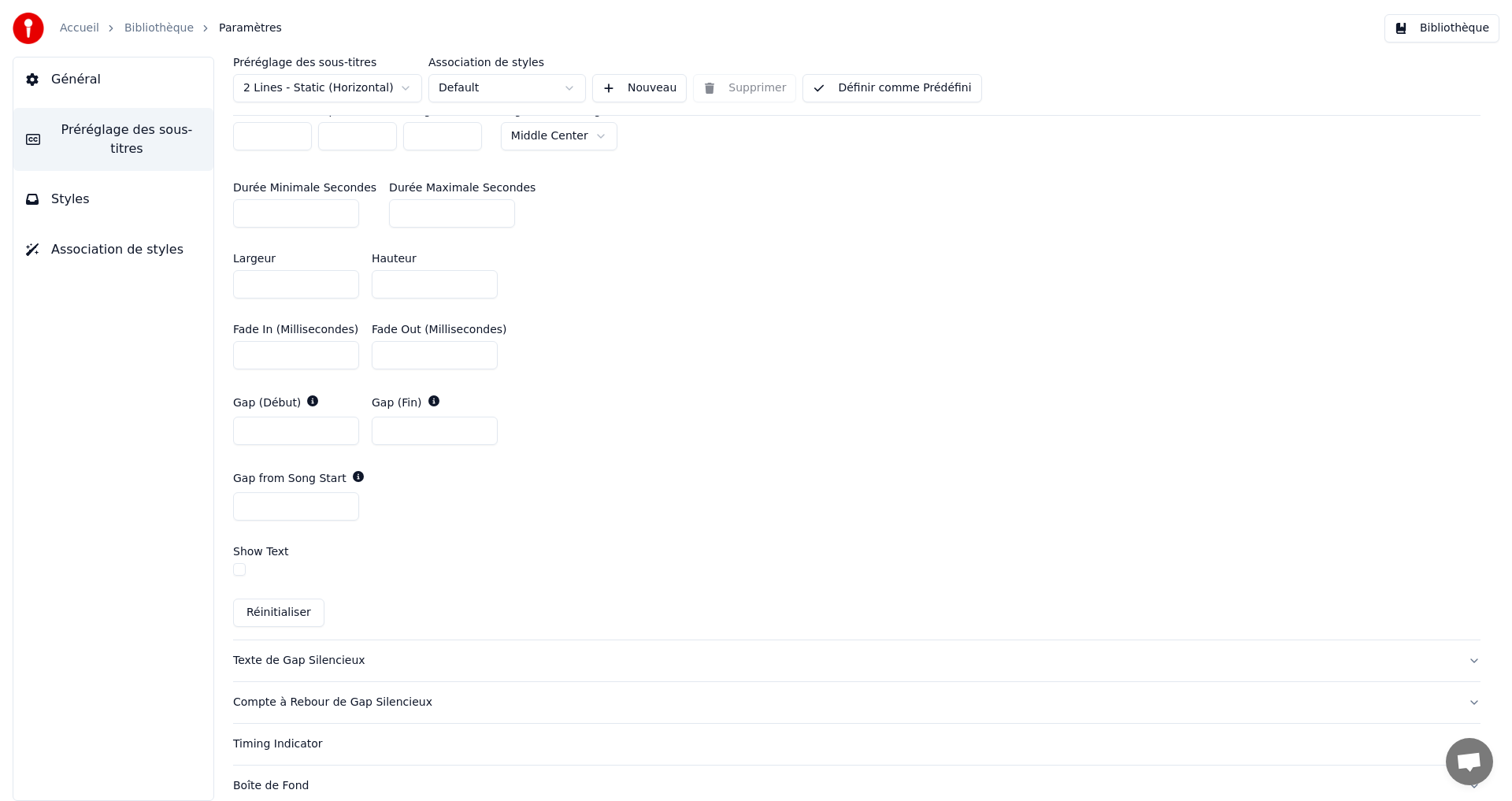
click at [237, 572] on button "button" at bounding box center [240, 569] width 13 height 13
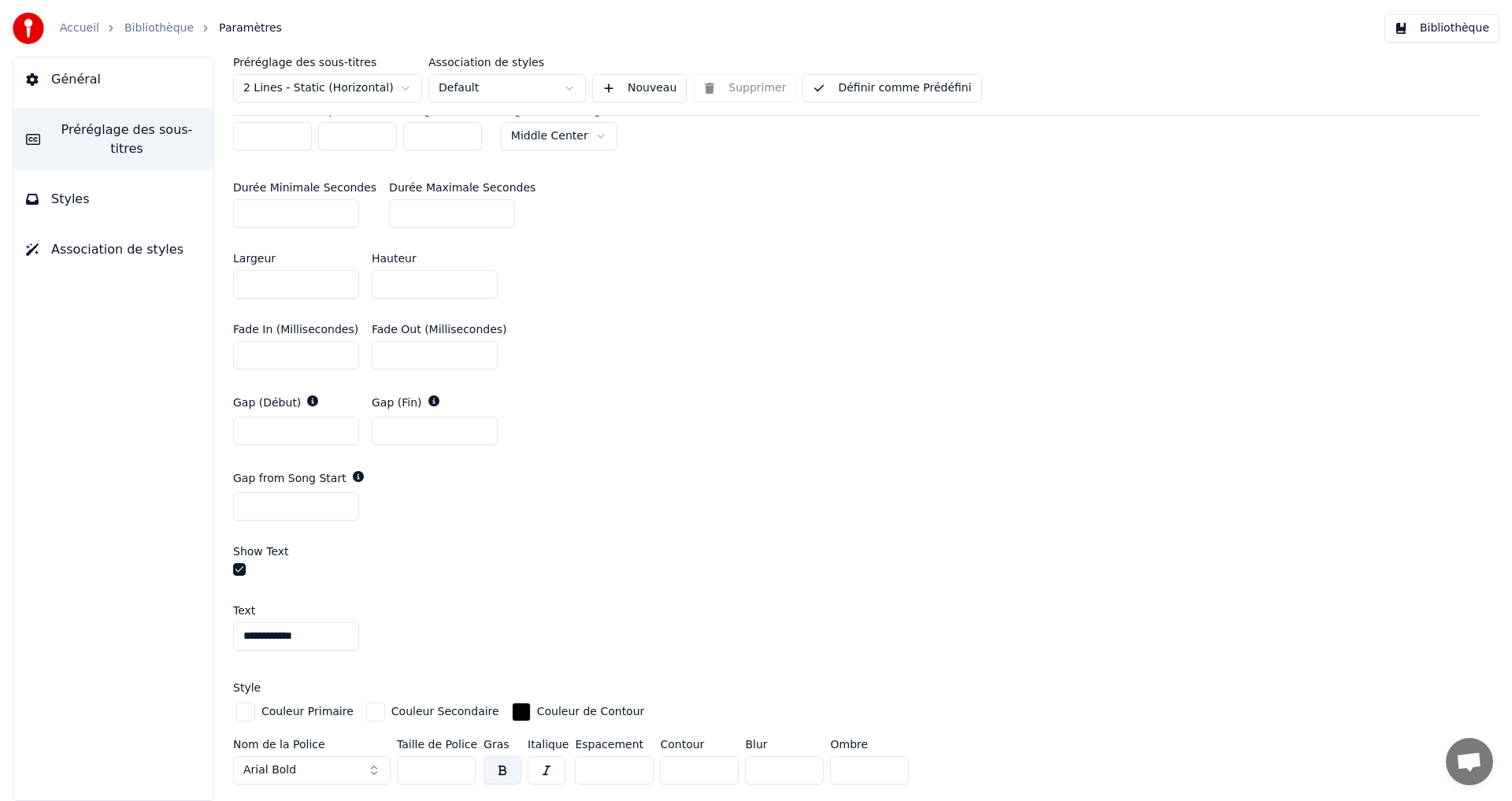
click at [237, 572] on button "button" at bounding box center [240, 569] width 13 height 13
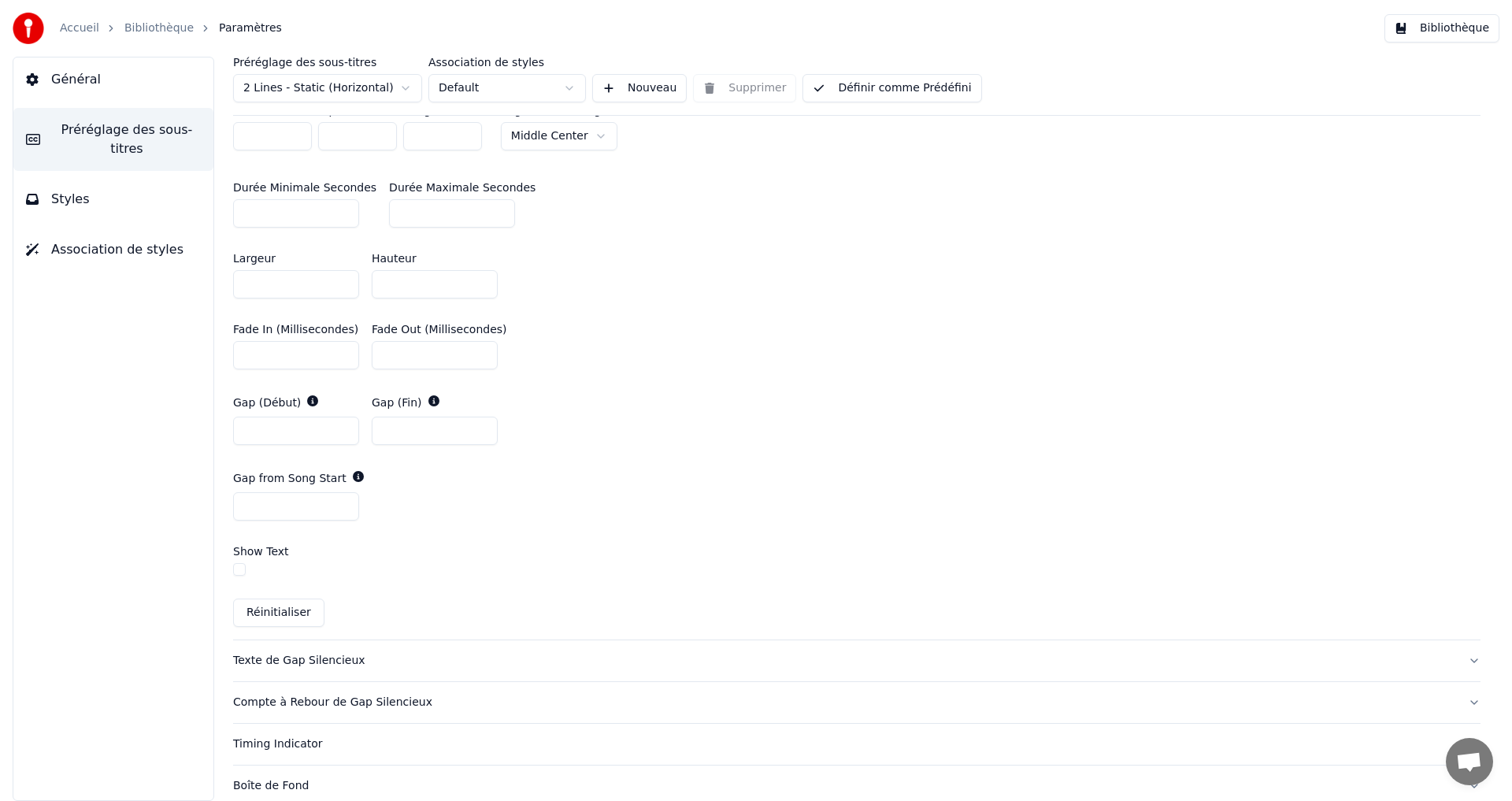
click at [338, 657] on div "Texte de Gap Silencieux" at bounding box center [844, 660] width 1222 height 15
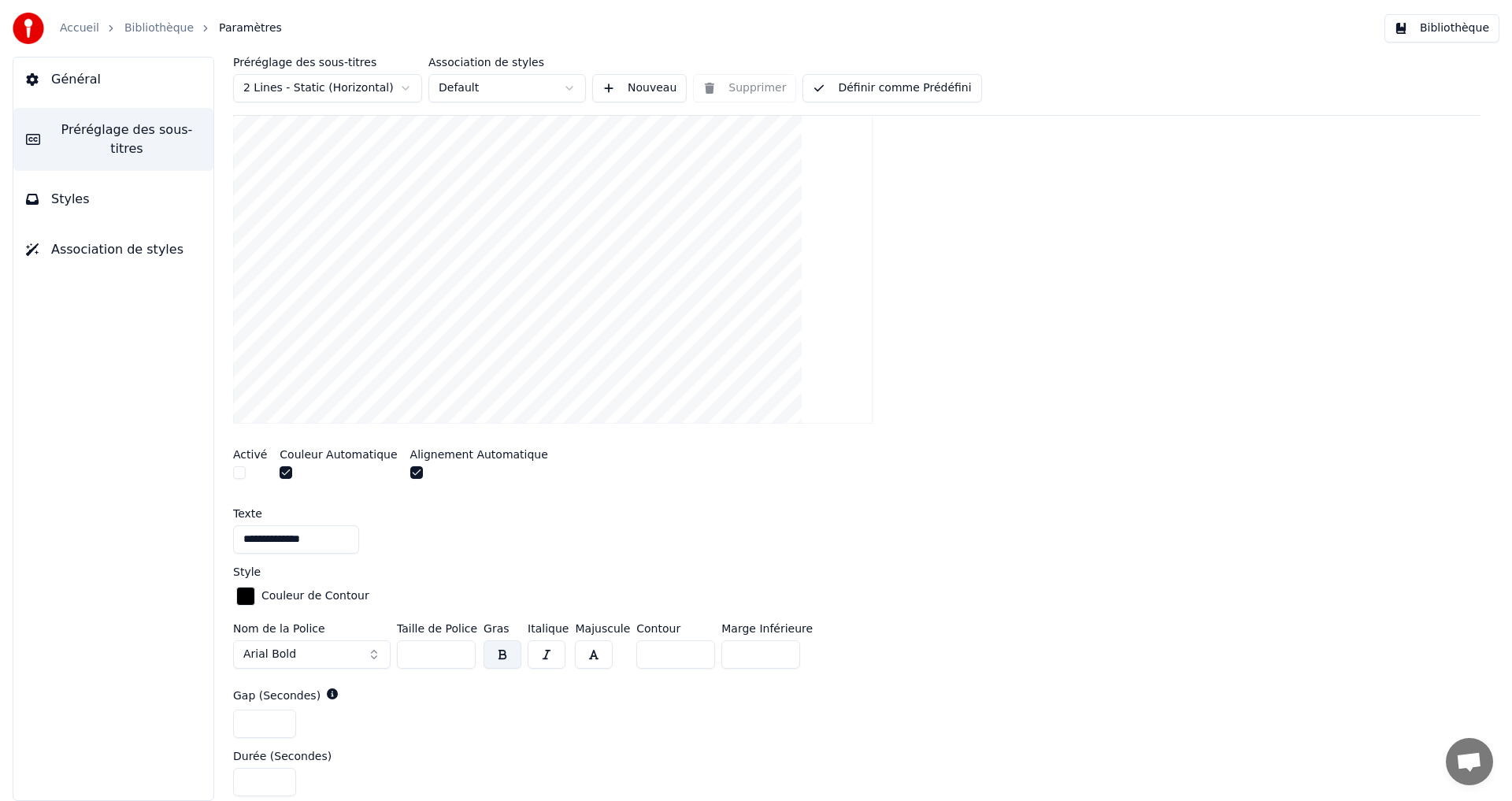
scroll to position [627, 0]
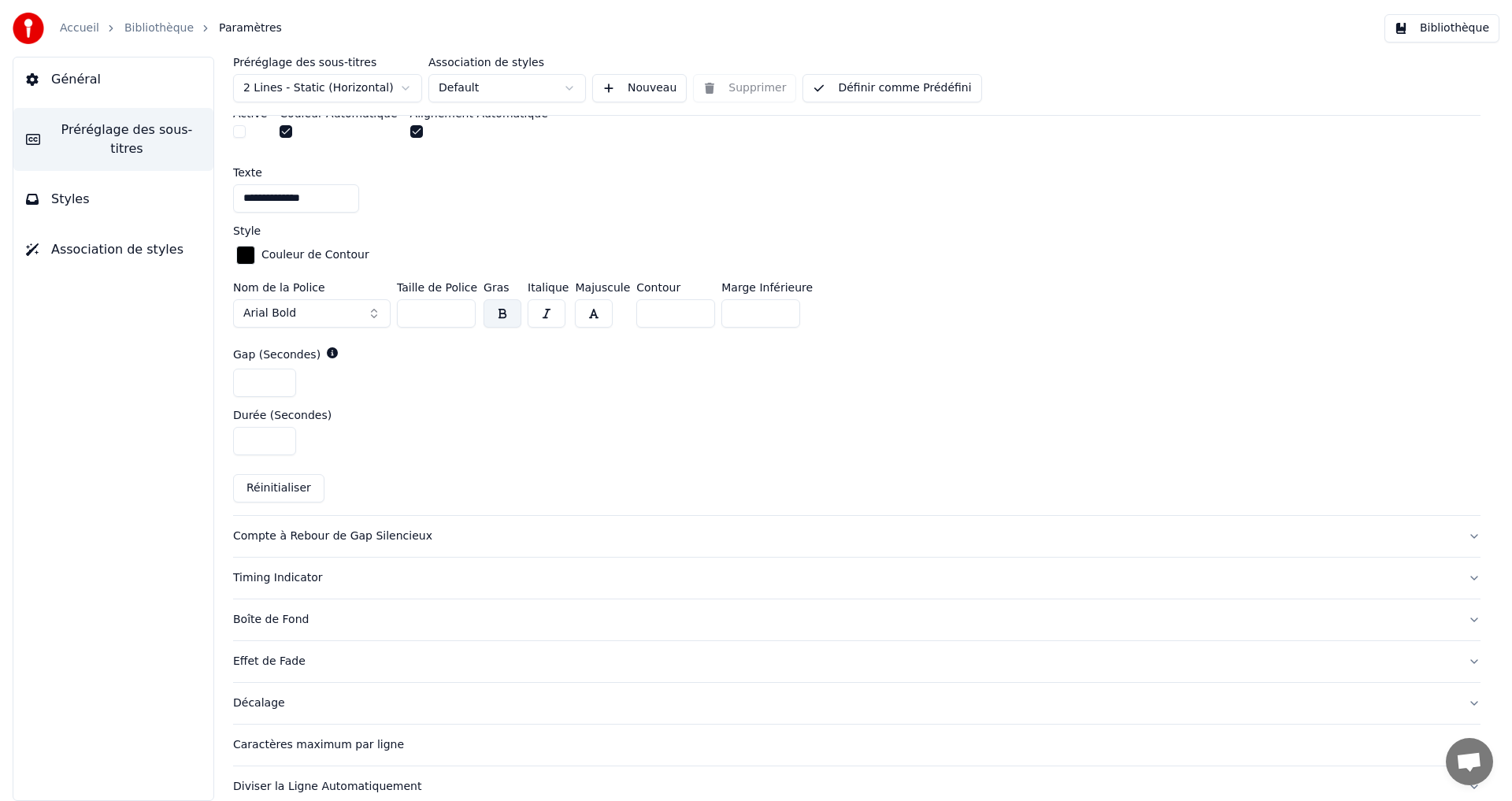
click at [330, 535] on div "Compte à Rebour de Gap Silencieux" at bounding box center [844, 535] width 1222 height 15
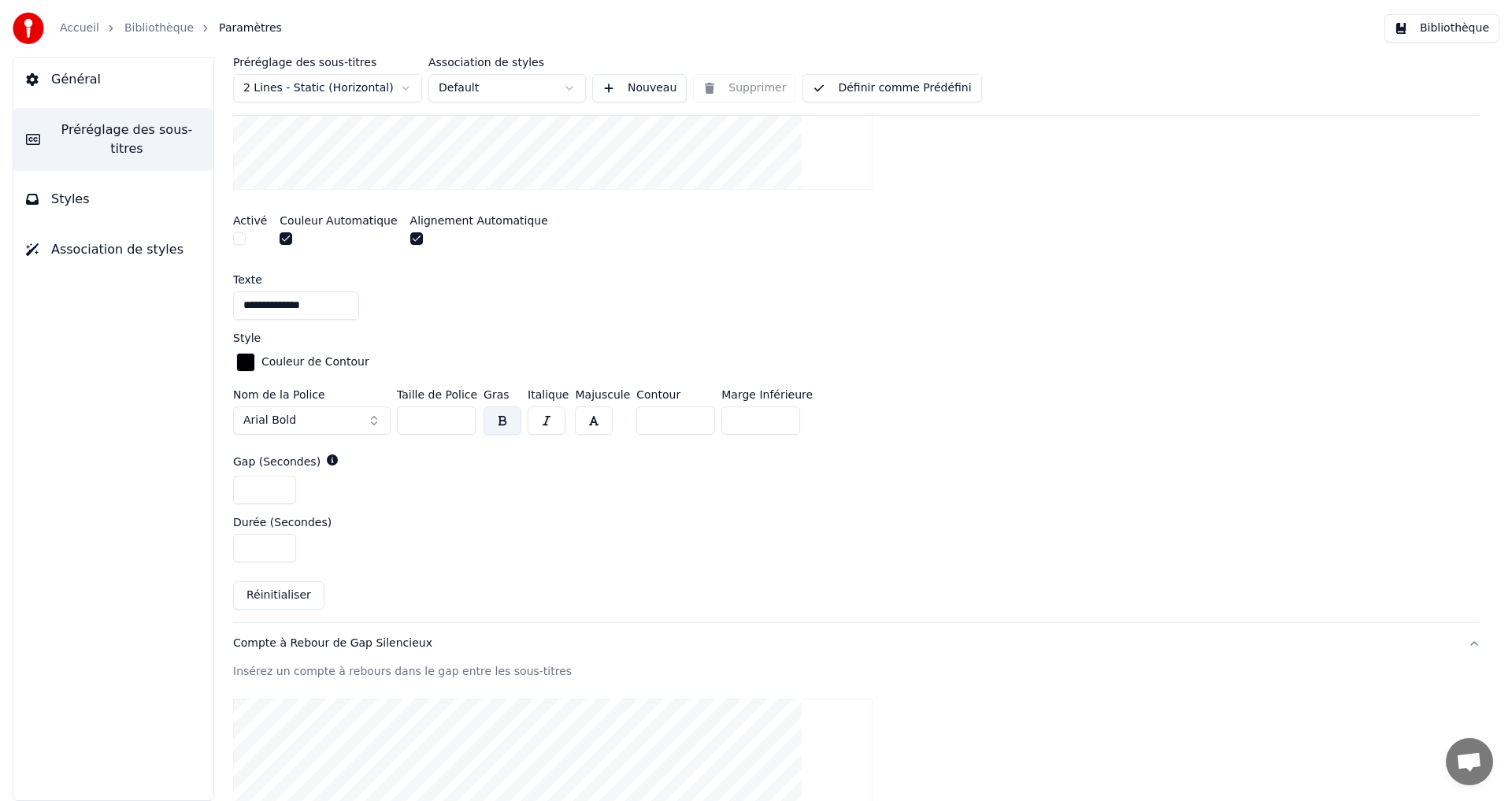
scroll to position [340, 0]
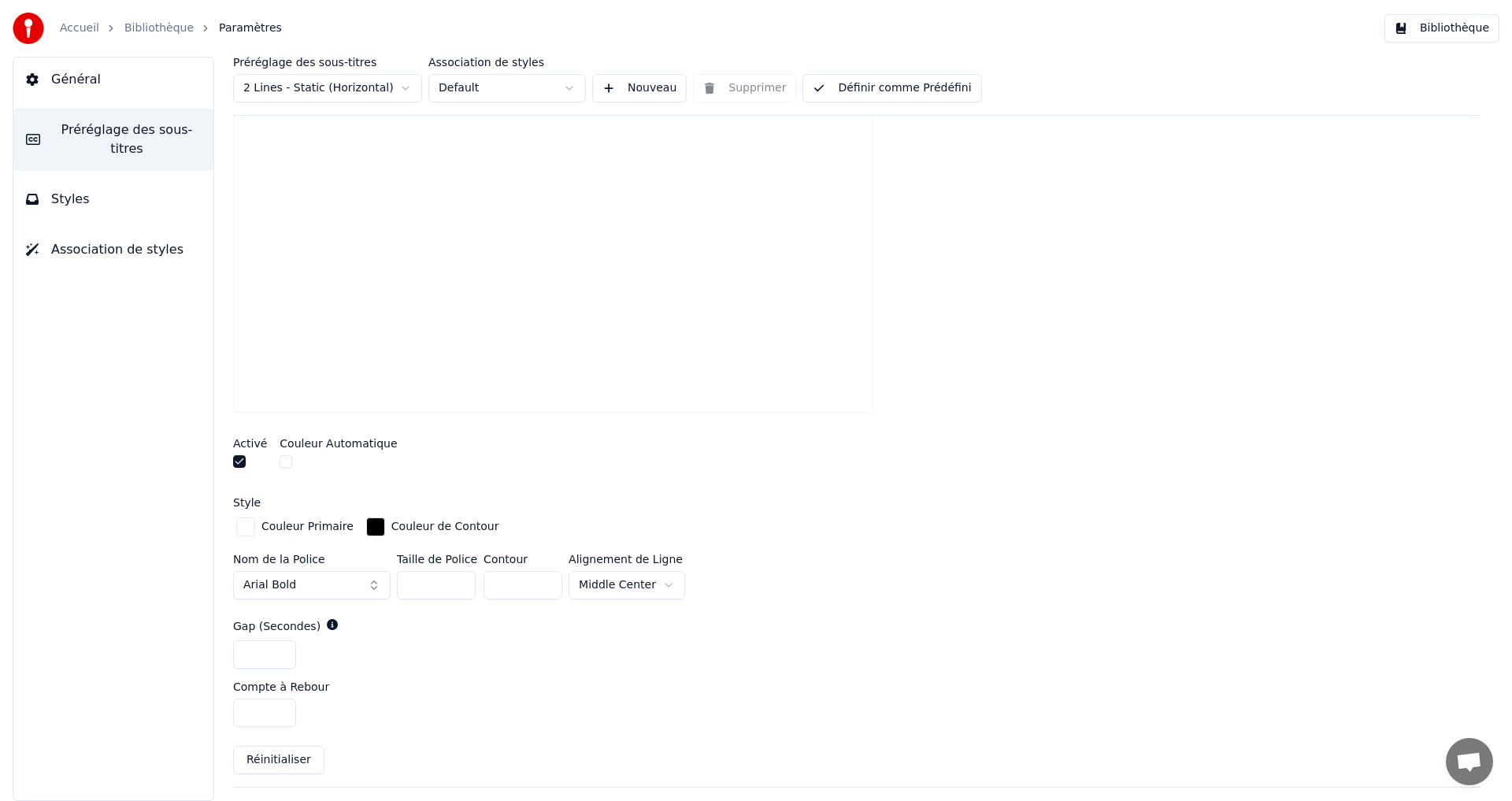
click at [278, 705] on input "*" at bounding box center [265, 712] width 63 height 28
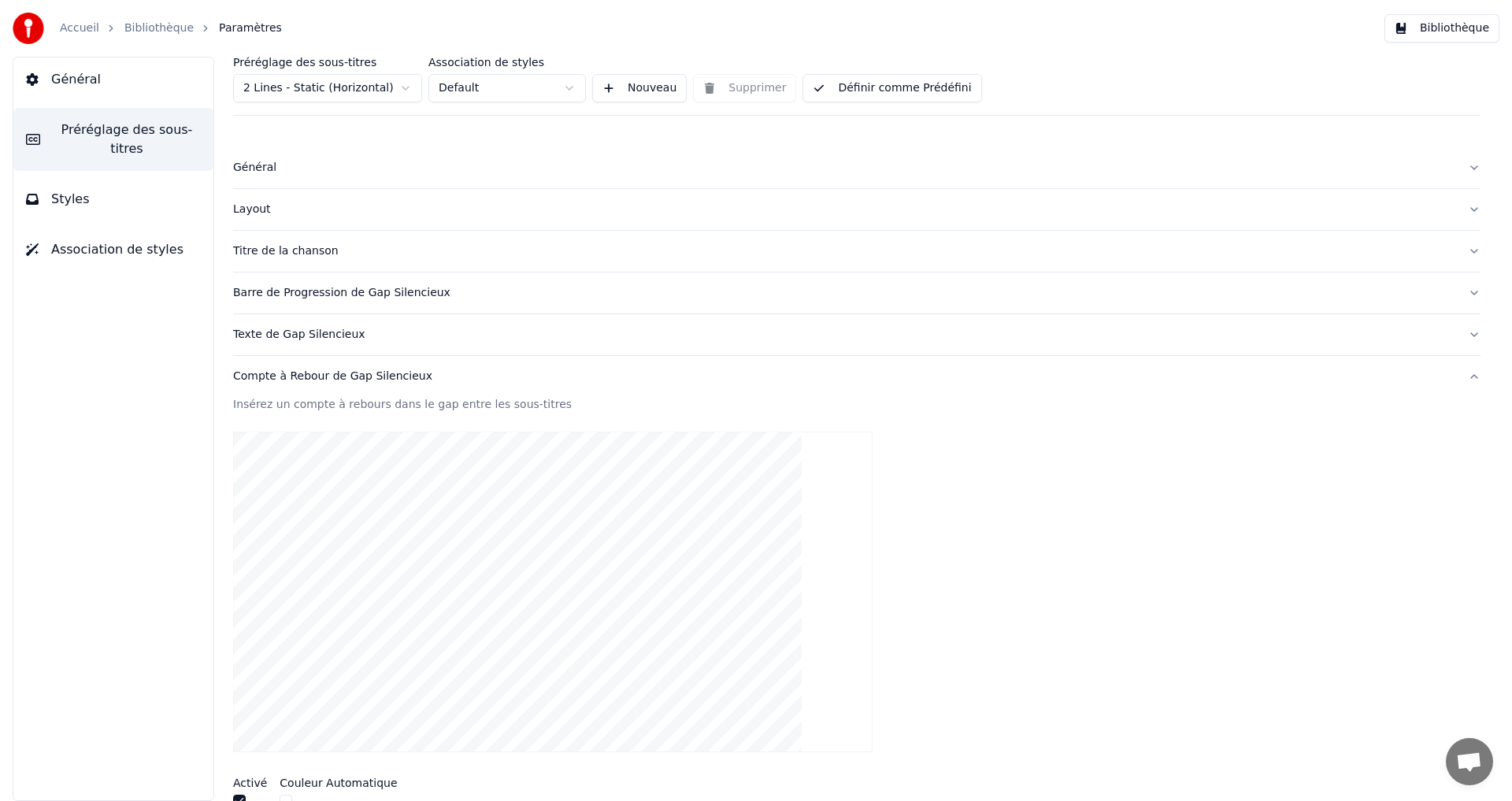
scroll to position [341, 0]
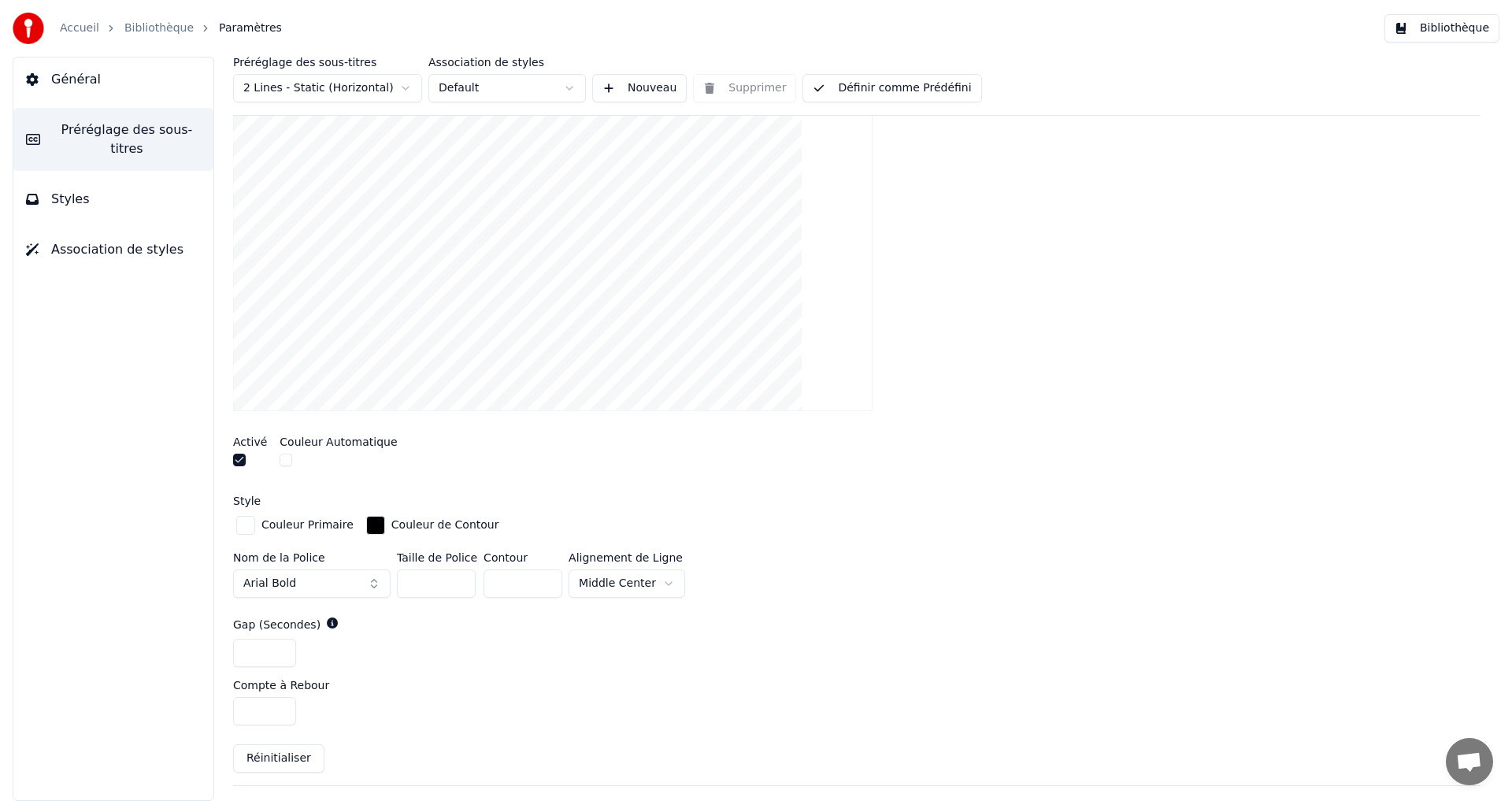
click at [279, 708] on input "*" at bounding box center [265, 710] width 63 height 28
click at [278, 701] on input "*" at bounding box center [265, 710] width 63 height 28
click at [278, 705] on input "*" at bounding box center [265, 710] width 63 height 28
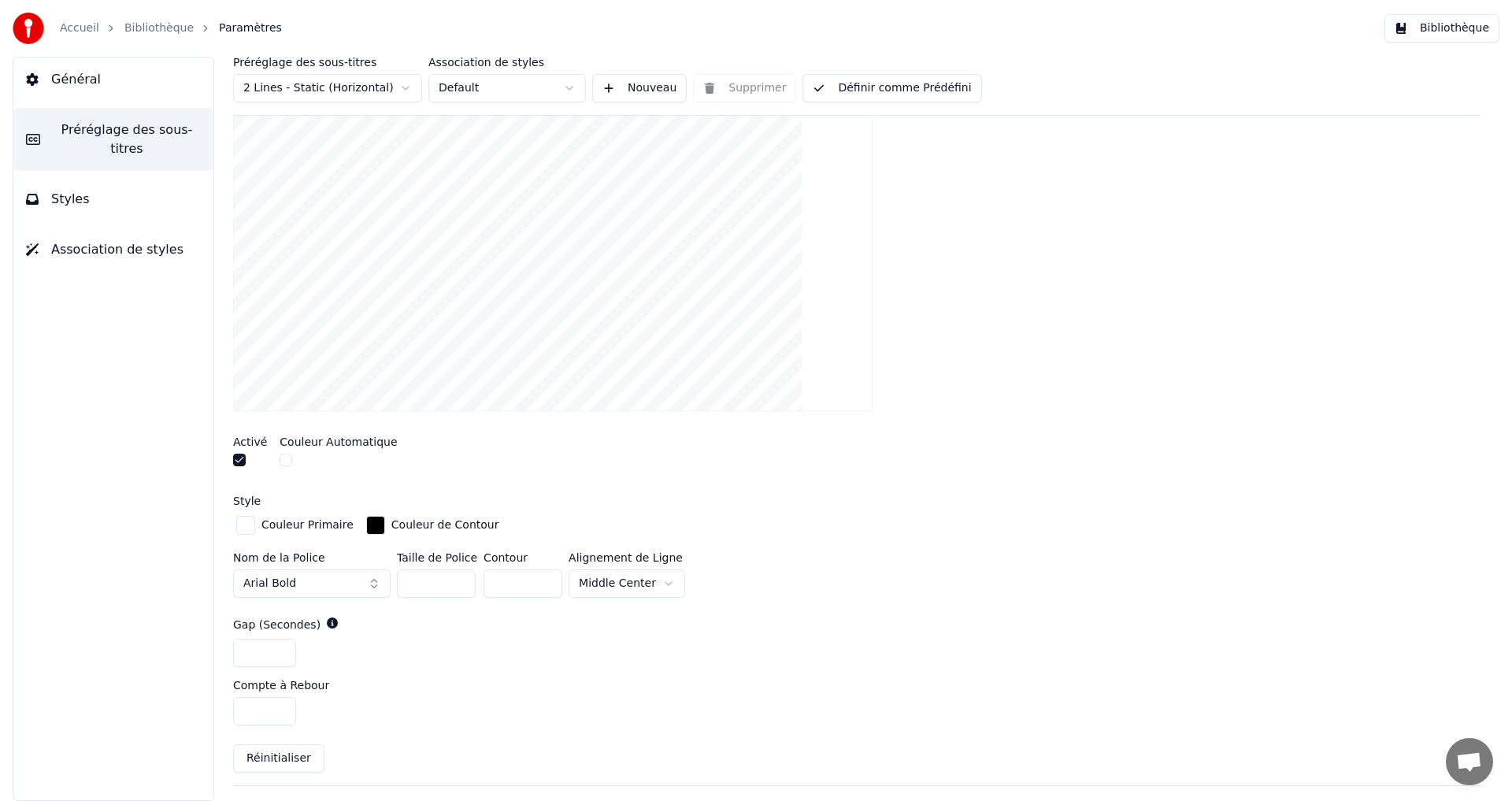
click at [278, 705] on input "**" at bounding box center [265, 710] width 63 height 28
click at [278, 716] on input "**" at bounding box center [265, 710] width 63 height 28
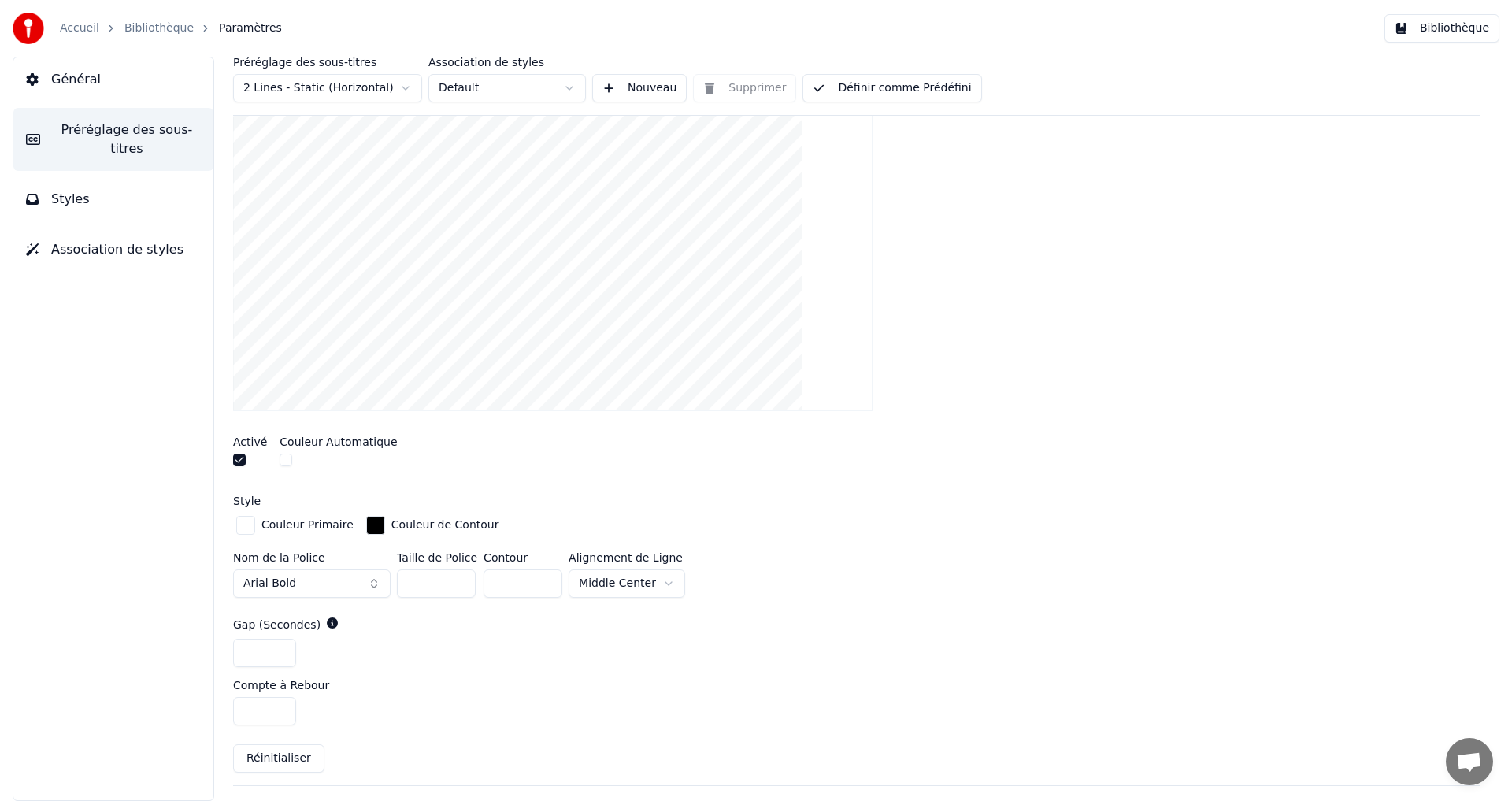
click at [278, 716] on input "**" at bounding box center [265, 710] width 63 height 28
click at [278, 716] on input "*" at bounding box center [265, 710] width 63 height 28
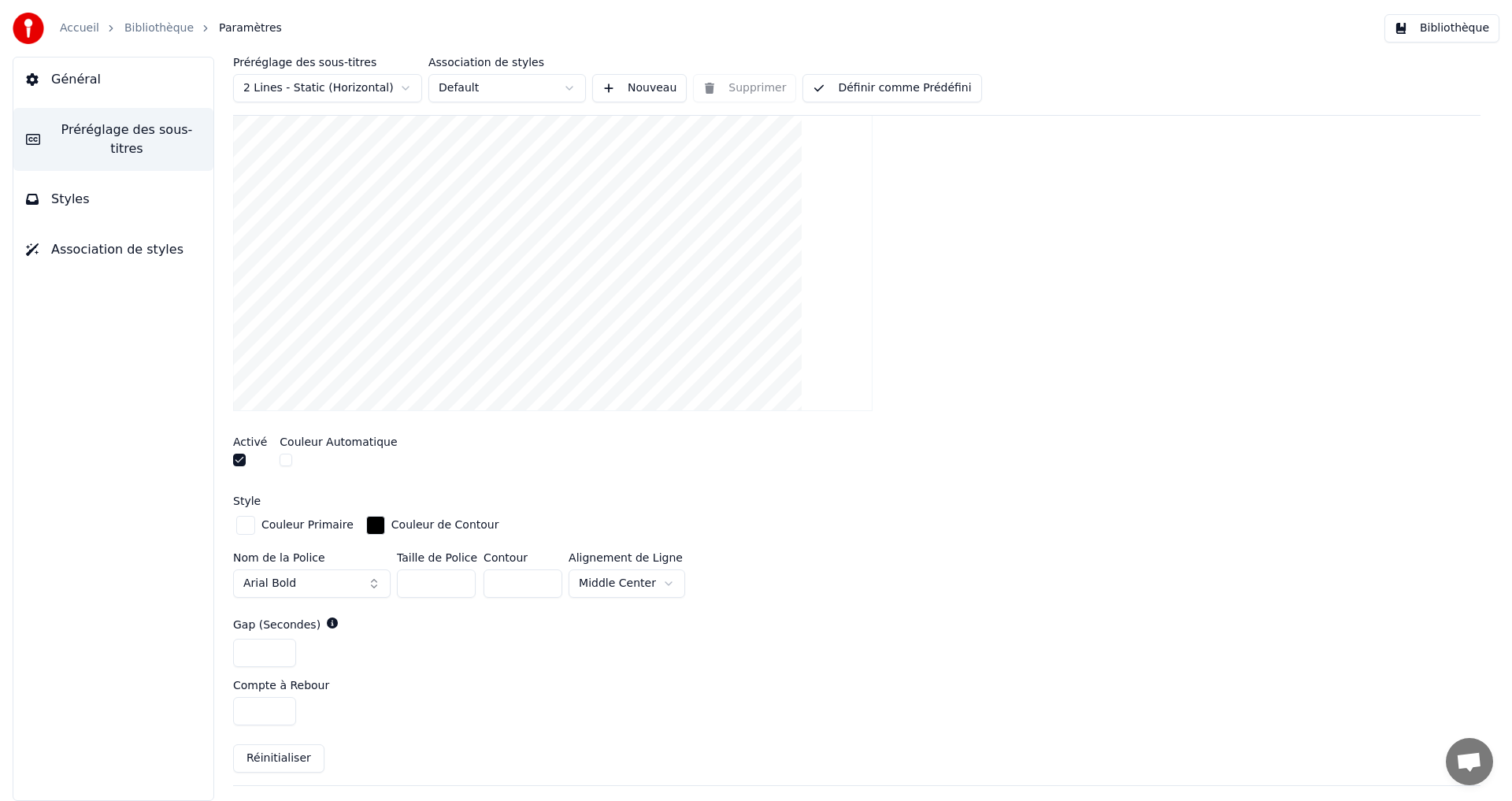
click at [278, 716] on input "*" at bounding box center [265, 710] width 63 height 28
click at [513, 710] on div "*" at bounding box center [857, 710] width 1247 height 28
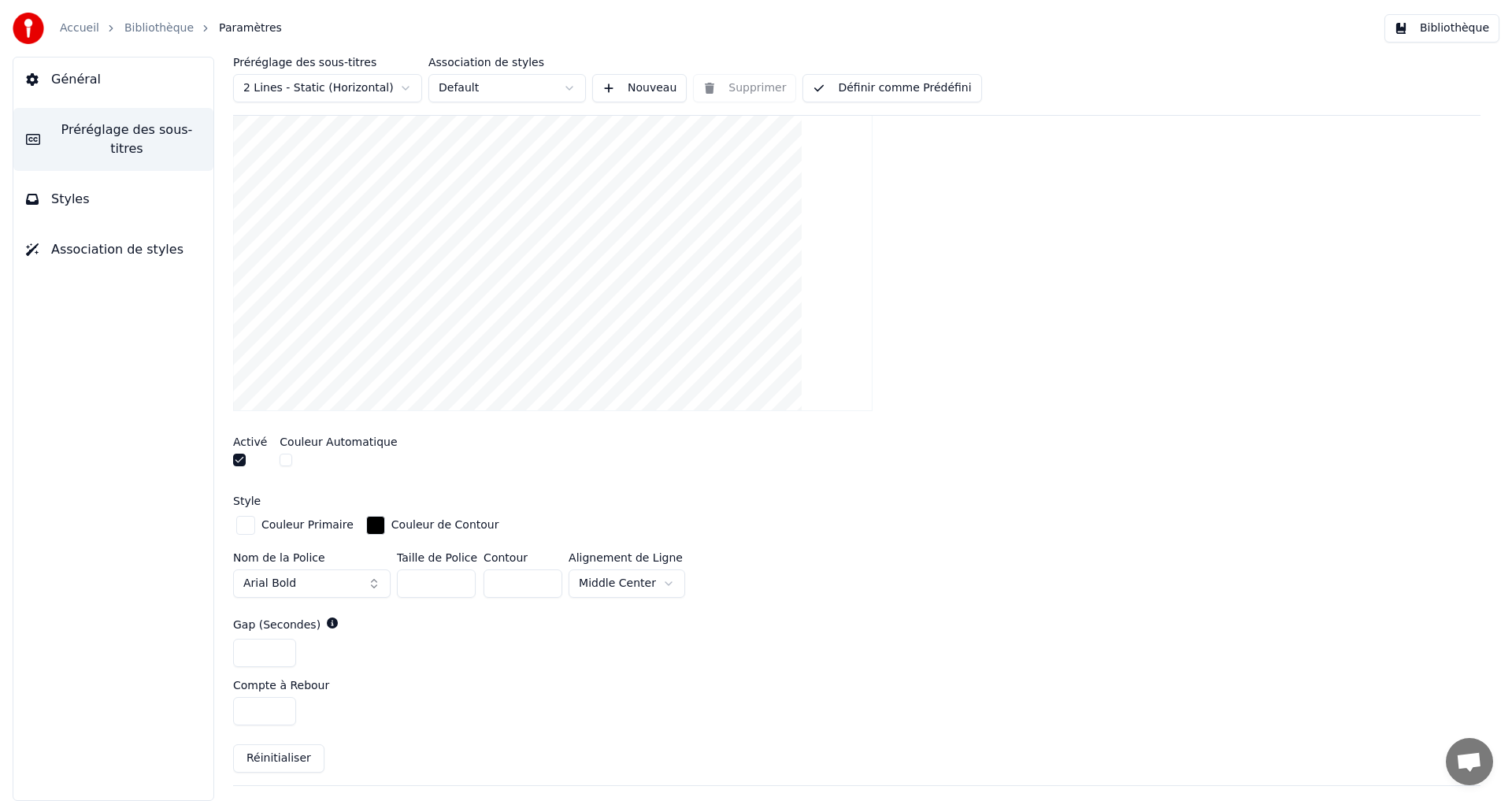
click at [279, 705] on input "*" at bounding box center [265, 710] width 63 height 28
click at [279, 704] on input "*" at bounding box center [265, 710] width 63 height 28
click at [279, 709] on input "*" at bounding box center [265, 710] width 63 height 28
type input "*"
click at [279, 709] on input "*" at bounding box center [265, 710] width 63 height 28
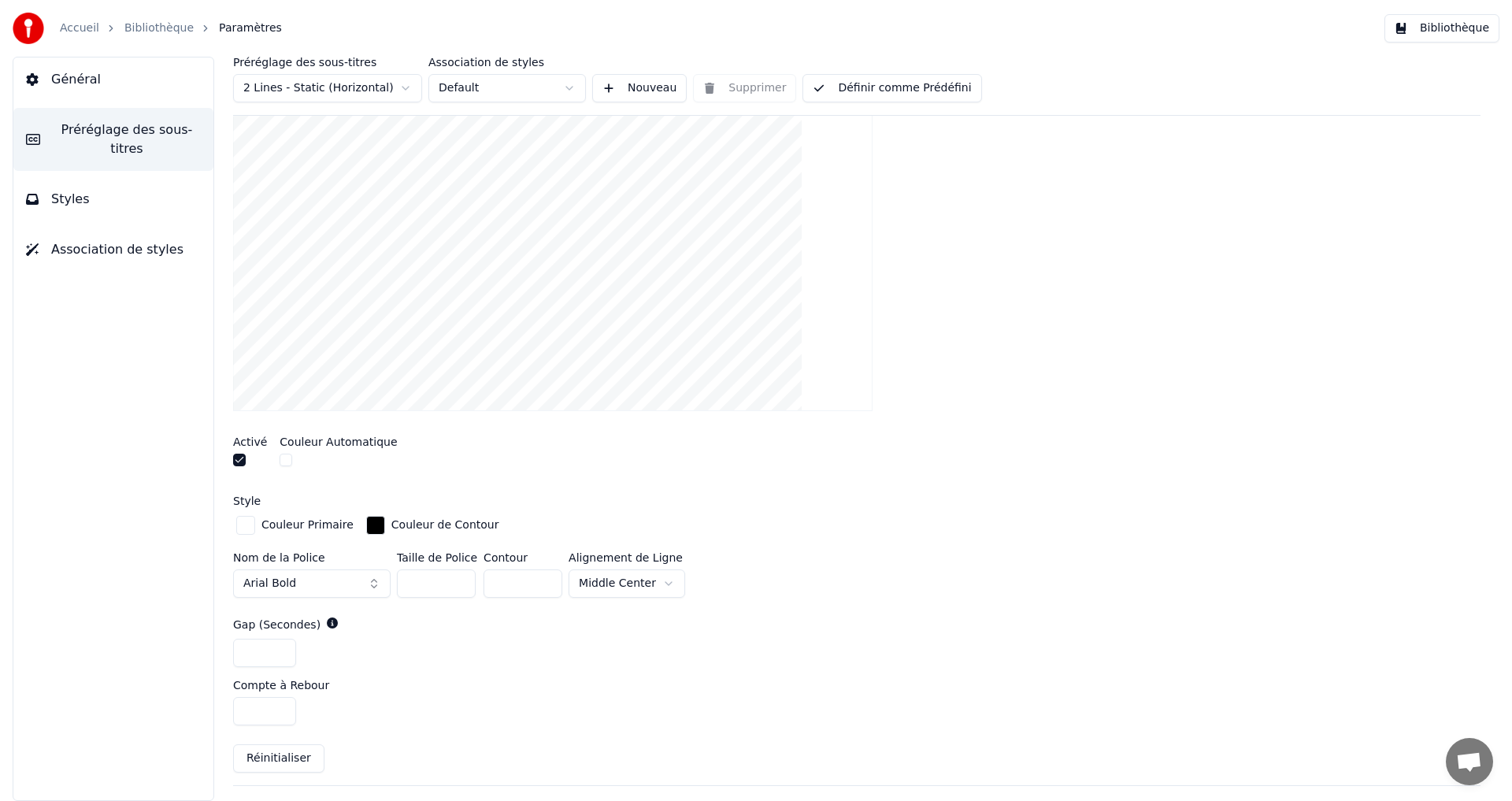
click at [278, 646] on input "*" at bounding box center [265, 652] width 63 height 28
type input "*"
click at [278, 646] on input "*" at bounding box center [265, 652] width 63 height 28
click at [280, 709] on input "*" at bounding box center [265, 710] width 63 height 28
click at [279, 705] on input "*" at bounding box center [265, 710] width 63 height 28
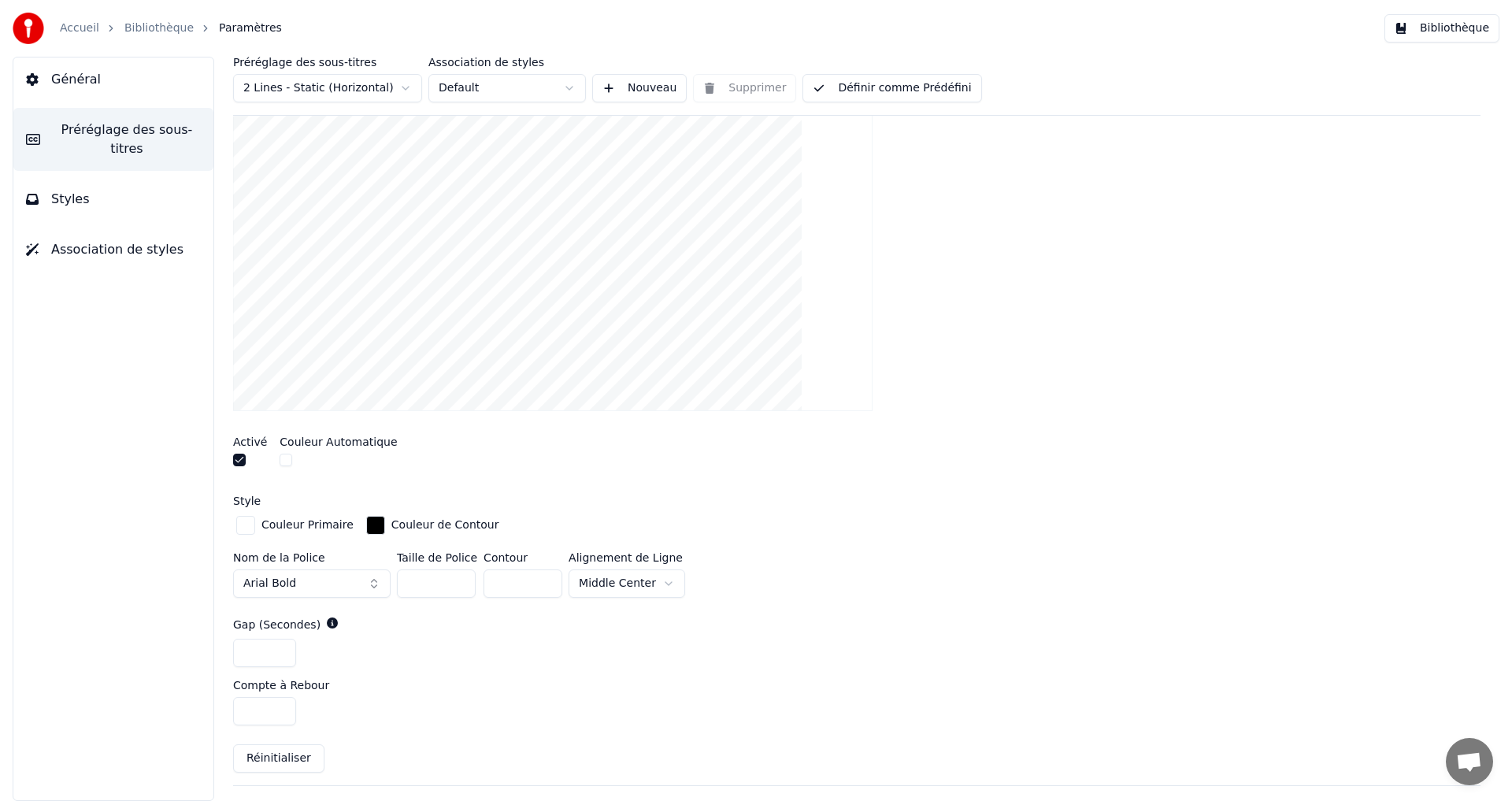
click at [279, 705] on input "*" at bounding box center [265, 710] width 63 height 28
type input "*"
click at [278, 712] on input "*" at bounding box center [265, 710] width 63 height 28
click at [284, 657] on input "*" at bounding box center [265, 652] width 63 height 28
type input "*"
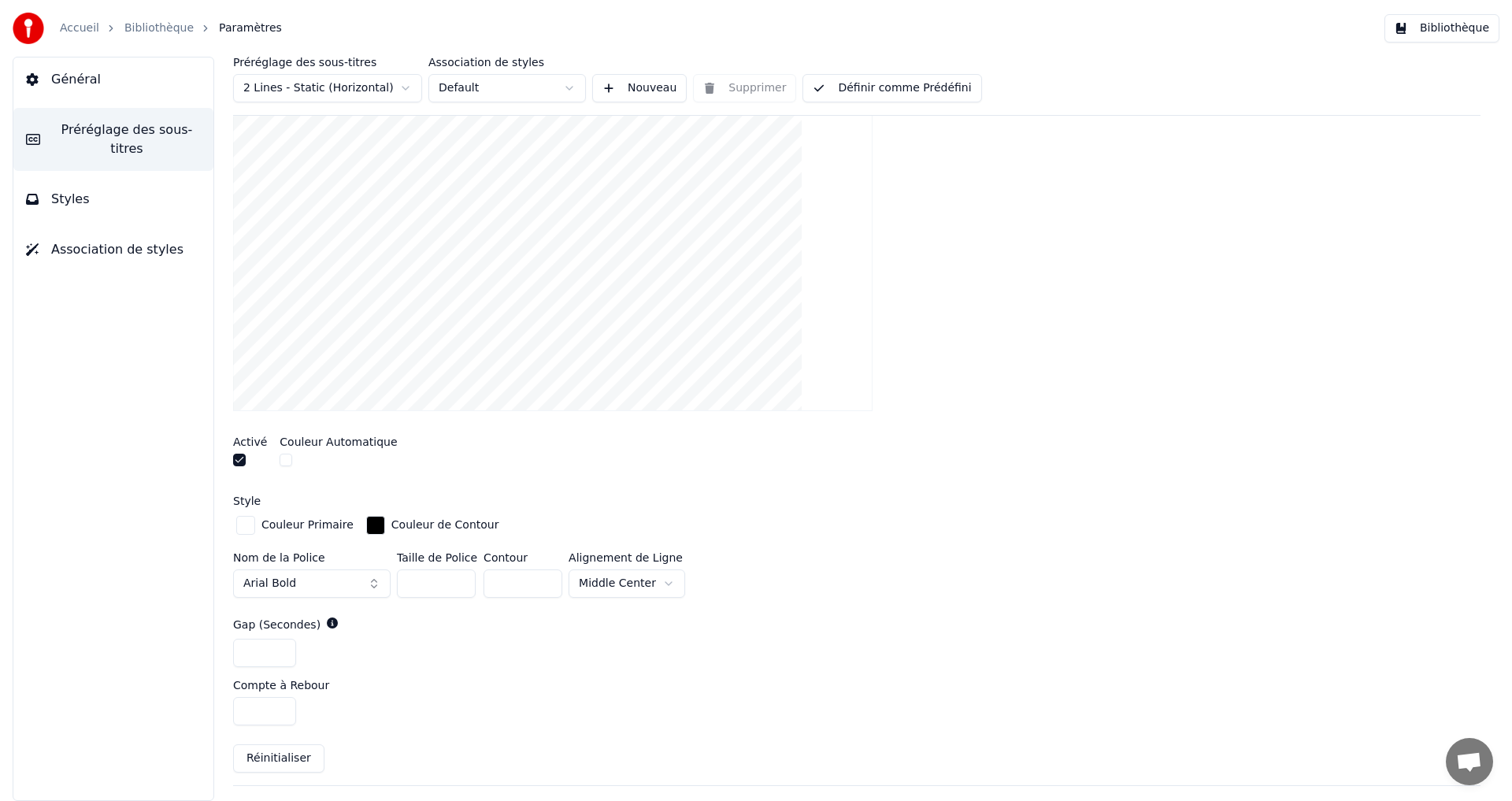
click at [284, 657] on input "*" at bounding box center [265, 652] width 63 height 28
click at [474, 658] on div "*" at bounding box center [857, 652] width 1247 height 28
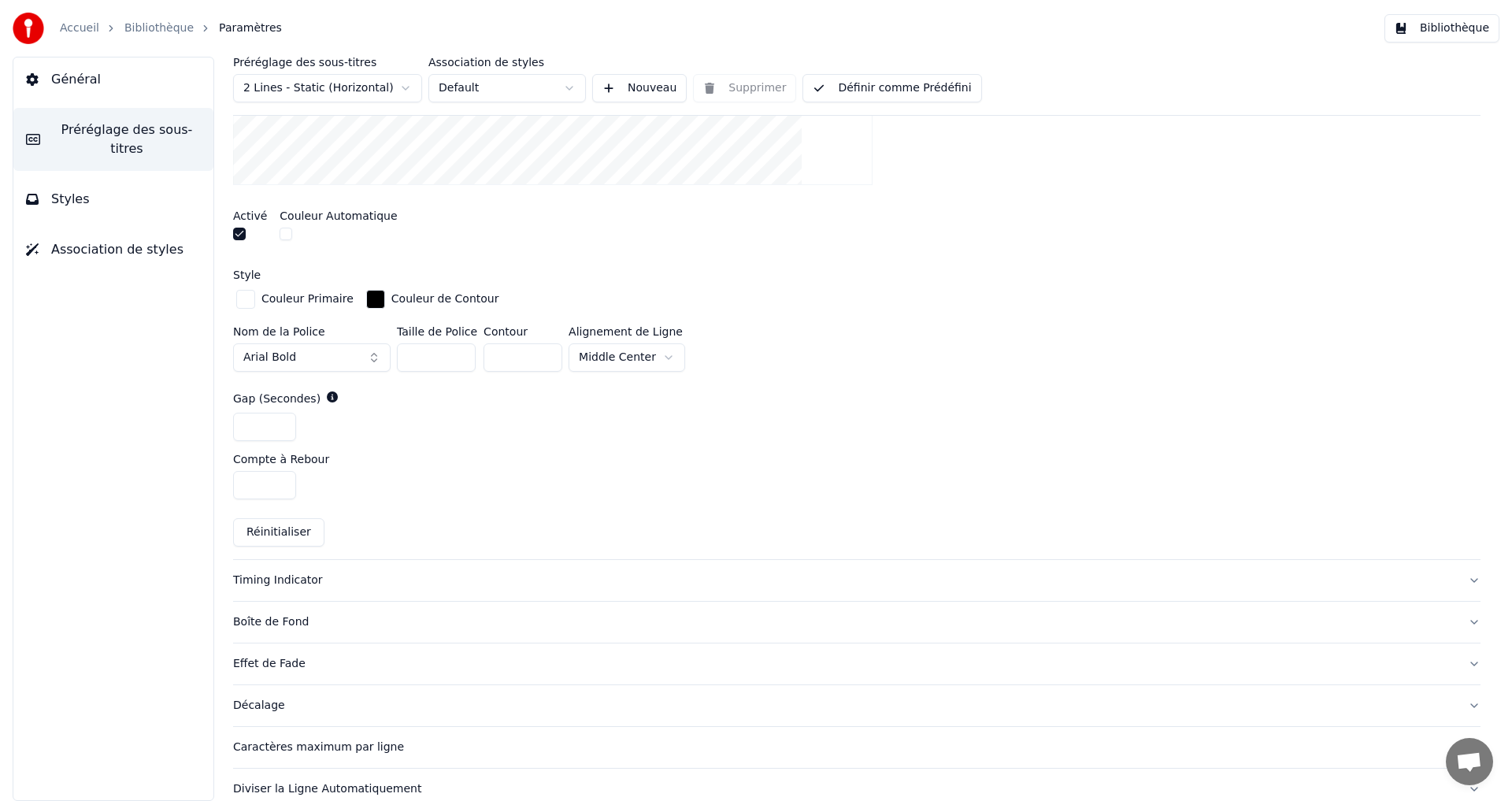
scroll to position [587, 0]
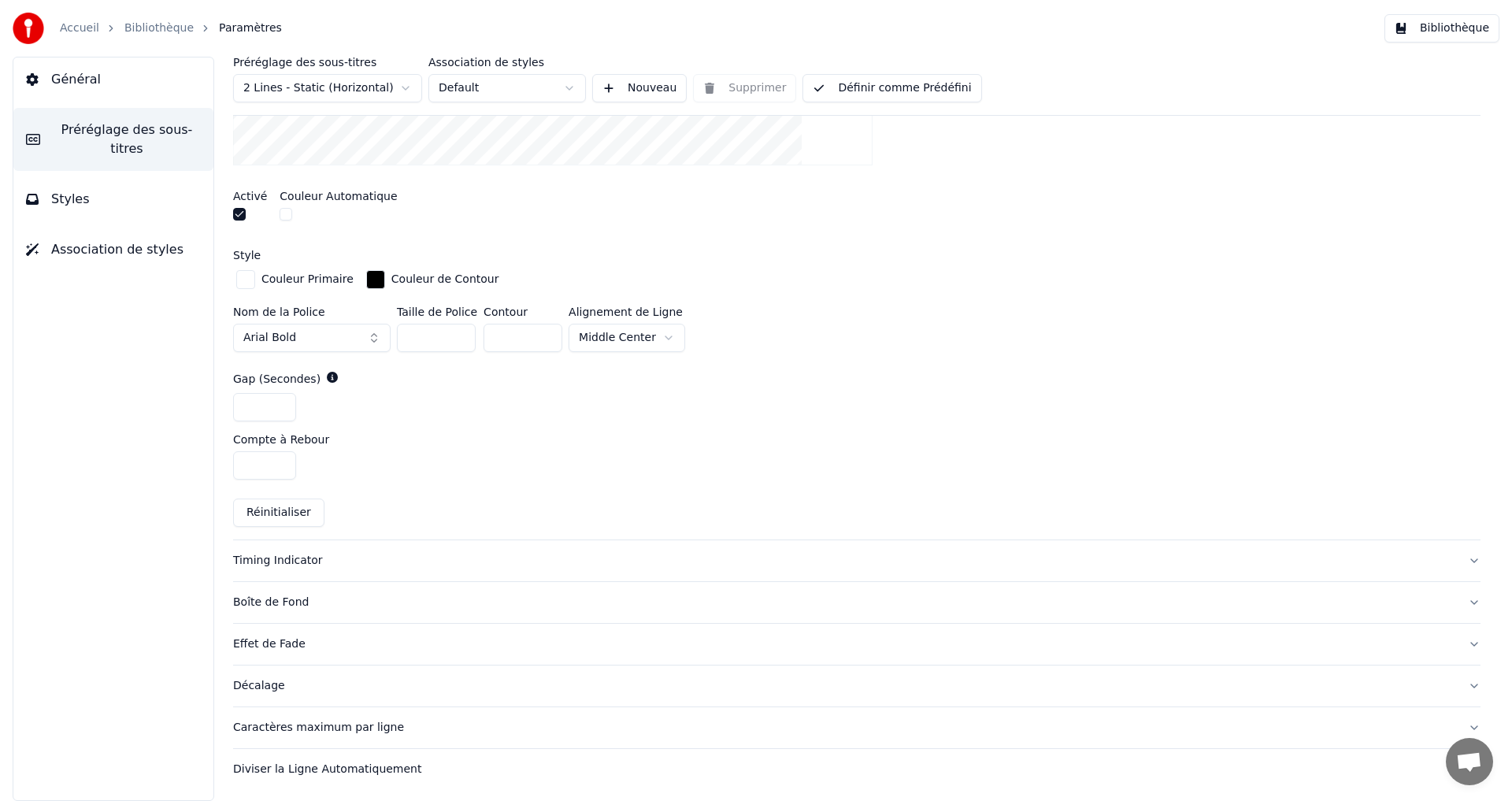
click at [291, 513] on button "Réinitialiser" at bounding box center [278, 512] width 91 height 28
click at [281, 552] on div "Timing Indicator" at bounding box center [844, 560] width 1222 height 15
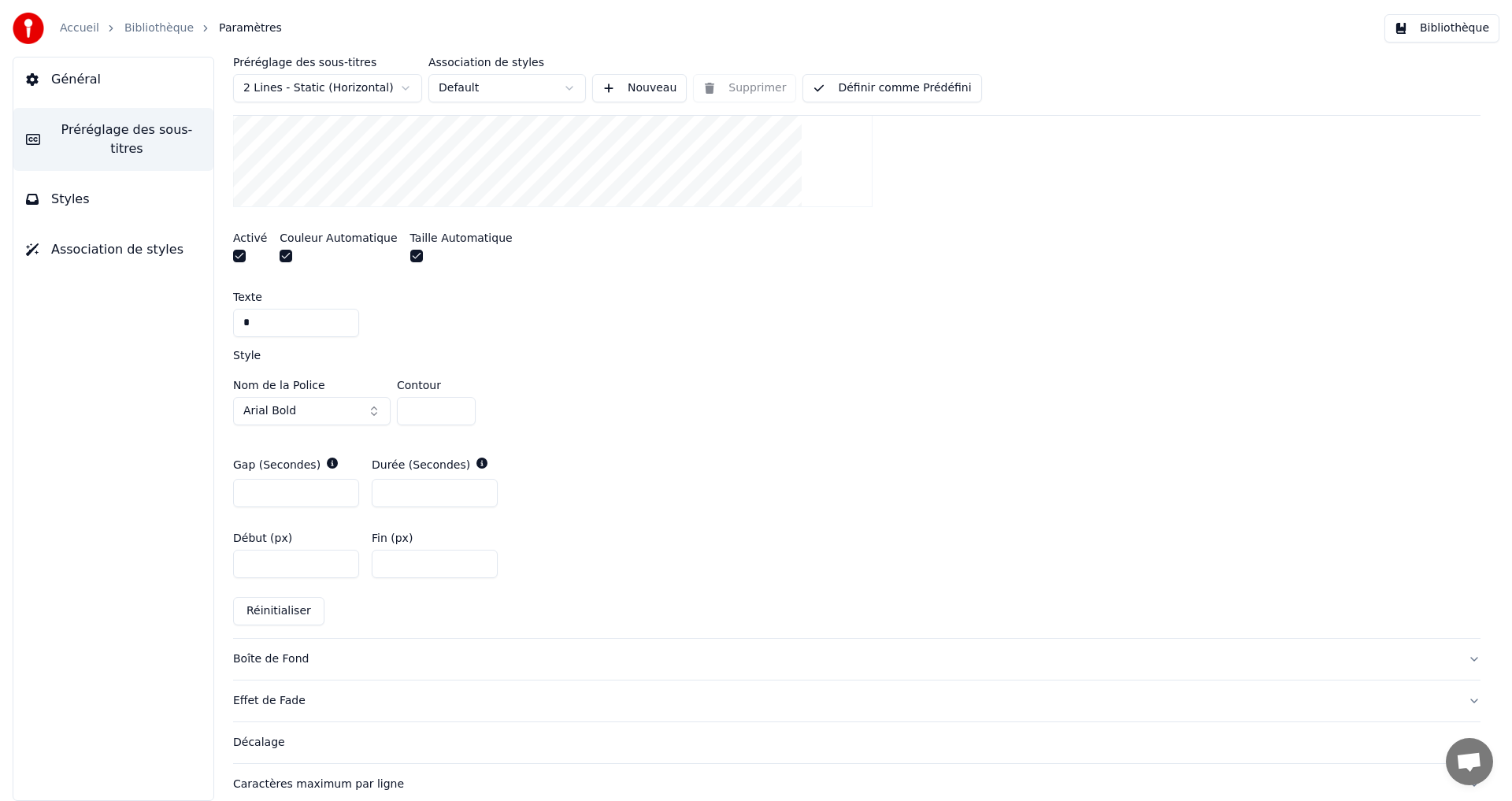
click at [293, 608] on button "Réinitialiser" at bounding box center [278, 610] width 91 height 28
type input "*"
type input "****"
type input "***"
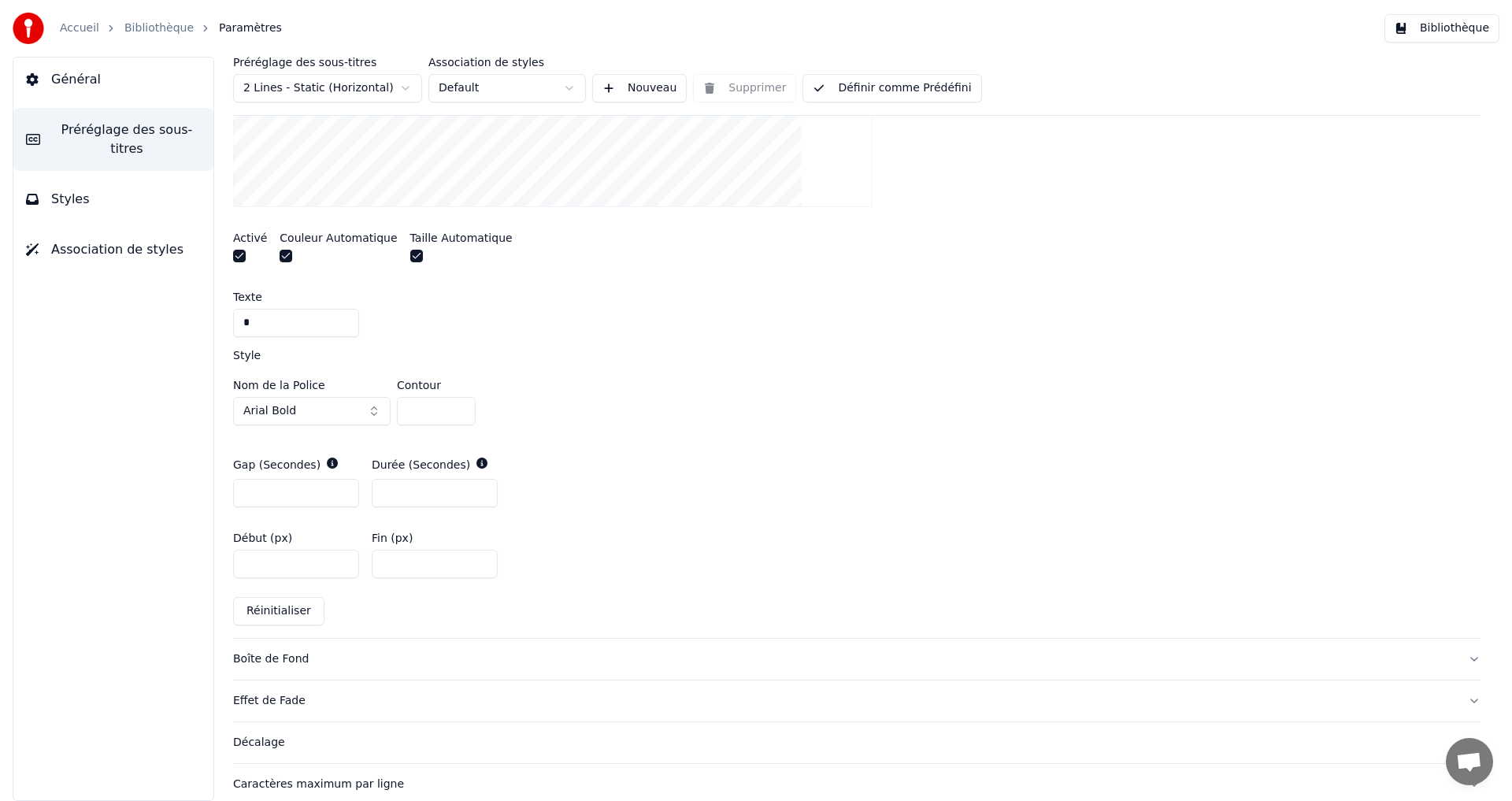
click at [293, 608] on button "Réinitialiser" at bounding box center [278, 610] width 91 height 28
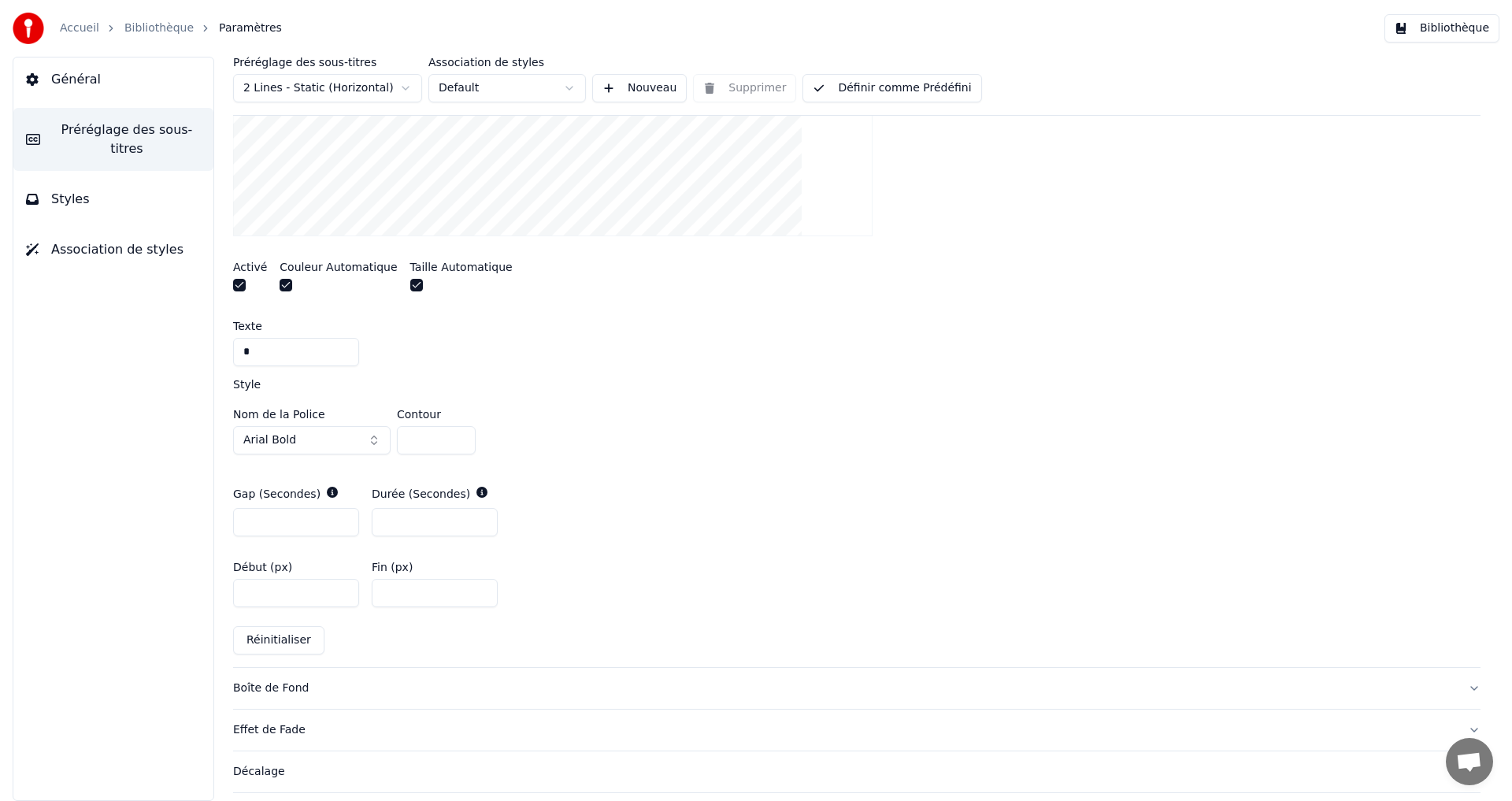
scroll to position [580, 0]
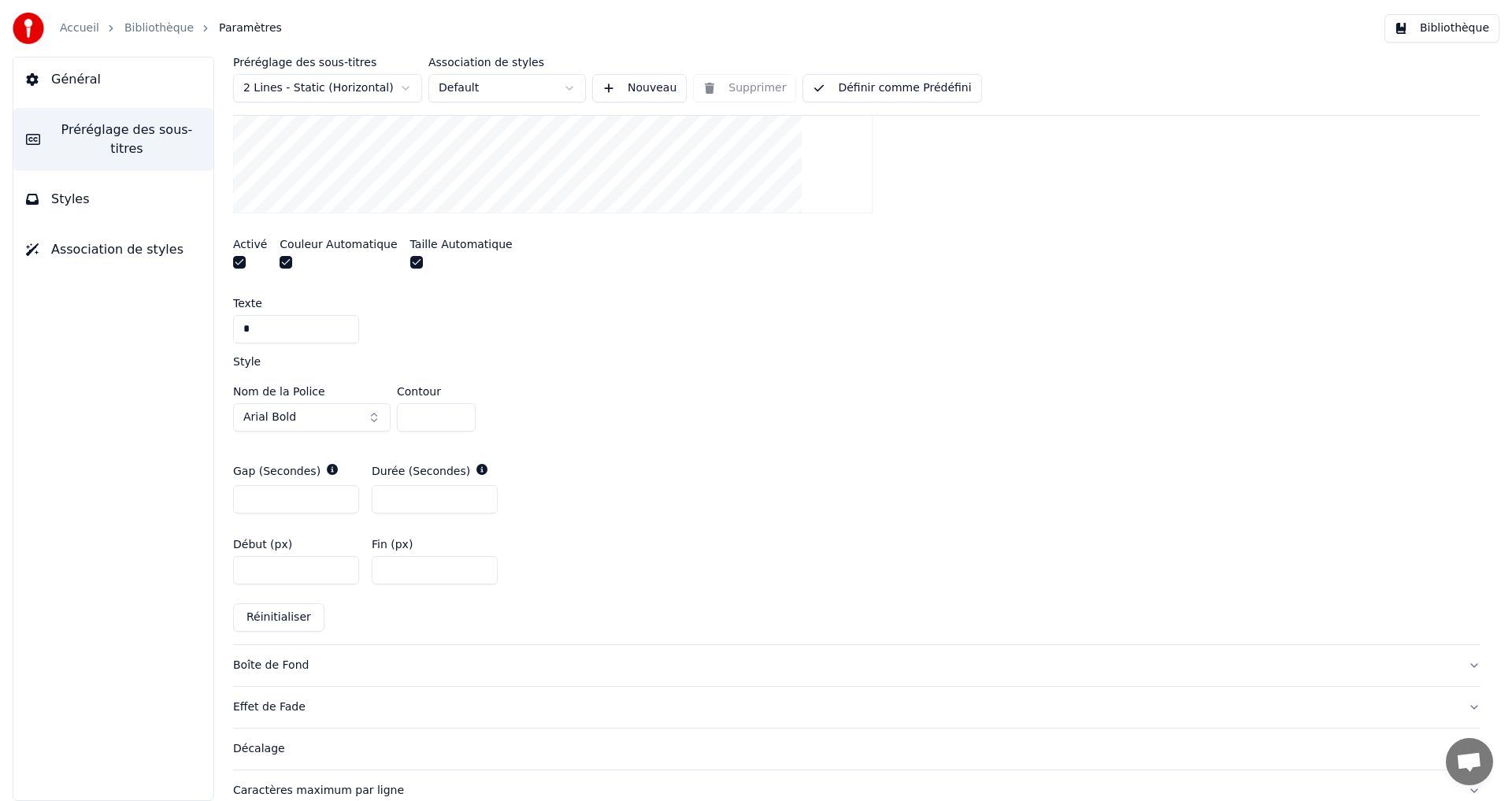
click at [288, 789] on div "Caractères maximum par ligne" at bounding box center [844, 790] width 1222 height 15
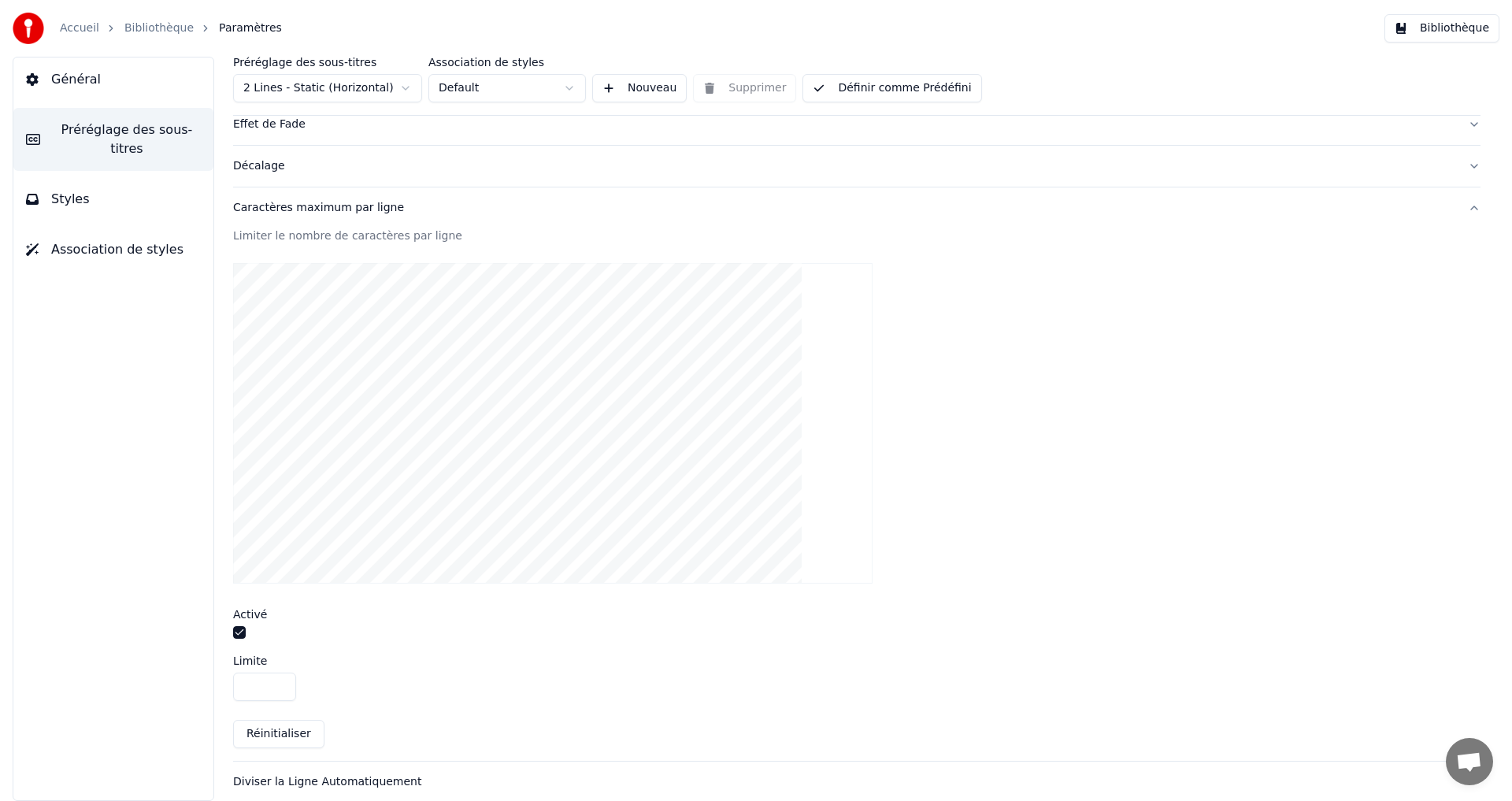
scroll to position [390, 0]
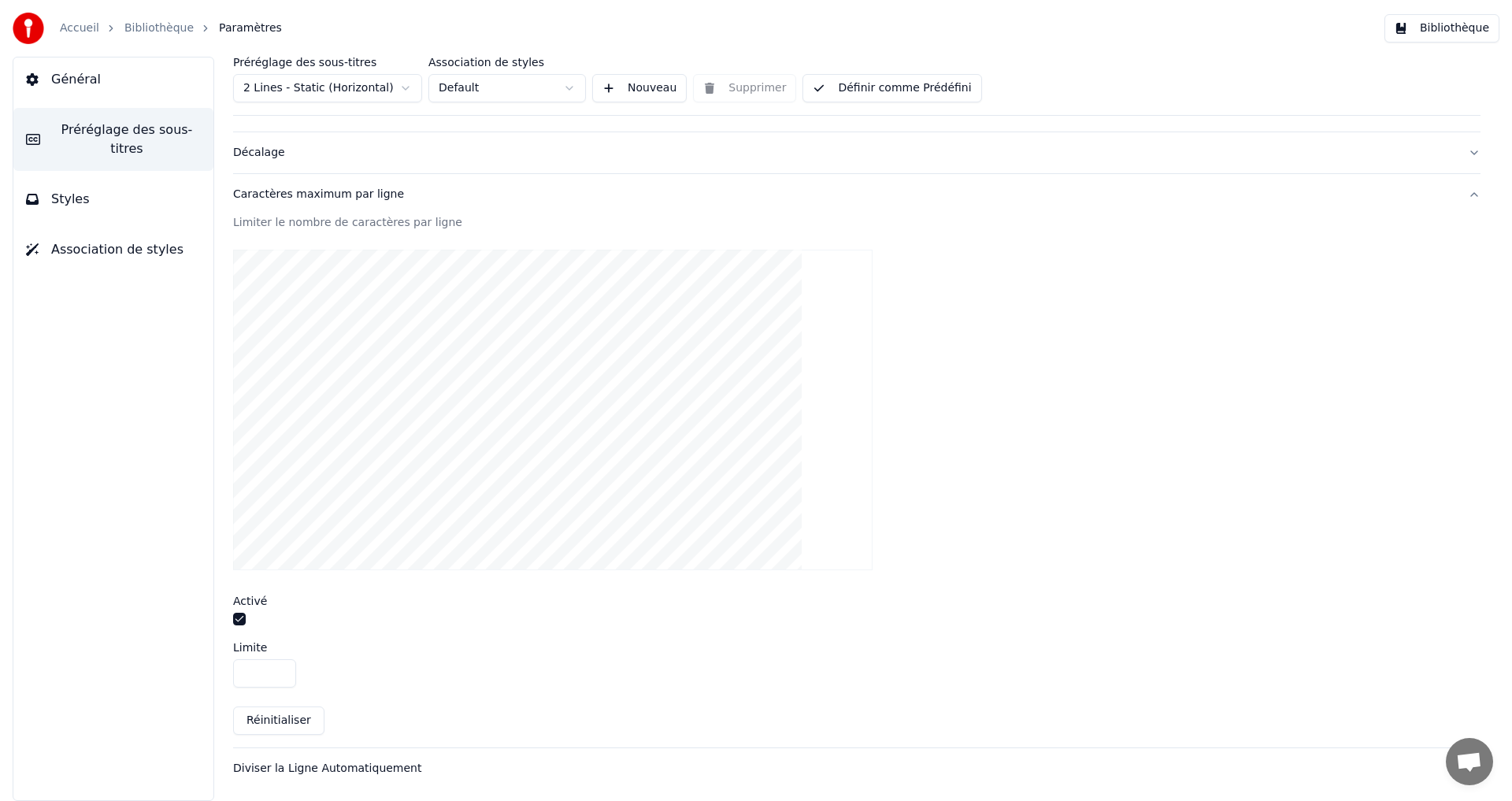
click at [273, 769] on div "Diviser la Ligne Automatiquement" at bounding box center [844, 768] width 1222 height 15
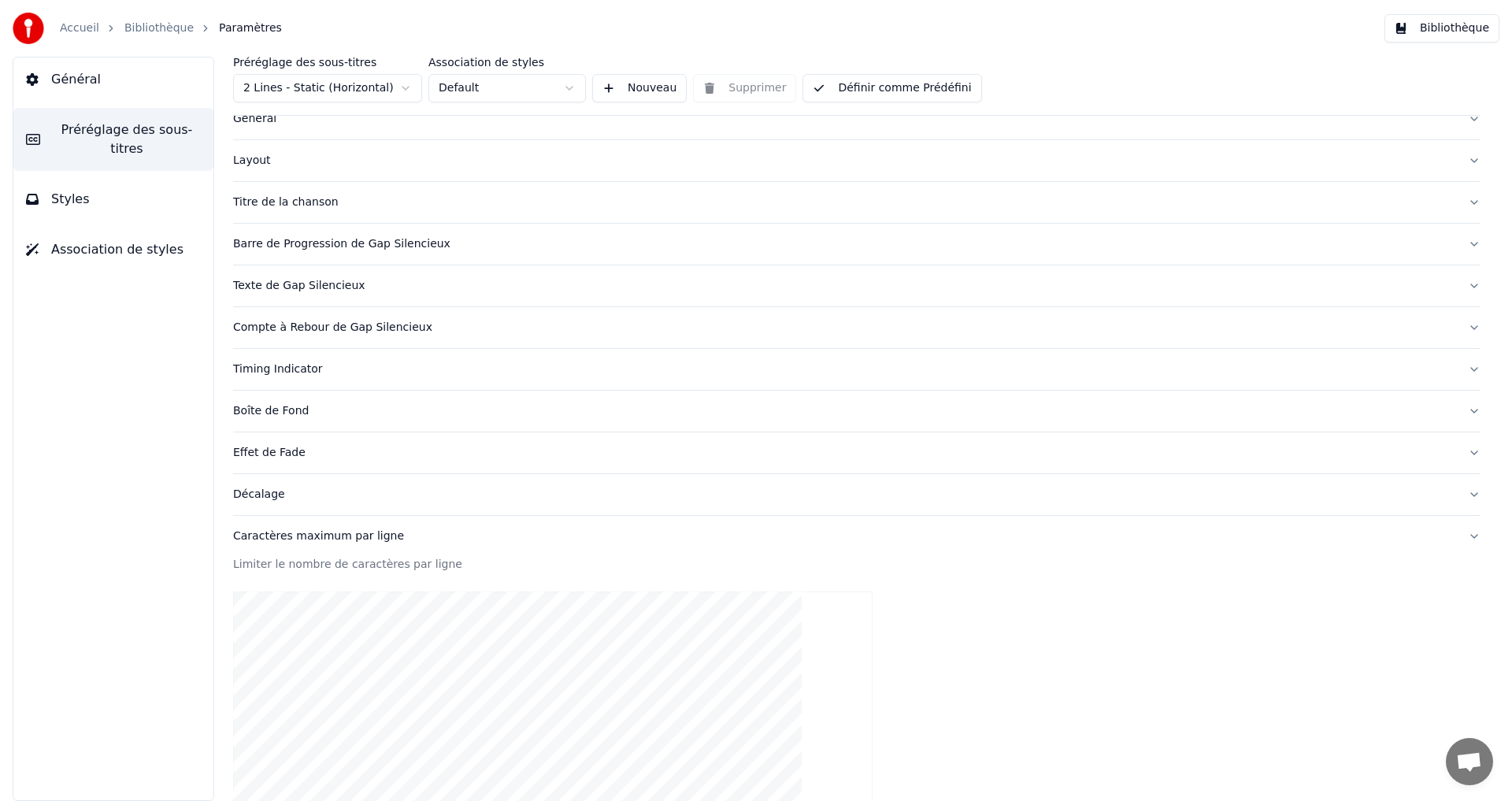
scroll to position [45, 0]
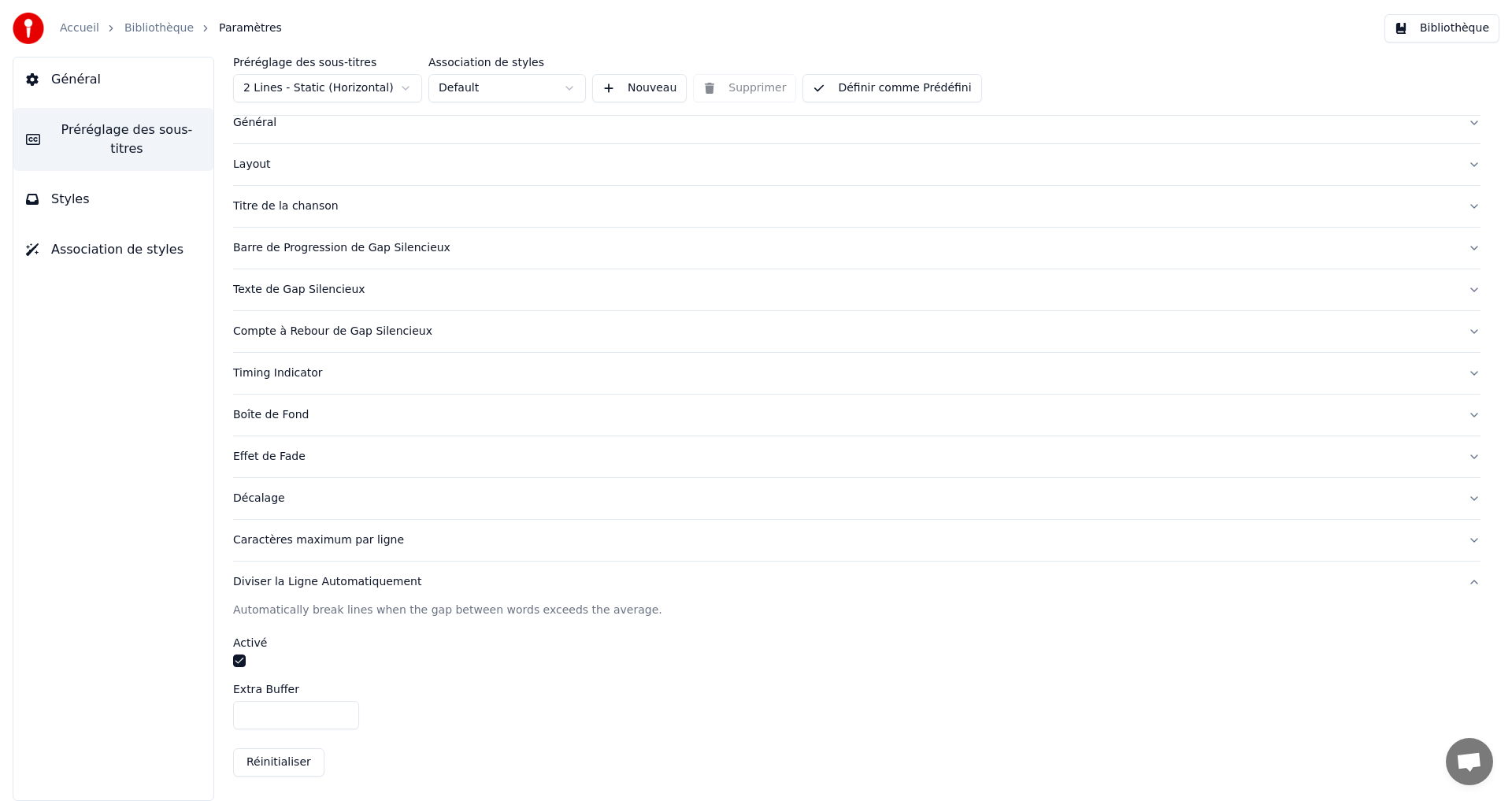
click at [166, 33] on link "Bibliothèque" at bounding box center [159, 28] width 69 height 15
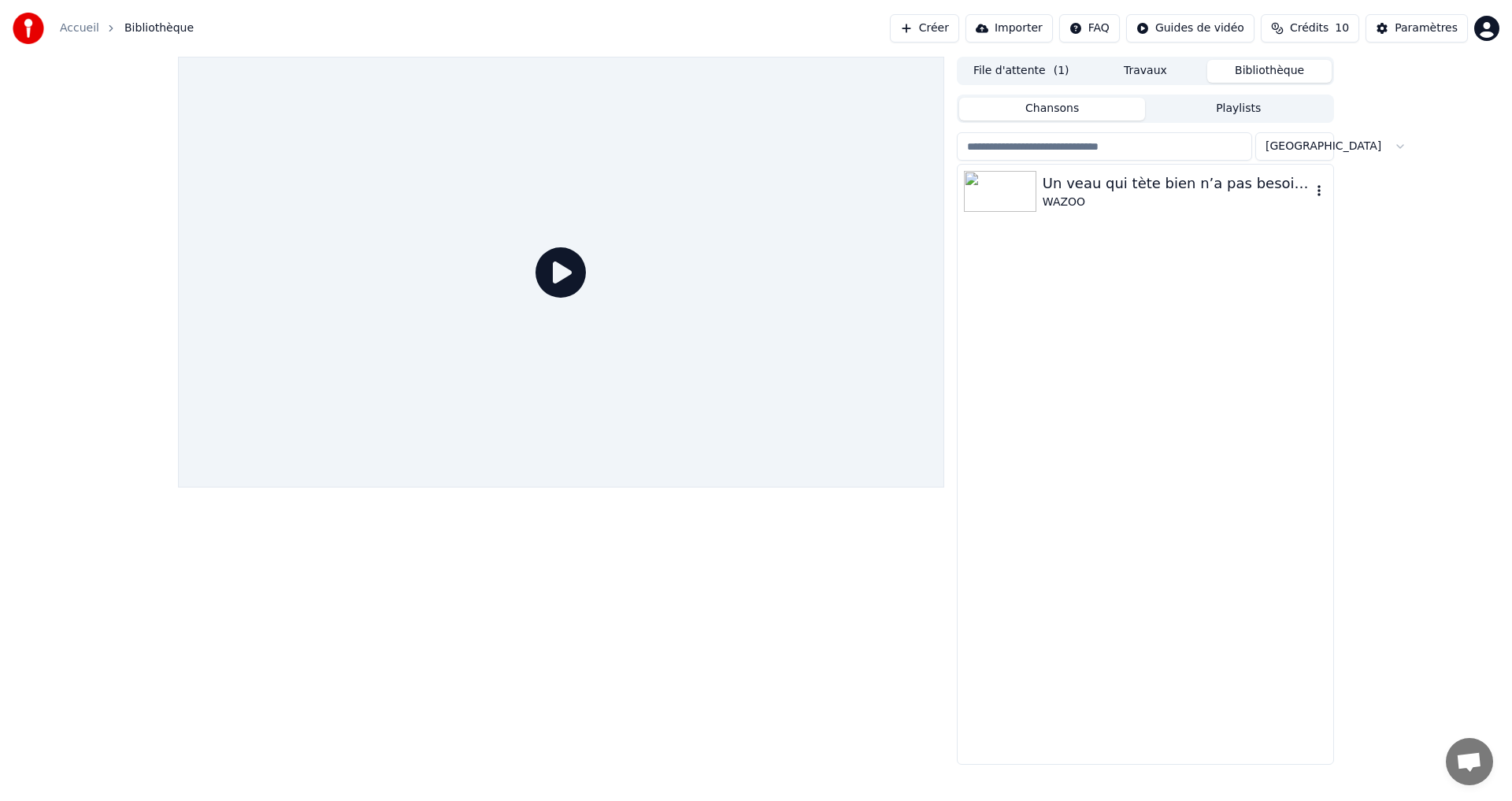
click at [1044, 177] on div "Un veau qui tète bien n’a pas besoin de foin" at bounding box center [1177, 183] width 269 height 22
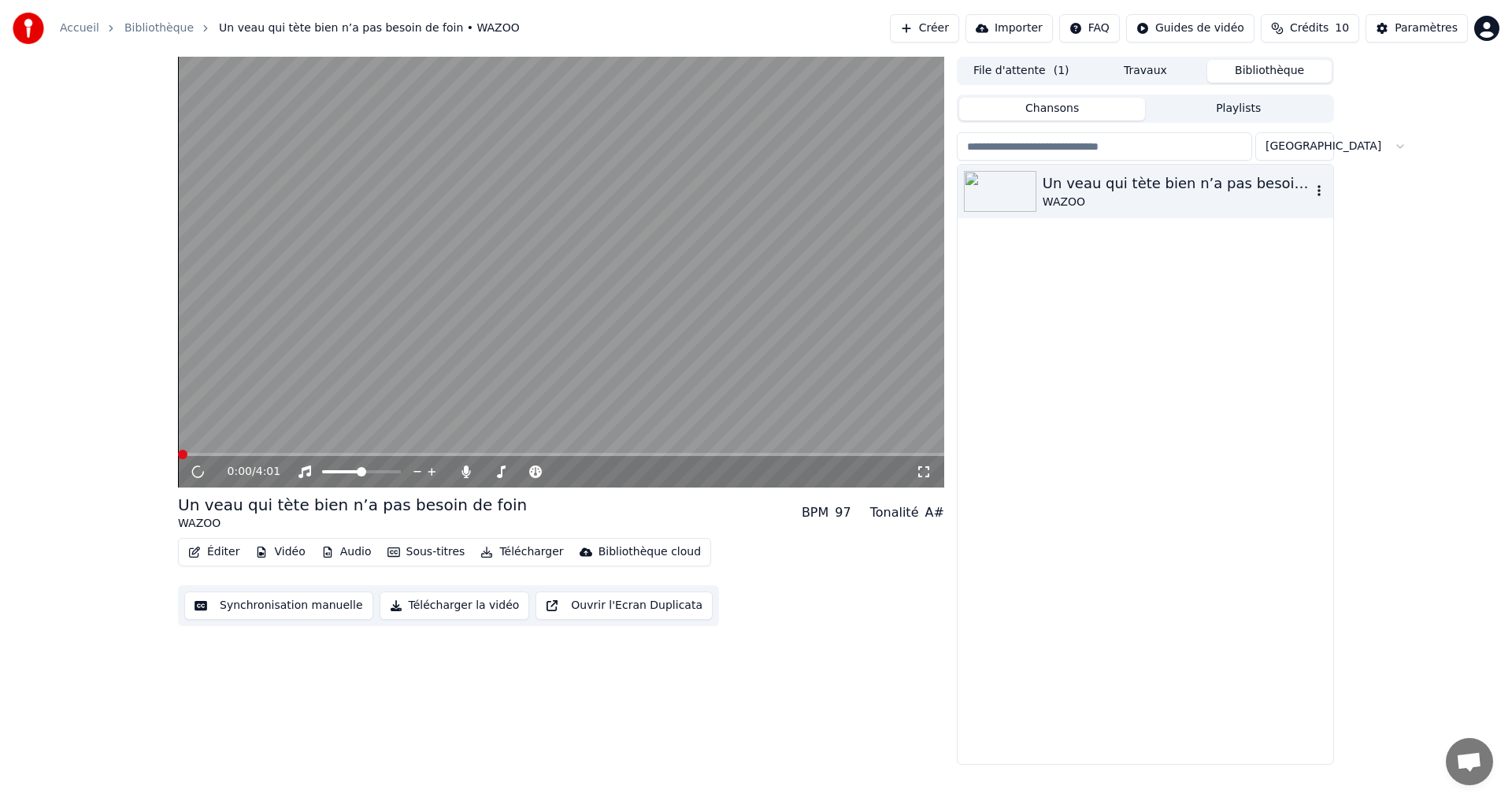
click at [1044, 177] on div "Un veau qui tète bien n’a pas besoin de foin" at bounding box center [1177, 183] width 269 height 22
click at [290, 608] on button "Synchronisation manuelle" at bounding box center [278, 605] width 189 height 28
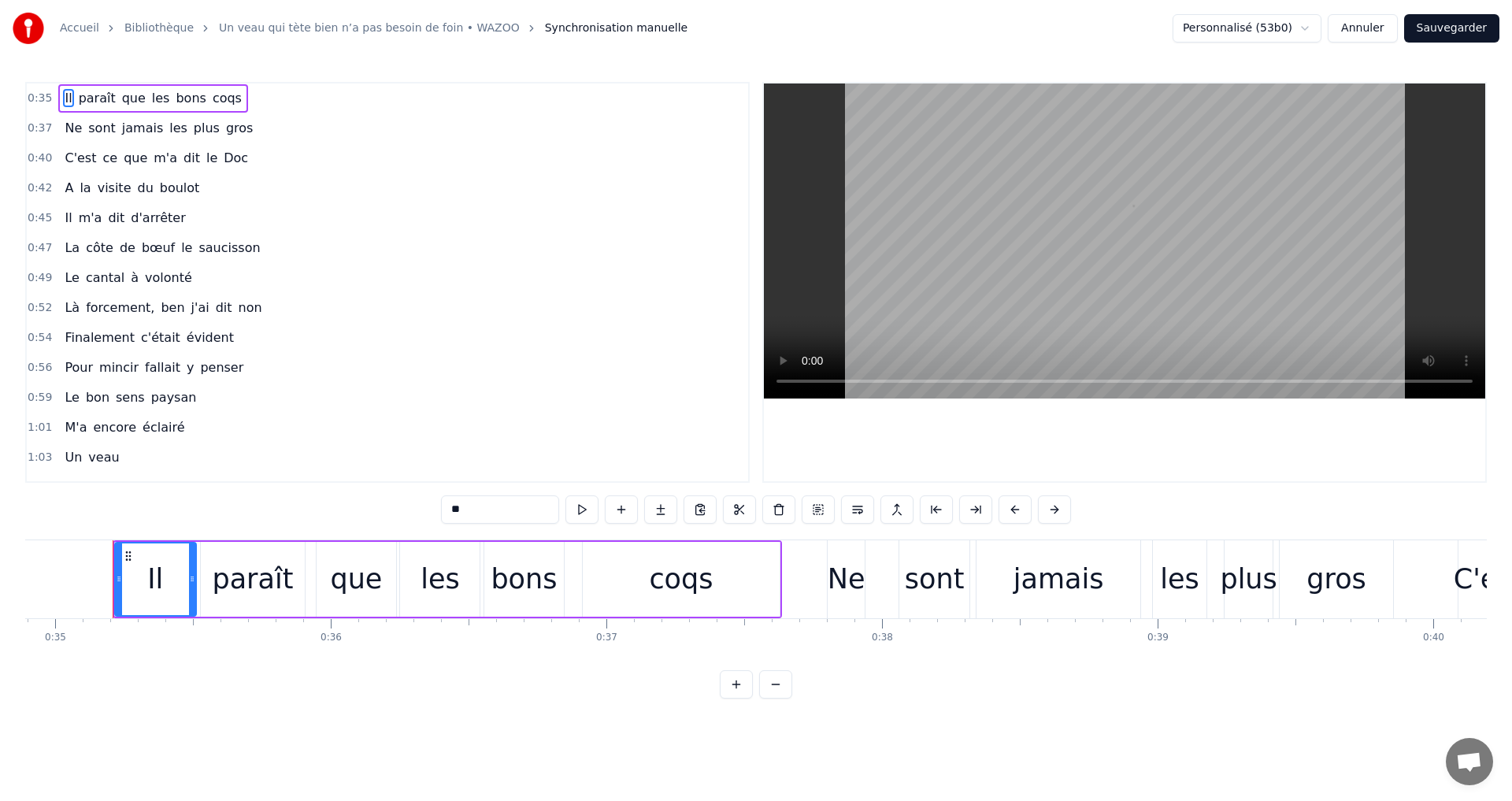
scroll to position [0, 9623]
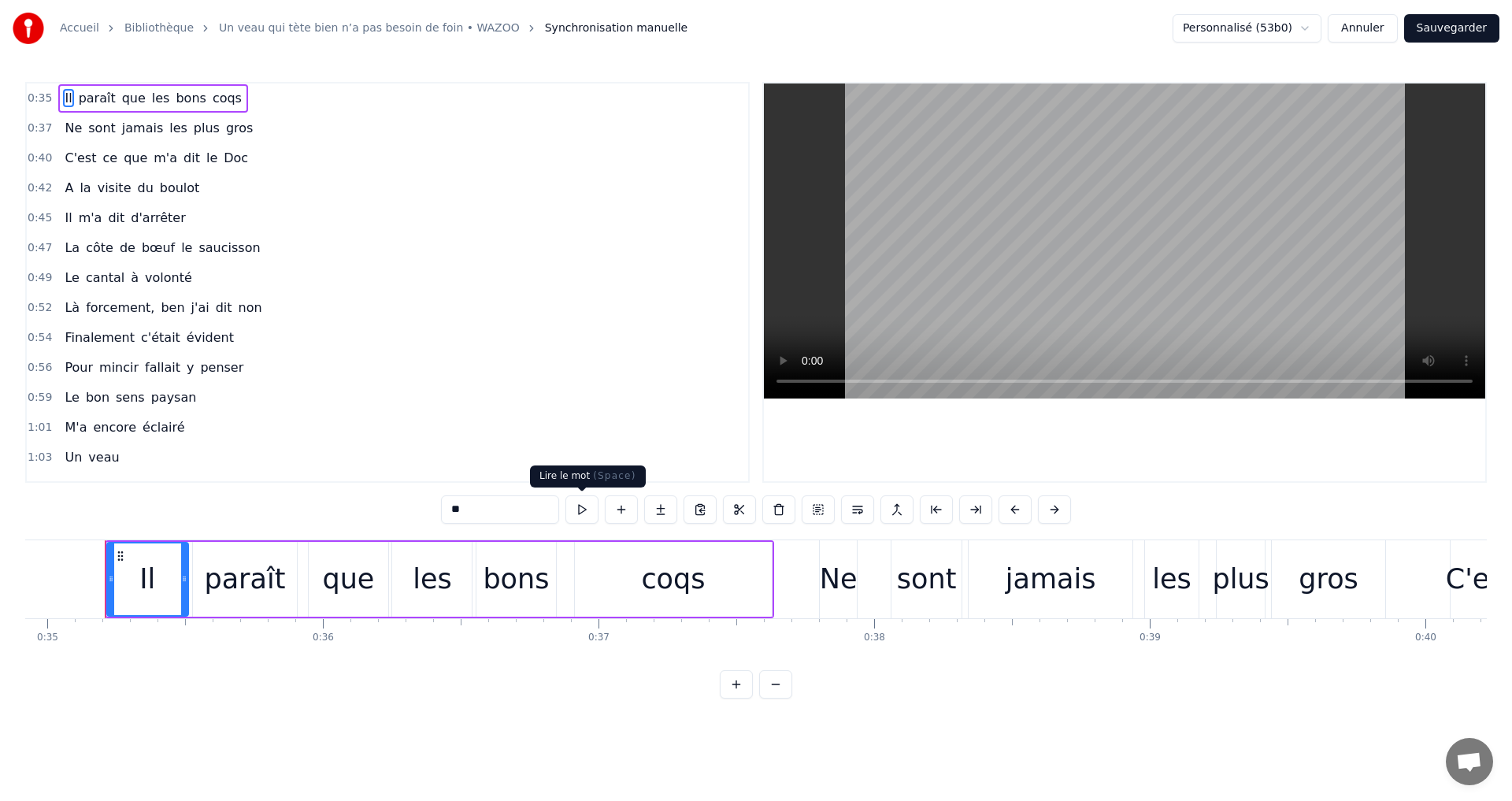
click at [585, 502] on button at bounding box center [581, 509] width 33 height 28
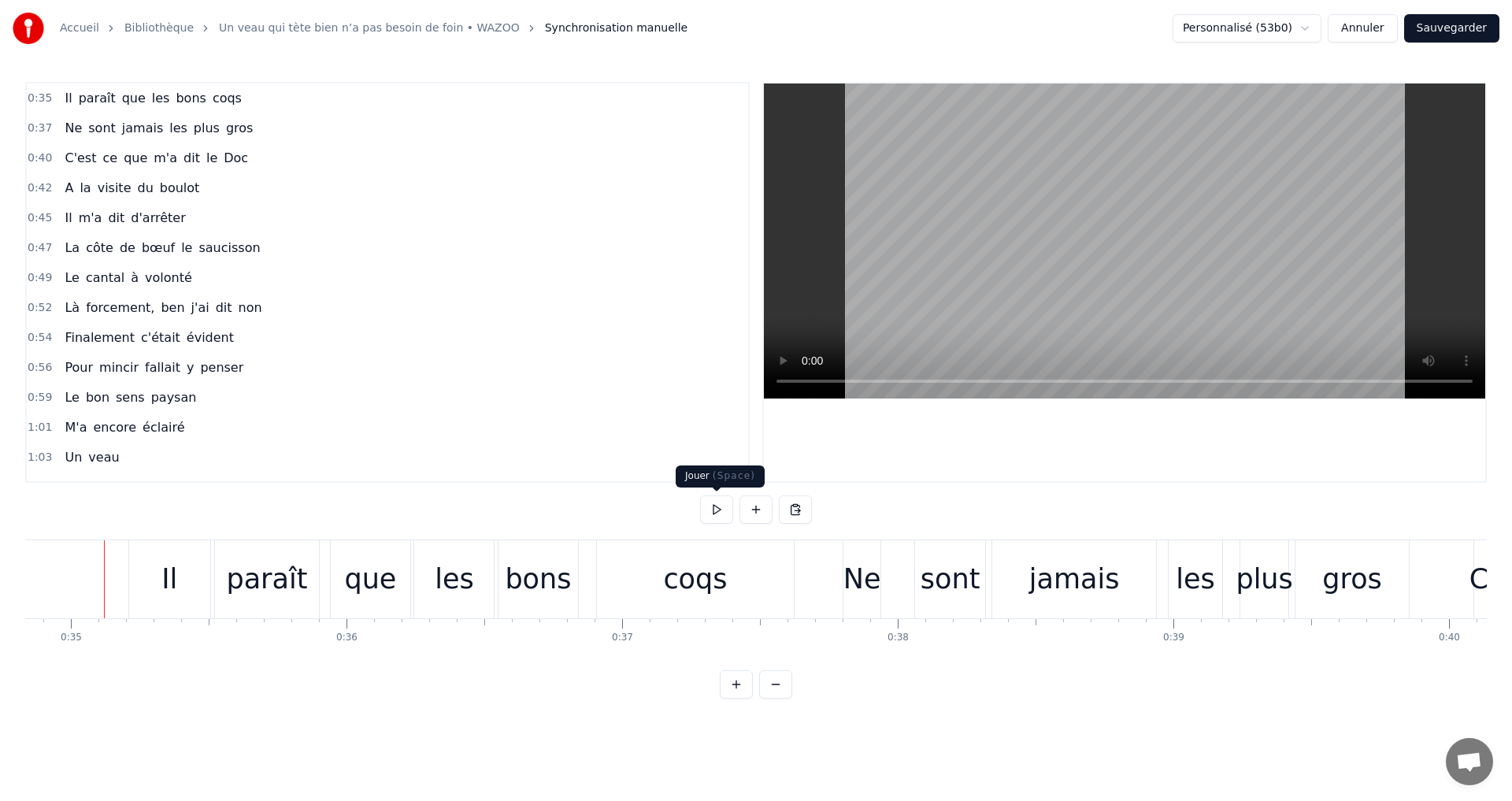
click at [715, 513] on button at bounding box center [716, 509] width 33 height 28
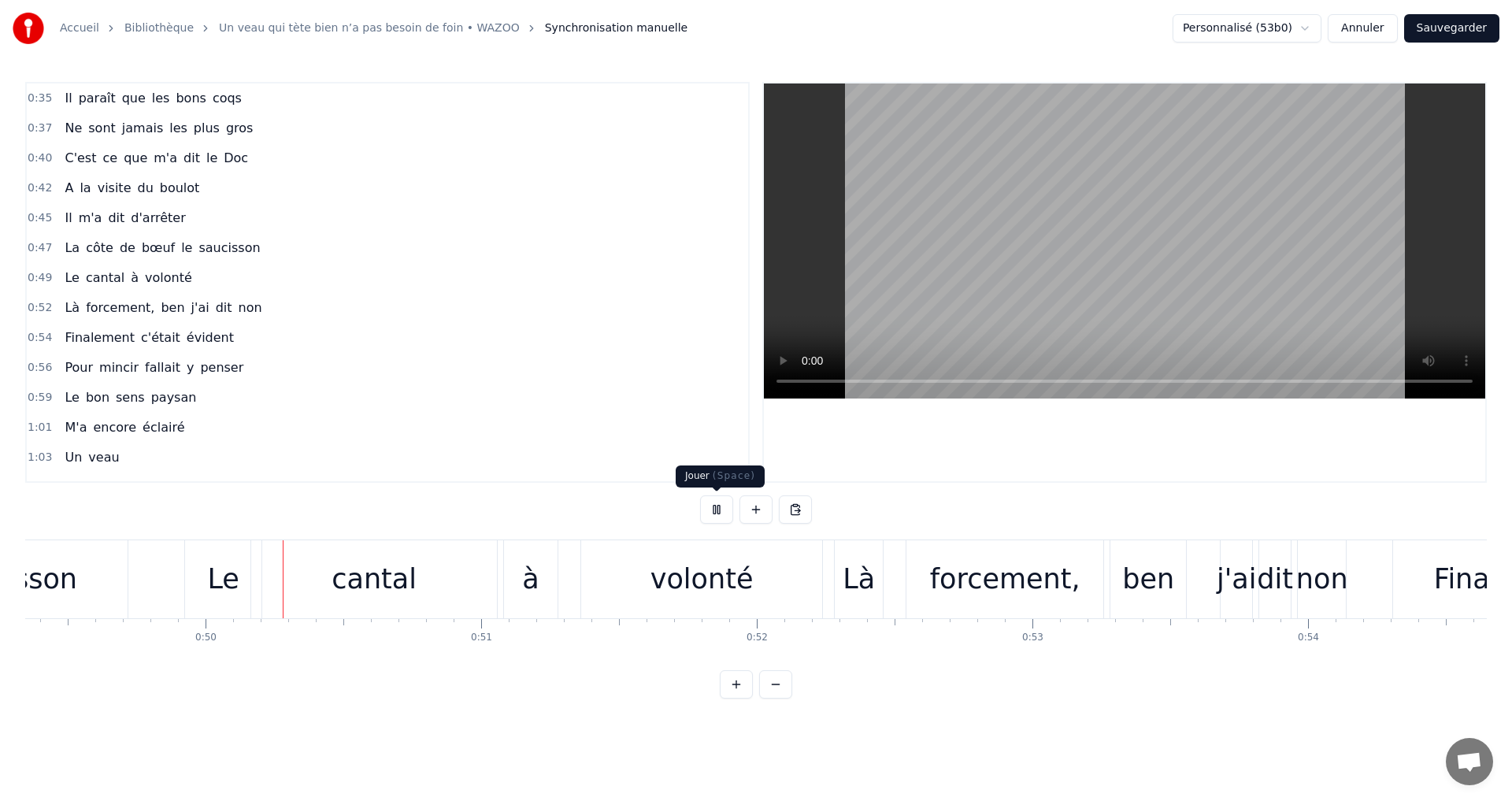
scroll to position [0, 13603]
click at [720, 508] on button at bounding box center [716, 509] width 33 height 28
click at [738, 589] on div "volonté" at bounding box center [697, 579] width 103 height 41
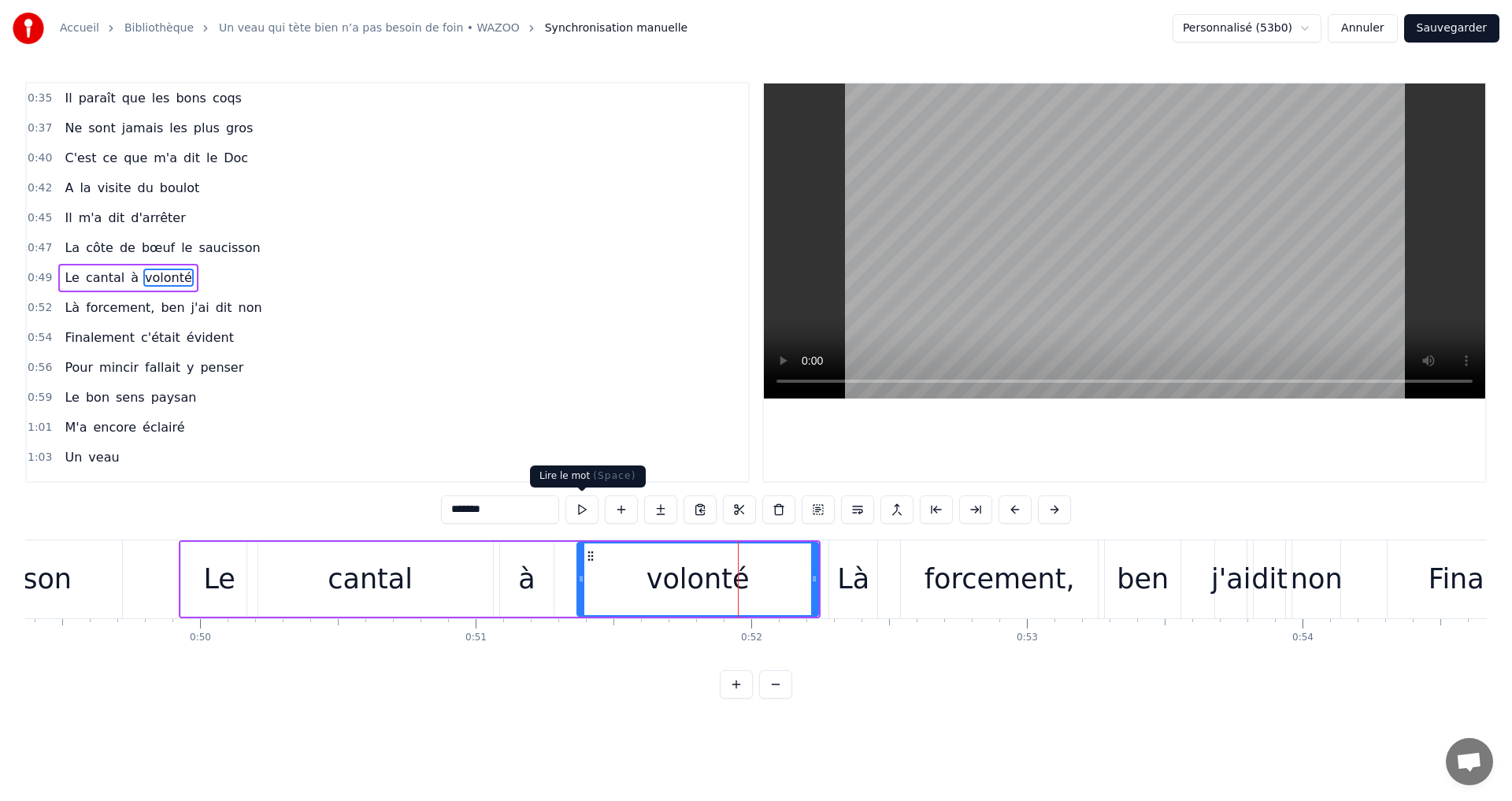
click at [579, 508] on button at bounding box center [581, 509] width 33 height 28
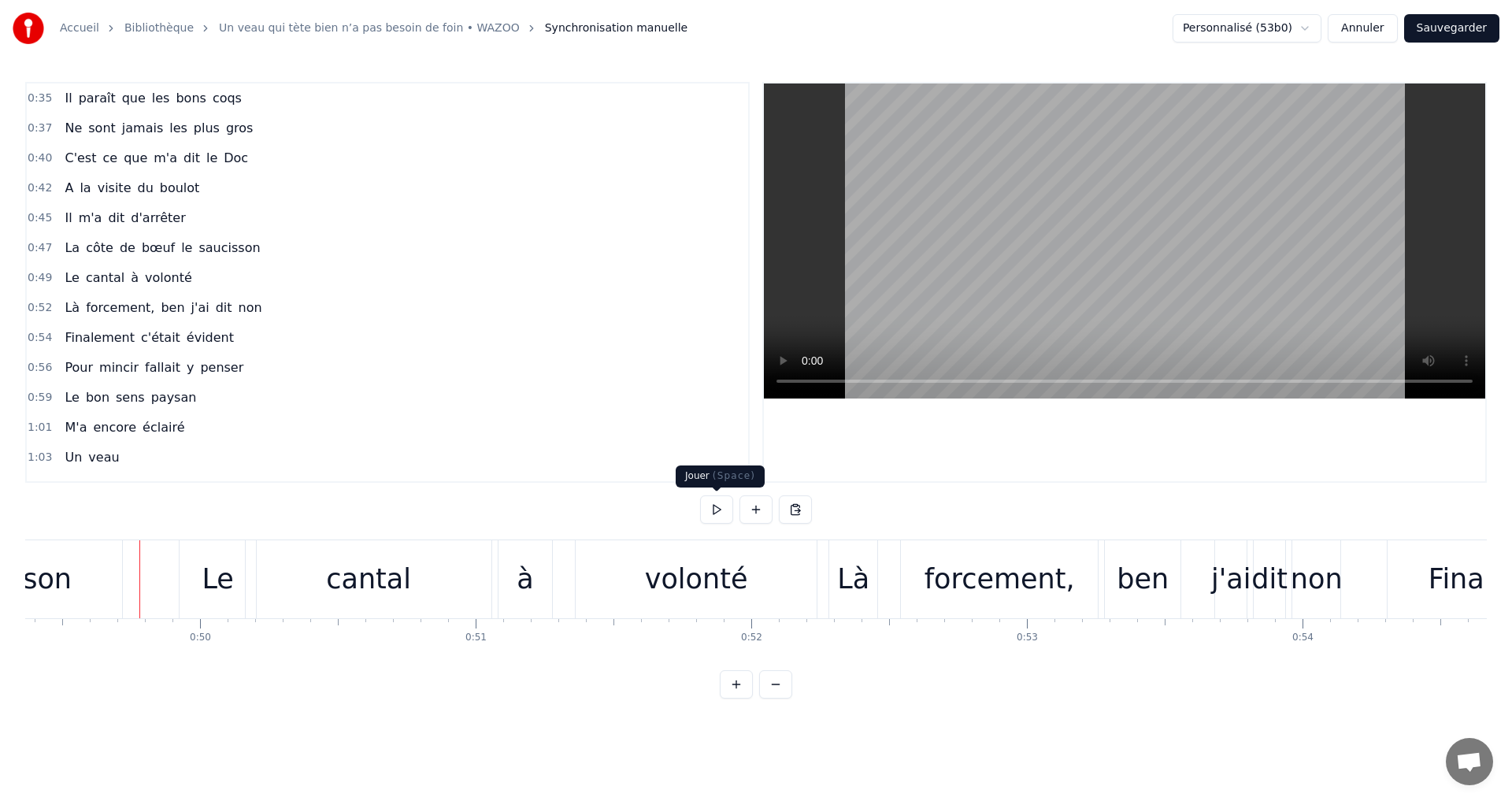
click at [719, 514] on button at bounding box center [716, 509] width 33 height 28
click at [717, 512] on button at bounding box center [716, 509] width 33 height 28
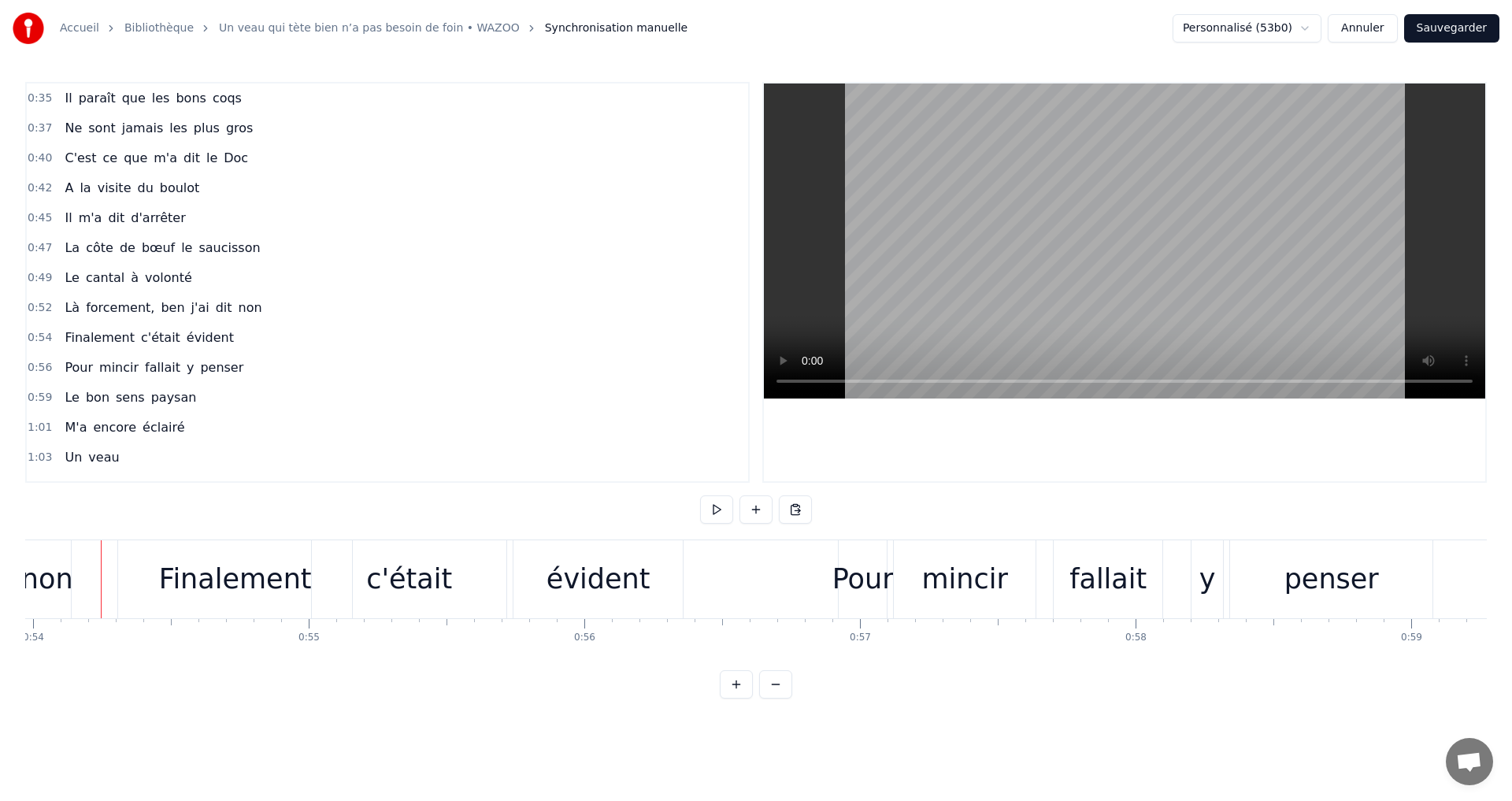
scroll to position [0, 14870]
click at [65, 585] on div "non" at bounding box center [50, 579] width 52 height 41
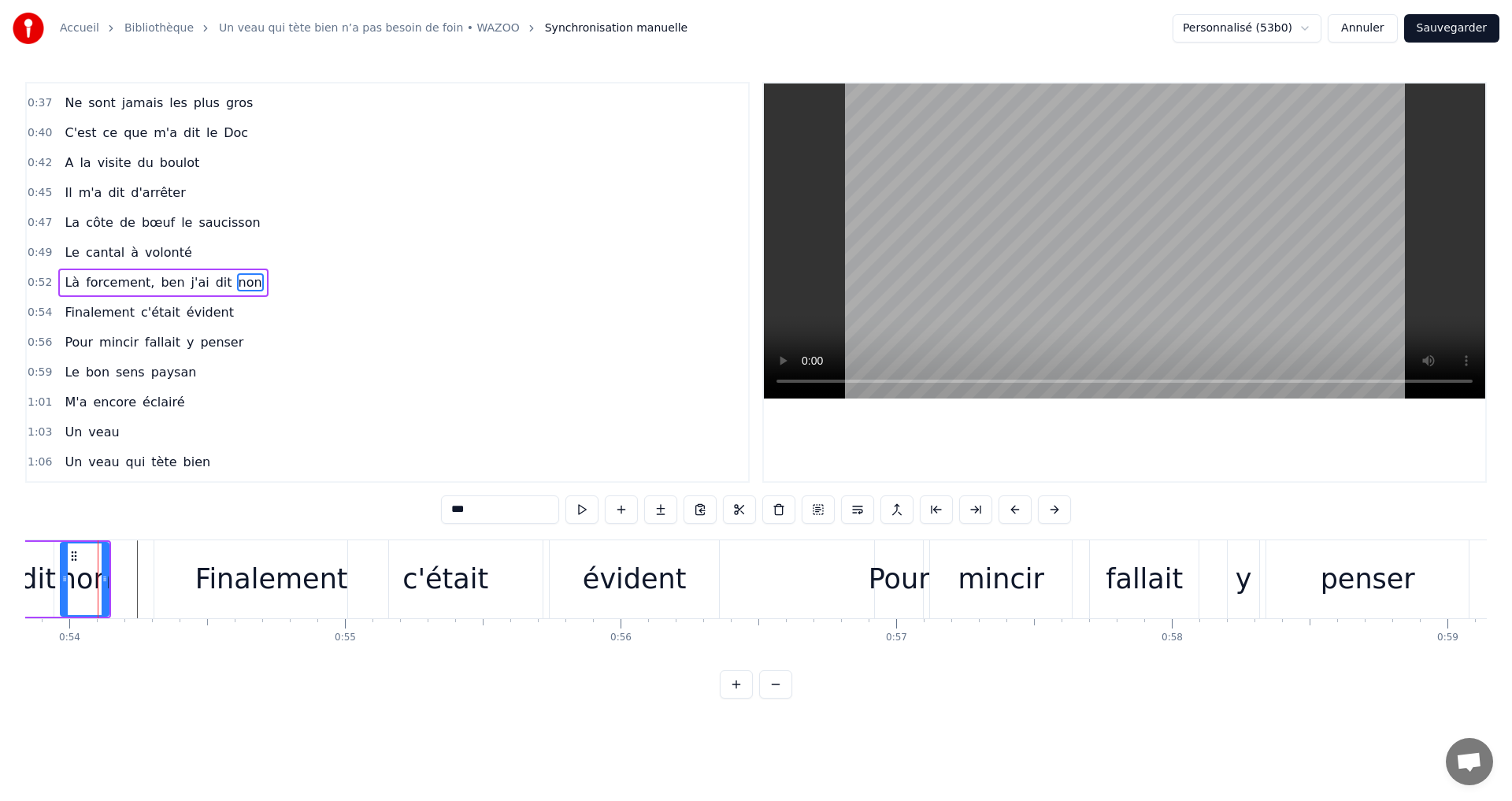
scroll to position [0, 14831]
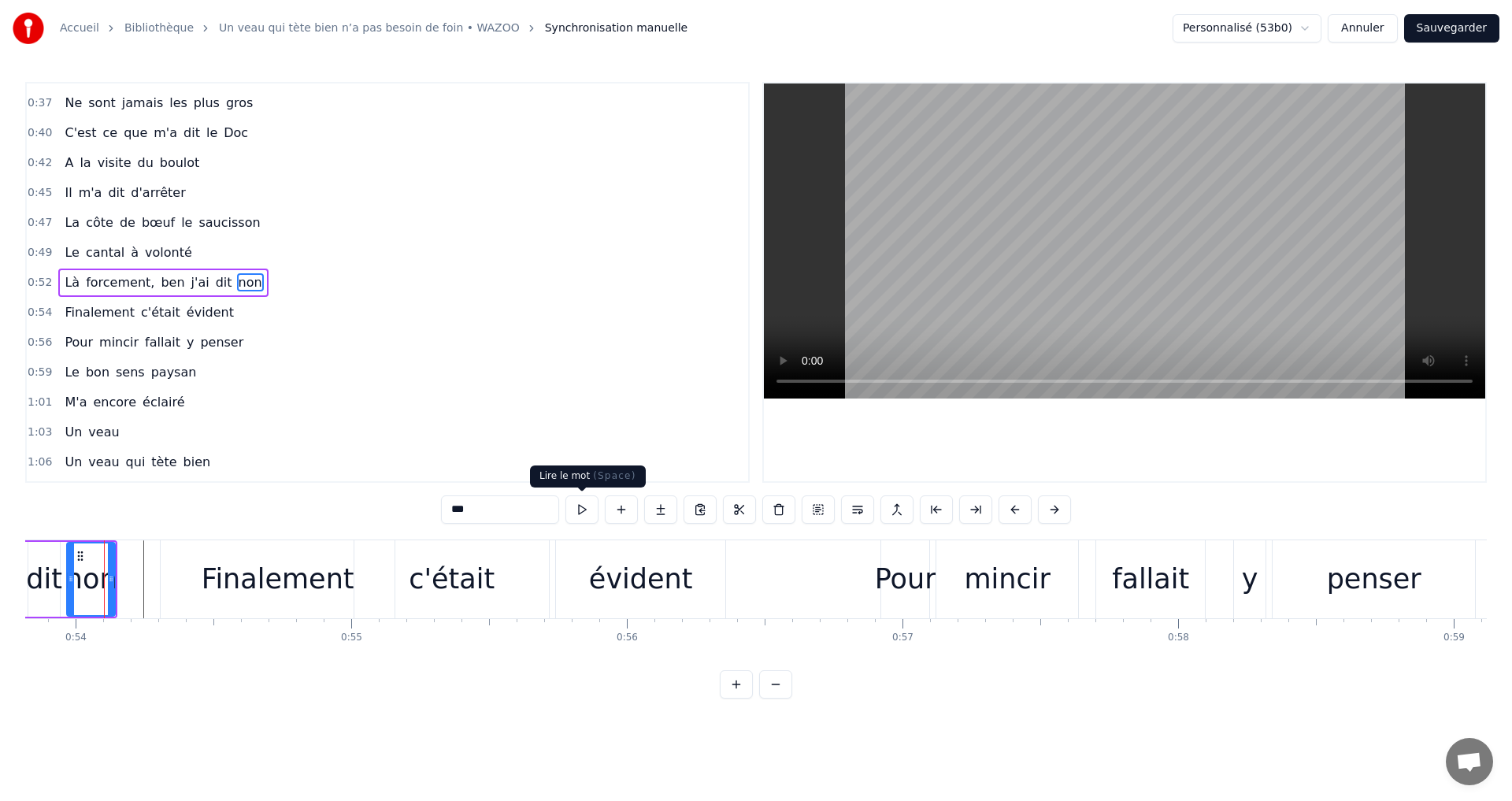
click at [577, 512] on button at bounding box center [581, 509] width 33 height 28
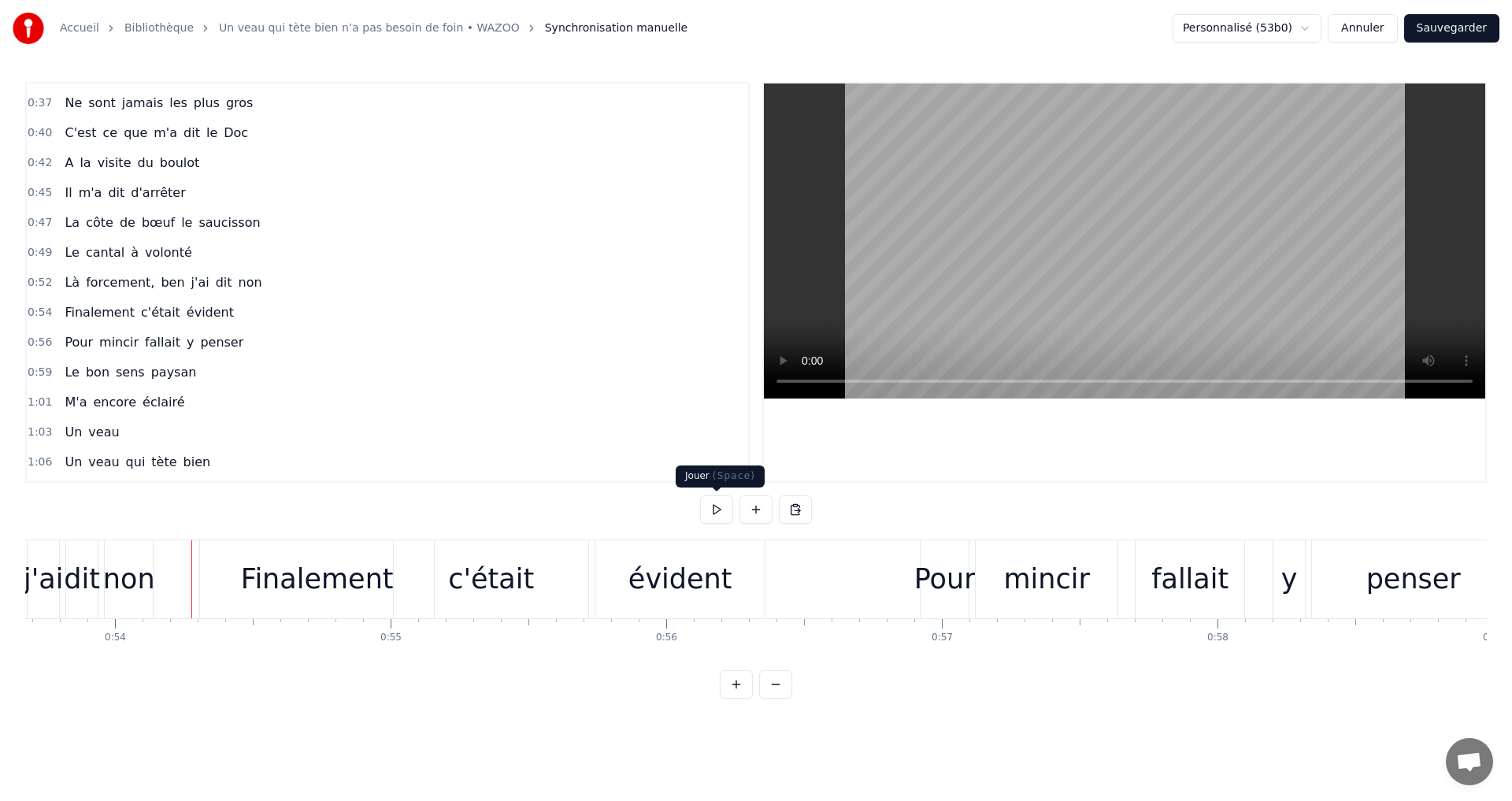
click at [710, 512] on button at bounding box center [716, 509] width 33 height 28
click at [696, 602] on div "évident" at bounding box center [680, 578] width 169 height 78
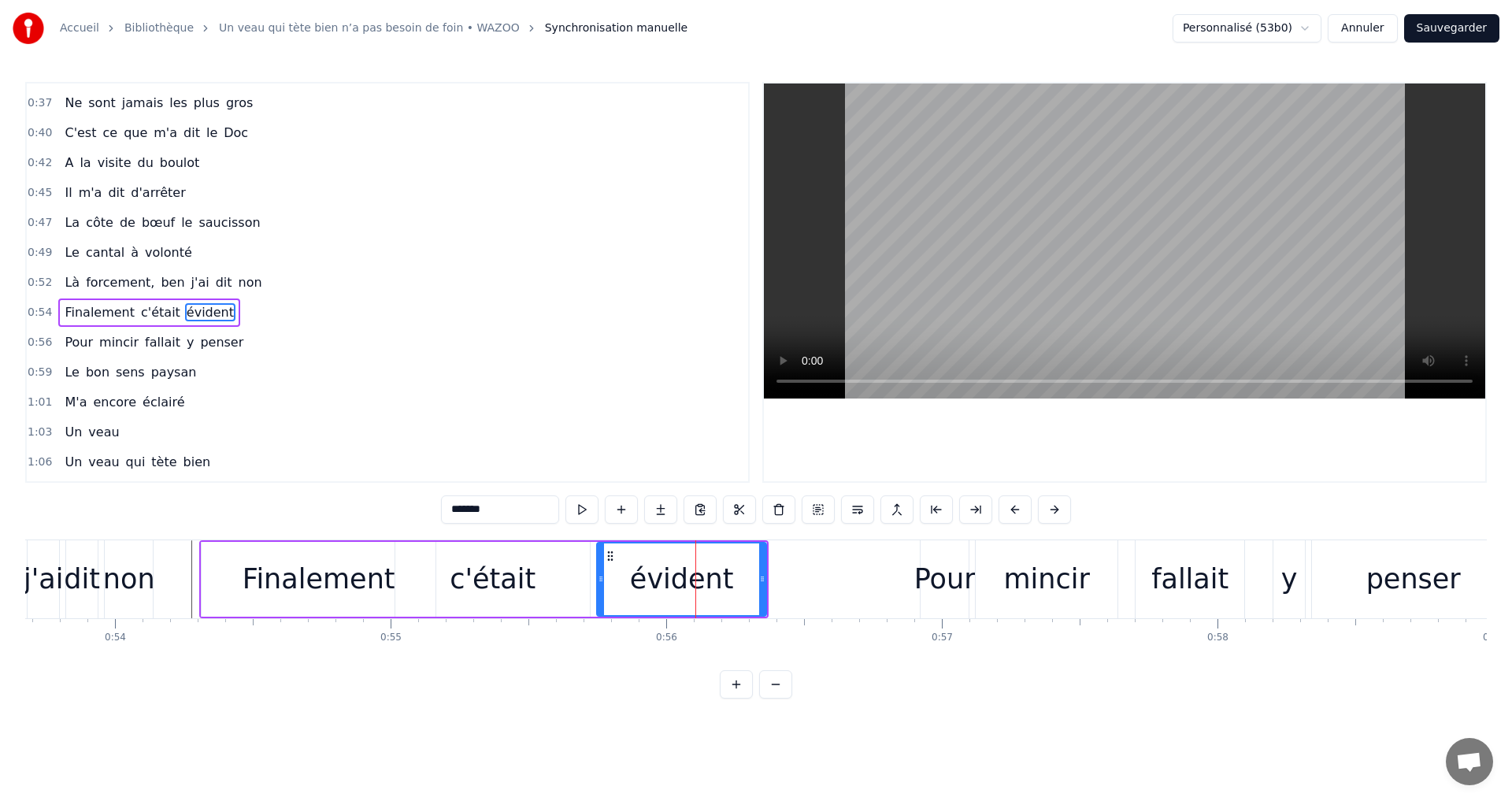
scroll to position [55, 0]
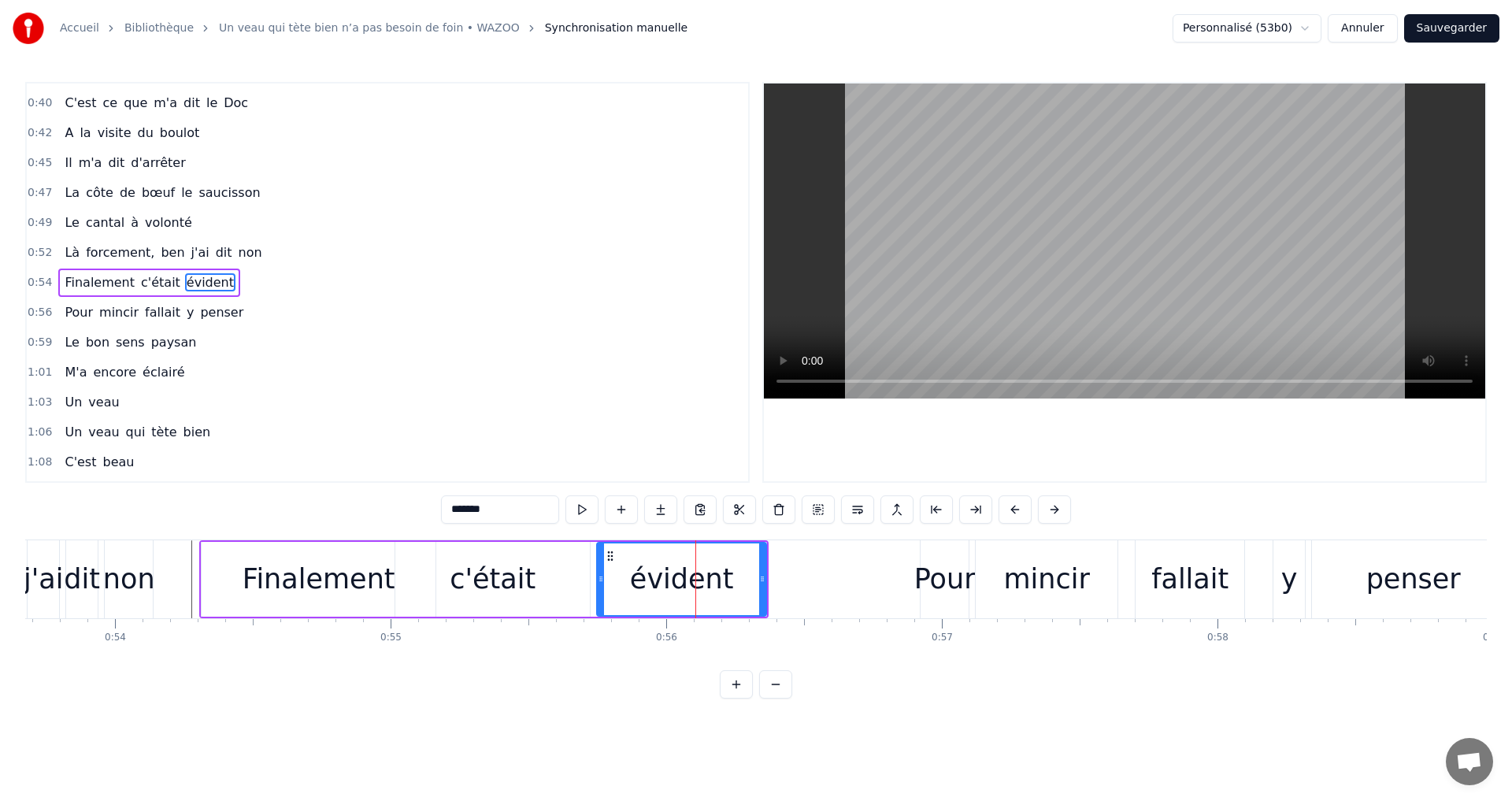
click at [967, 581] on div "Pour" at bounding box center [944, 579] width 61 height 41
type input "****"
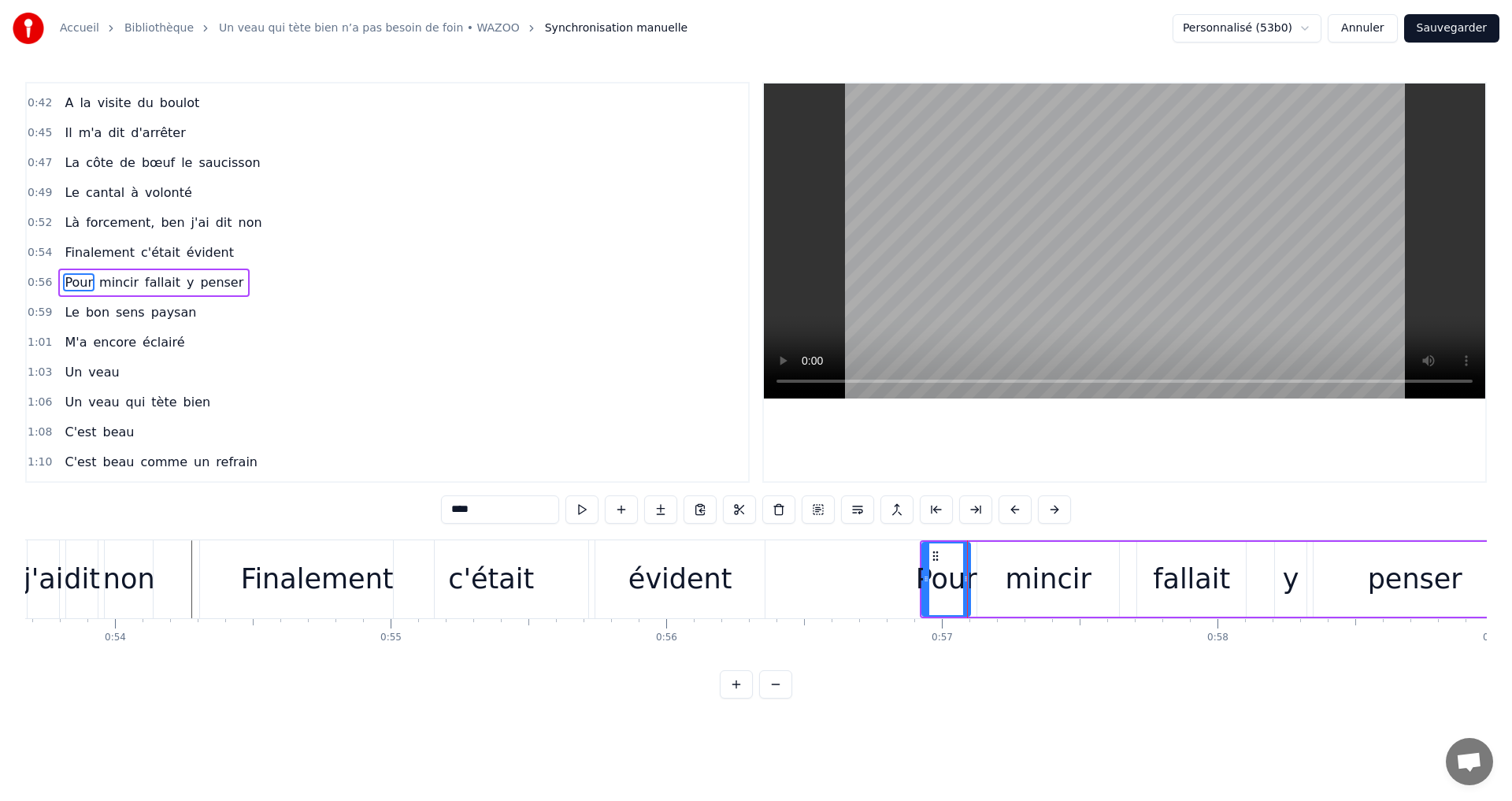
click at [589, 510] on button at bounding box center [581, 509] width 33 height 28
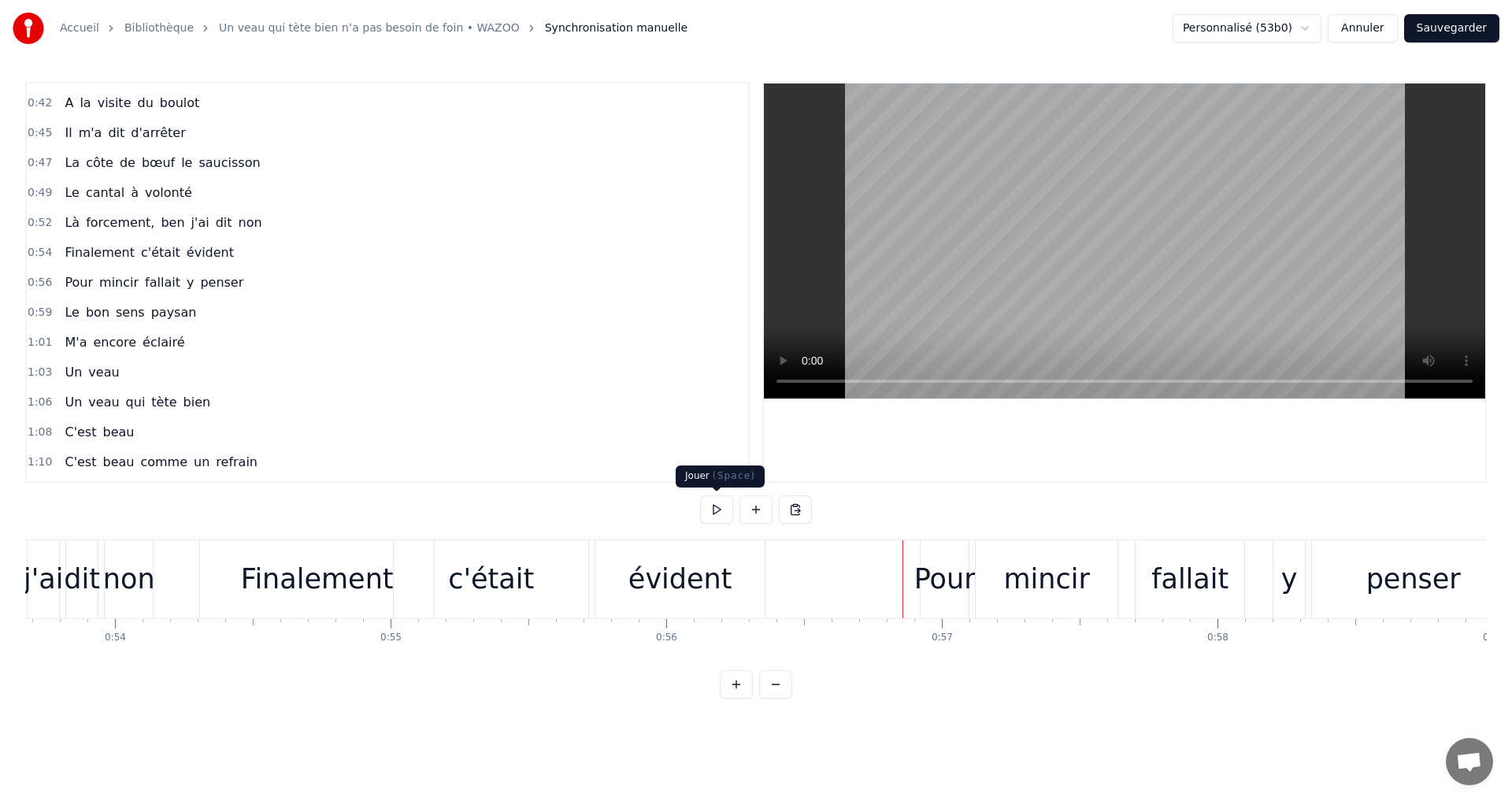
click at [715, 512] on button at bounding box center [716, 509] width 33 height 28
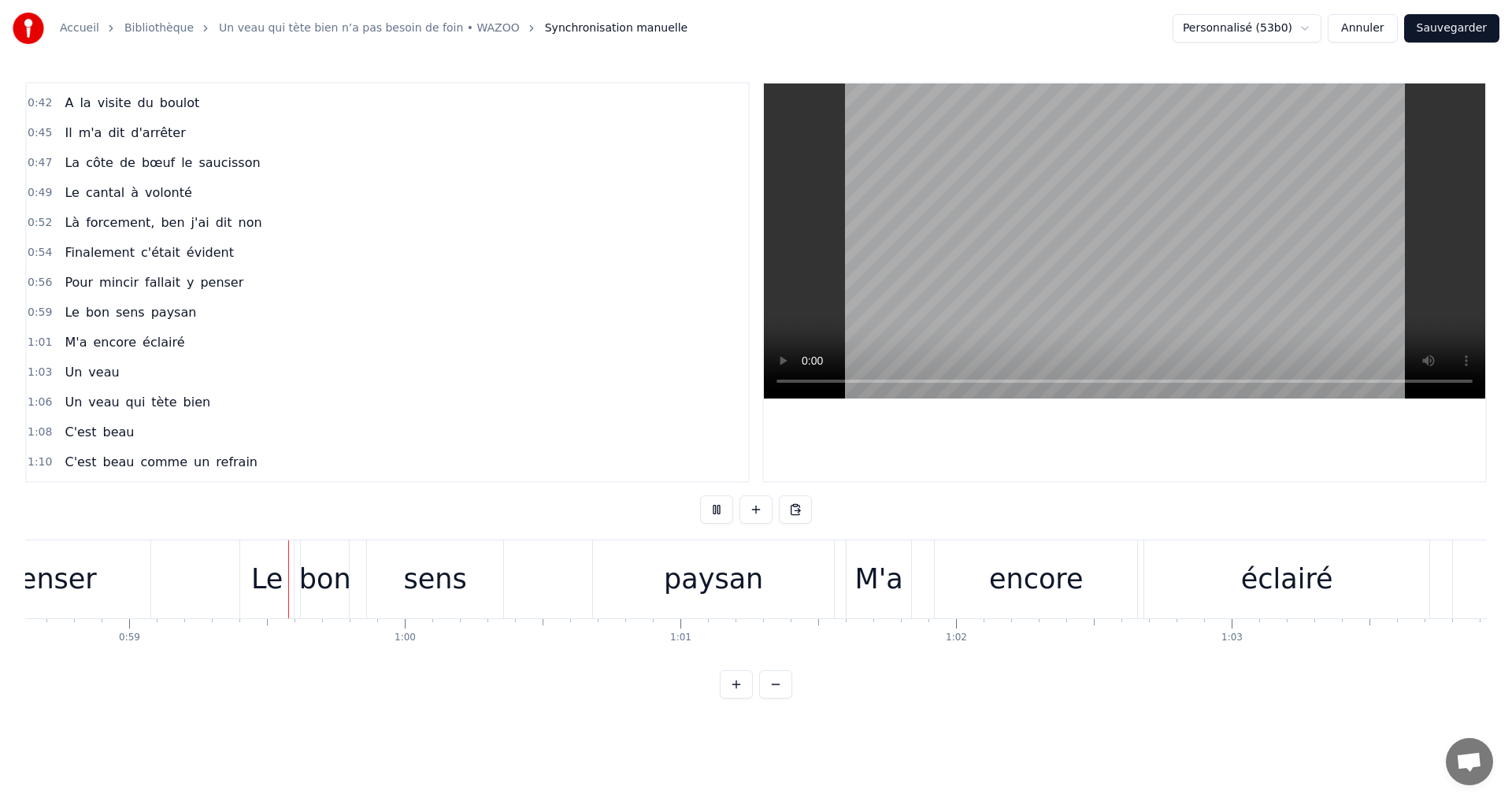
scroll to position [0, 16159]
click at [703, 514] on button at bounding box center [716, 509] width 33 height 28
click at [742, 607] on div "paysan" at bounding box center [709, 578] width 241 height 78
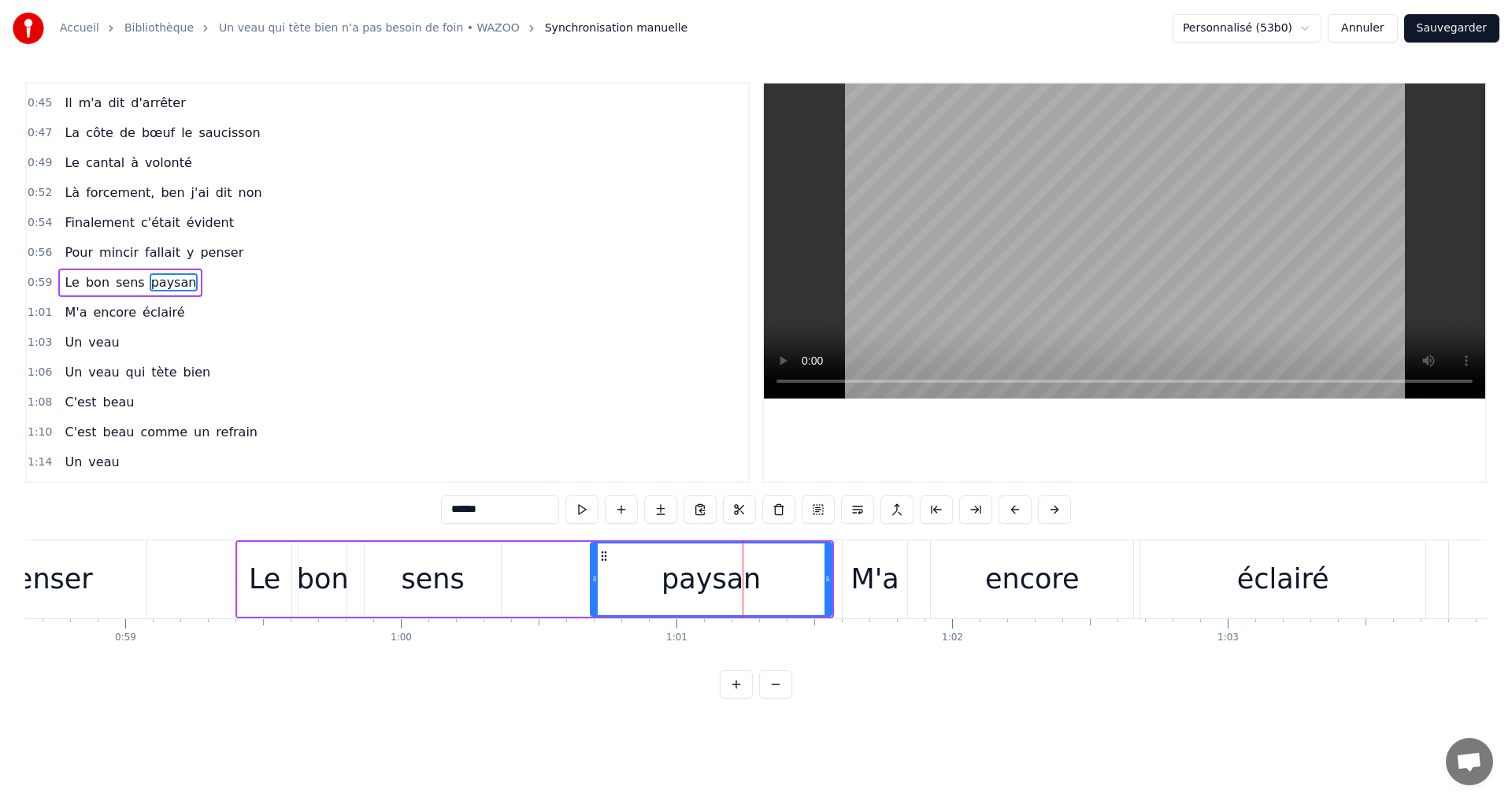
click at [238, 579] on div "Le" at bounding box center [264, 578] width 55 height 75
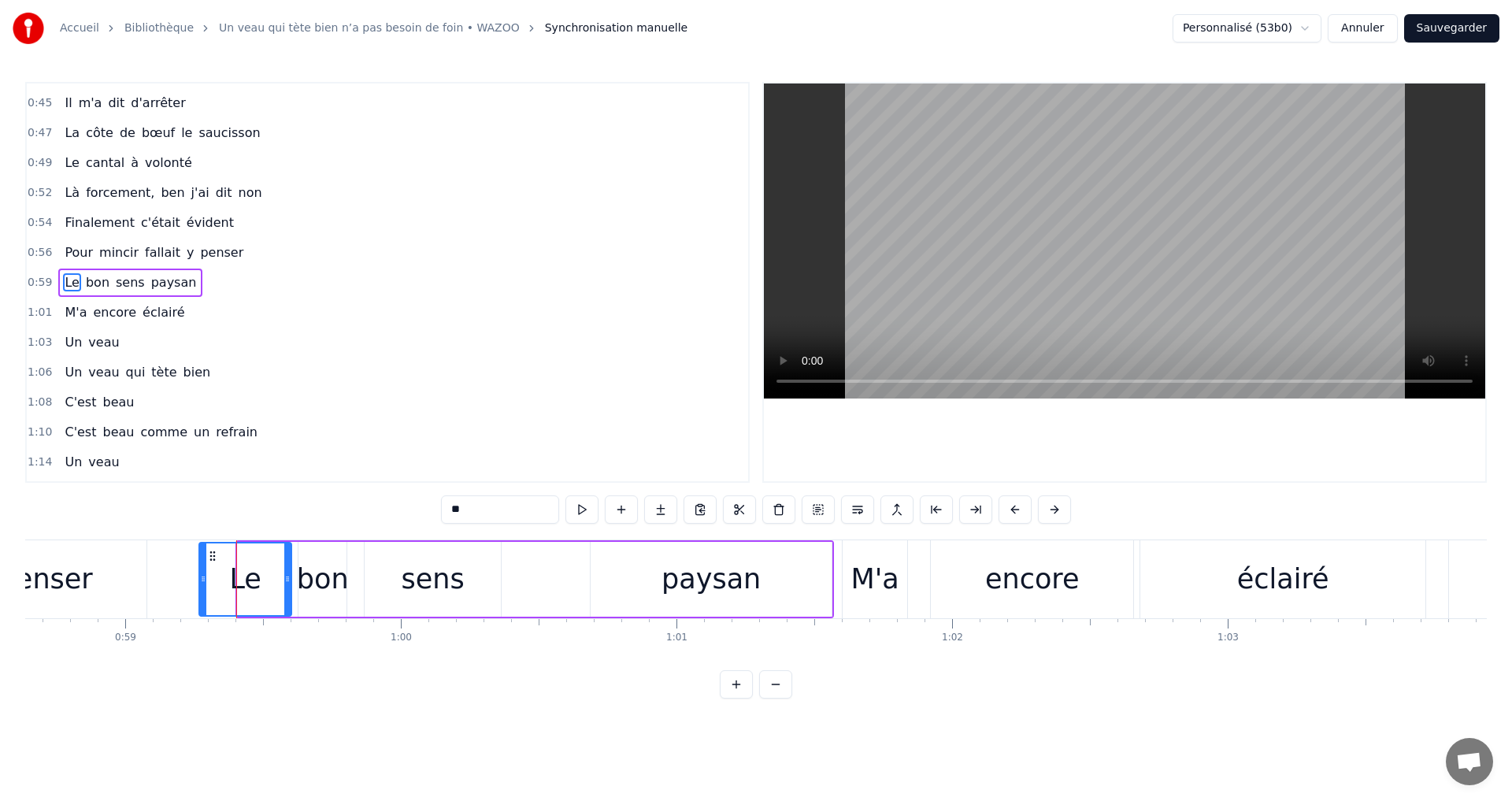
drag, startPoint x: 238, startPoint y: 579, endPoint x: 200, endPoint y: 578, distance: 38.0
click at [200, 578] on icon at bounding box center [203, 578] width 6 height 13
click at [852, 569] on div "M'a" at bounding box center [875, 579] width 48 height 41
type input "***"
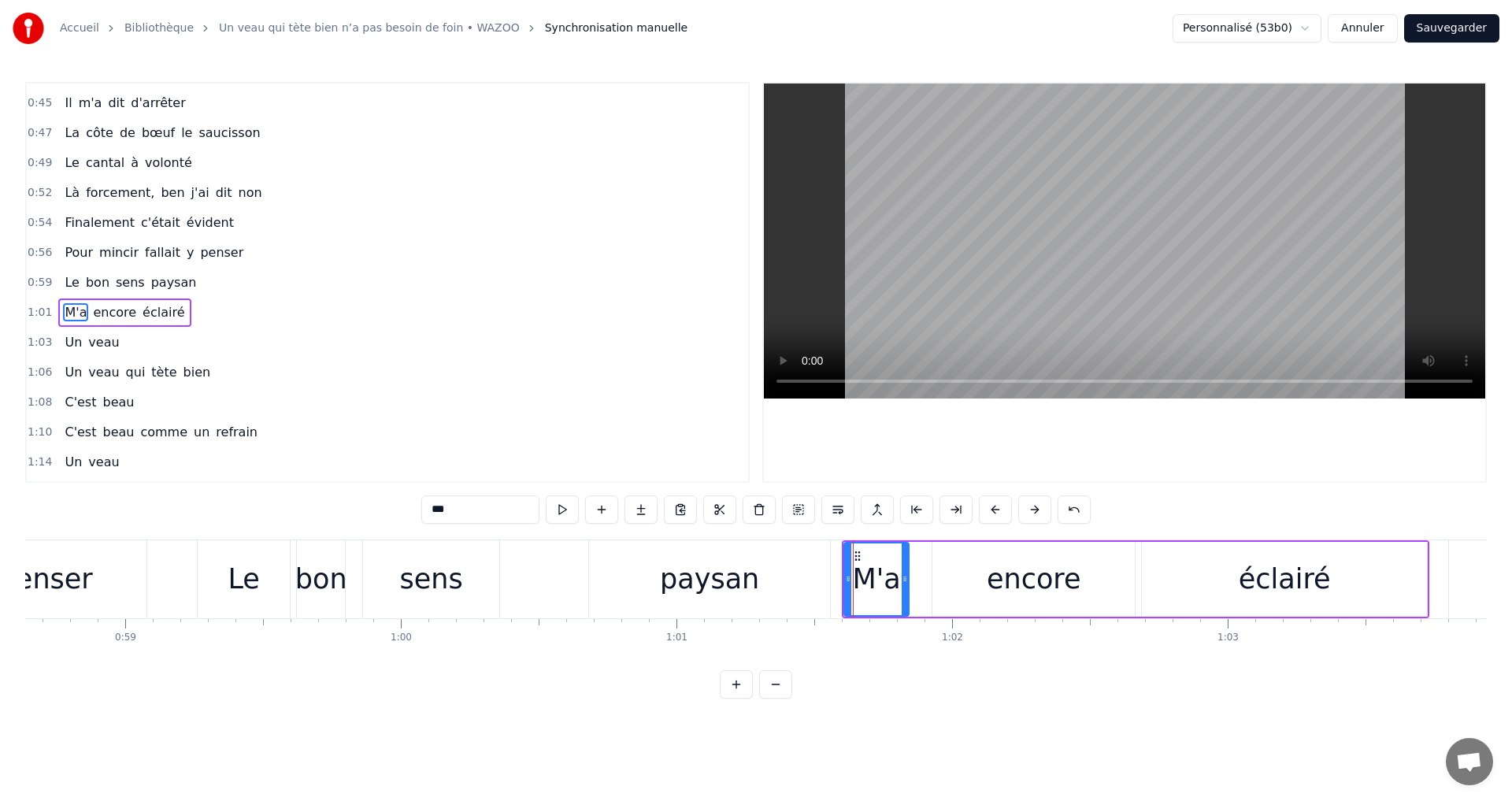
scroll to position [145, 0]
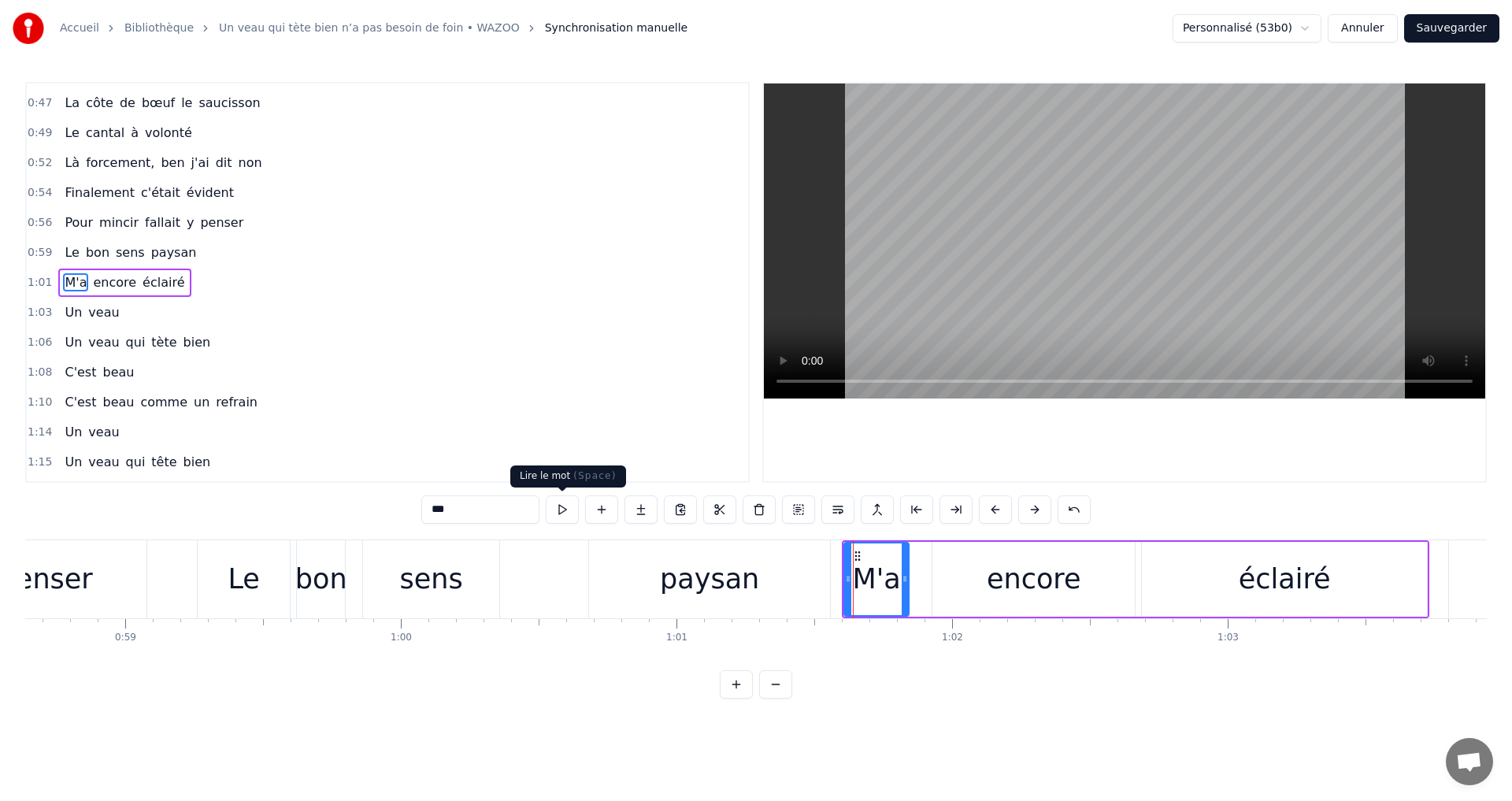
click at [558, 514] on button at bounding box center [562, 509] width 33 height 28
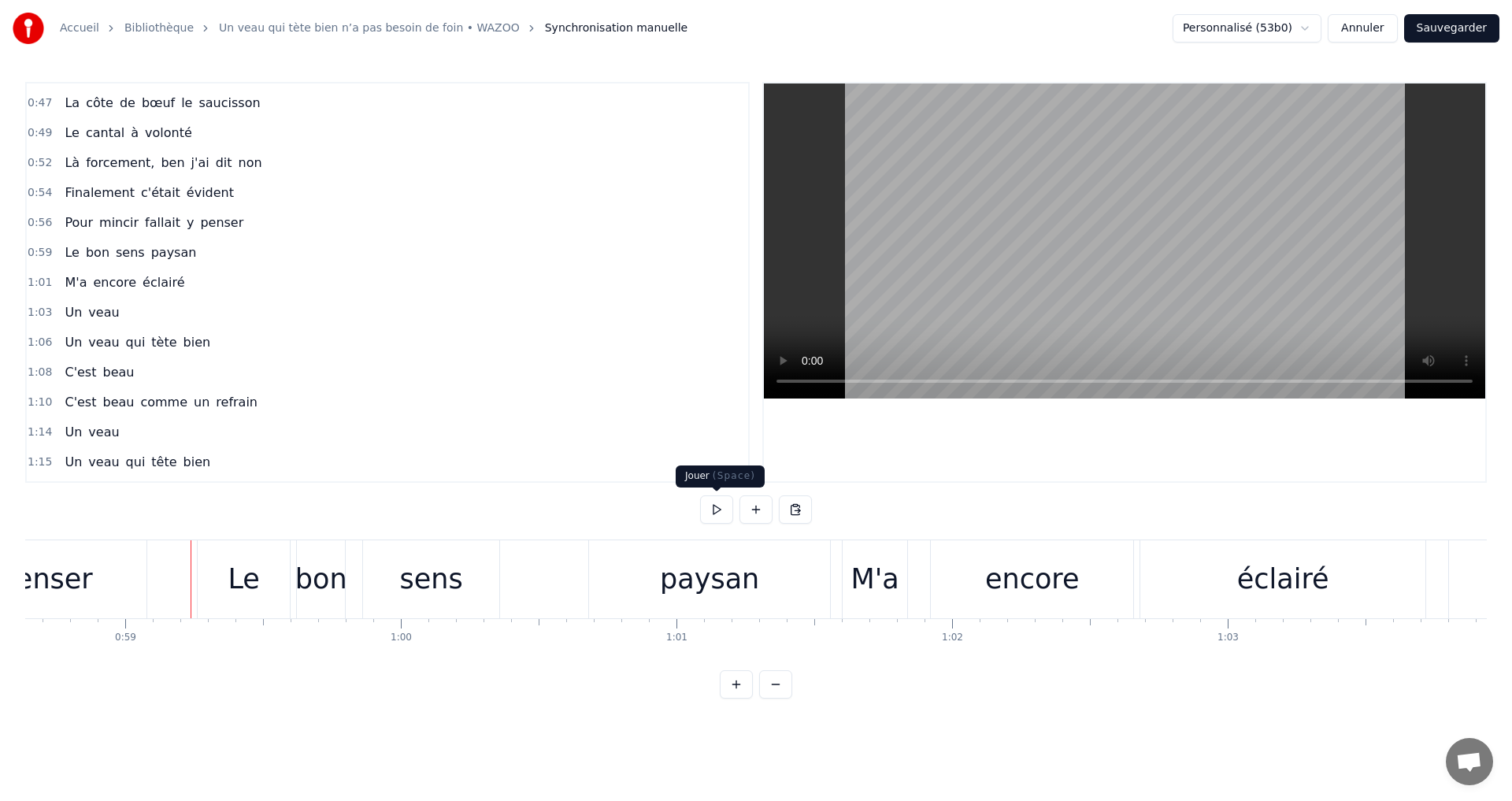
click at [708, 507] on button at bounding box center [716, 509] width 33 height 28
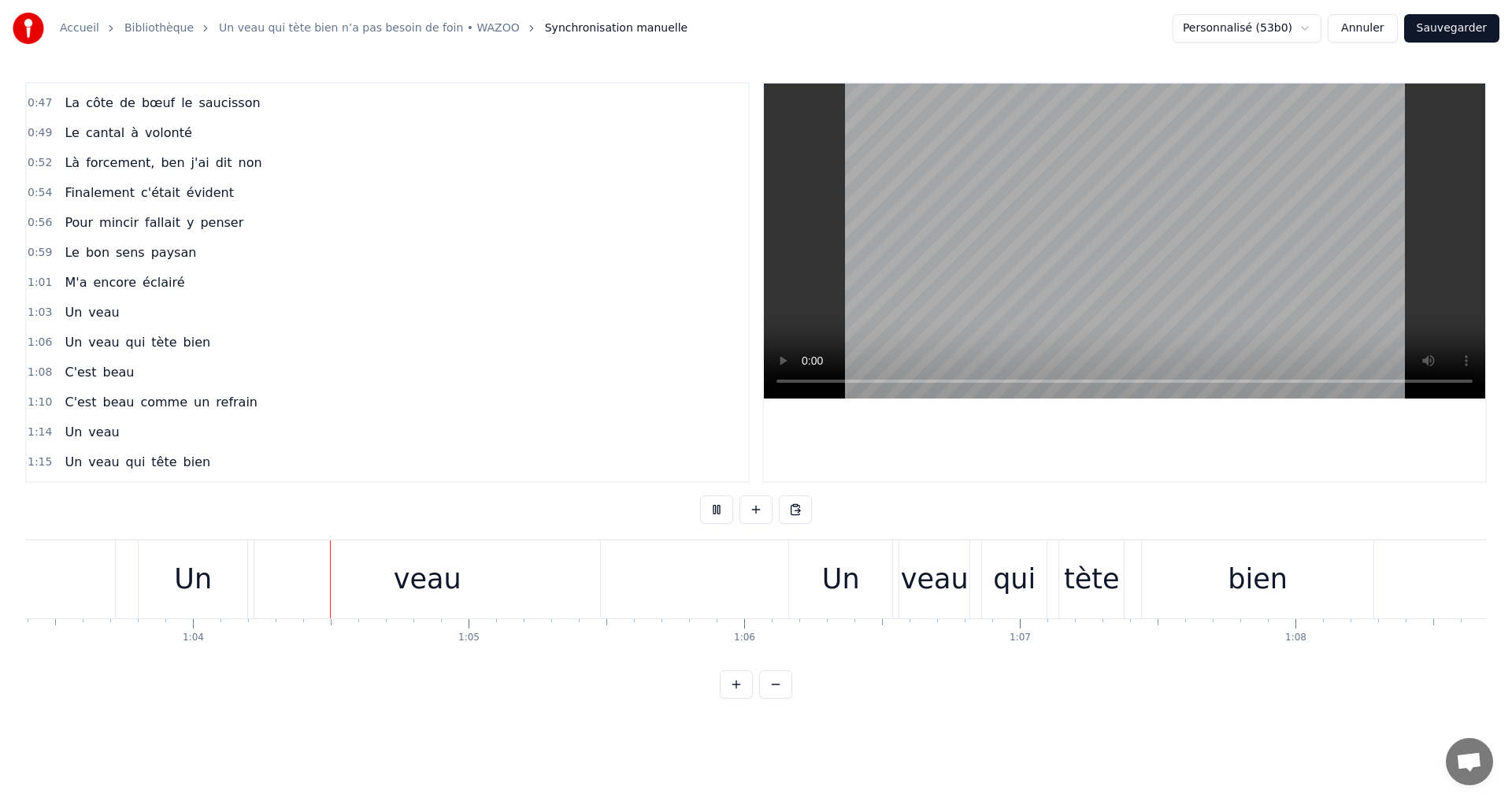
scroll to position [0, 17470]
click at [722, 506] on button at bounding box center [716, 509] width 33 height 28
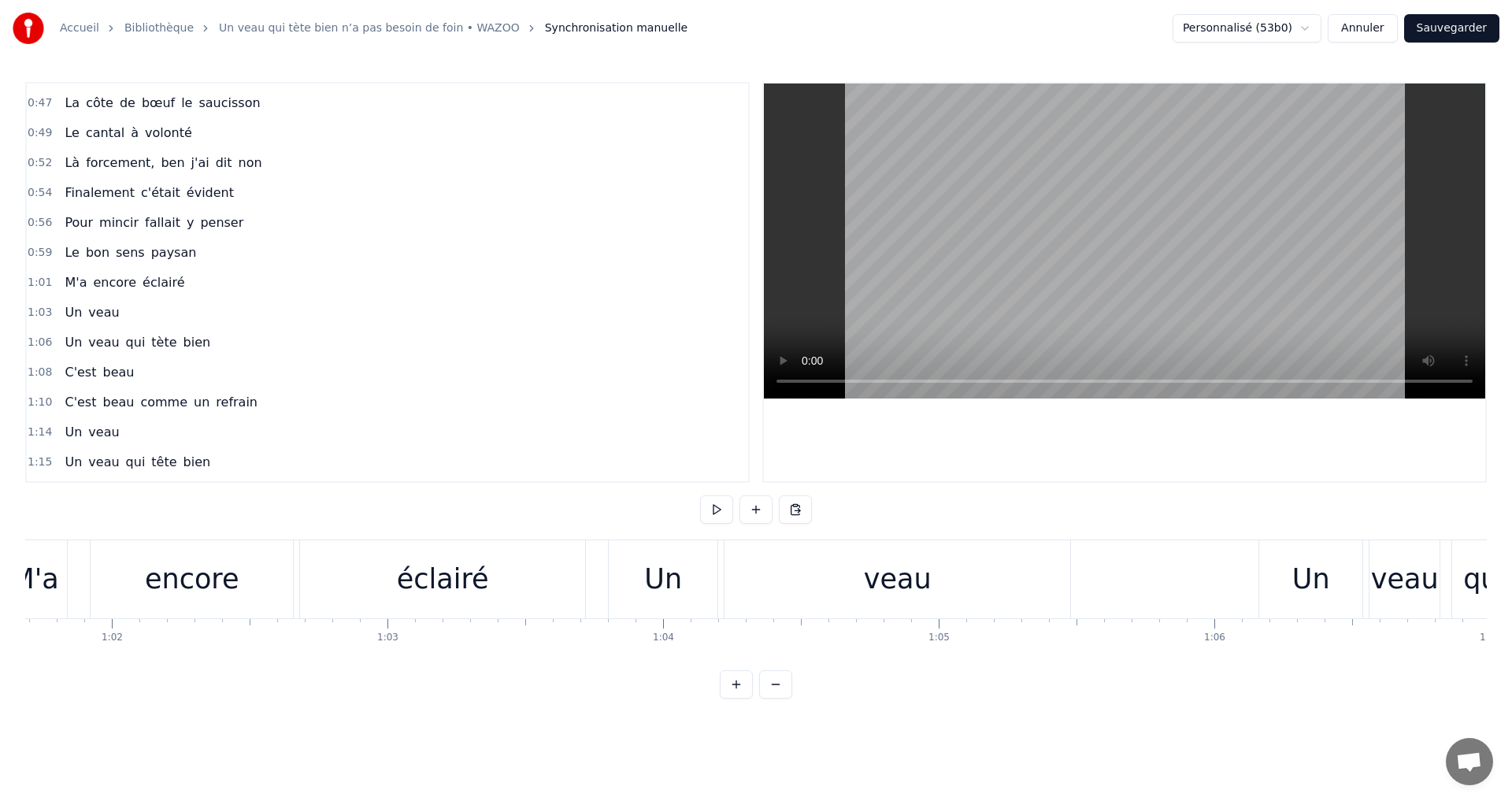
scroll to position [0, 16998]
click at [667, 577] on div "Un" at bounding box center [665, 579] width 38 height 41
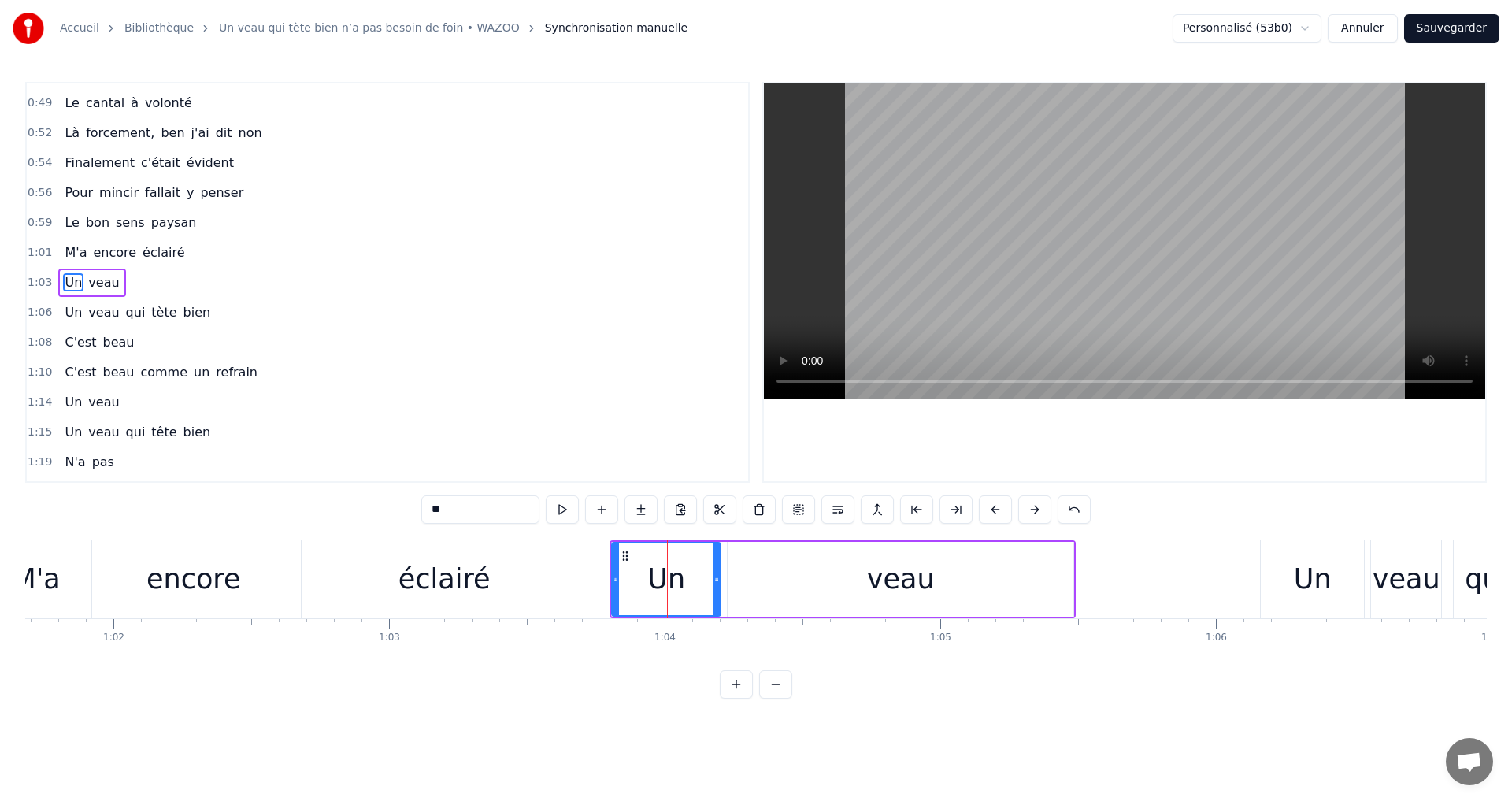
click at [521, 579] on div "éclairé" at bounding box center [444, 578] width 285 height 78
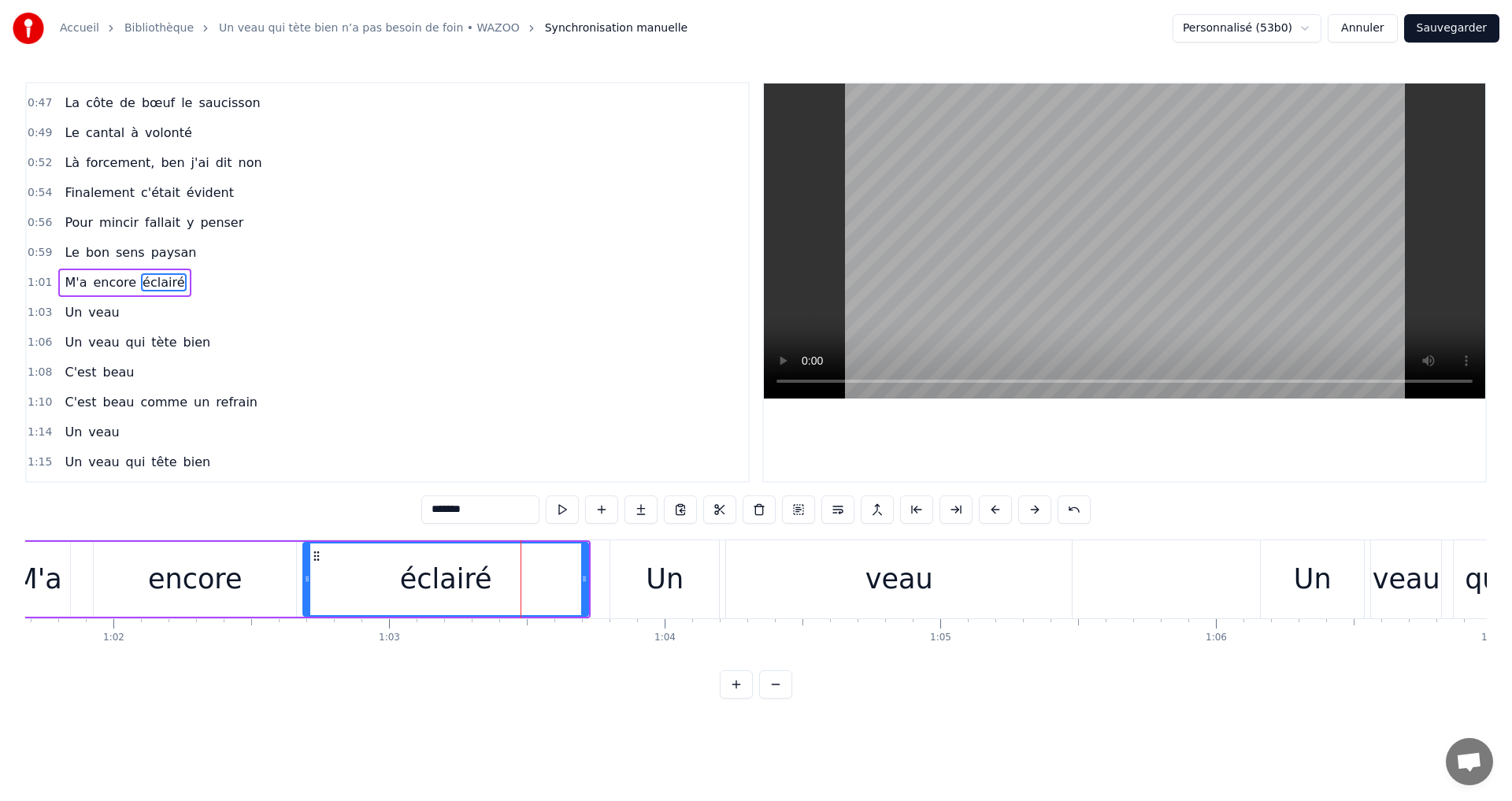
click at [630, 579] on div "Un" at bounding box center [664, 578] width 109 height 78
type input "**"
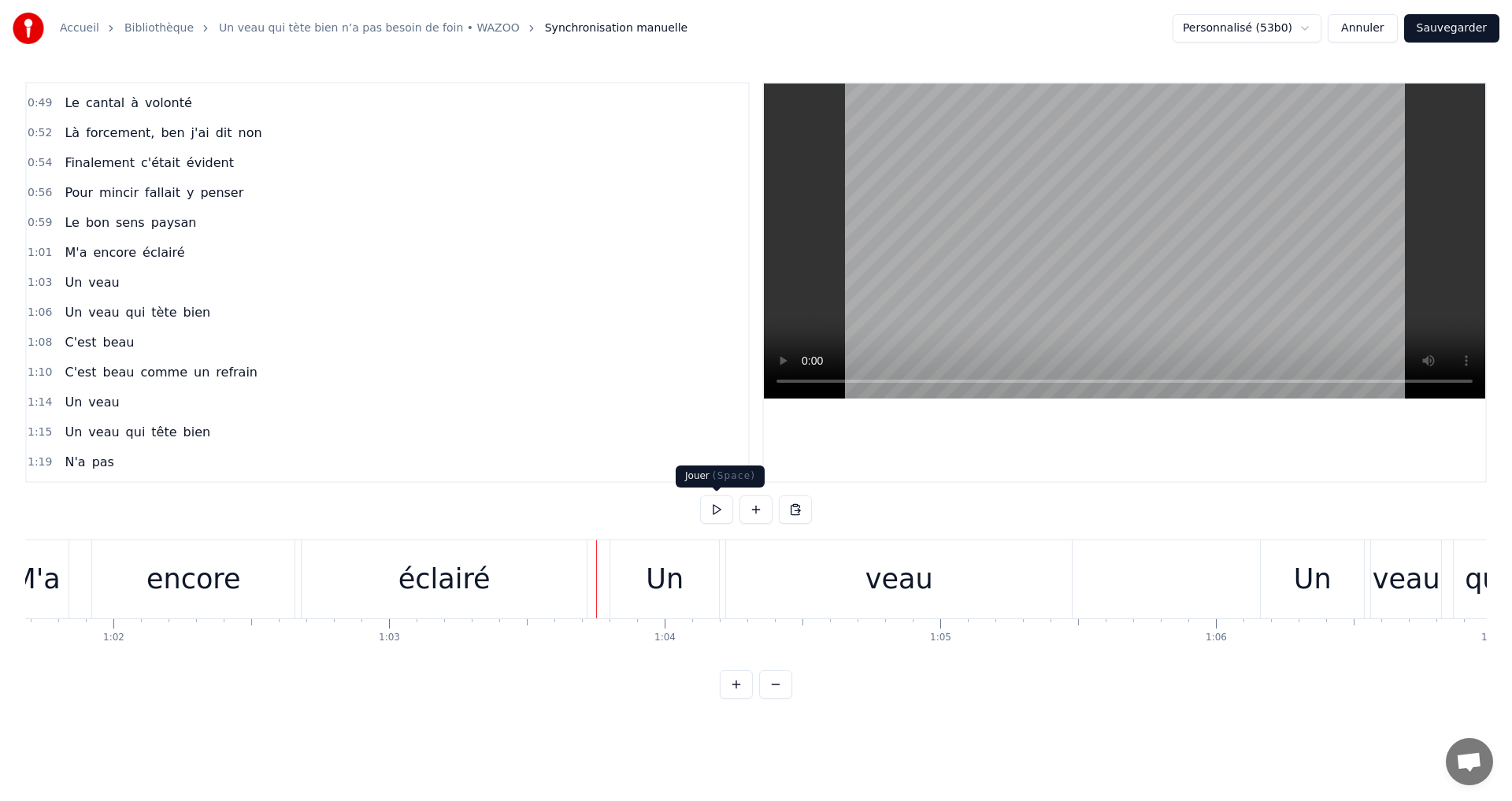
click at [714, 505] on button at bounding box center [716, 509] width 33 height 28
click at [629, 572] on html "Accueil Bibliothèque Un veau qui tète bien n’a pas besoin de foin • WAZOO Synch…" at bounding box center [756, 361] width 1512 height 724
click at [645, 566] on div "Un" at bounding box center [664, 578] width 109 height 78
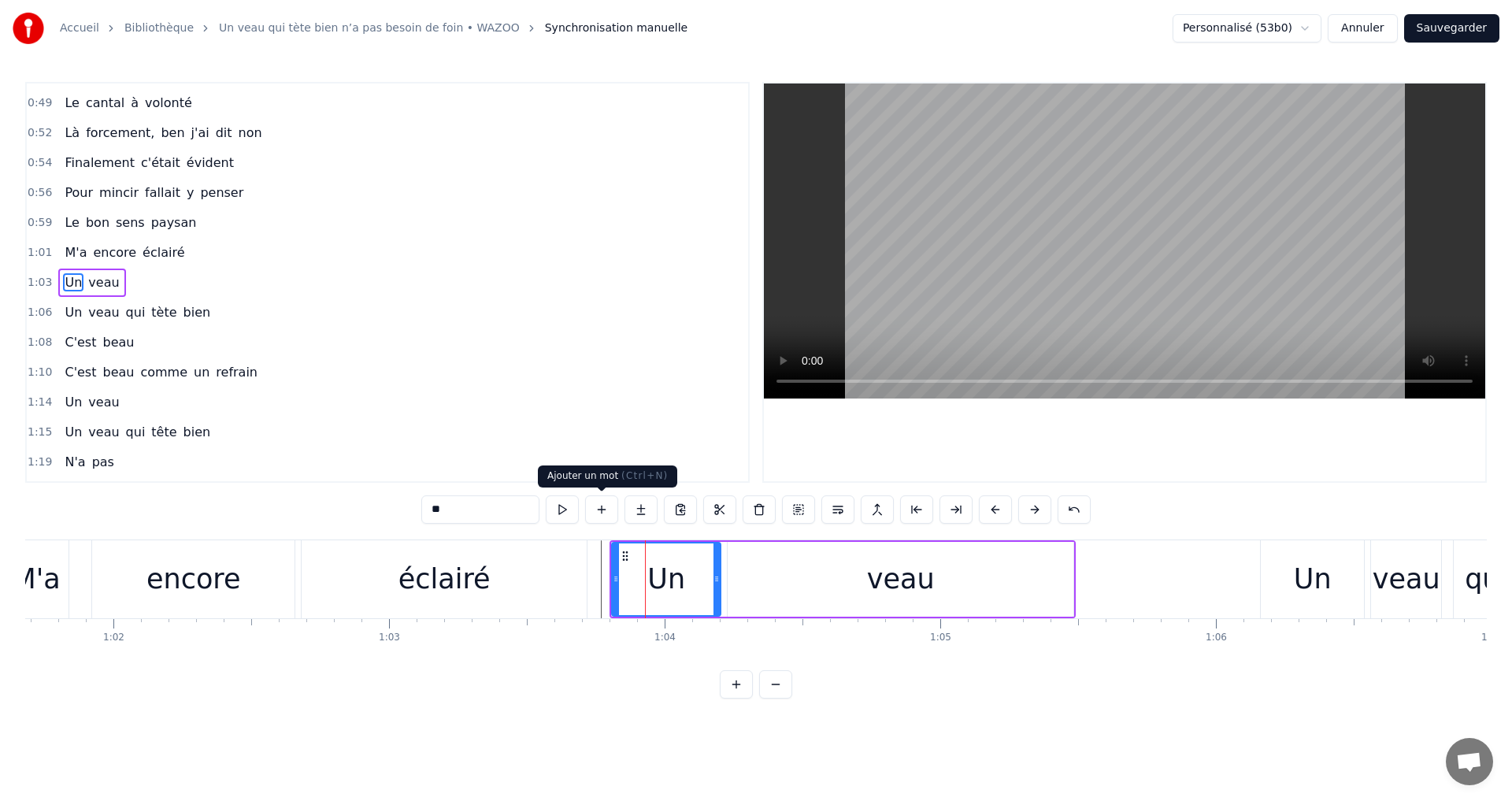
click at [608, 514] on button at bounding box center [601, 509] width 33 height 28
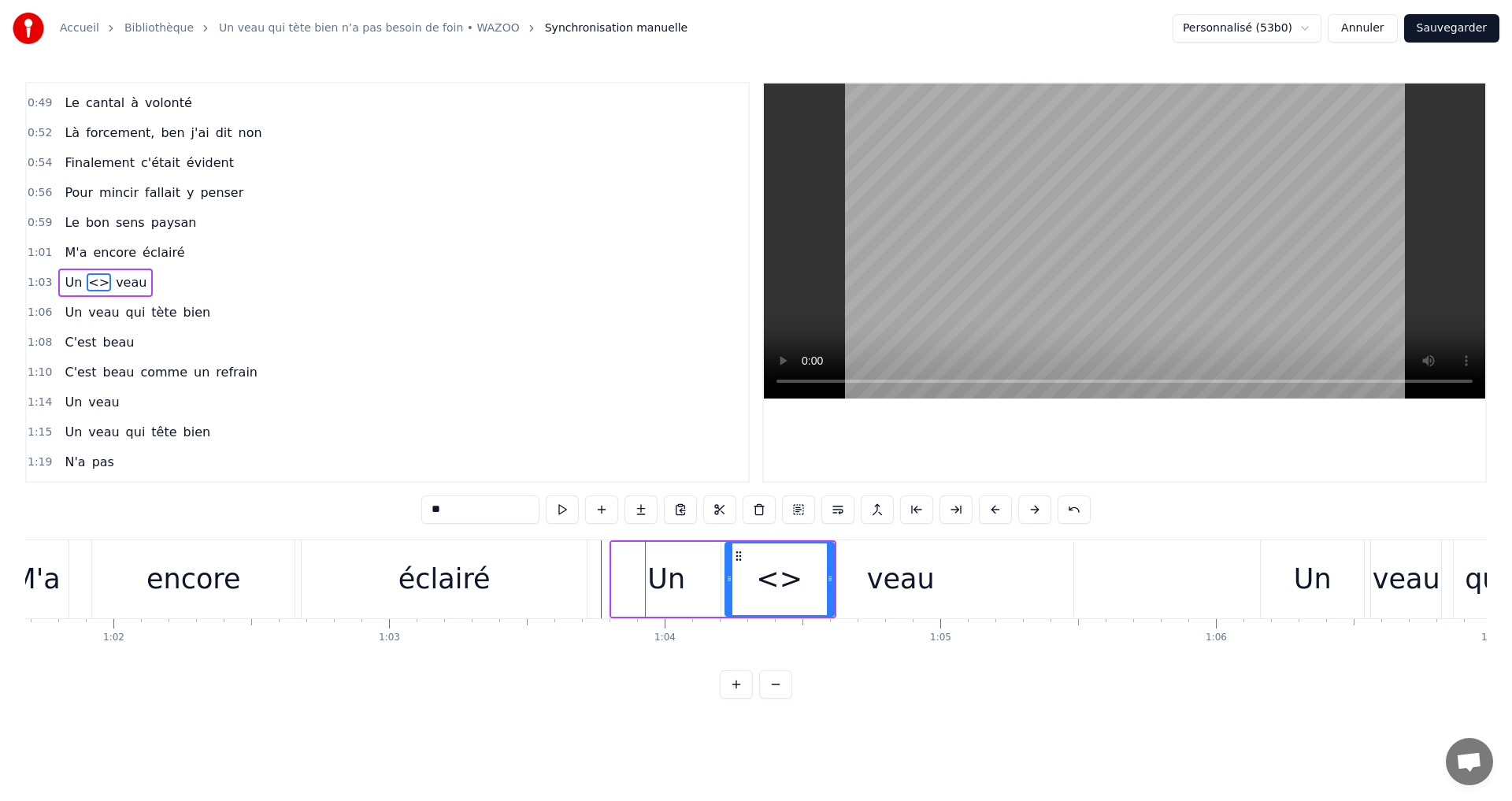
click at [789, 579] on div "<>" at bounding box center [779, 579] width 47 height 41
drag, startPoint x: 797, startPoint y: 579, endPoint x: 777, endPoint y: 581, distance: 20.1
click at [777, 581] on div "<>" at bounding box center [779, 579] width 47 height 41
click at [760, 582] on div "<>" at bounding box center [779, 579] width 47 height 41
drag, startPoint x: 470, startPoint y: 515, endPoint x: 430, endPoint y: 516, distance: 40.0
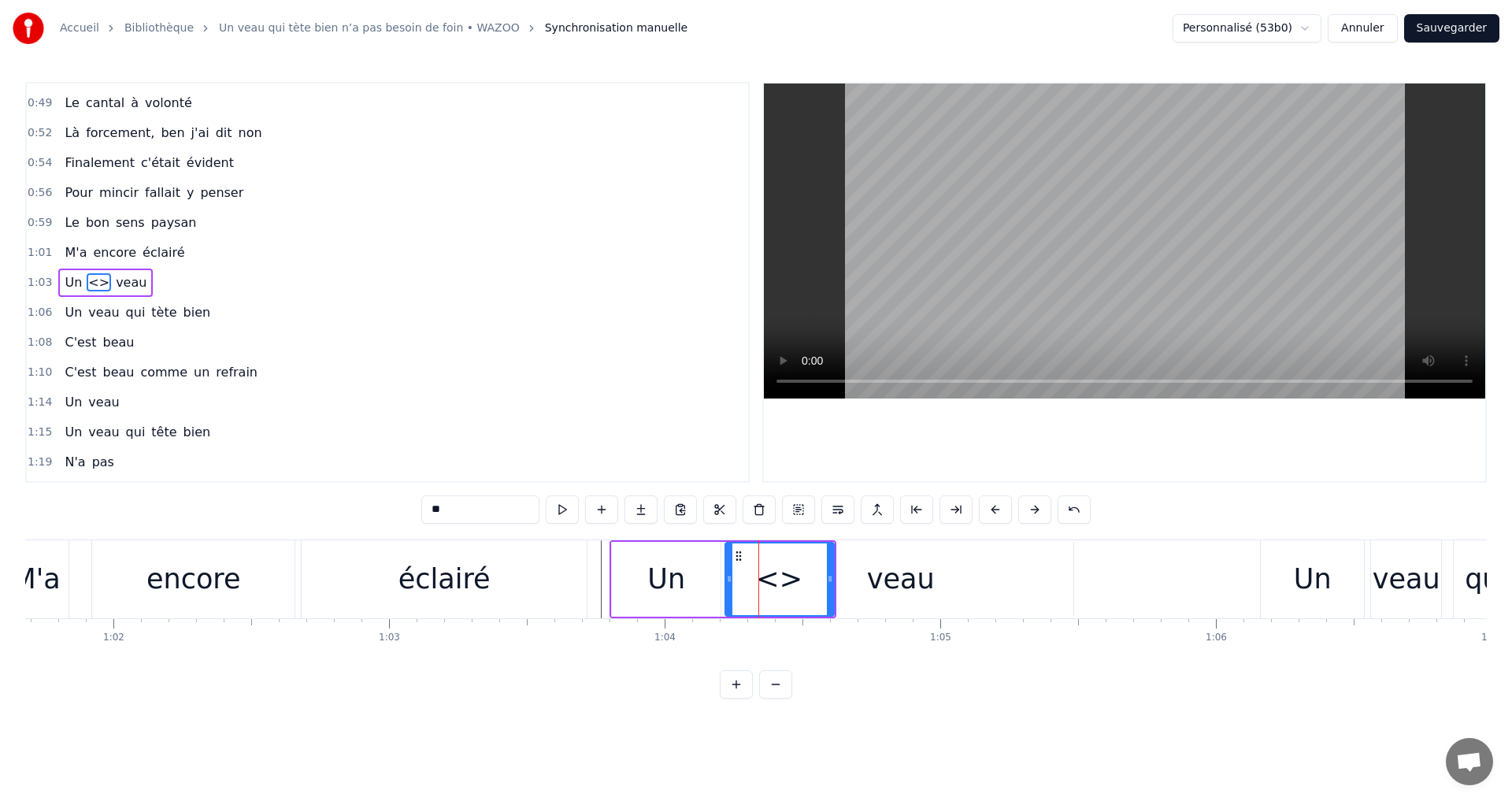
click at [433, 513] on input "**" at bounding box center [479, 509] width 118 height 28
drag, startPoint x: 716, startPoint y: 571, endPoint x: 591, endPoint y: 571, distance: 125.0
click at [591, 571] on div at bounding box center [594, 579] width 6 height 72
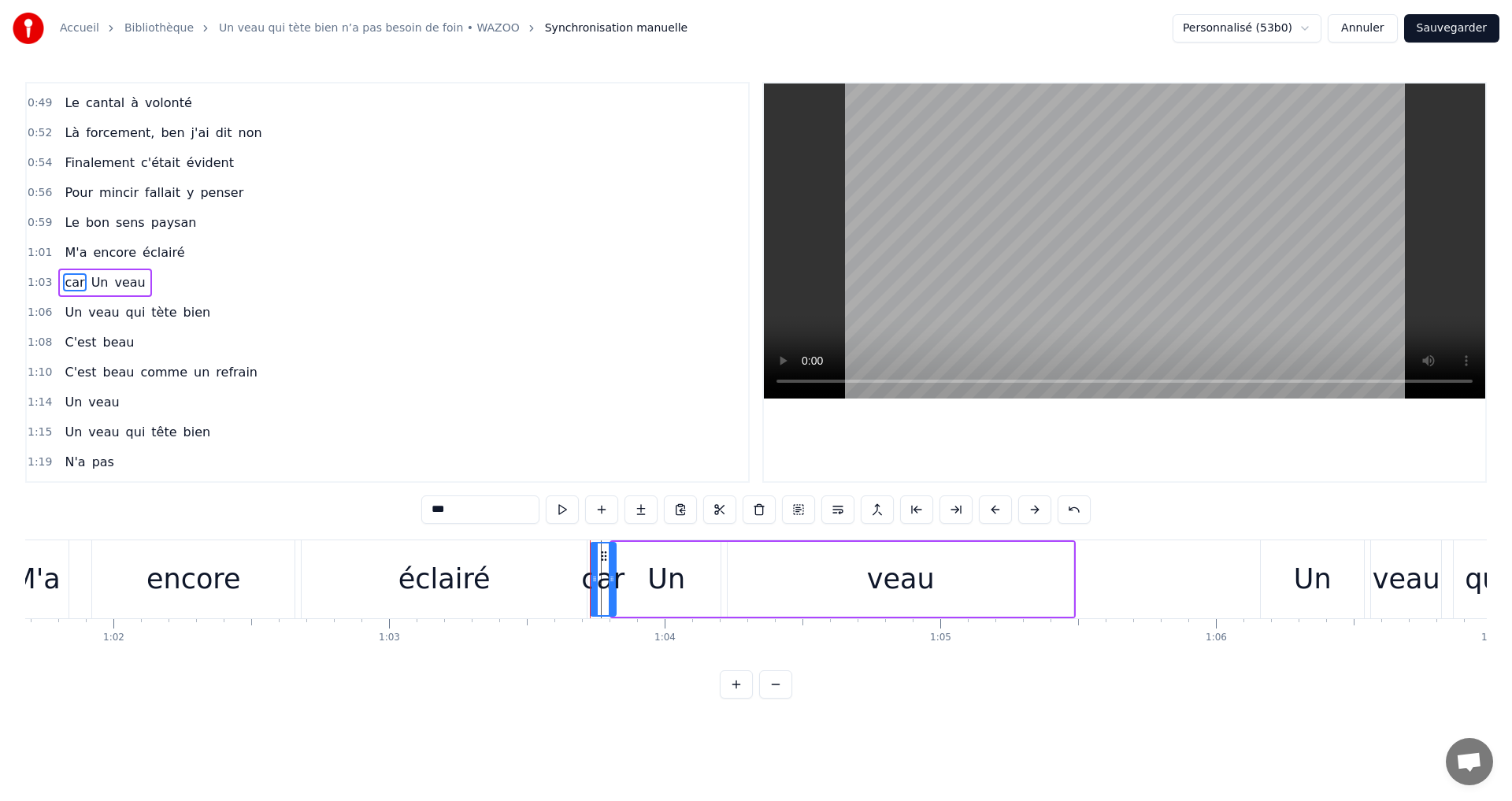
drag, startPoint x: 829, startPoint y: 578, endPoint x: 611, endPoint y: 583, distance: 218.1
click at [611, 583] on icon at bounding box center [611, 578] width 6 height 13
click at [634, 577] on div "Un" at bounding box center [666, 578] width 109 height 75
drag, startPoint x: 615, startPoint y: 565, endPoint x: 627, endPoint y: 567, distance: 12.2
click at [627, 567] on div at bounding box center [626, 579] width 6 height 72
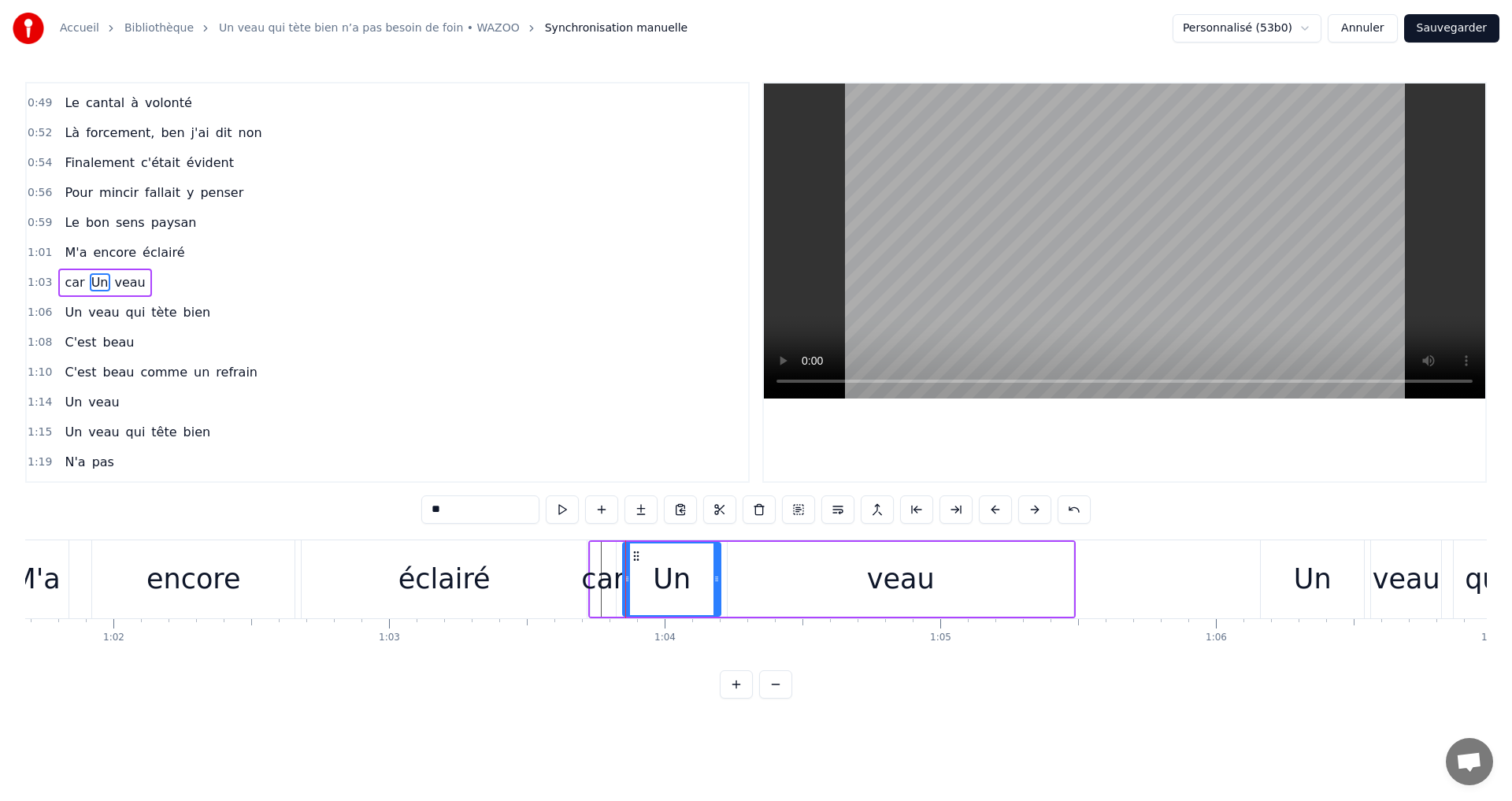
click at [602, 583] on div "car" at bounding box center [603, 579] width 43 height 41
drag, startPoint x: 612, startPoint y: 578, endPoint x: 624, endPoint y: 577, distance: 12.0
click at [624, 577] on icon at bounding box center [624, 578] width 6 height 13
click at [671, 578] on div "Un" at bounding box center [671, 579] width 38 height 41
click at [434, 511] on input "**" at bounding box center [479, 509] width 118 height 28
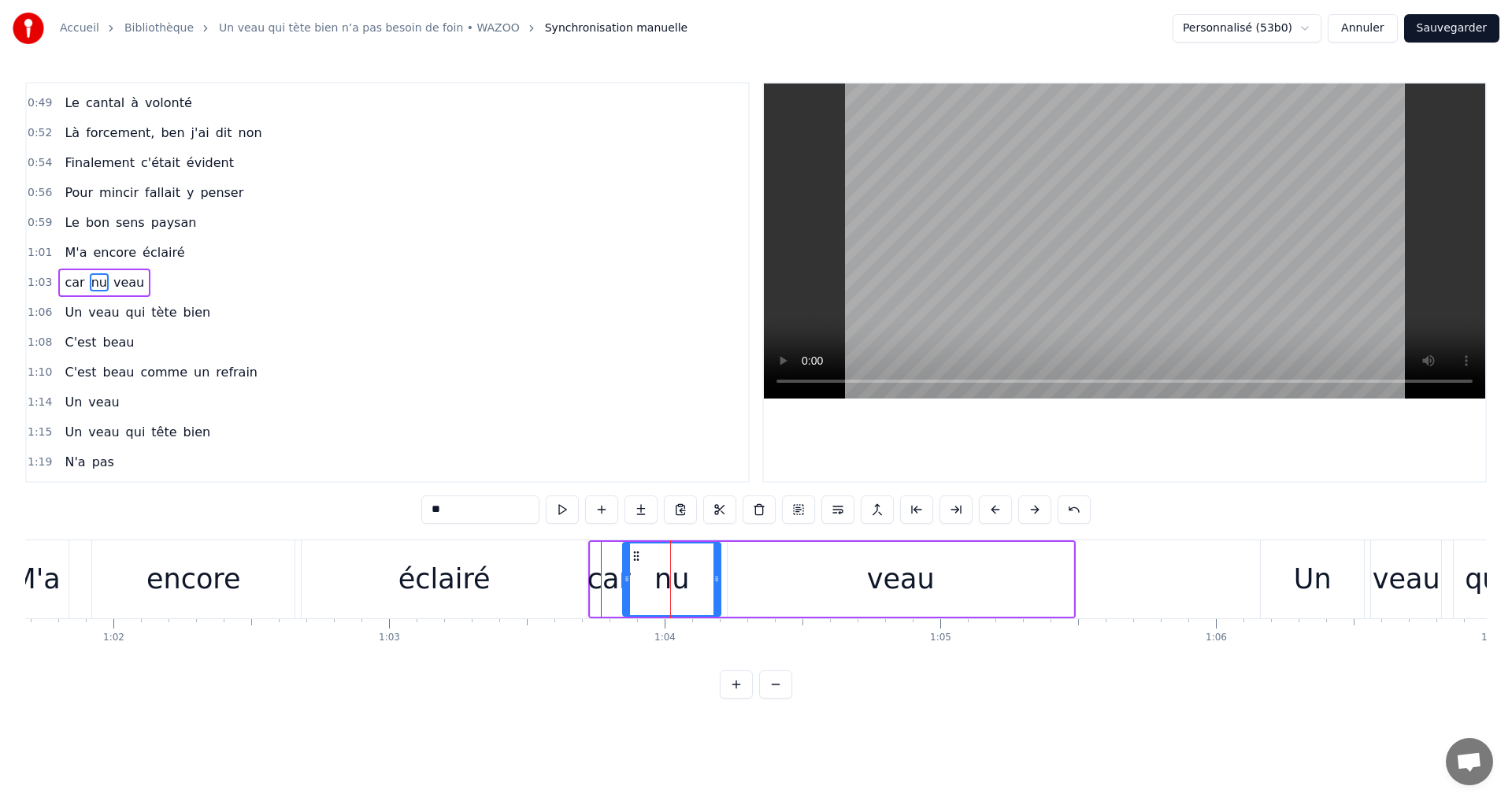
type input "*"
click at [695, 594] on div "un" at bounding box center [671, 579] width 96 height 72
click at [569, 551] on div "éclairé" at bounding box center [444, 578] width 285 height 78
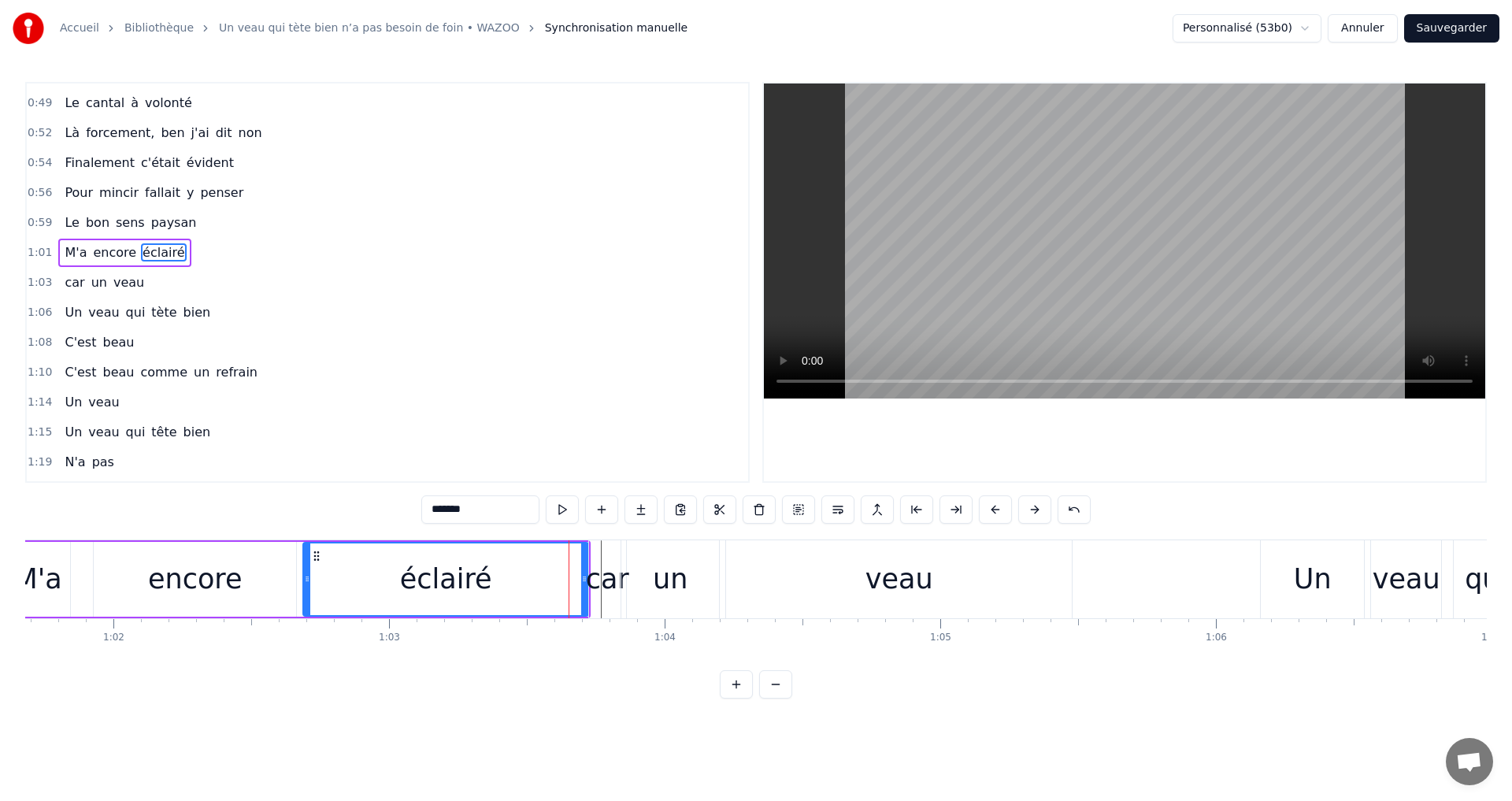
scroll to position [145, 0]
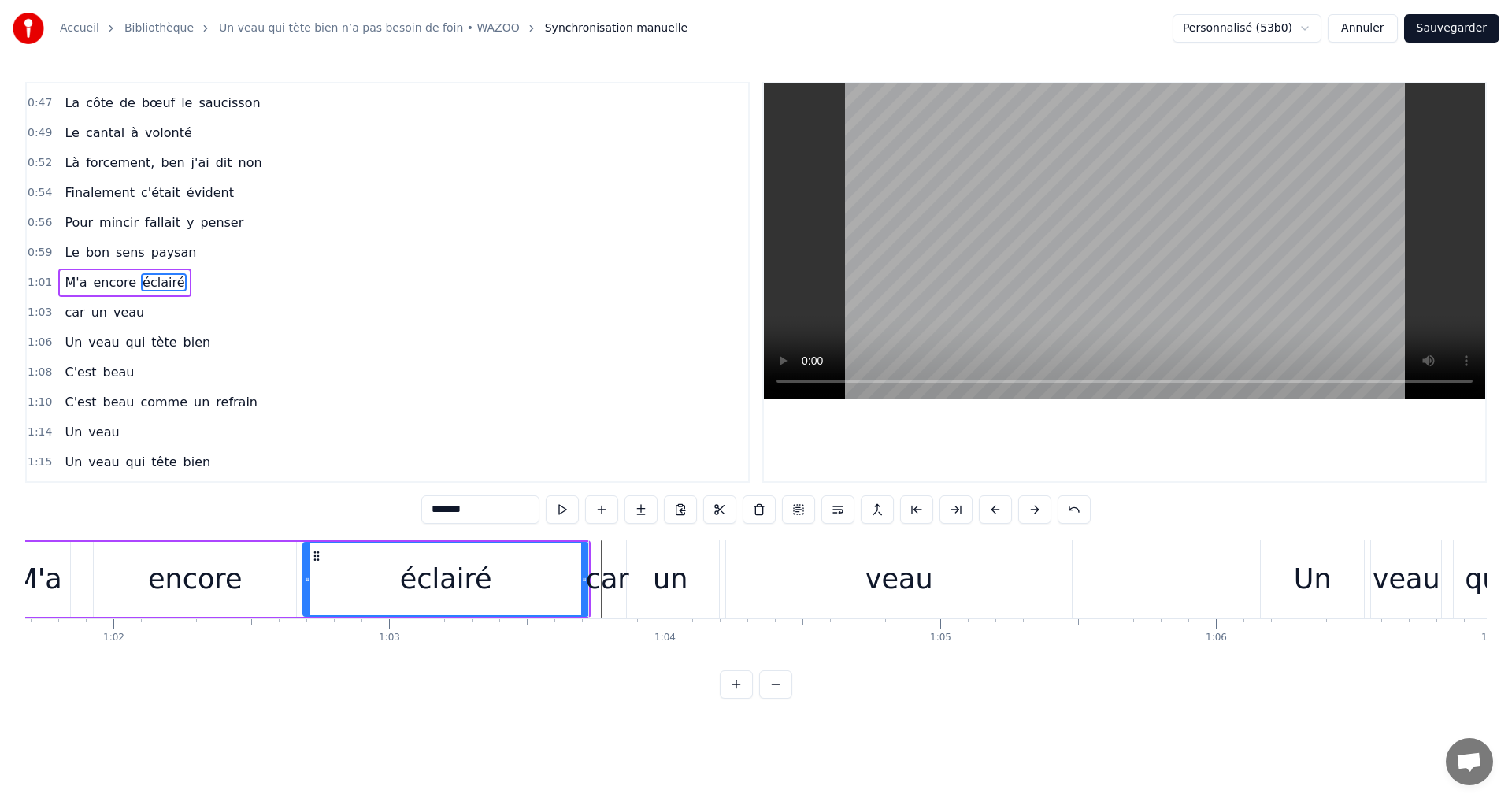
click at [692, 578] on div "un" at bounding box center [669, 578] width 97 height 78
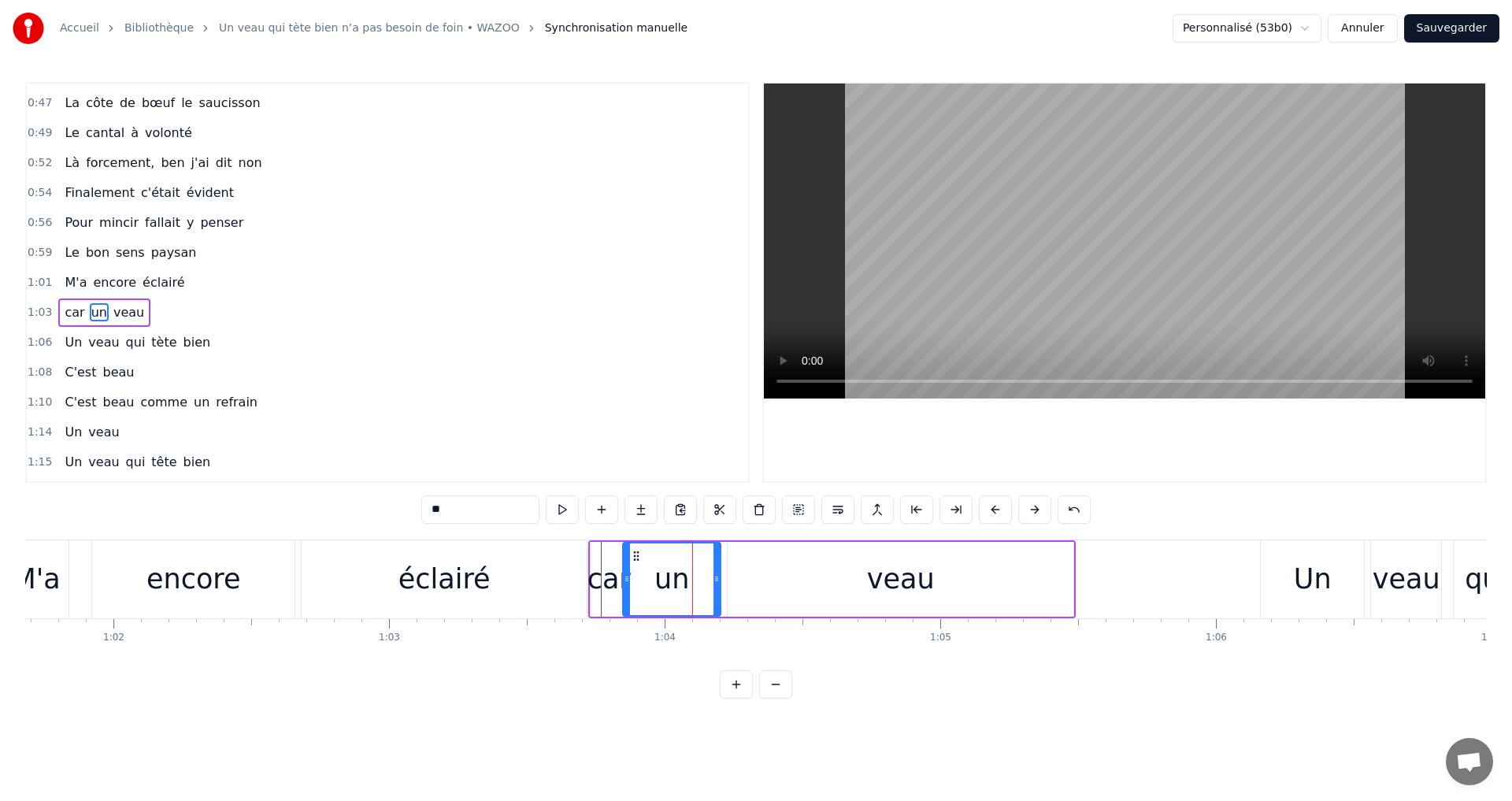
scroll to position [175, 0]
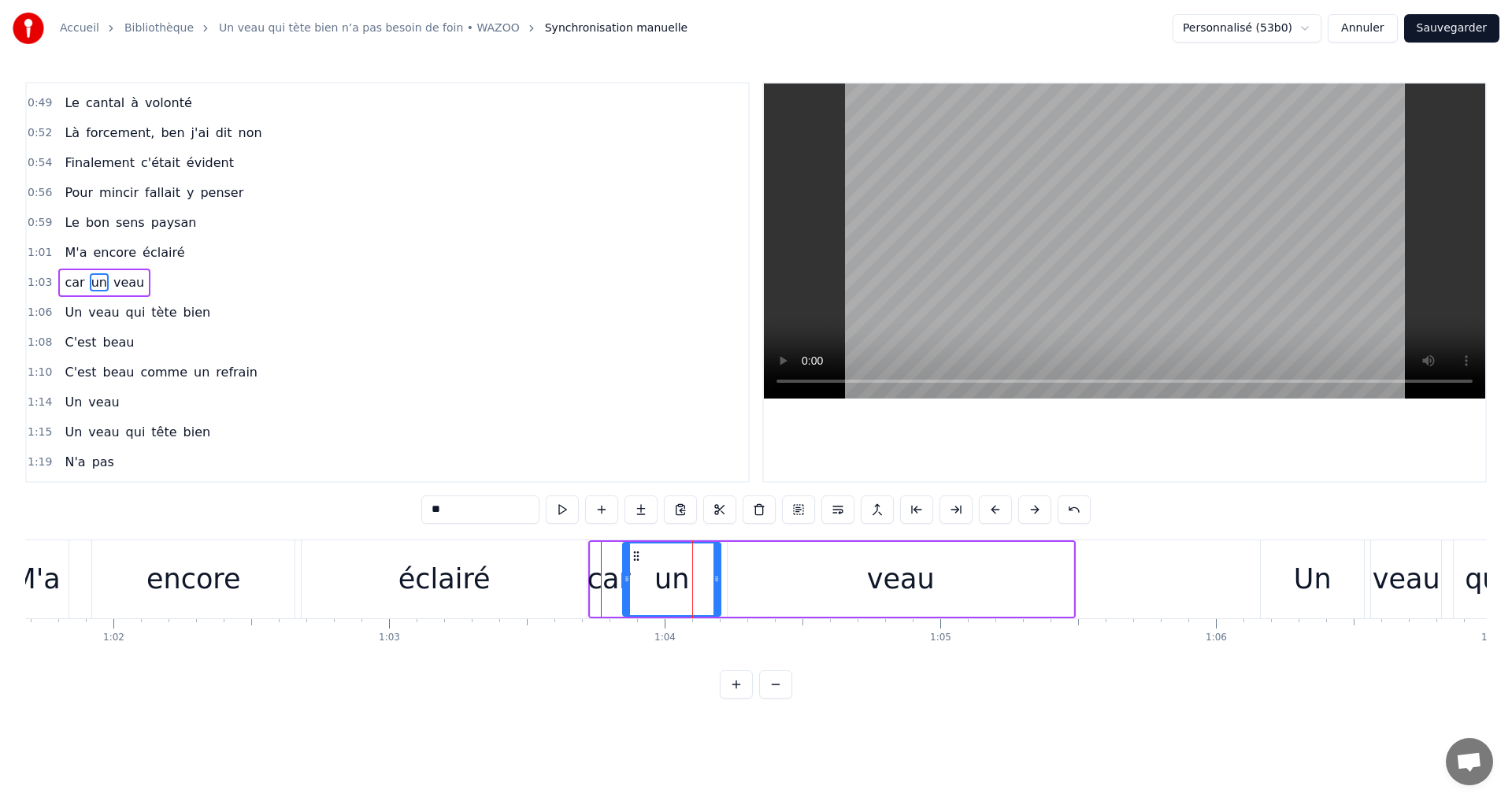
click at [516, 560] on div "éclairé" at bounding box center [444, 578] width 285 height 78
type input "*******"
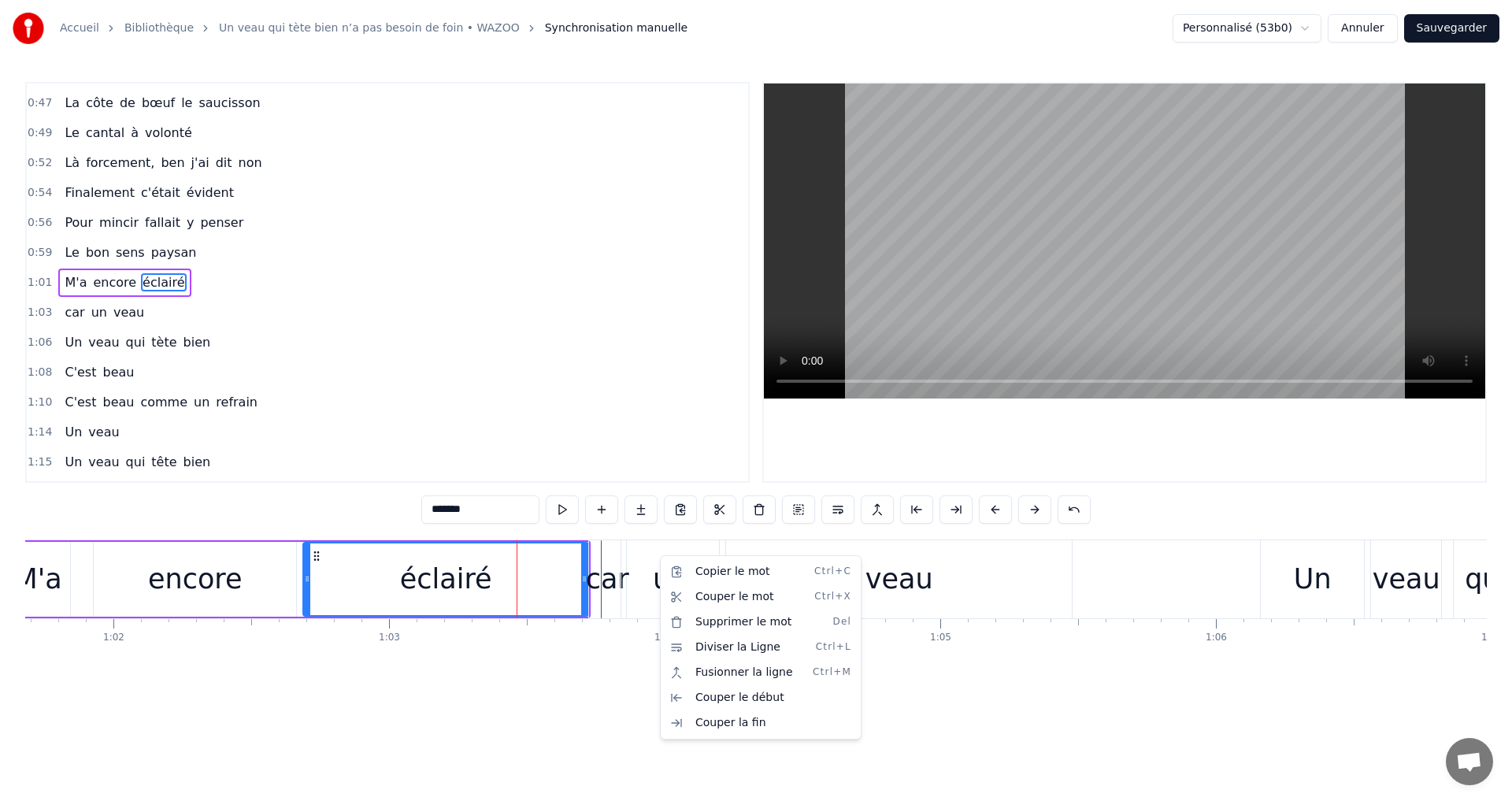
click at [554, 569] on html "Accueil Bibliothèque Un veau qui tète bien n’a pas besoin de foin • WAZOO Synch…" at bounding box center [756, 361] width 1512 height 724
click at [591, 402] on div "1:10 C'est beau comme un refrain" at bounding box center [387, 402] width 721 height 30
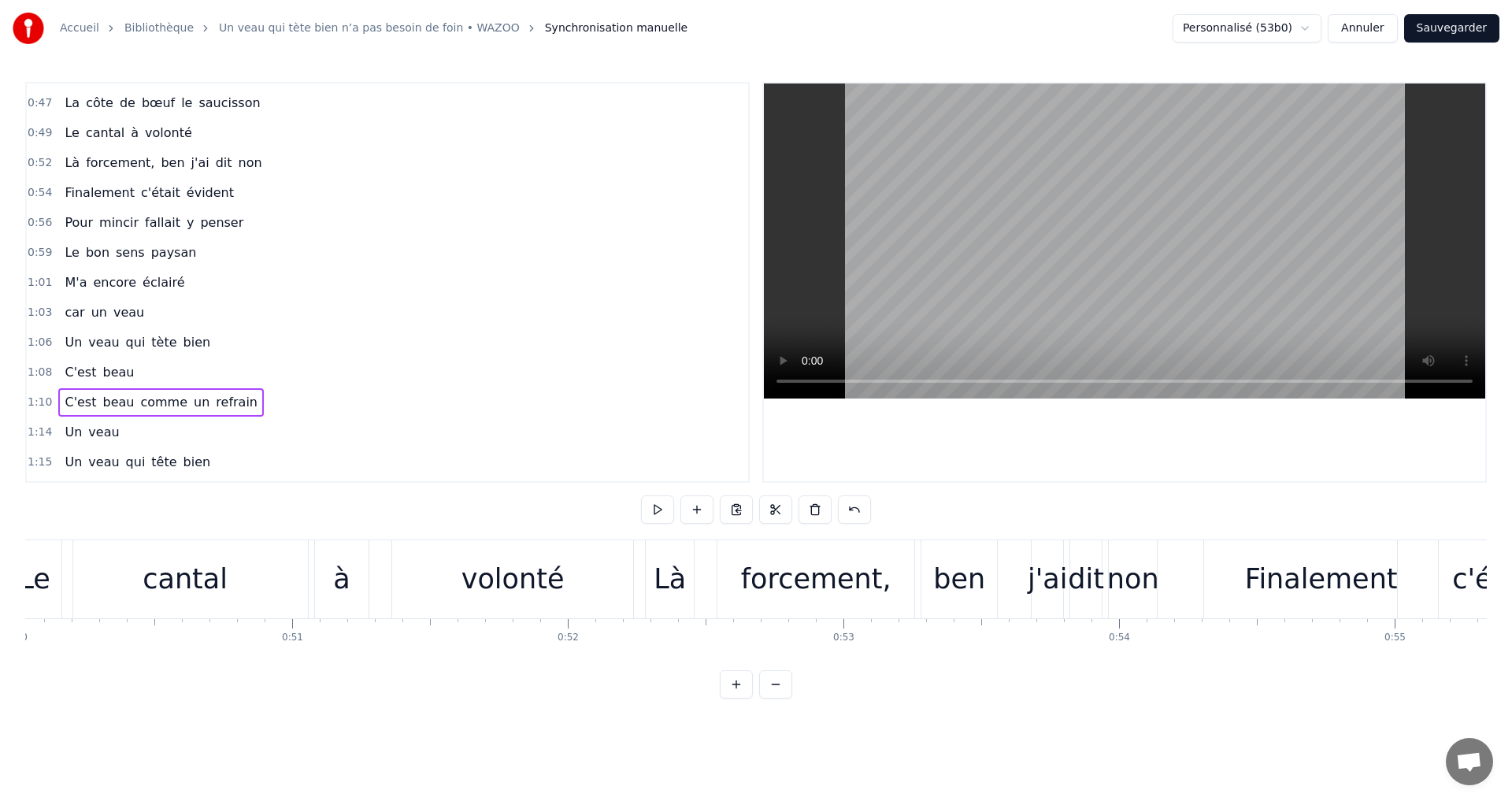
scroll to position [0, 12146]
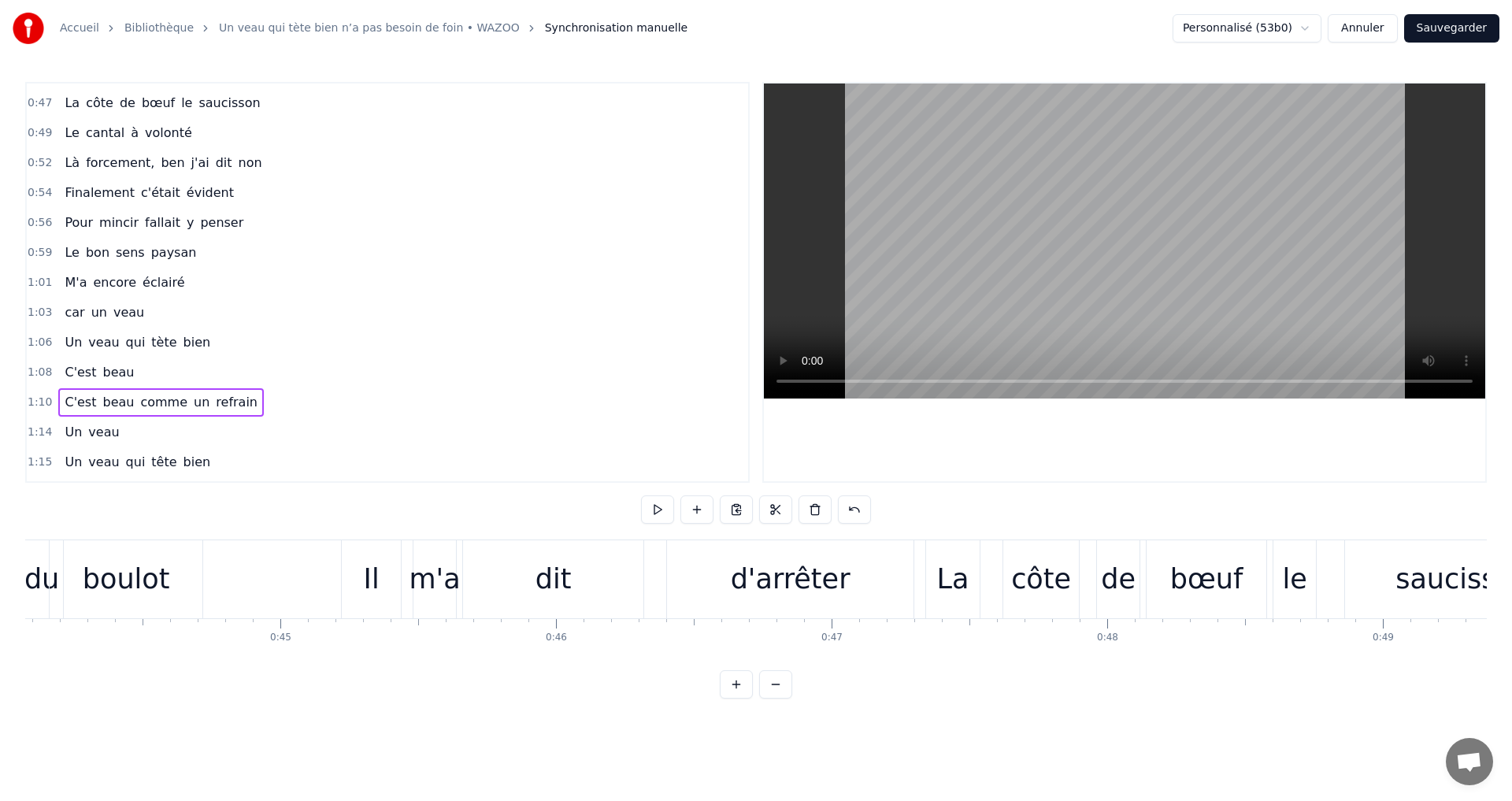
click at [705, 519] on button at bounding box center [716, 509] width 33 height 28
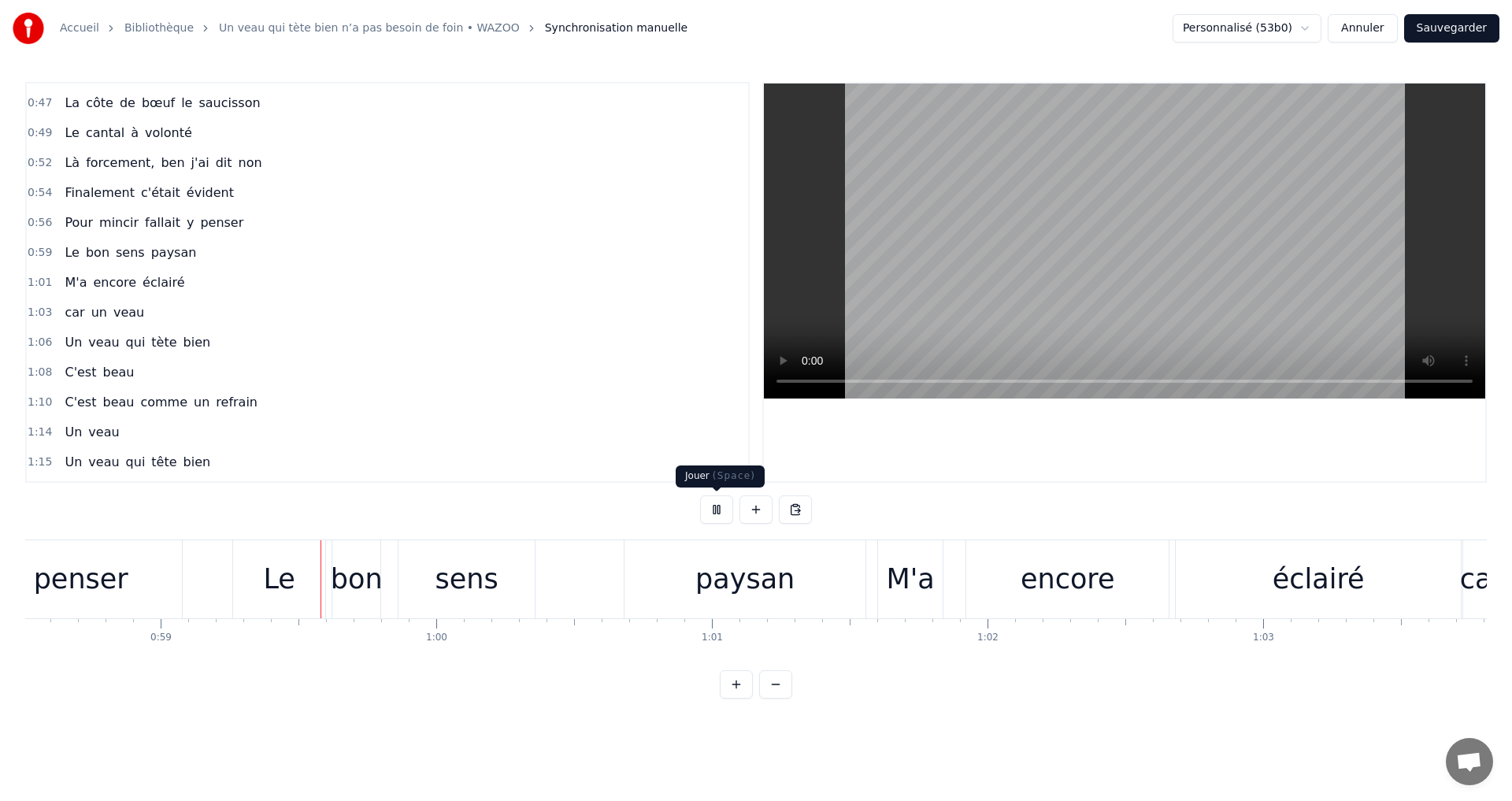
scroll to position [0, 16125]
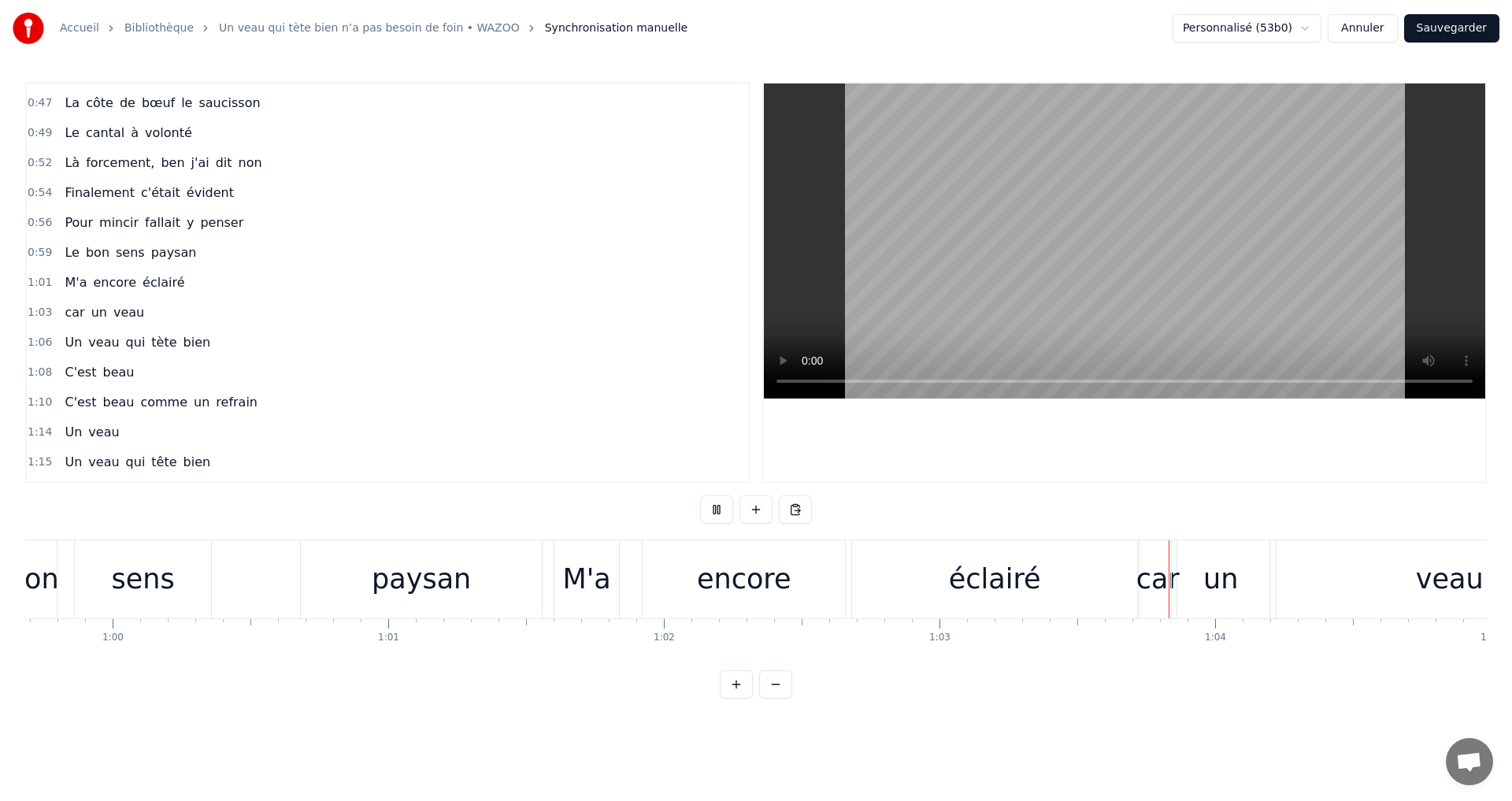
click at [719, 502] on button at bounding box center [716, 509] width 33 height 28
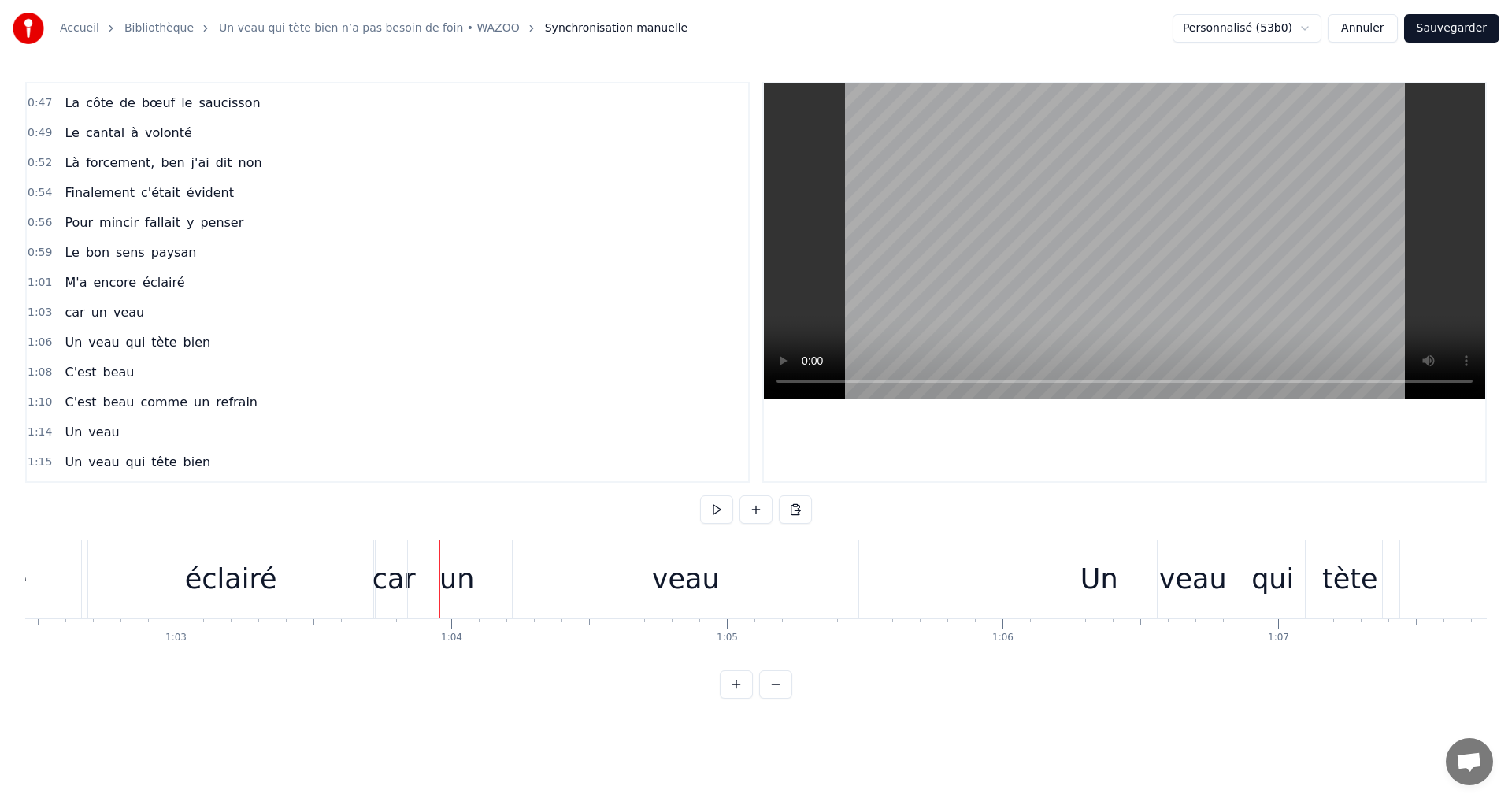
scroll to position [0, 17443]
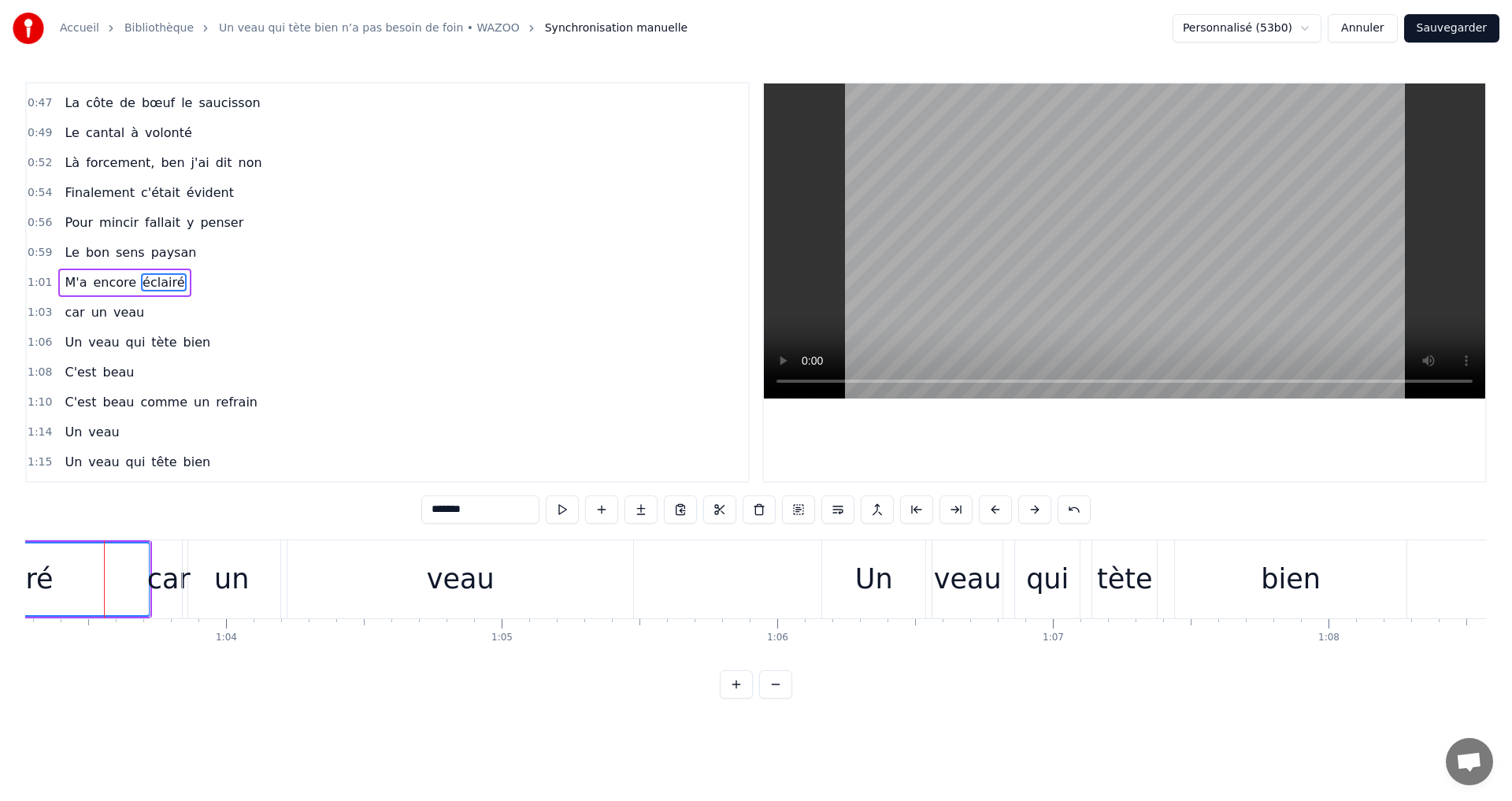
click at [327, 574] on div "veau" at bounding box center [460, 578] width 346 height 78
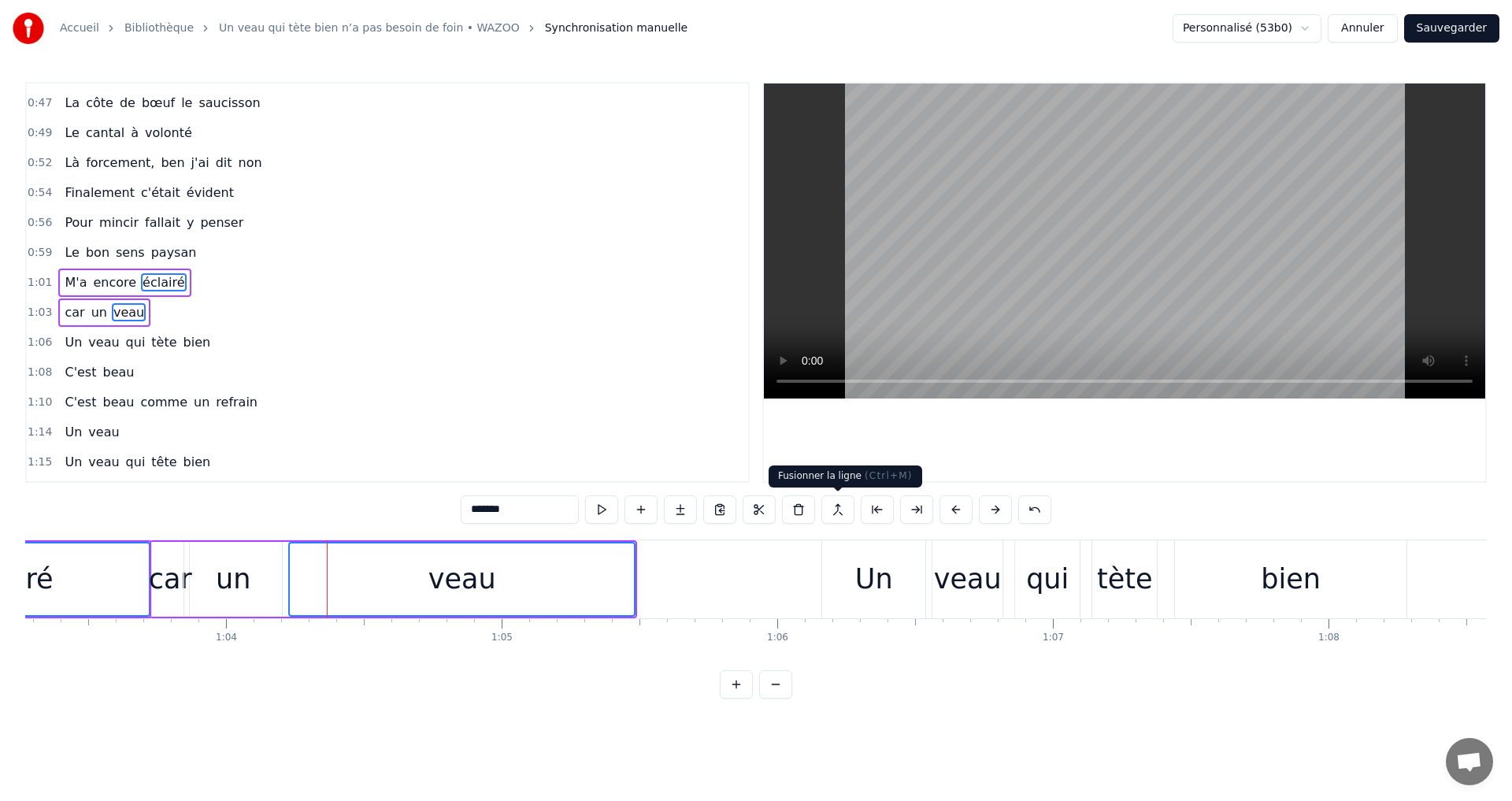
click at [843, 503] on button at bounding box center [837, 509] width 33 height 28
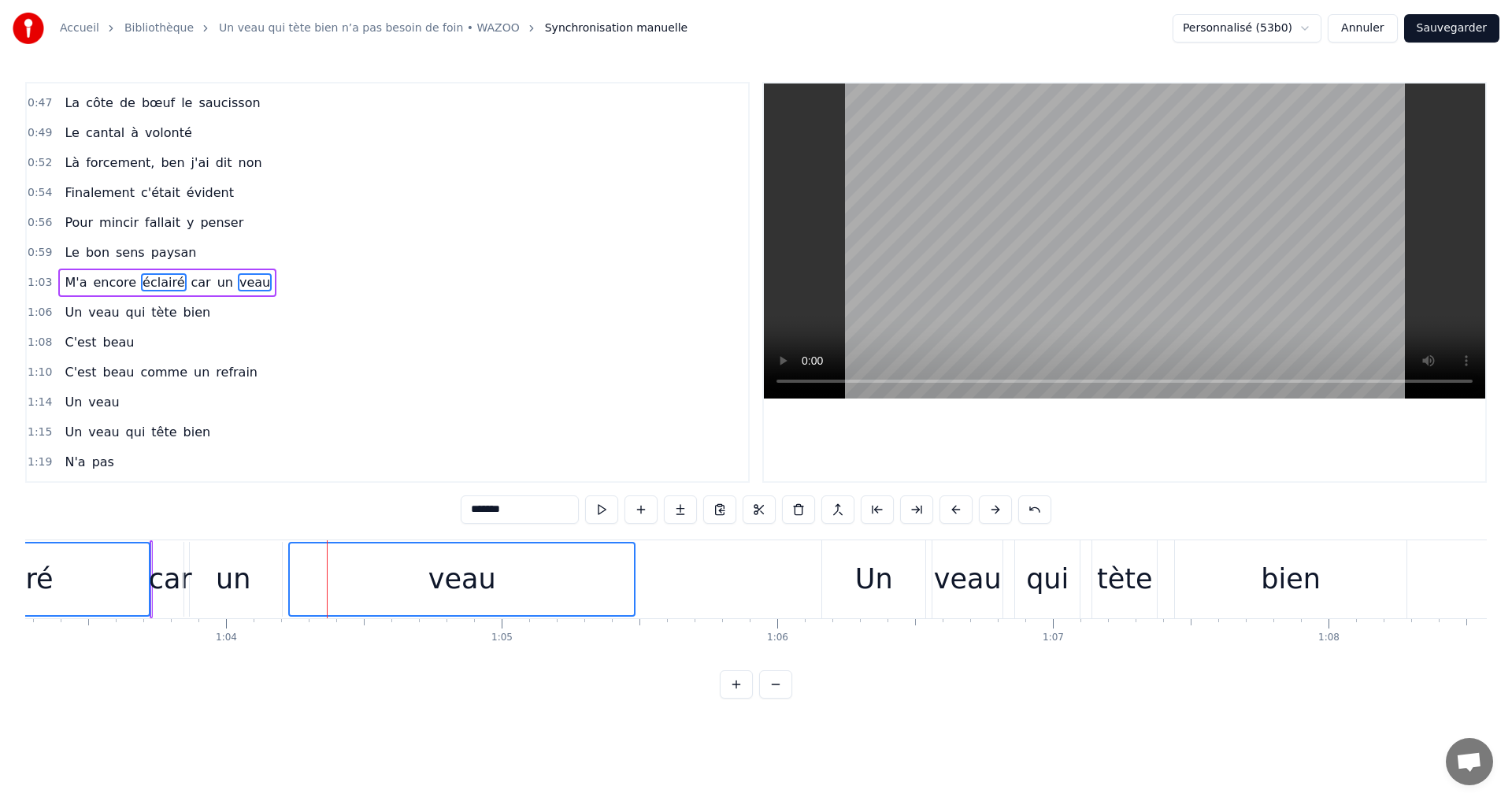
click at [502, 591] on div "veau" at bounding box center [462, 579] width 344 height 72
click at [99, 574] on div "éclairé" at bounding box center [7, 578] width 285 height 75
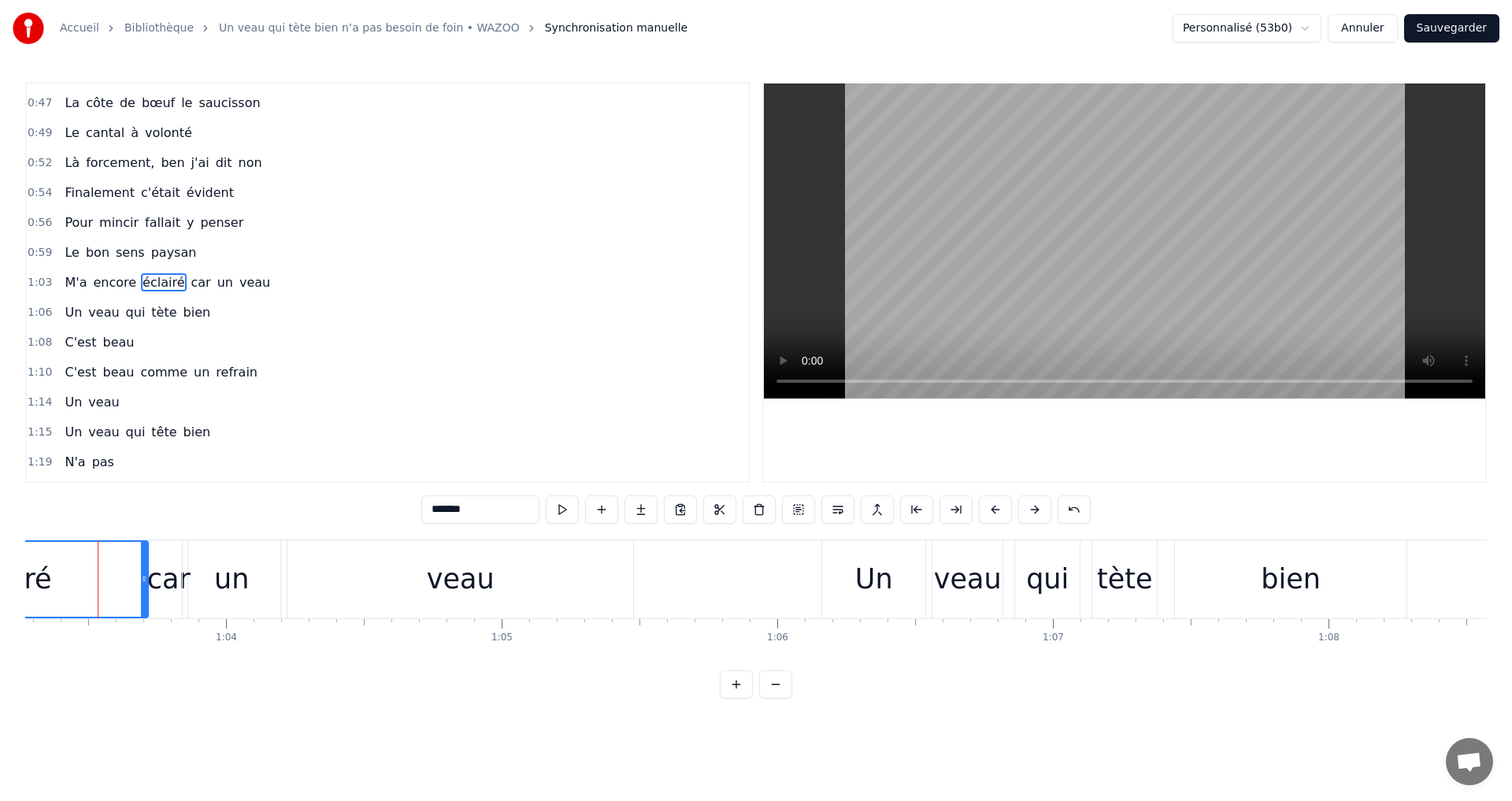
scroll to position [0, 17429]
click at [23, 660] on div "Accueil Bibliothèque Un veau qui tète bien n’a pas besoin de foin • WAZOO Synch…" at bounding box center [756, 349] width 1512 height 698
click at [129, 569] on div "éclairé" at bounding box center [12, 578] width 284 height 75
click at [185, 565] on div "car" at bounding box center [175, 579] width 43 height 41
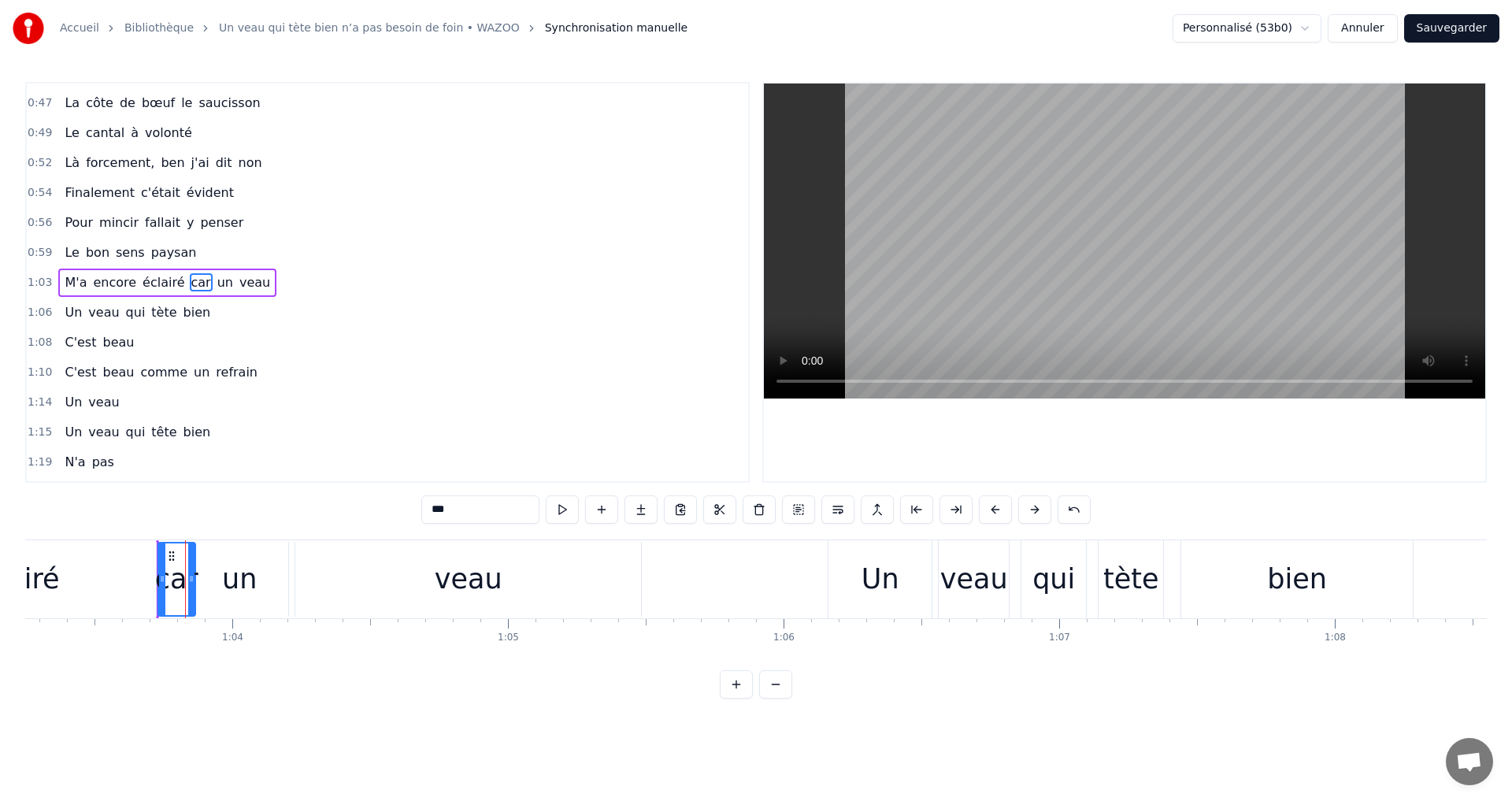
click at [232, 557] on div "un" at bounding box center [239, 578] width 97 height 75
click at [537, 571] on div "veau" at bounding box center [469, 578] width 346 height 75
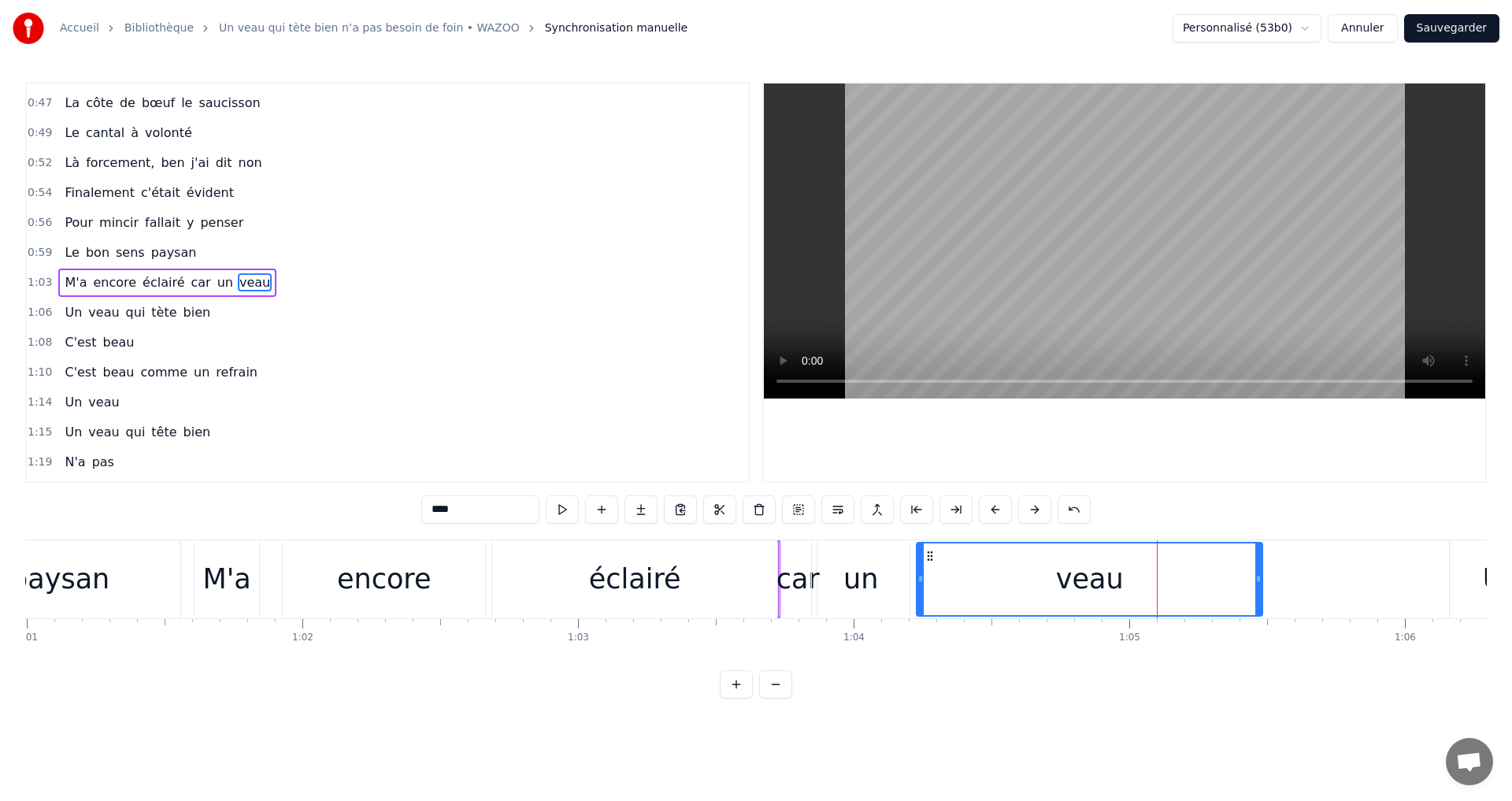
scroll to position [0, 16800]
click at [223, 578] on div "M'a" at bounding box center [235, 579] width 48 height 41
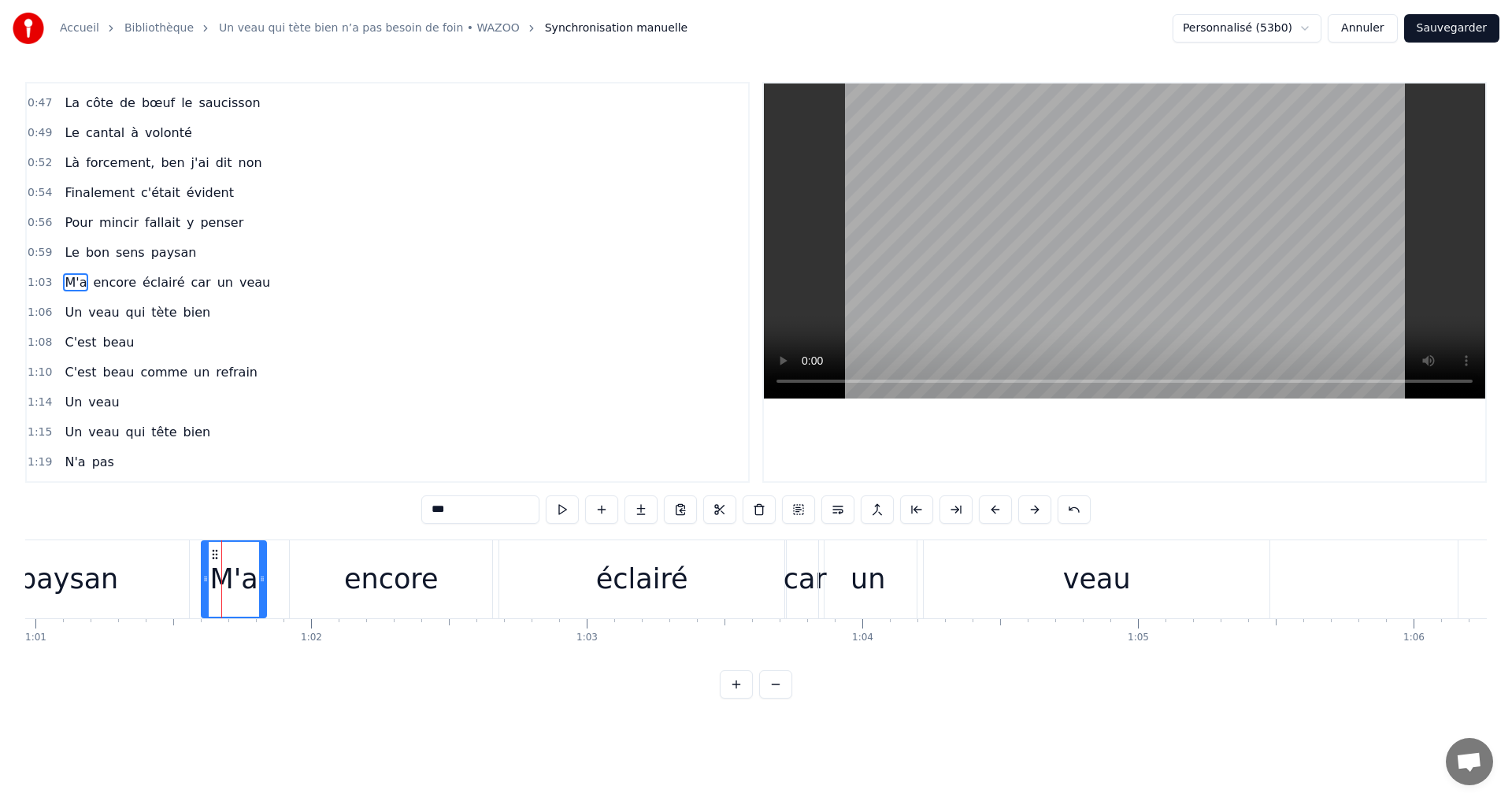
click at [178, 568] on div "paysan" at bounding box center [68, 578] width 241 height 78
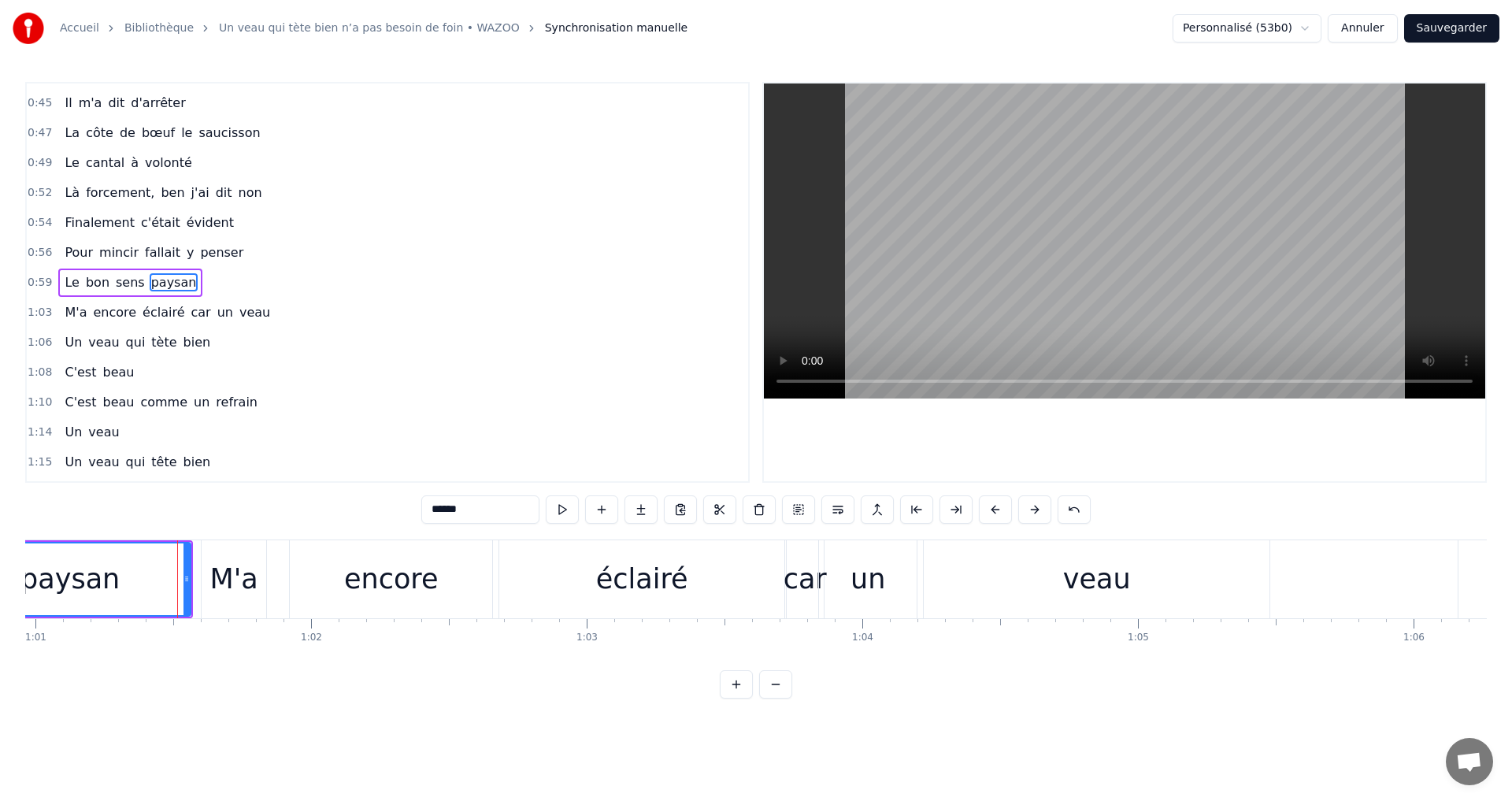
click at [213, 551] on div "M'a" at bounding box center [234, 578] width 65 height 78
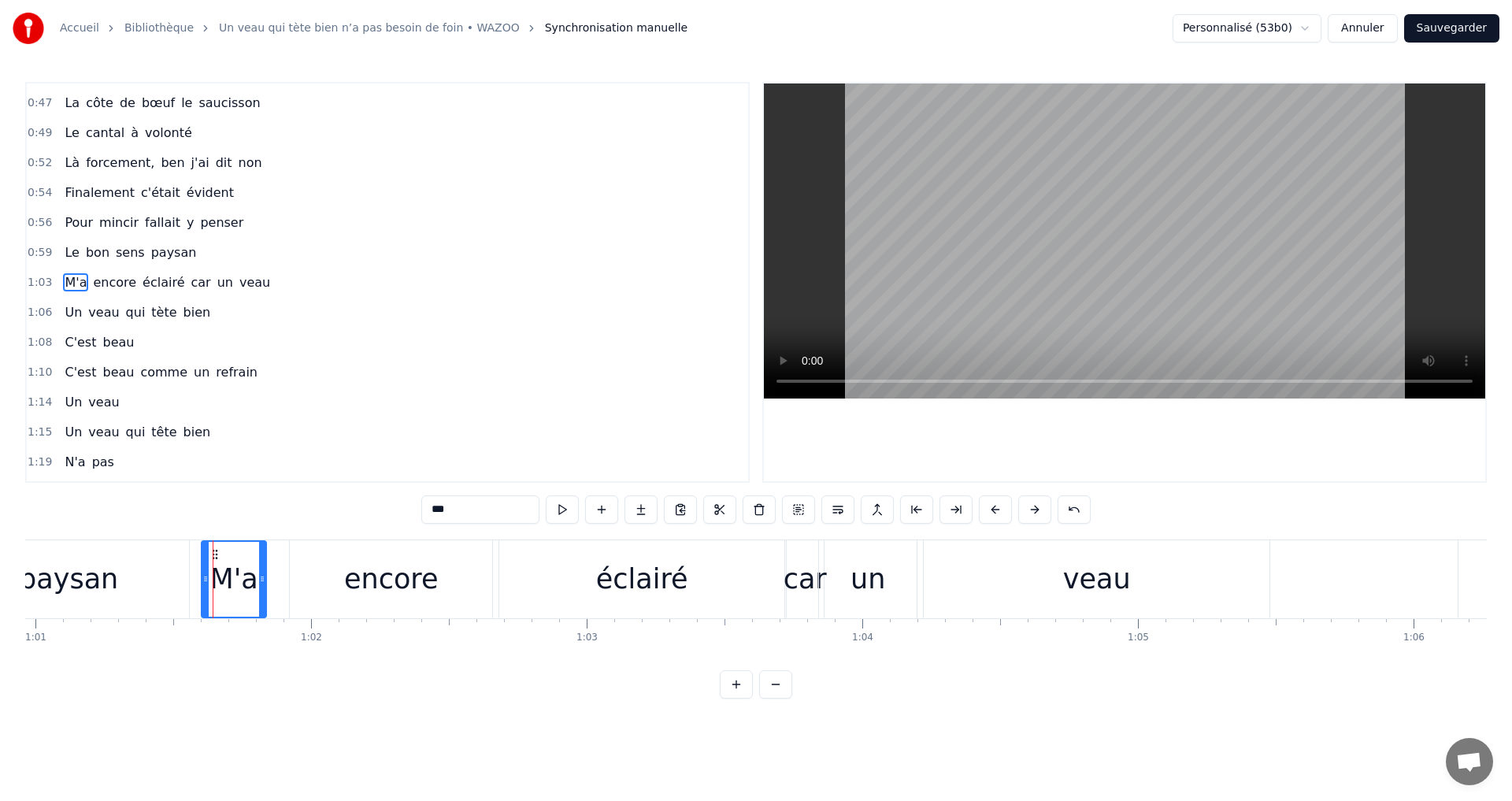
click at [313, 569] on div "encore" at bounding box center [391, 578] width 203 height 78
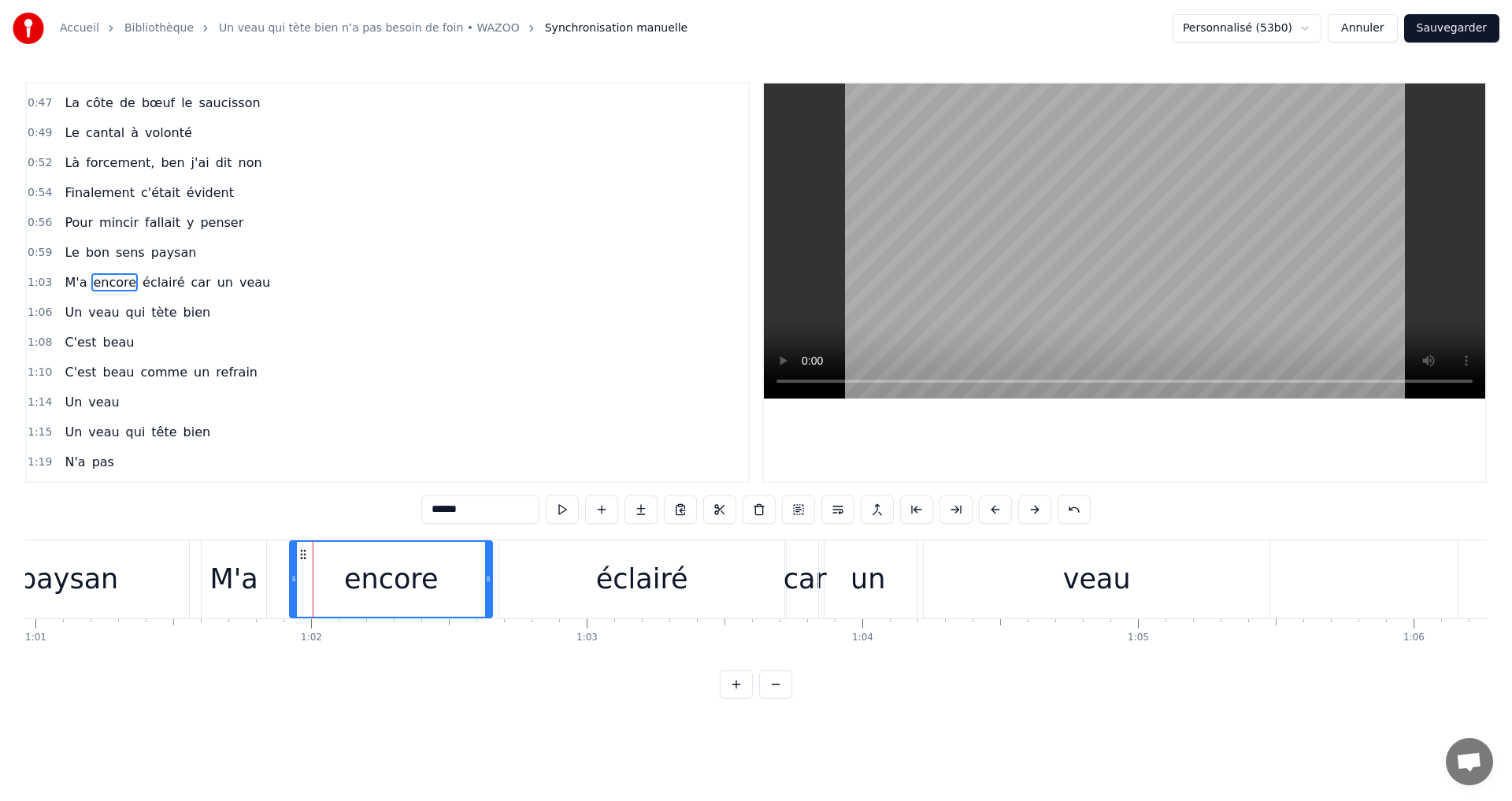
click at [792, 573] on div "car" at bounding box center [805, 579] width 43 height 41
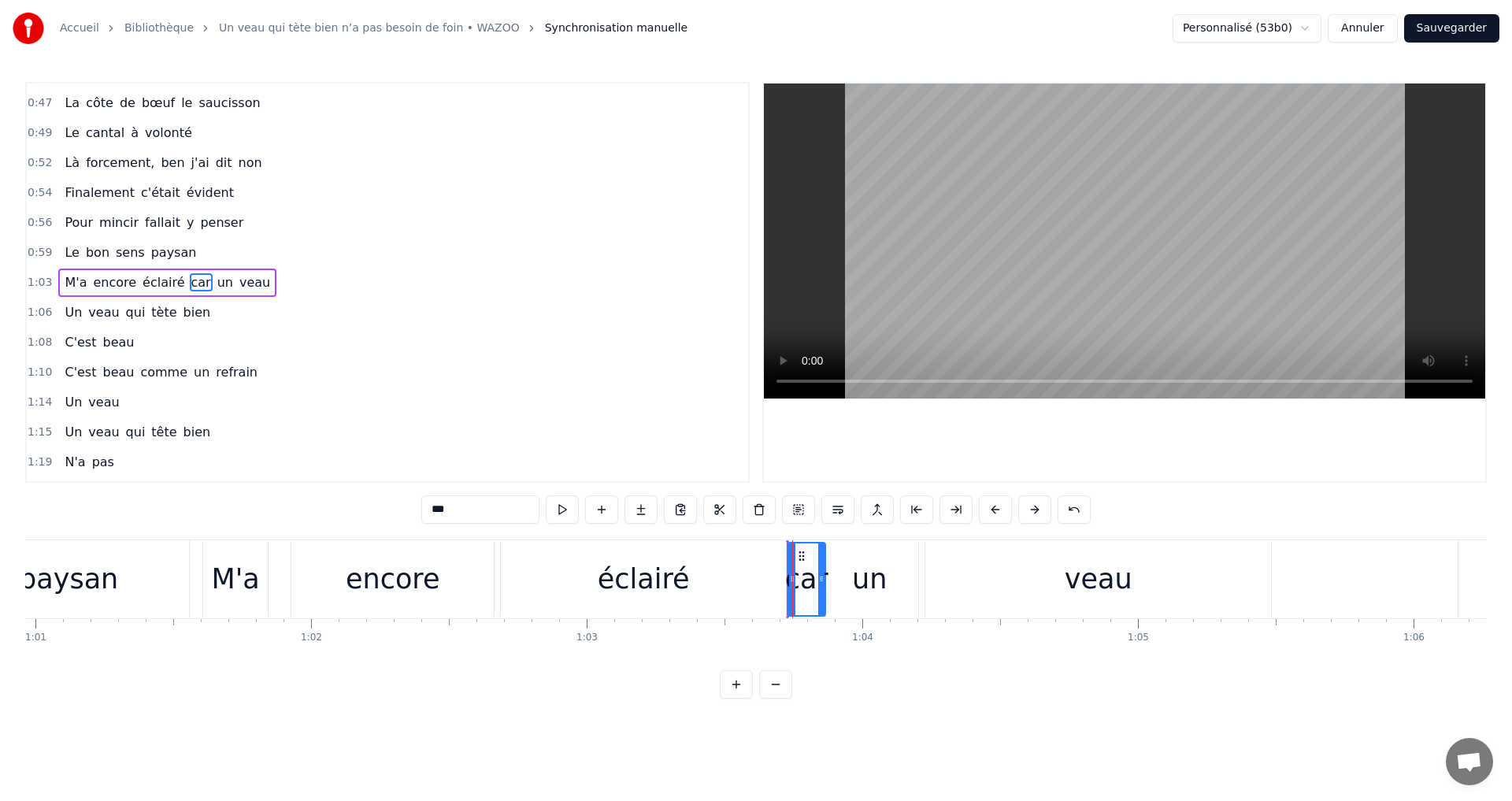
click at [788, 546] on div "car" at bounding box center [806, 578] width 39 height 75
click at [813, 550] on div "car" at bounding box center [806, 579] width 35 height 72
click at [852, 569] on div "un" at bounding box center [869, 578] width 97 height 75
click at [103, 522] on div "0:35 Il paraît que les bons coqs 0:37 Ne sont jamais les plus gros 0:40 C'est c…" at bounding box center [756, 390] width 1462 height 616
click at [100, 571] on div "paysan" at bounding box center [68, 579] width 99 height 41
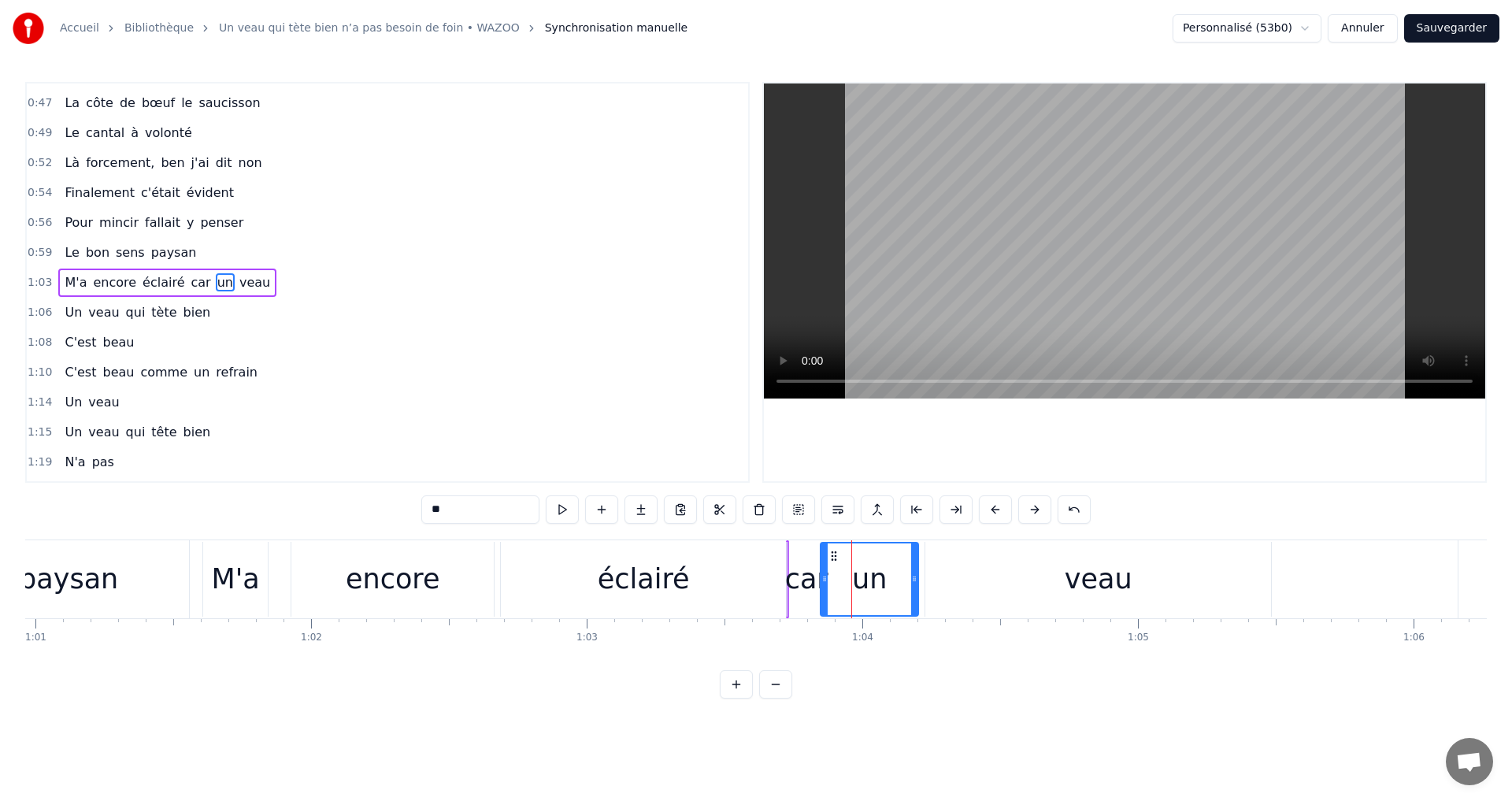
type input "******"
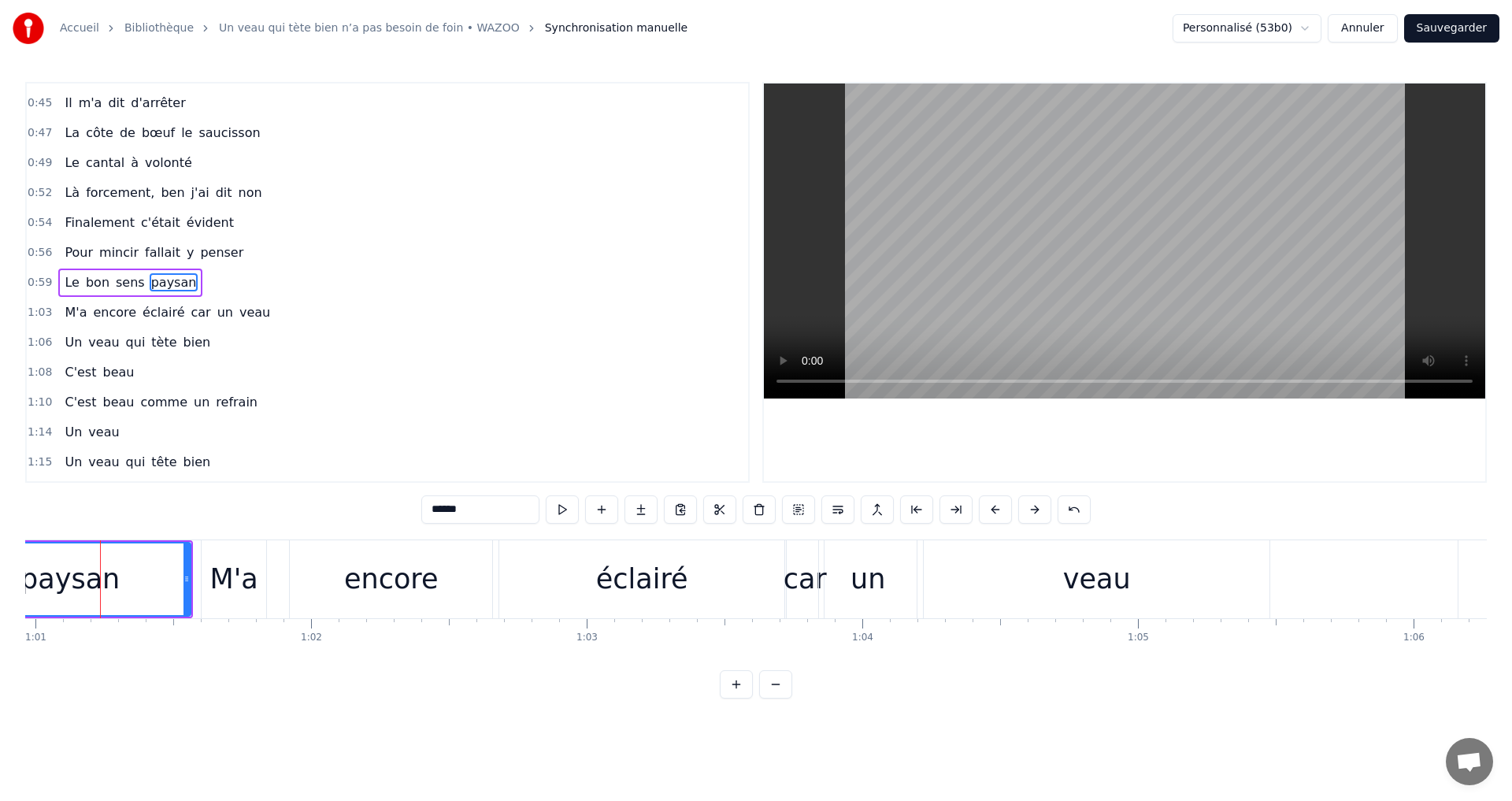
scroll to position [0, 16796]
click at [566, 519] on button at bounding box center [562, 509] width 33 height 28
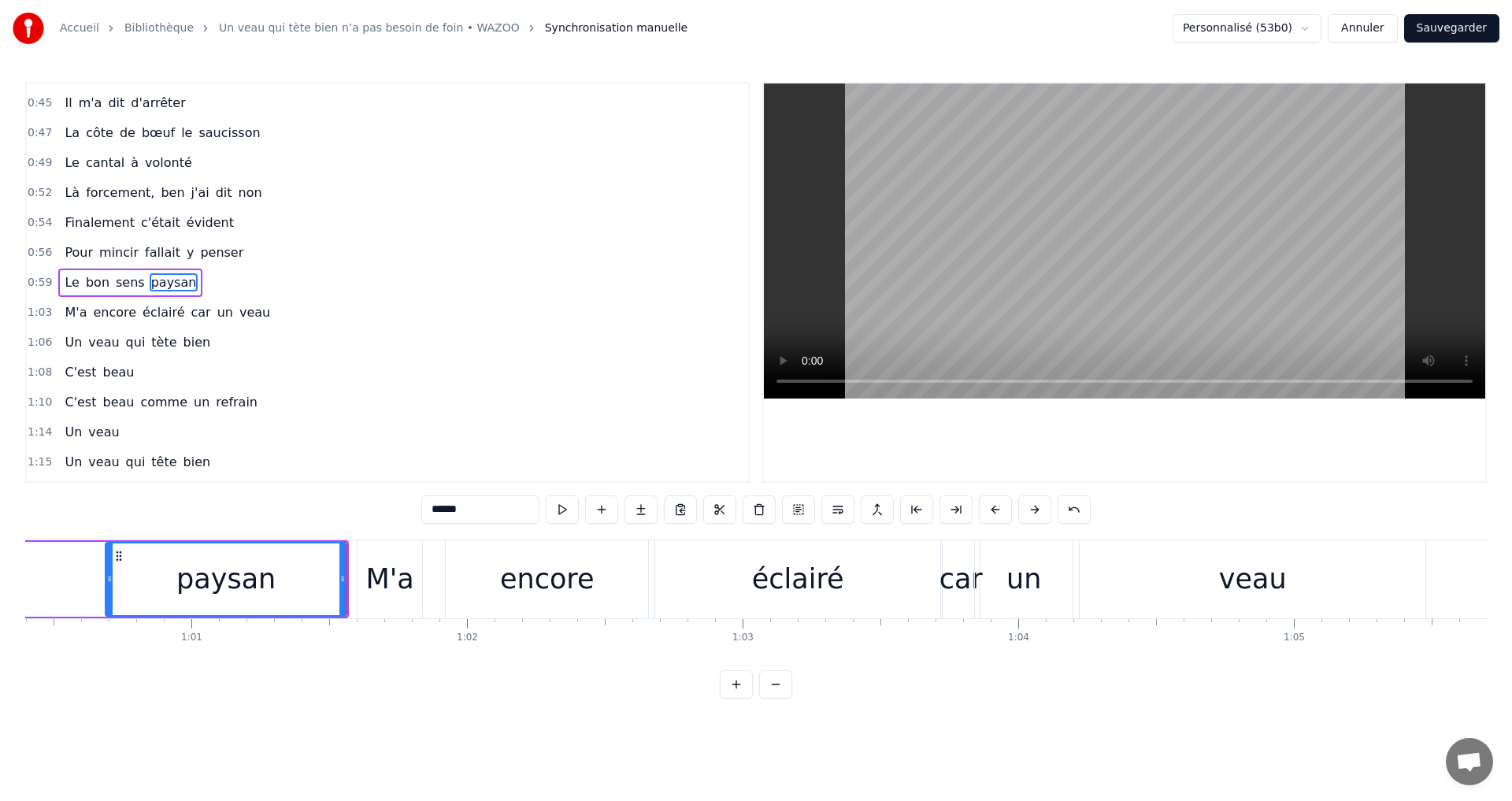
click at [341, 515] on div "0:35 Il paraît que les bons coqs 0:37 Ne sont jamais les plus gros 0:40 C'est c…" at bounding box center [756, 390] width 1462 height 616
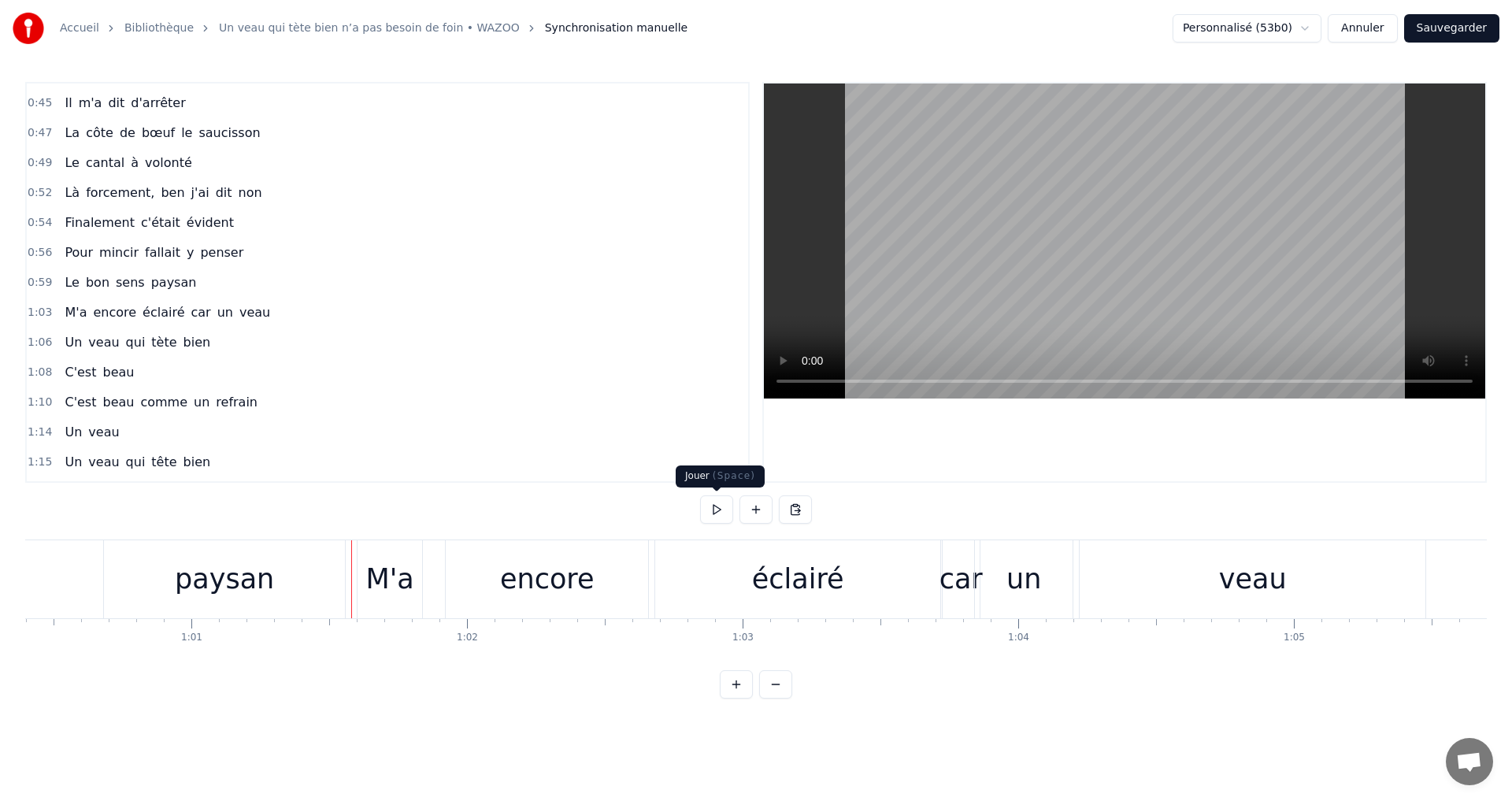
click at [713, 514] on button at bounding box center [716, 509] width 33 height 28
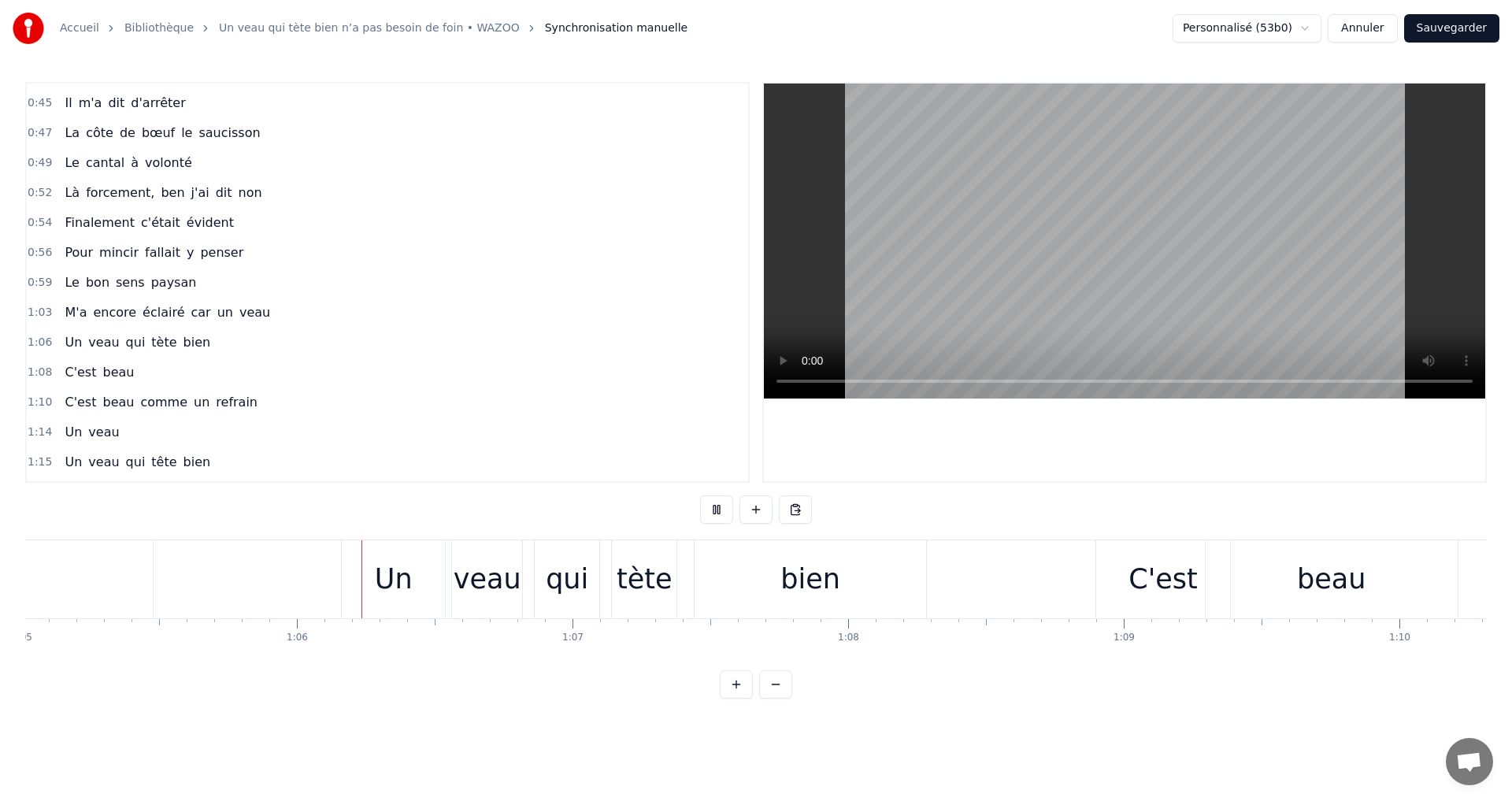
scroll to position [0, 17975]
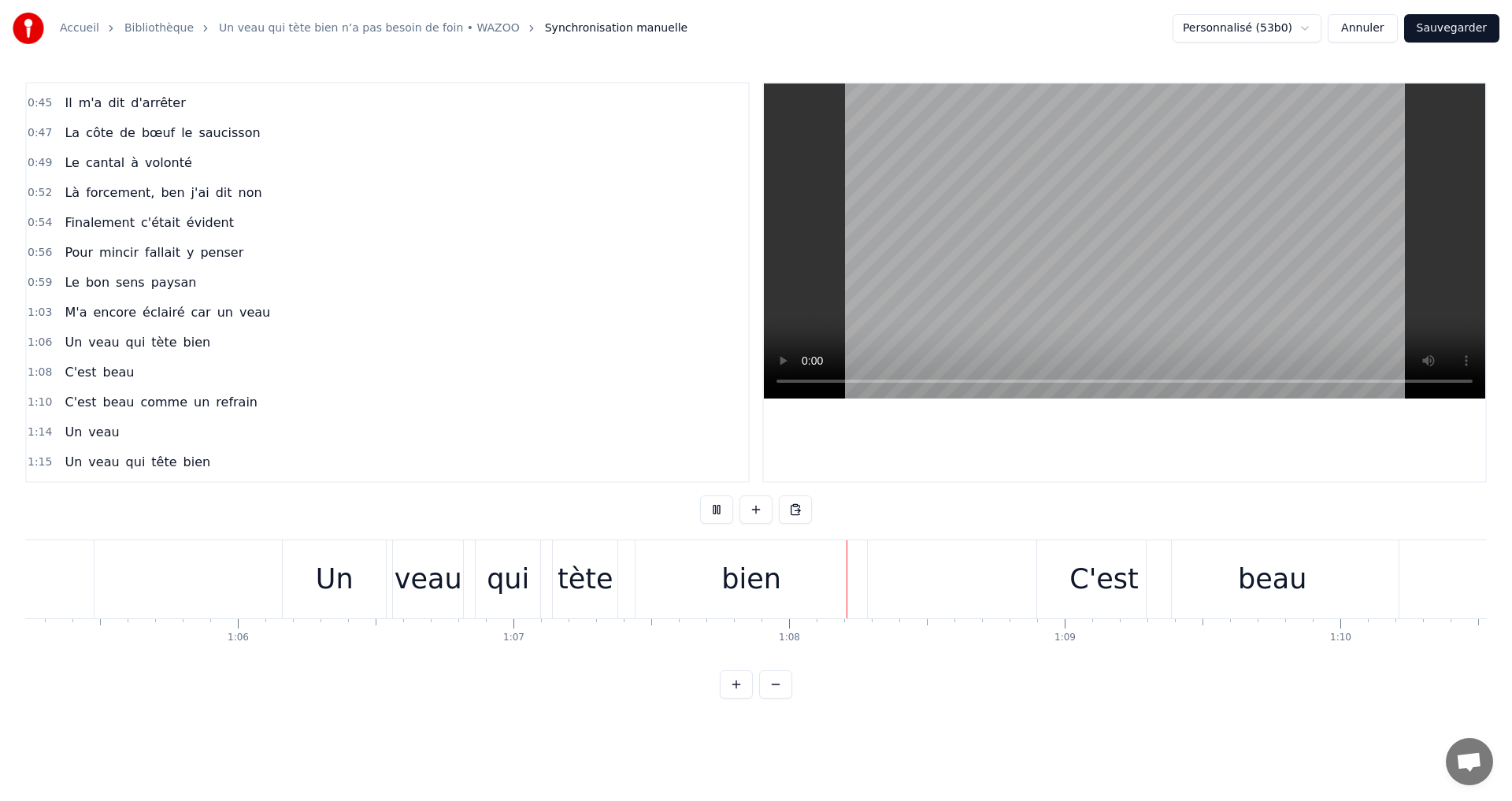
click at [384, 608] on div "Un" at bounding box center [334, 578] width 103 height 78
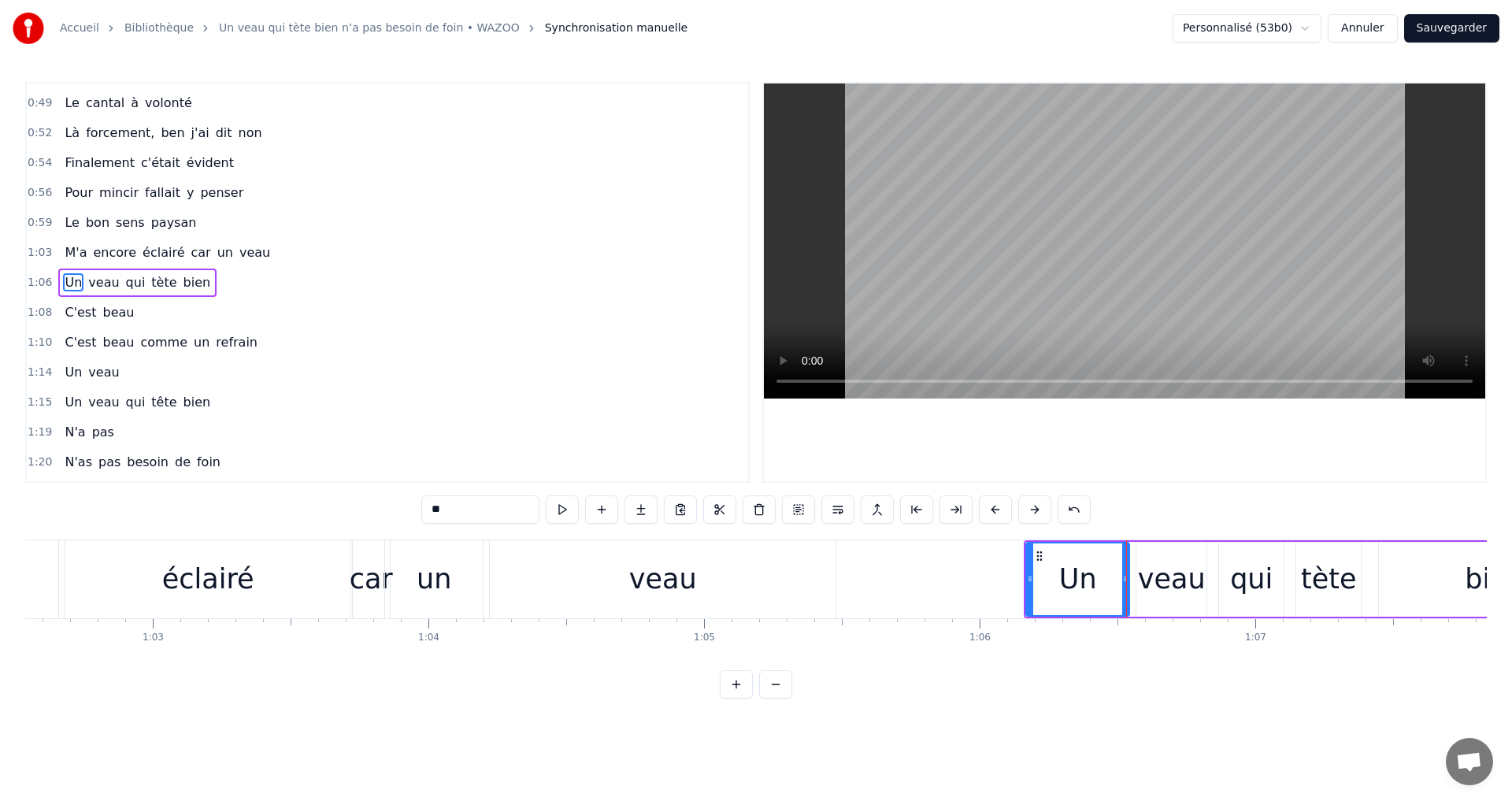
scroll to position [0, 17219]
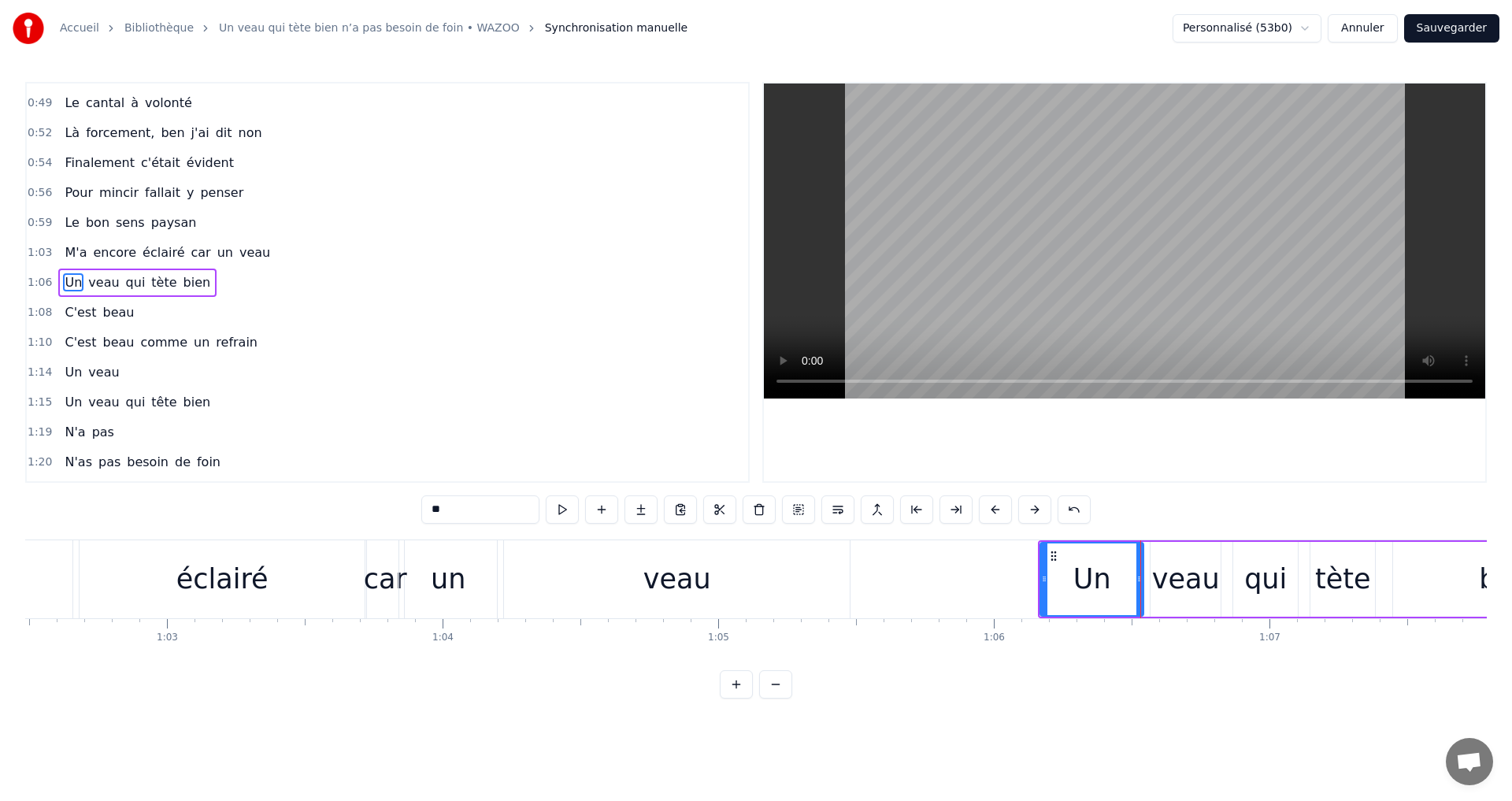
click at [368, 580] on div "car" at bounding box center [386, 579] width 43 height 41
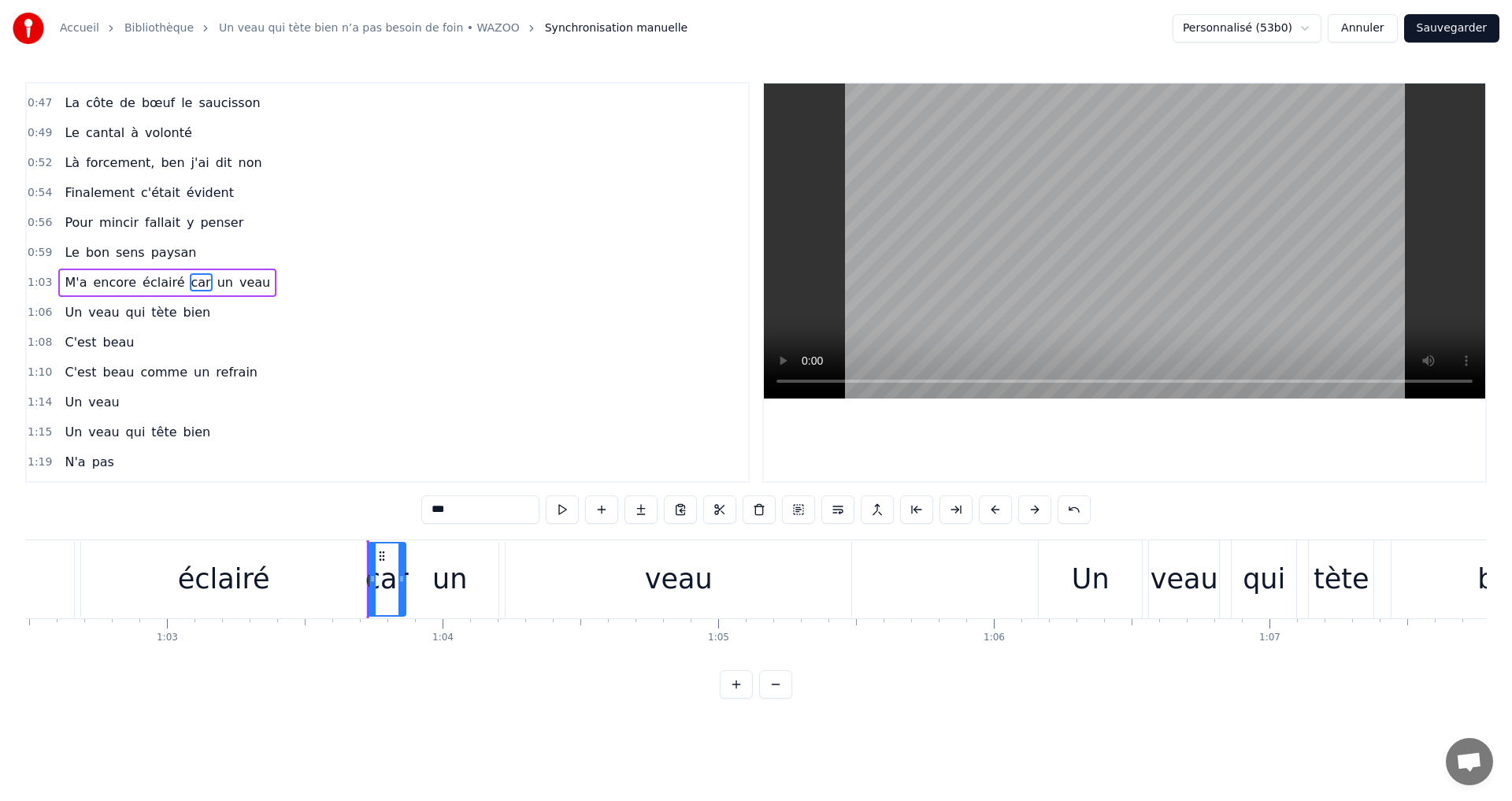
click at [422, 576] on div "un" at bounding box center [450, 578] width 97 height 75
click at [371, 597] on div "car" at bounding box center [387, 579] width 43 height 41
type input "***"
click at [403, 582] on icon at bounding box center [401, 578] width 6 height 13
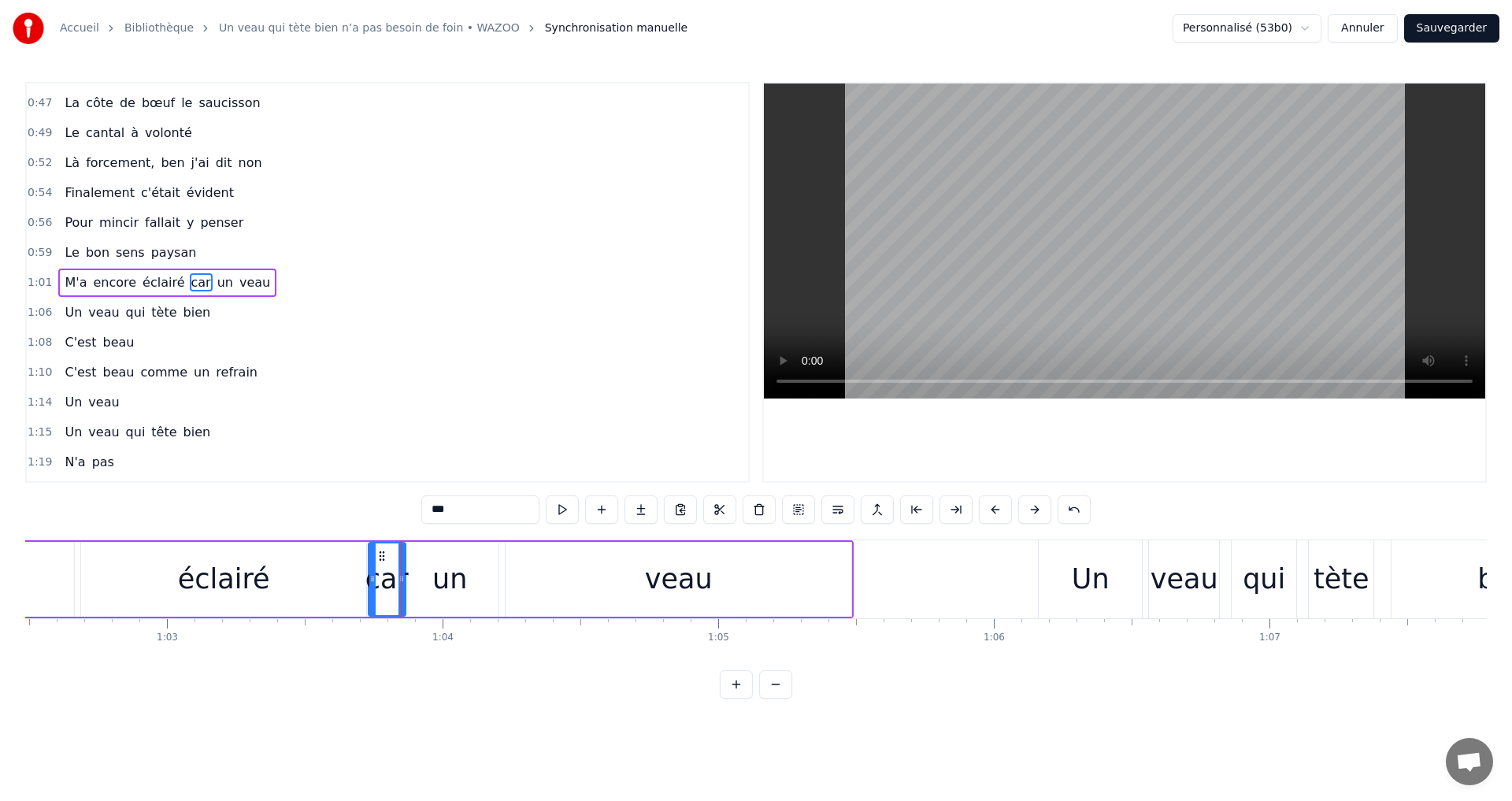
click at [508, 698] on div "0:35 Il paraît que les bons coqs 0:37 Ne sont jamais les plus gros 0:40 C'est c…" at bounding box center [756, 390] width 1462 height 616
click at [380, 479] on div "1:20 N'as pas besoin de foin" at bounding box center [387, 492] width 721 height 30
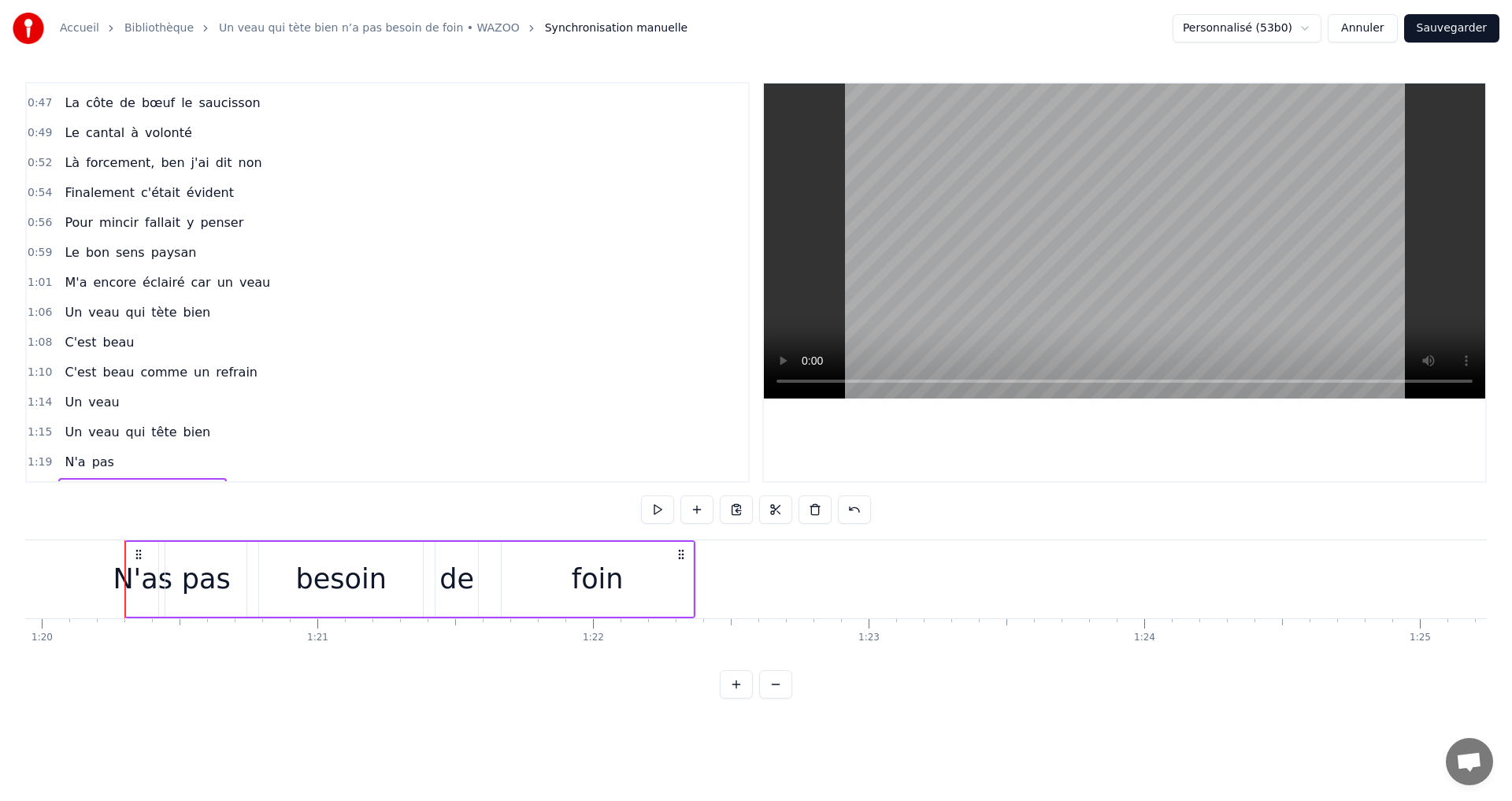
scroll to position [0, 22050]
click at [114, 576] on div "N'as" at bounding box center [122, 579] width 59 height 41
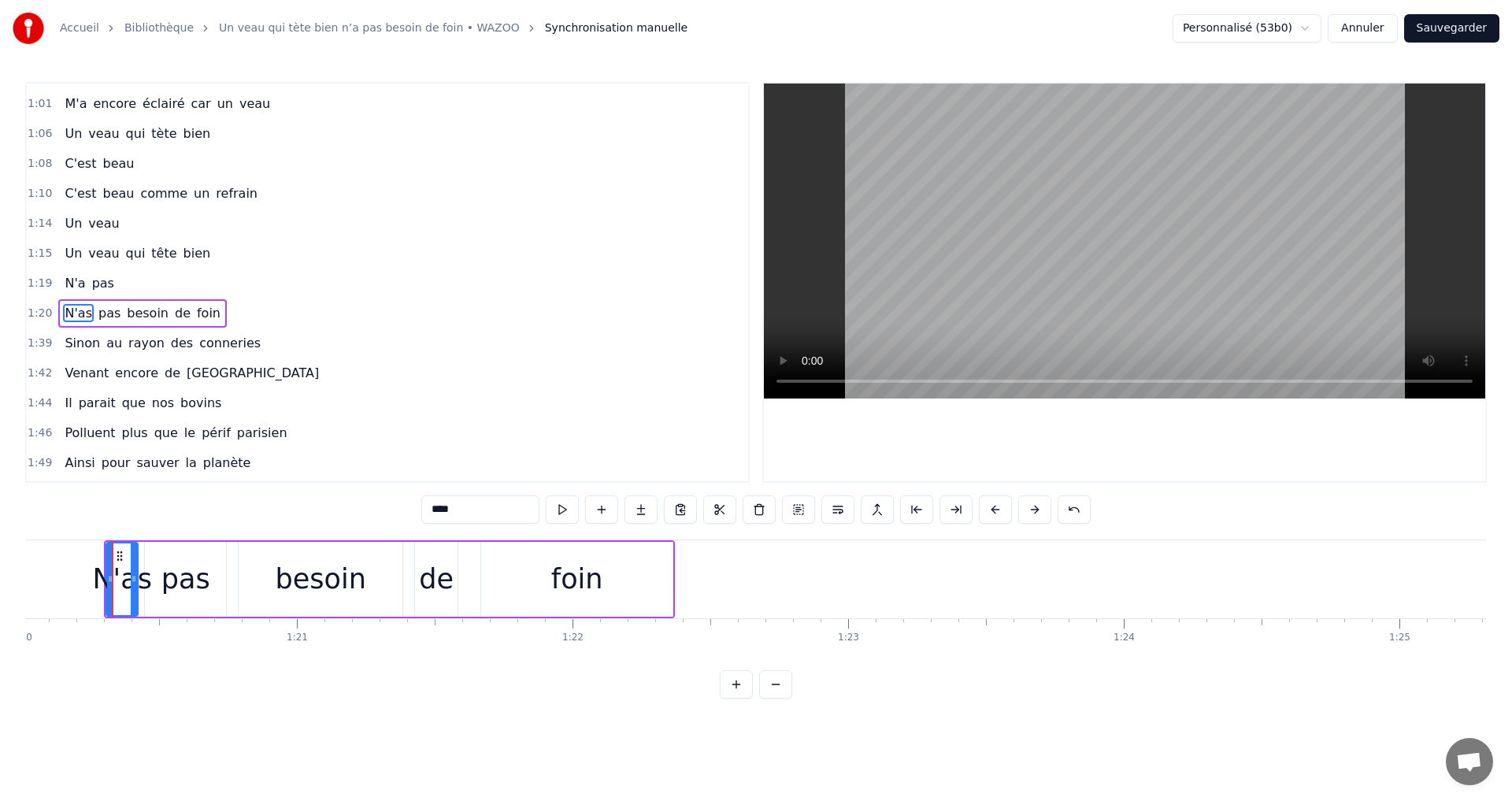
scroll to position [354, 0]
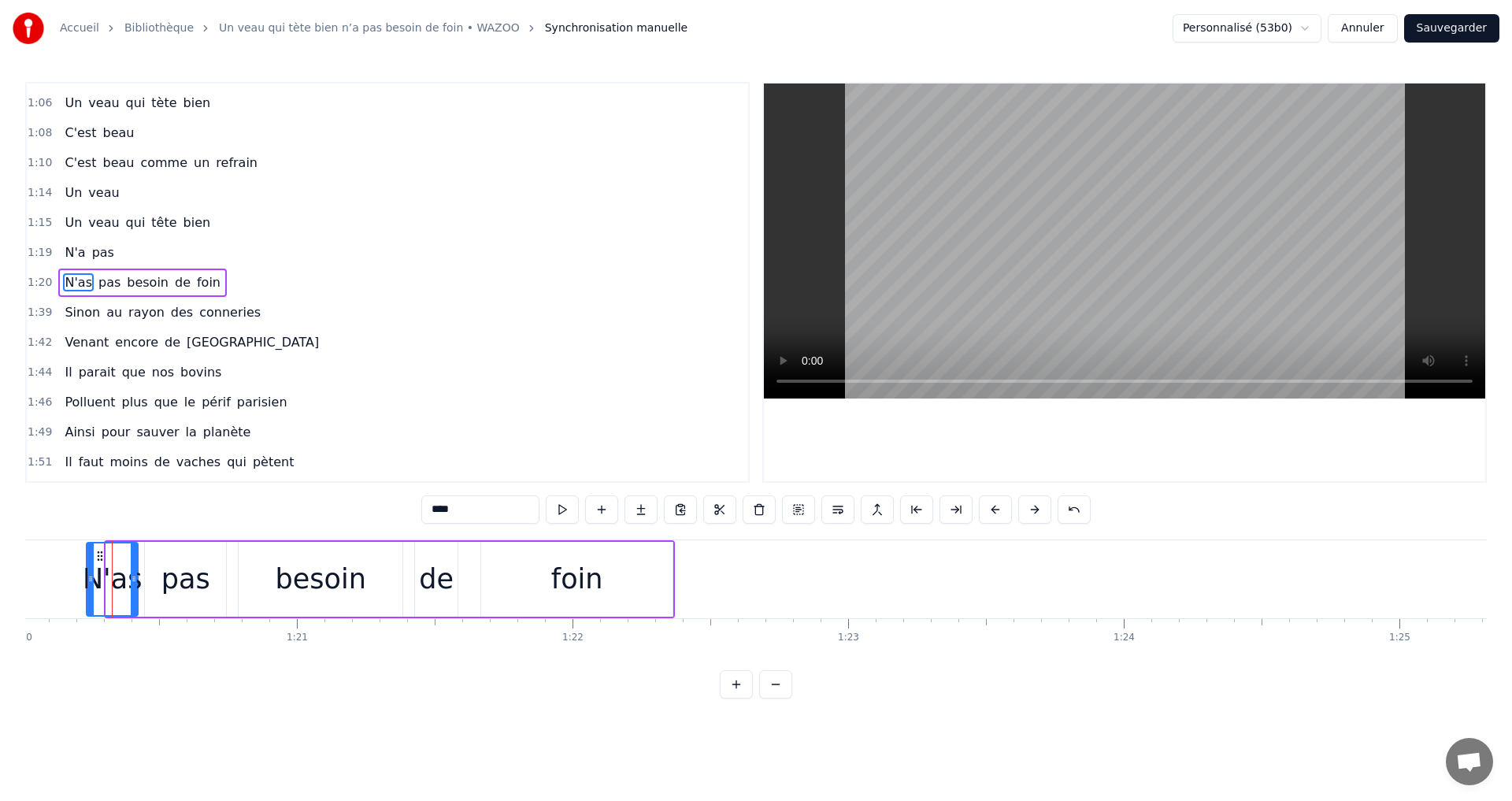
drag, startPoint x: 108, startPoint y: 576, endPoint x: 88, endPoint y: 578, distance: 20.1
click at [88, 578] on icon at bounding box center [90, 578] width 6 height 13
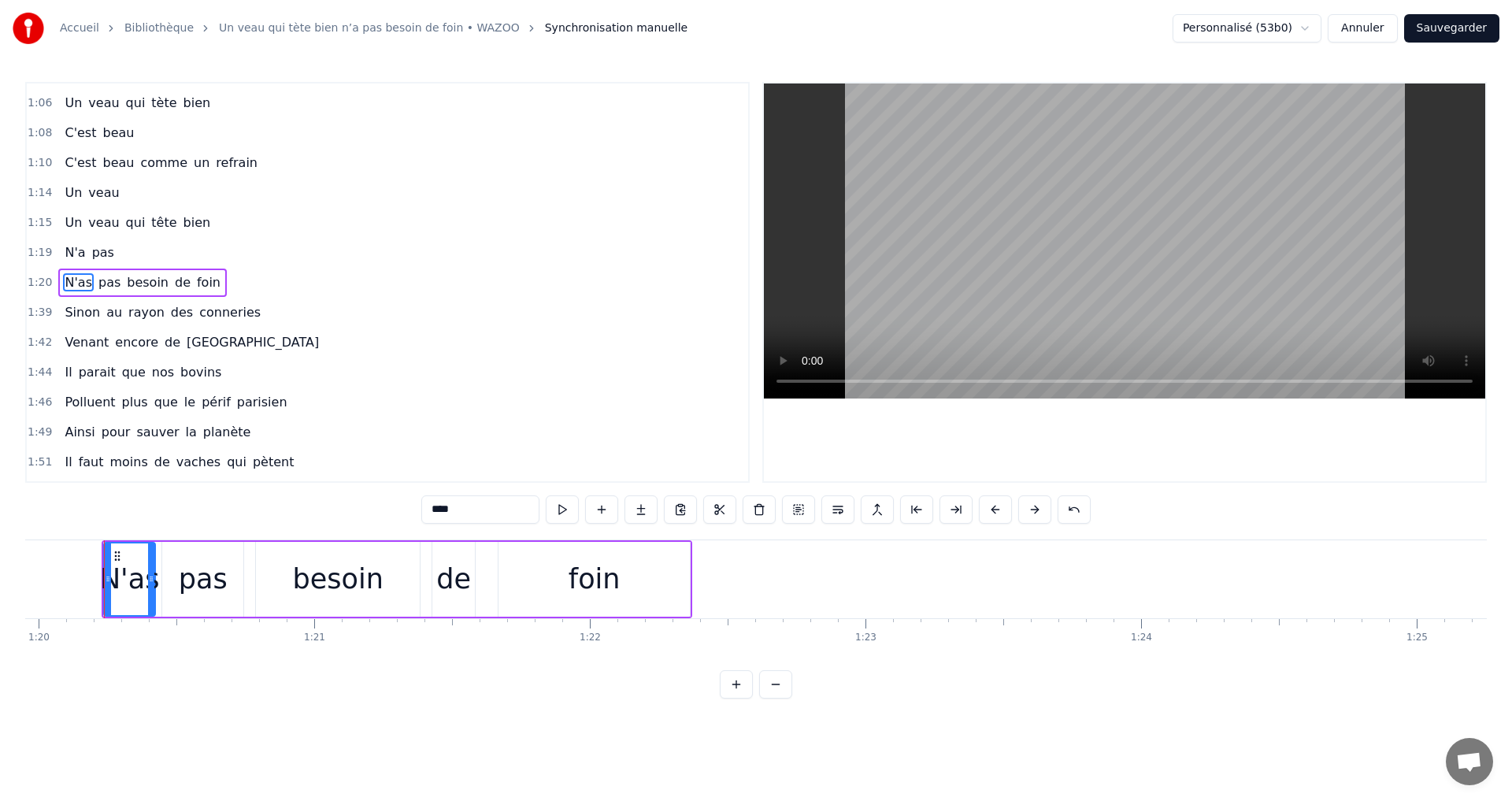
click at [203, 697] on div "0:35 Il paraît que les bons coqs 0:37 Ne sont jamais les plus gros 0:40 C'est c…" at bounding box center [756, 390] width 1462 height 616
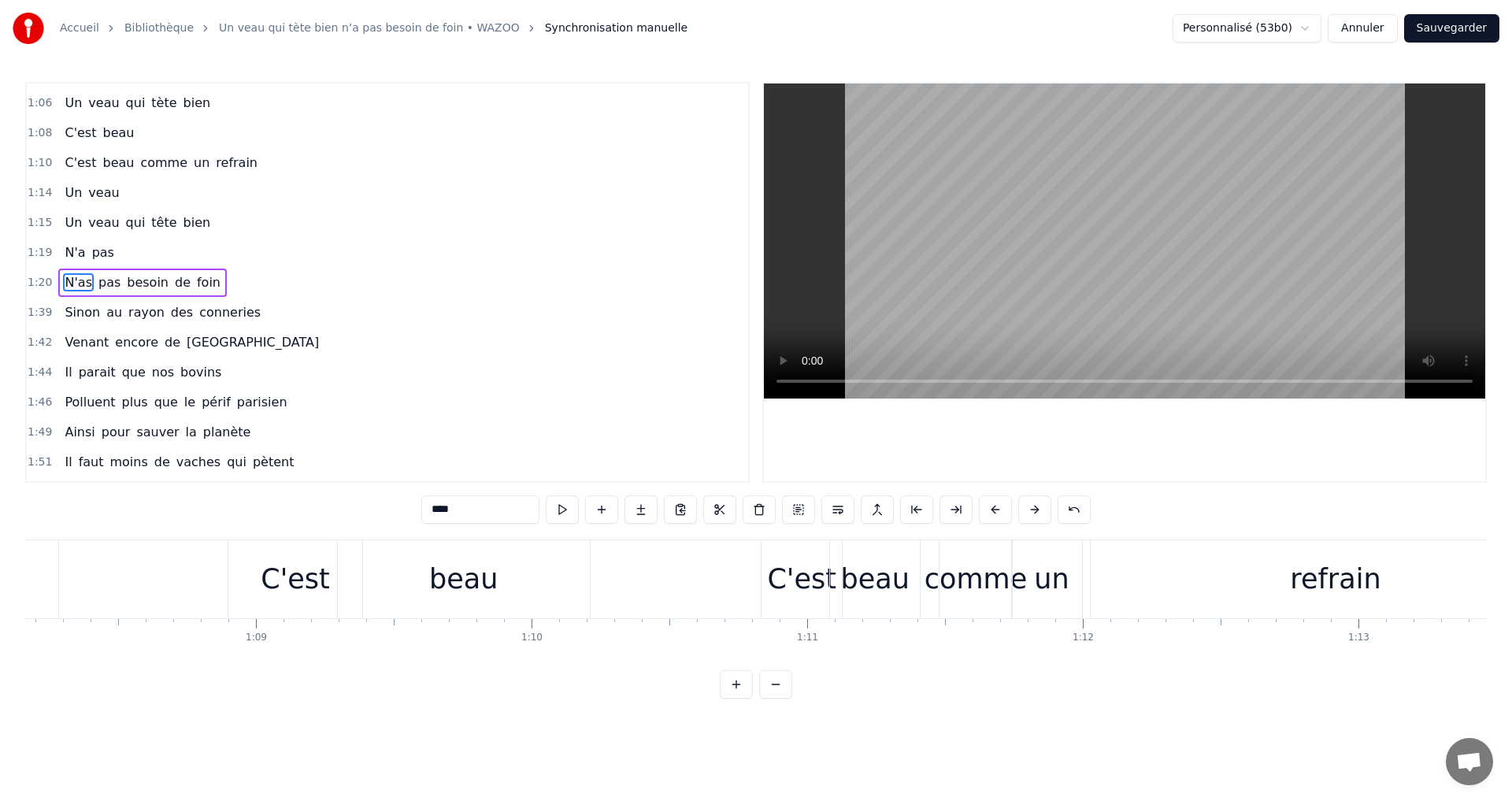
scroll to position [0, 18639]
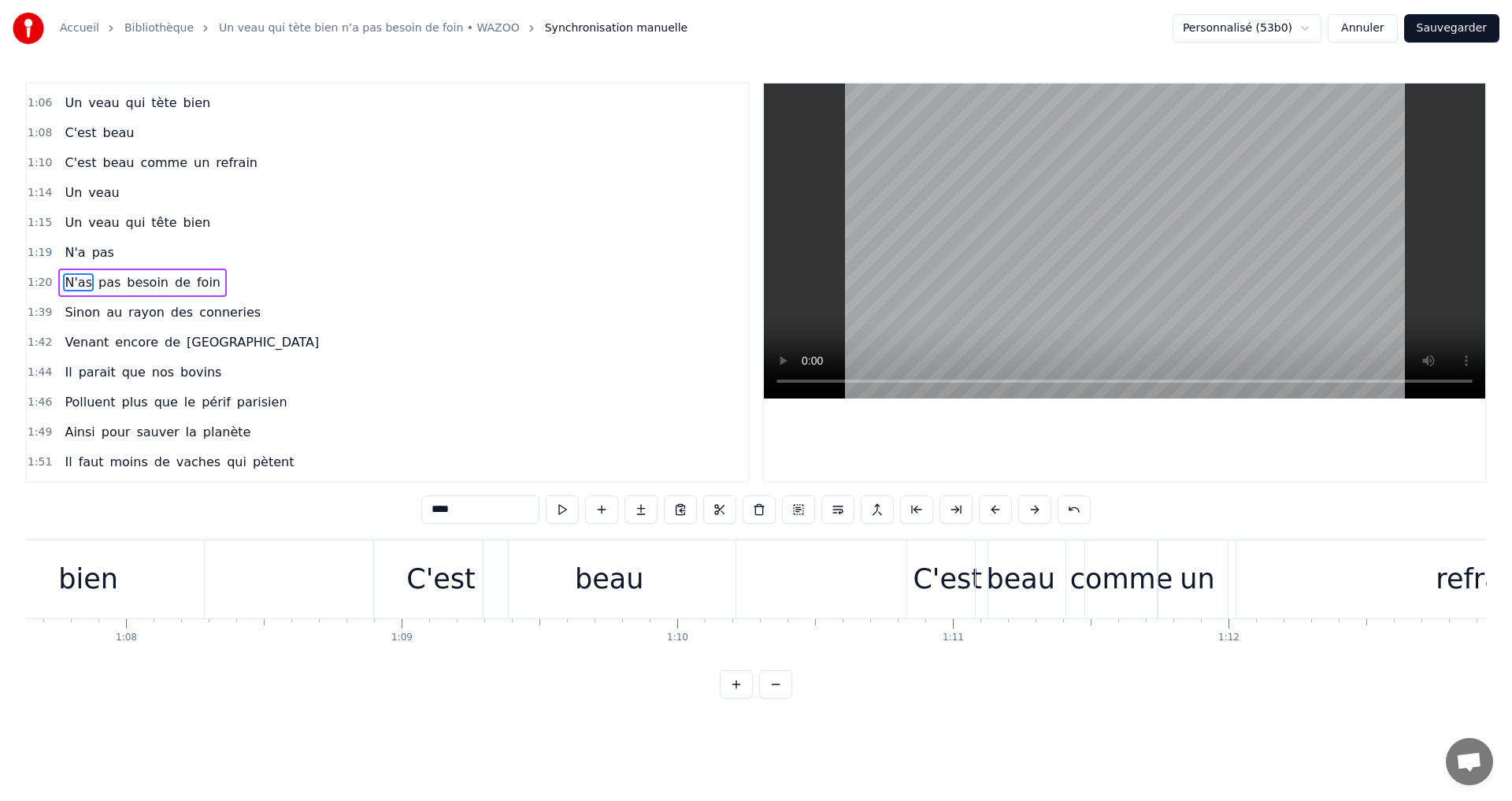
click at [659, 562] on div "beau" at bounding box center [610, 578] width 252 height 78
type input "****"
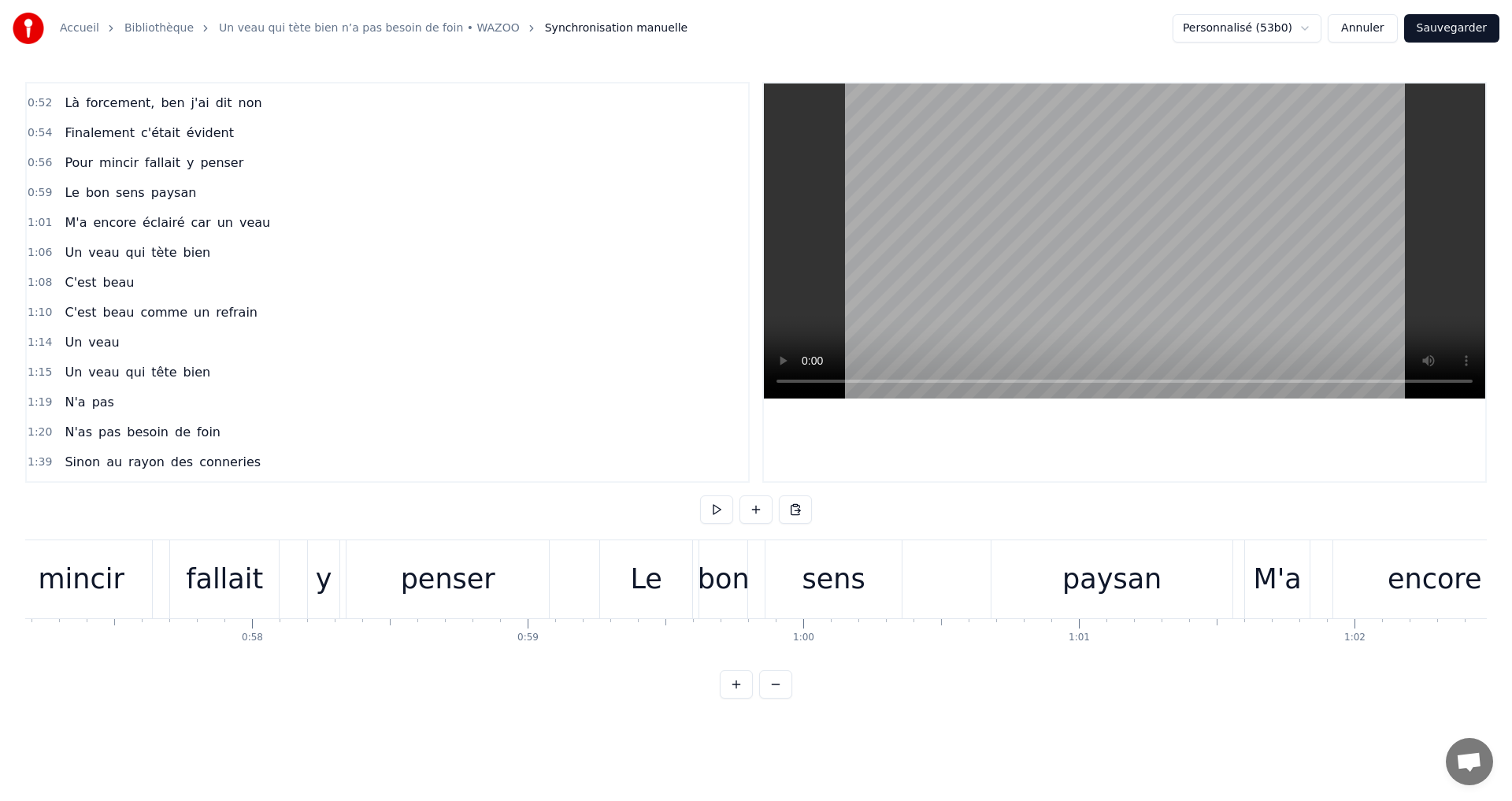
scroll to position [0, 15648]
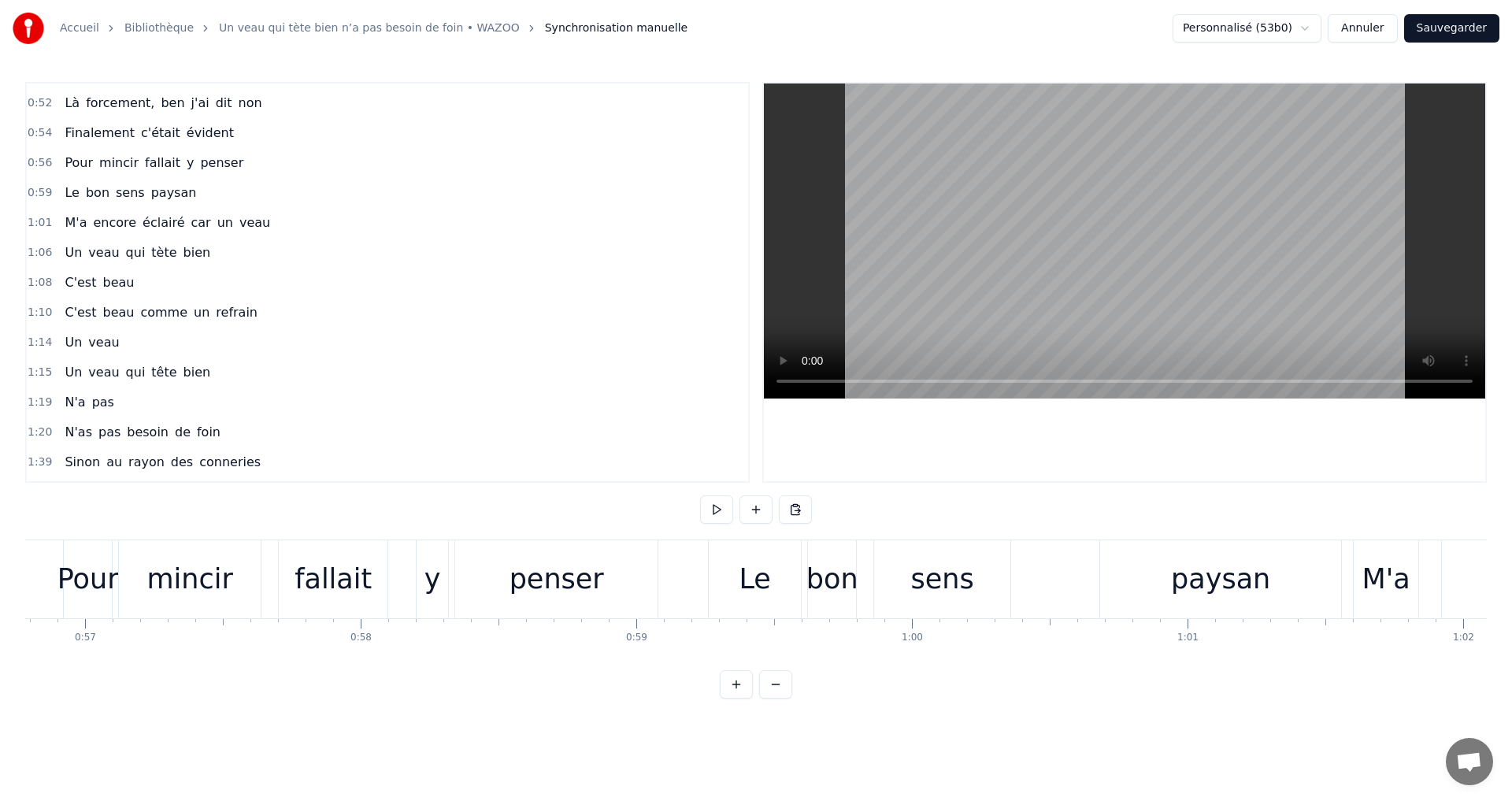
click at [121, 566] on div "mincir" at bounding box center [189, 578] width 141 height 78
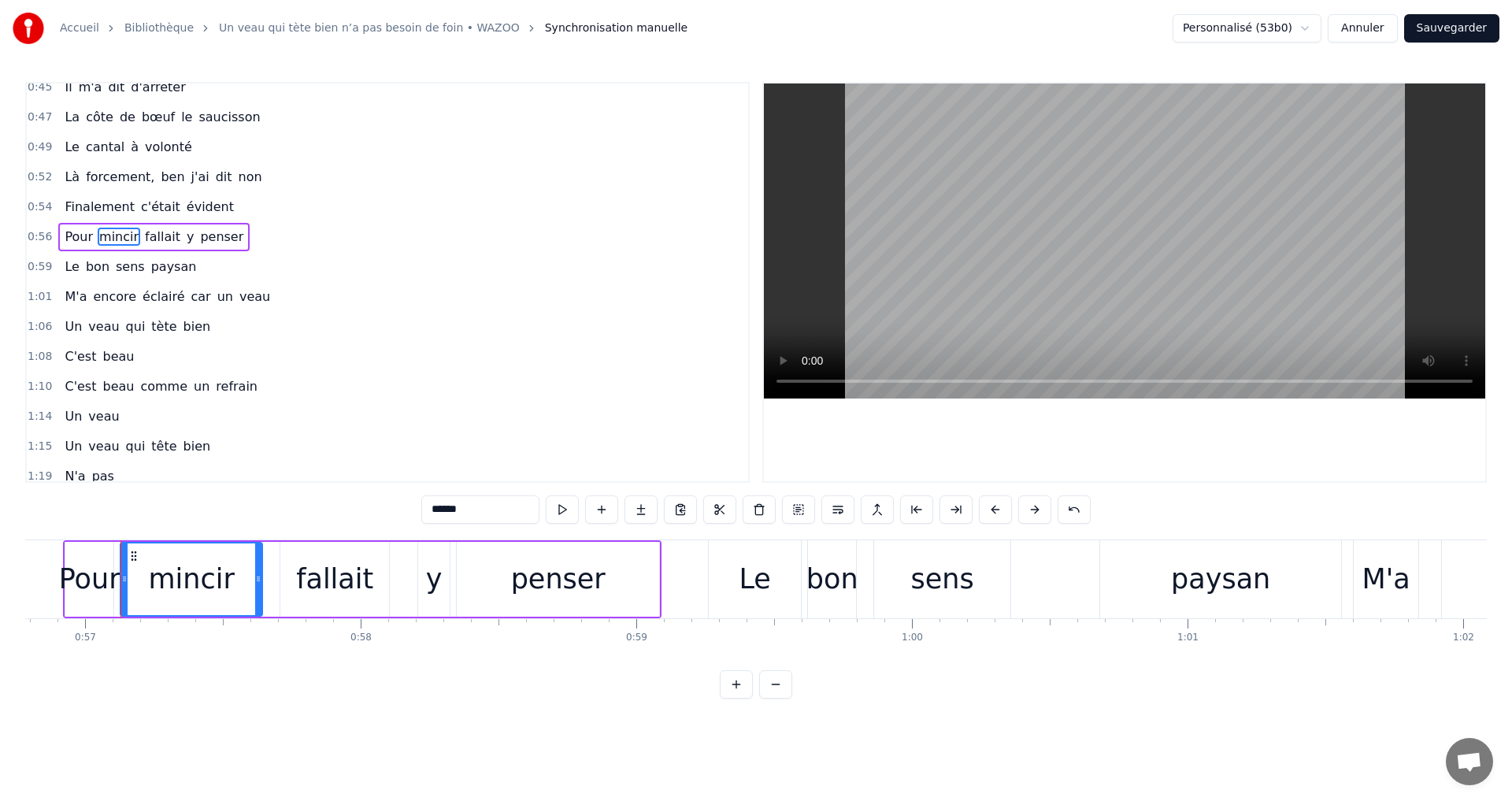
scroll to position [85, 0]
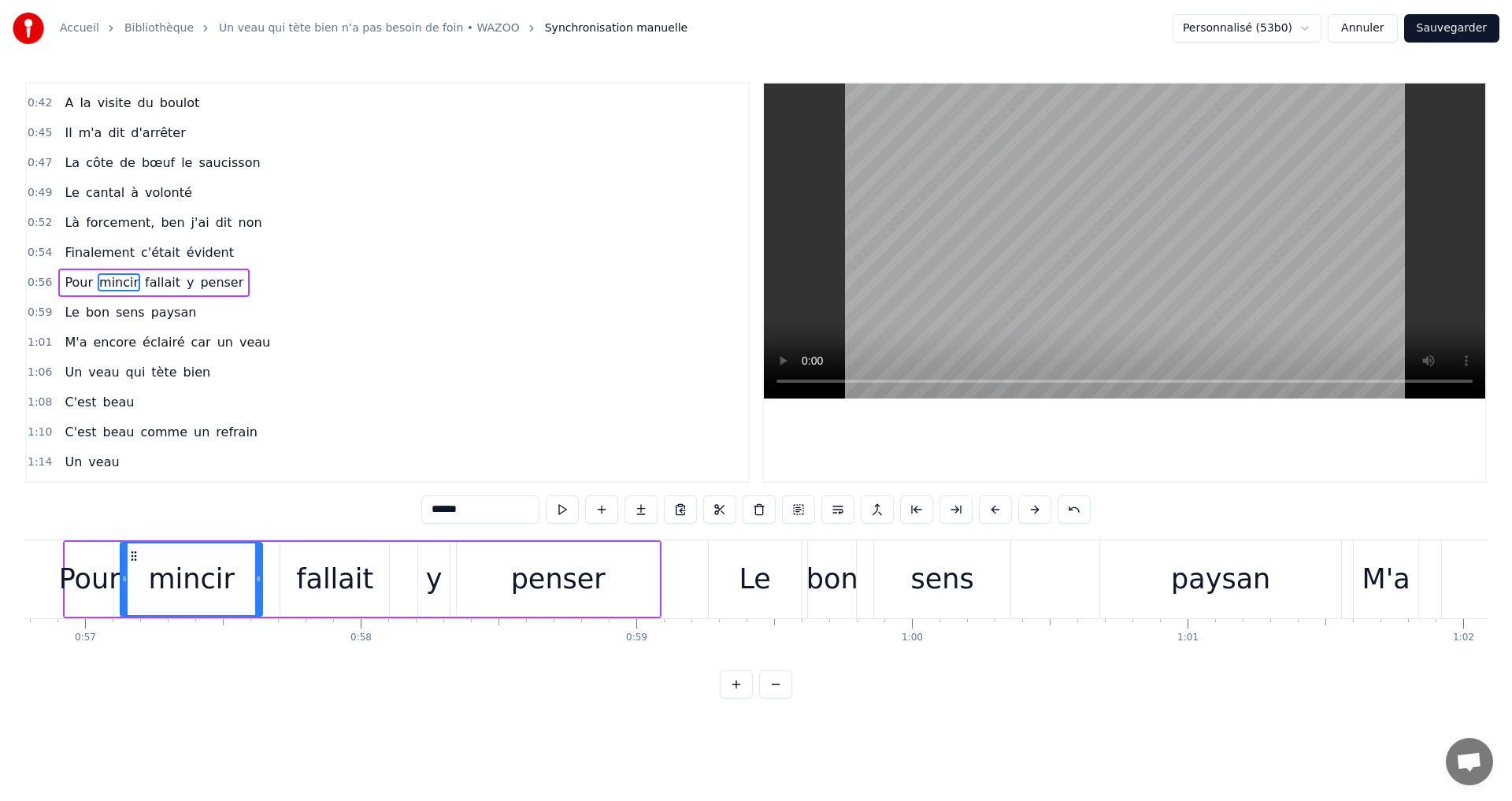
click at [733, 576] on div "Le" at bounding box center [754, 578] width 92 height 78
type input "**"
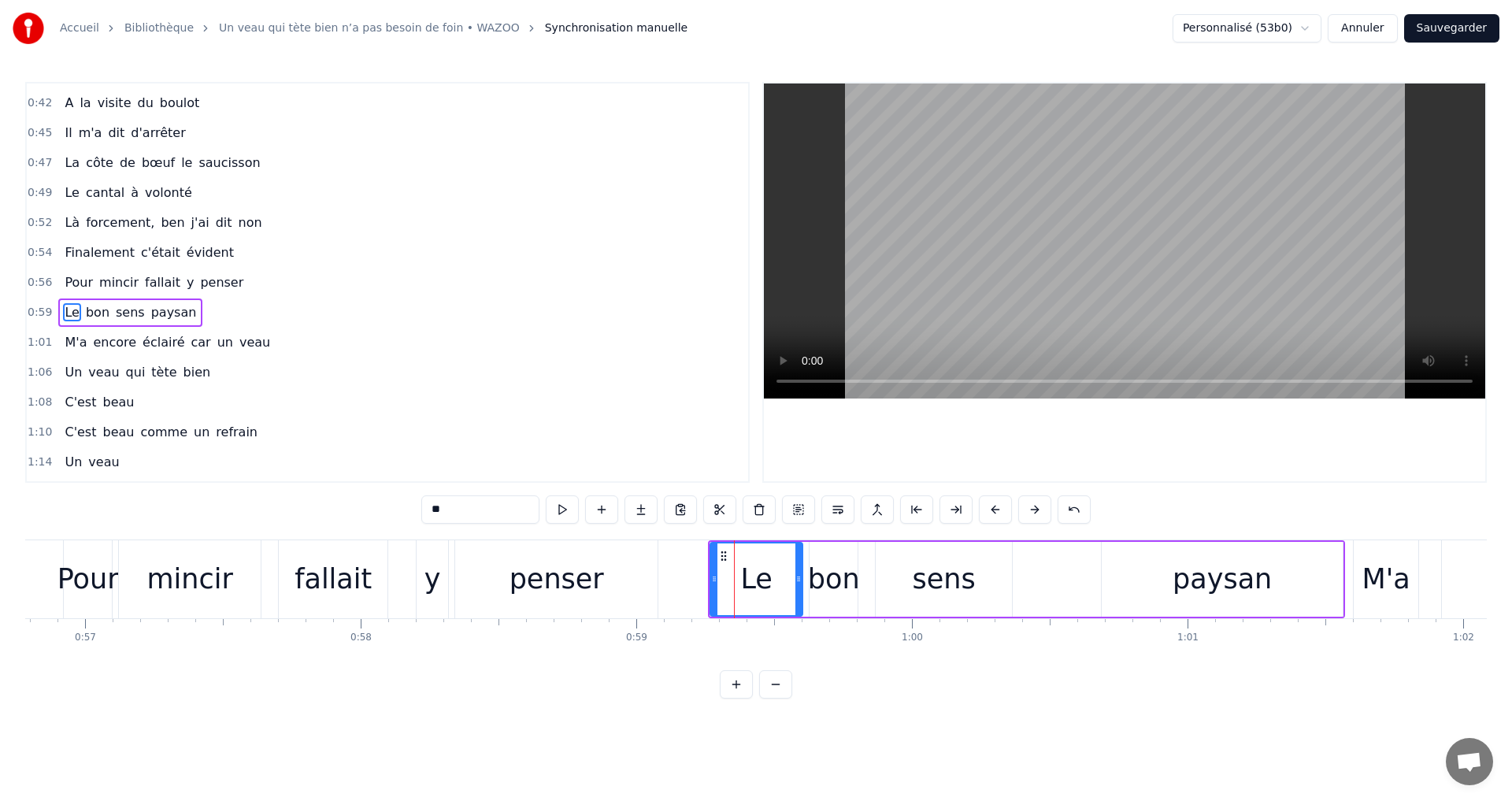
scroll to position [115, 0]
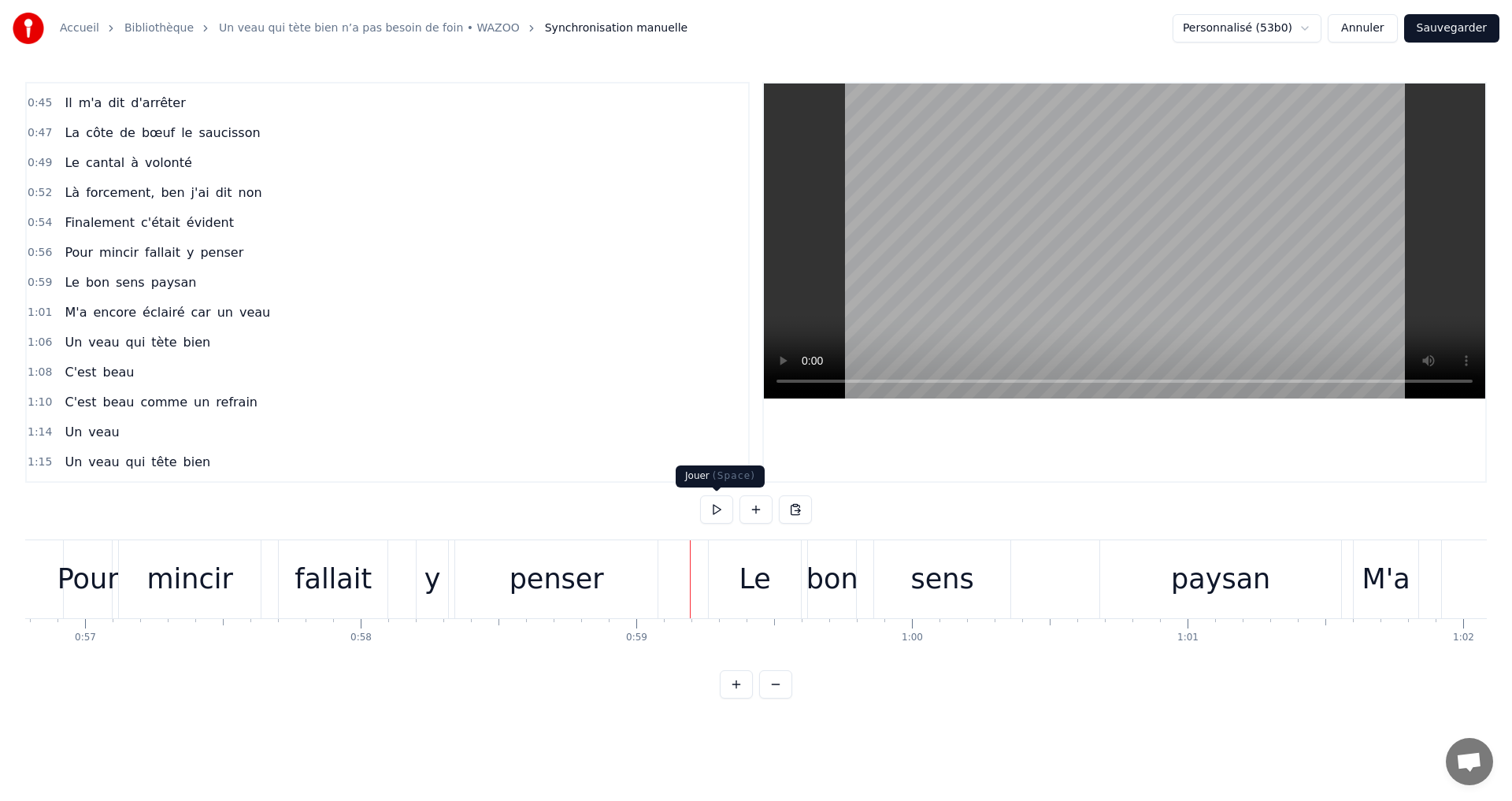
click at [708, 509] on button at bounding box center [716, 509] width 33 height 28
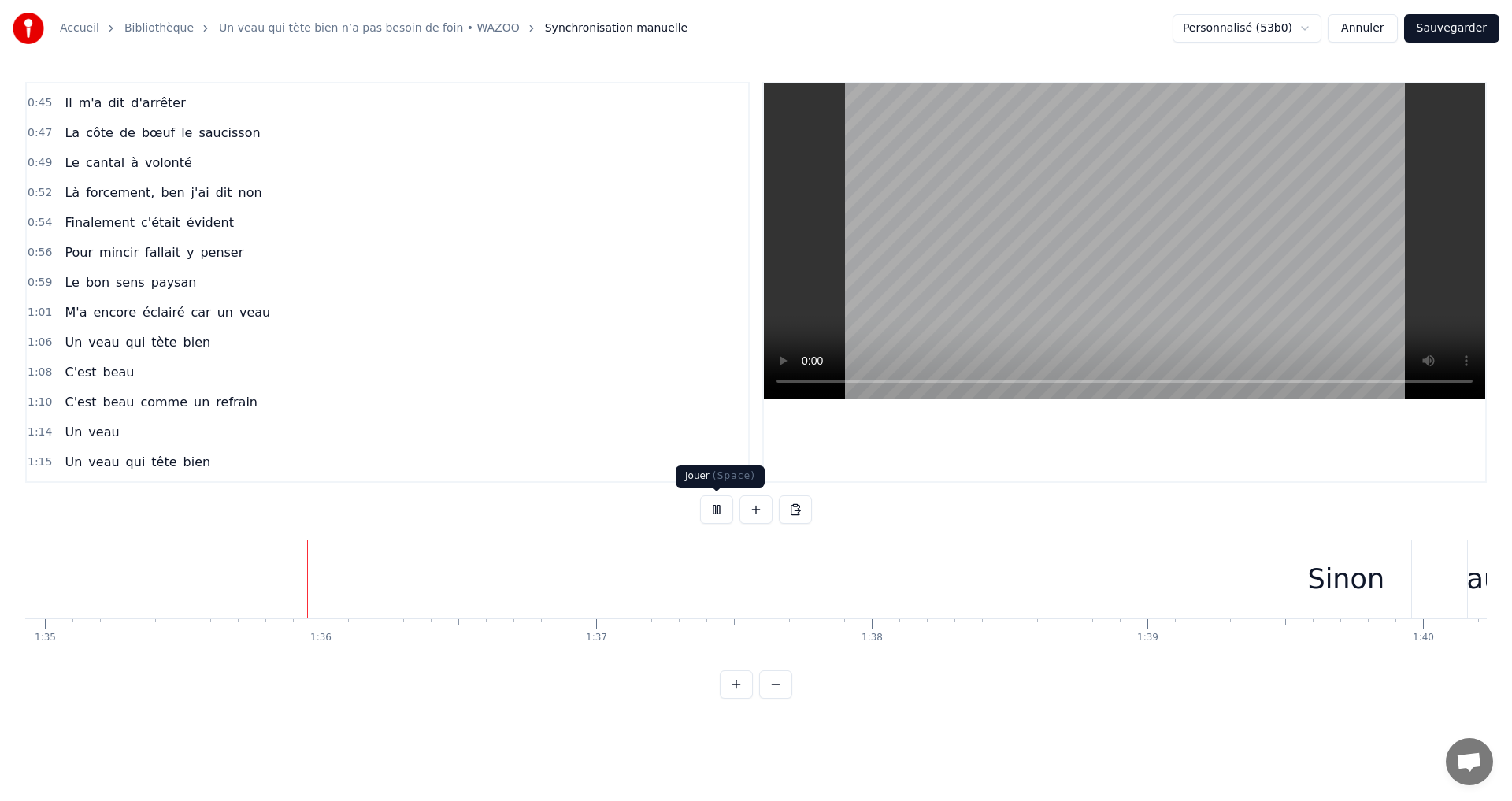
scroll to position [0, 26167]
click at [720, 509] on button at bounding box center [716, 509] width 33 height 28
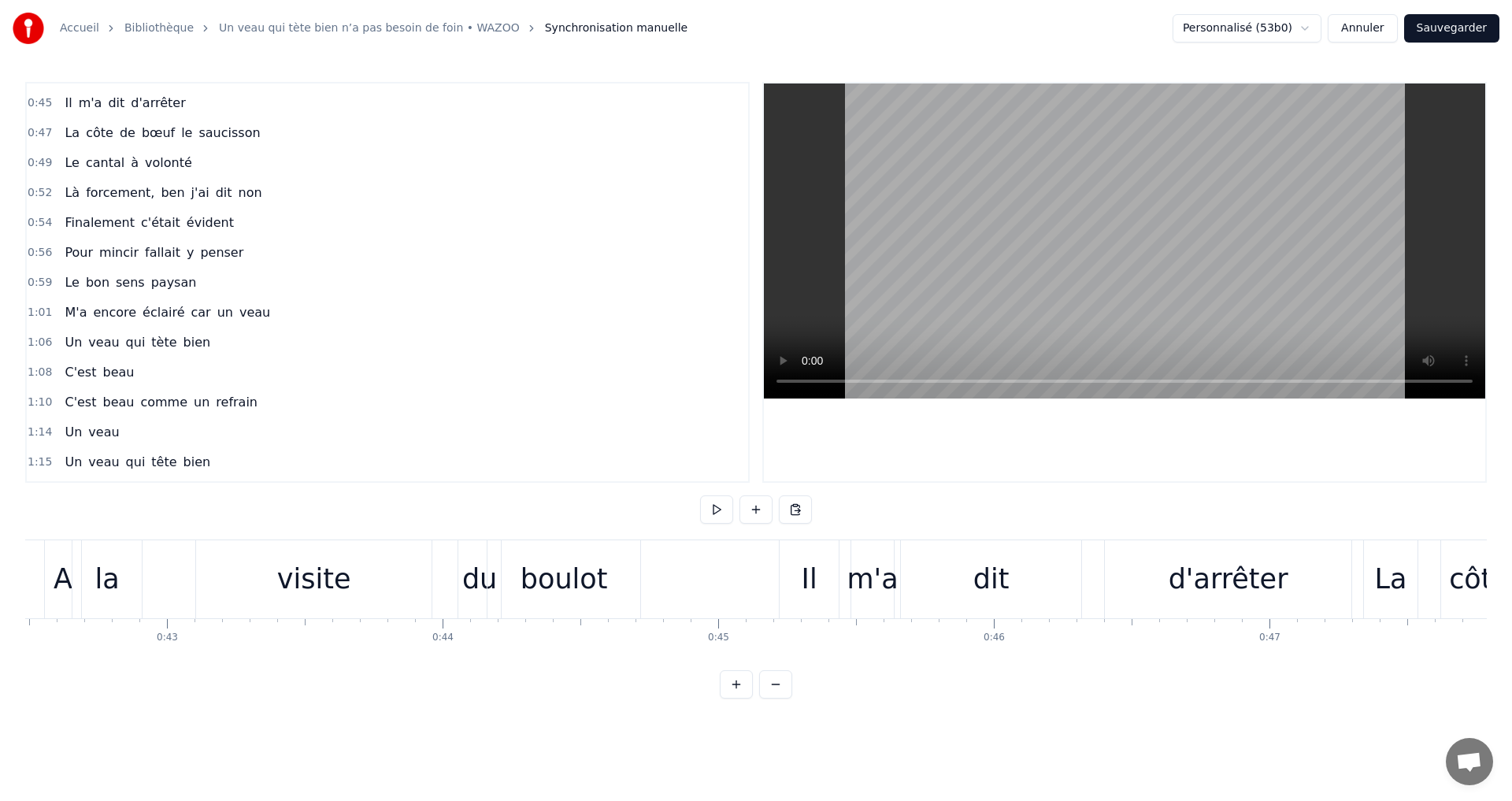
scroll to position [0, 11927]
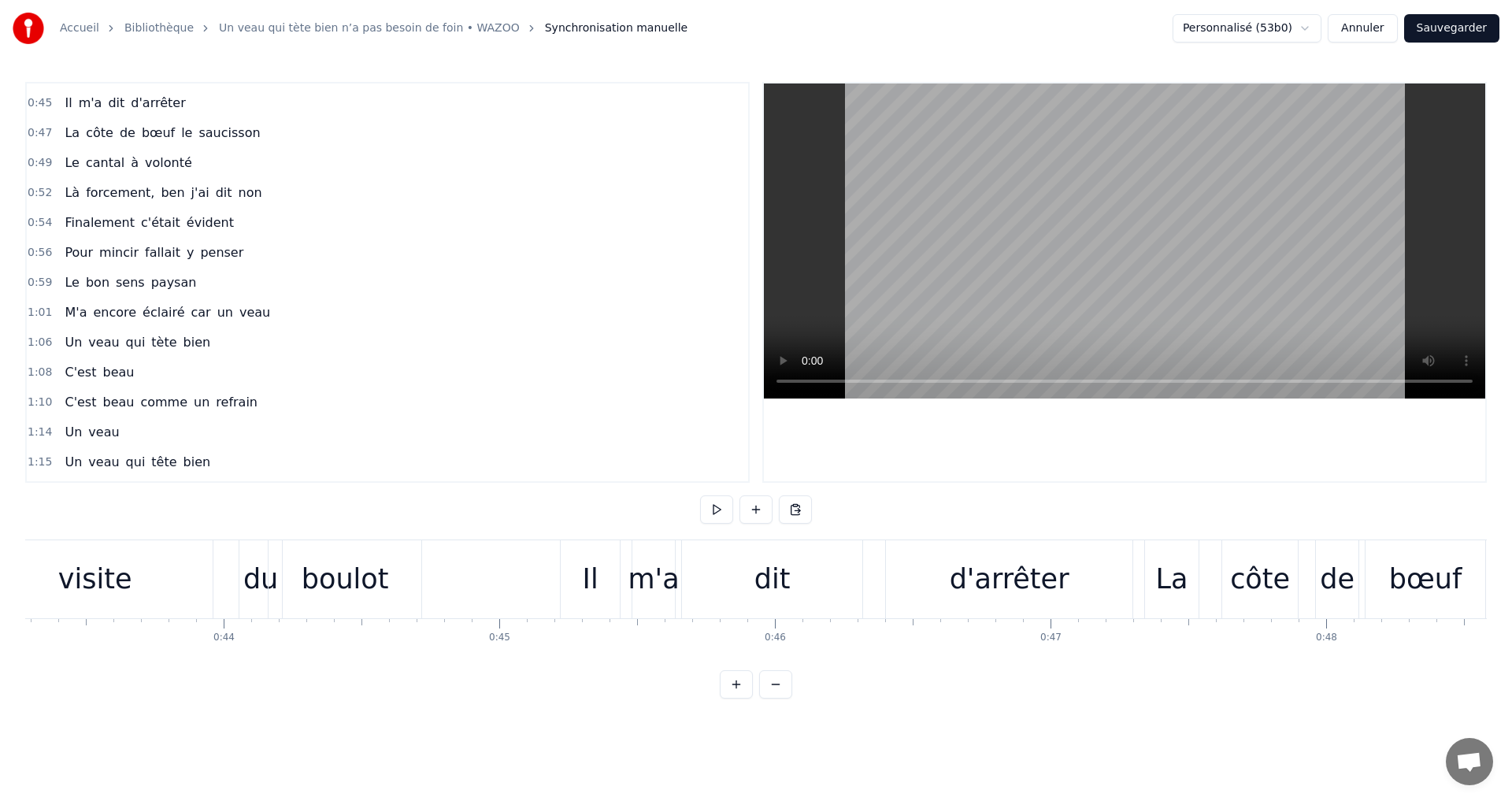
click at [621, 579] on div "Il" at bounding box center [589, 578] width 60 height 78
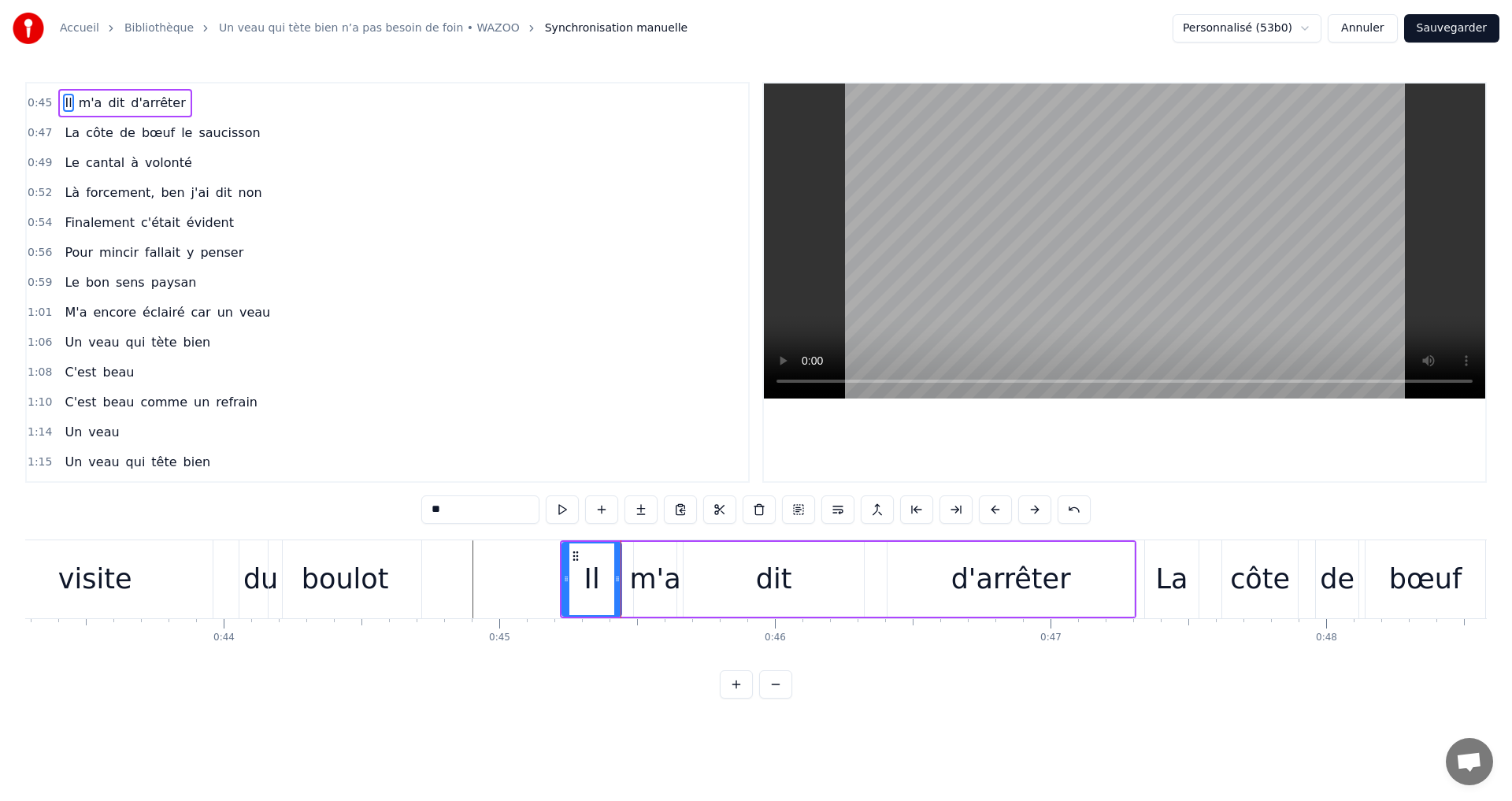
scroll to position [0, 0]
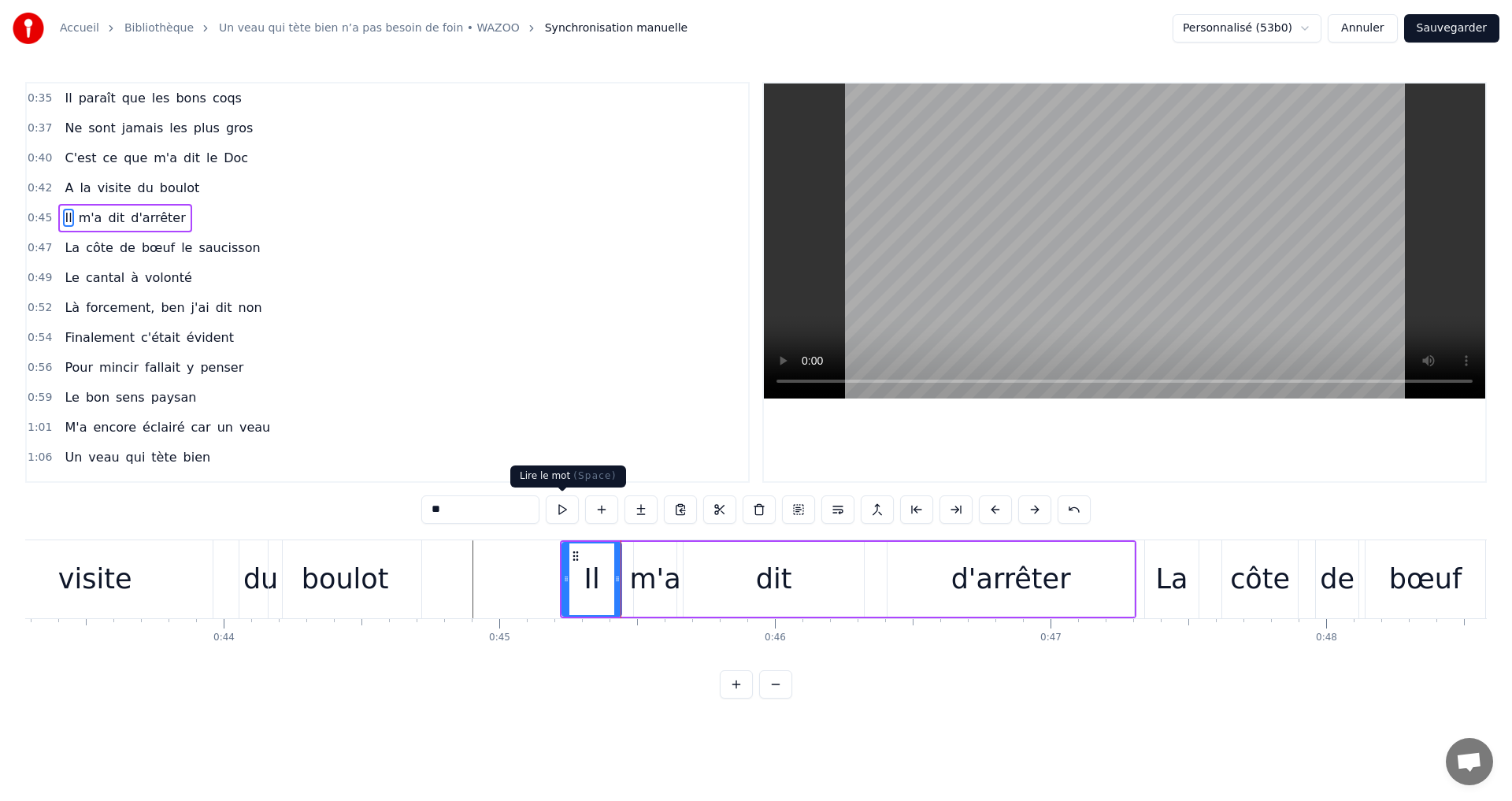
click at [571, 513] on button at bounding box center [562, 509] width 33 height 28
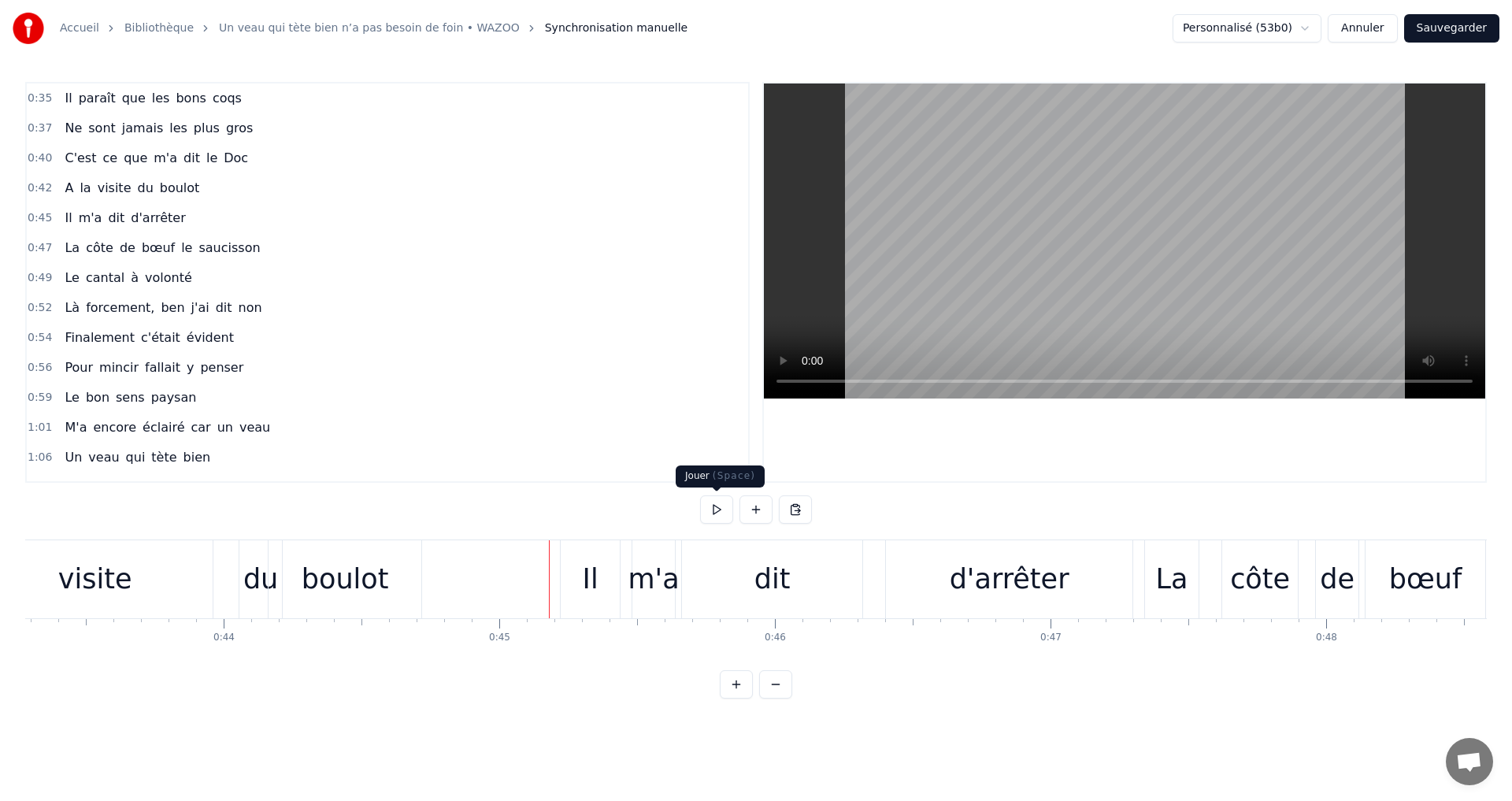
click at [712, 509] on button at bounding box center [716, 509] width 33 height 28
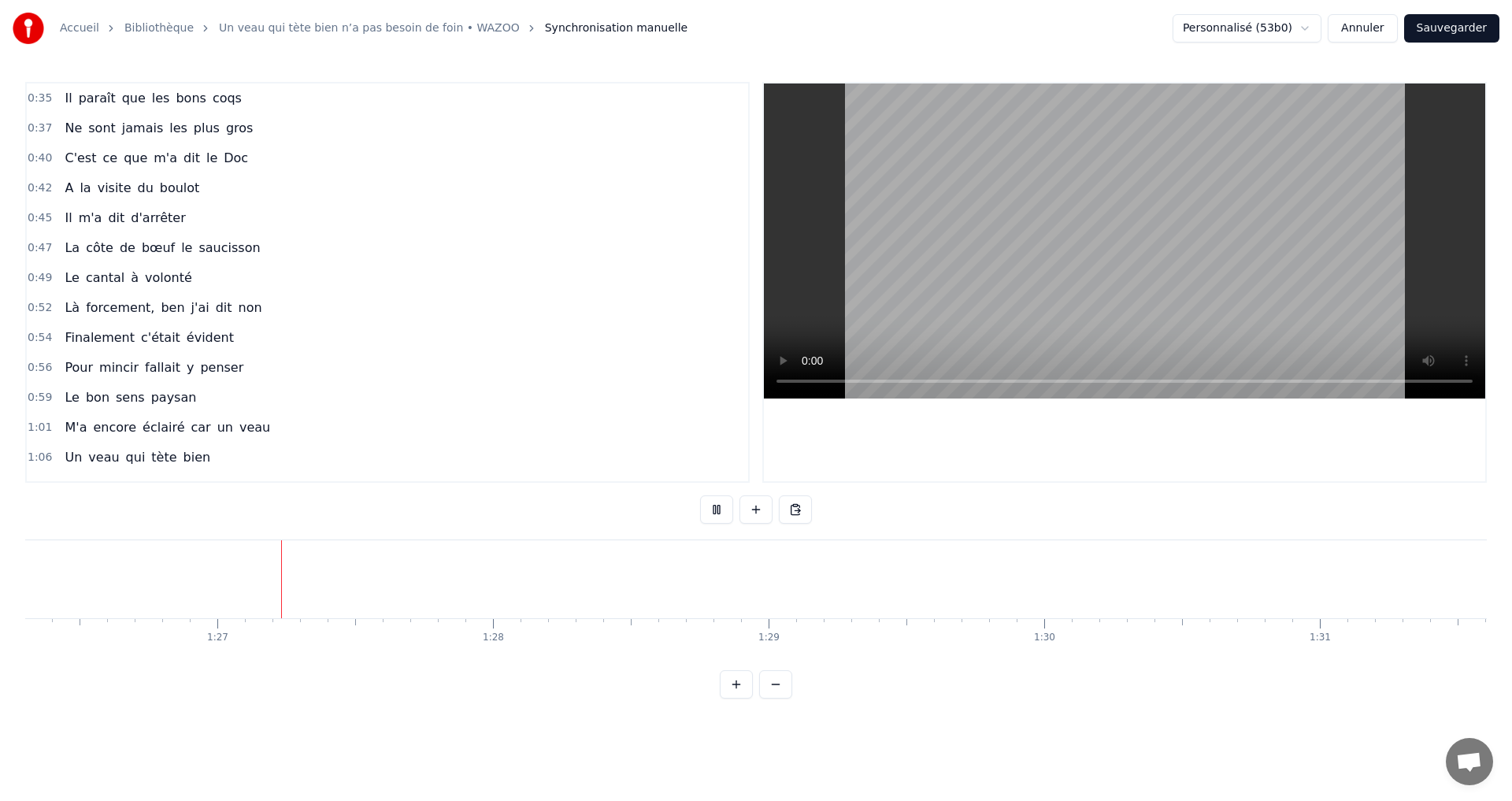
scroll to position [0, 23785]
click at [1381, 26] on button "Annuler" at bounding box center [1362, 28] width 69 height 28
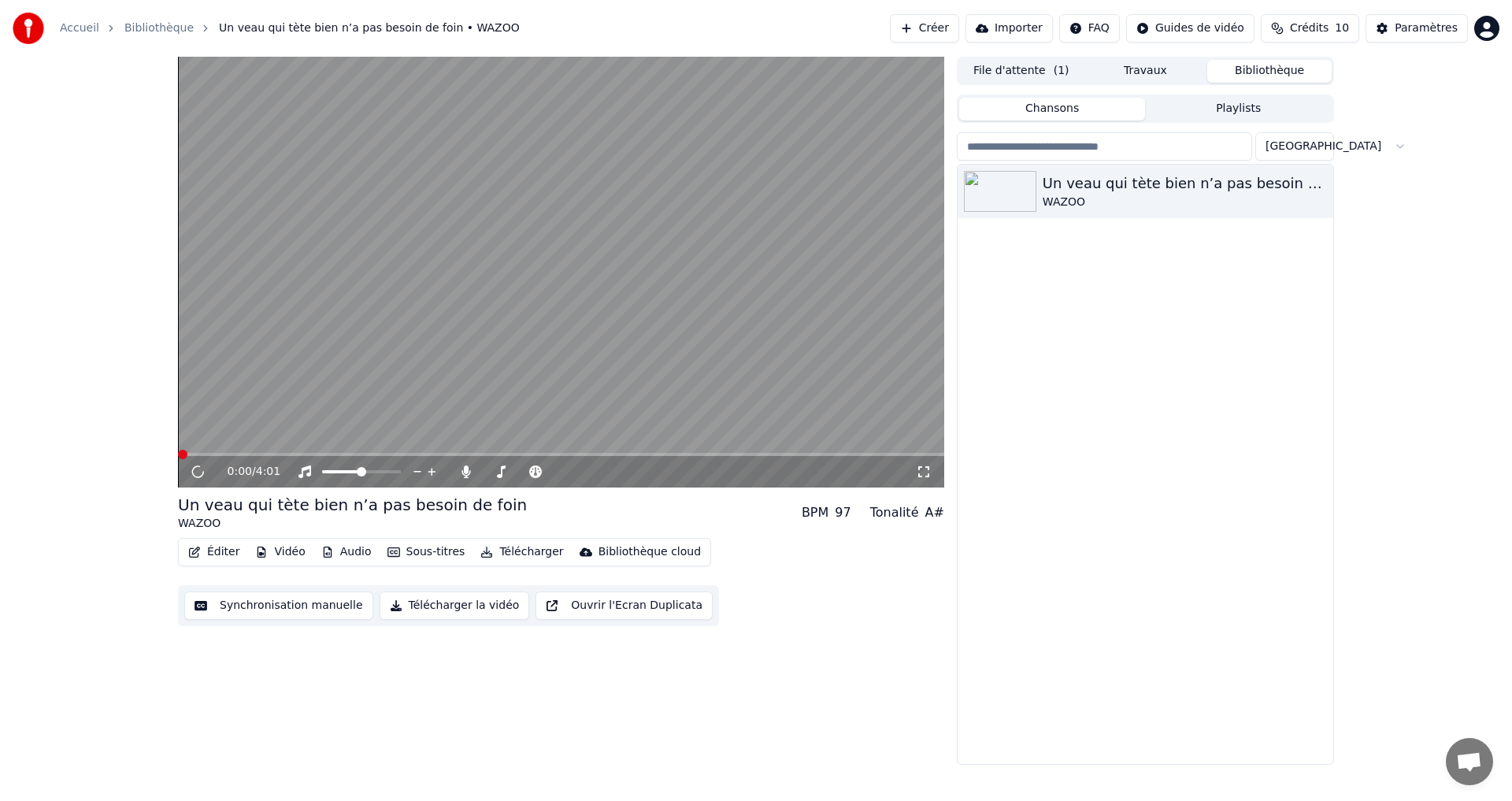
click at [1195, 503] on div "Un veau qui tète bien n’a pas besoin de foin WAZOO" at bounding box center [1145, 464] width 376 height 599
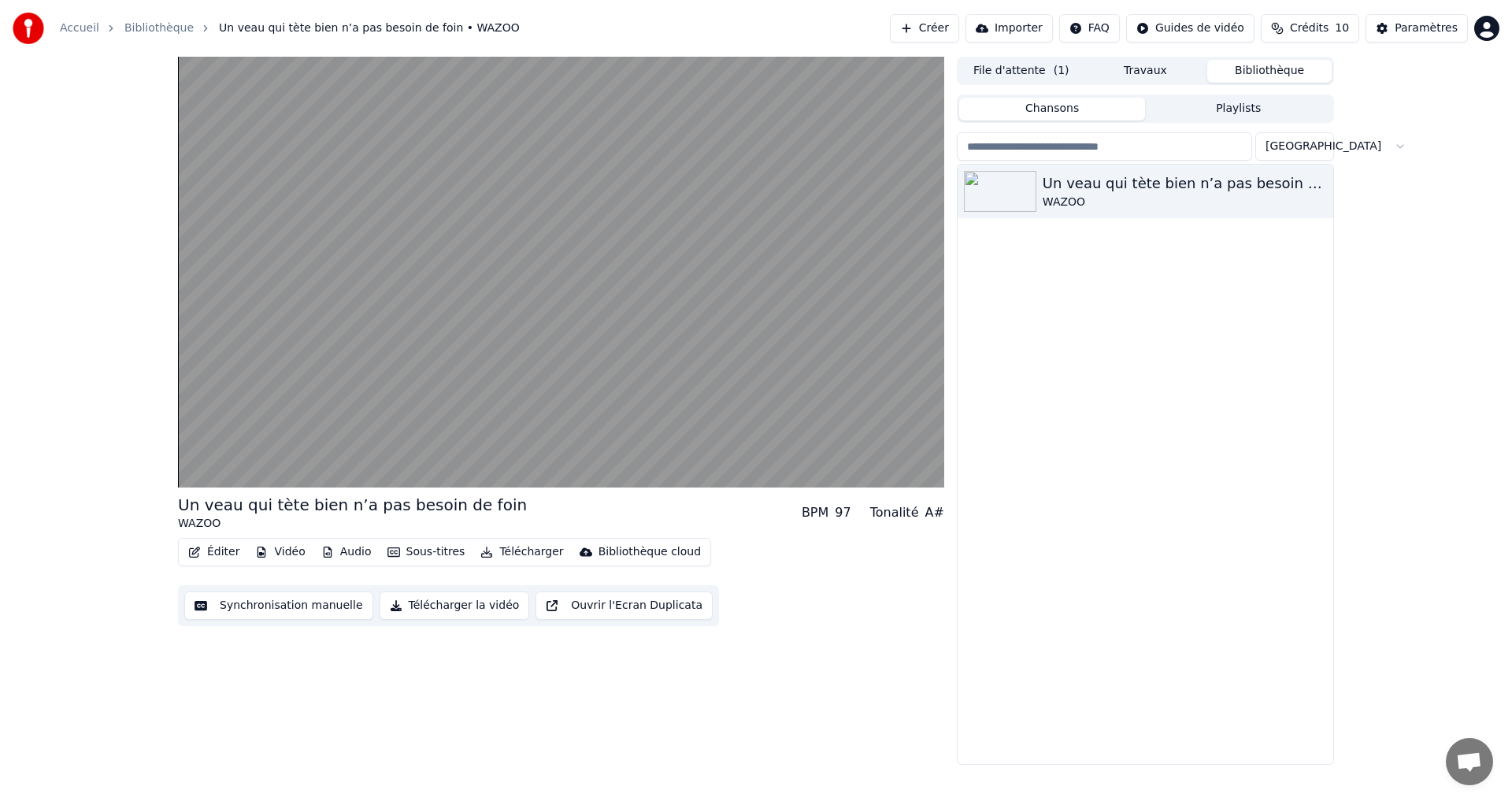
click at [216, 553] on button "Éditer" at bounding box center [214, 551] width 64 height 22
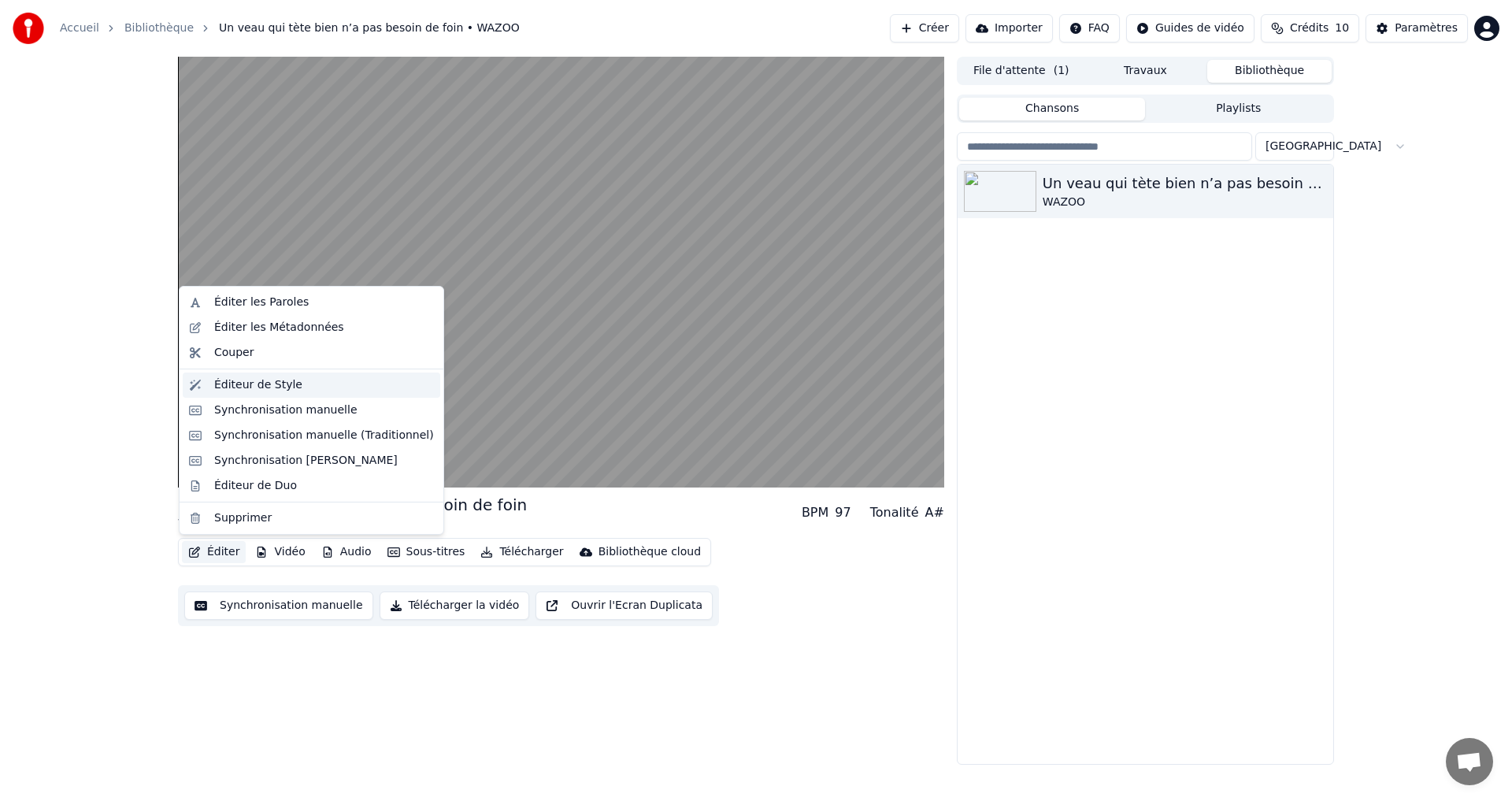
click at [243, 384] on div "Éditeur de Style" at bounding box center [259, 385] width 88 height 15
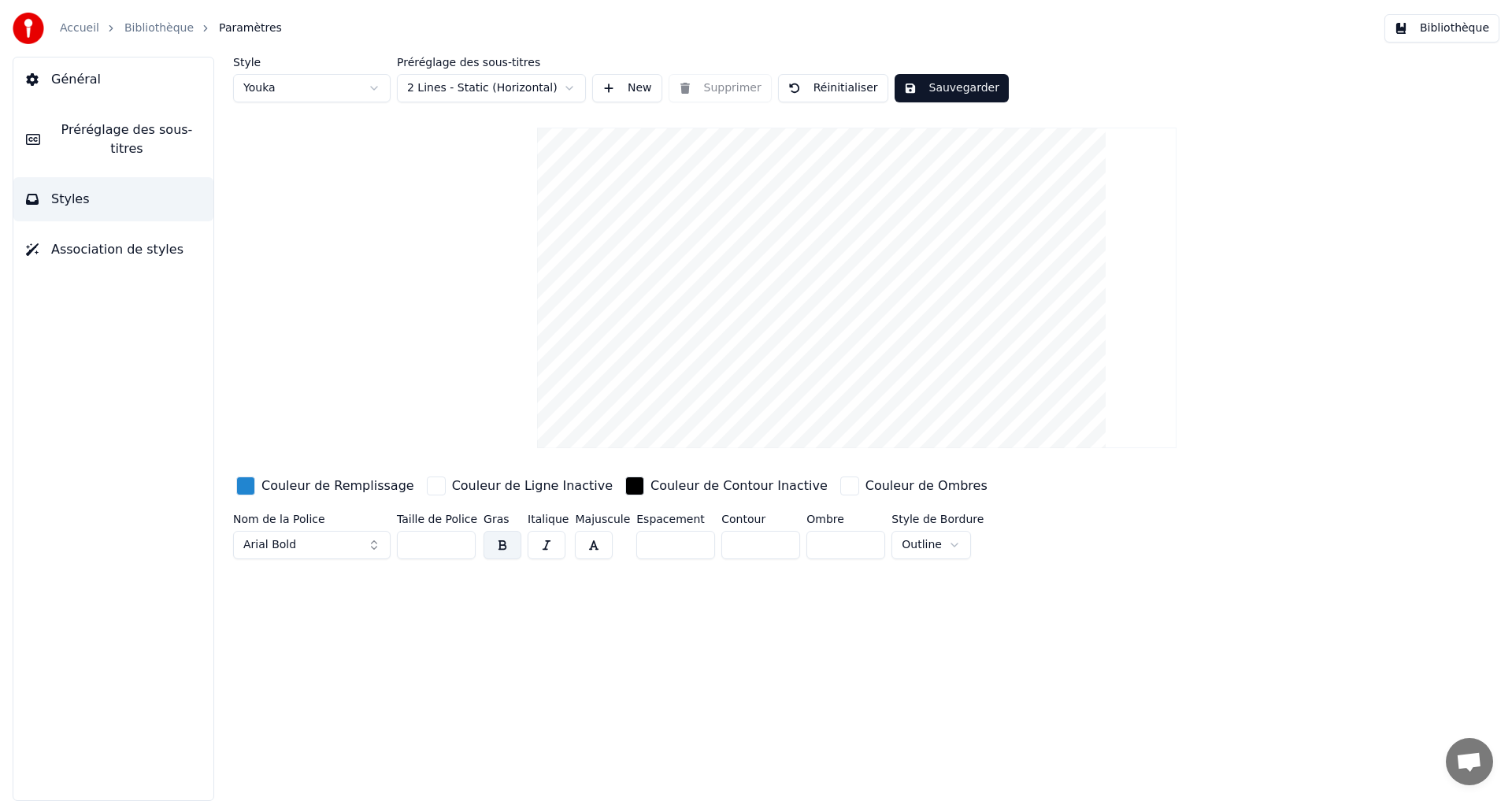
click at [66, 114] on button "Préréglage des sous-titres" at bounding box center [114, 140] width 200 height 63
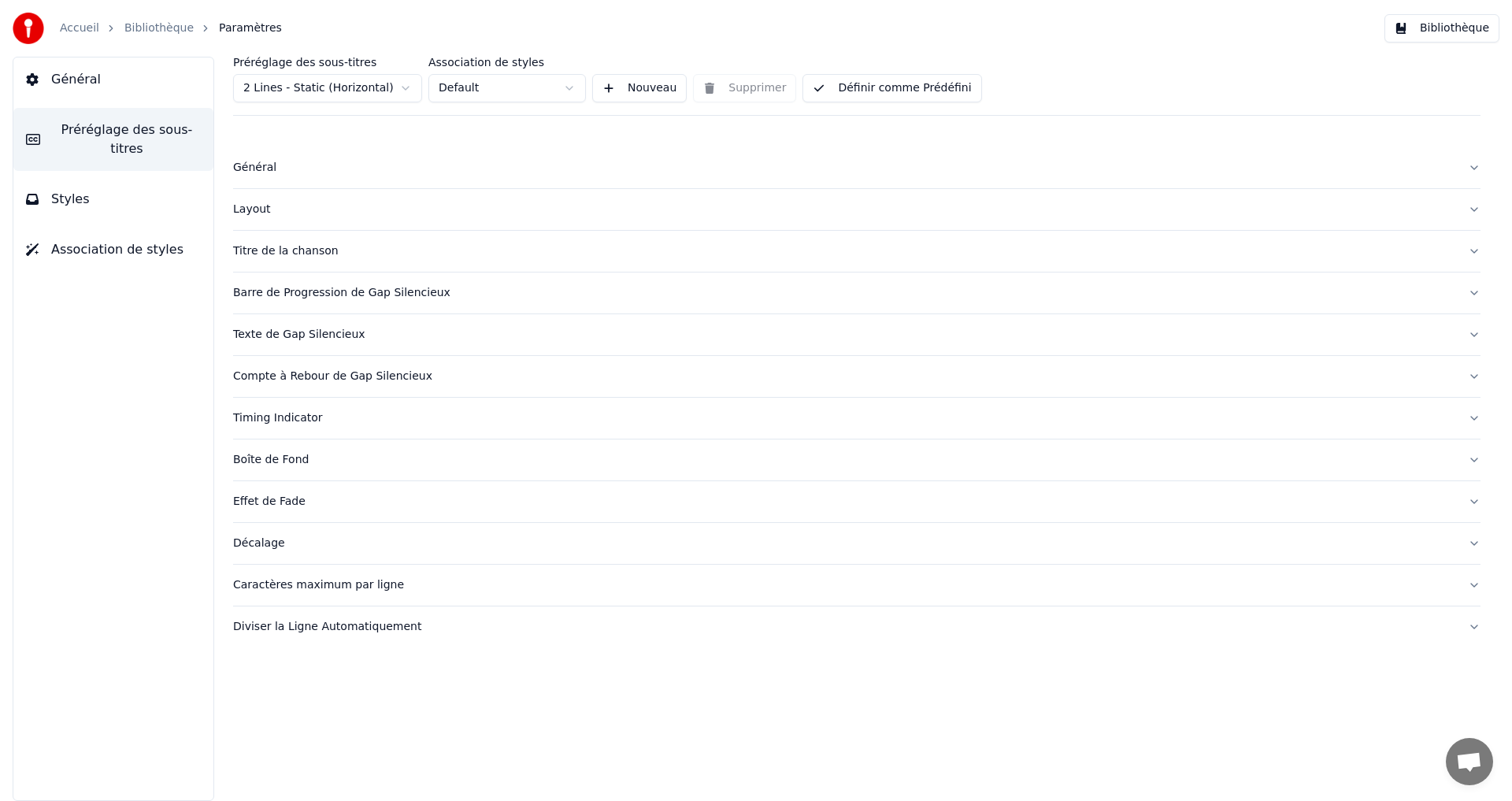
click at [256, 166] on div "Général" at bounding box center [844, 167] width 1222 height 15
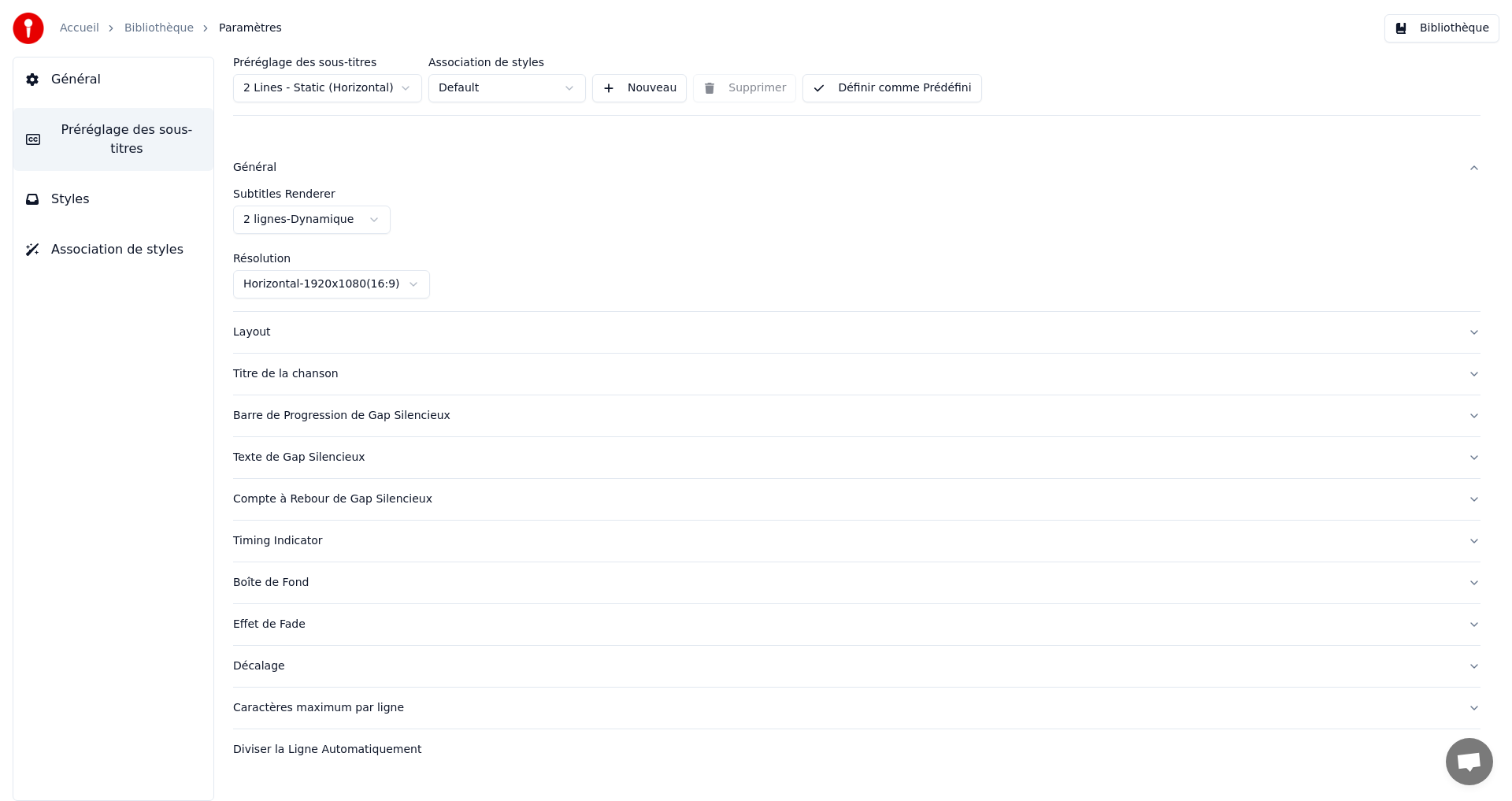
click at [356, 224] on html "Accueil Bibliothèque Paramètres Bibliothèque Général Préréglage des sous-titres…" at bounding box center [756, 400] width 1512 height 801
click at [152, 26] on link "Bibliothèque" at bounding box center [159, 28] width 69 height 15
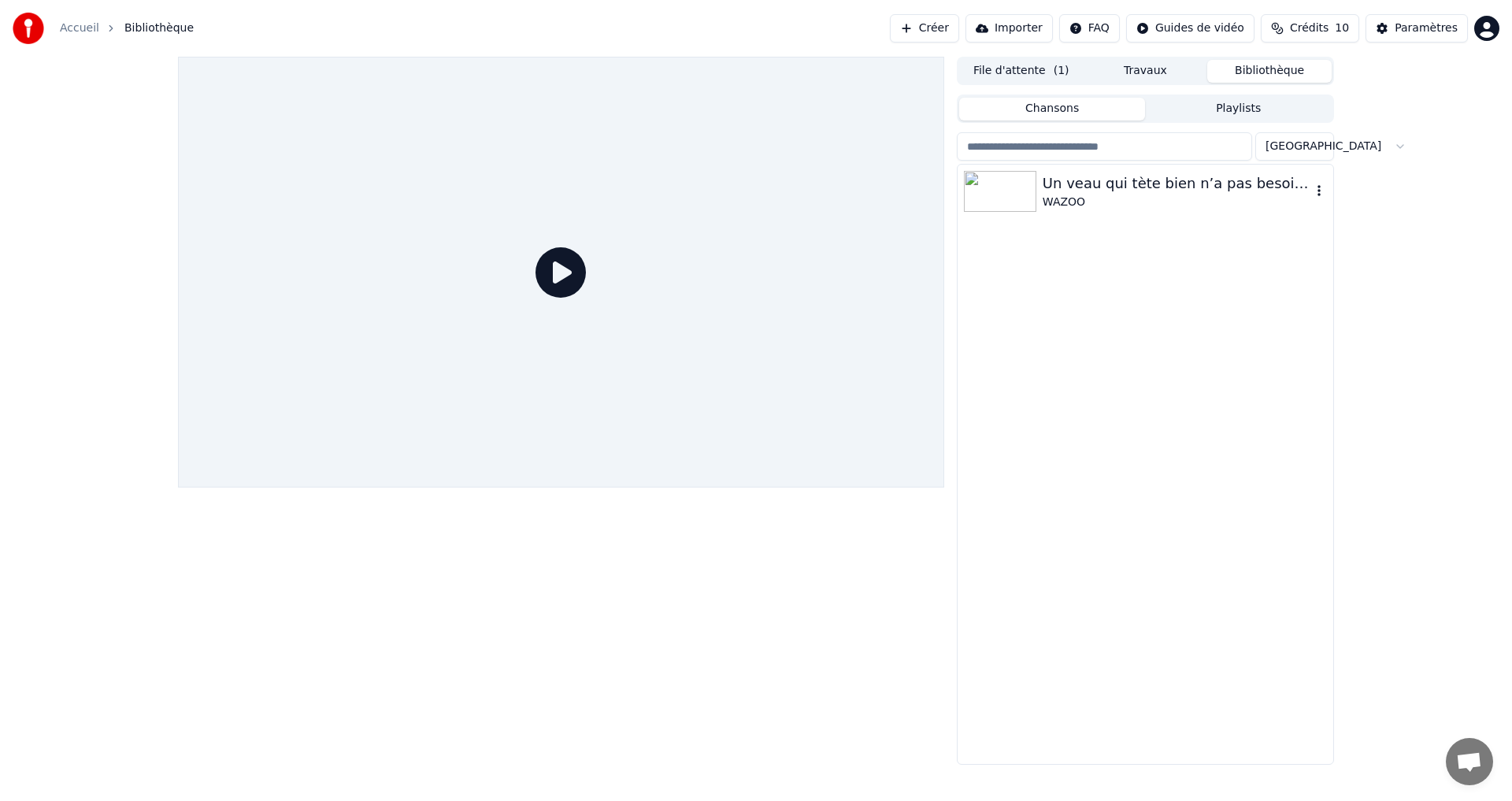
click at [1079, 184] on div "Un veau qui tète bien n’a pas besoin de foin" at bounding box center [1177, 183] width 269 height 22
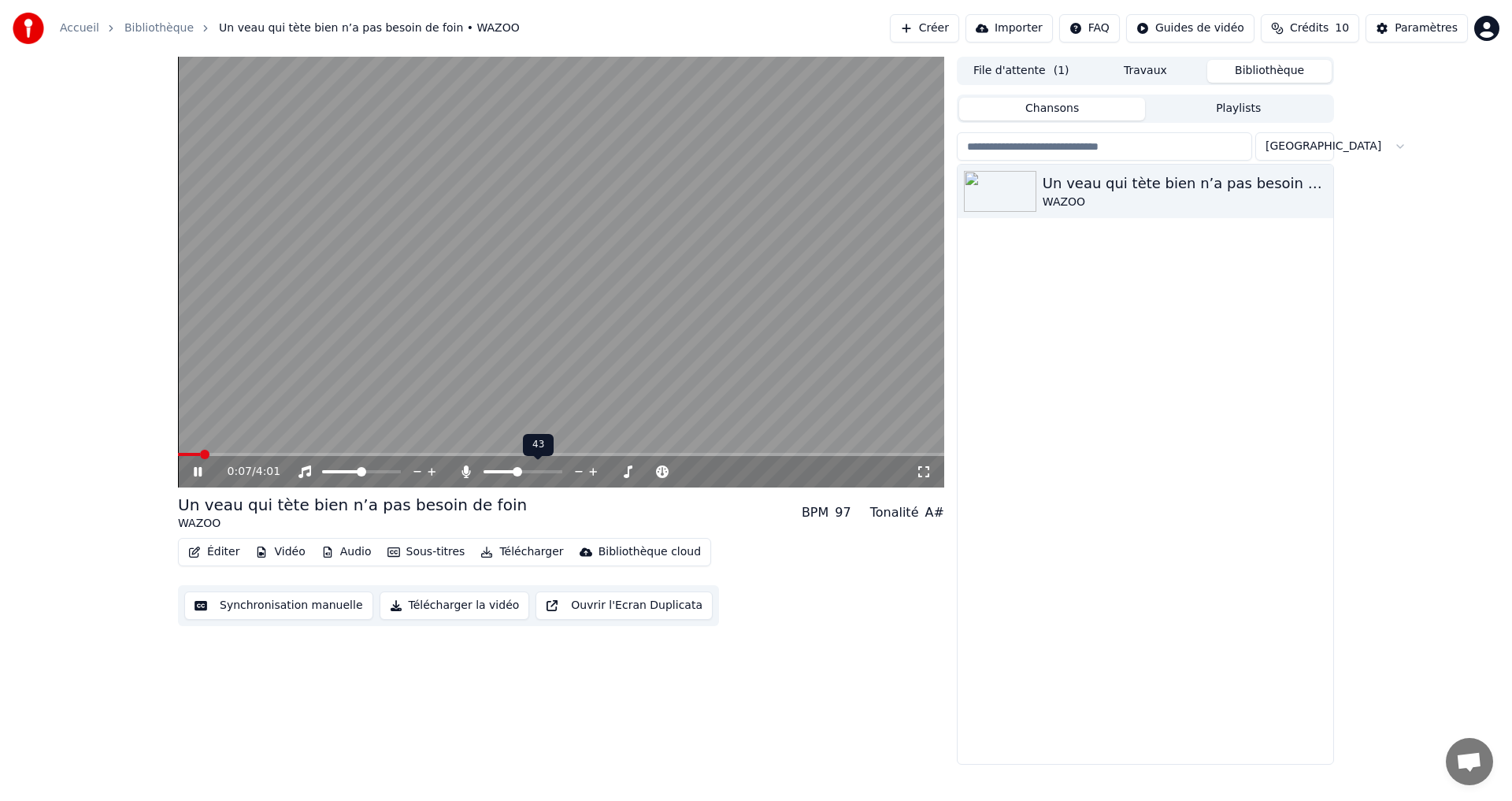
click at [517, 468] on span at bounding box center [517, 471] width 9 height 9
click at [926, 466] on icon at bounding box center [923, 471] width 15 height 13
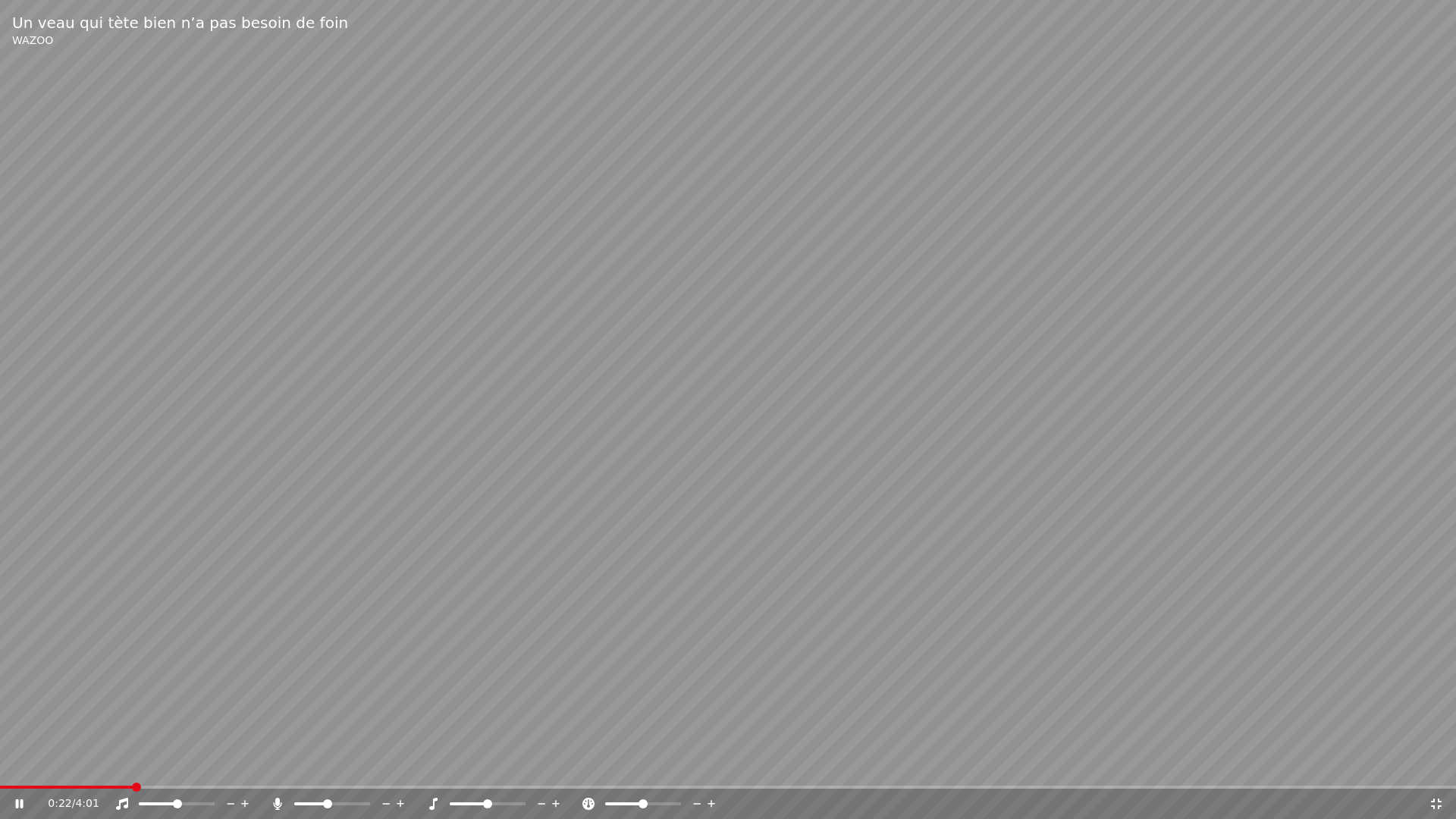
click at [167, 770] on video at bounding box center [728, 410] width 1456 height 819
click at [20, 770] on icon at bounding box center [30, 803] width 36 height 12
click at [206, 770] on span at bounding box center [202, 803] width 9 height 9
click at [213, 770] on span at bounding box center [208, 803] width 9 height 9
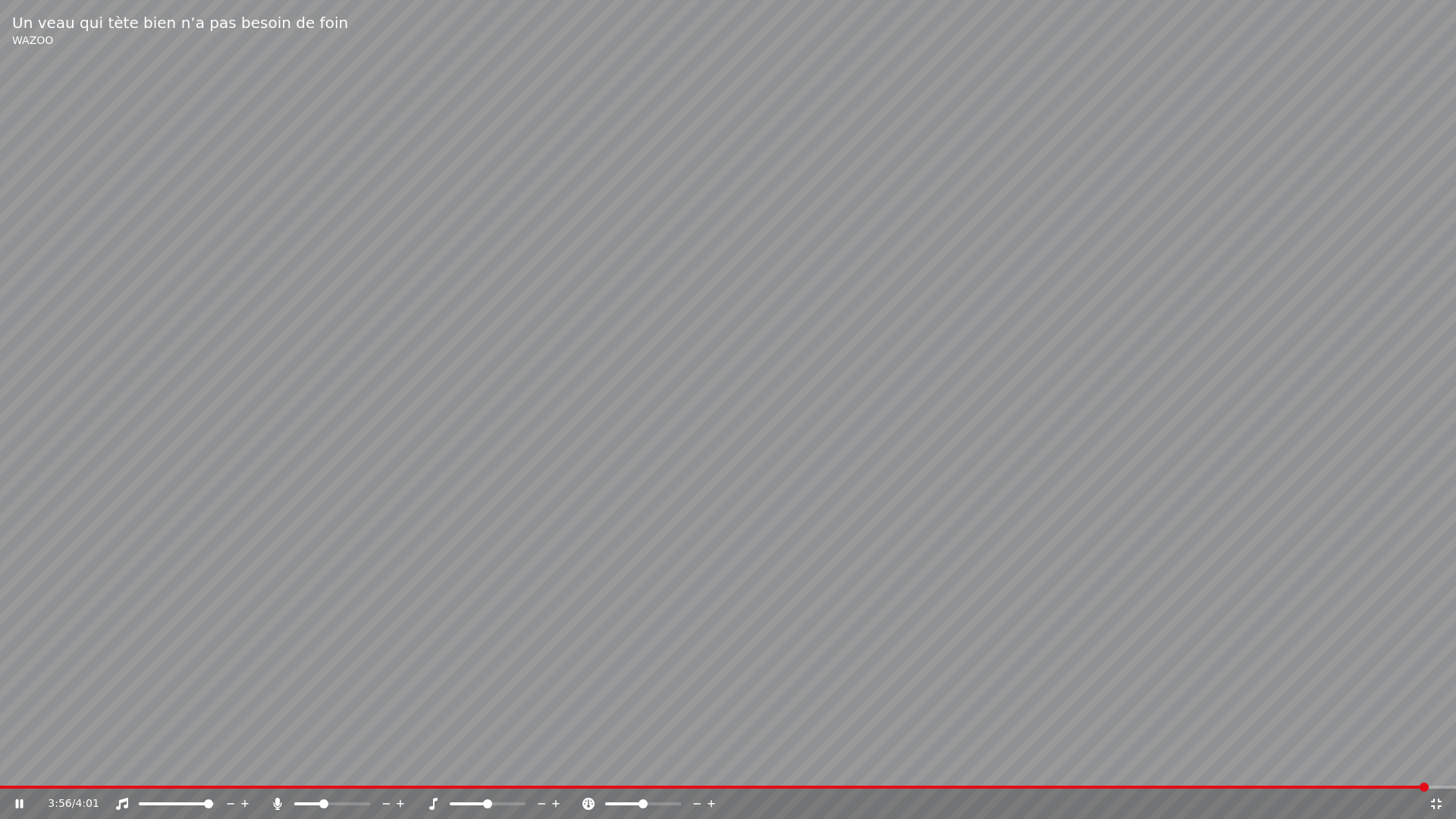
click at [1294, 370] on video at bounding box center [728, 410] width 1456 height 819
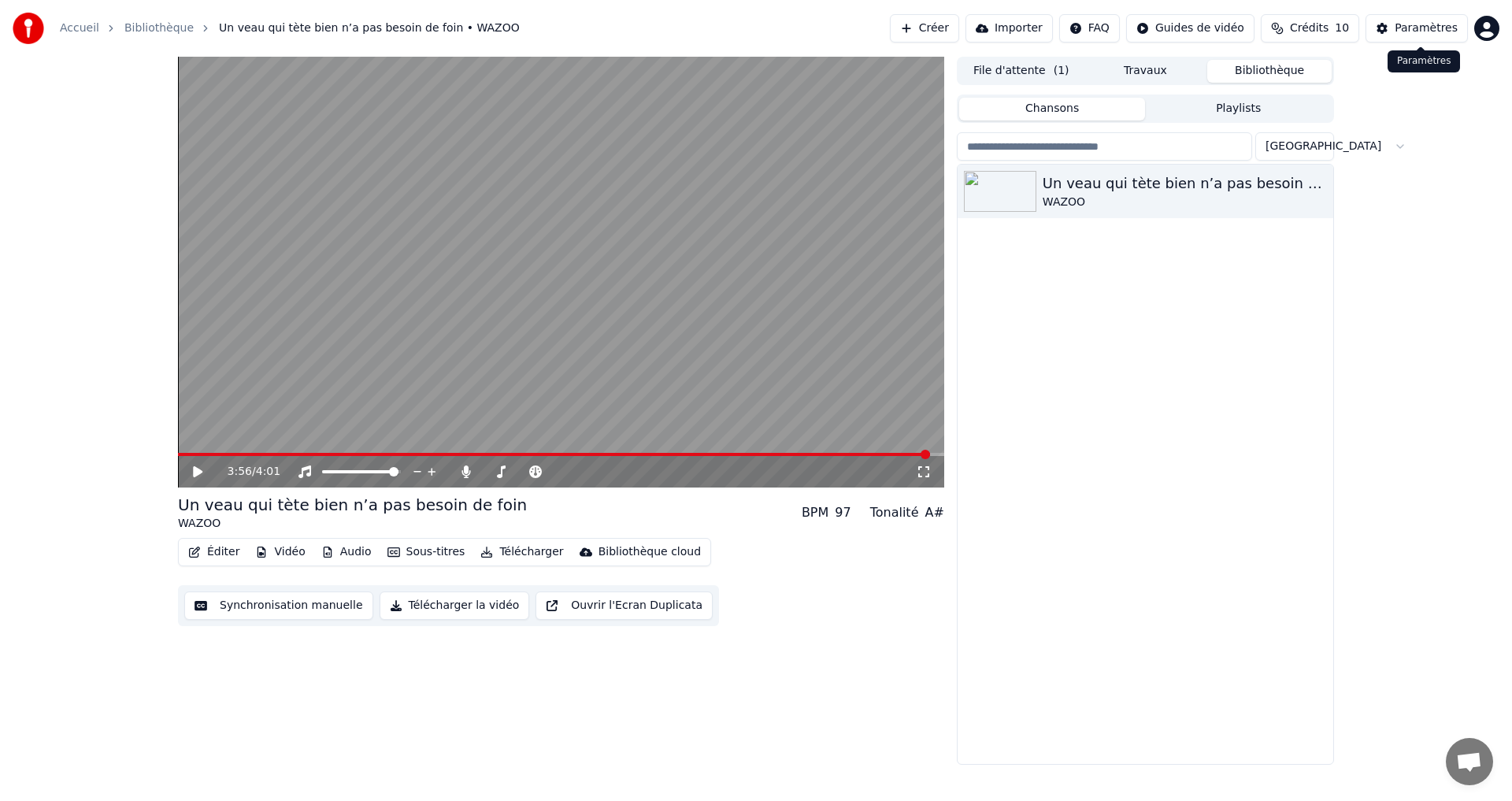
click at [1407, 27] on div "Paramètres" at bounding box center [1425, 28] width 63 height 15
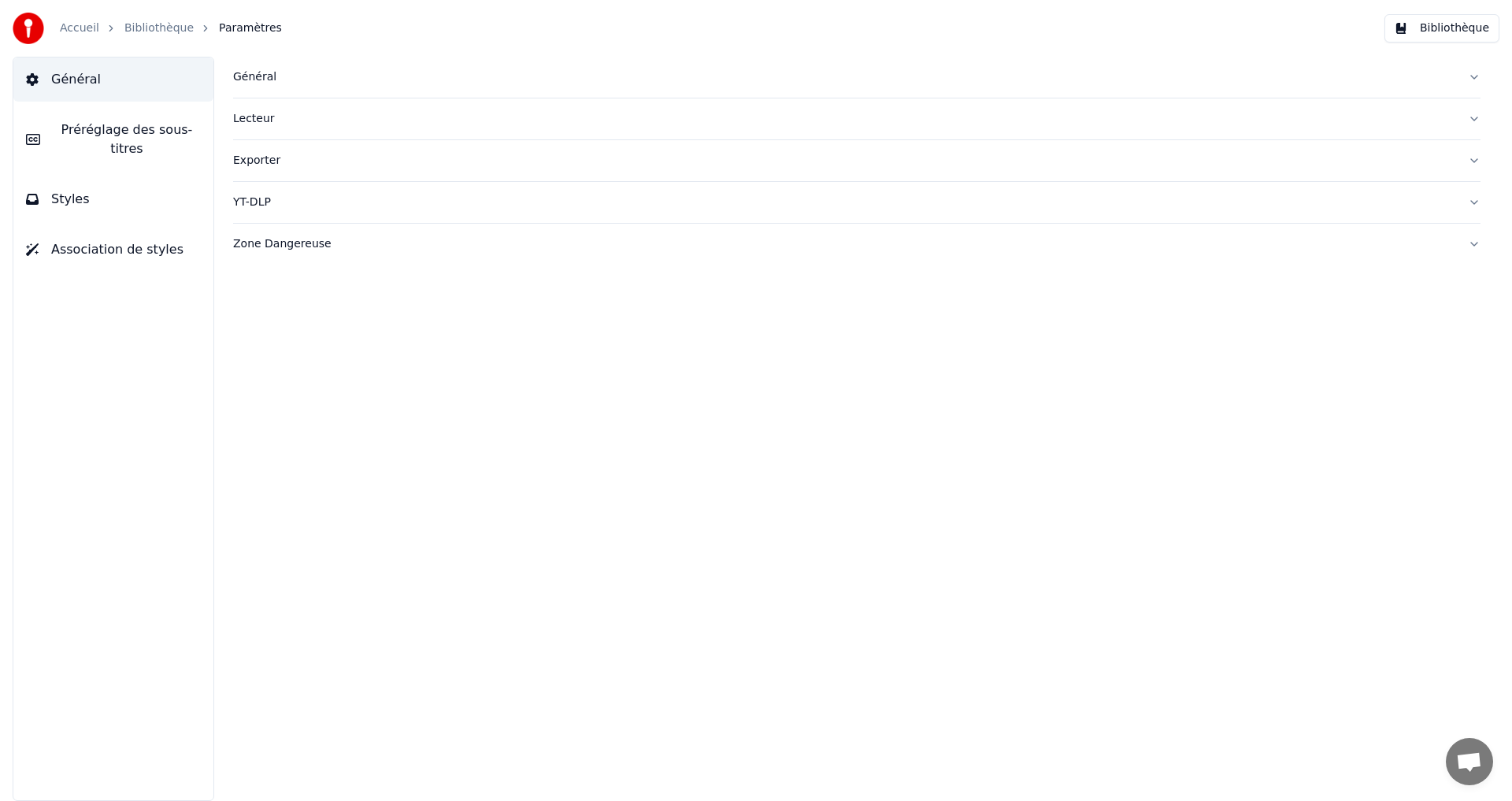
click at [259, 115] on div "Lecteur" at bounding box center [844, 118] width 1222 height 15
click at [275, 308] on div "Exporter" at bounding box center [844, 302] width 1222 height 15
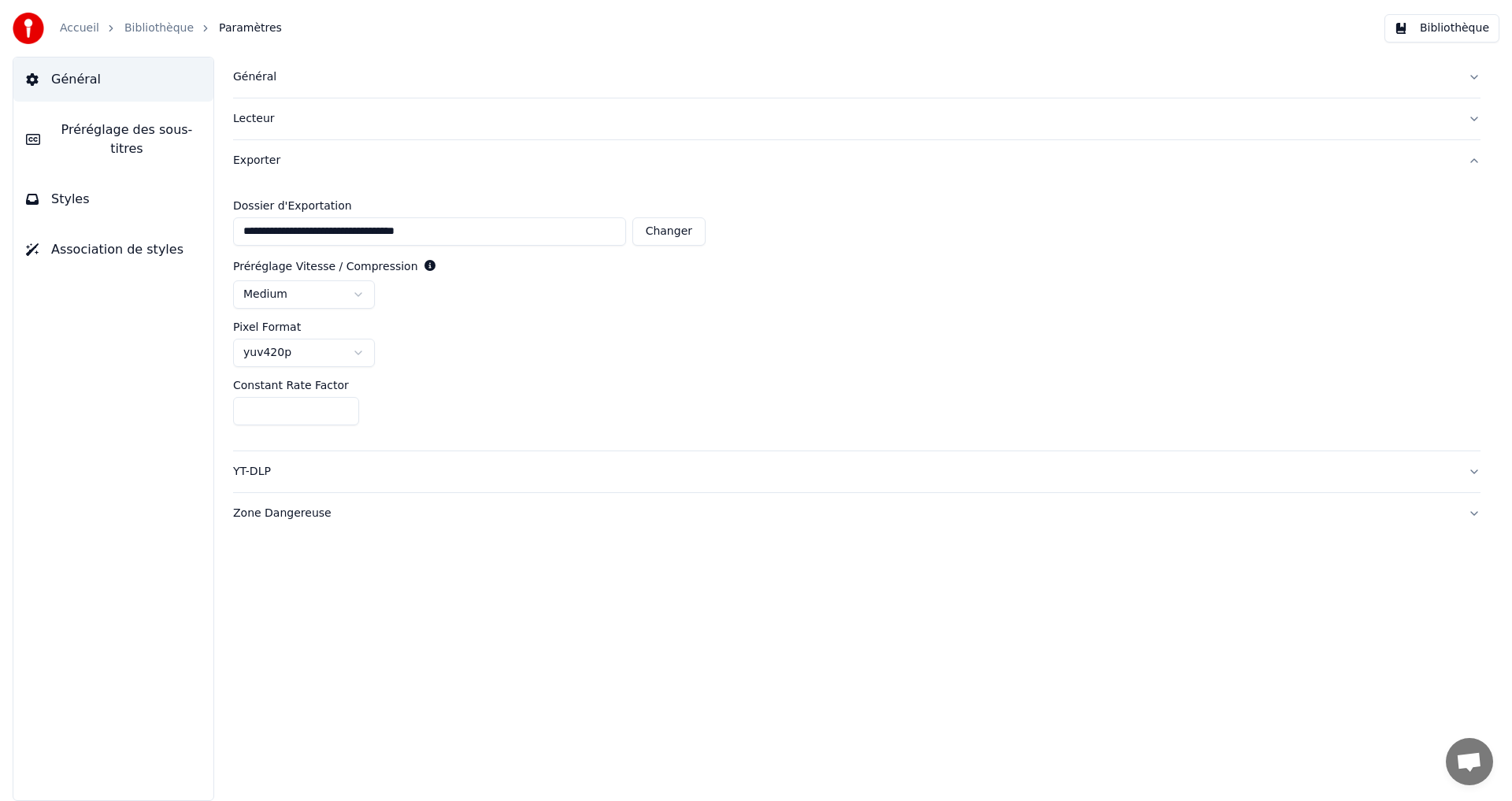
click at [265, 478] on div "YT-DLP" at bounding box center [844, 471] width 1222 height 15
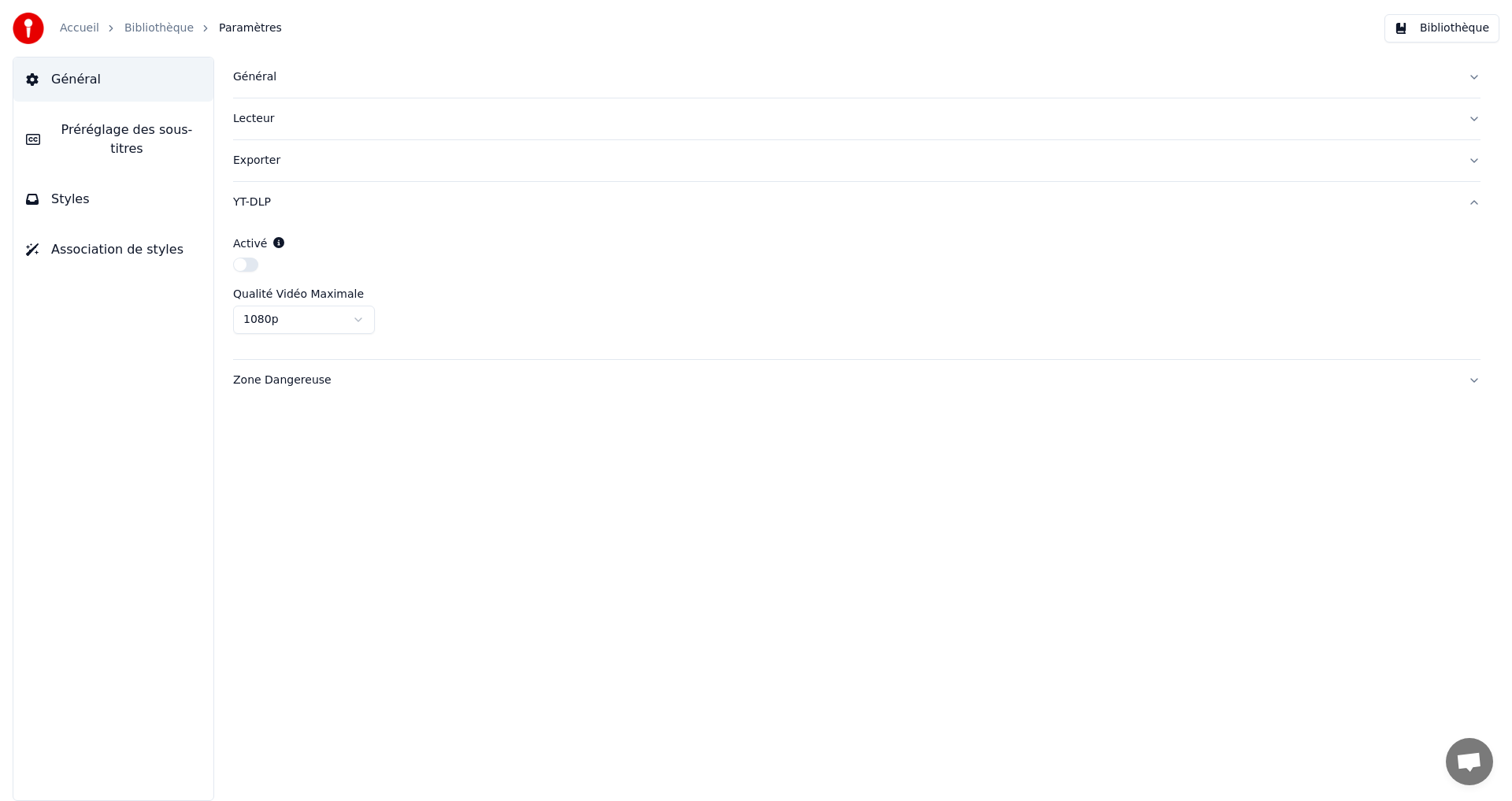
click at [252, 376] on div "Zone Dangereuse" at bounding box center [844, 379] width 1222 height 15
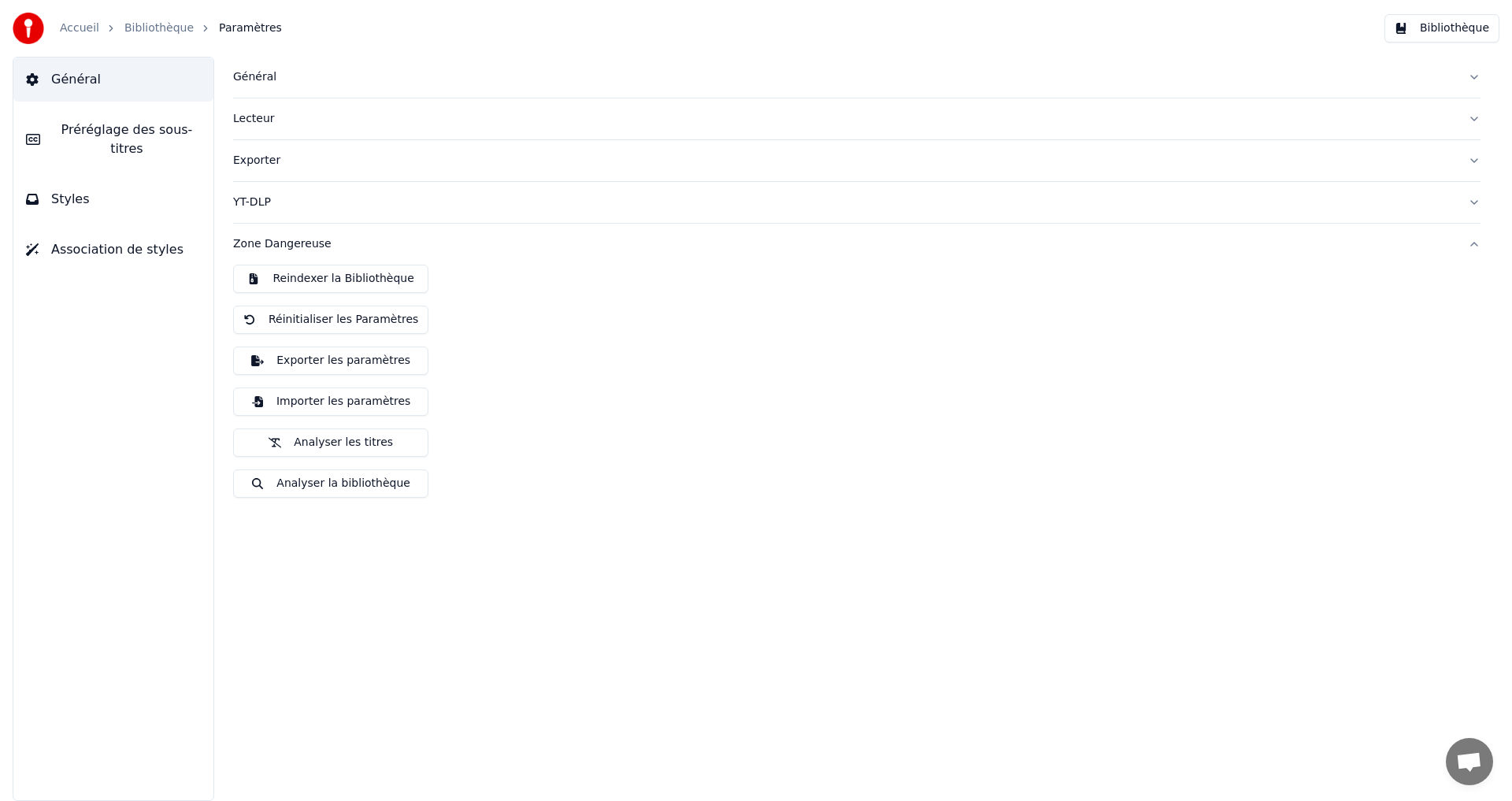
click at [1449, 572] on div "Général Lecteur Exporter YT-DLP Zone Dangereuse Reindexer la Bibliothèque Réini…" at bounding box center [857, 429] width 1310 height 744
